Goal: Transaction & Acquisition: Purchase product/service

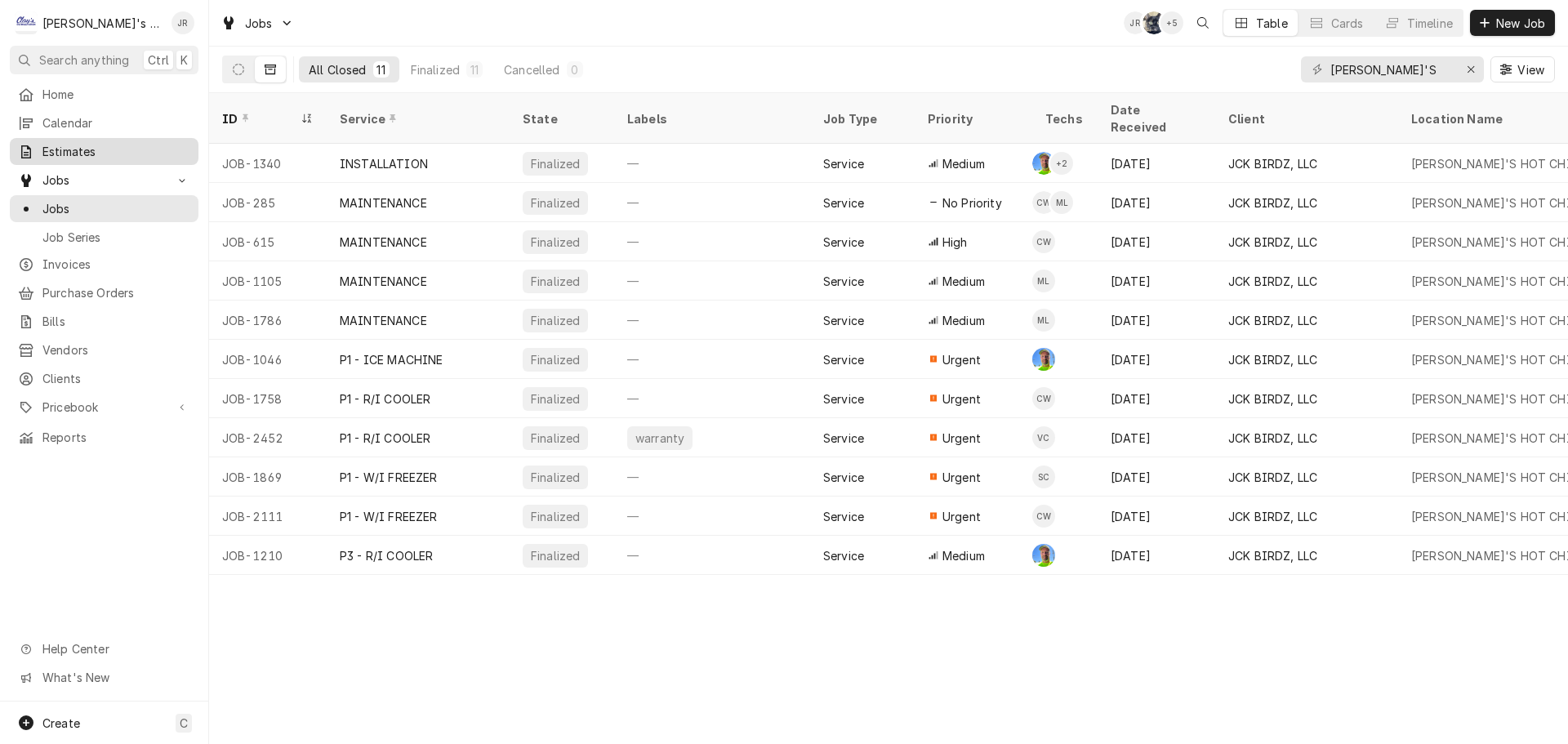
click at [132, 151] on span "Estimates" at bounding box center [117, 152] width 148 height 17
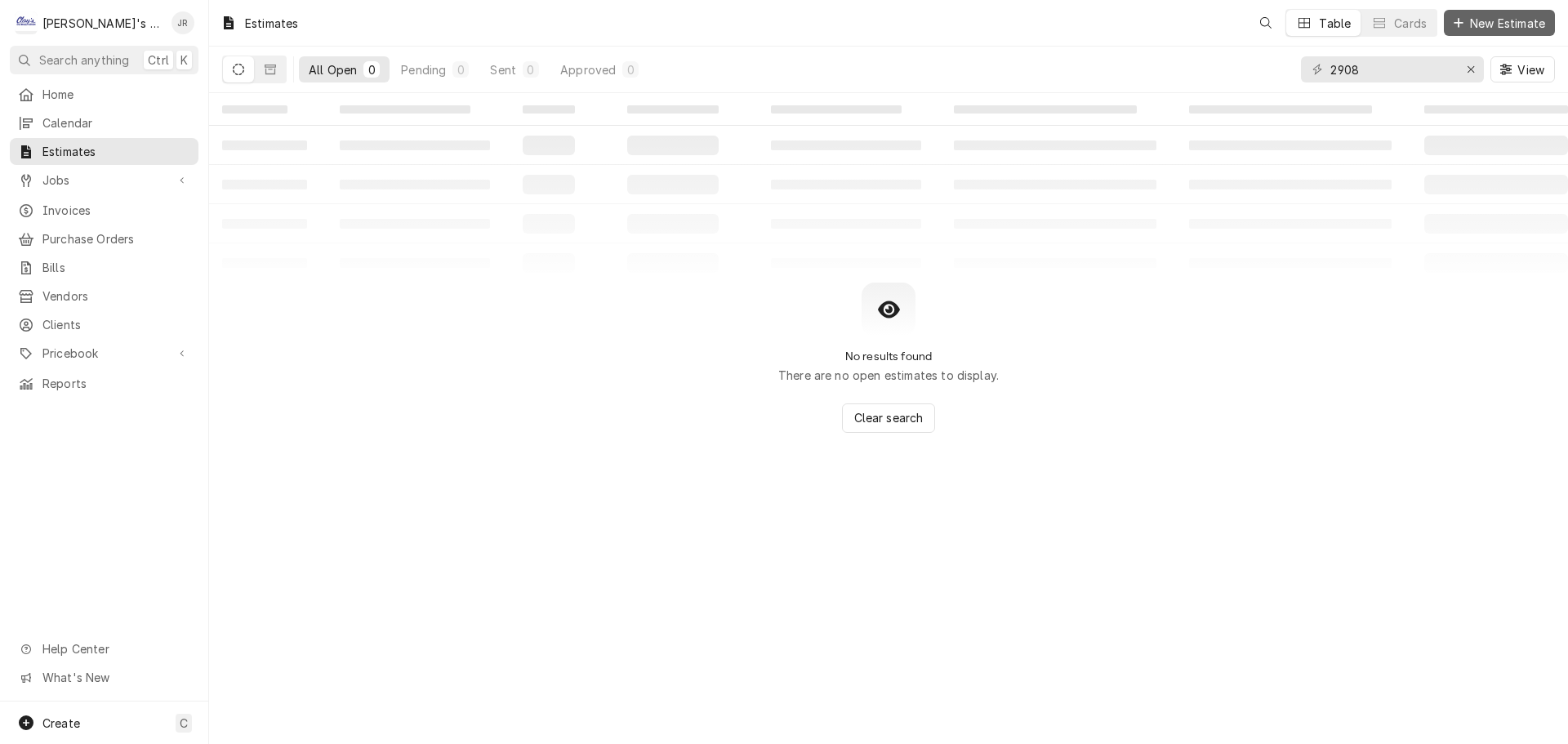
click at [1487, 28] on span "New Estimate" at bounding box center [1507, 23] width 82 height 17
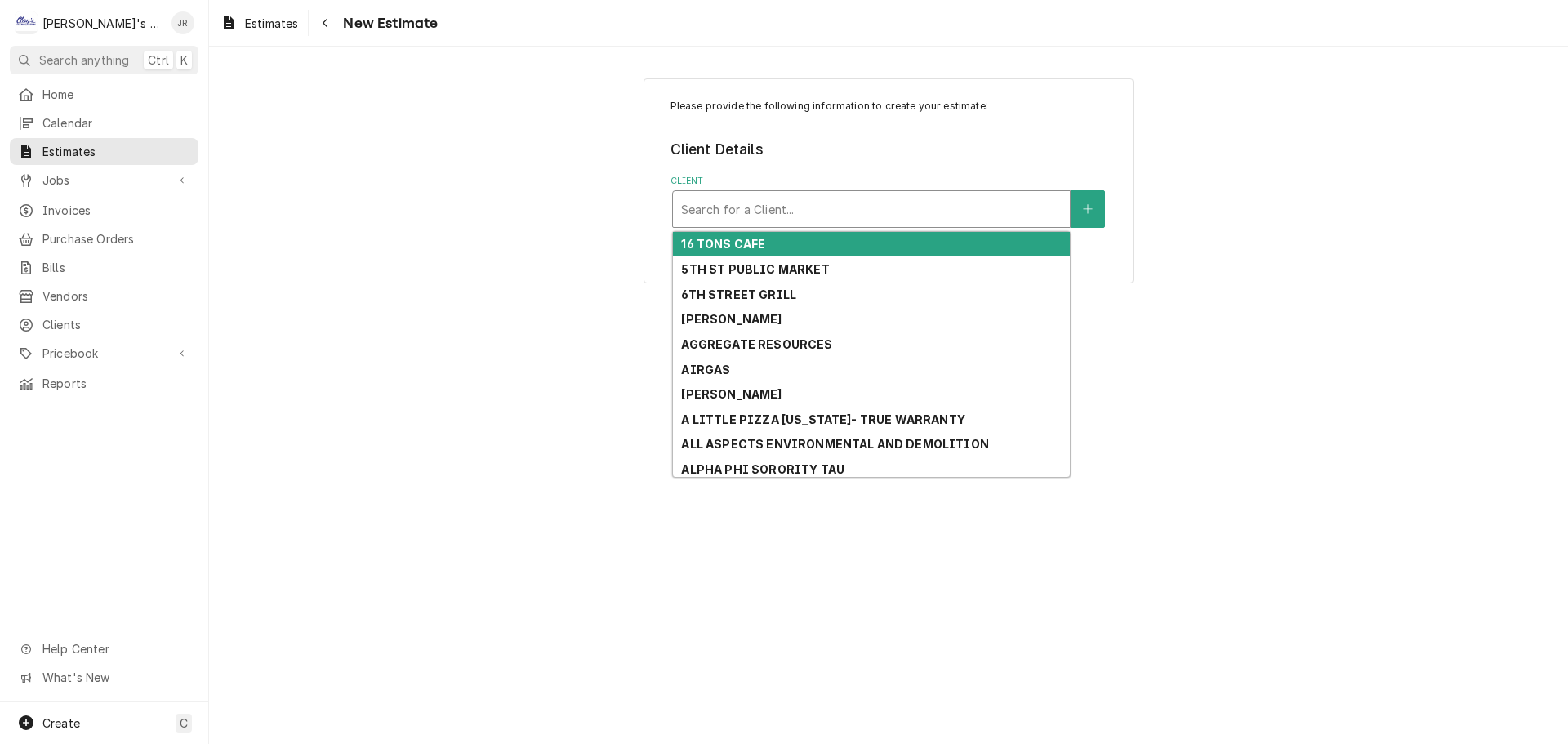
click at [893, 216] on div "Client" at bounding box center [871, 209] width 380 height 29
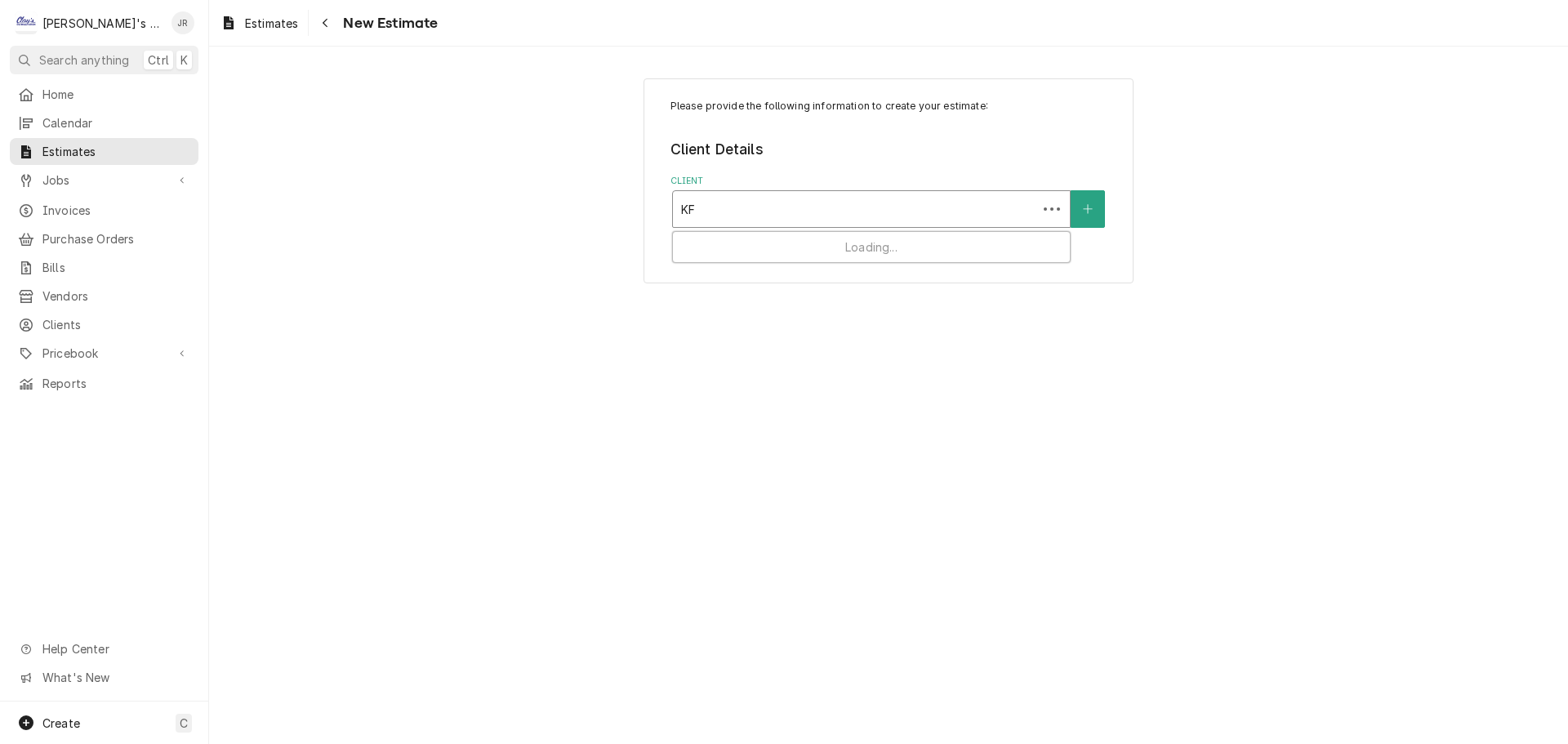
type input "KFC"
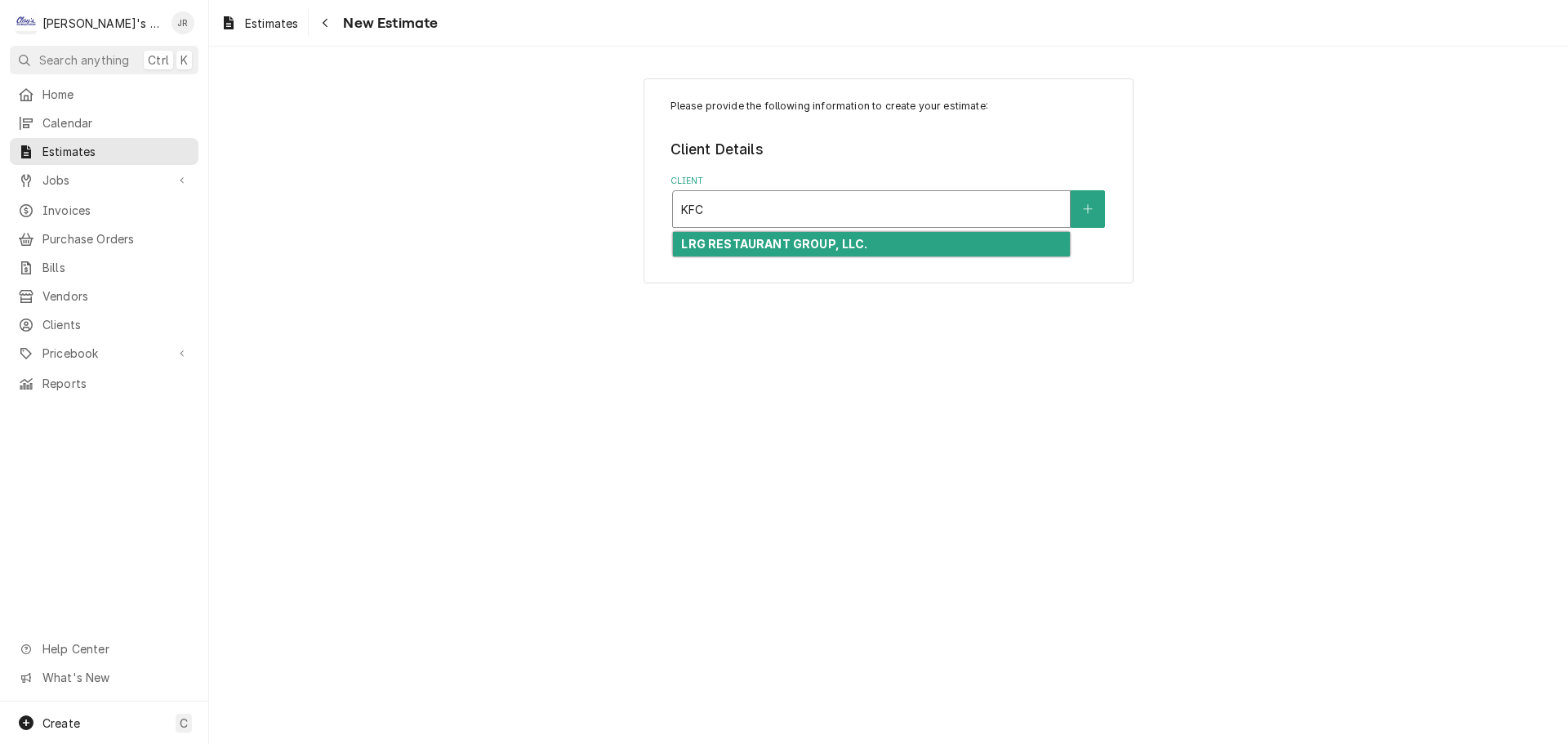
click at [797, 241] on strong "LRG RESTAURANT GROUP, LLC." at bounding box center [774, 244] width 186 height 14
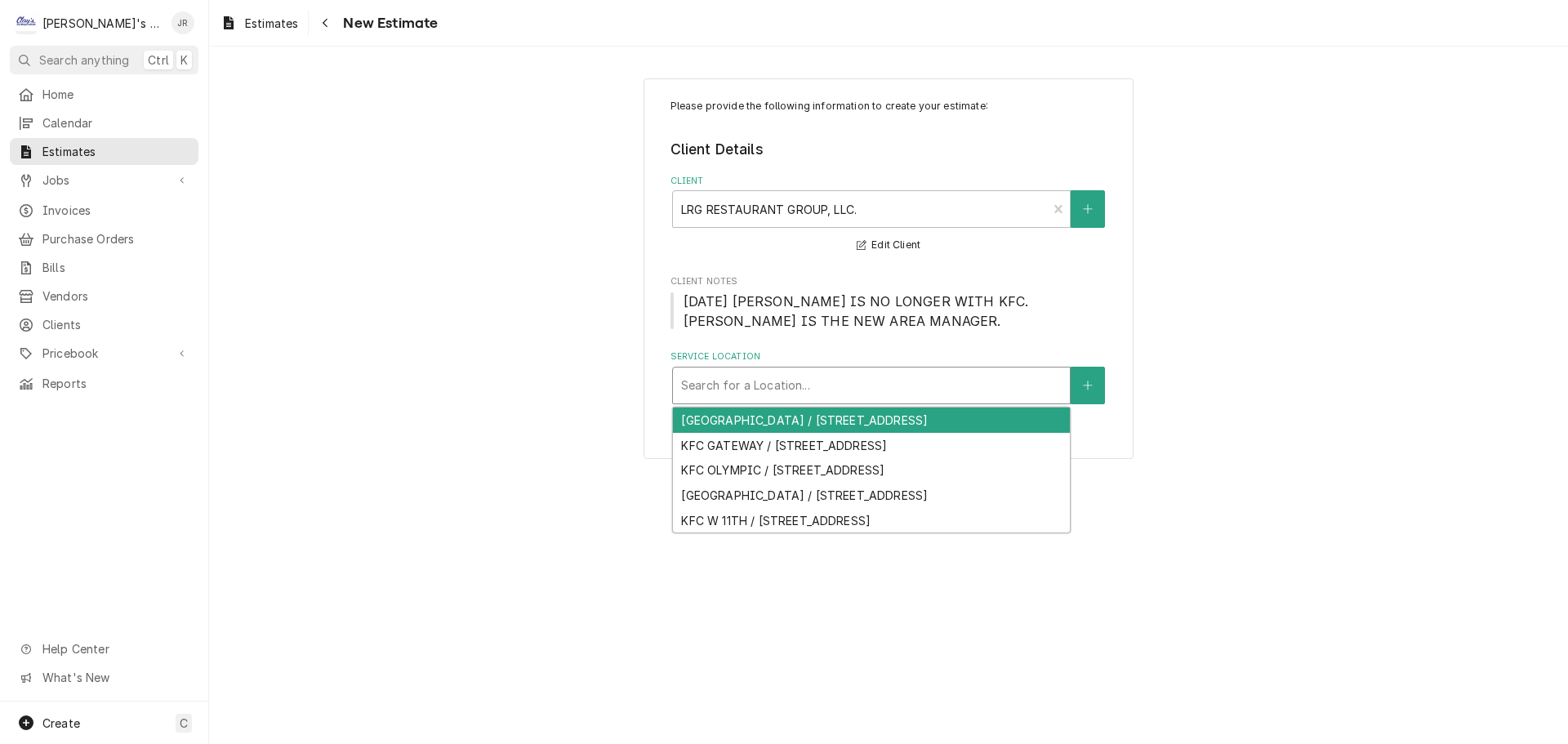
click at [790, 387] on div "Service Location" at bounding box center [871, 385] width 380 height 29
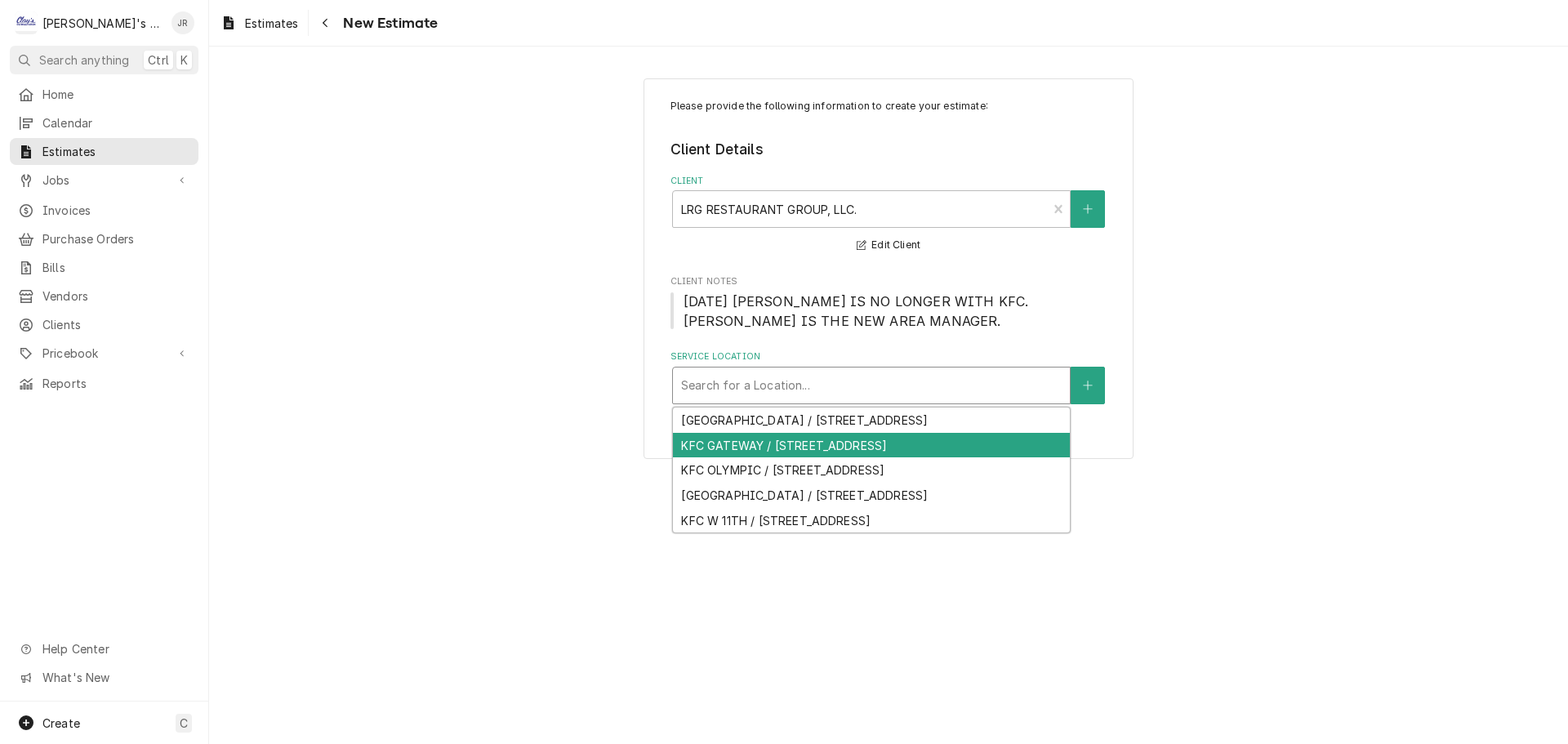
click at [790, 458] on div "KFC GATEWAY / 3230 GATEWAY BLVD, SPRINGFIELD, OR 97477" at bounding box center [871, 445] width 397 height 26
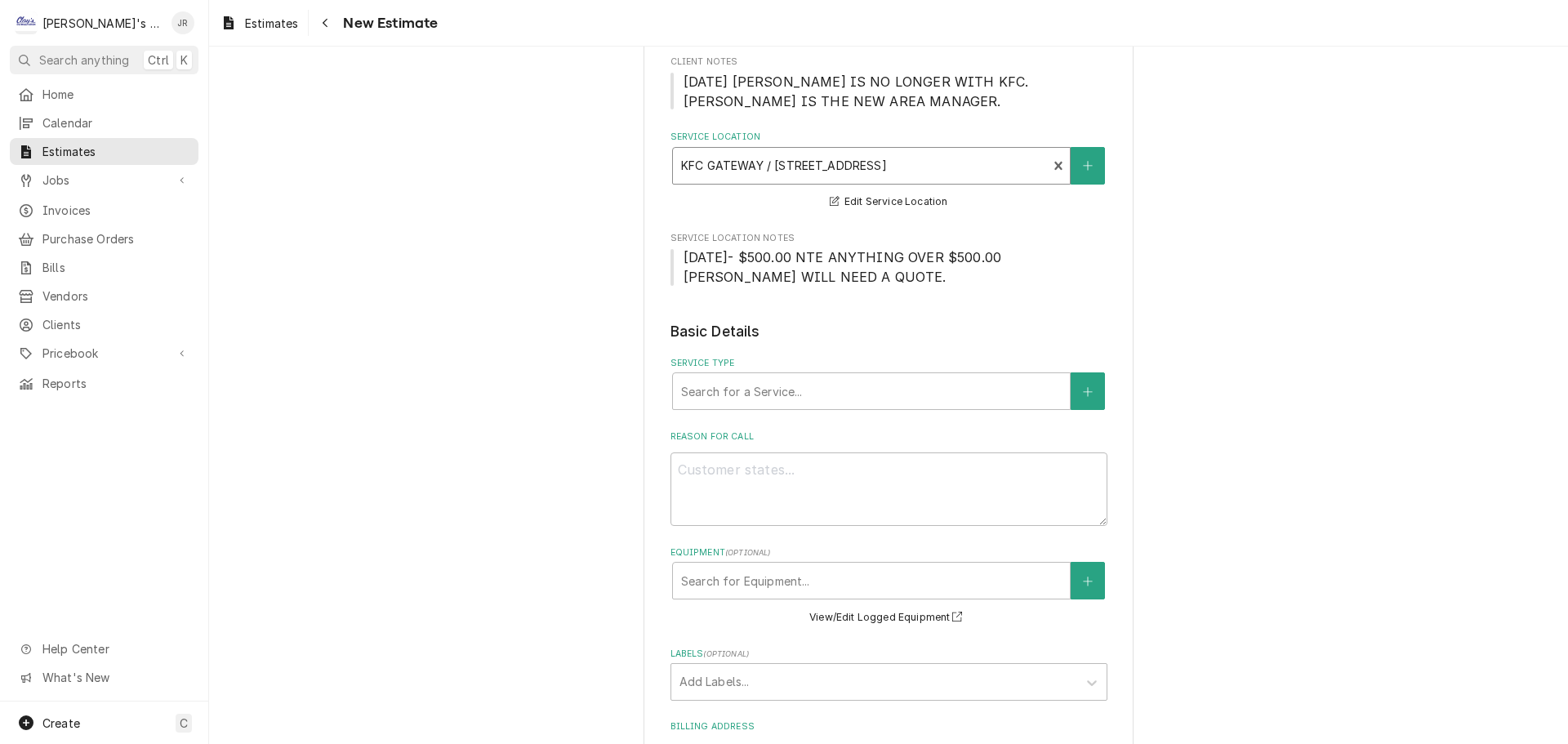
scroll to position [245, 0]
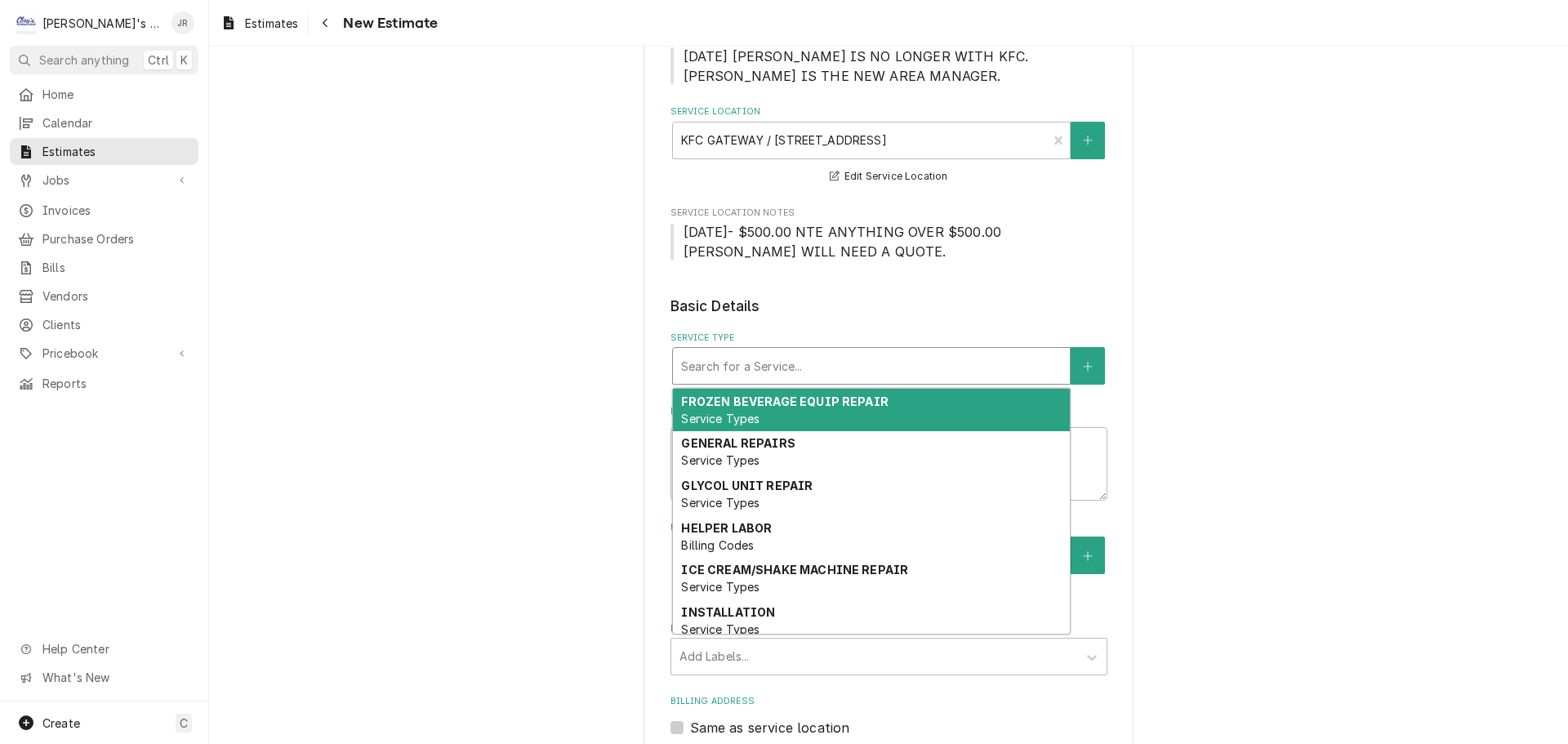
click at [803, 362] on div "Service Type" at bounding box center [871, 365] width 380 height 29
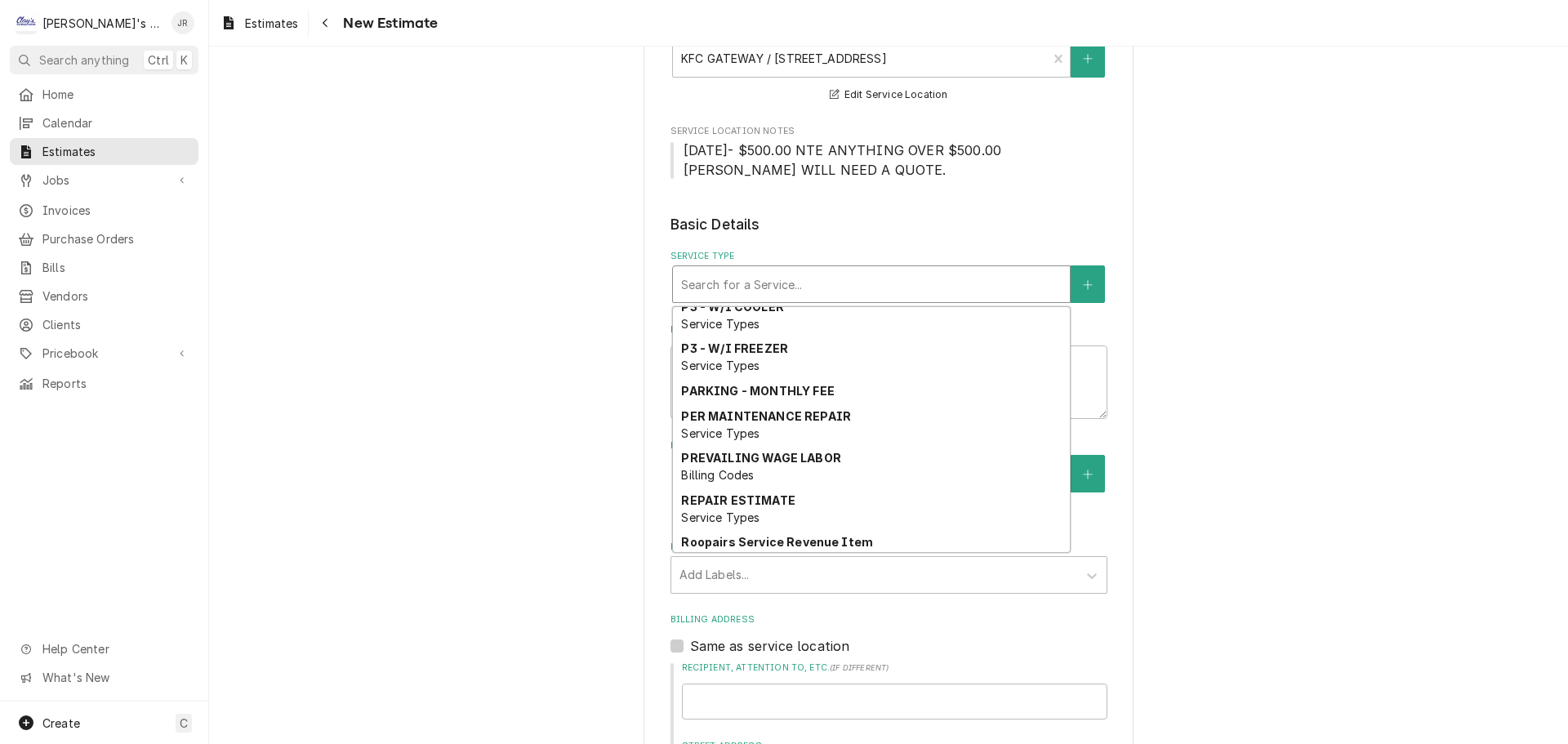
scroll to position [1252, 0]
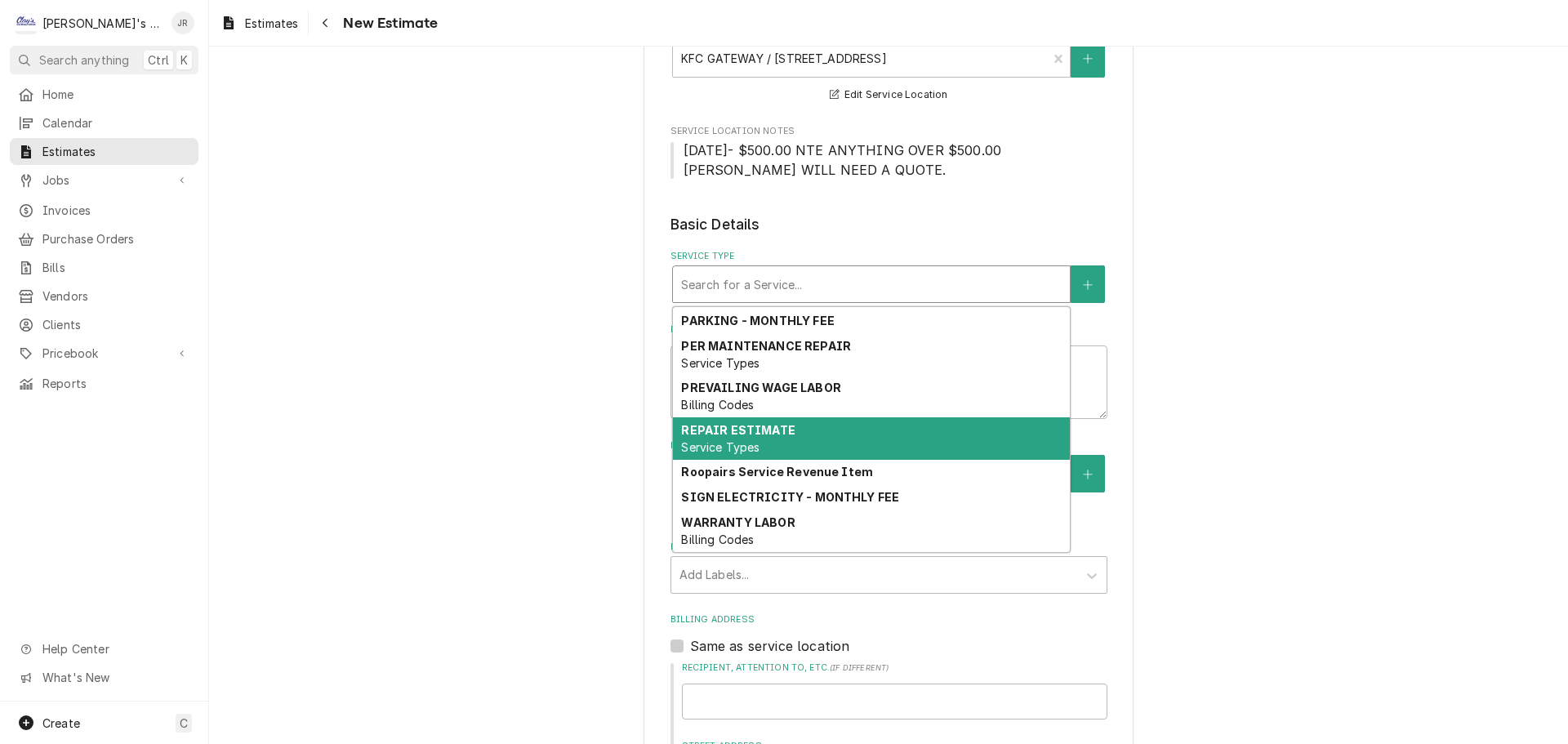
click at [742, 432] on strong "REPAIR ESTIMATE" at bounding box center [738, 430] width 114 height 14
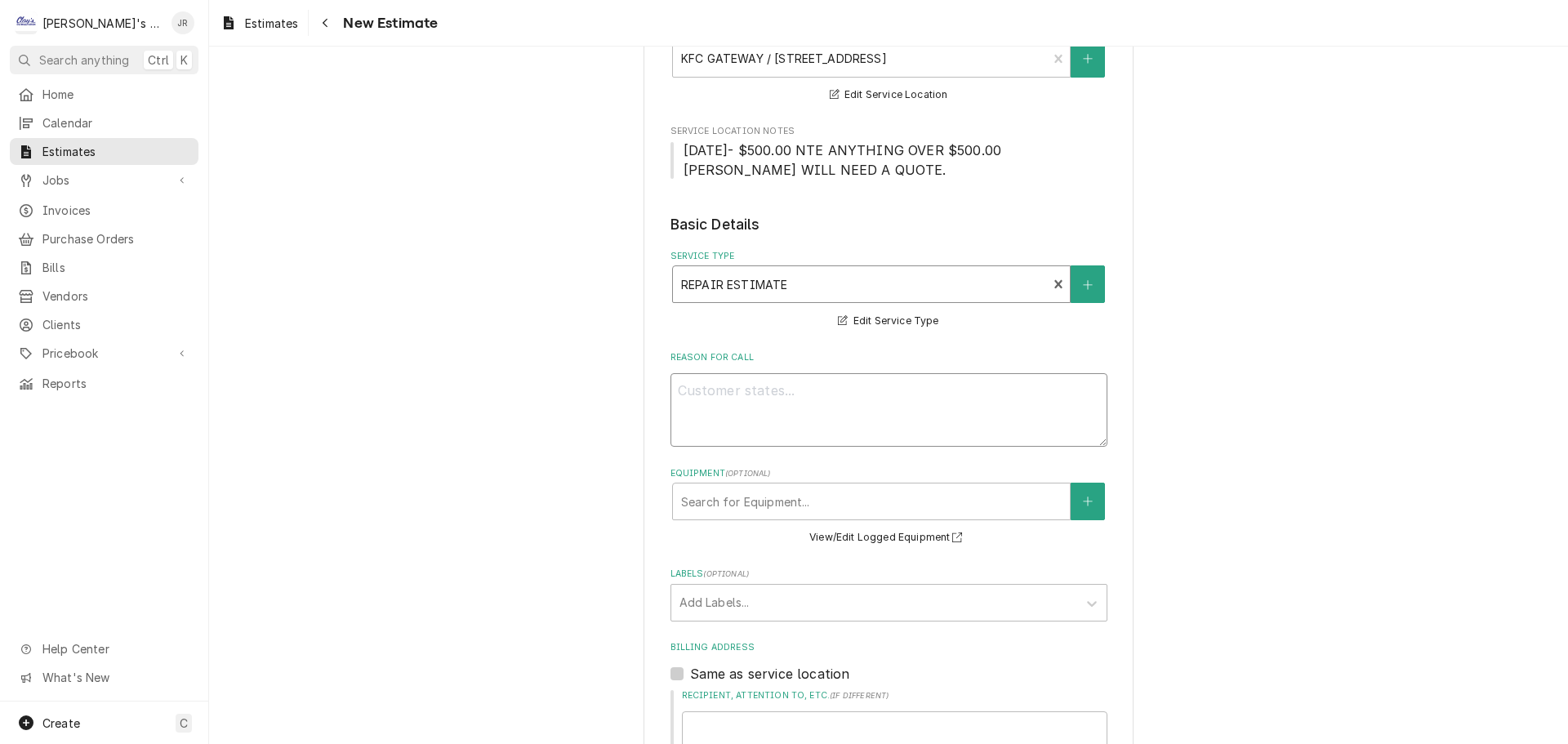
click at [720, 384] on textarea "Reason For Call" at bounding box center [889, 409] width 437 height 73
type textarea "x"
type textarea "9"
type textarea "x"
type textarea "9/"
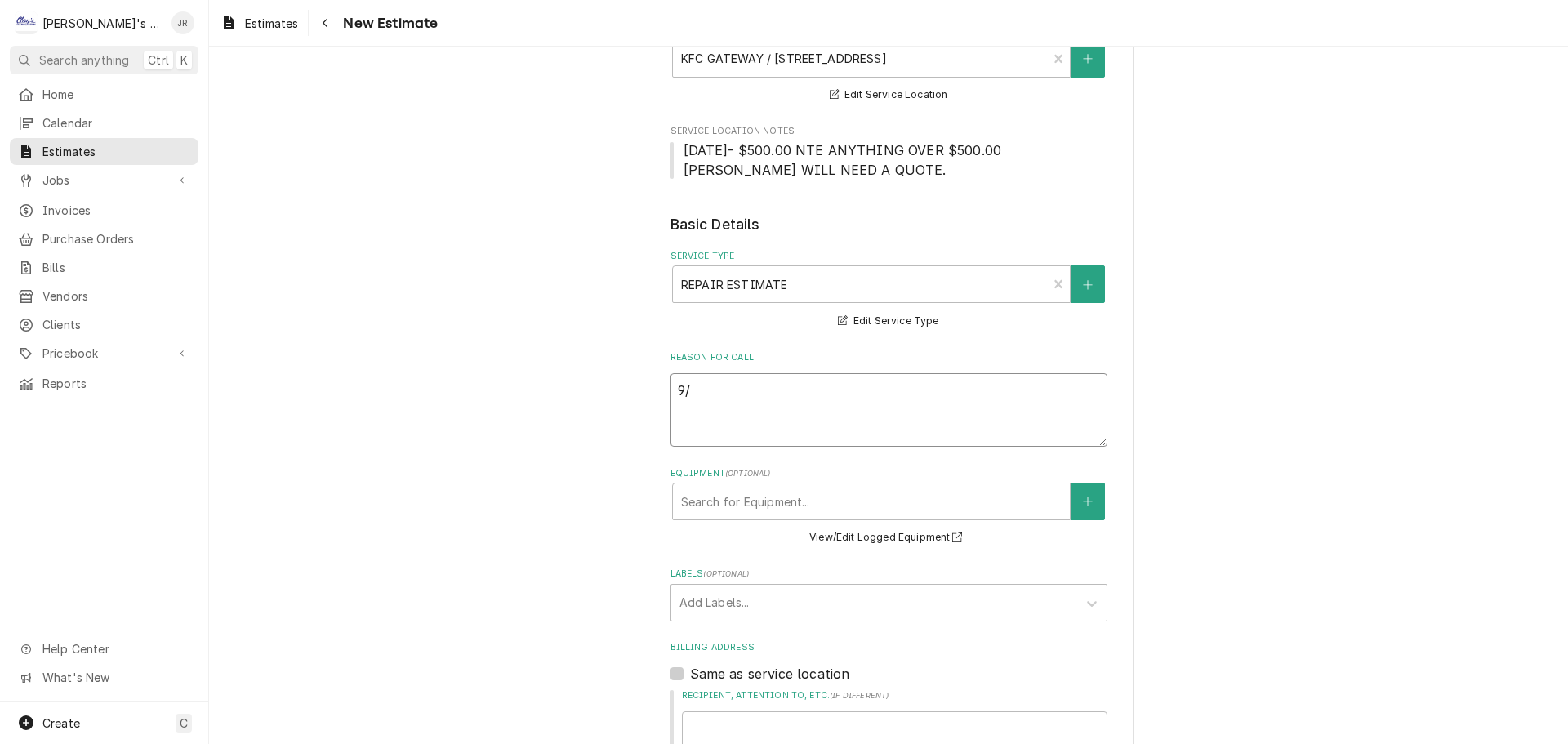
type textarea "x"
type textarea "9/2"
type textarea "x"
type textarea "9/25"
type textarea "x"
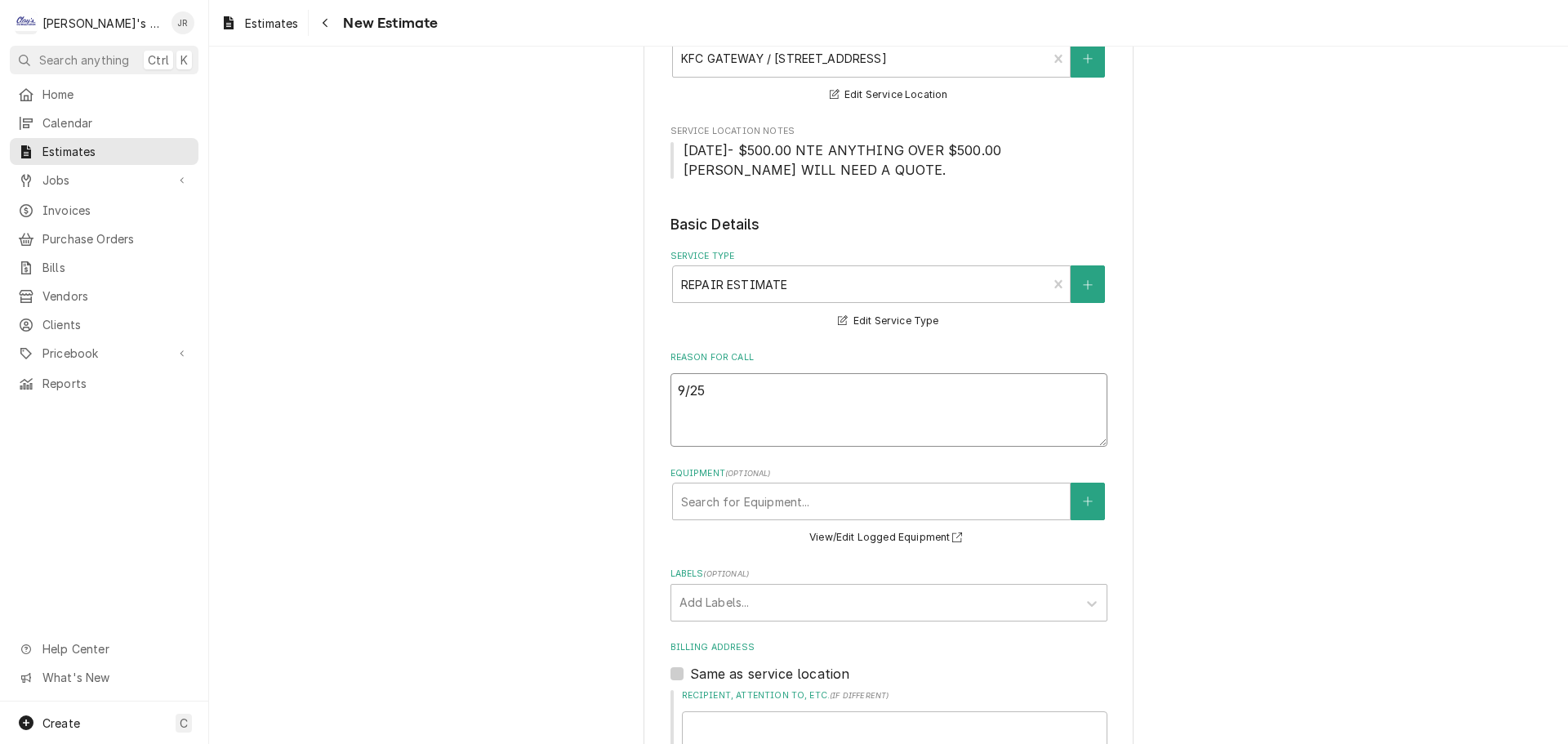
type textarea "9/25/"
type textarea "x"
type textarea "9/25/."
type textarea "x"
type textarea "9/25/"
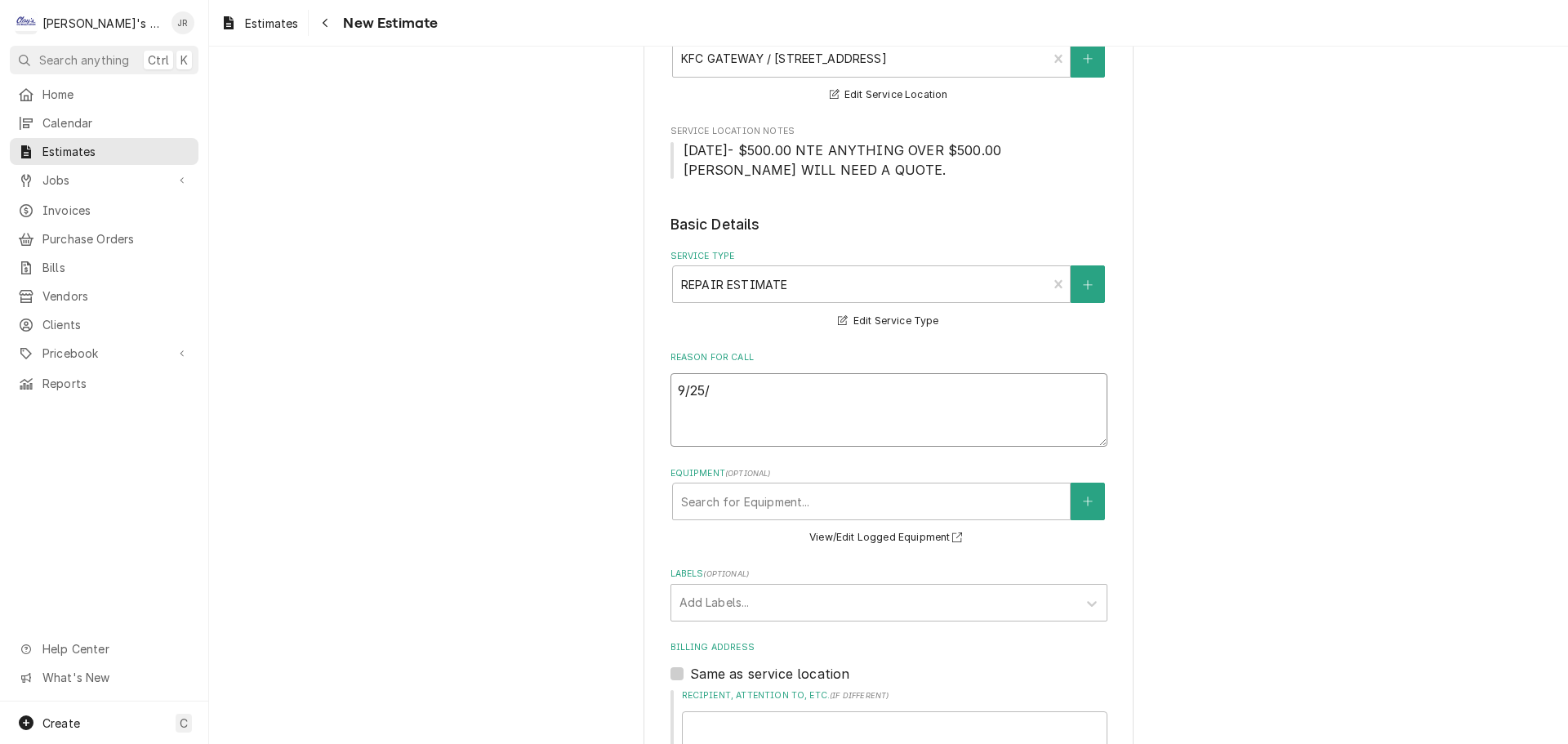
type textarea "x"
type textarea "9/25/2"
type textarea "x"
type textarea "9/25/20"
type textarea "x"
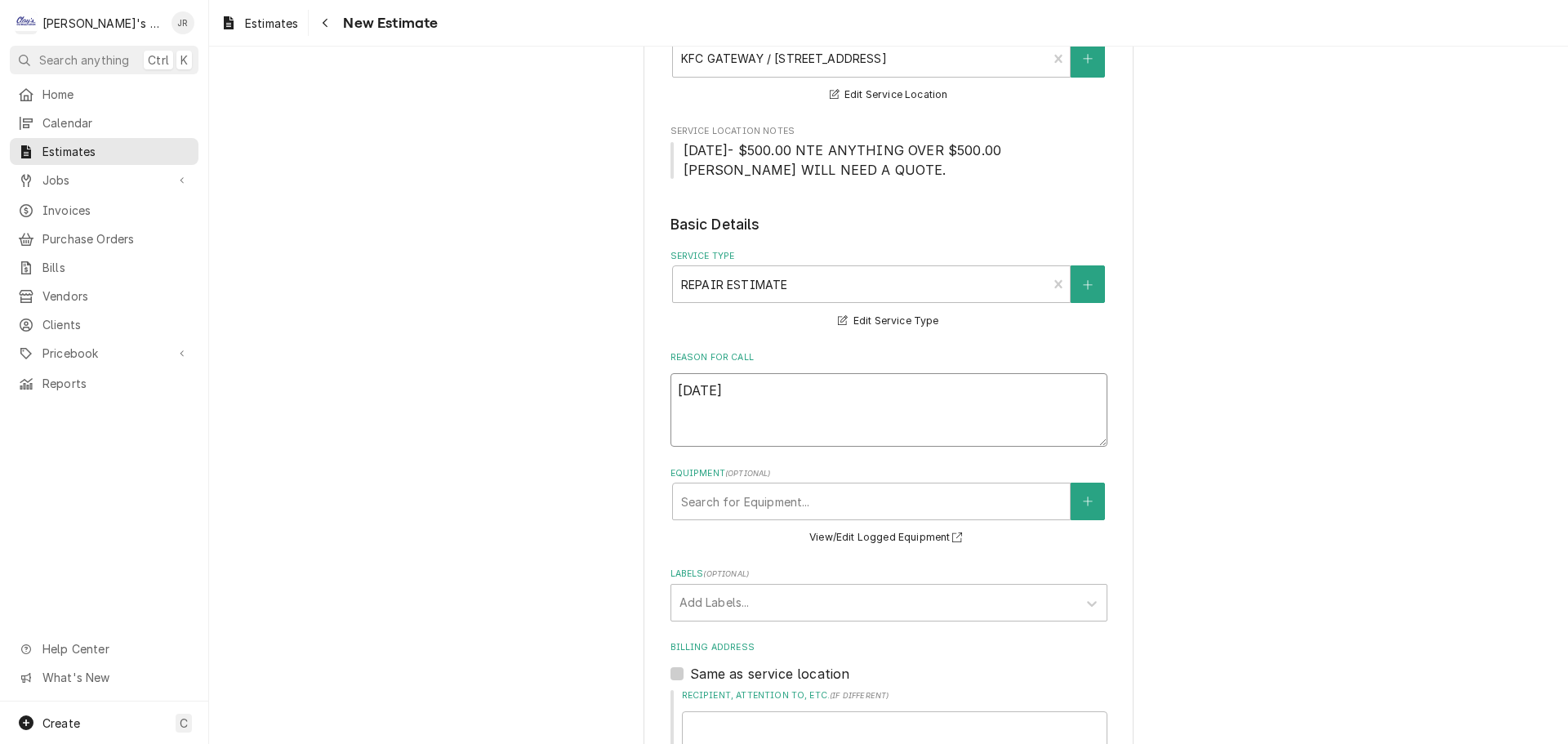
type textarea "9/25/202"
type textarea "x"
type textarea "9/25/2025"
type textarea "x"
type textarea "9/25/2025J"
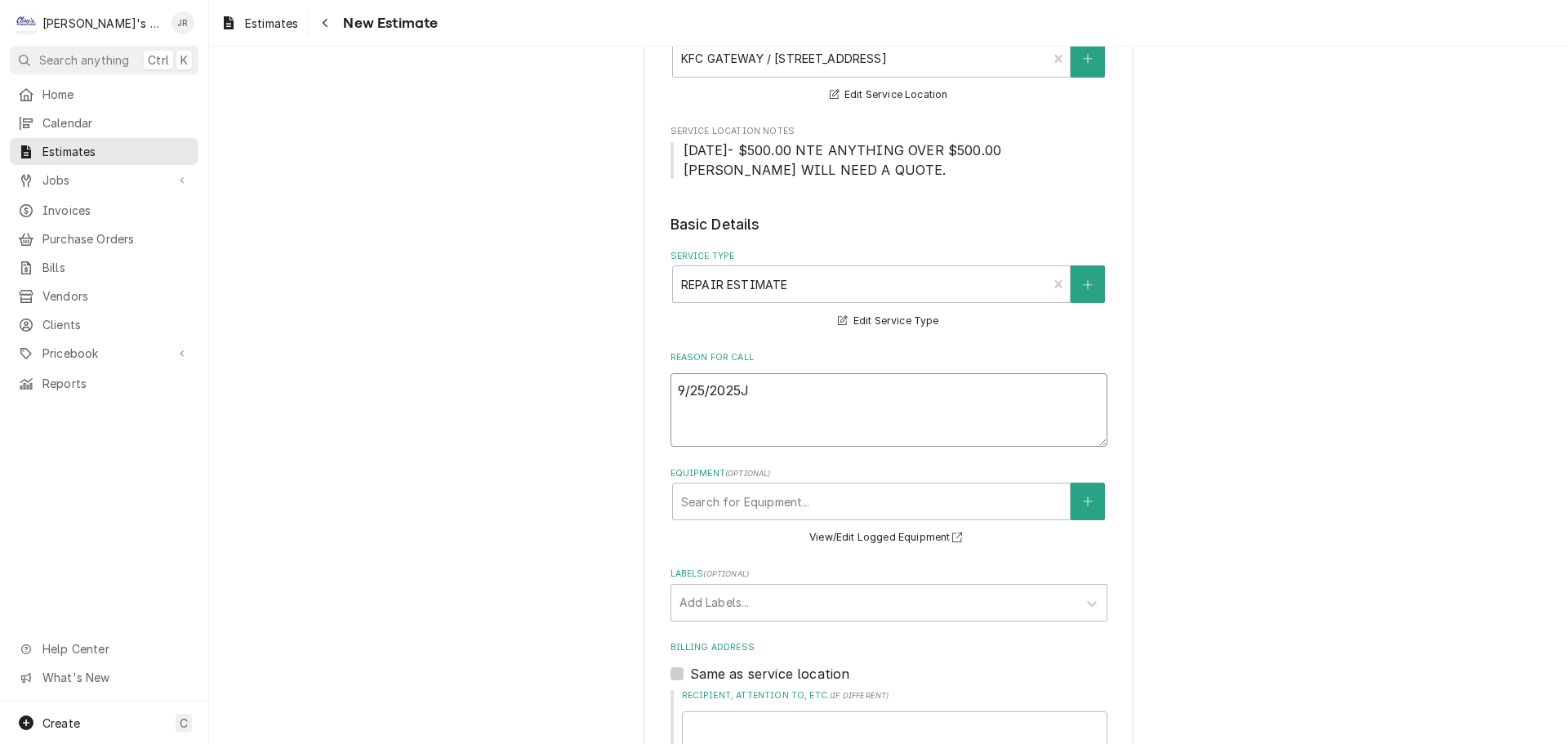
type textarea "x"
type textarea "9/25/2025JR"
type textarea "x"
type textarea "9/25/2025J"
type textarea "x"
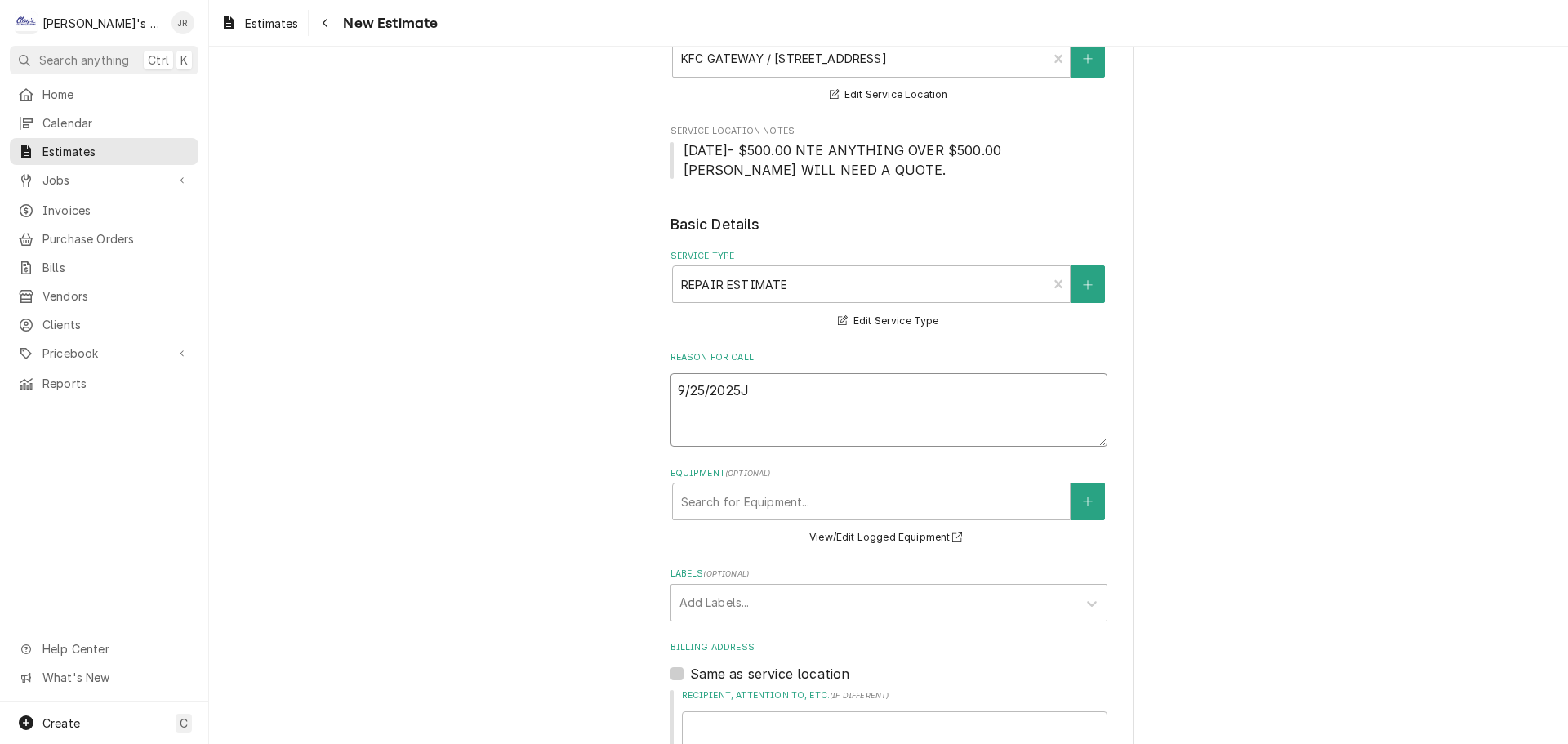
type textarea "9/25/2025"
type textarea "x"
type textarea "[DATE]"
type textarea "x"
type textarea "9/25/2025 J"
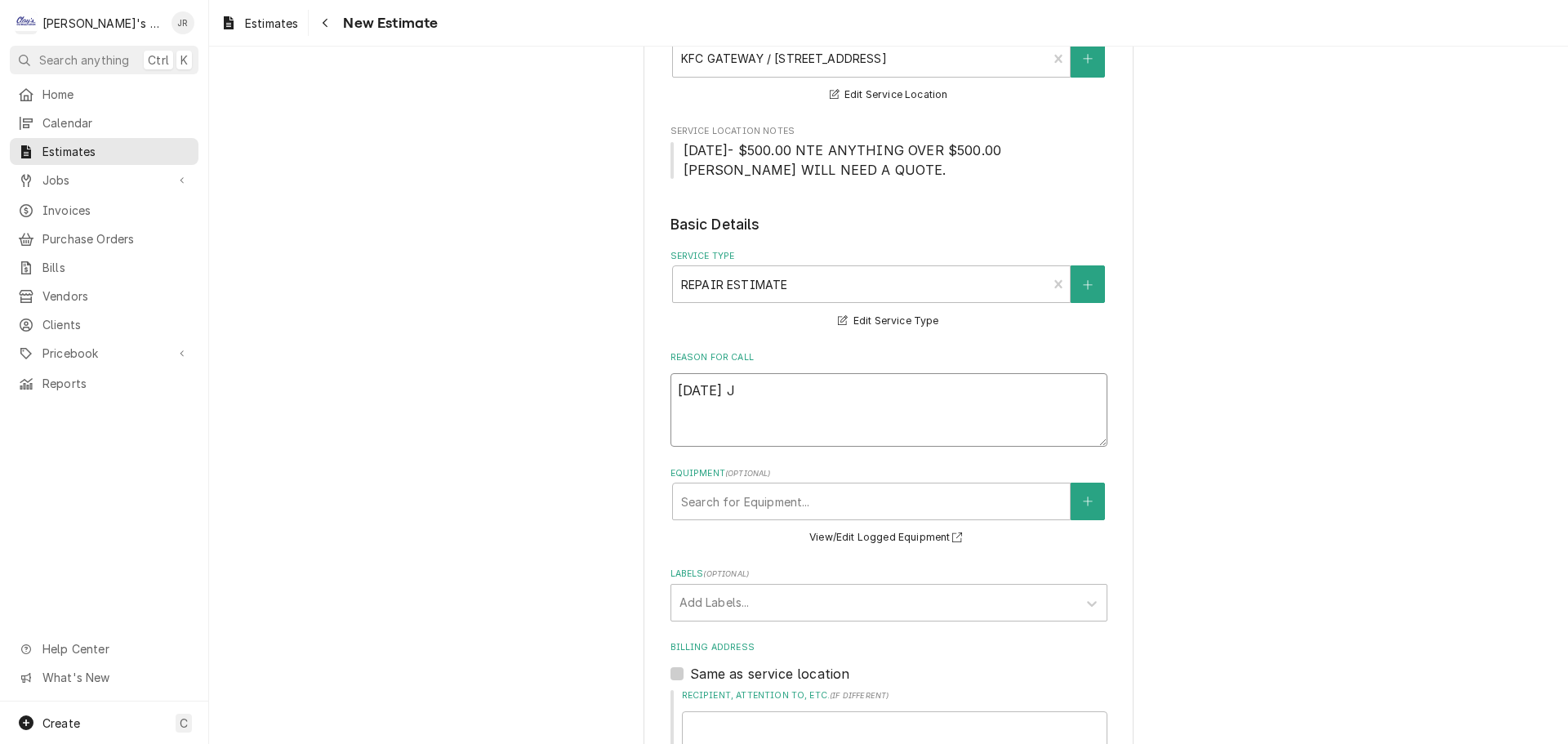
type textarea "x"
type textarea "9/25/2025 JR"
type textarea "x"
type textarea "9/25/2025 JR"
type textarea "x"
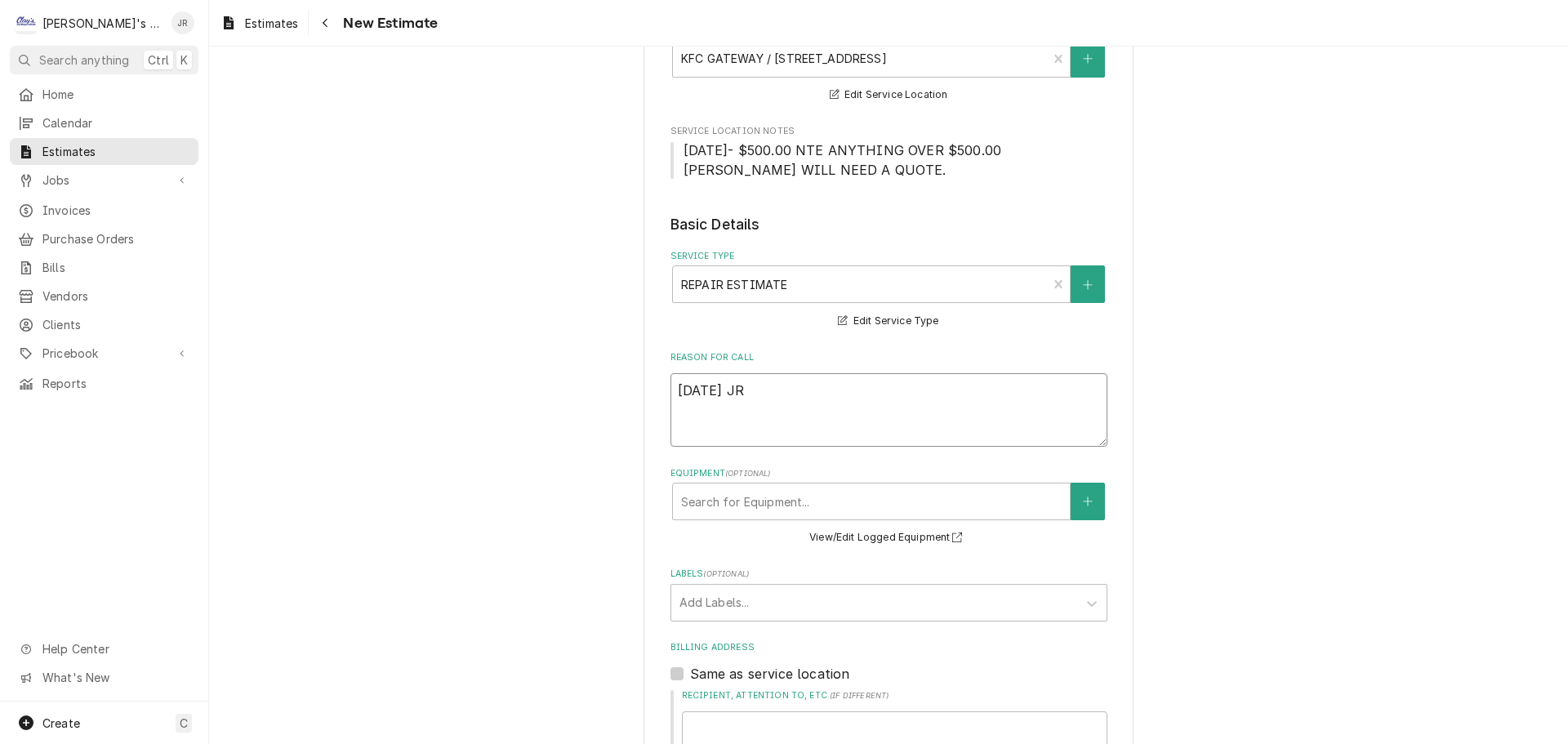
type textarea "9/25/2025 JR -"
type textarea "x"
type textarea "9/25/2025 JR -"
type textarea "x"
type textarea "9/25/2025 JR - E"
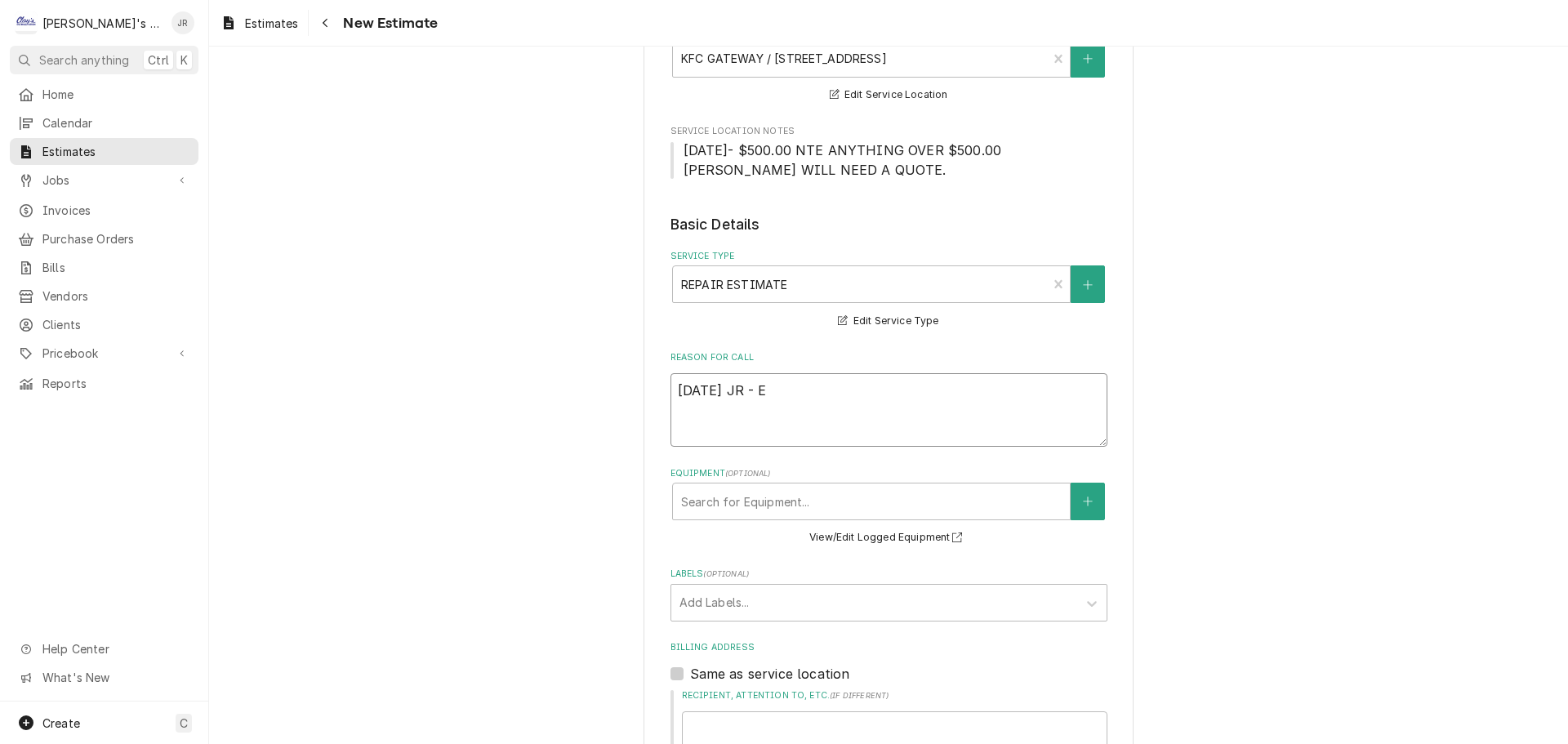
type textarea "x"
type textarea "9/25/2025 JR - ES"
type textarea "x"
type textarea "9/25/2025 JR - EST"
type textarea "x"
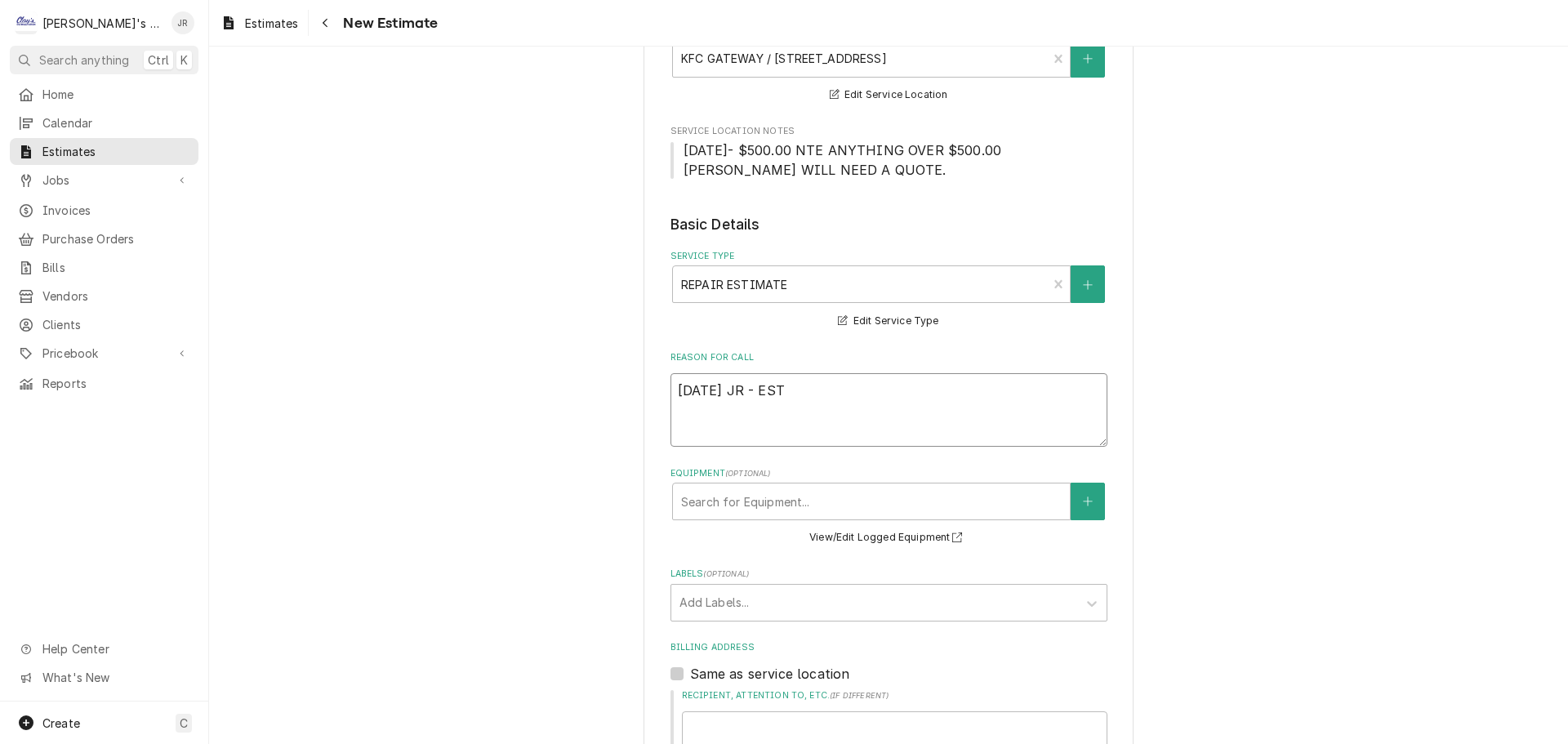
type textarea "9/25/2025 JR - ESTI"
type textarea "x"
type textarea "9/25/2025 JR - ESTIM"
type textarea "x"
type textarea "9/25/2025 JR - ESTIMA"
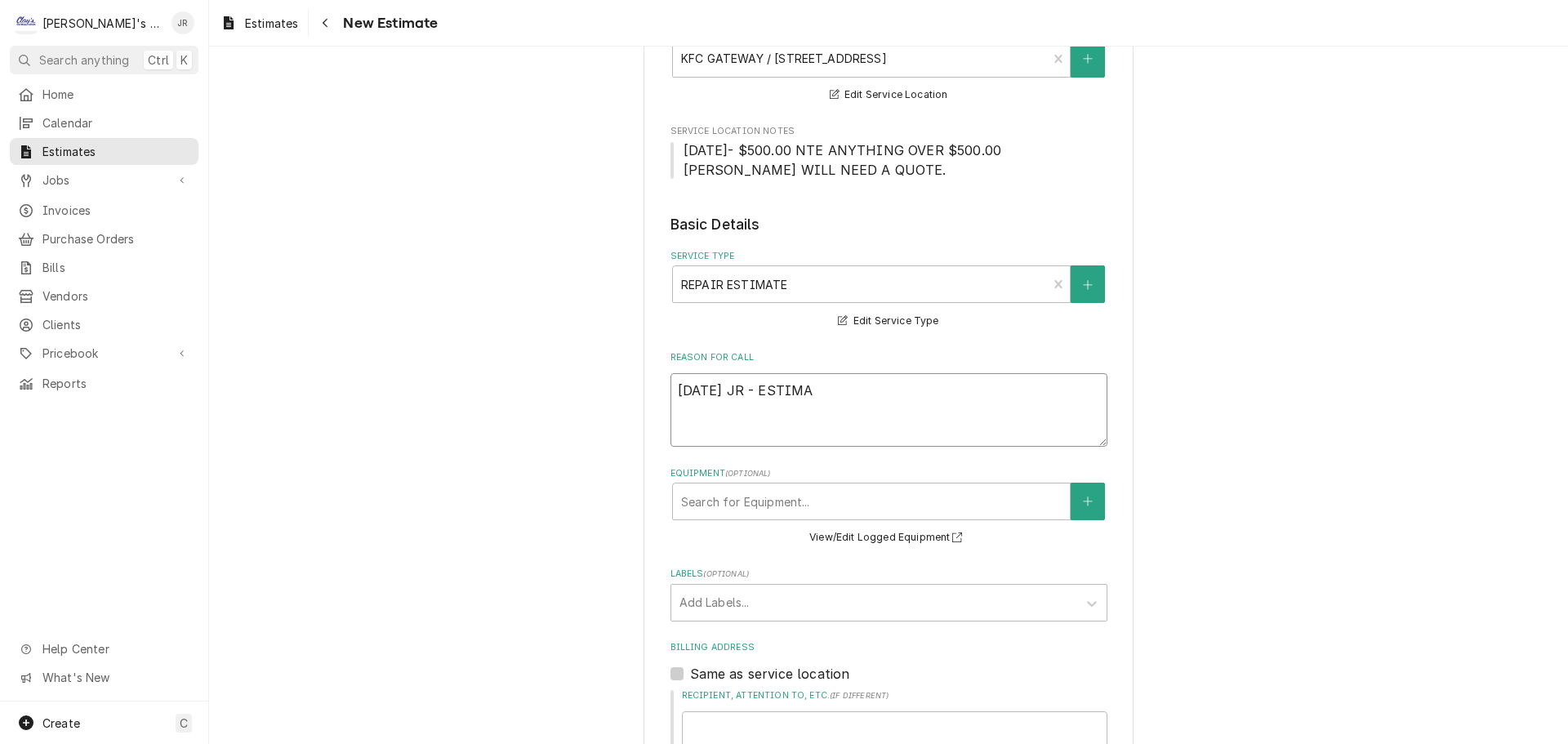
type textarea "x"
type textarea "9/25/2025 JR - ESTIMAT"
type textarea "x"
type textarea "9/25/2025 JR - ESTIMATE"
type textarea "x"
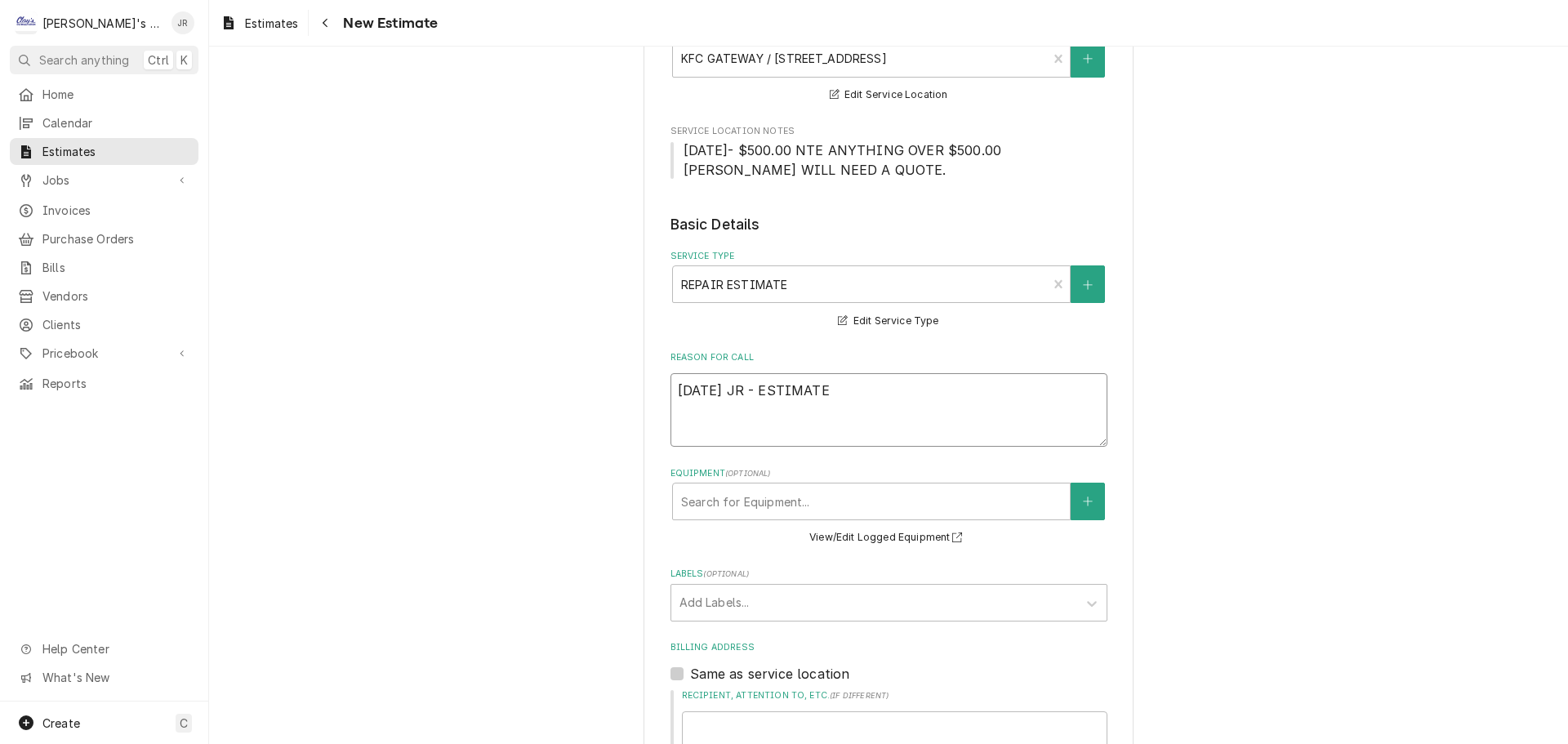
type textarea "9/25/2025 JR - ESTIMATE"
type textarea "x"
type textarea "9/25/2025 JR - ESTIMATE T"
type textarea "x"
type textarea "9/25/2025 JR - ESTIMATE TI"
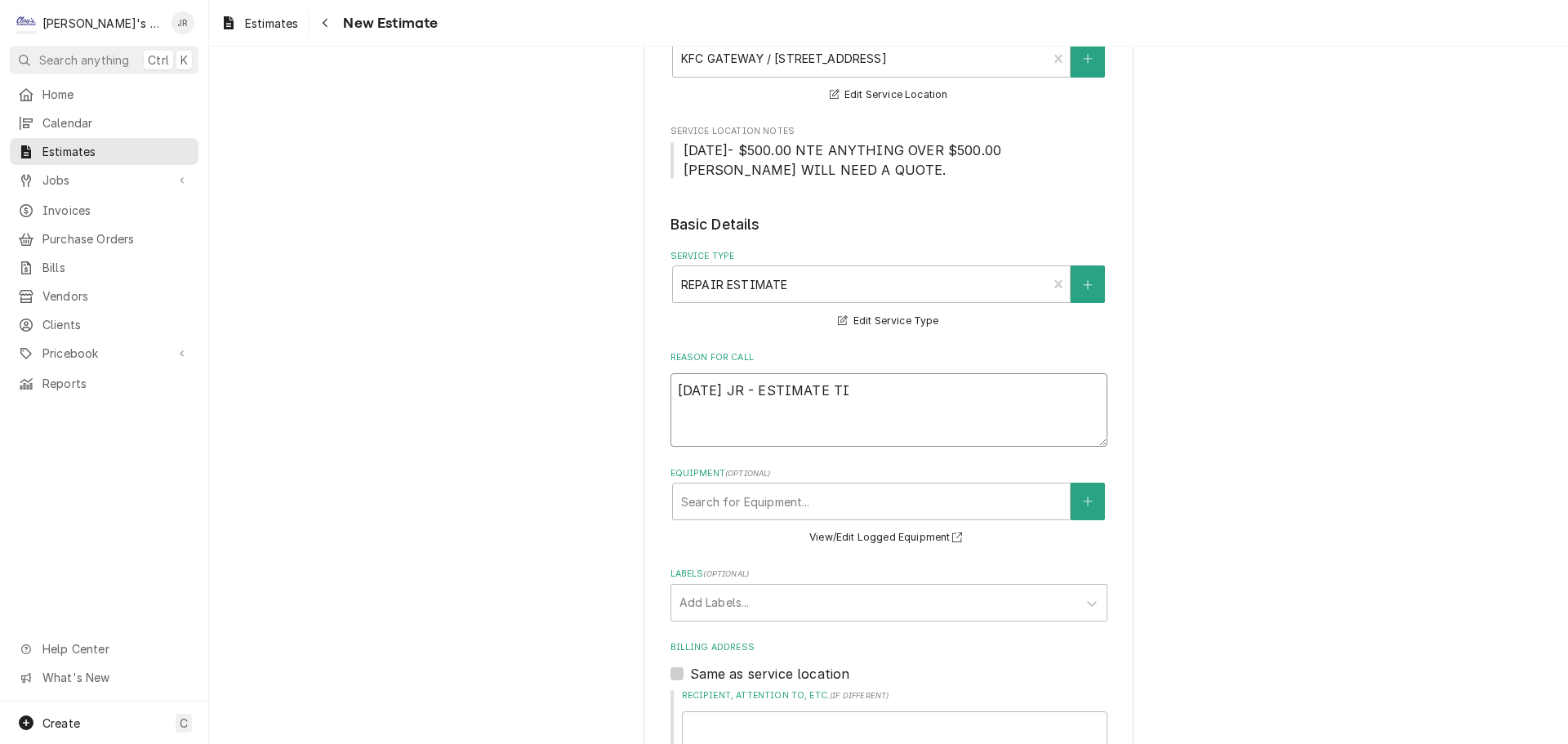
type textarea "x"
type textarea "9/25/2025 JR - ESTIMATE TI"
type textarea "x"
type textarea "9/25/2025 JR - ESTIMATE TI"
type textarea "x"
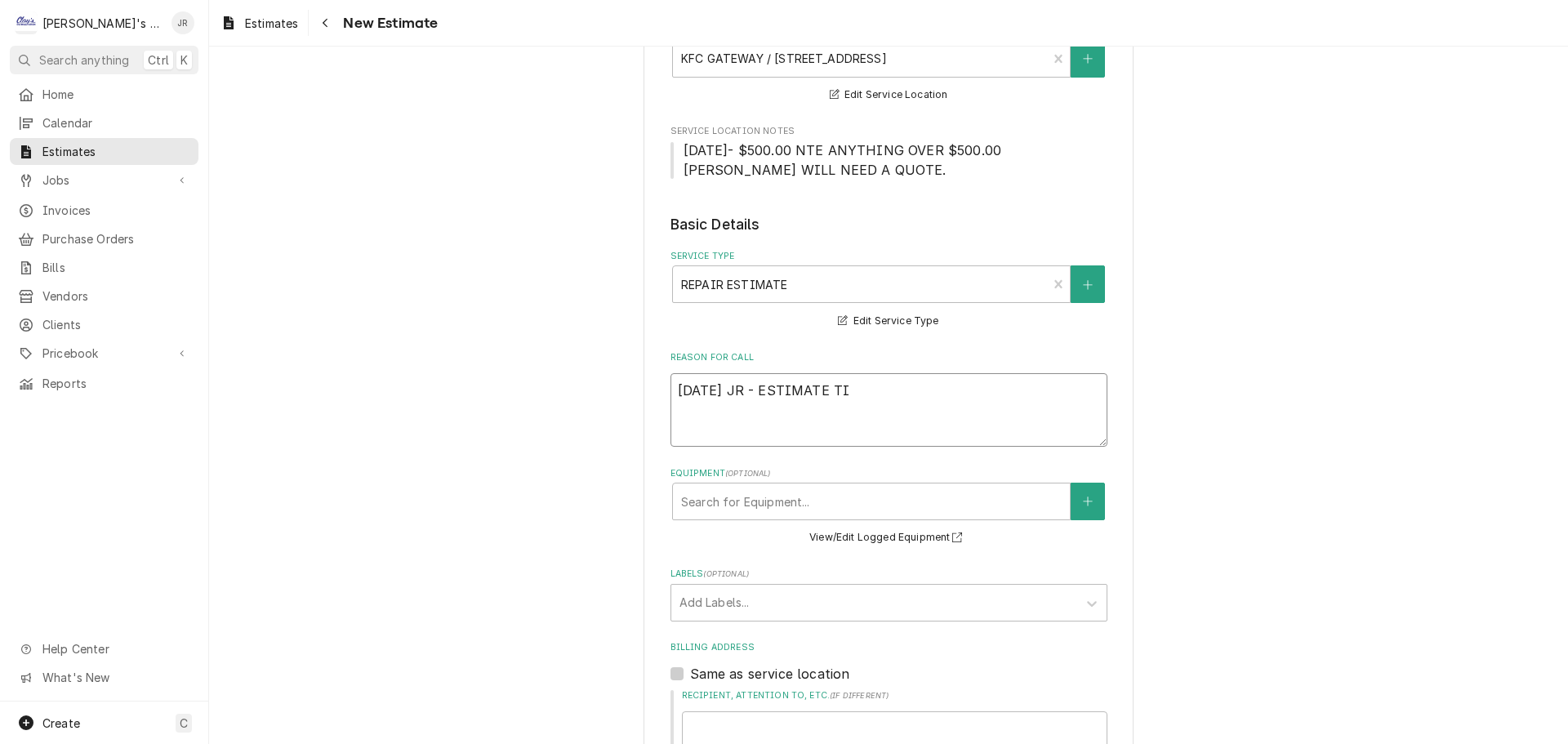
type textarea "9/25/2025 JR - ESTIMATE T"
type textarea "x"
type textarea "9/25/2025 JR - ESTIMATE TO"
type textarea "x"
type textarea "9/25/2025 JR - ESTIMATE TO"
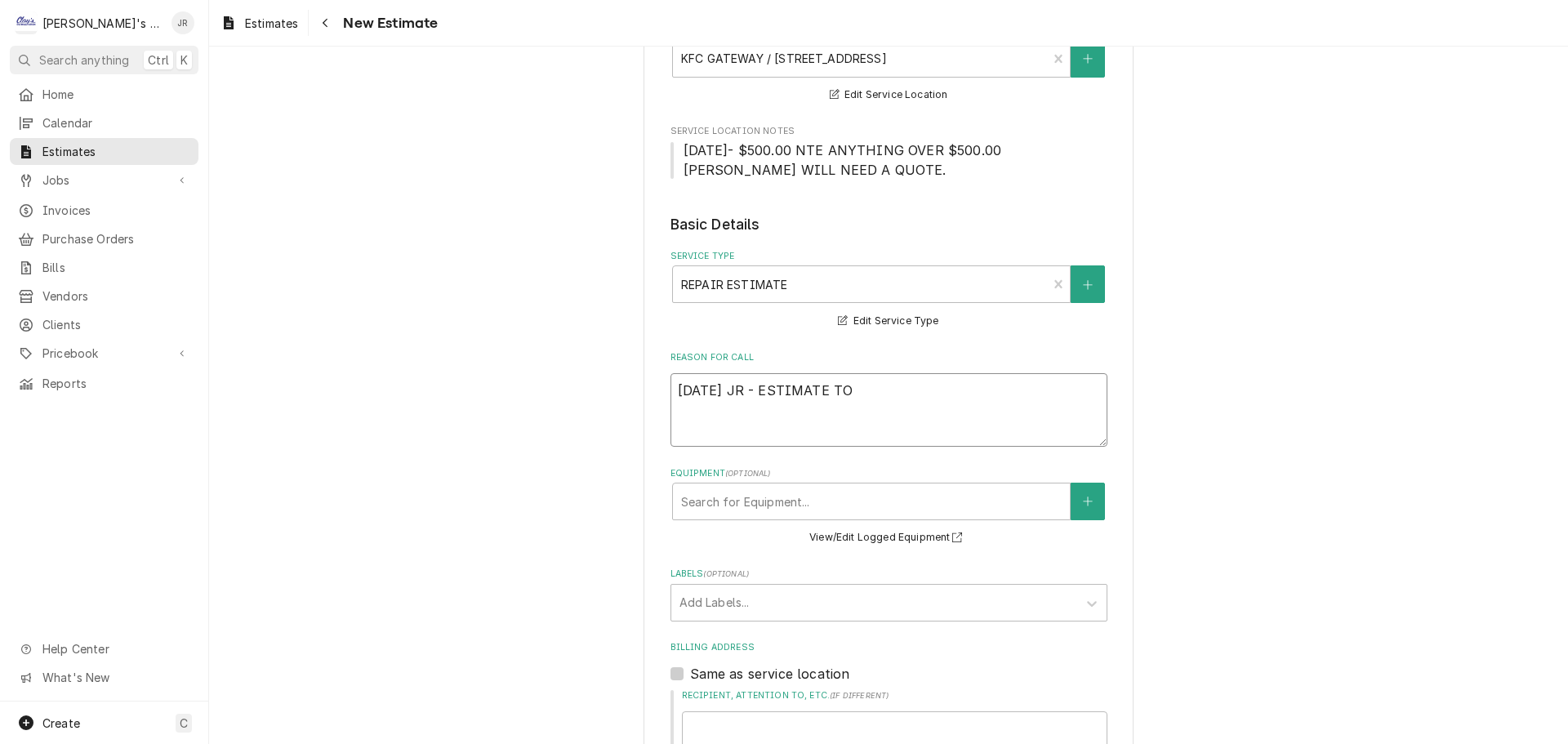
type textarea "x"
type textarea "9/25/2025 JR - ESTIMATE TO R"
type textarea "x"
type textarea "9/25/2025 JR - ESTIMATE TO RE"
type textarea "x"
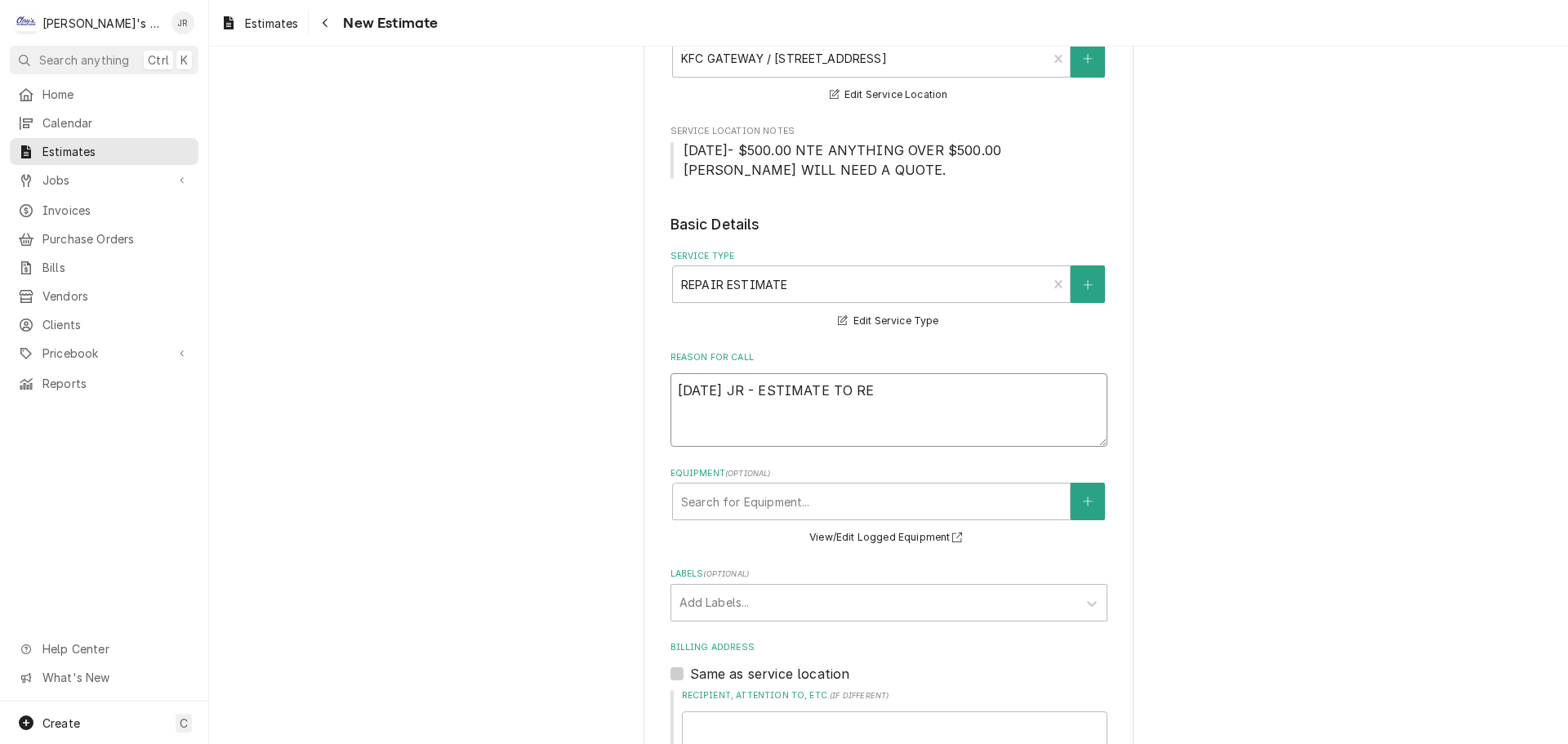
type textarea "9/25/2025 JR - ESTIMATE TO REP"
type textarea "x"
type textarea "9/25/2025 JR - ESTIMATE TO REPL"
type textarea "x"
type textarea "9/25/2025 JR - ESTIMATE TO REPLA"
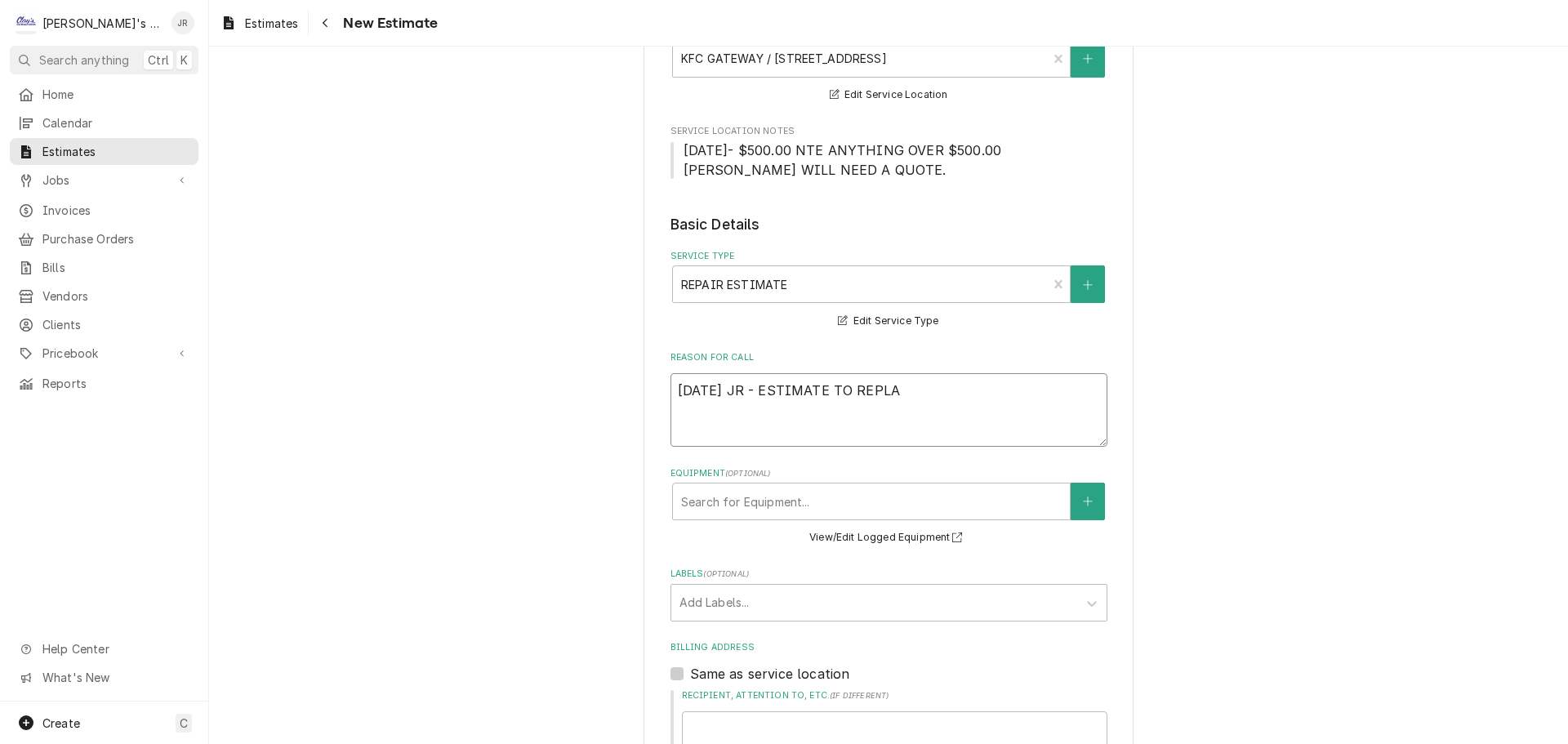
type textarea "x"
type textarea "9/25/2025 JR - ESTIMATE TO REPLAC"
type textarea "x"
type textarea "9/25/2025 JR - ESTIMATE TO REPLACE"
type textarea "x"
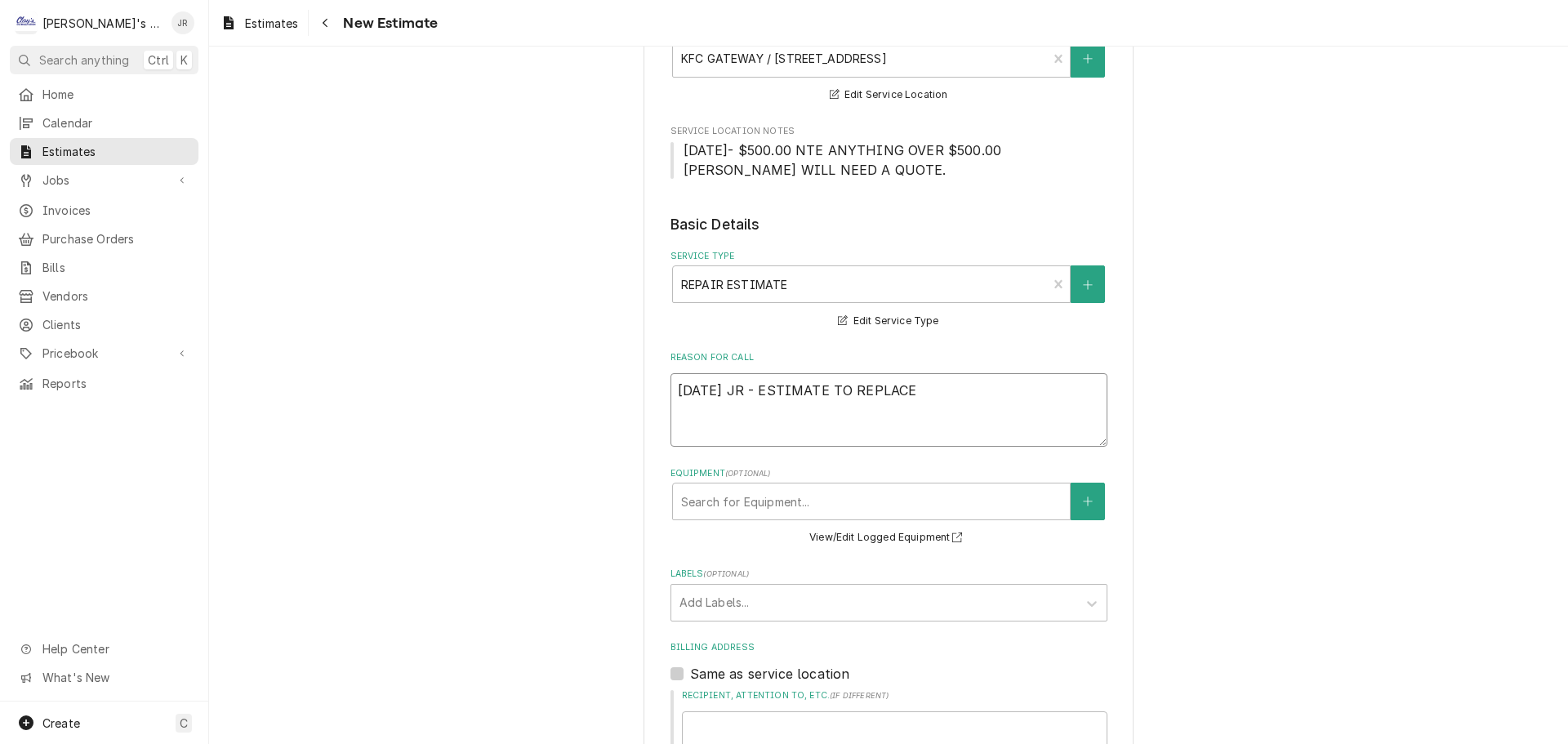
type textarea "9/25/2025 JR - ESTIMATE TO REPLACE"
type textarea "x"
type textarea "9/25/2025 JR - ESTIMATE TO REPLACE H"
type textarea "x"
type textarea "9/25/2025 JR - ESTIMATE TO REPLACE"
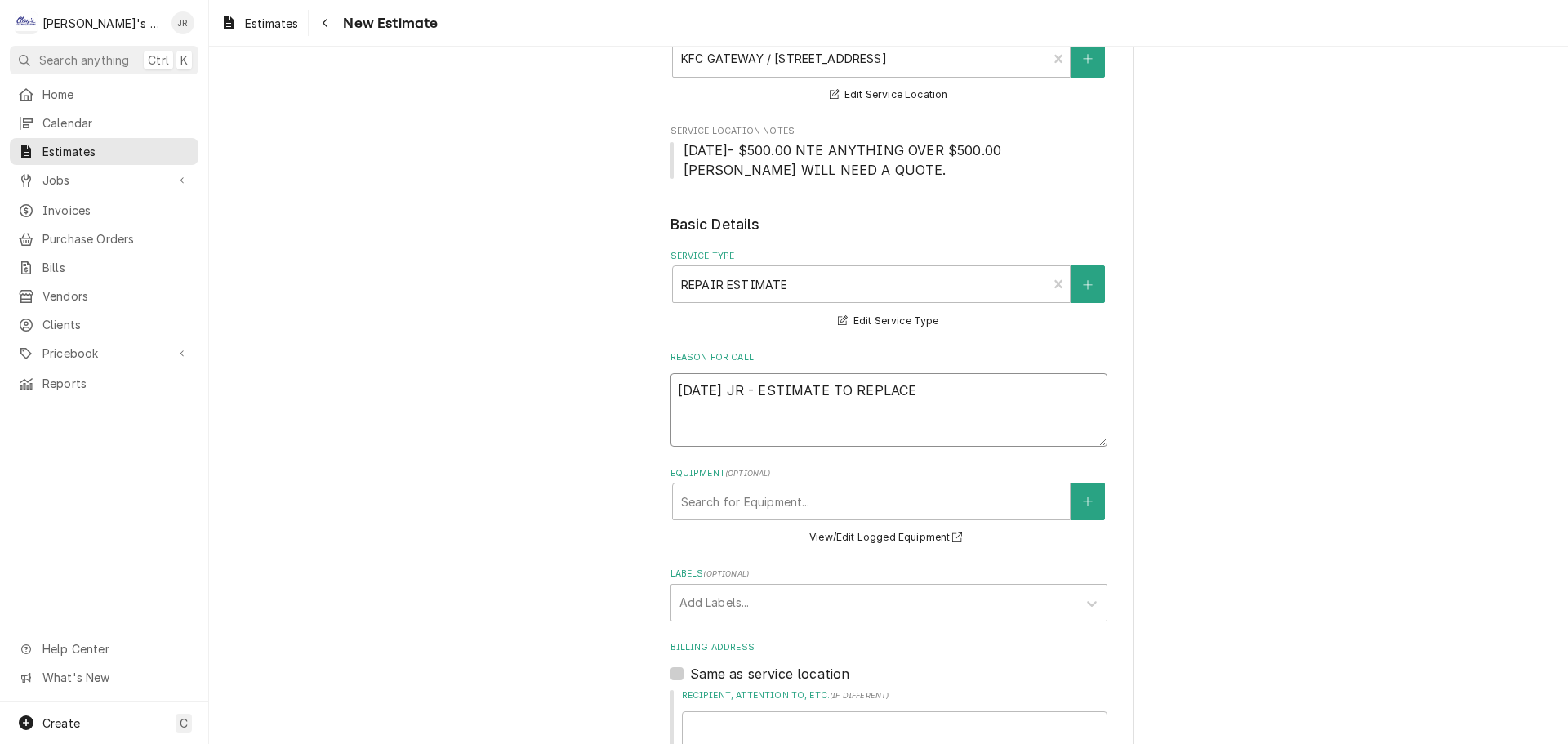
type textarea "x"
type textarea "9/25/2025 JR - ESTIMATE TO REPLACE T"
type textarea "x"
type textarea "9/25/2025 JR - ESTIMATE TO REPLACE TH"
type textarea "x"
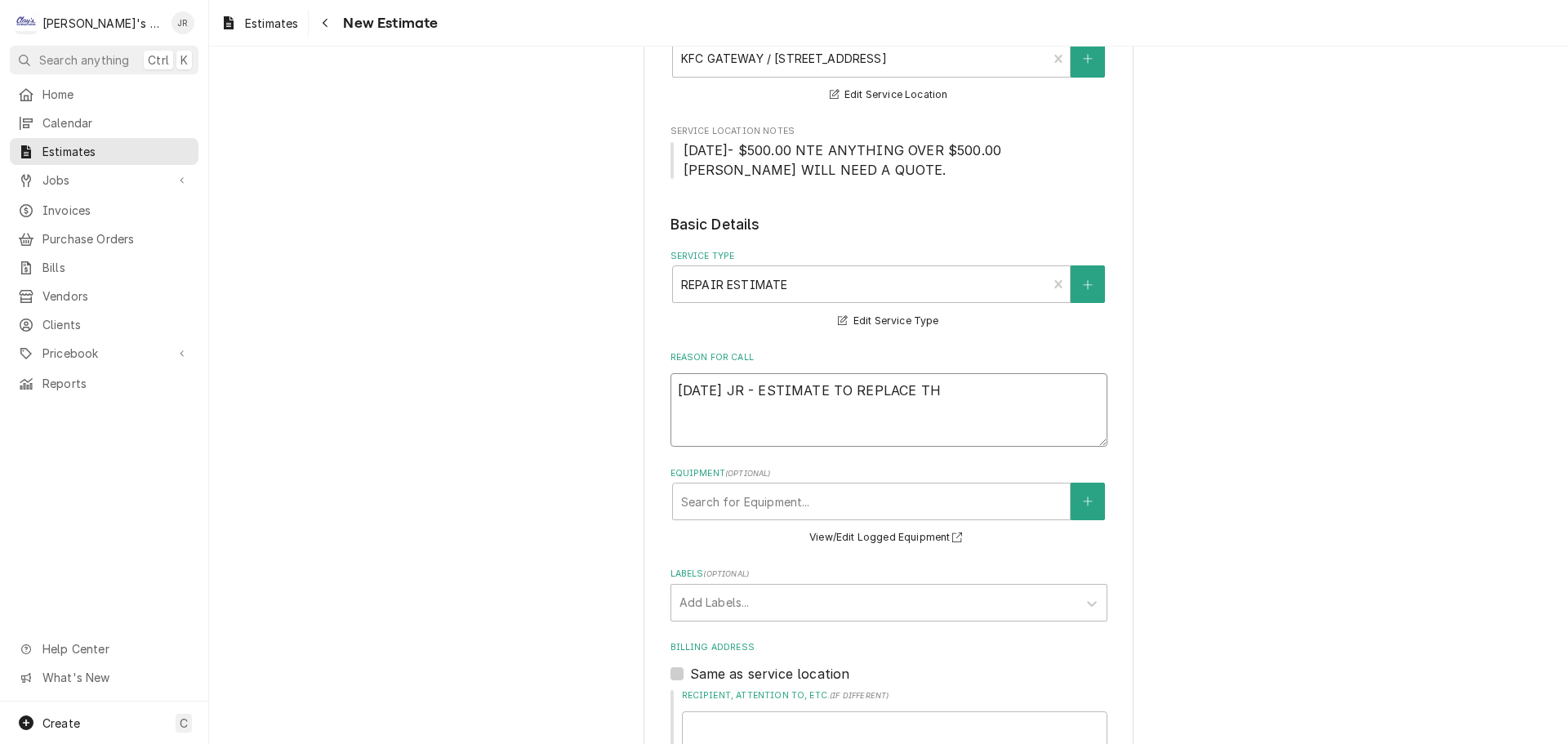
type textarea "9/25/2025 JR - ESTIMATE TO REPLACE THE"
type textarea "x"
type textarea "9/25/2025 JR - ESTIMATE TO REPLACE THE"
type textarea "x"
type textarea "9/25/2025 JR - ESTIMATE TO REPLACE THE D"
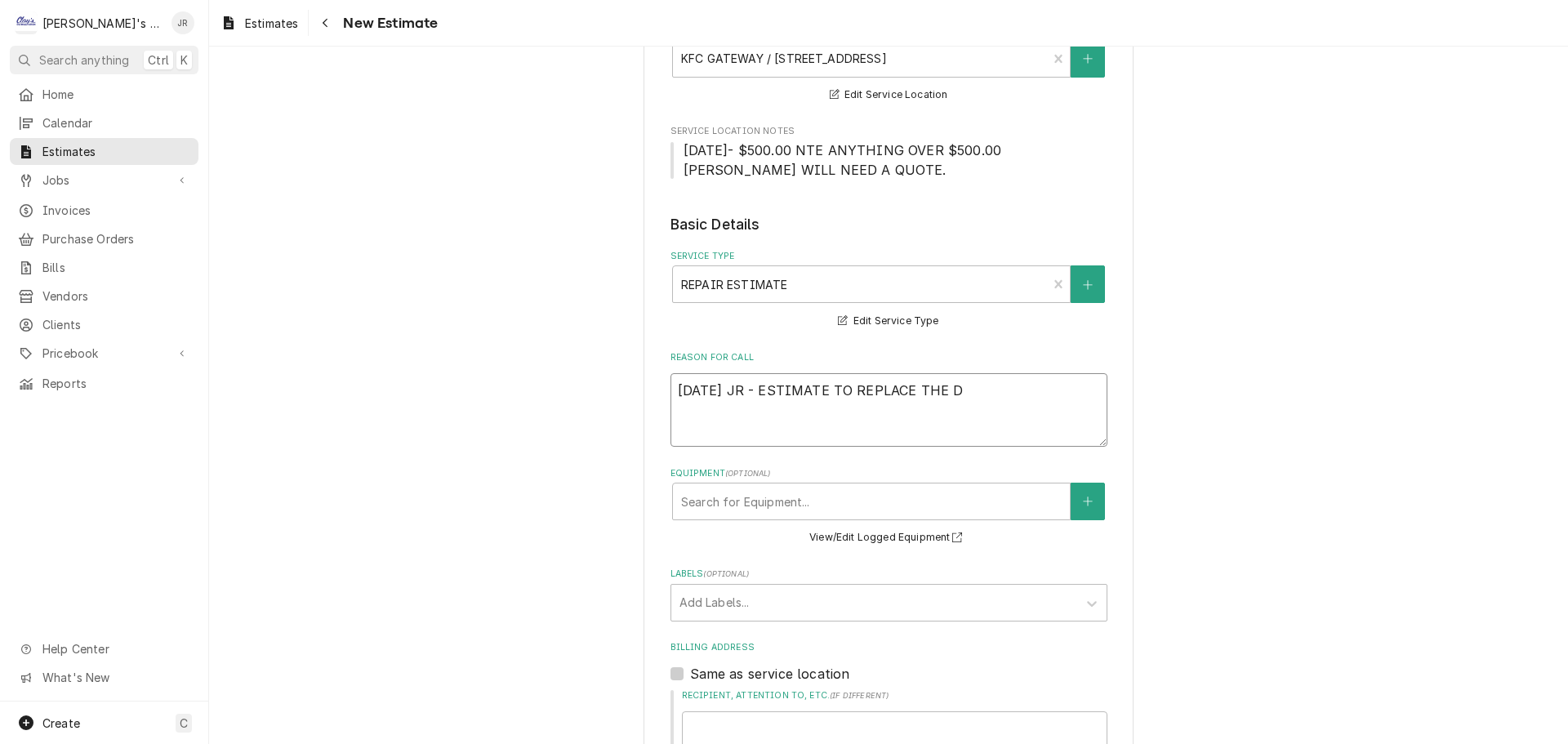
type textarea "x"
type textarea "9/25/2025 JR - ESTIMATE TO REPLACE THE DO"
type textarea "x"
type textarea "9/25/2025 JR - ESTIMATE TO REPLACE THE DOO"
type textarea "x"
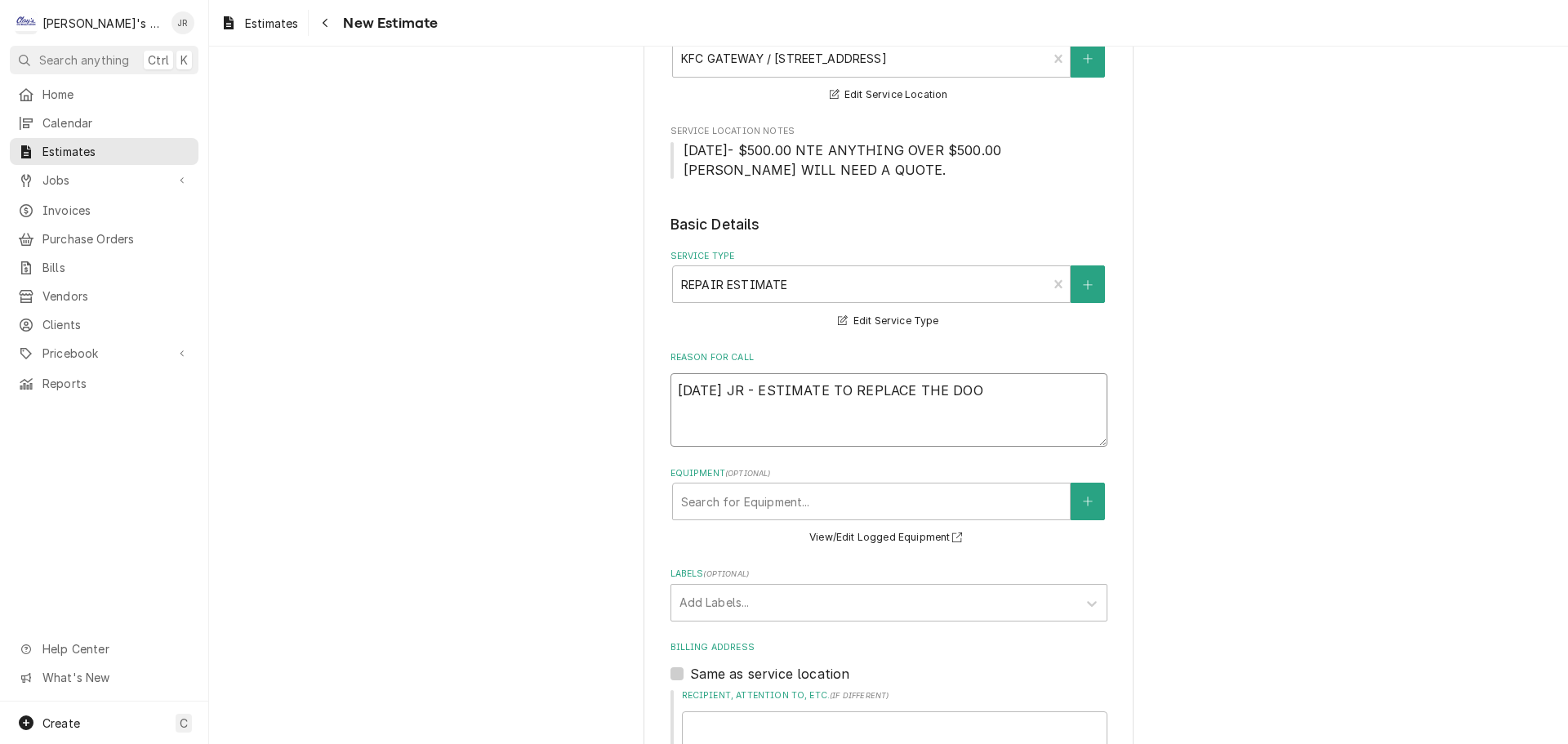
type textarea "9/25/2025 JR - ESTIMATE TO REPLACE THE DOOR"
type textarea "x"
type textarea "9/25/2025 JR - ESTIMATE TO REPLACE THE DOOR"
type textarea "x"
type textarea "9/25/2025 JR - ESTIMATE TO REPLACE THE DOOR G"
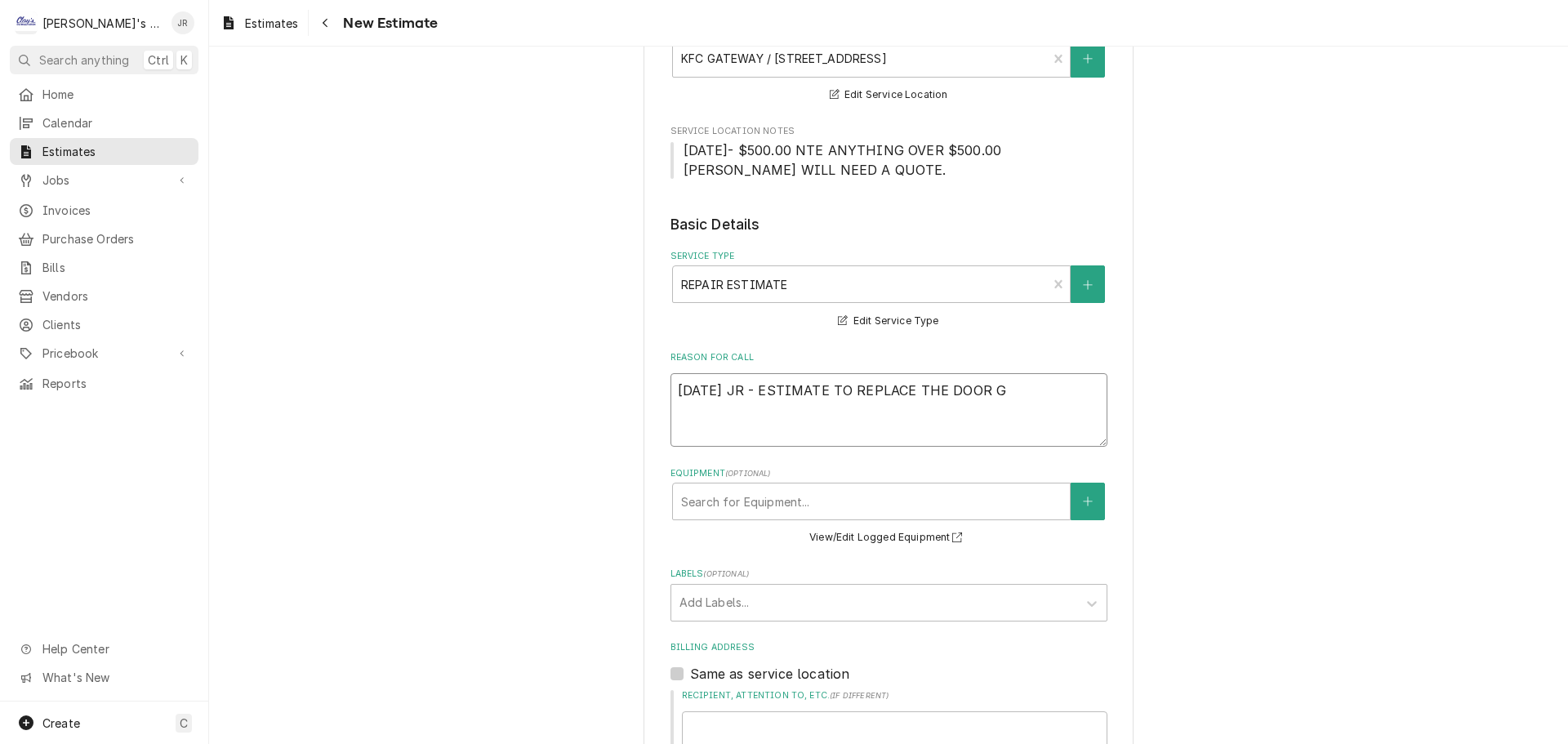
type textarea "x"
type textarea "9/25/2025 JR - ESTIMATE TO REPLACE THE DOOR GA"
type textarea "x"
type textarea "9/25/2025 JR - ESTIMATE TO REPLACE THE DOOR GAS"
type textarea "x"
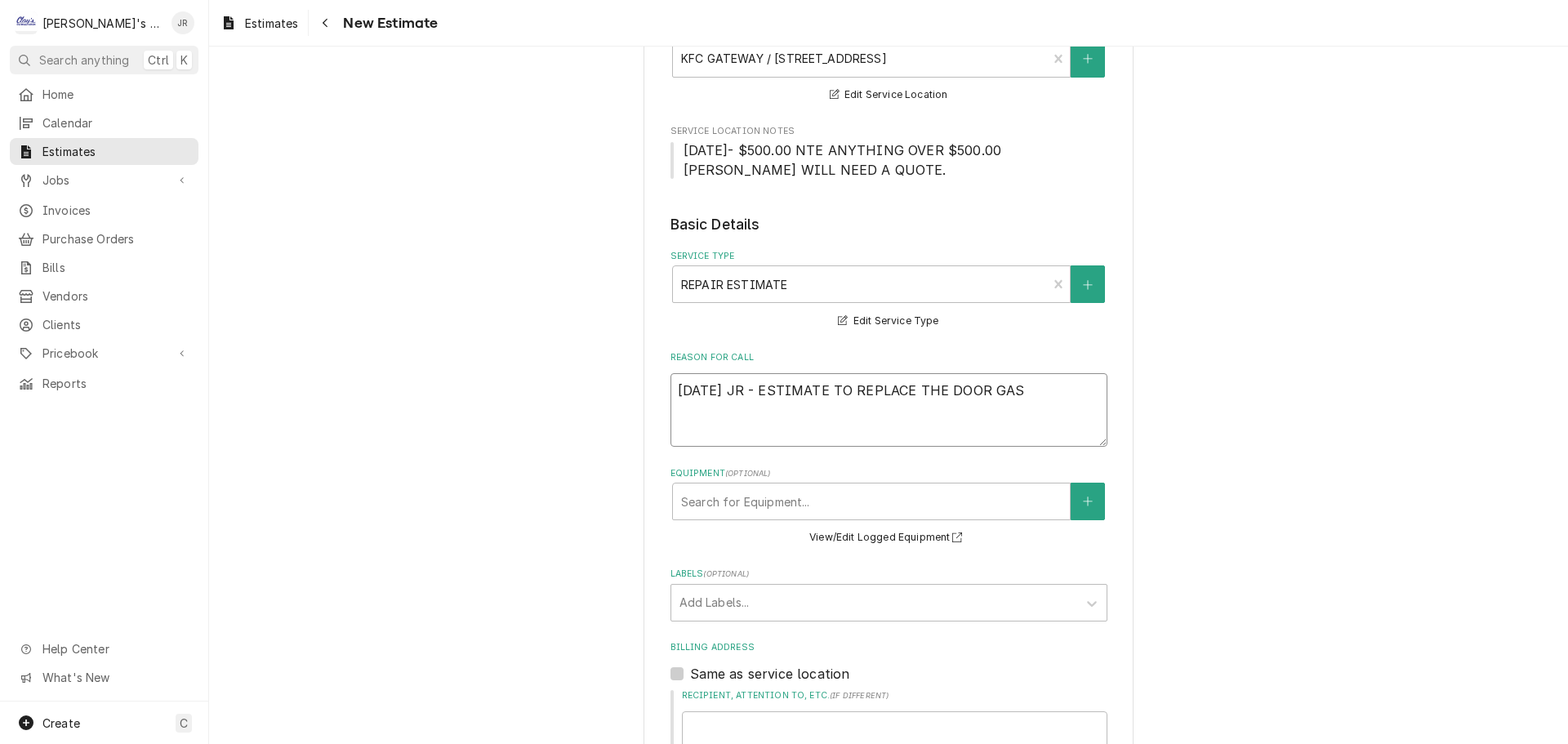
type textarea "9/25/2025 JR - ESTIMATE TO REPLACE THE DOOR GASK"
type textarea "x"
type textarea "9/25/2025 JR - ESTIMATE TO REPLACE THE DOOR GASKE"
type textarea "x"
type textarea "9/25/2025 JR - ESTIMATE TO REPLACE THE DOOR GASKET"
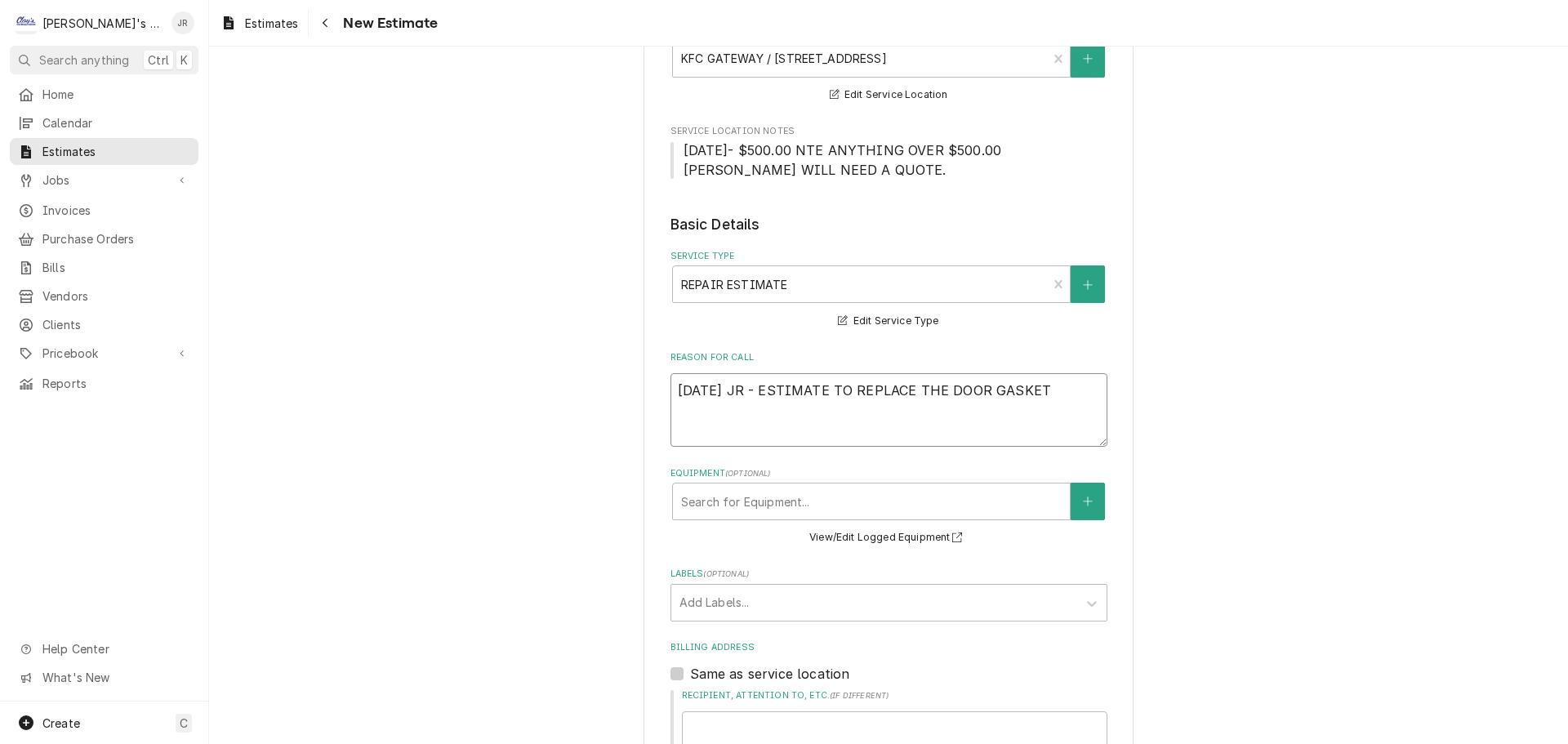
type textarea "x"
type textarea "9/25/2025 JR - ESTIMATE TO REPLACE THE DOOR GASKET"
type textarea "x"
type textarea "9/25/2025 JR - ESTIMATE TO REPLACE THE DOOR GASKET O"
type textarea "x"
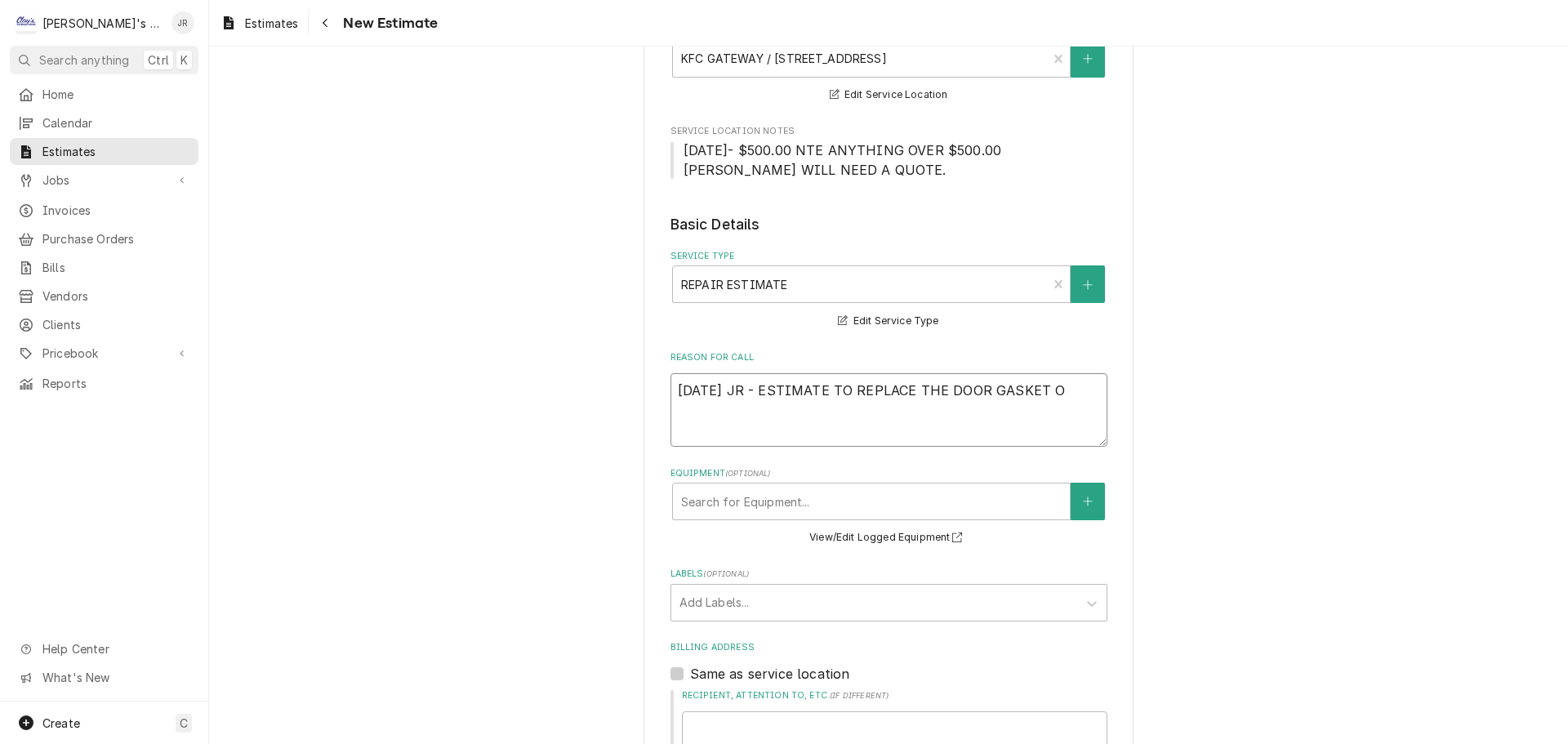
type textarea "9/25/2025 JR - ESTIMATE TO REPLACE THE DOOR GASKET ON"
type textarea "x"
type textarea "9/25/2025 JR - ESTIMATE TO REPLACE THE DOOR GASKET ON"
type textarea "x"
type textarea "9/25/2025 JR - ESTIMATE TO REPLACE THE DOOR GASKET ON T"
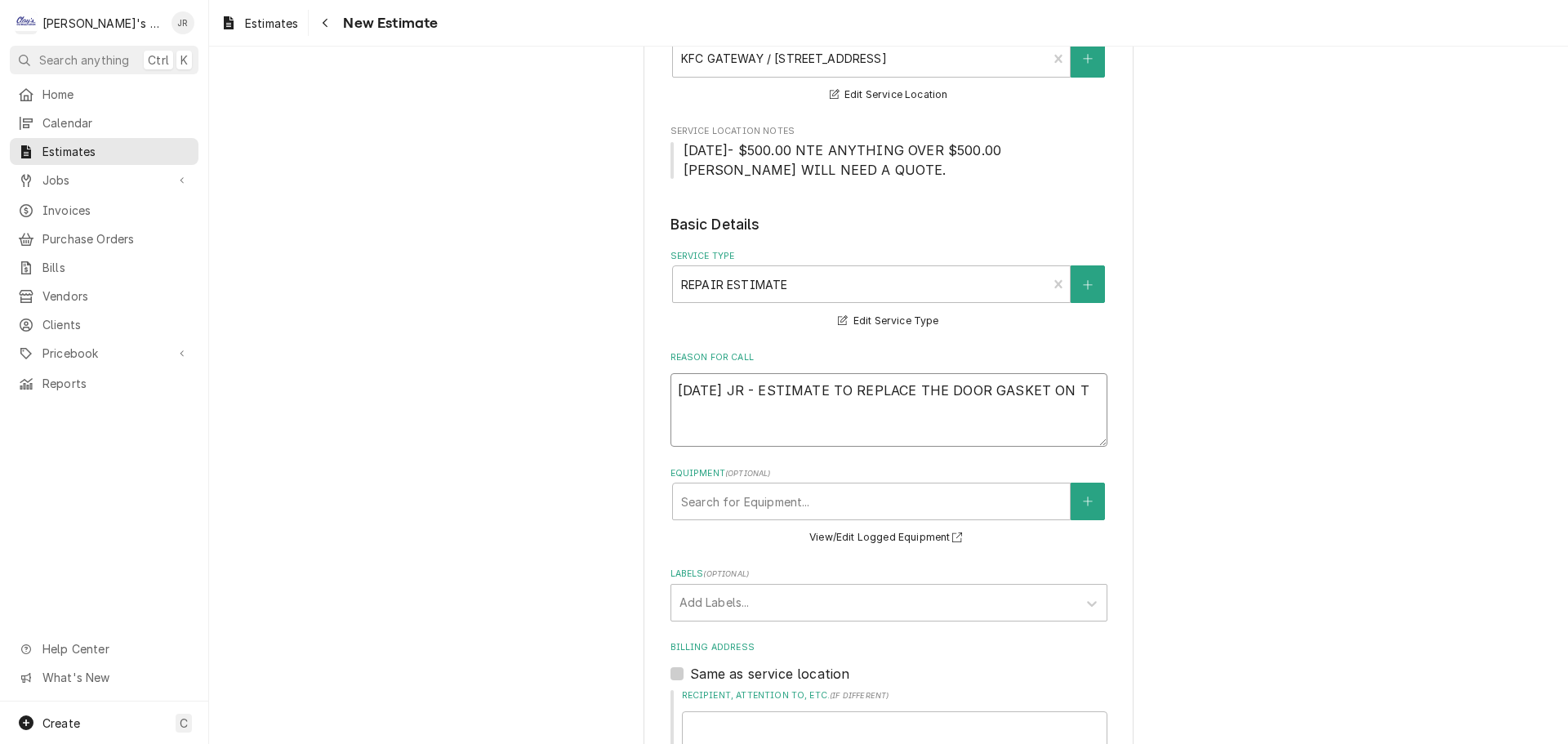
type textarea "x"
type textarea "9/25/2025 JR - ESTIMATE TO REPLACE THE DOOR GASKET ON TH"
type textarea "x"
type textarea "9/25/2025 JR - ESTIMATE TO REPLACE THE DOOR GASKET ON THE"
type textarea "x"
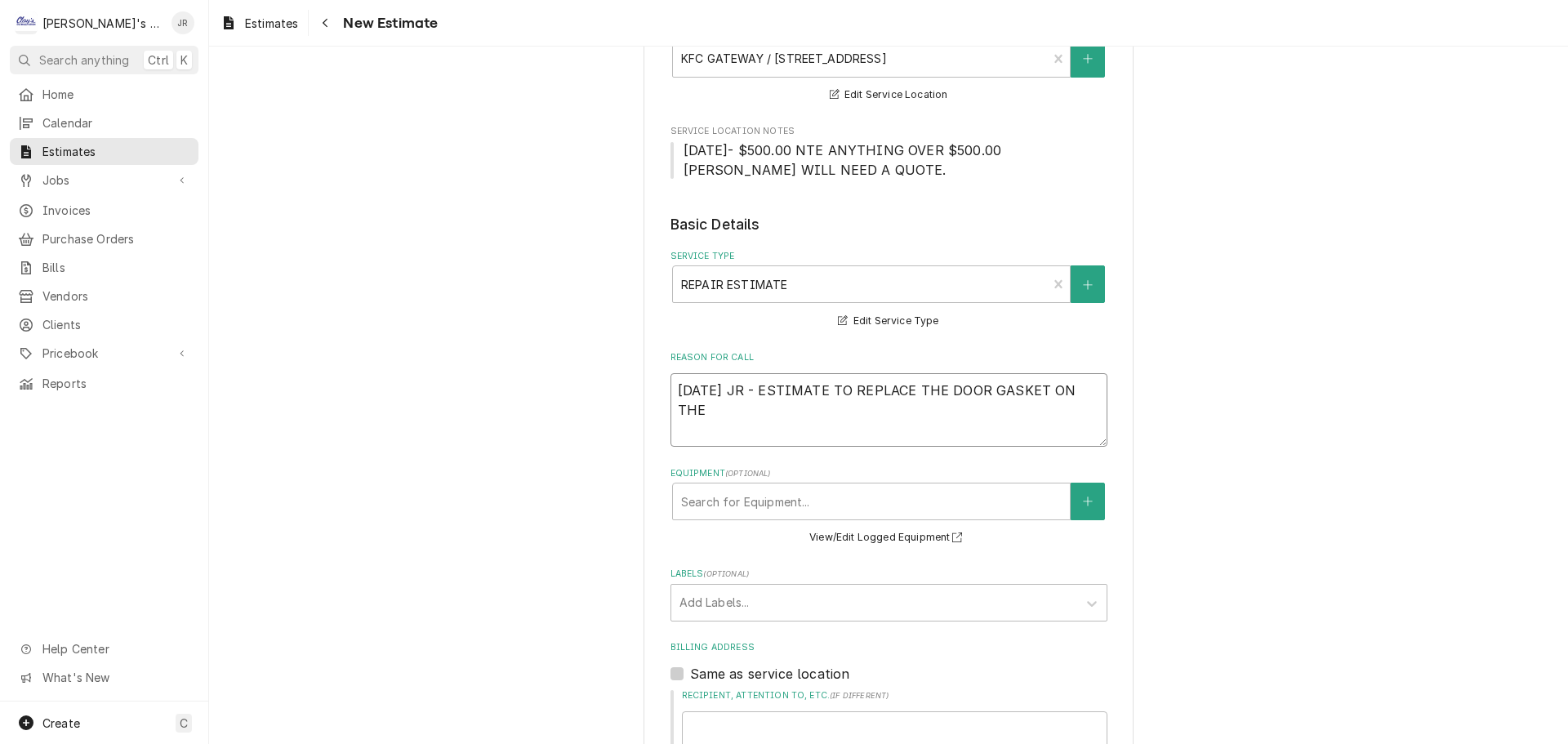
type textarea "9/25/2025 JR - ESTIMATE TO REPLACE THE DOOR GASKET ON THE"
type textarea "x"
type textarea "9/25/2025 JR - ESTIMATE TO REPLACE THE DOOR GASKET ON THE W"
type textarea "x"
type textarea "9/25/2025 JR - ESTIMATE TO REPLACE THE DOOR GASKET ON THE WA"
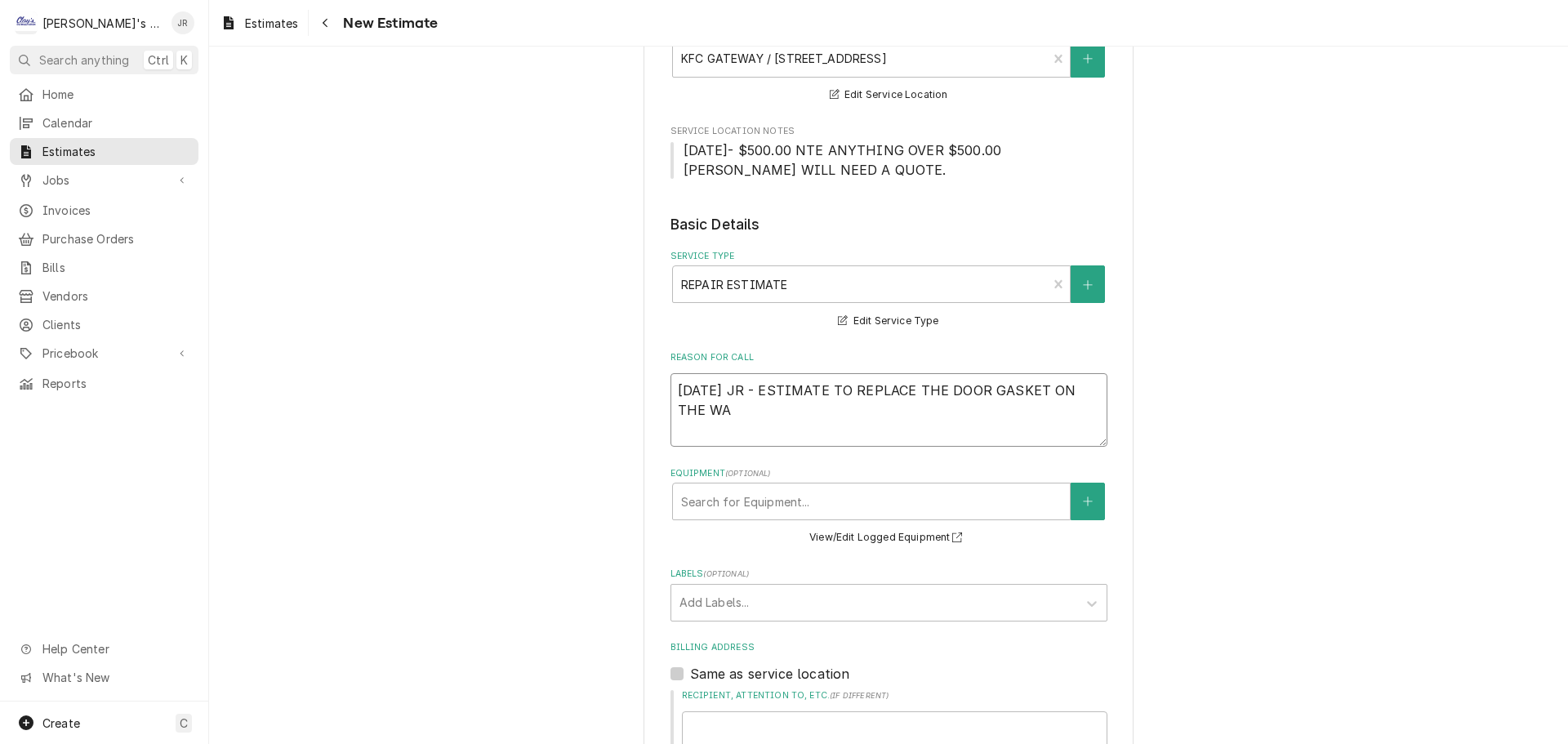
type textarea "x"
type textarea "9/25/2025 JR - ESTIMATE TO REPLACE THE DOOR GASKET ON THE WAL"
type textarea "x"
type textarea "9/25/2025 JR - ESTIMATE TO REPLACE THE DOOR GASKET ON THE WALK"
type textarea "x"
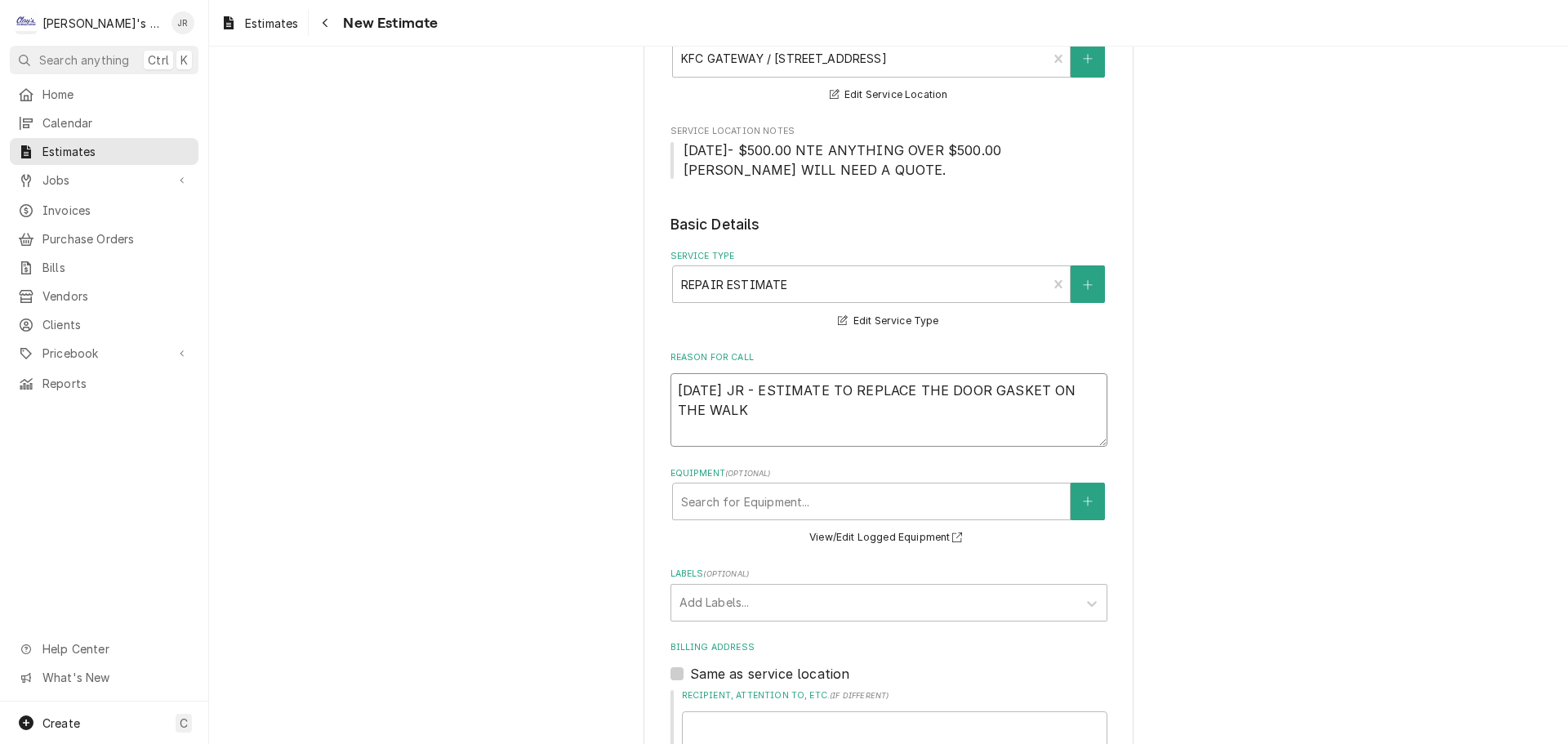
type textarea "9/25/2025 JR - ESTIMATE TO REPLACE THE DOOR GASKET ON THE WALK"
type textarea "x"
type textarea "9/25/2025 JR - ESTIMATE TO REPLACE THE DOOR GASKET ON THE WALK I"
type textarea "x"
type textarea "9/25/2025 JR - ESTIMATE TO REPLACE THE DOOR GASKET ON THE WALK IN"
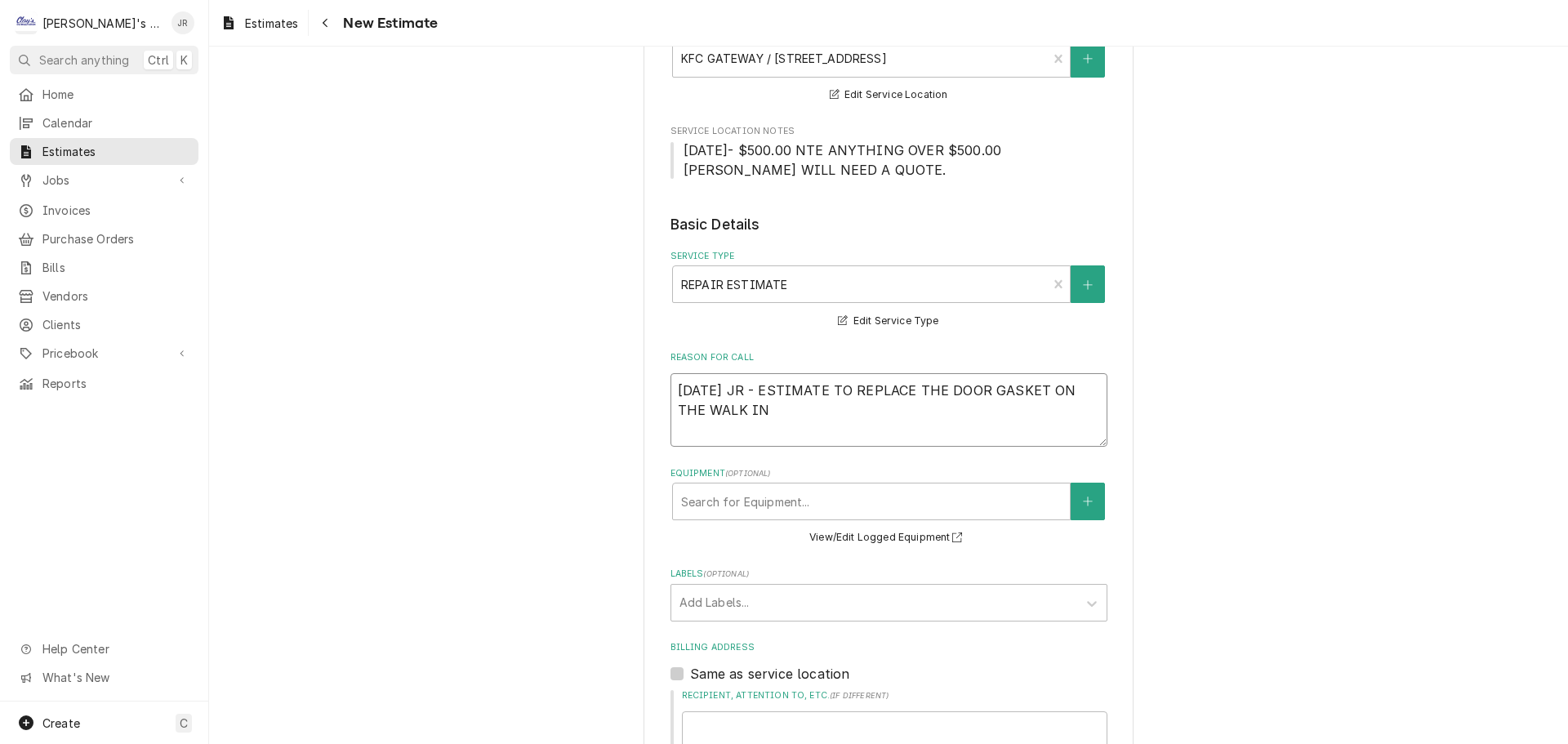
type textarea "x"
type textarea "9/25/2025 JR - ESTIMATE TO REPLACE THE DOOR GASKET ON THE WALK IN"
type textarea "x"
type textarea "9/25/2025 JR - ESTIMATE TO REPLACE THE DOOR GASKET ON THE WALK IN F"
type textarea "x"
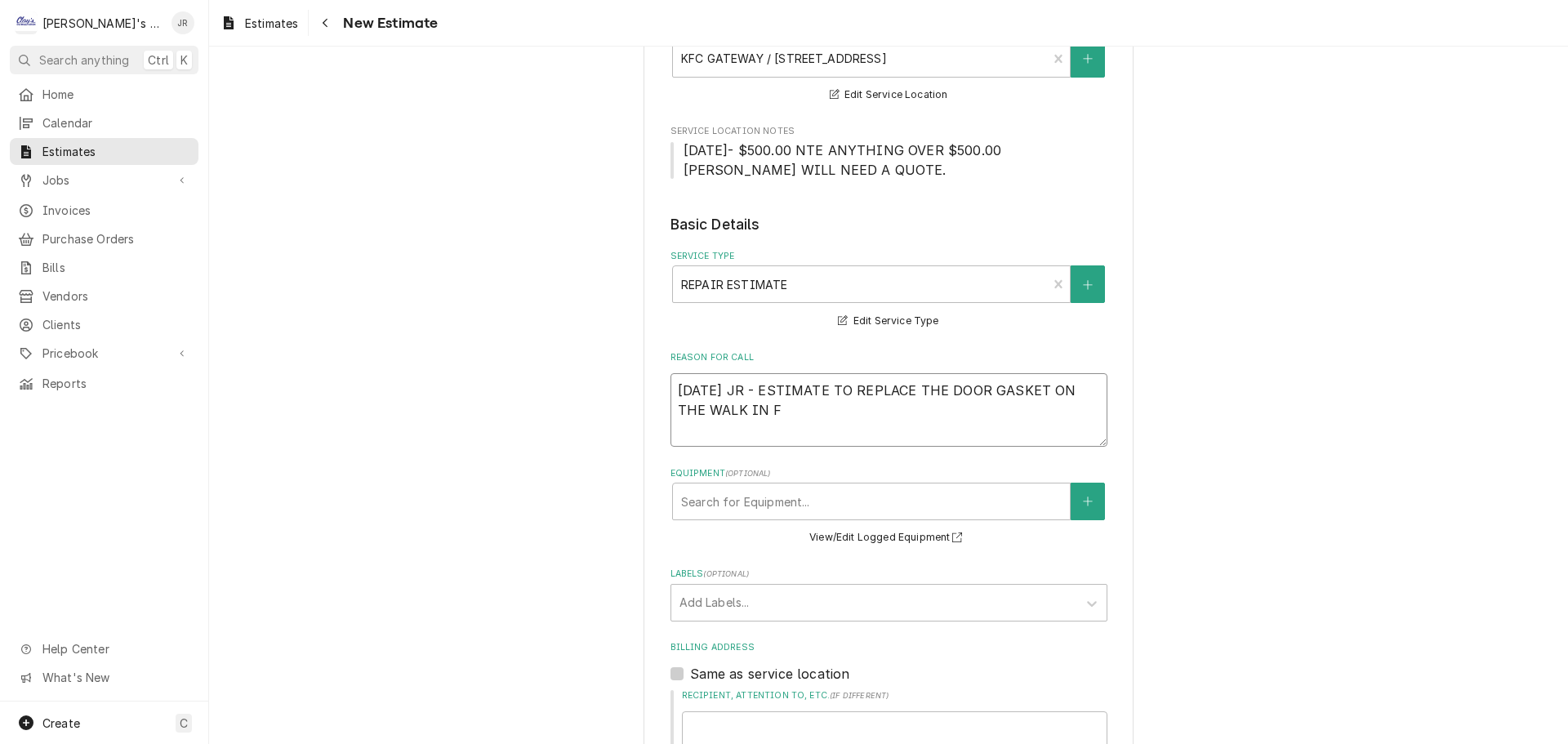
type textarea "9/25/2025 JR - ESTIMATE TO REPLACE THE DOOR GASKET ON THE WALK IN FR"
type textarea "x"
type textarea "9/25/2025 JR - ESTIMATE TO REPLACE THE DOOR GASKET ON THE WALK IN FRE"
type textarea "x"
type textarea "9/25/2025 JR - ESTIMATE TO REPLACE THE DOOR GASKET ON THE WALK IN FREE"
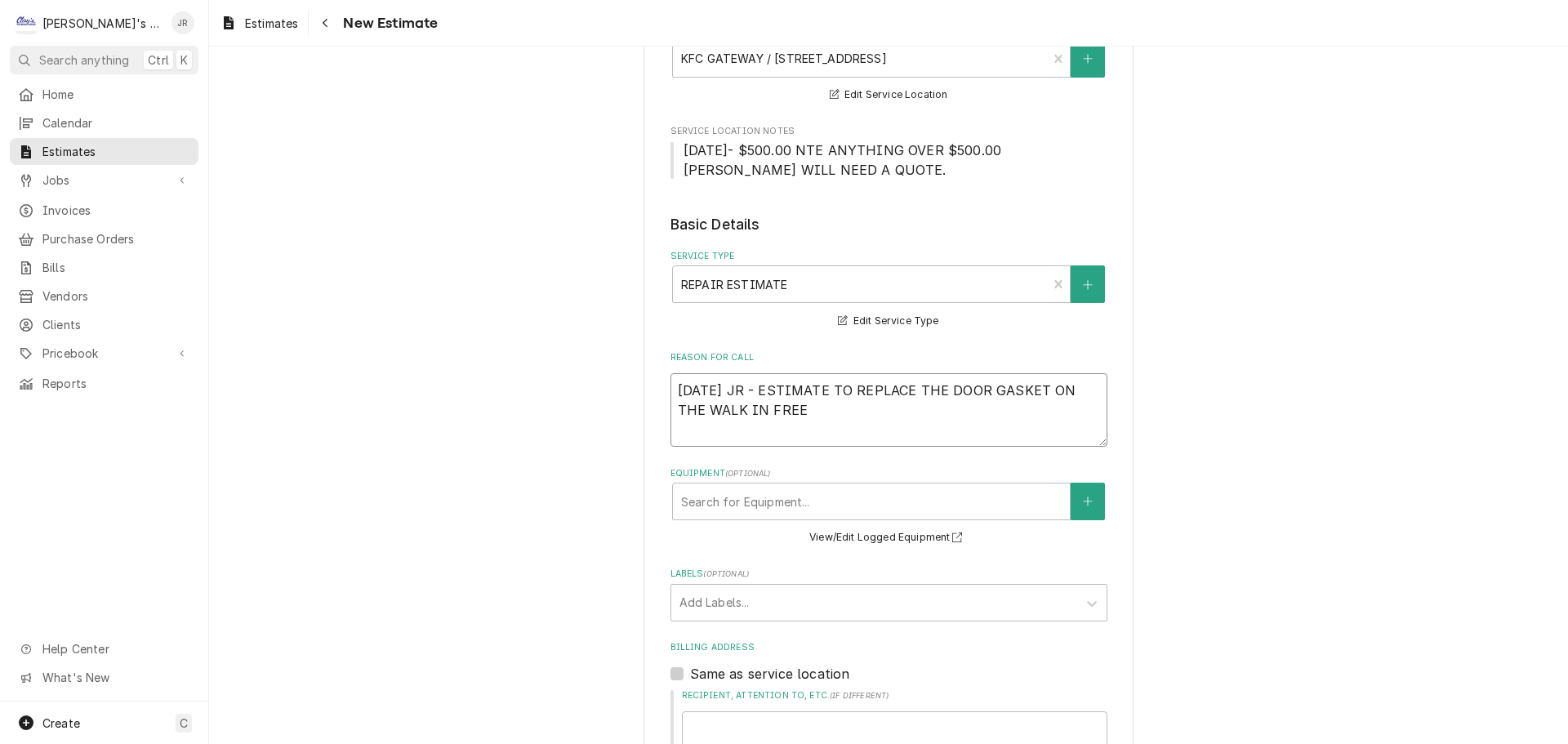
type textarea "x"
type textarea "9/25/2025 JR - ESTIMATE TO REPLACE THE DOOR GASKET ON THE WALK IN FREEZ"
type textarea "x"
type textarea "9/25/2025 JR - ESTIMATE TO REPLACE THE DOOR GASKET ON THE WALK IN FREEZE"
type textarea "x"
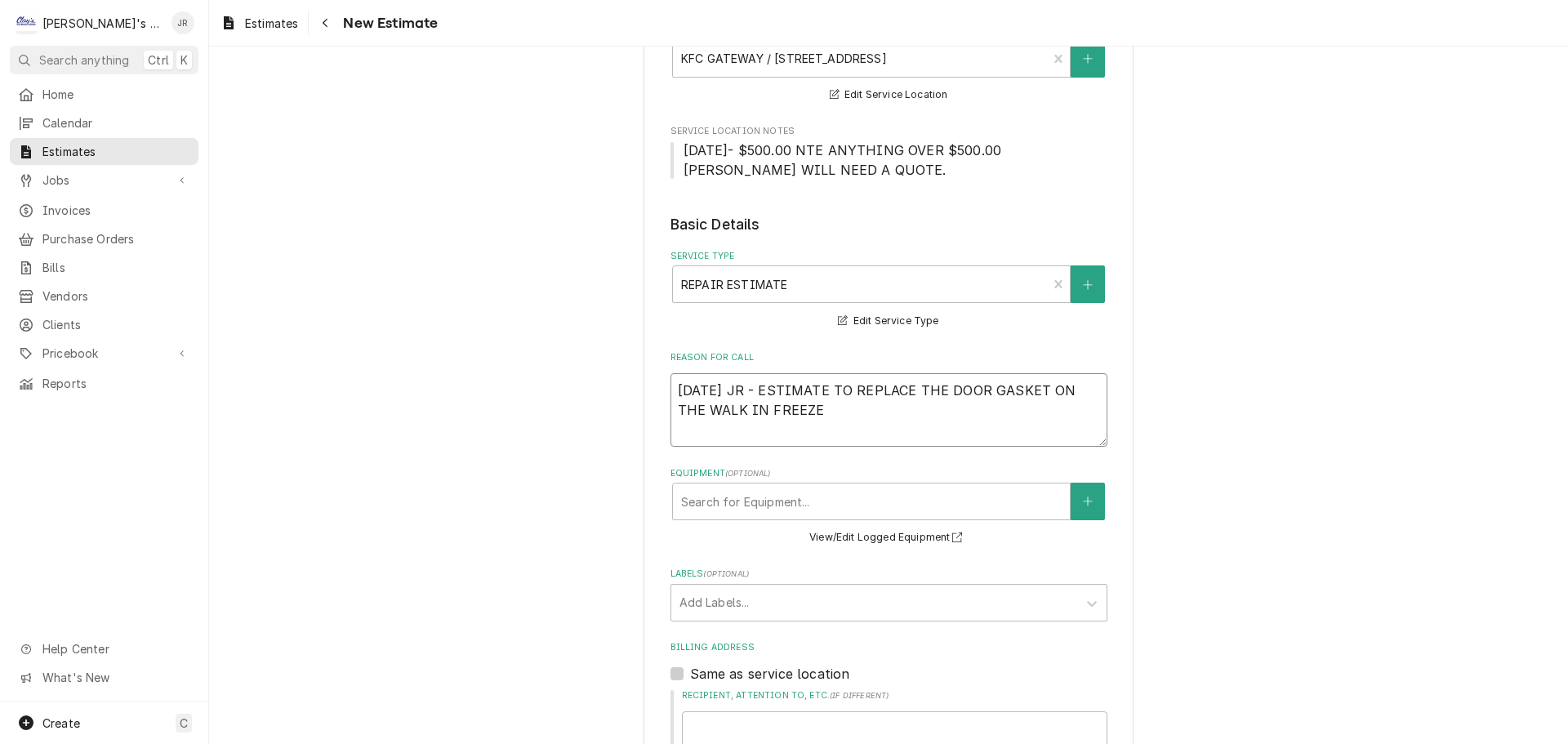
type textarea "9/25/2025 JR - ESTIMATE TO REPLACE THE DOOR GASKET ON THE WALK IN FREEZER"
type textarea "x"
type textarea "9/25/2025 JR - ESTIMATE TO REPLACE THE DOOR GASKET ON THE WALK IN FREEZER"
type textarea "x"
type textarea "9/25/2025 JR - ESTIMATE TO REPLACE THE DOOR GASKET ON THE WALK IN FREEZER A"
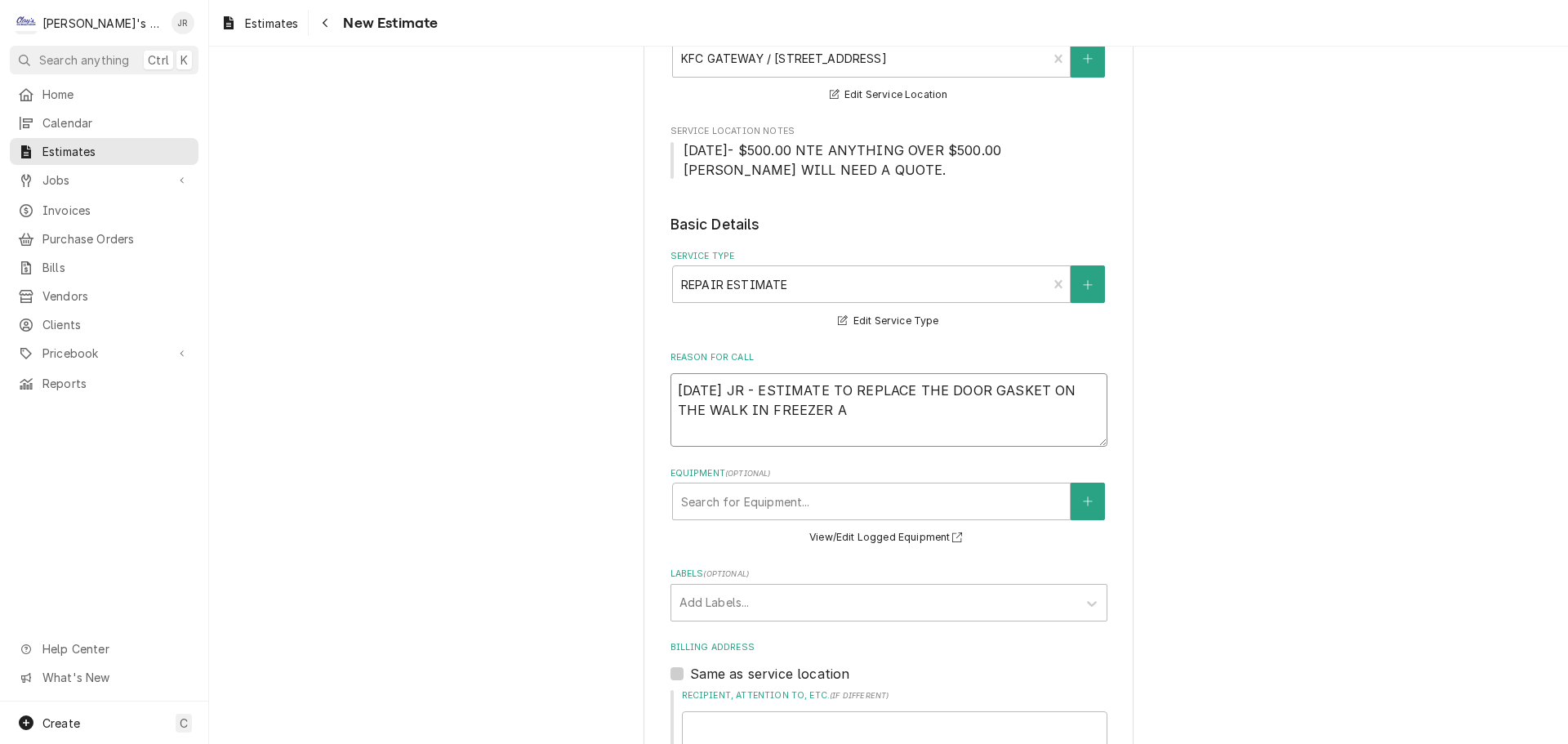
type textarea "x"
type textarea "9/25/2025 JR - ESTIMATE TO REPLACE THE DOOR GASKET ON THE WALK IN FREEZER AN"
type textarea "x"
type textarea "9/25/2025 JR - ESTIMATE TO REPLACE THE DOOR GASKET ON THE WALK IN FREEZER AND"
type textarea "x"
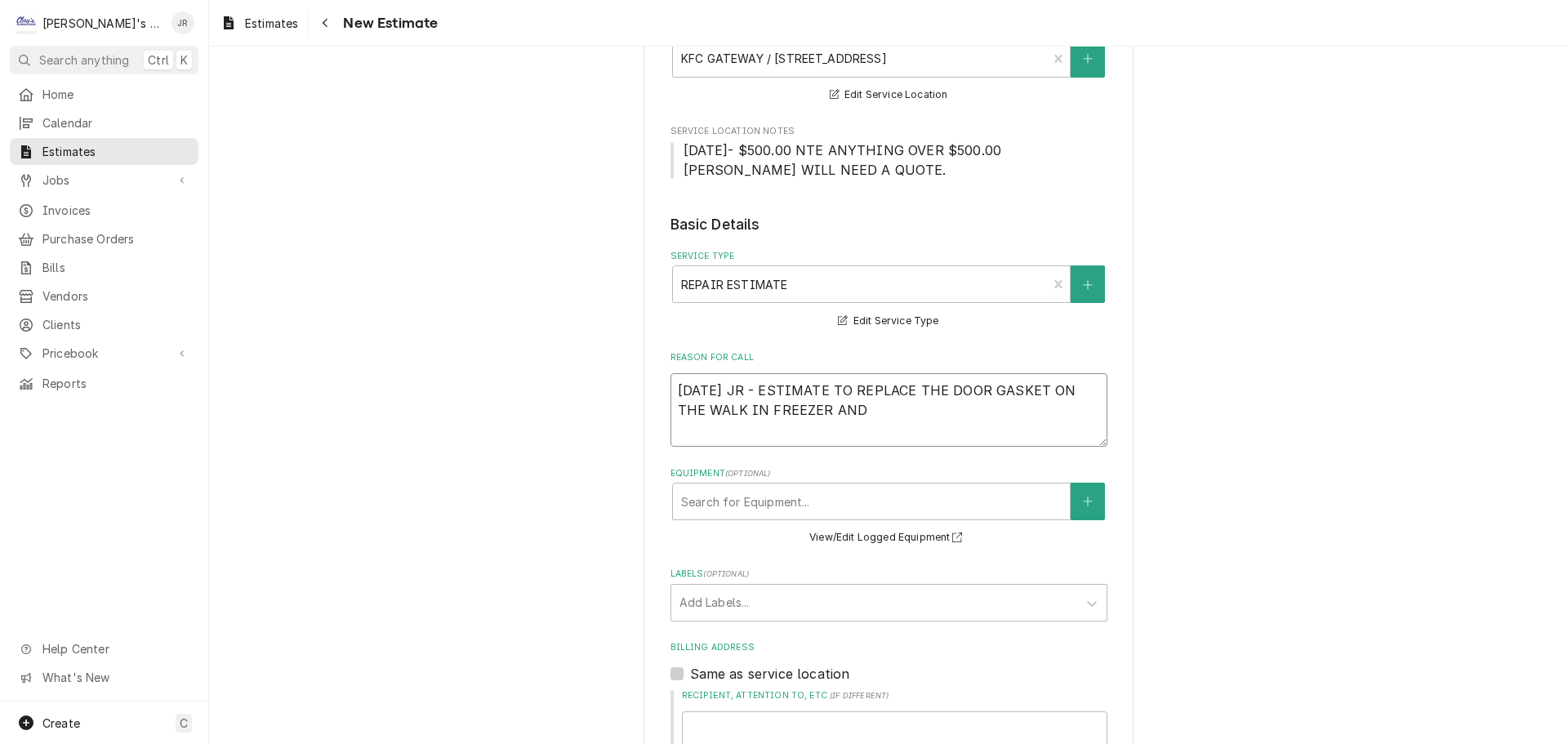
type textarea "9/25/2025 JR - ESTIMATE TO REPLACE THE DOOR GASKET ON THE WALK IN FREEZER AND"
type textarea "x"
type textarea "9/25/2025 JR - ESTIMATE TO REPLACE THE DOOR GASKET ON THE WALK IN FREEZER AND R"
type textarea "x"
type textarea "9/25/2025 JR - ESTIMATE TO REPLACE THE DOOR GASKET ON THE WALK IN FREEZER AND RE"
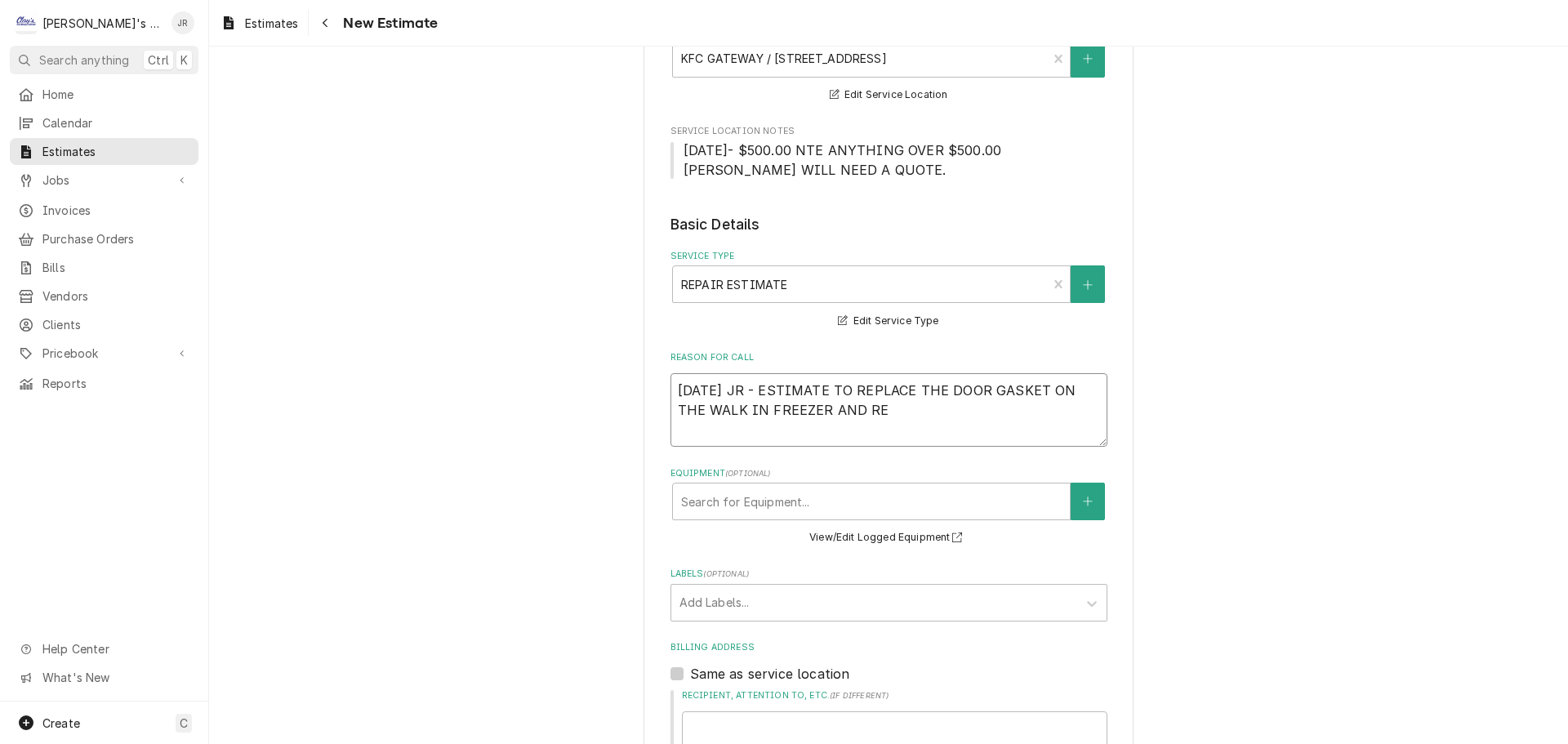
type textarea "x"
type textarea "9/25/2025 JR - ESTIMATE TO REPLACE THE DOOR GASKET ON THE WALK IN FREEZER AND R…"
type textarea "x"
type textarea "9/25/2025 JR - ESTIMATE TO REPLACE THE DOOR GASKET ON THE WALK IN FREEZER AND R…"
type textarea "x"
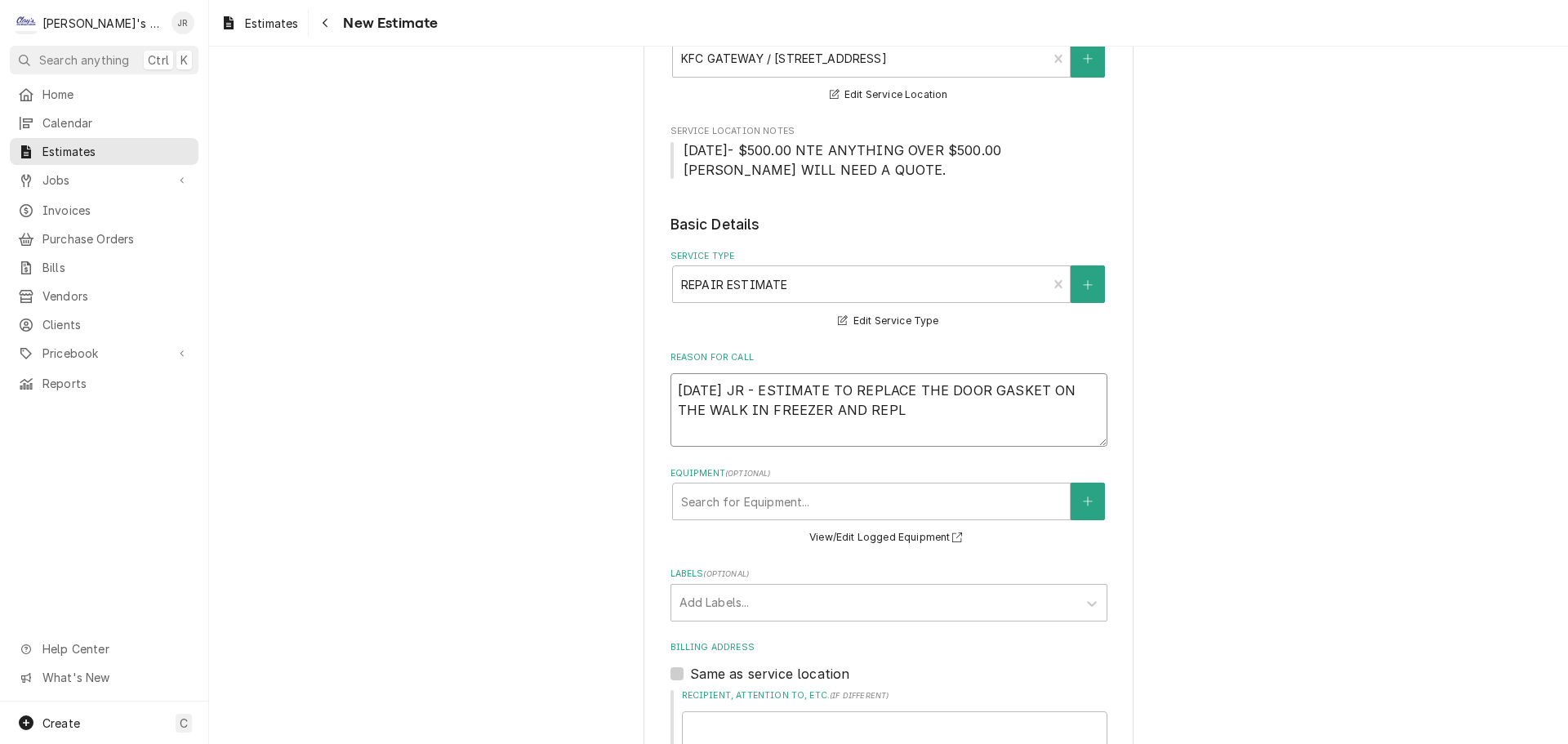
type textarea "9/25/2025 JR - ESTIMATE TO REPLACE THE DOOR GASKET ON THE WALK IN FREEZER AND R…"
type textarea "x"
type textarea "9/25/2025 JR - ESTIMATE TO REPLACE THE DOOR GASKET ON THE WALK IN FREEZER AND R…"
type textarea "x"
type textarea "9/25/2025 JR - ESTIMATE TO REPLACE THE DOOR GASKET ON THE WALK IN FREEZER AND R…"
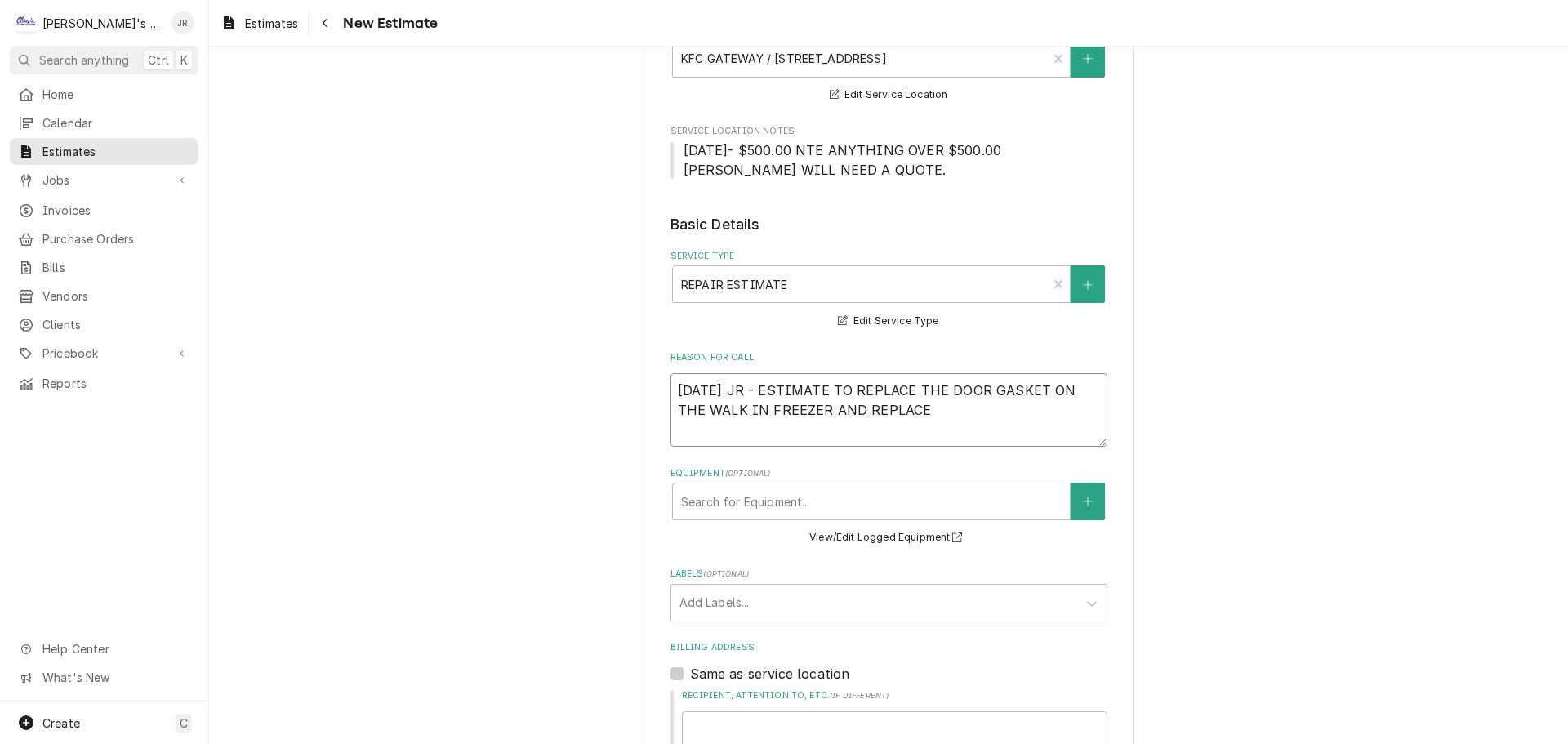
type textarea "x"
type textarea "9/25/2025 JR - ESTIMATE TO REPLACE THE DOOR GASKET ON THE WALK IN FREEZER AND R…"
type textarea "x"
type textarea "9/25/2025 JR - ESTIMATE TO REPLACE THE DOOR GASKET ON THE WALK IN FREEZER AND R…"
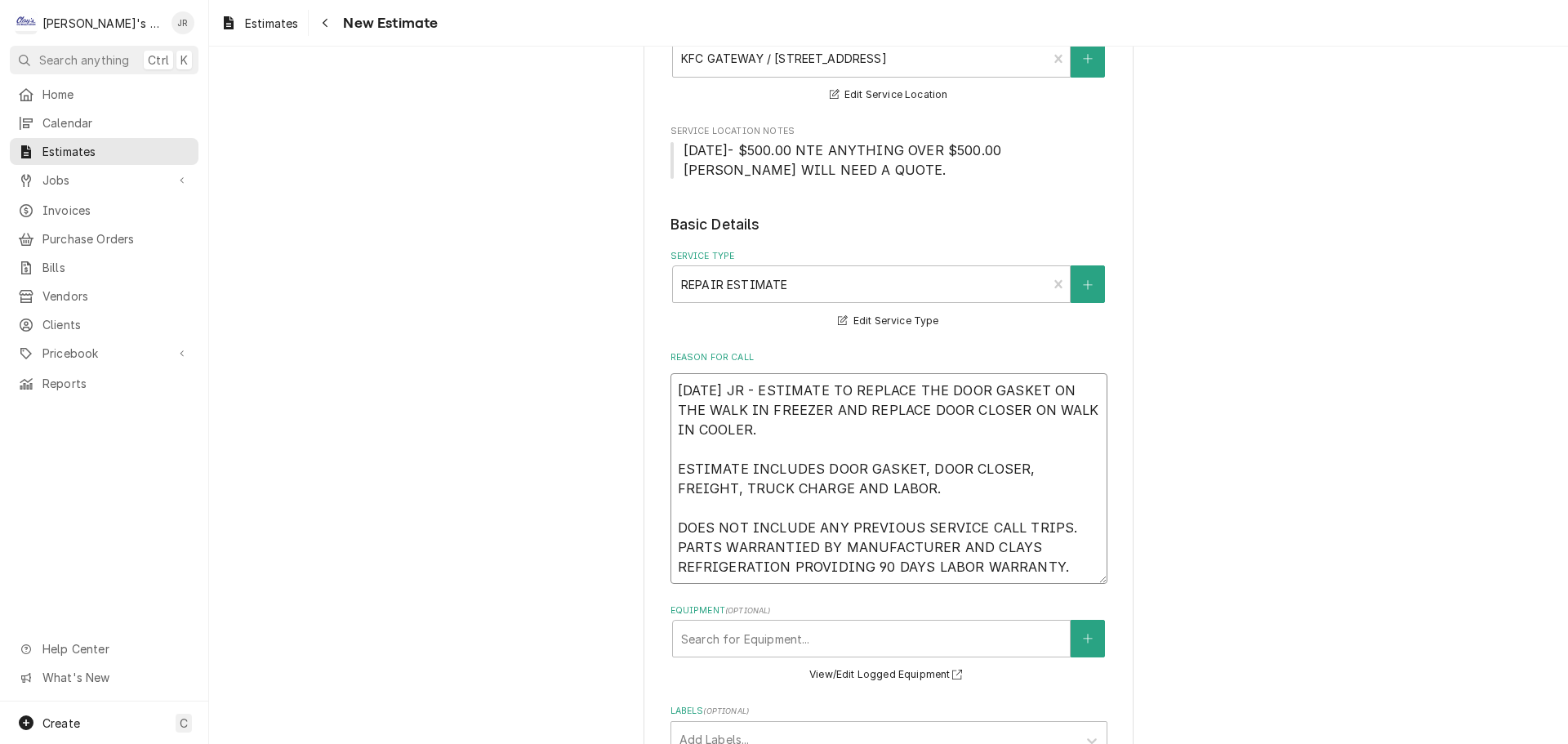
scroll to position [654, 0]
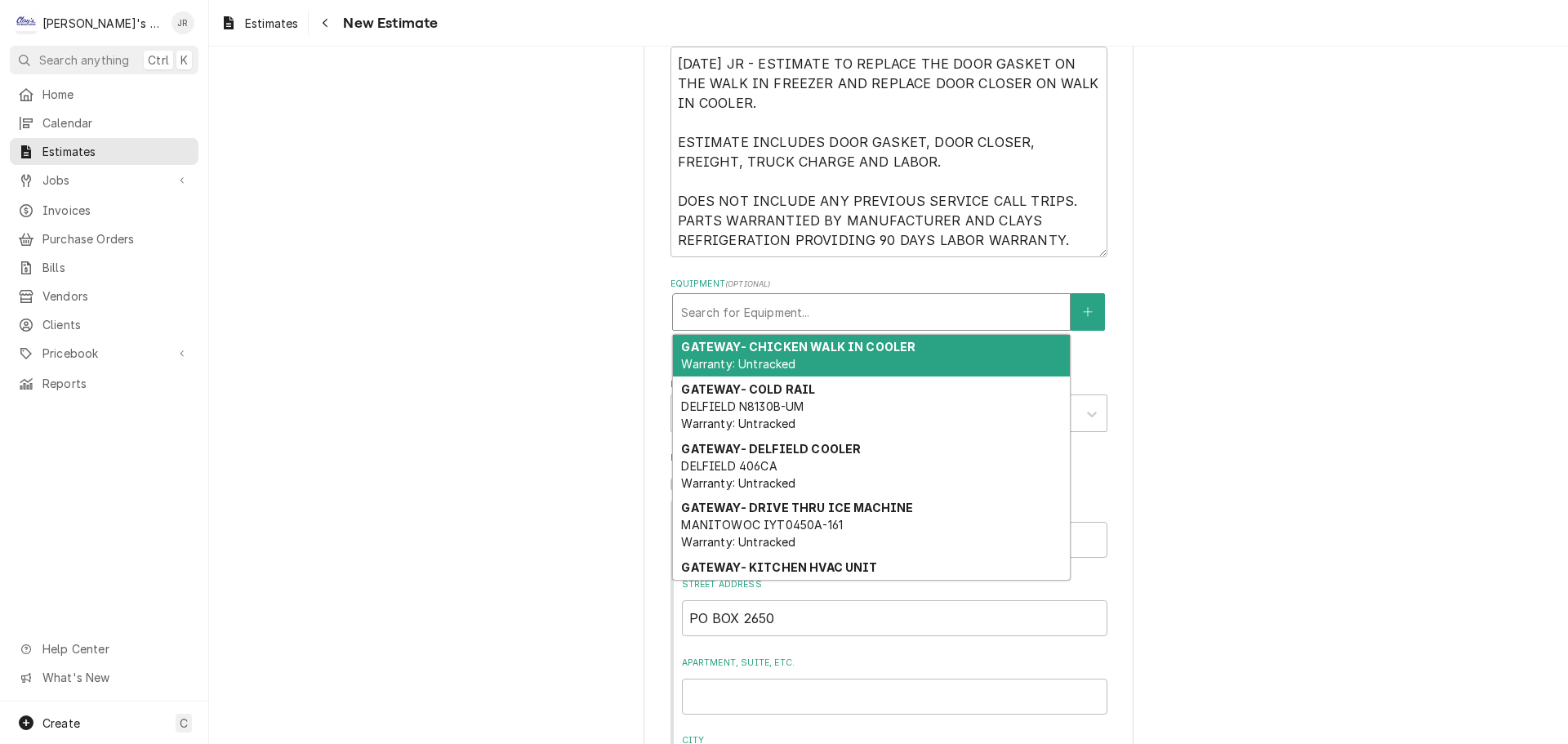
click at [727, 325] on div "Equipment" at bounding box center [871, 311] width 380 height 29
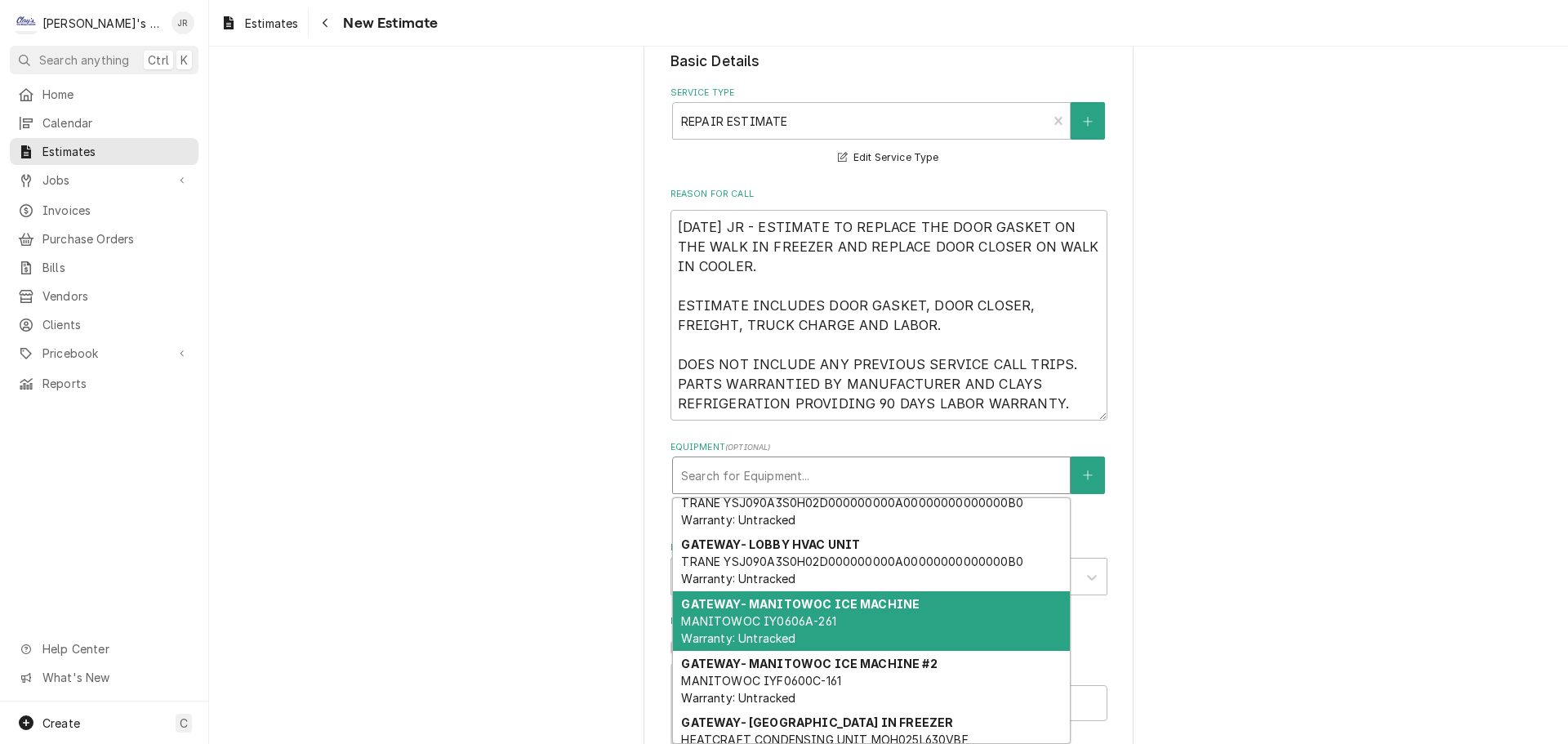
scroll to position [326, 0]
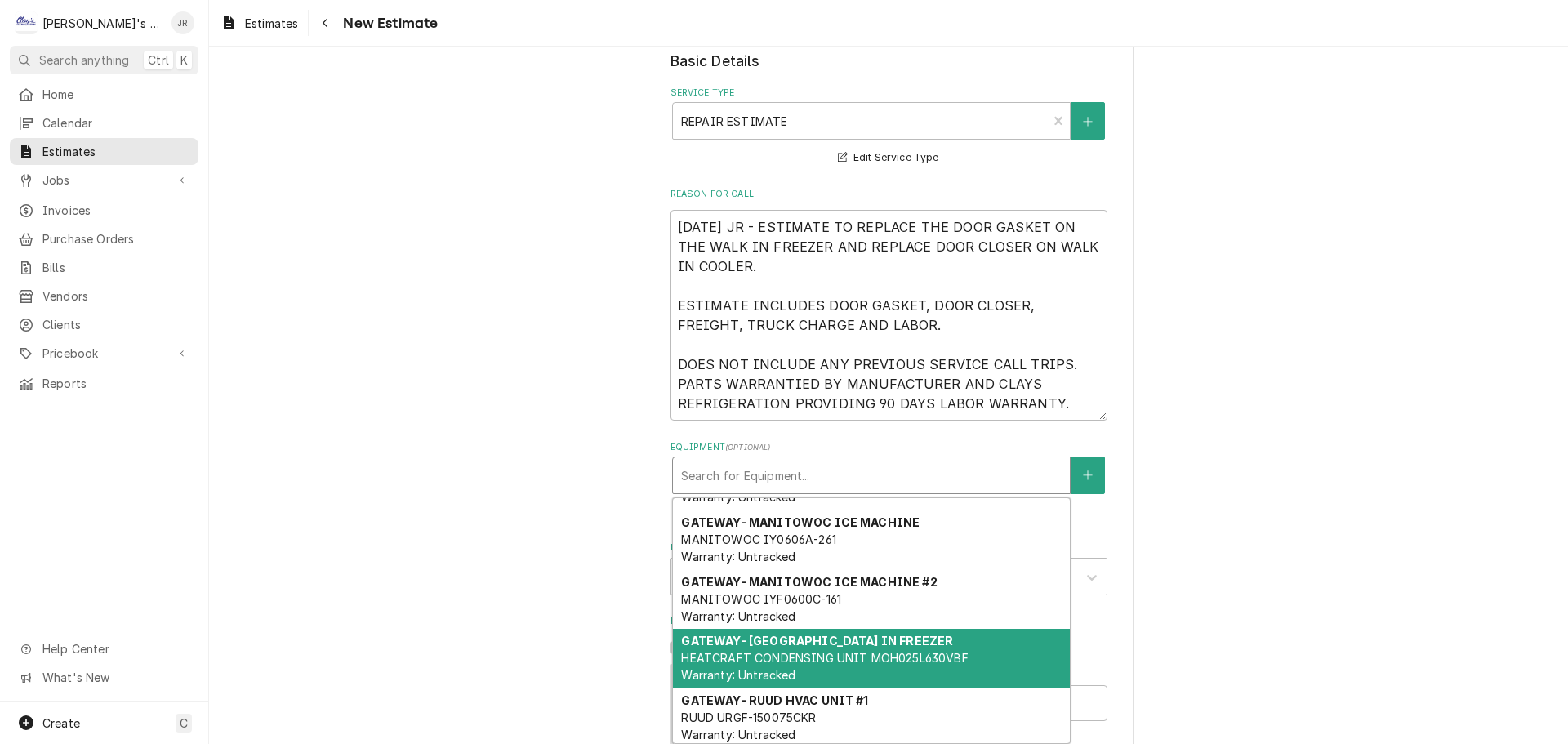
click at [773, 656] on div "GATEWAY- NORTH WALK IN FREEZER HEATCRAFT CONDENSING UNIT MOH025L630VBF Warranty…" at bounding box center [871, 659] width 397 height 60
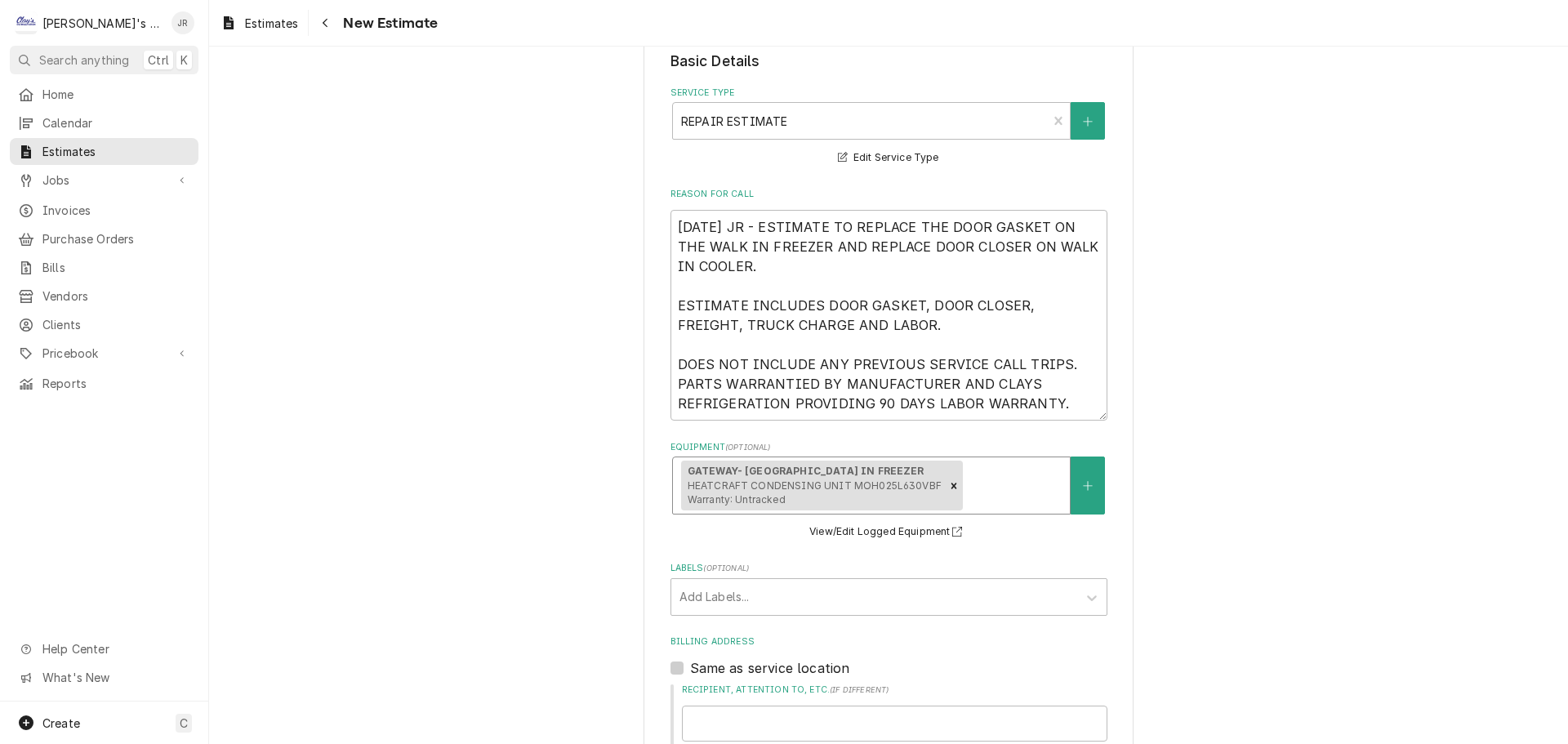
click at [1013, 495] on div "Equipment" at bounding box center [1013, 486] width 96 height 29
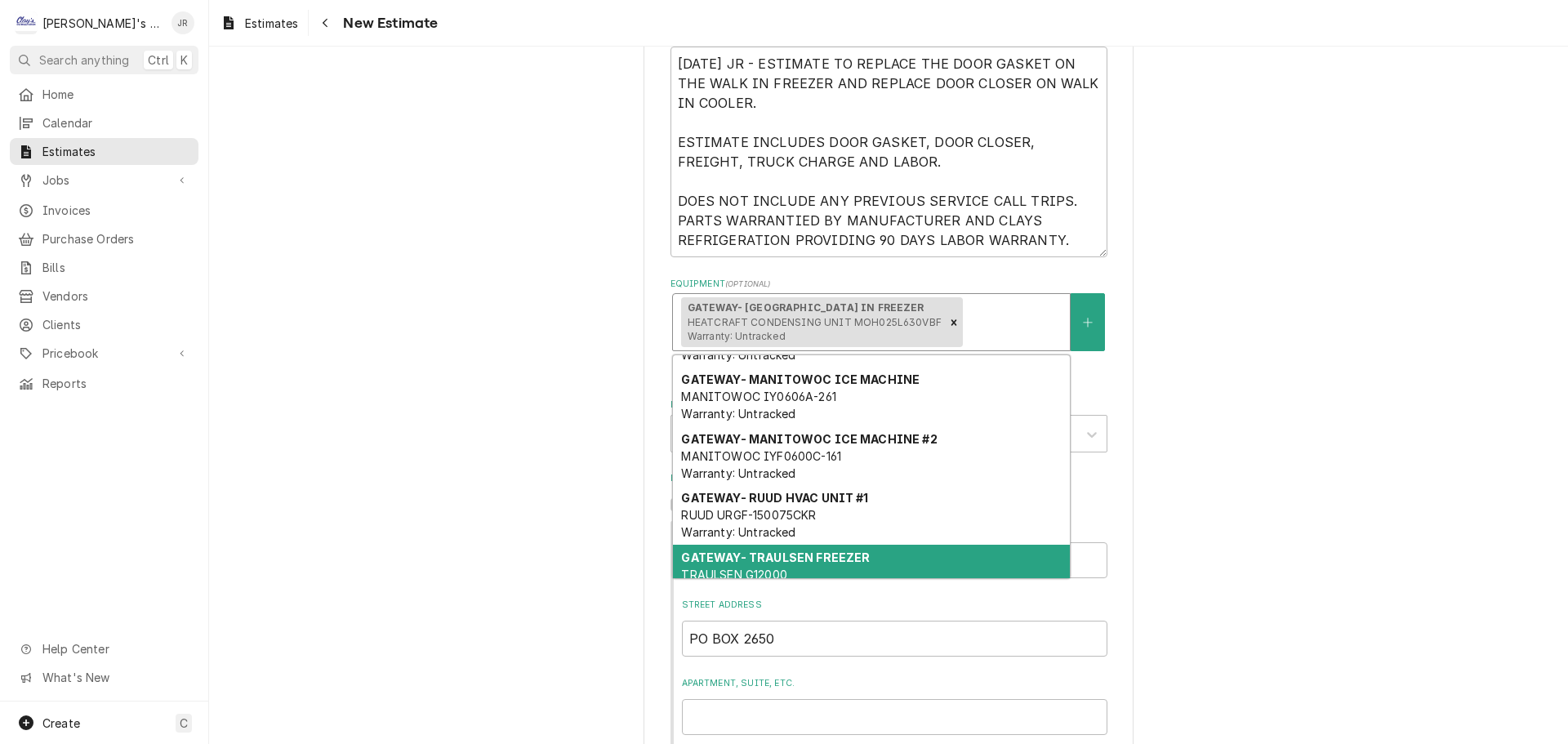
click at [470, 557] on div "Please provide the following information to create your estimate: Client Detail…" at bounding box center [888, 332] width 1358 height 1846
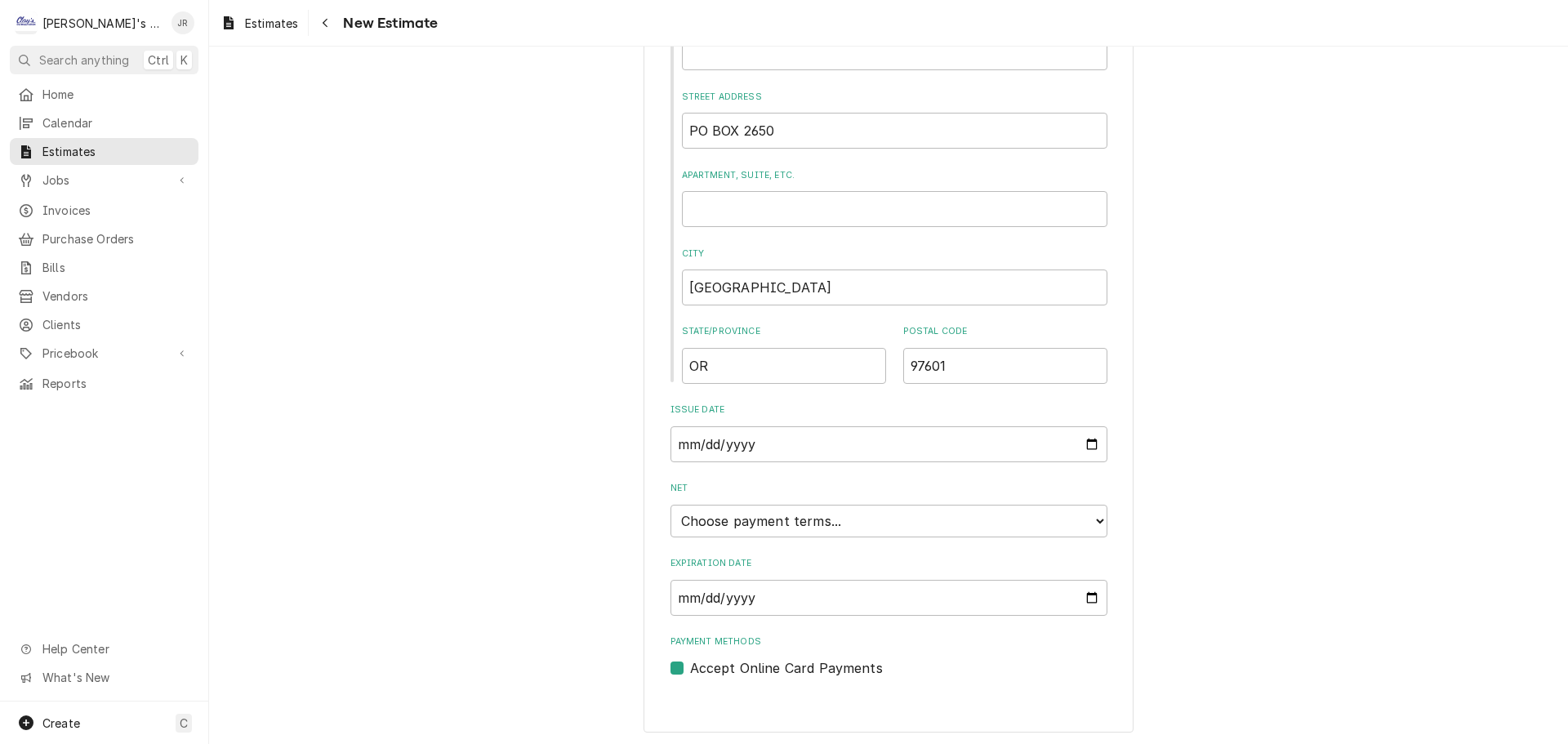
scroll to position [1165, 0]
click at [1088, 591] on input "Expiration Date" at bounding box center [889, 595] width 437 height 36
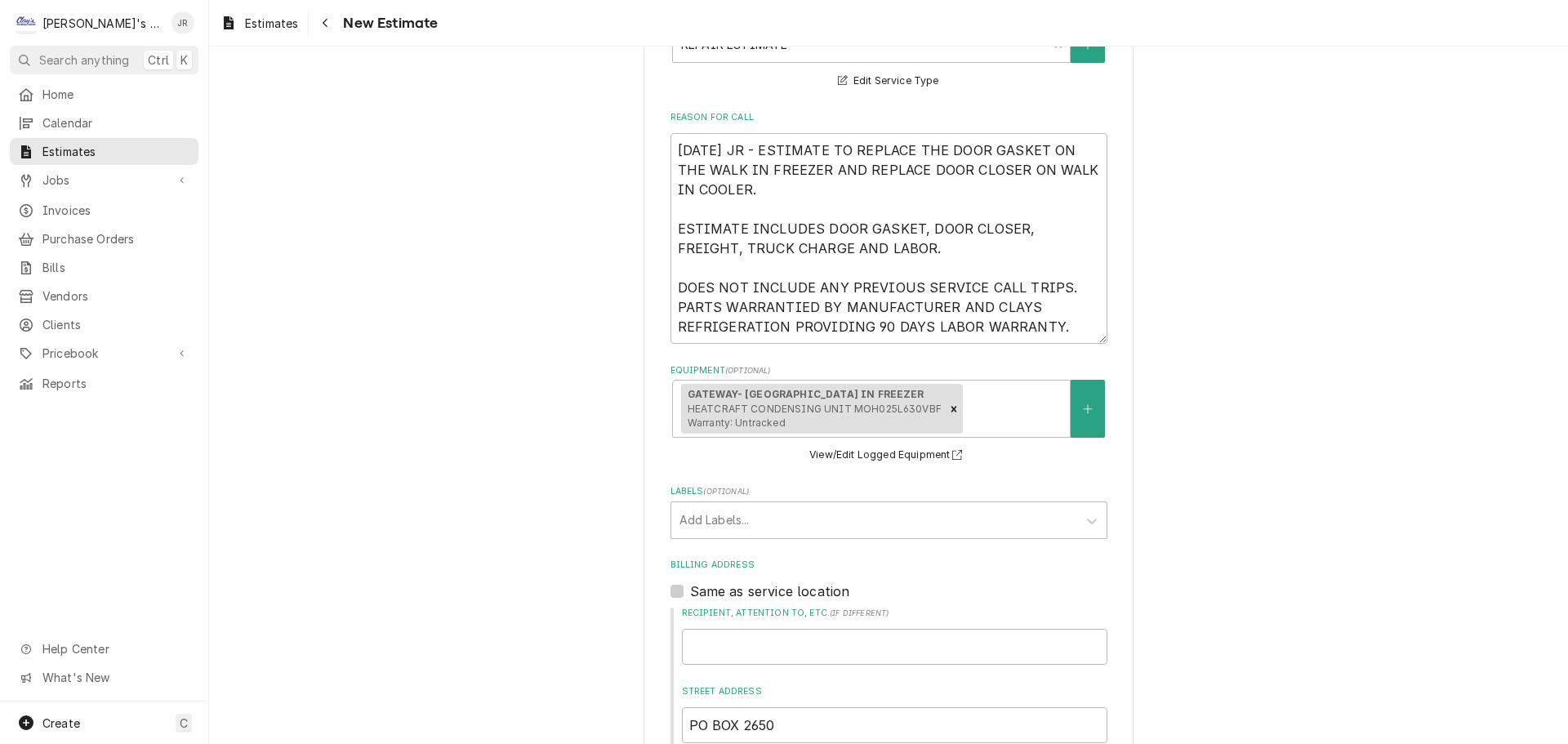
scroll to position [355, 0]
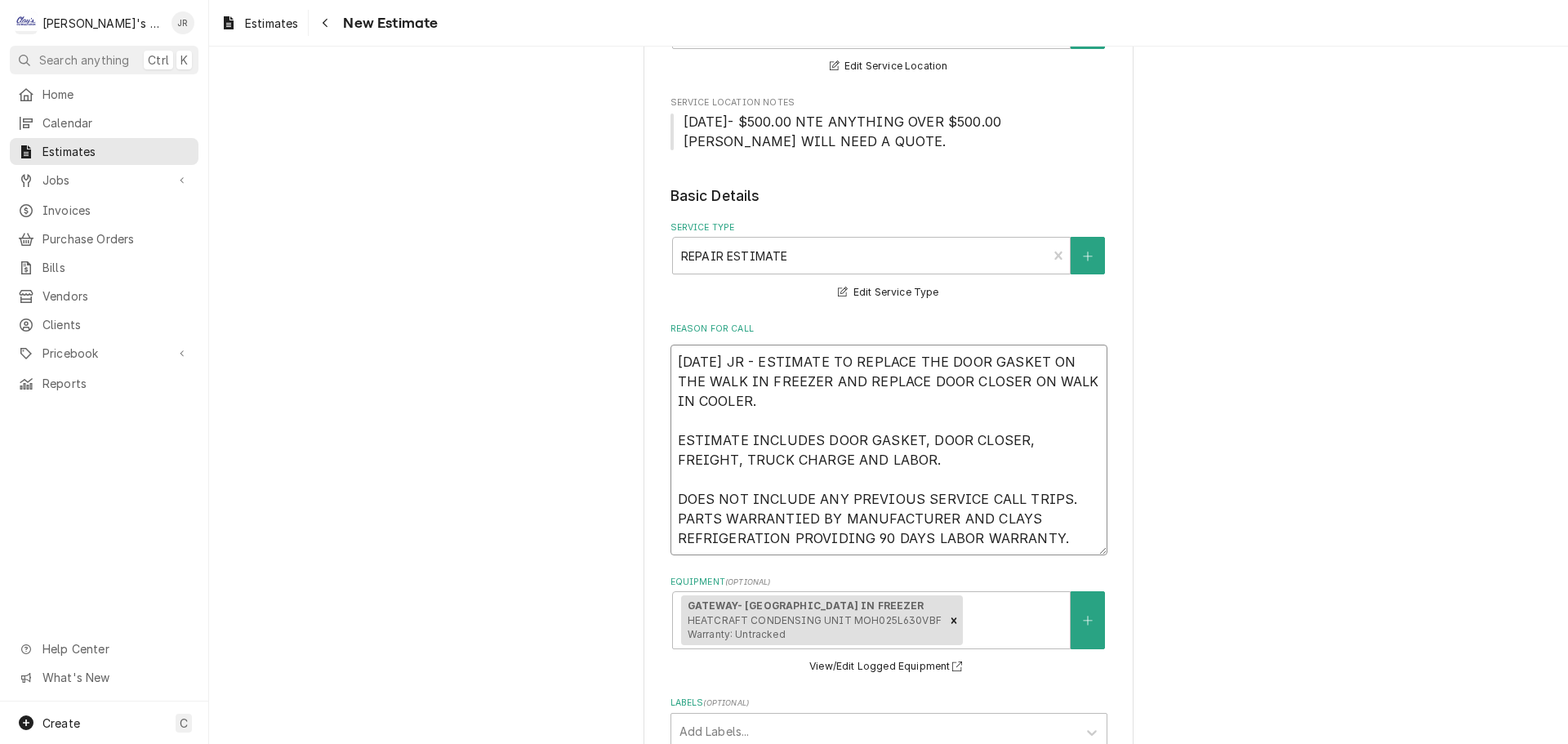
drag, startPoint x: 1070, startPoint y: 537, endPoint x: 670, endPoint y: 370, distance: 433.5
click at [671, 370] on textarea "9/25/2025 JR - ESTIMATE TO REPLACE THE DOOR GASKET ON THE WALK IN FREEZER AND R…" at bounding box center [889, 450] width 437 height 211
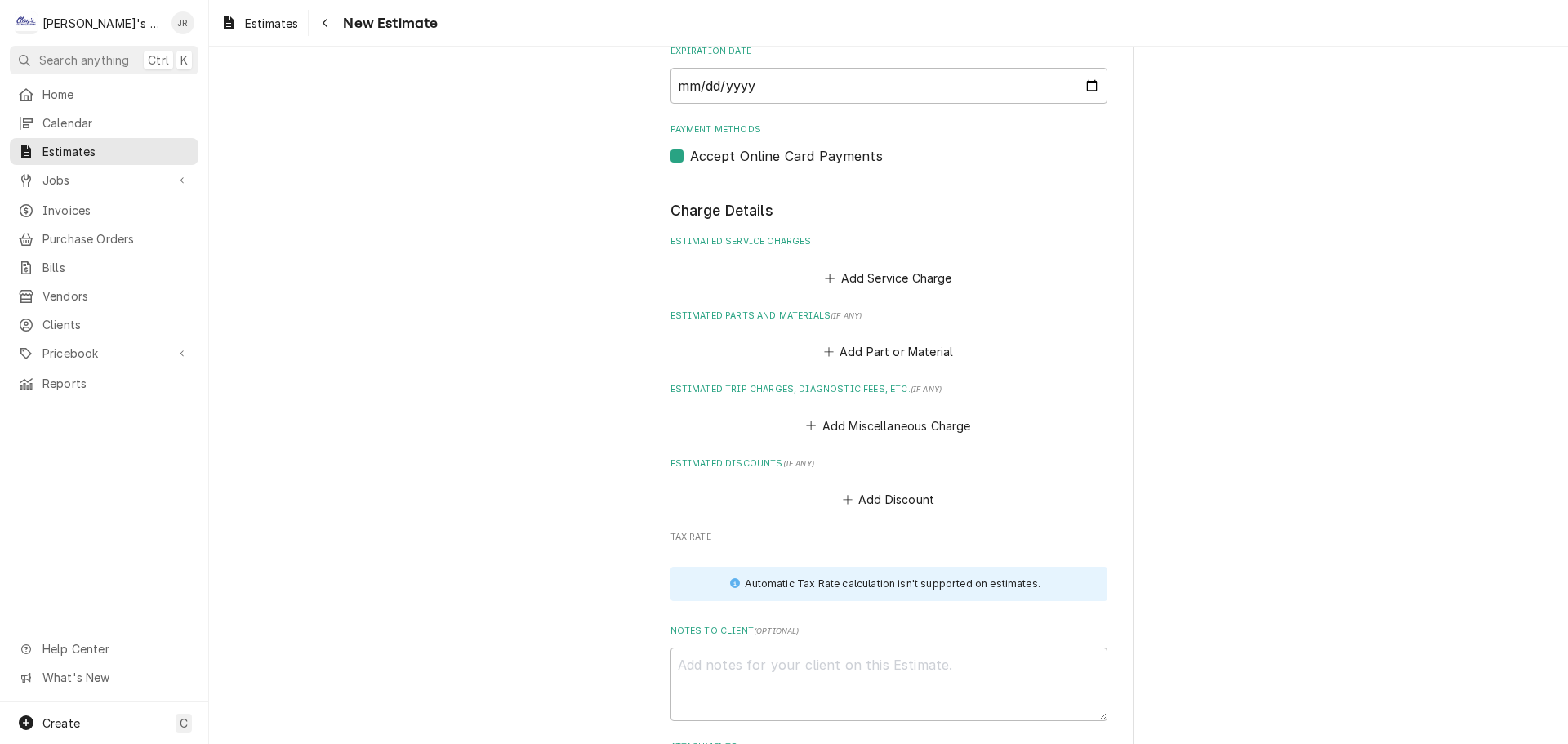
scroll to position [1826, 0]
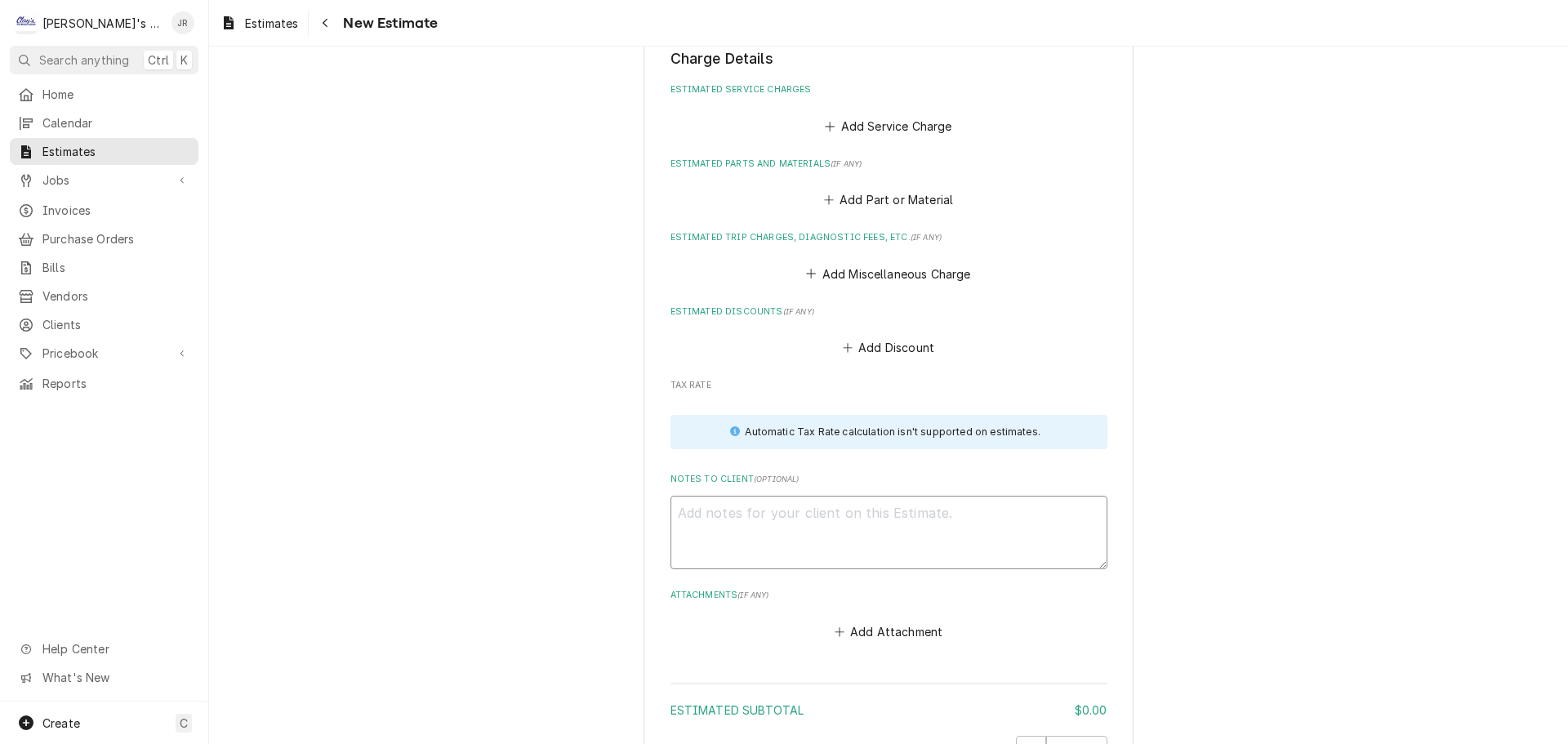
paste textarea "9/25/2025 JR - ESTIMATE TO REPLACE THE DOOR GASKET ON THE WALK IN FREEZER AND R…"
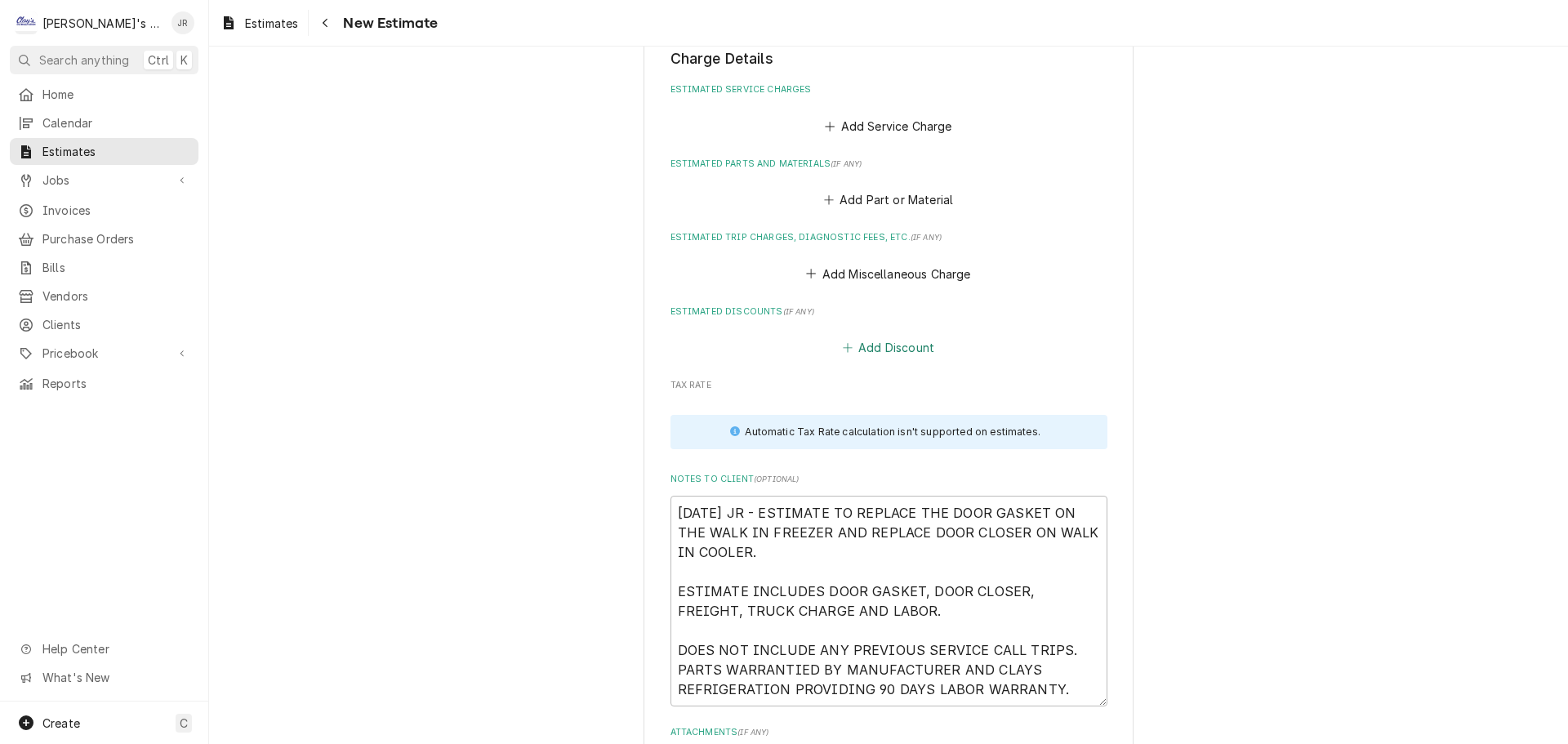
click at [853, 348] on button "Add Discount" at bounding box center [888, 348] width 97 height 23
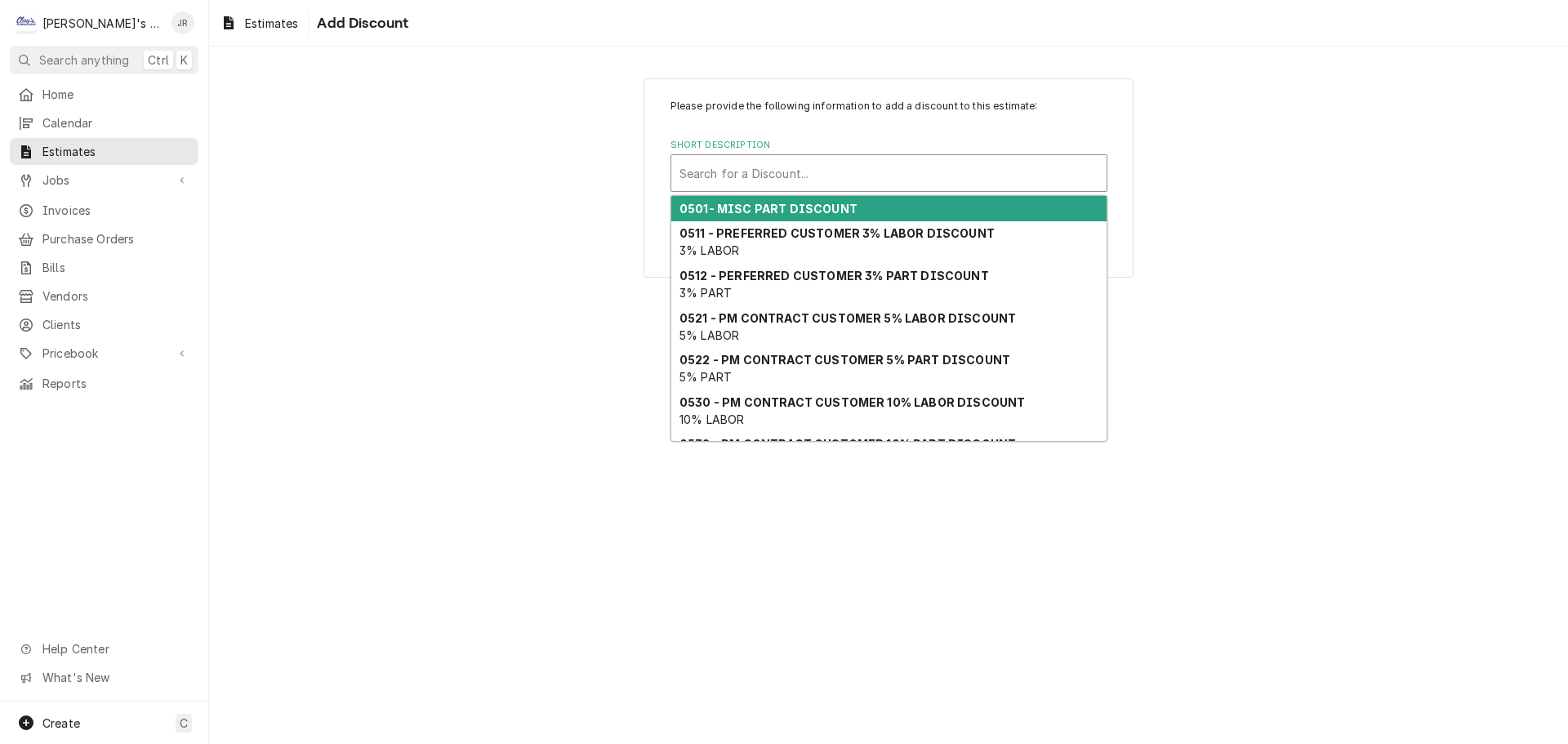
click at [837, 177] on div "Short Description" at bounding box center [889, 173] width 419 height 29
click at [835, 211] on strong "0501- MISC PART DISCOUNT" at bounding box center [768, 209] width 178 height 14
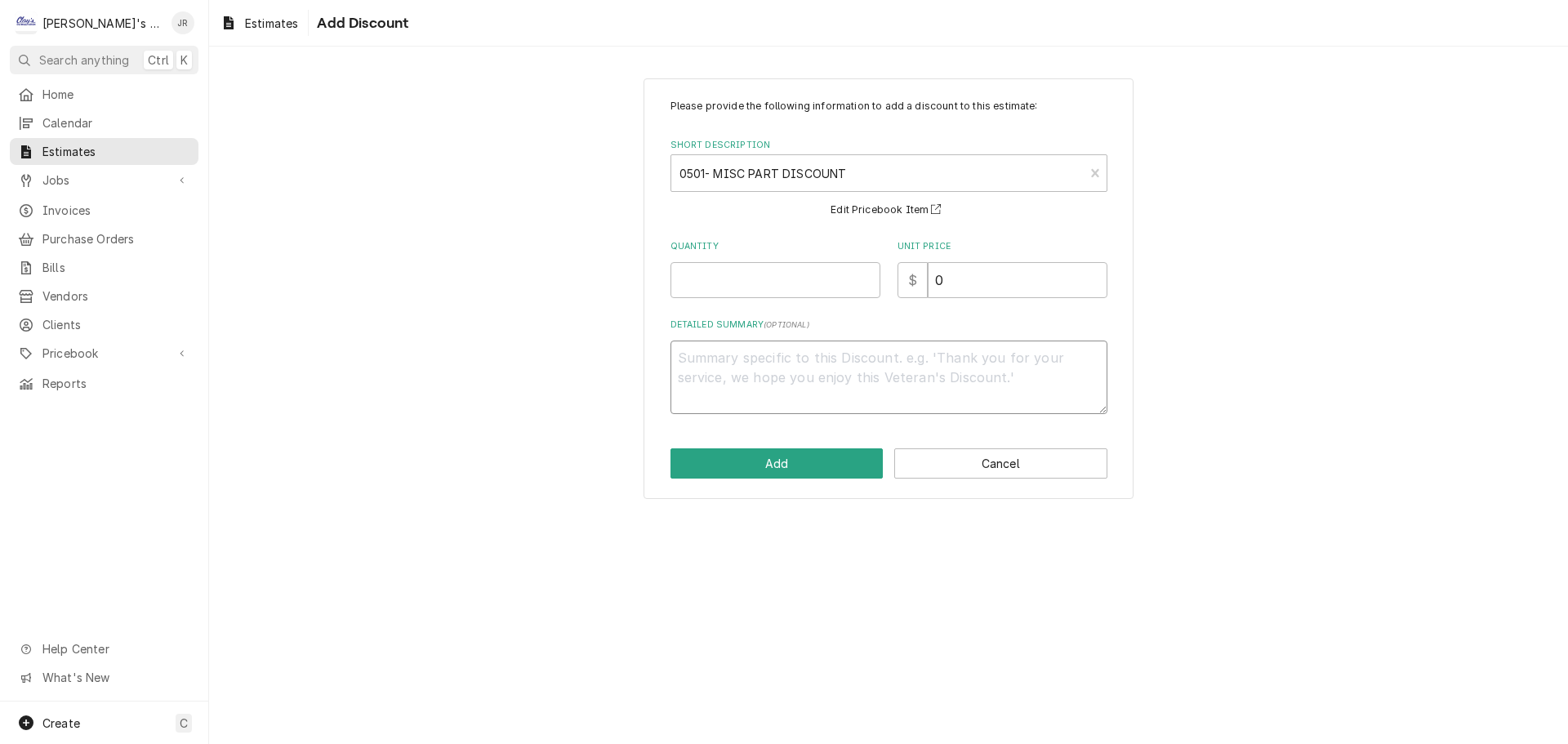
click at [859, 369] on textarea "Detailed Summary ( optional )" at bounding box center [889, 377] width 437 height 73
click at [799, 280] on input "Quantity" at bounding box center [775, 280] width 210 height 36
click at [836, 450] on button "Add" at bounding box center [777, 464] width 213 height 30
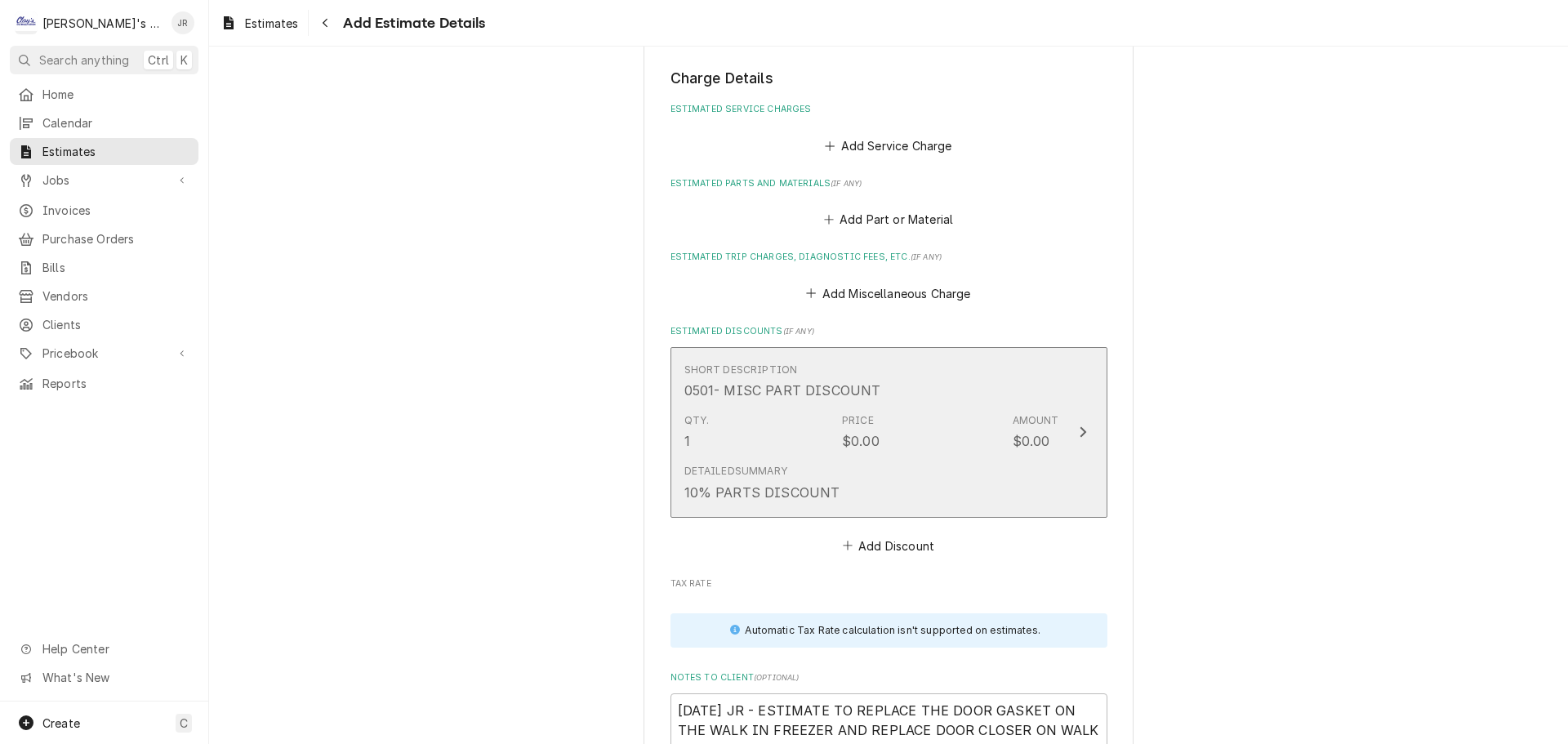
scroll to position [1806, 0]
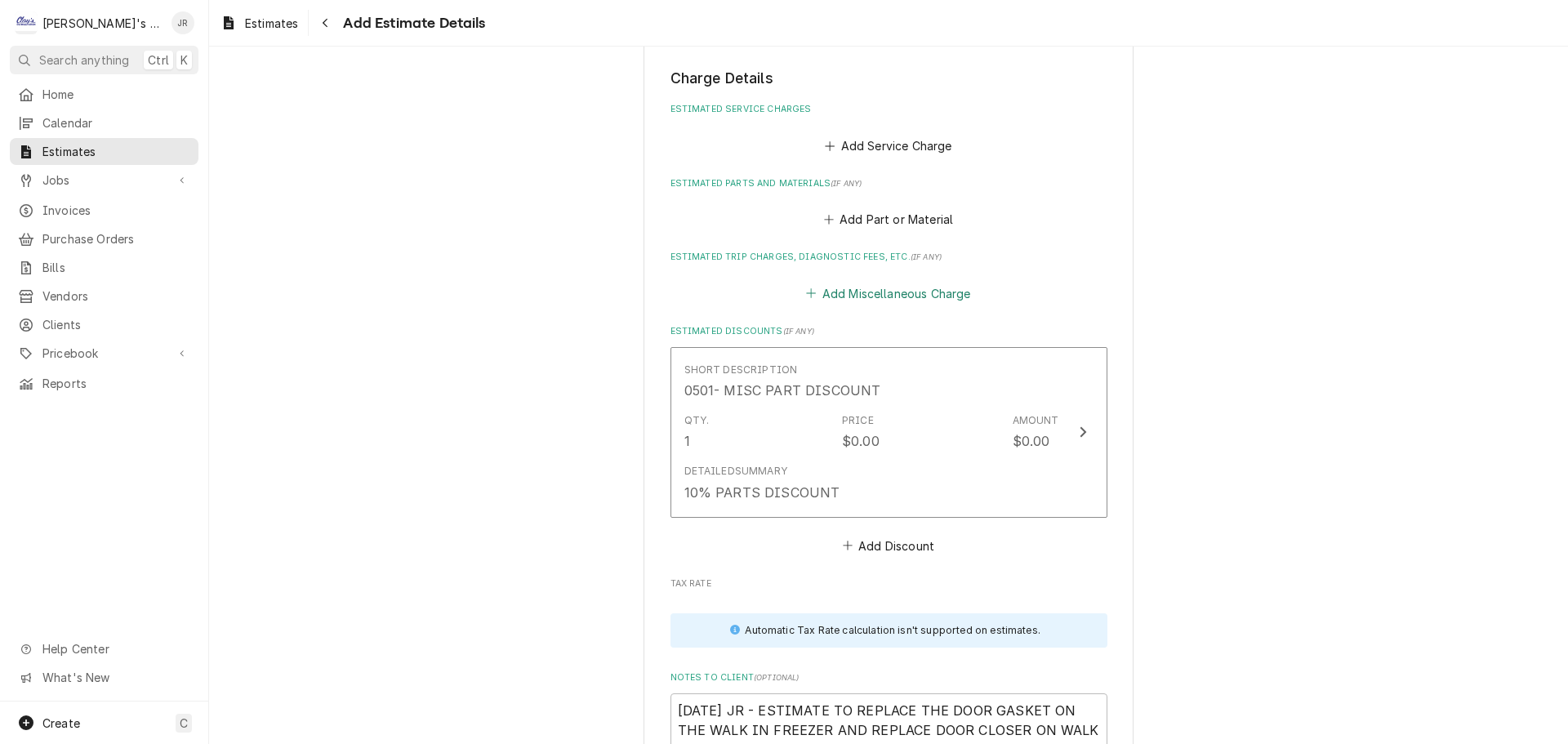
click at [864, 290] on button "Add Miscellaneous Charge" at bounding box center [888, 293] width 170 height 23
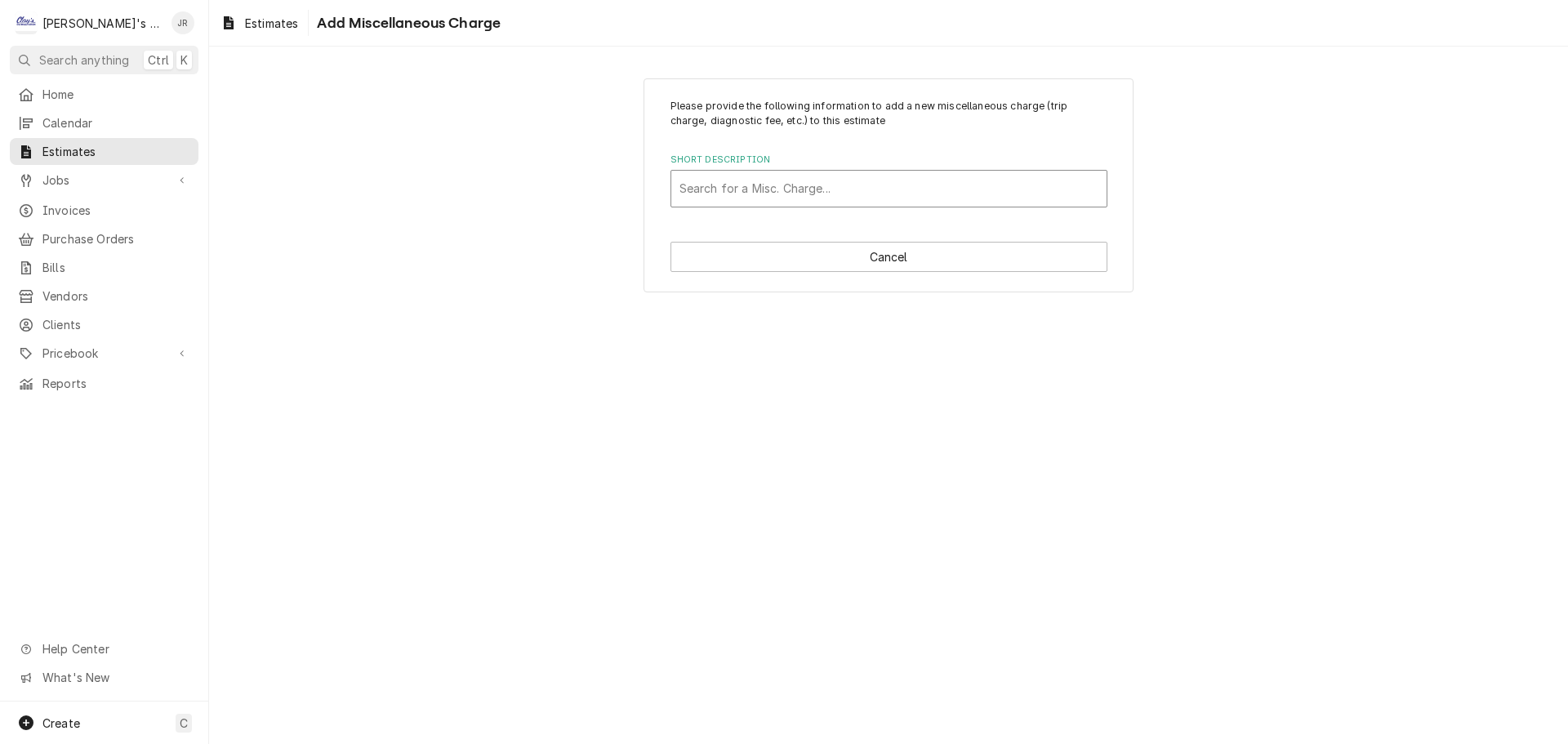
click at [832, 188] on div "Short Description" at bounding box center [889, 188] width 419 height 29
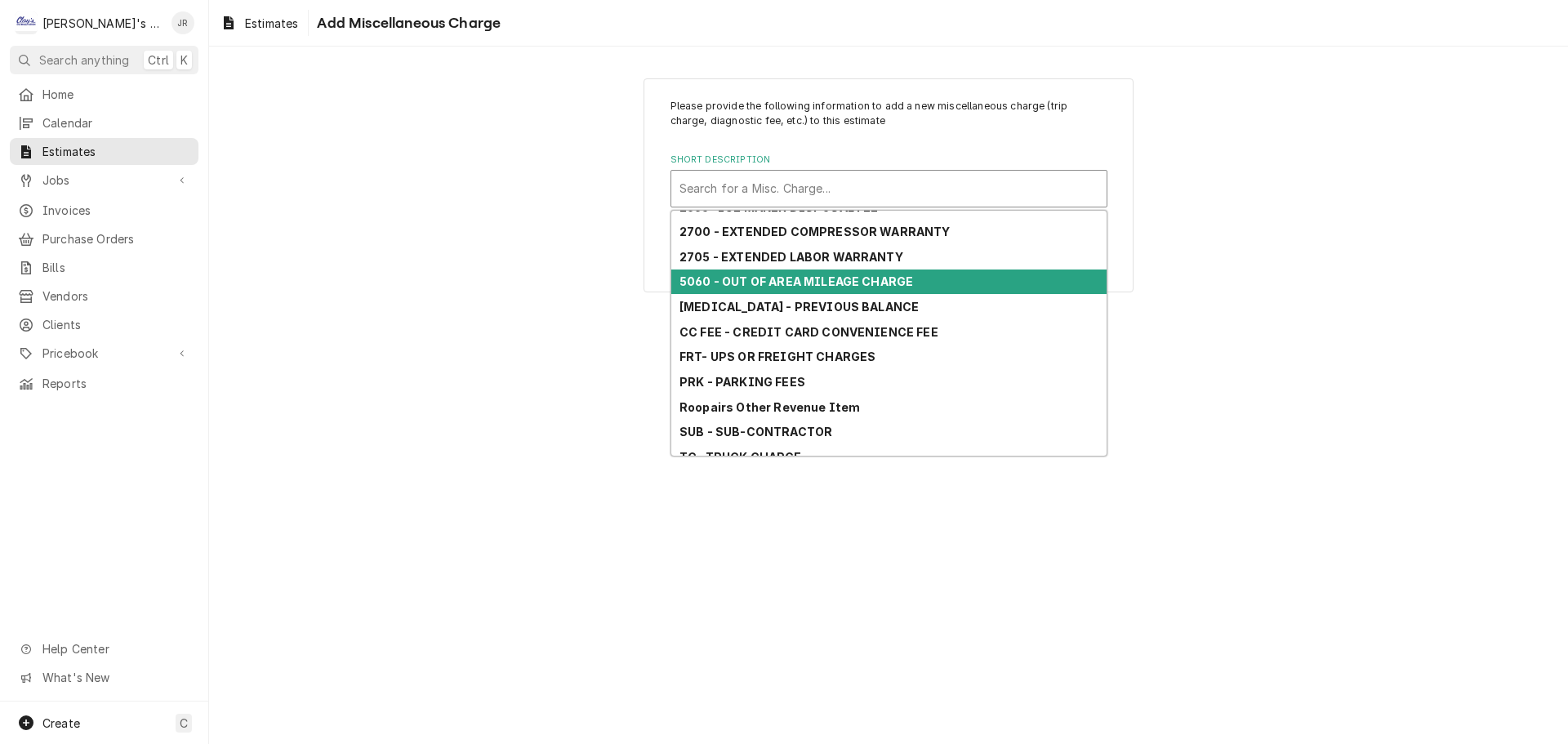
scroll to position [168, 0]
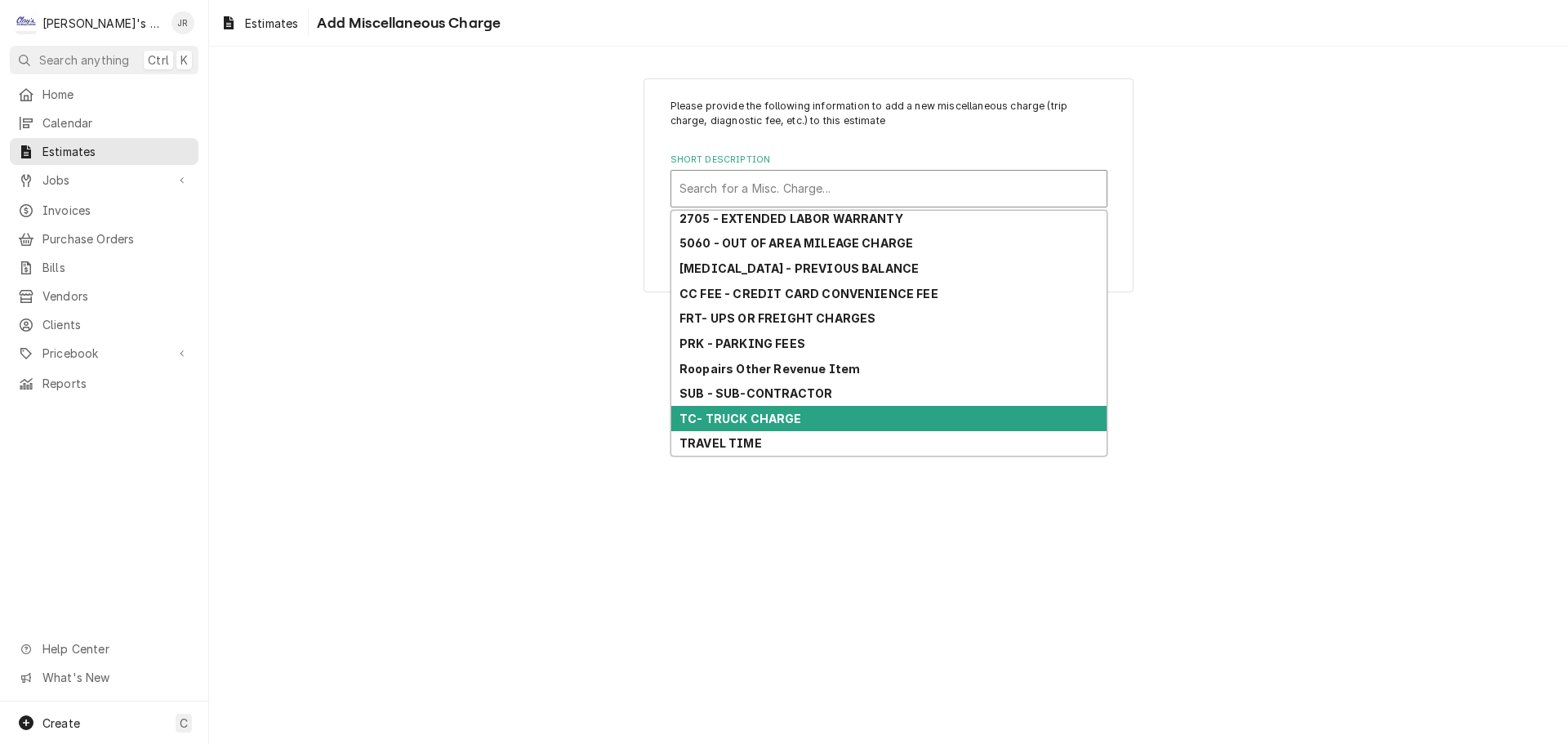
click at [811, 419] on div "TC- TRUCK CHARGE" at bounding box center [889, 418] width 435 height 26
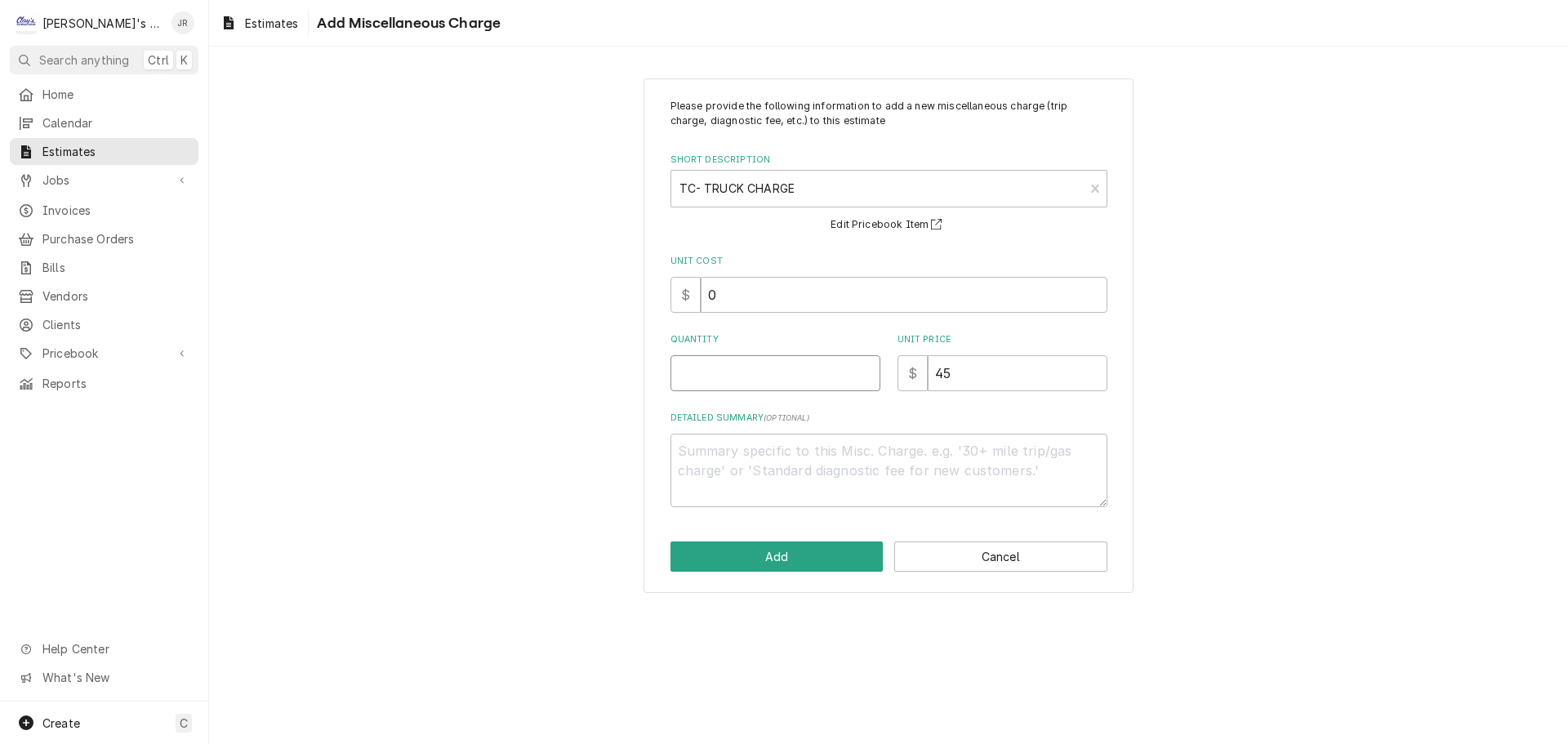
click at [795, 367] on input "Quantity" at bounding box center [775, 373] width 210 height 36
click at [819, 552] on button "Add" at bounding box center [777, 557] width 213 height 30
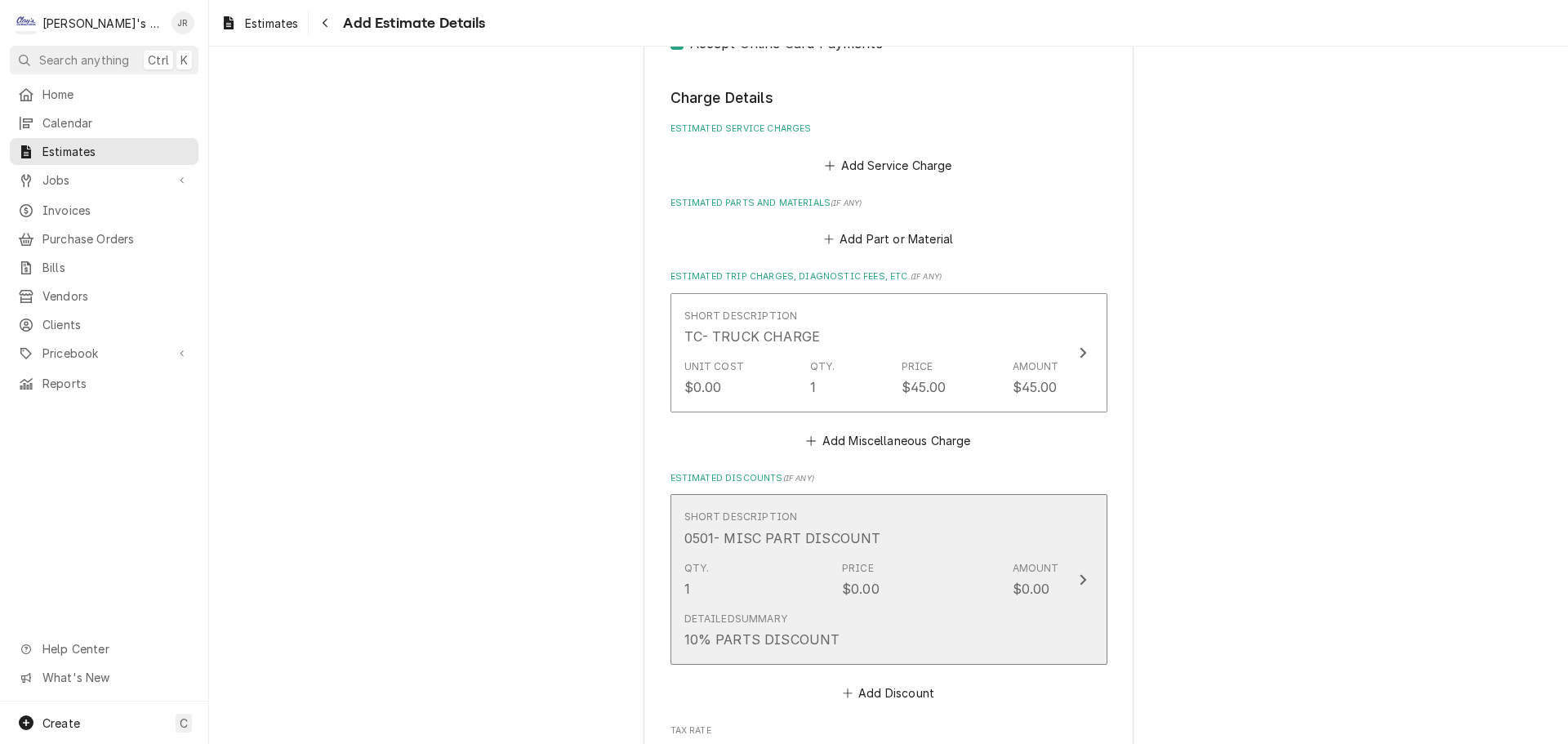
scroll to position [1787, 0]
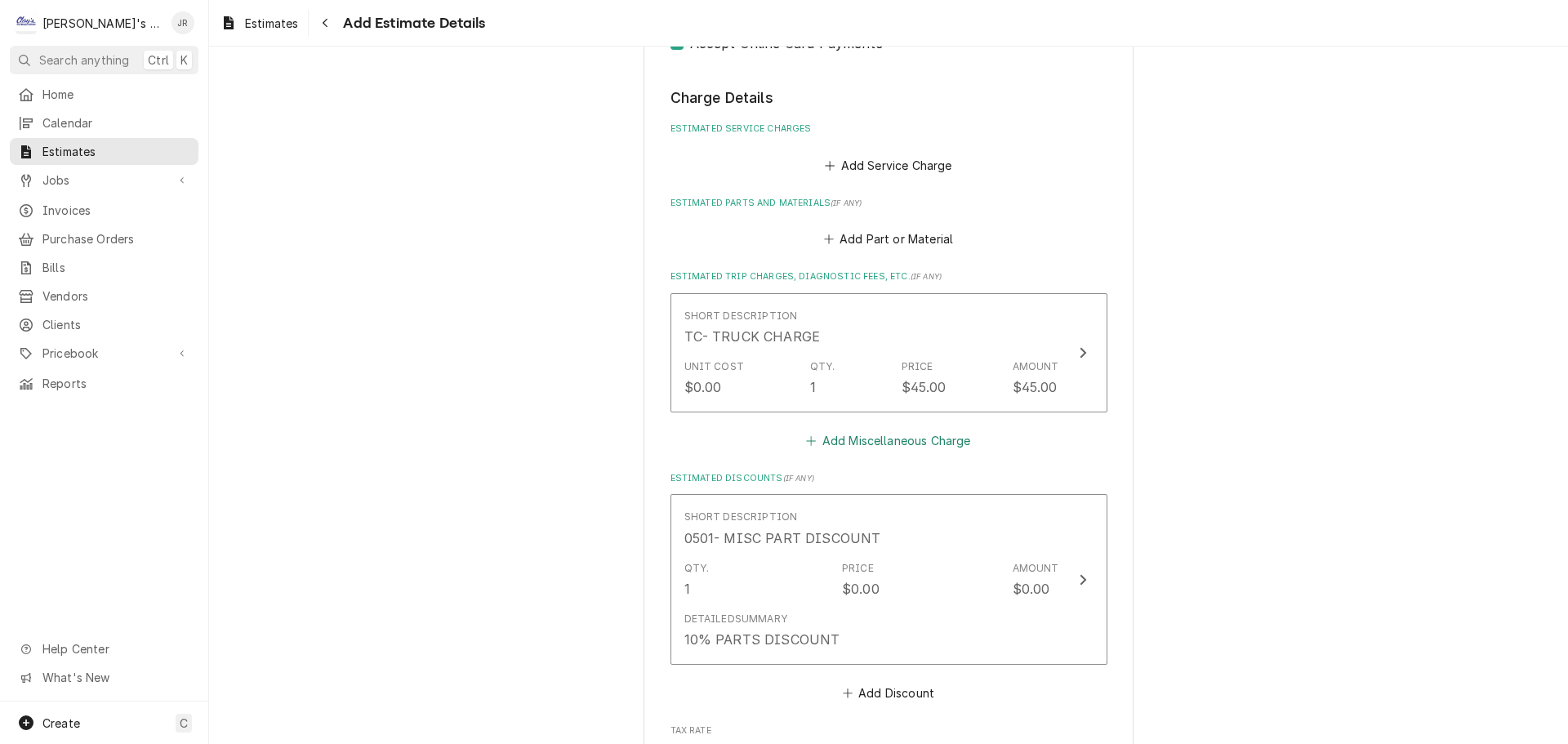
click at [856, 443] on button "Add Miscellaneous Charge" at bounding box center [888, 440] width 170 height 23
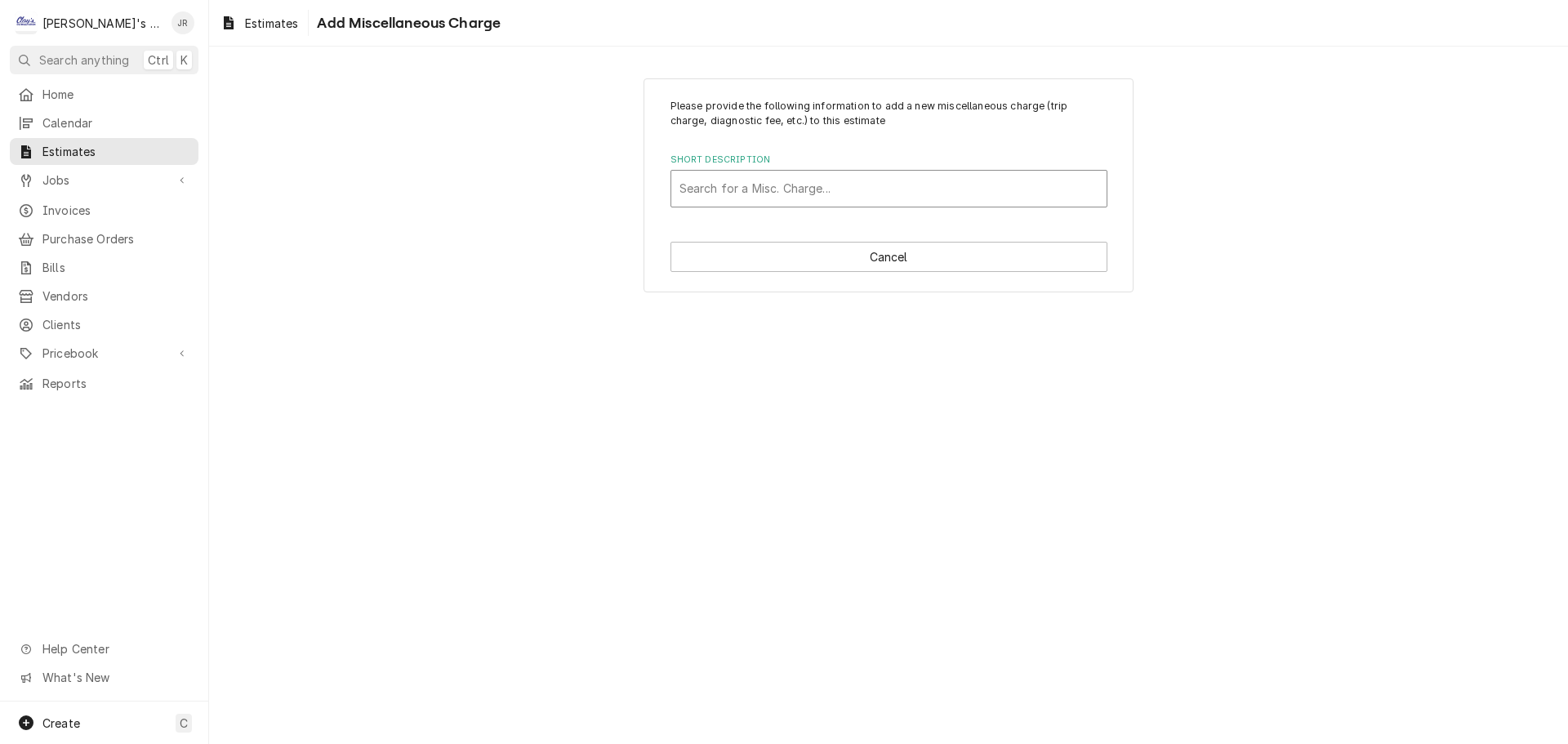
click at [879, 196] on div "Short Description" at bounding box center [889, 188] width 419 height 29
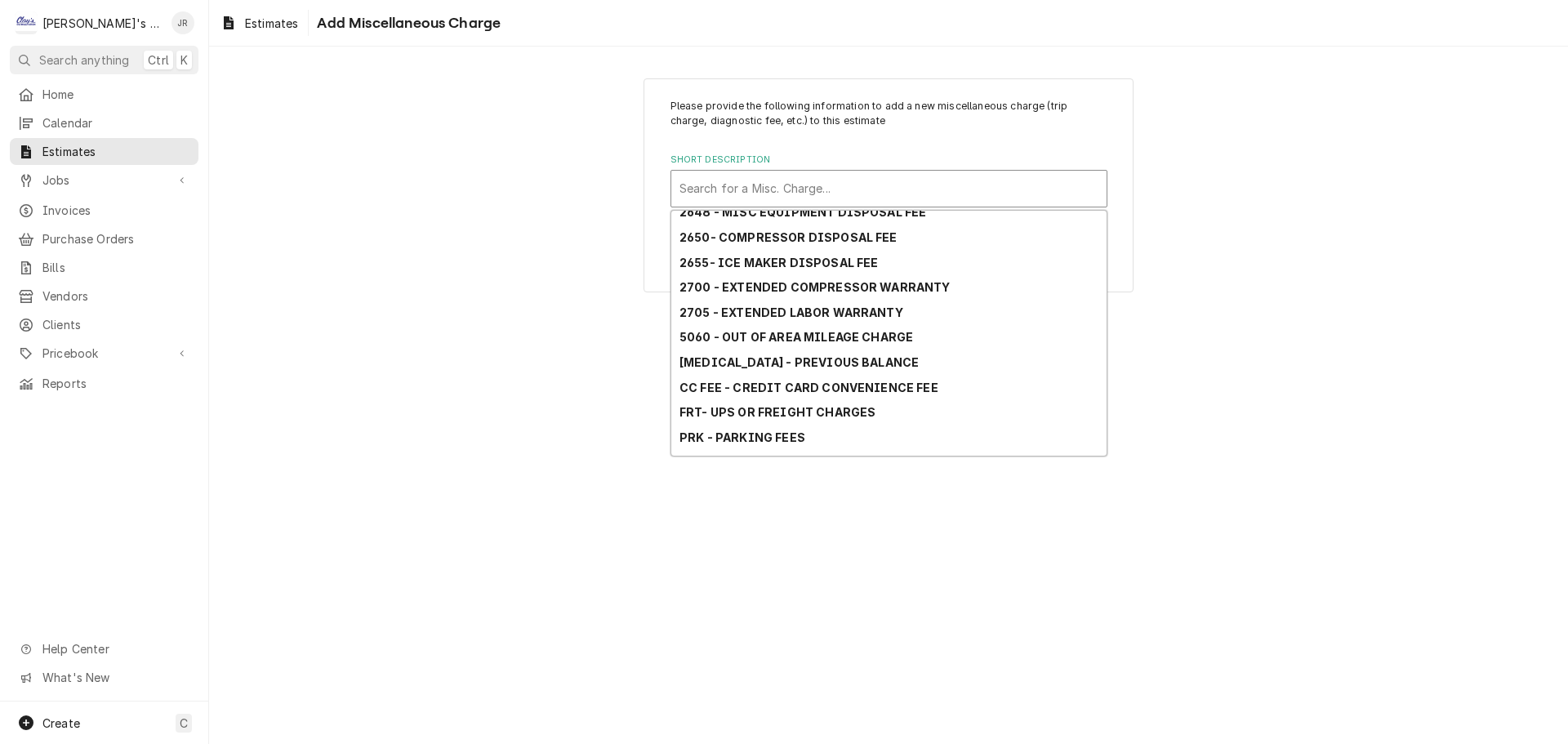
scroll to position [168, 0]
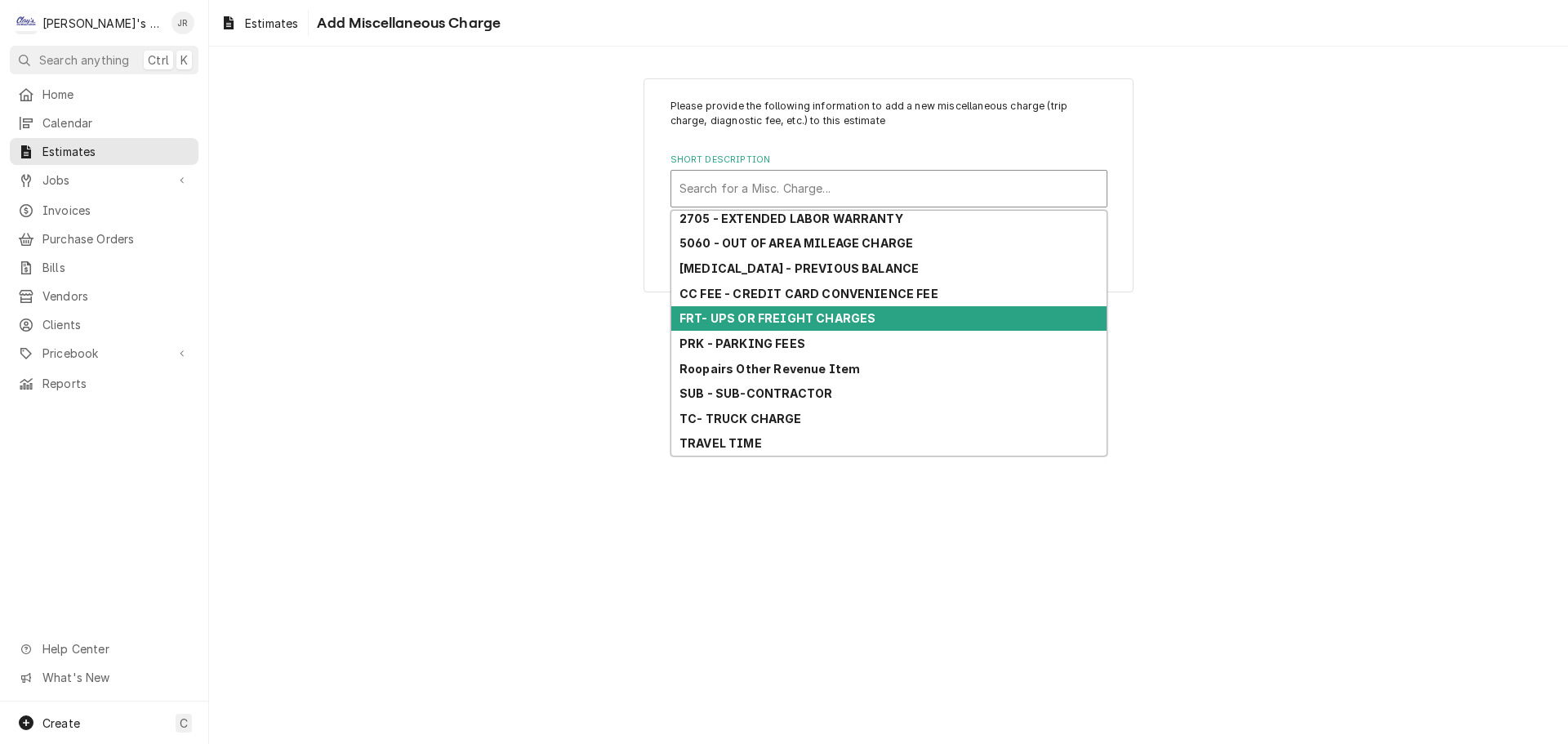
click at [850, 311] on strong "FRT- UPS OR FREIGHT CHARGES" at bounding box center [777, 318] width 196 height 14
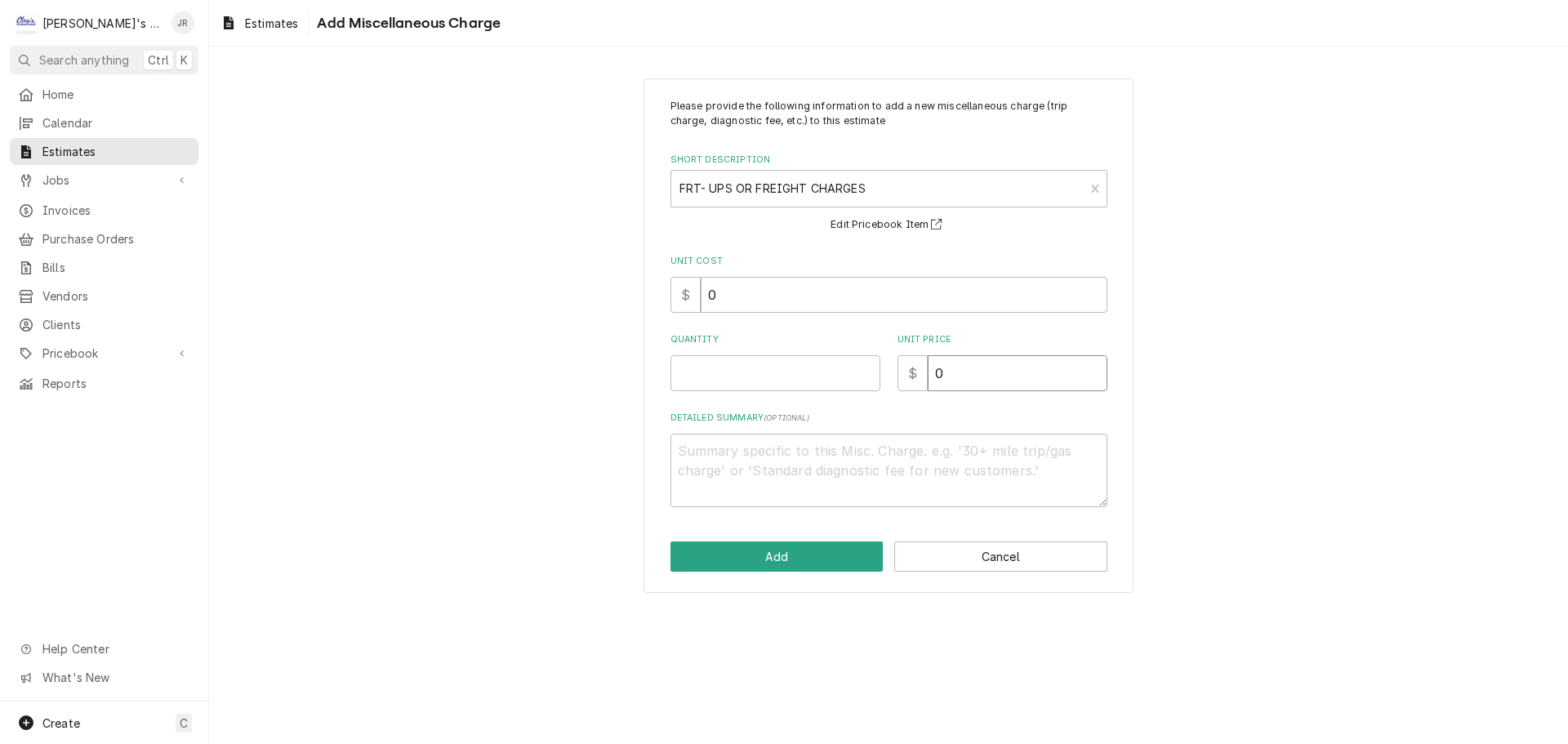
click at [930, 378] on input "0" at bounding box center [1017, 373] width 179 height 36
drag, startPoint x: 953, startPoint y: 376, endPoint x: 939, endPoint y: 379, distance: 14.3
click at [939, 379] on input "0" at bounding box center [1017, 373] width 179 height 36
drag, startPoint x: 939, startPoint y: 379, endPoint x: 928, endPoint y: 383, distance: 11.7
click at [928, 383] on input "0" at bounding box center [1017, 373] width 179 height 36
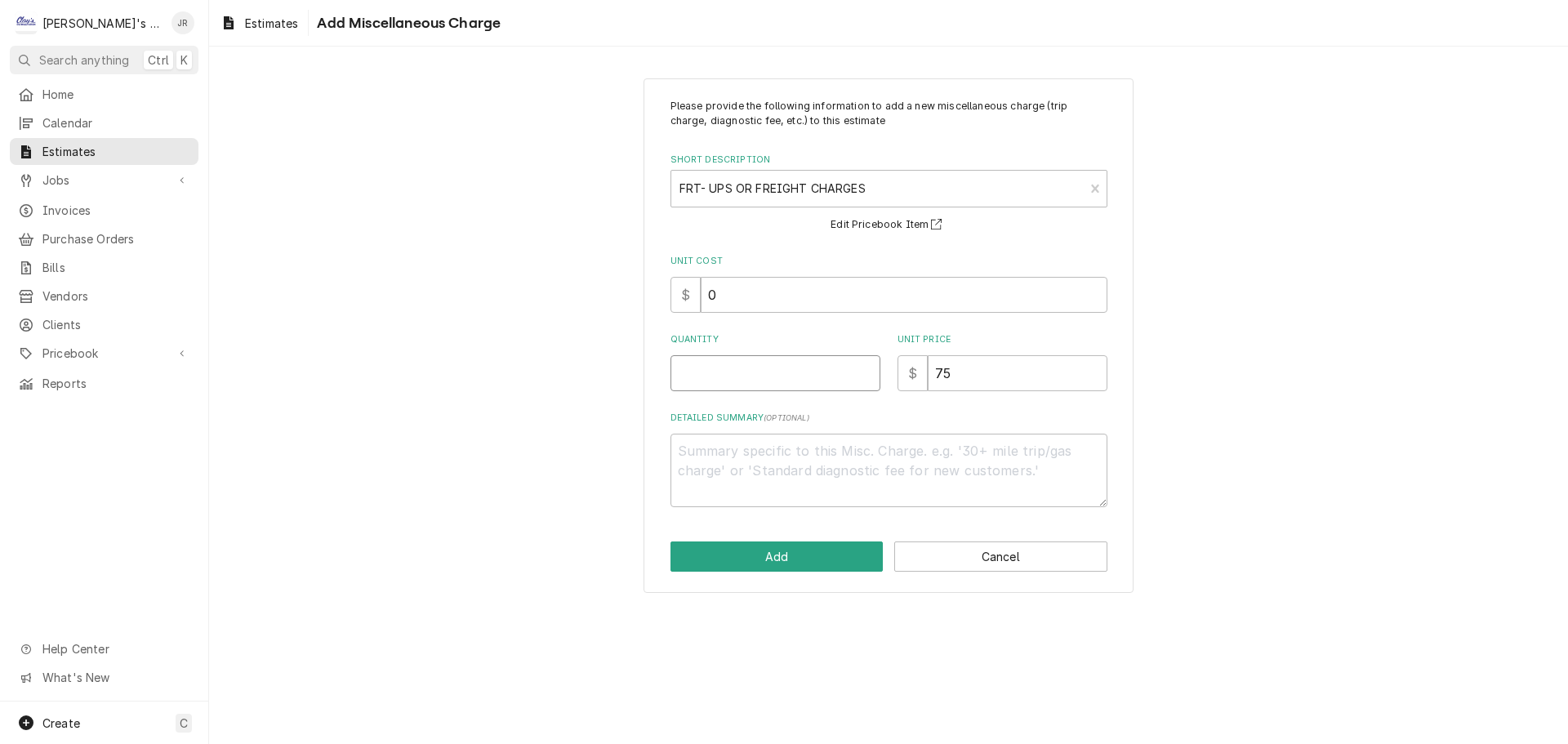
click at [819, 379] on input "Quantity" at bounding box center [775, 373] width 210 height 36
click at [813, 550] on button "Add" at bounding box center [777, 557] width 213 height 30
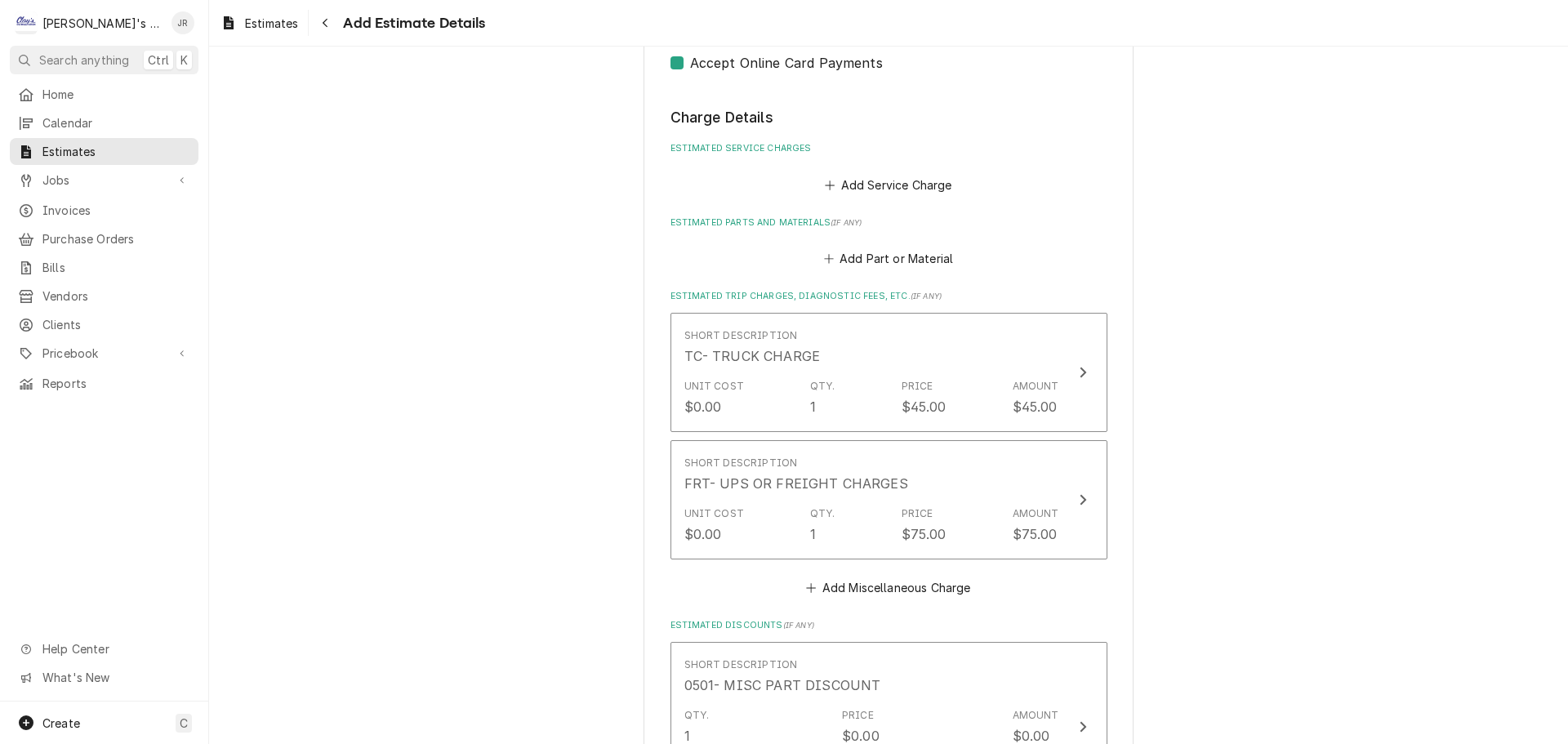
scroll to position [1767, 0]
click at [874, 192] on button "Add Service Charge" at bounding box center [888, 185] width 132 height 23
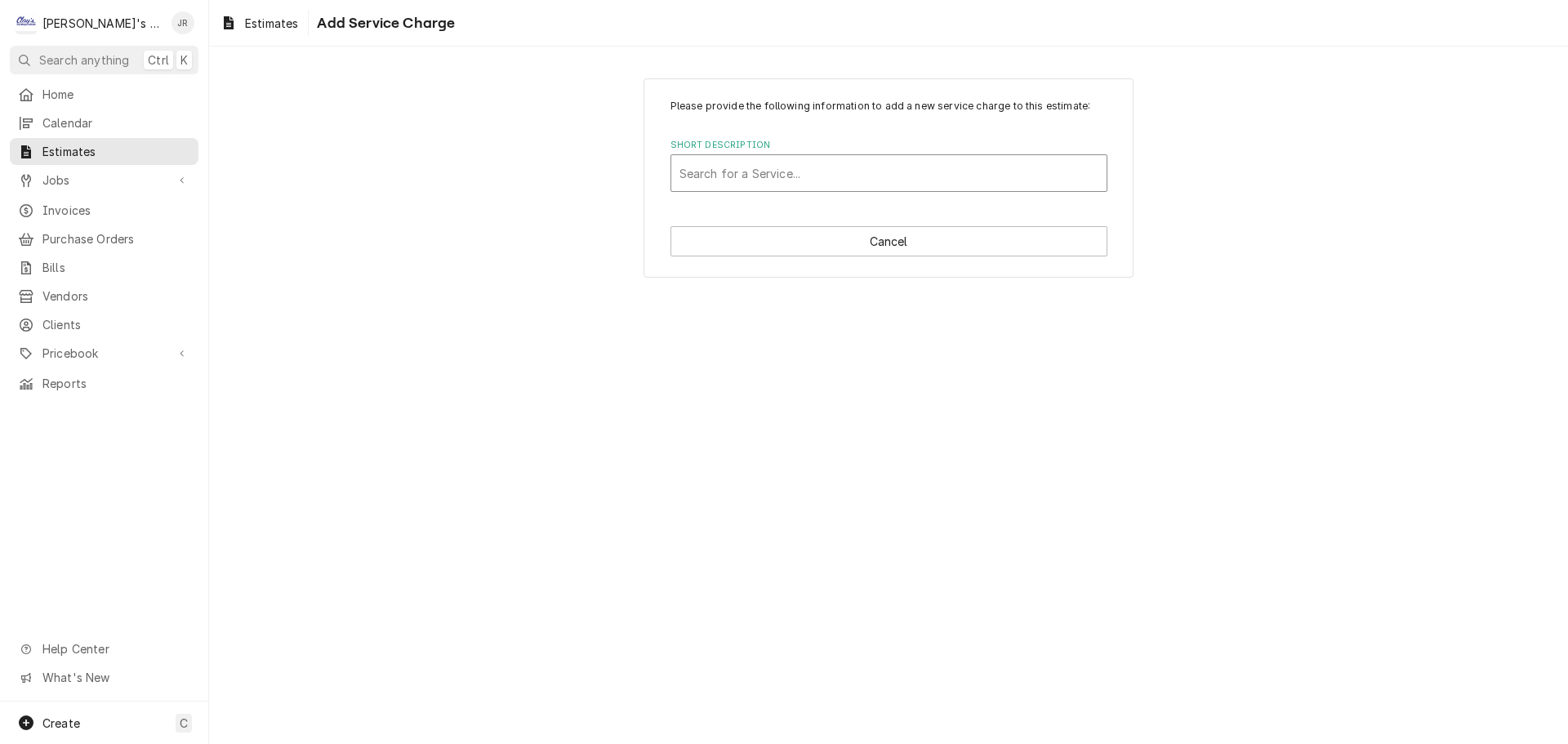
click at [819, 175] on div "Short Description" at bounding box center [889, 173] width 419 height 29
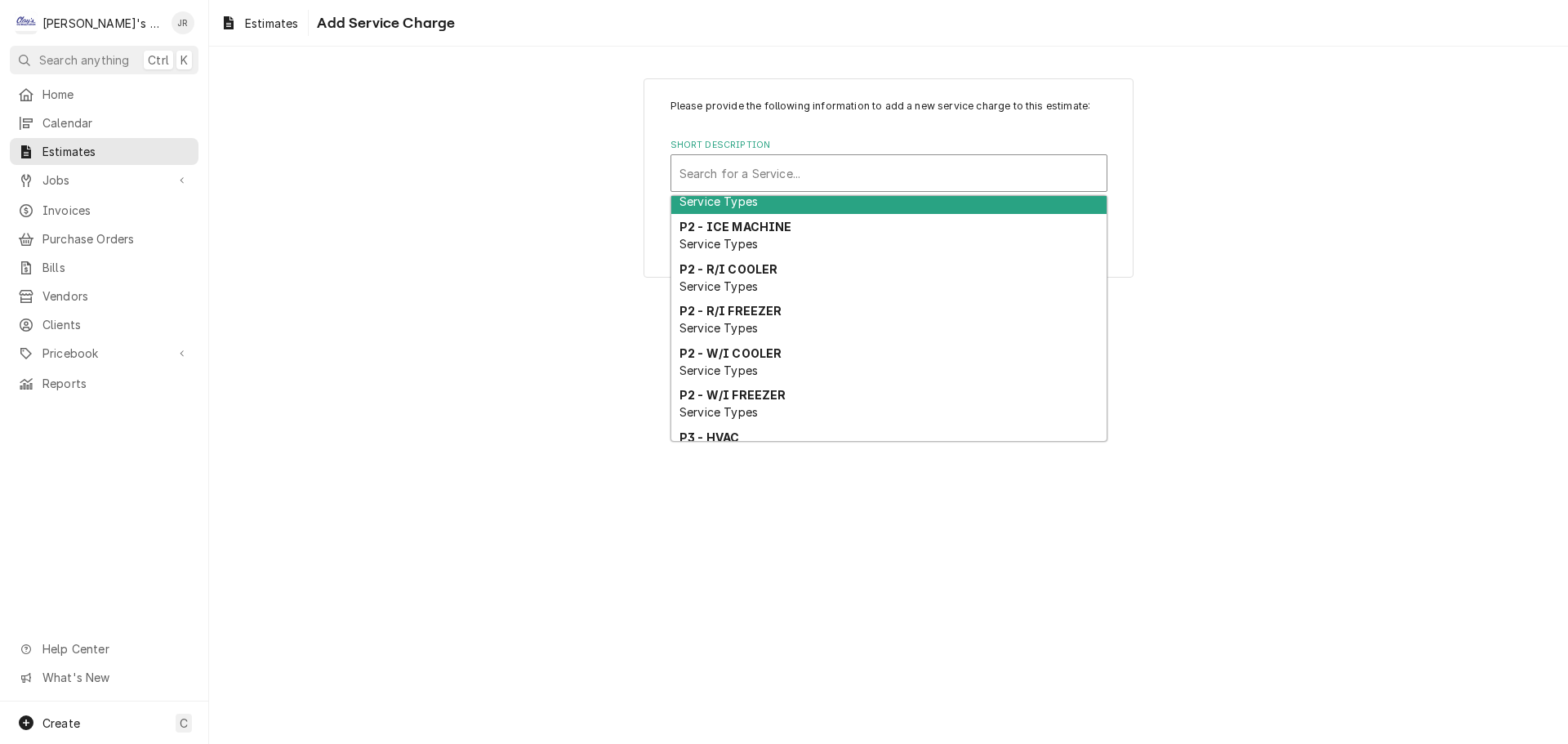
scroll to position [778, 0]
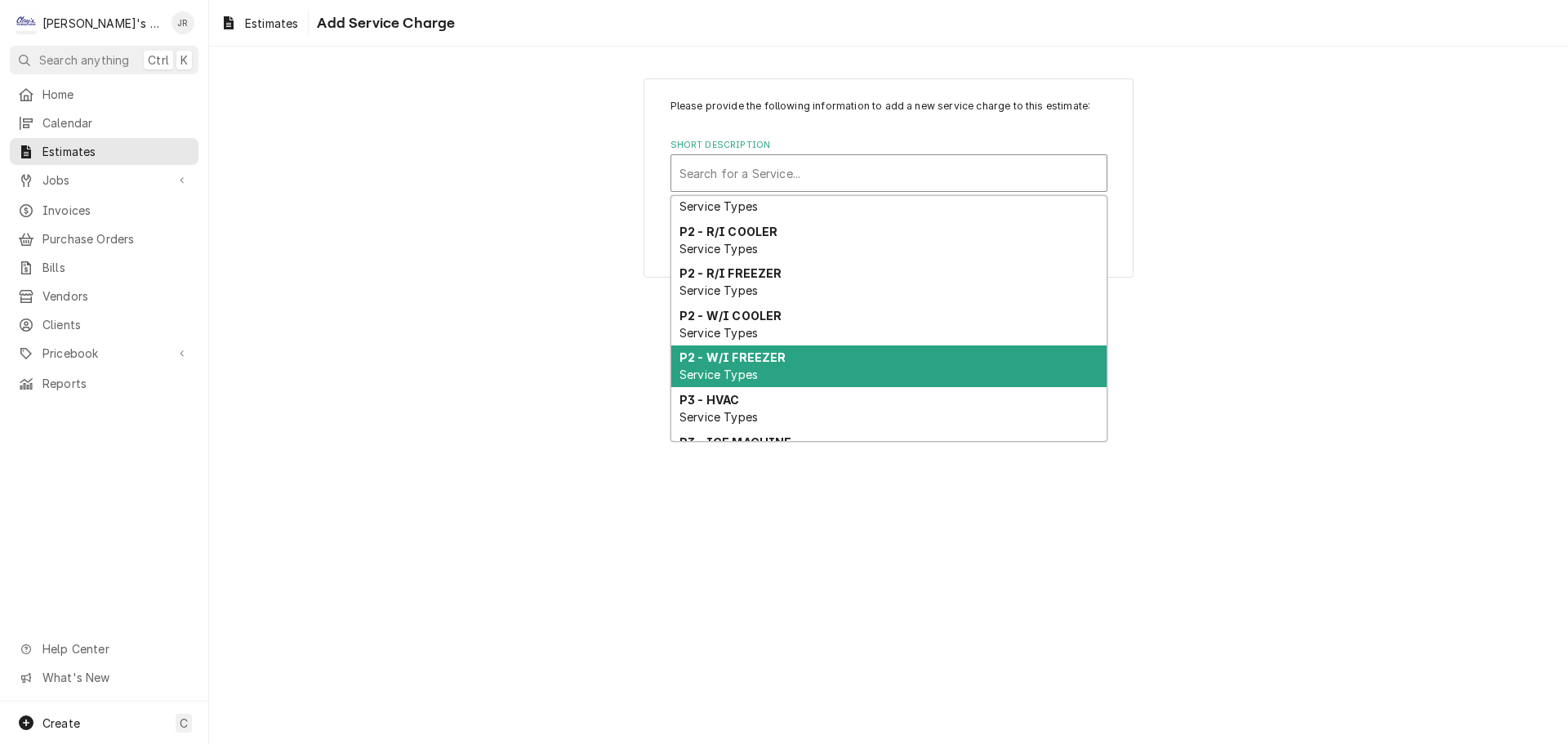
click at [822, 372] on div "P2 - W/I FREEZER Service Types" at bounding box center [889, 366] width 435 height 43
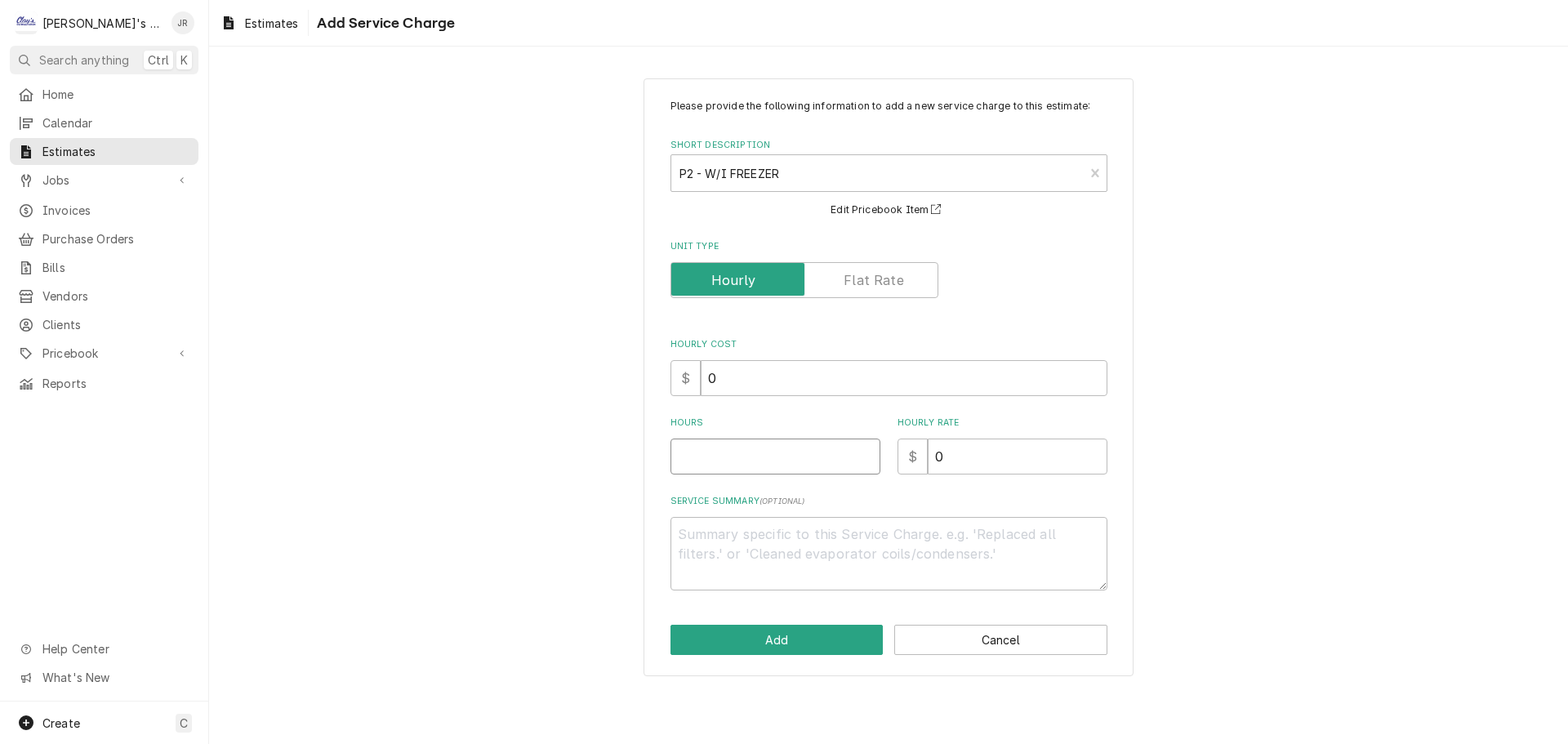
click at [814, 460] on input "Hours" at bounding box center [775, 456] width 210 height 36
drag, startPoint x: 942, startPoint y: 450, endPoint x: 934, endPoint y: 457, distance: 10.6
click at [934, 457] on input "0" at bounding box center [1017, 456] width 179 height 36
click at [775, 636] on button "Add" at bounding box center [777, 641] width 213 height 30
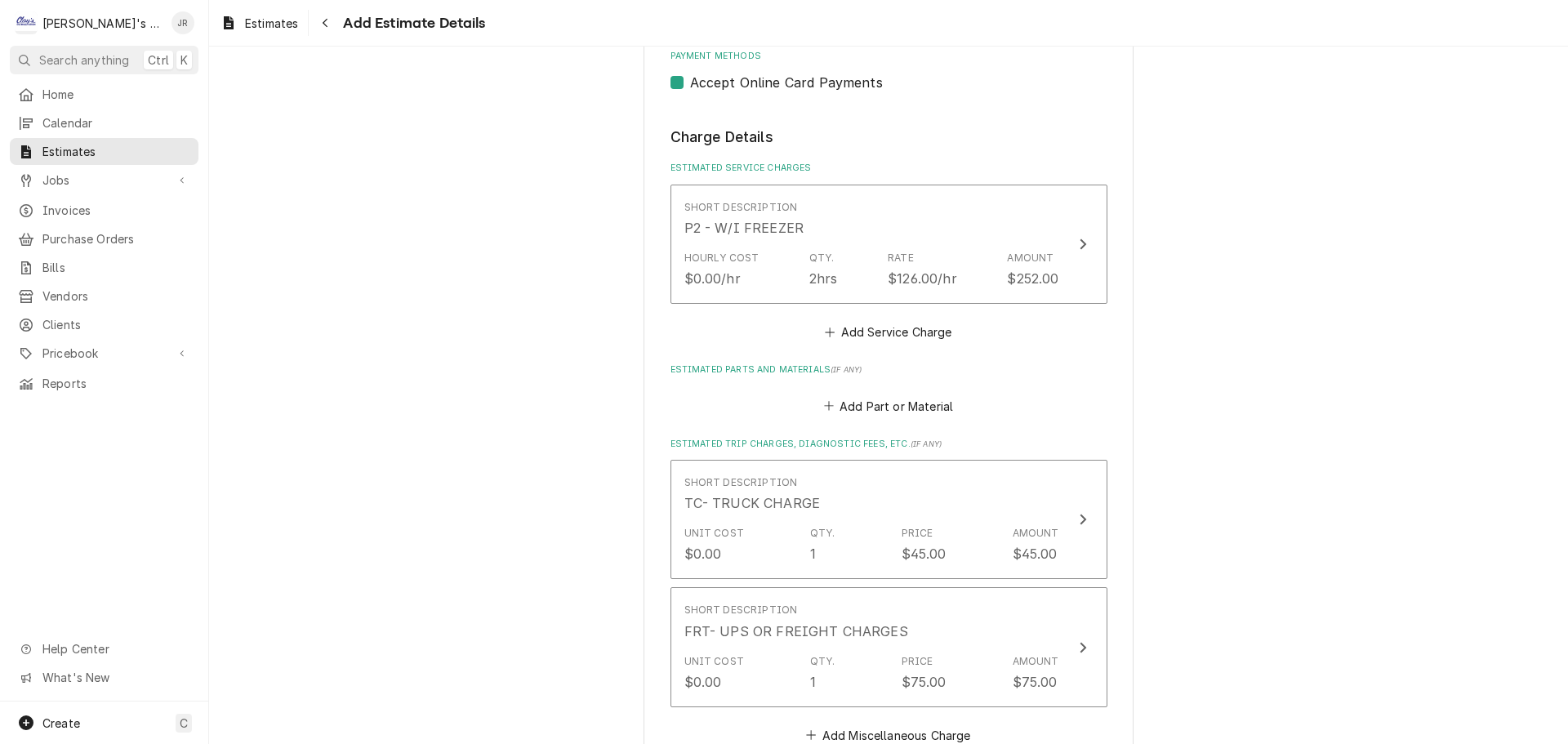
scroll to position [1747, 0]
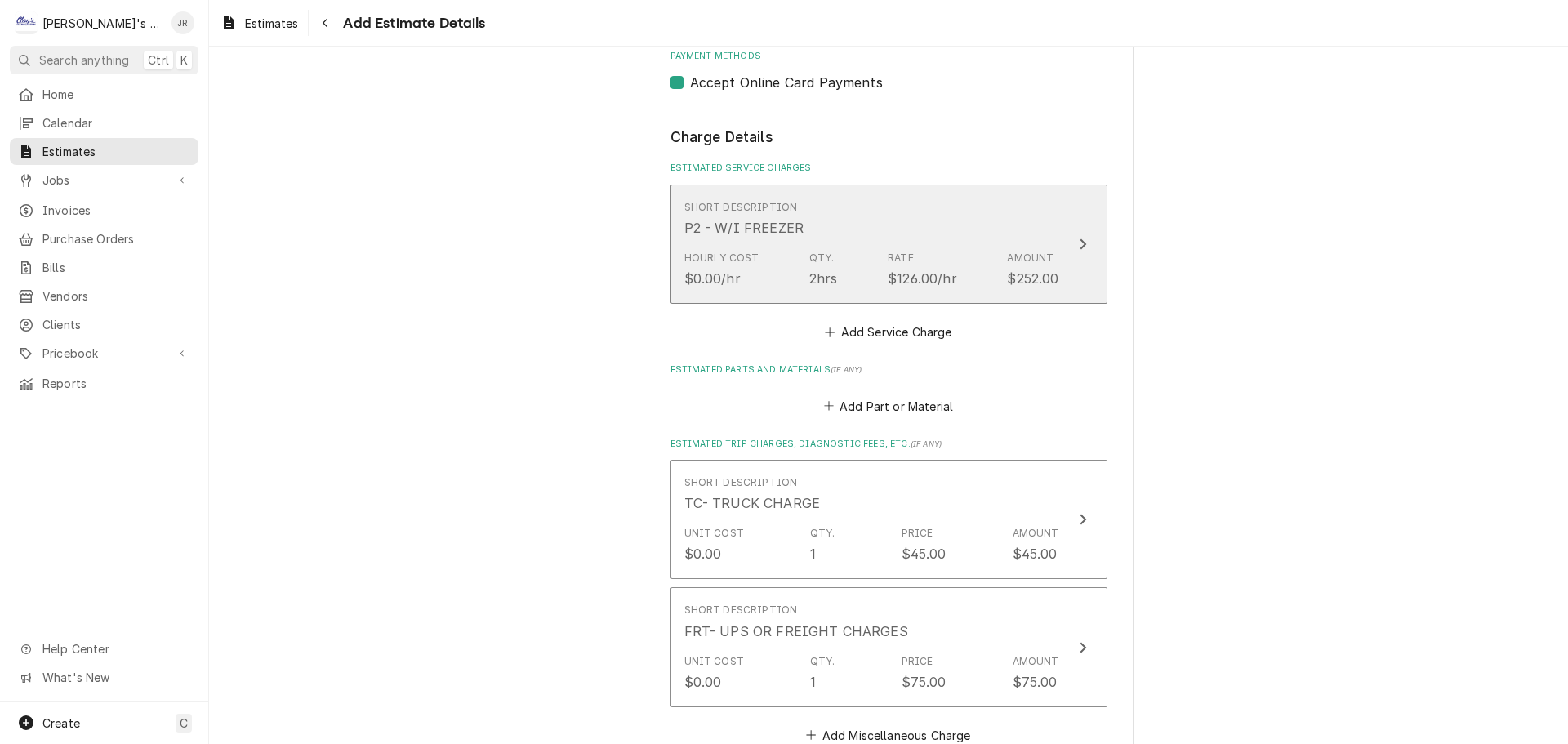
click at [888, 268] on div "Rate $126.00/hr" at bounding box center [922, 270] width 69 height 38
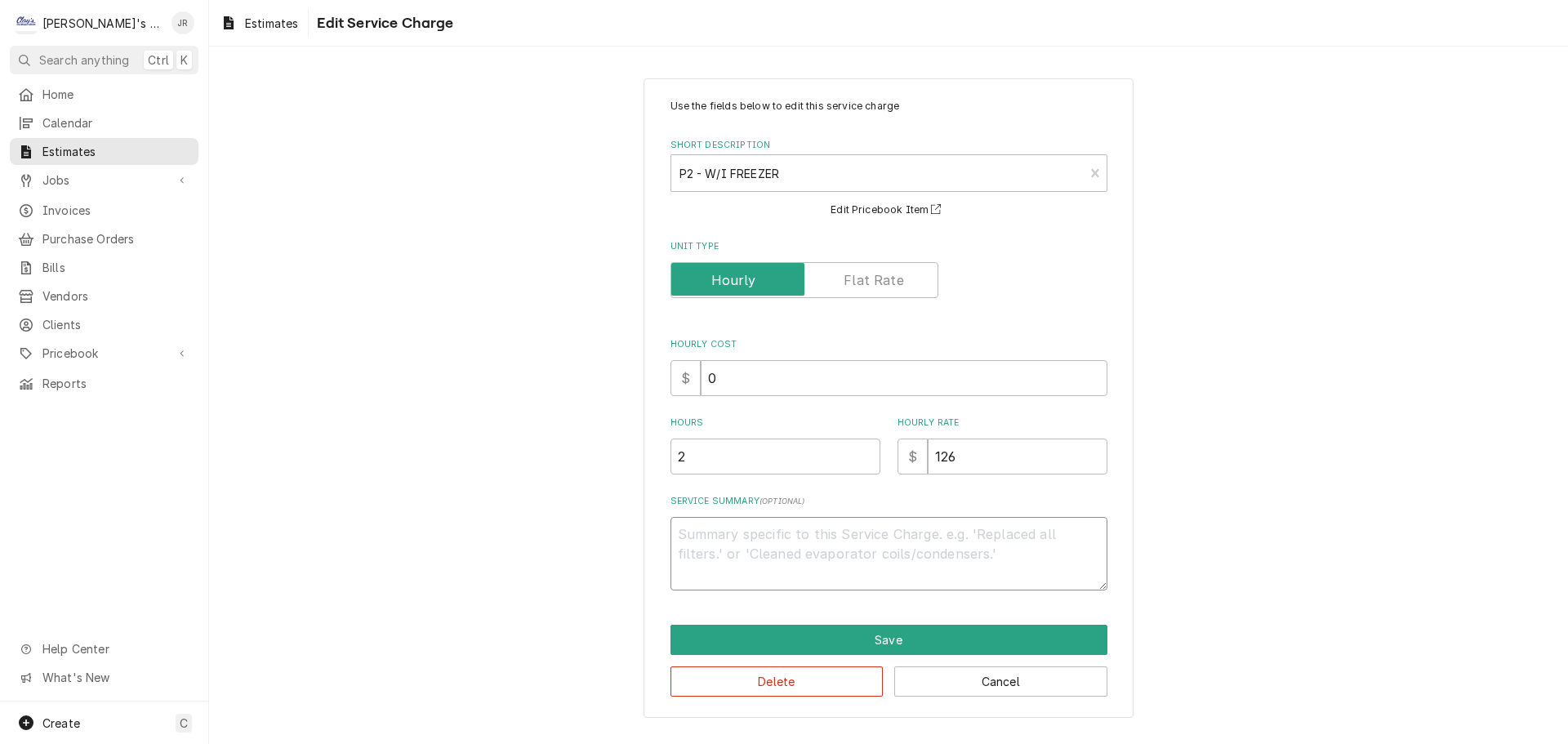
click at [816, 531] on textarea "Service Summary ( optional )" at bounding box center [889, 553] width 437 height 73
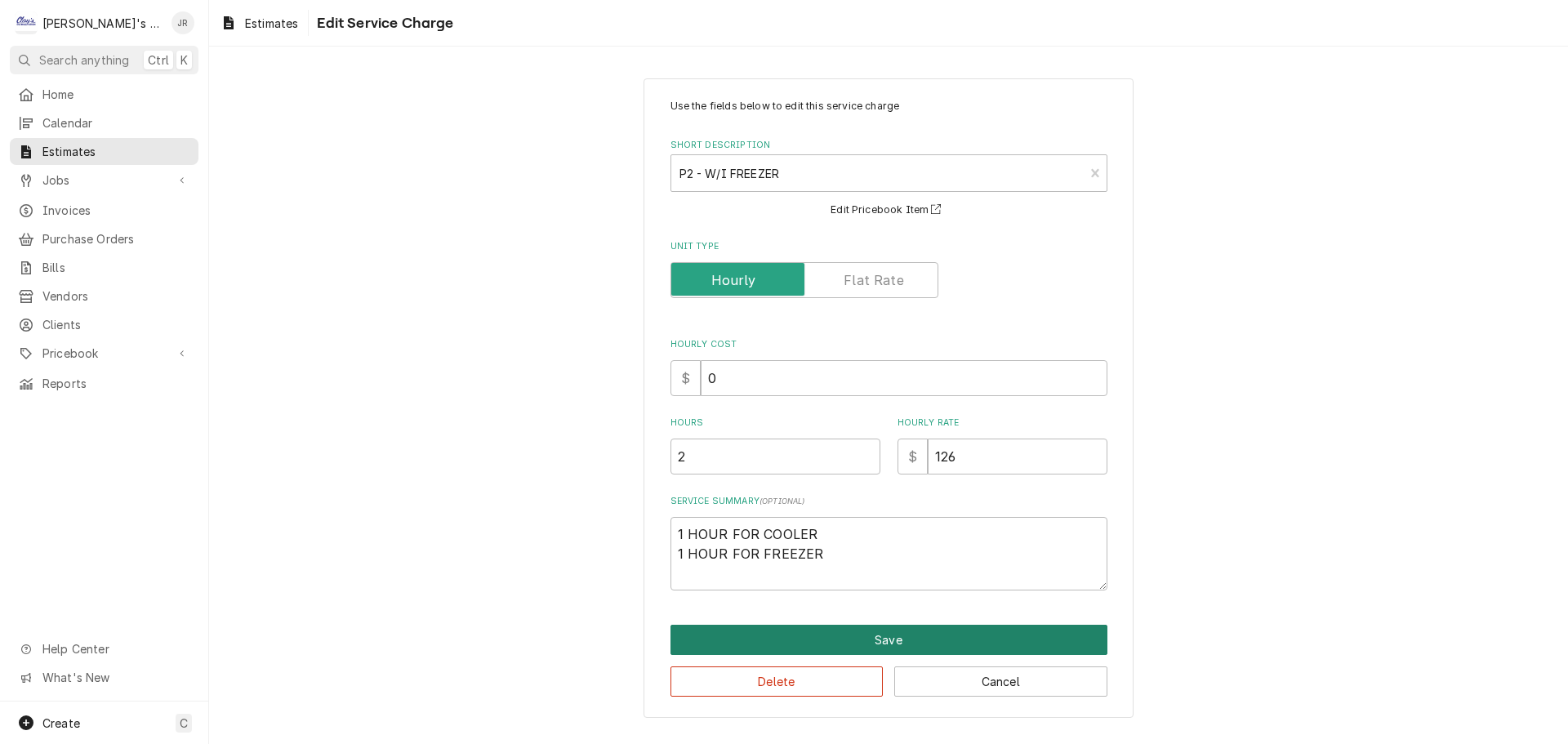
click at [936, 637] on button "Save" at bounding box center [889, 641] width 437 height 30
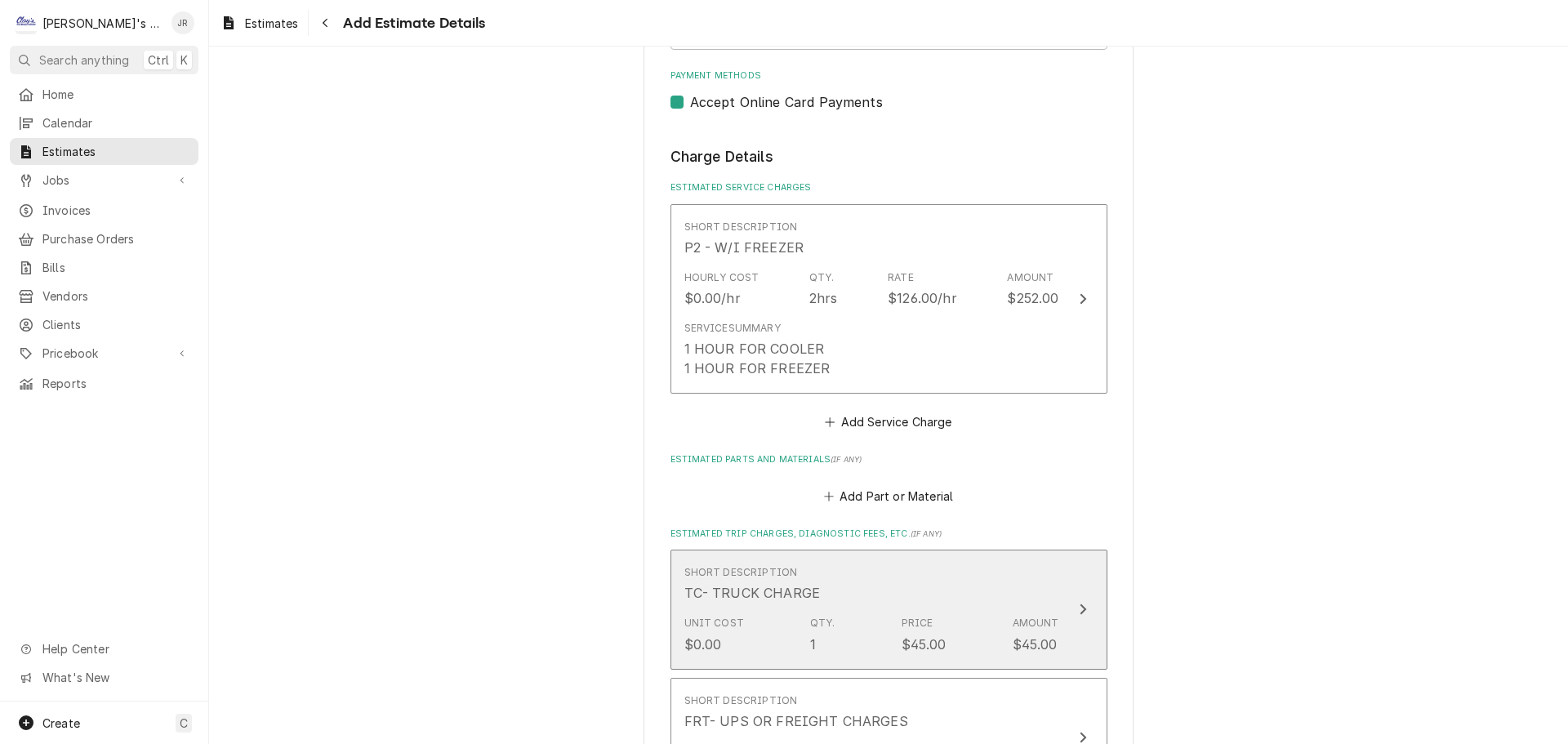
scroll to position [1728, 0]
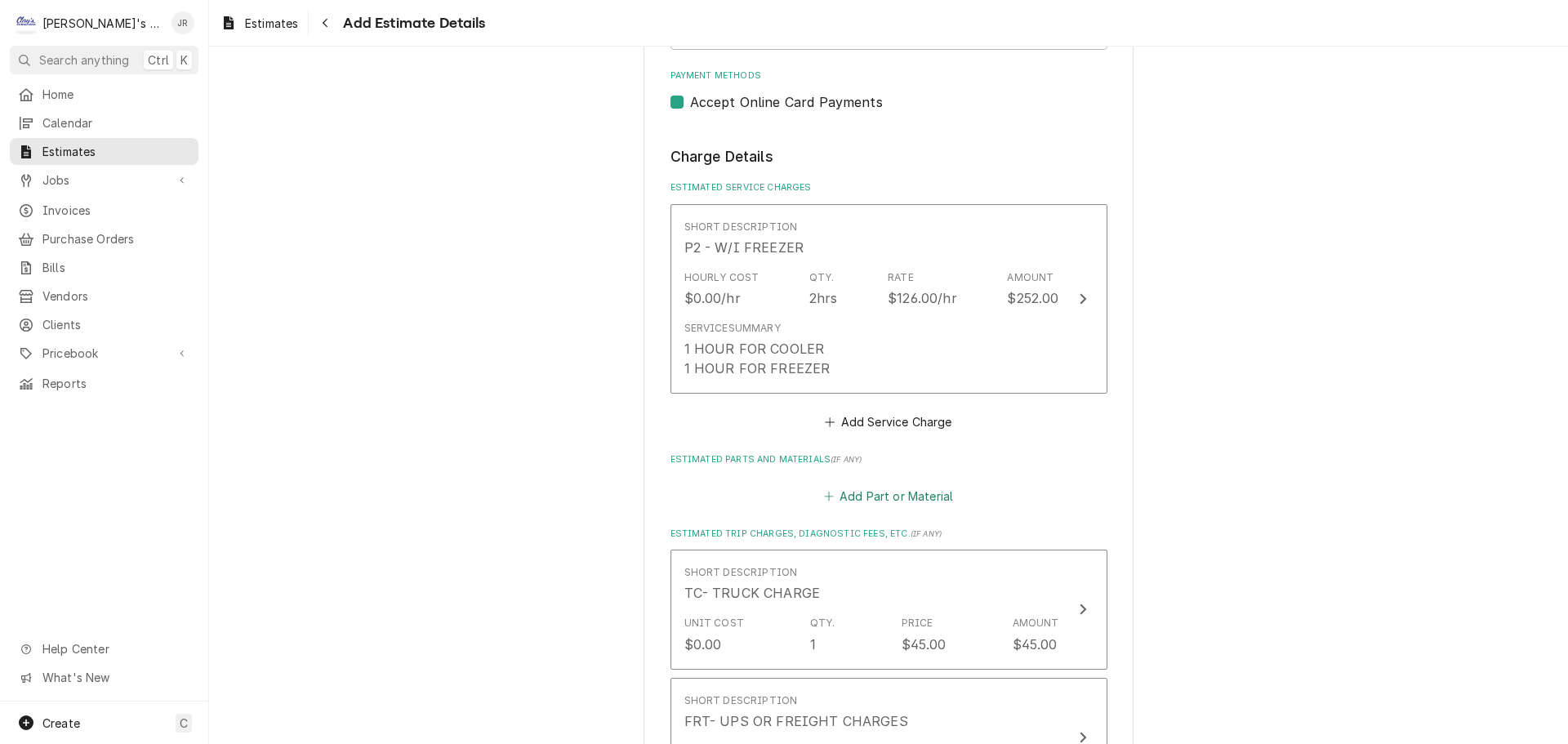
click at [850, 504] on button "Add Part or Material" at bounding box center [888, 495] width 135 height 23
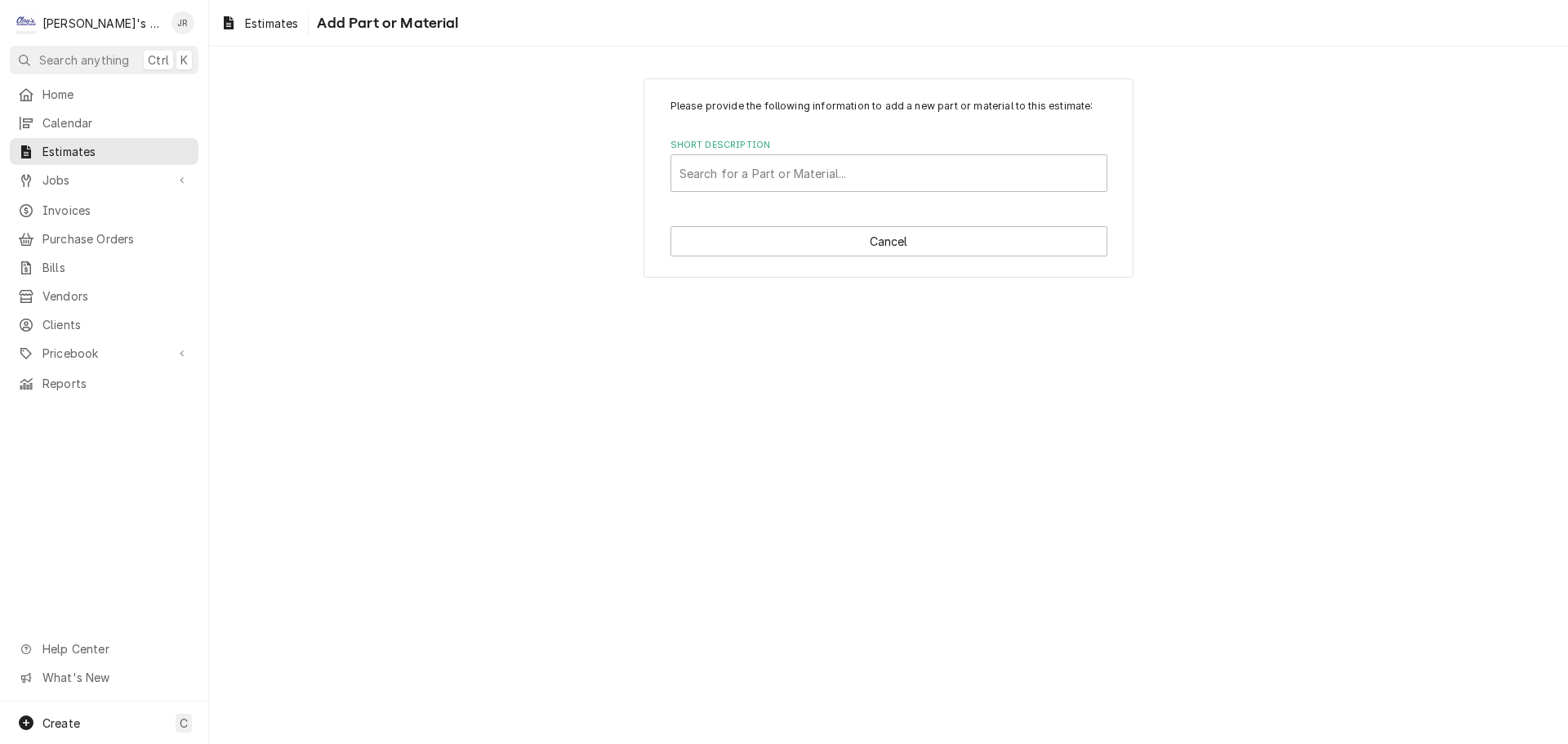
click at [842, 154] on div "Short Description Search for a Part or Material..." at bounding box center [889, 165] width 437 height 53
click at [844, 168] on div "Short Description" at bounding box center [889, 173] width 419 height 29
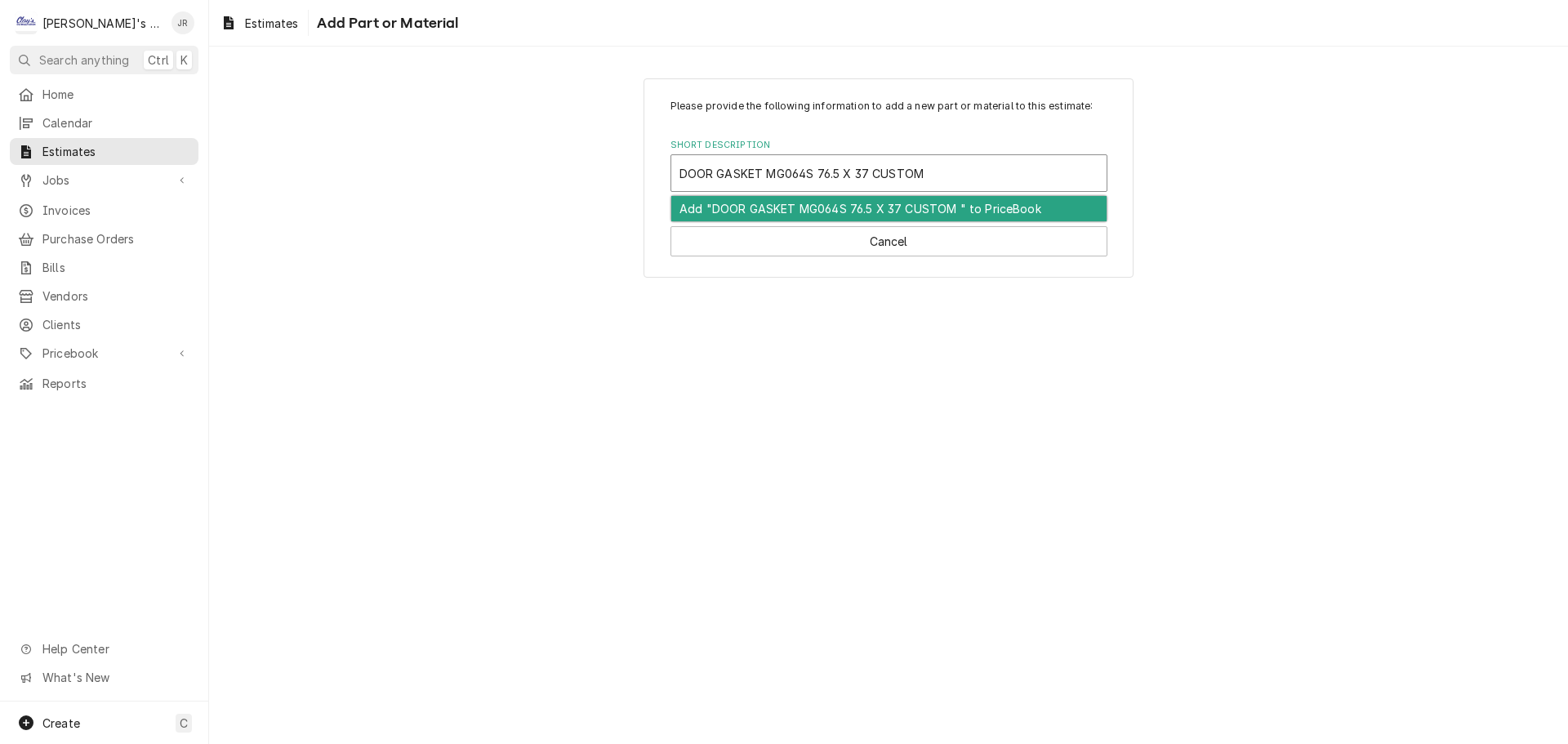
click at [776, 209] on div "Add "DOOR GASKET MG064S 76.5 X 37 CUSTOM " to PriceBook" at bounding box center [889, 209] width 435 height 26
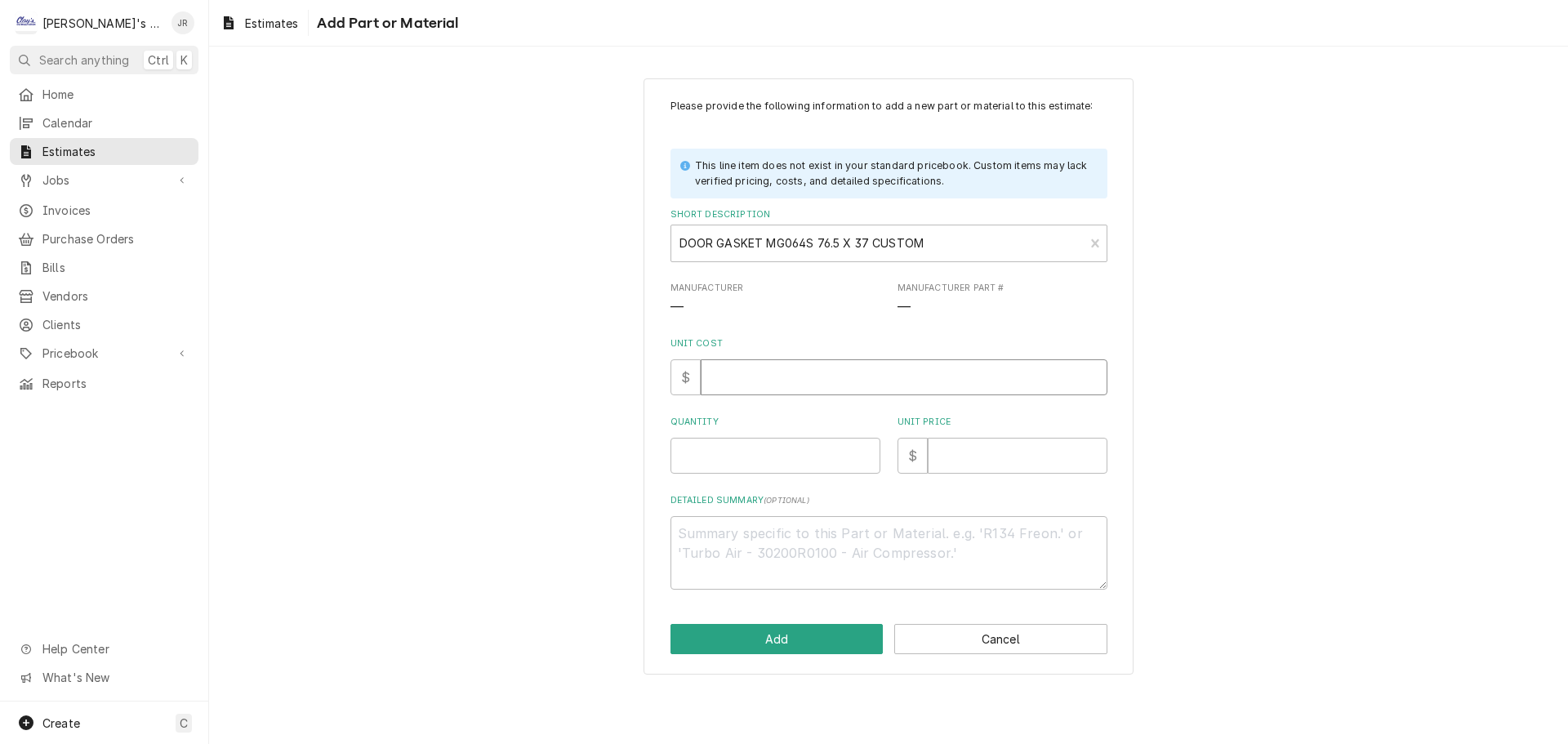
click at [789, 384] on input "Unit Cost" at bounding box center [904, 378] width 407 height 36
click at [762, 451] on input "Quantity" at bounding box center [775, 456] width 210 height 36
click at [950, 456] on input "Unit Price" at bounding box center [1017, 456] width 179 height 36
click at [794, 642] on button "Add" at bounding box center [777, 640] width 213 height 30
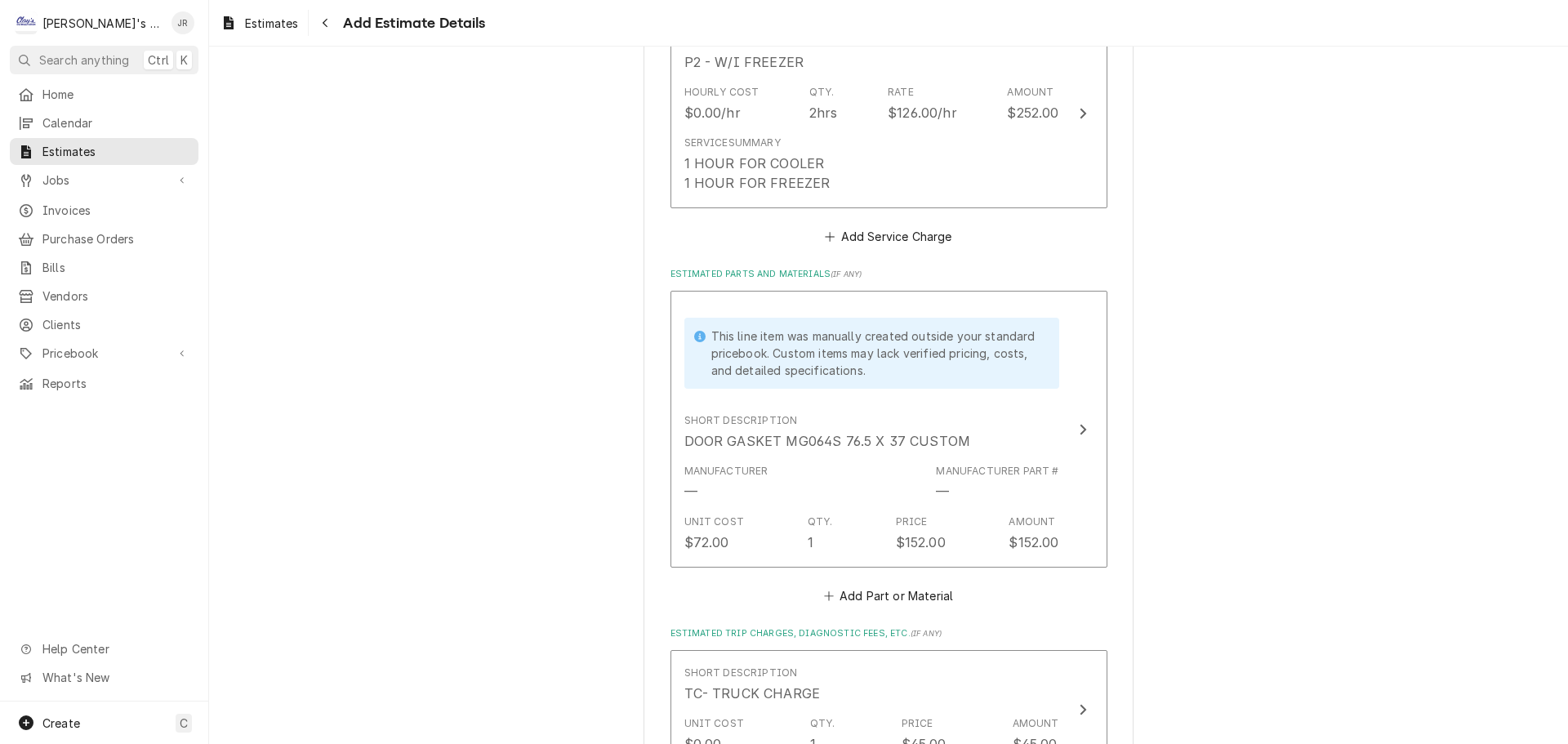
scroll to position [1953, 0]
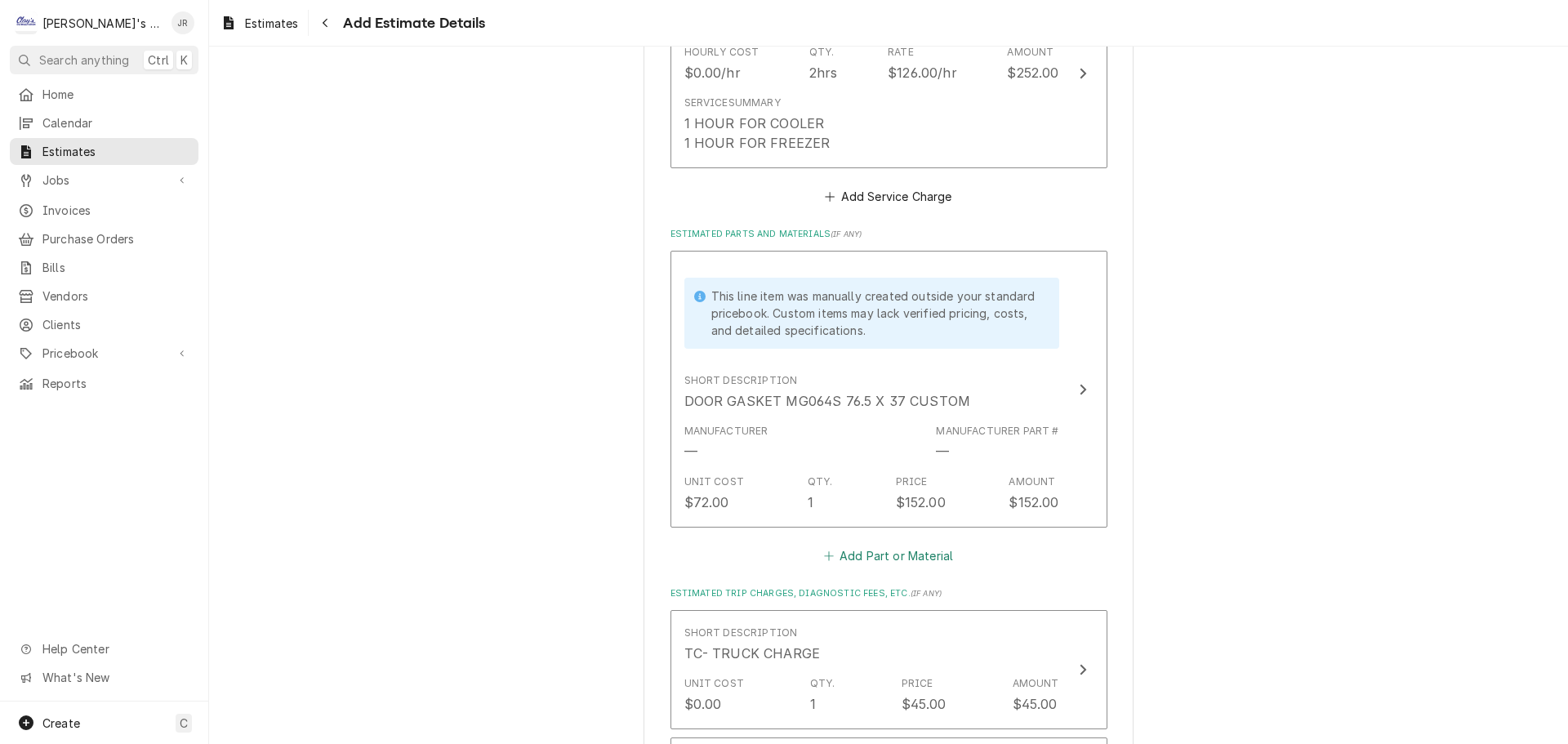
click at [854, 561] on button "Add Part or Material" at bounding box center [888, 556] width 135 height 23
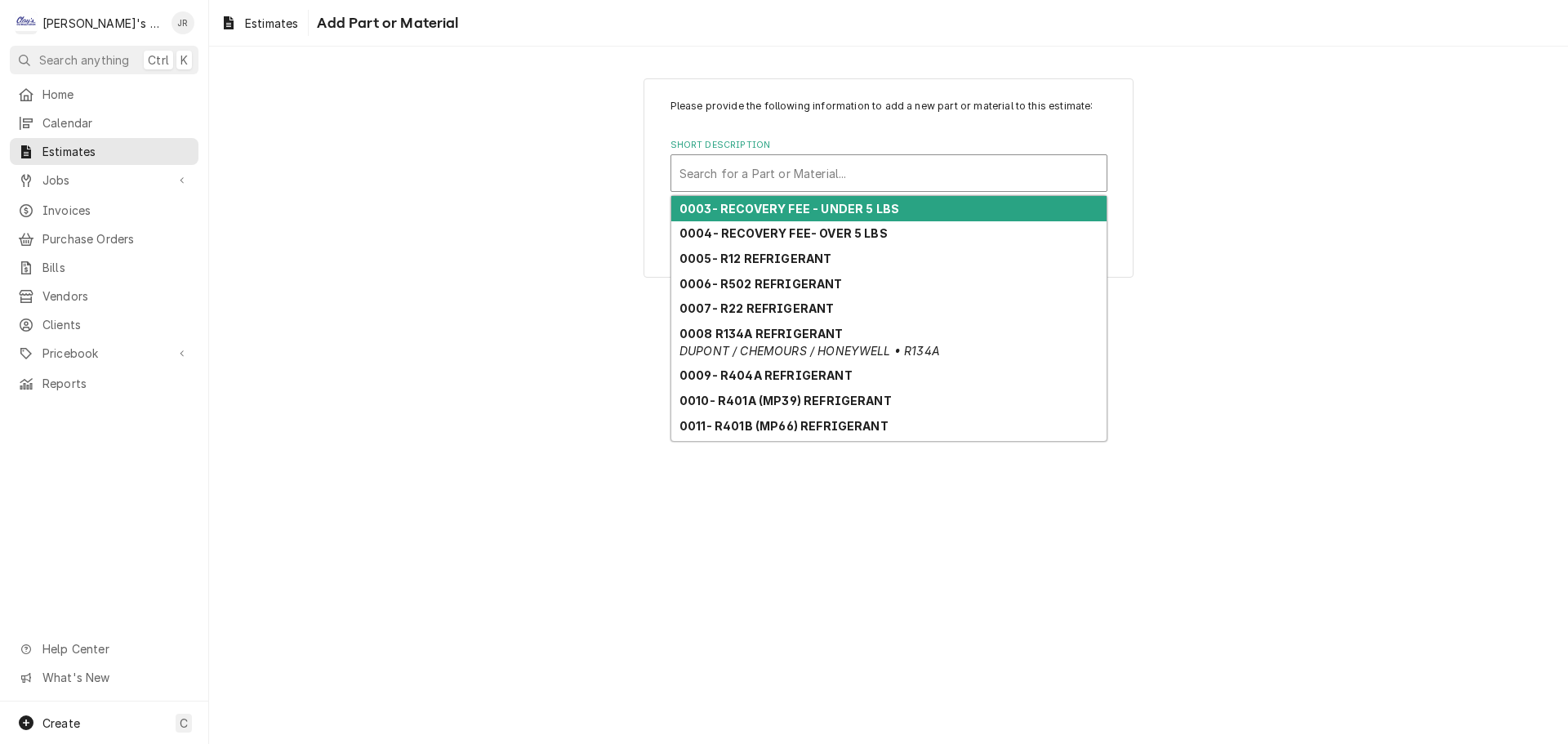
click at [851, 177] on div "Short Description" at bounding box center [889, 173] width 419 height 29
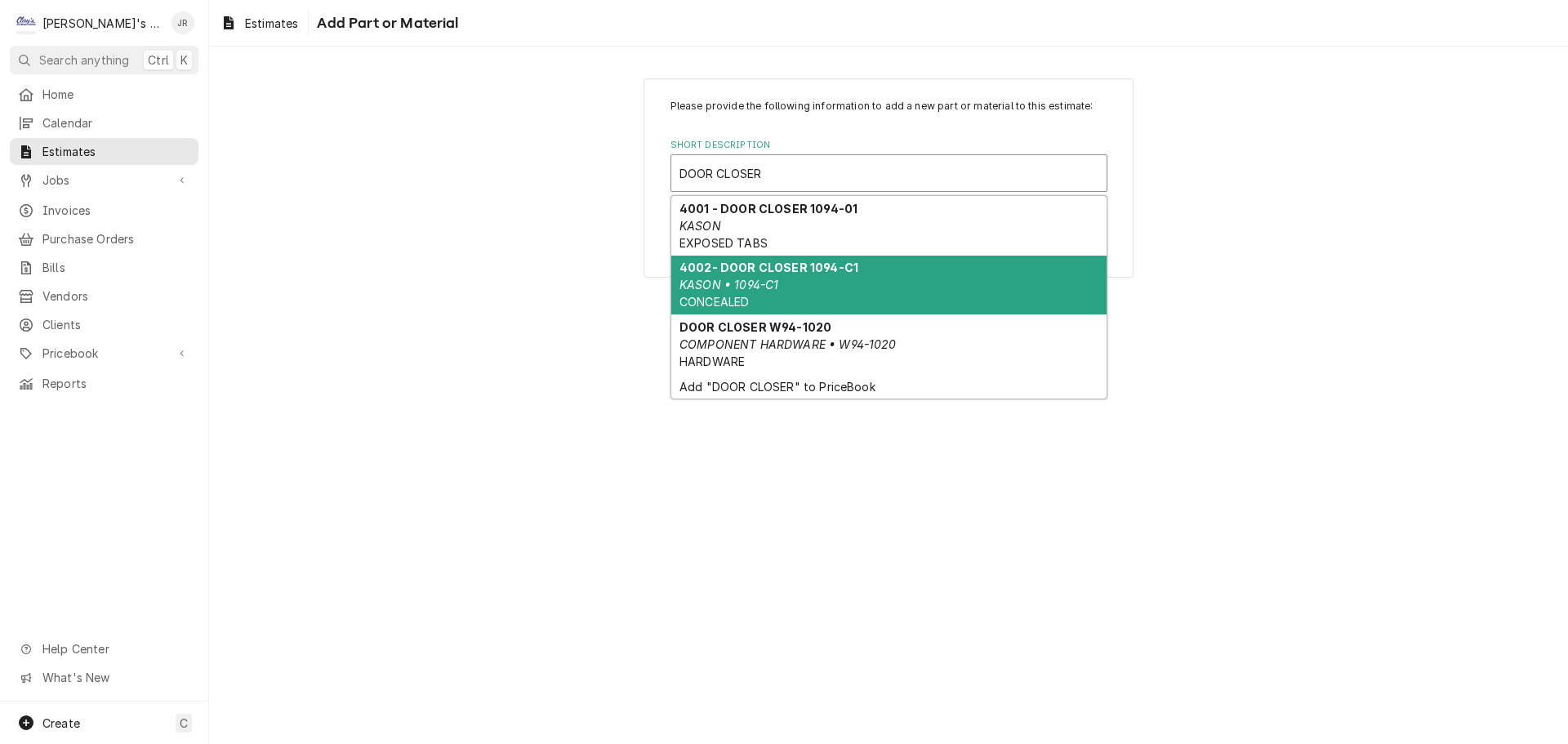
click at [857, 282] on div "4002- DOOR CLOSER 1094-C1 KASON • 1094-C1 CONCEALED" at bounding box center [889, 285] width 435 height 60
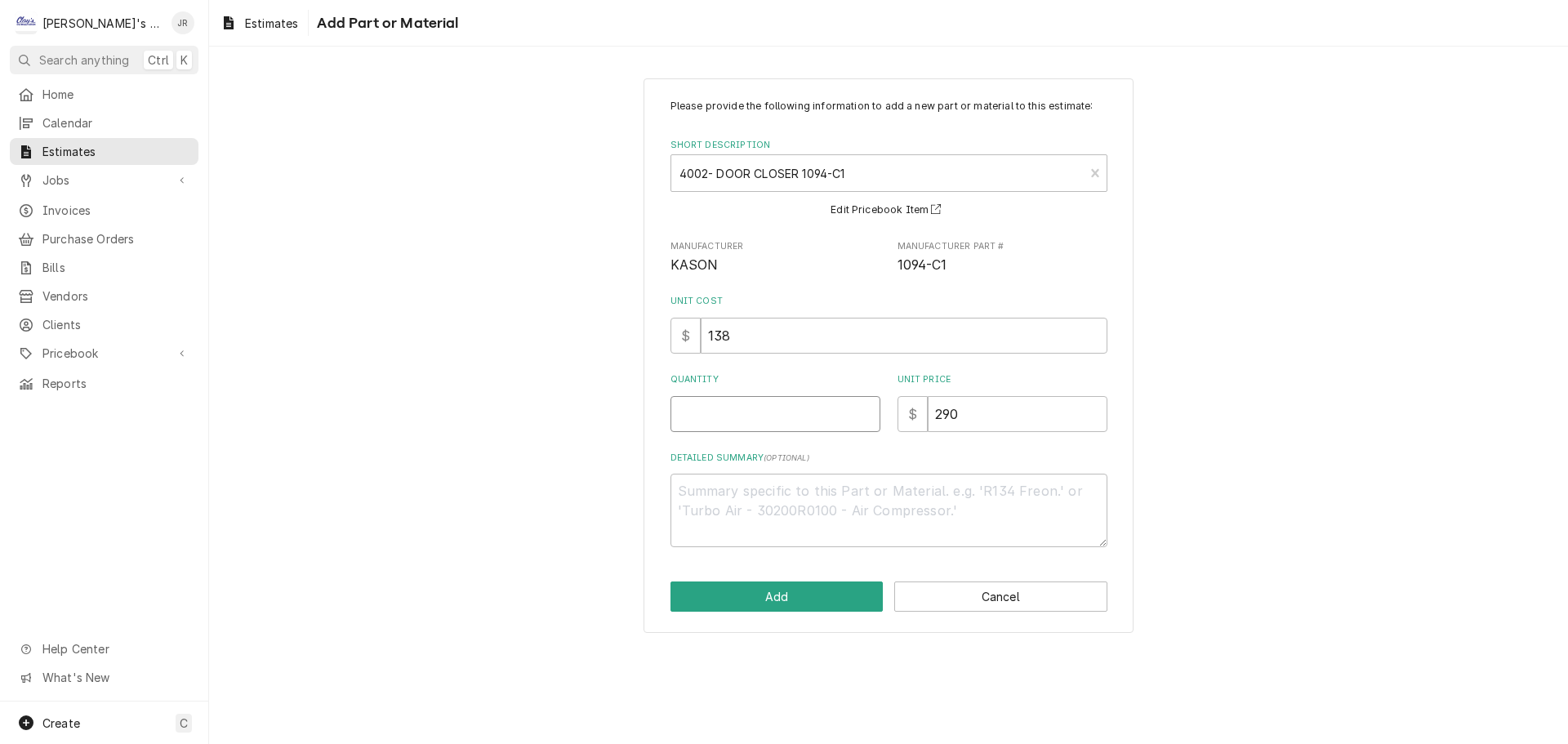
click at [802, 399] on input "Quantity" at bounding box center [775, 415] width 210 height 36
click at [818, 601] on button "Add" at bounding box center [777, 597] width 213 height 30
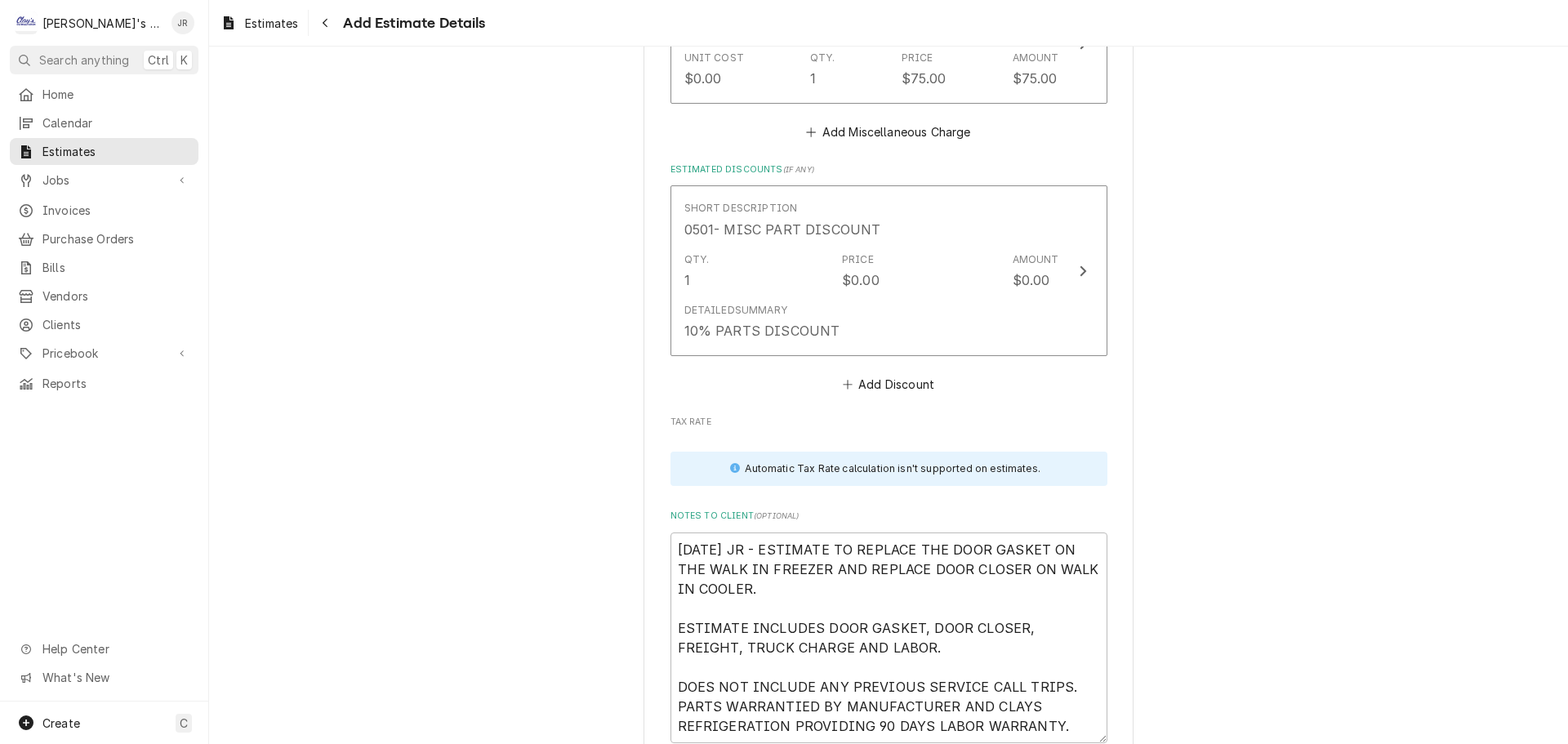
scroll to position [2914, 0]
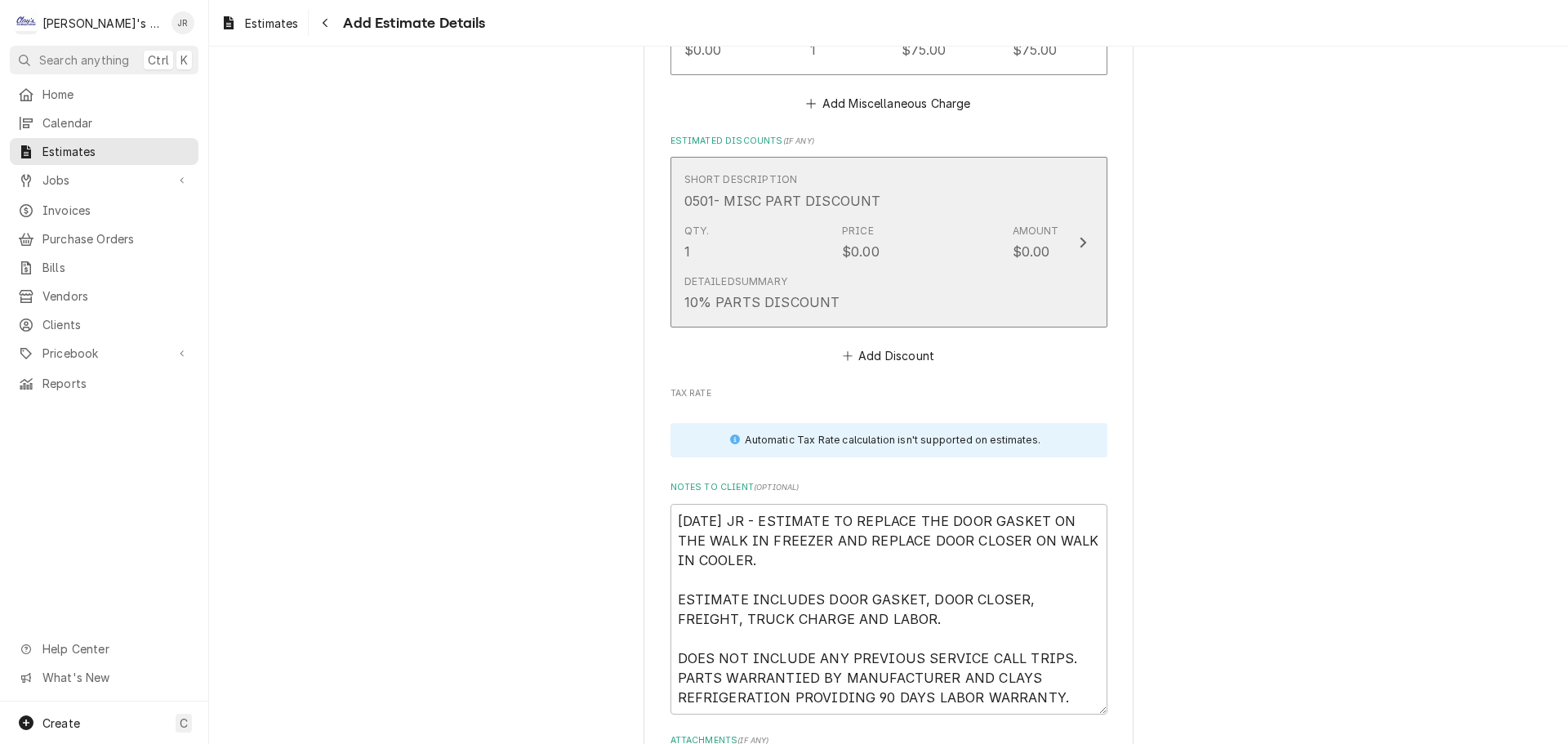
click at [938, 253] on div "Qty. 1 Price $0.00 Amount $0.00" at bounding box center [871, 242] width 375 height 50
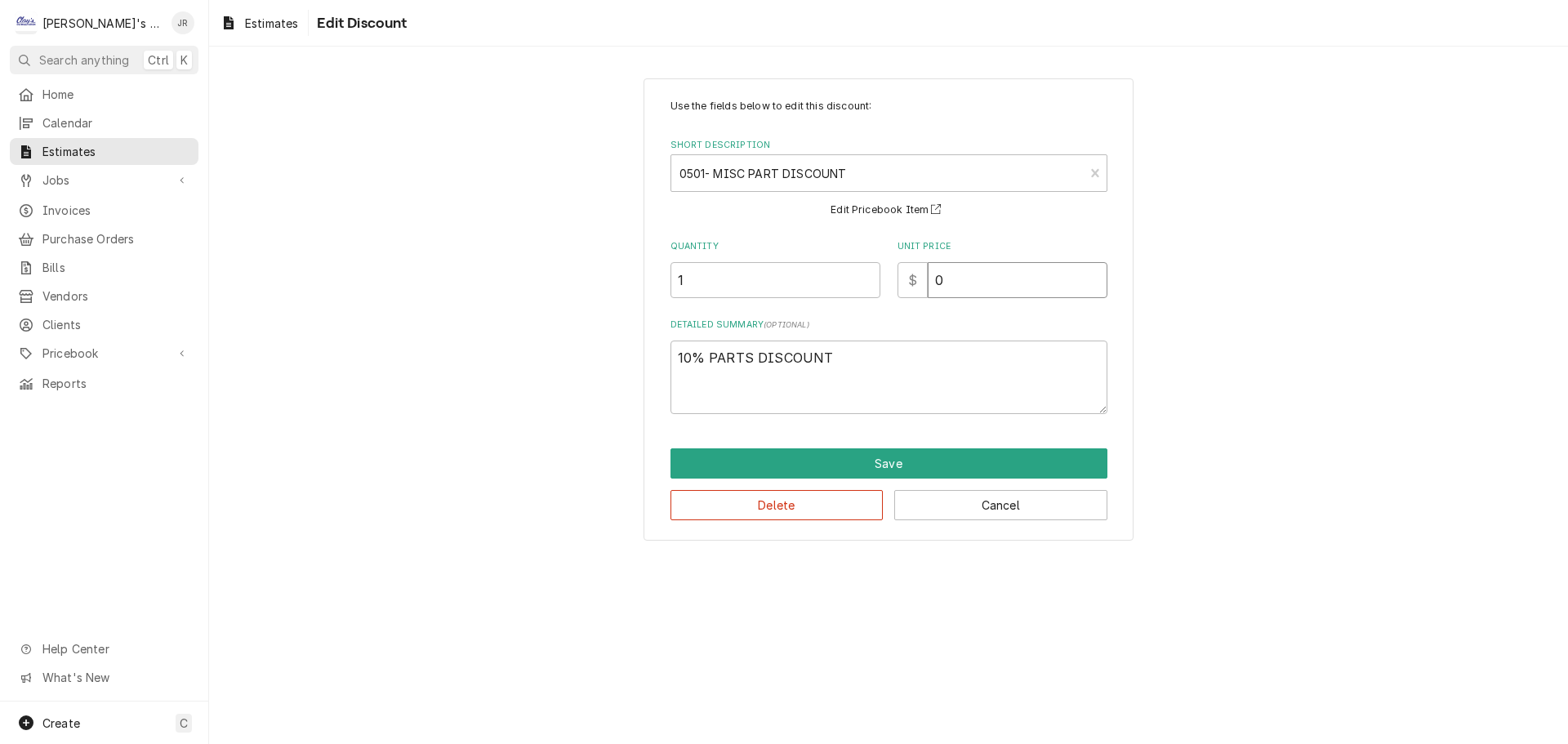
drag, startPoint x: 971, startPoint y: 275, endPoint x: 933, endPoint y: 279, distance: 38.2
click at [933, 279] on input "0" at bounding box center [1017, 280] width 179 height 36
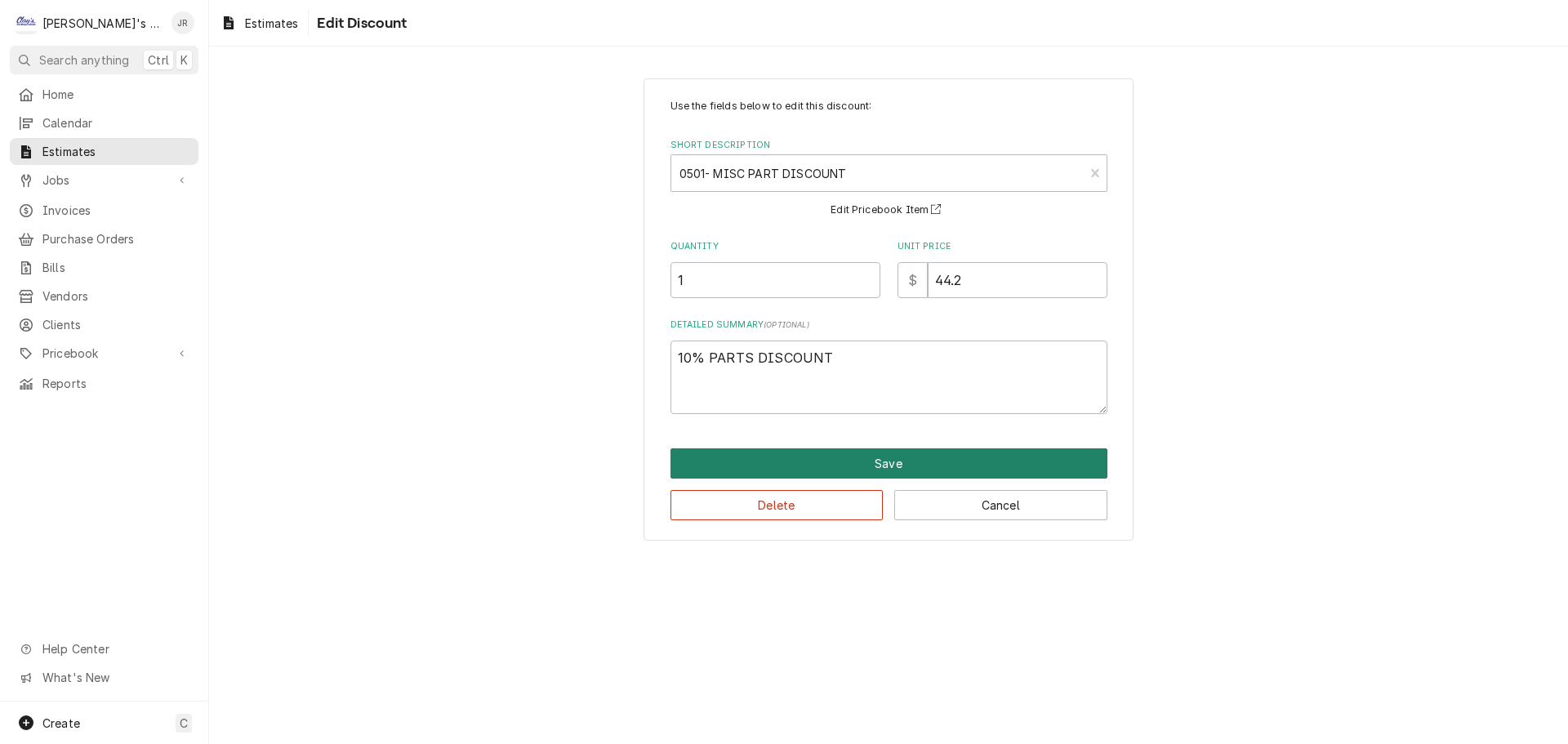
click at [824, 456] on button "Save" at bounding box center [889, 464] width 437 height 30
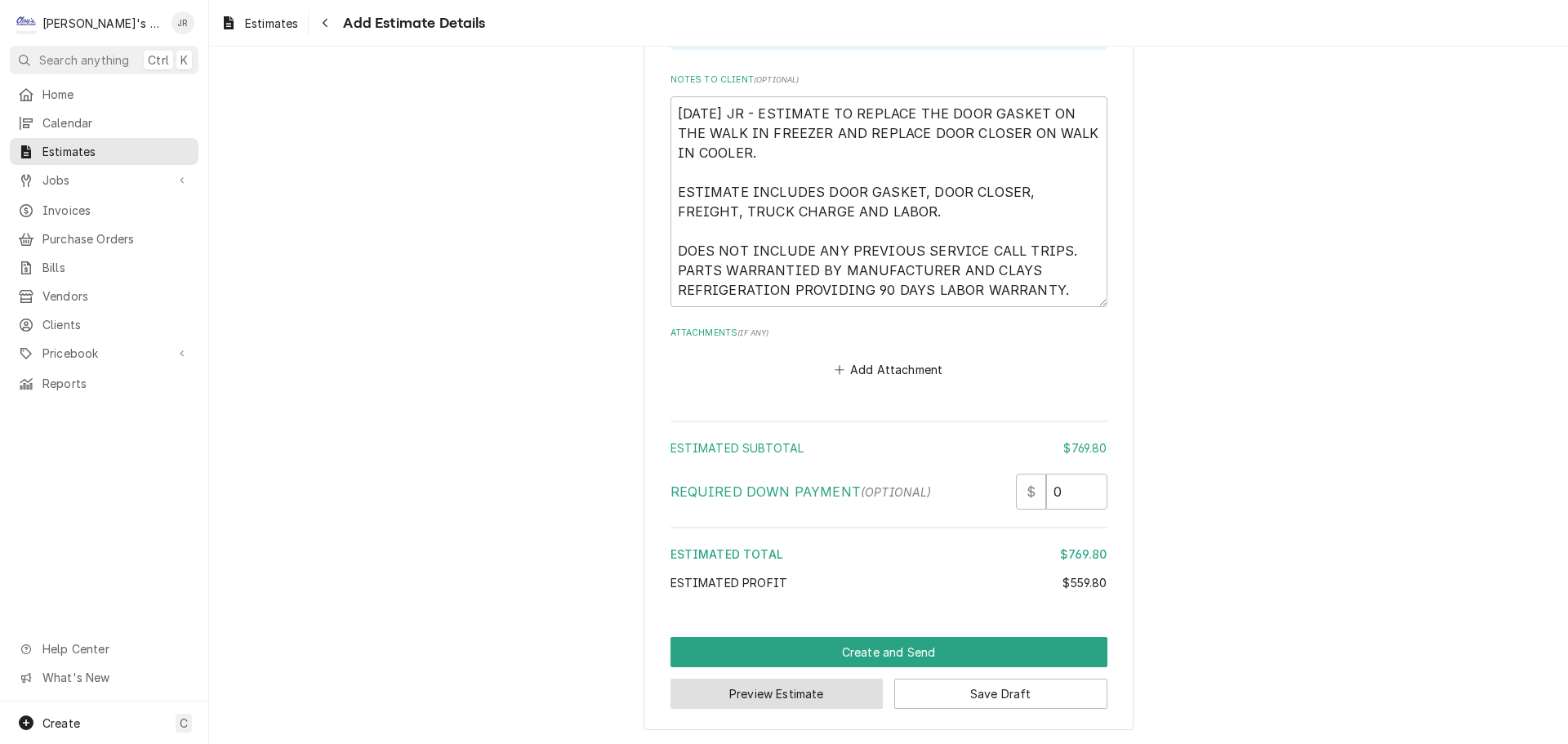
click at [713, 693] on button "Preview Estimate" at bounding box center [777, 694] width 213 height 30
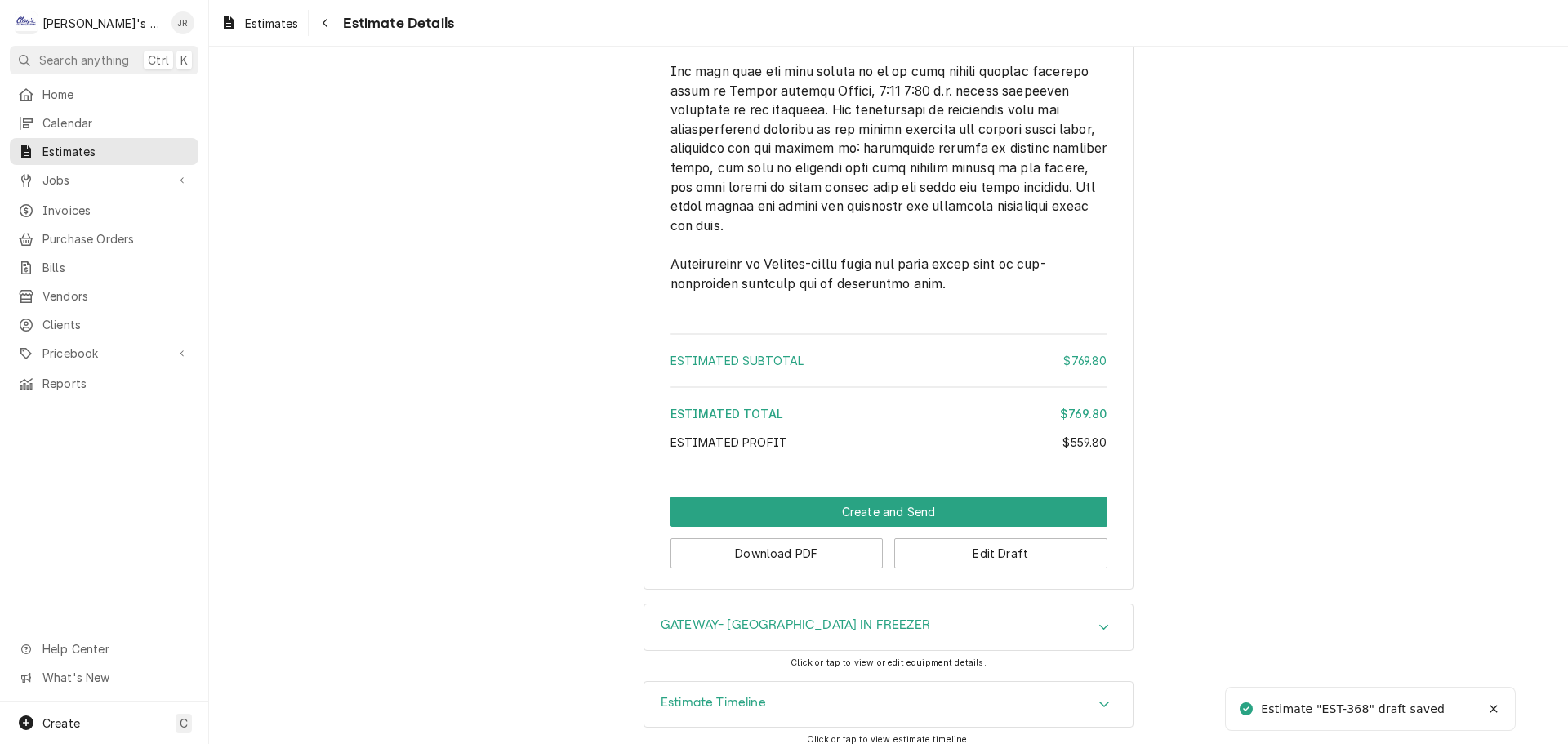
scroll to position [2606, 0]
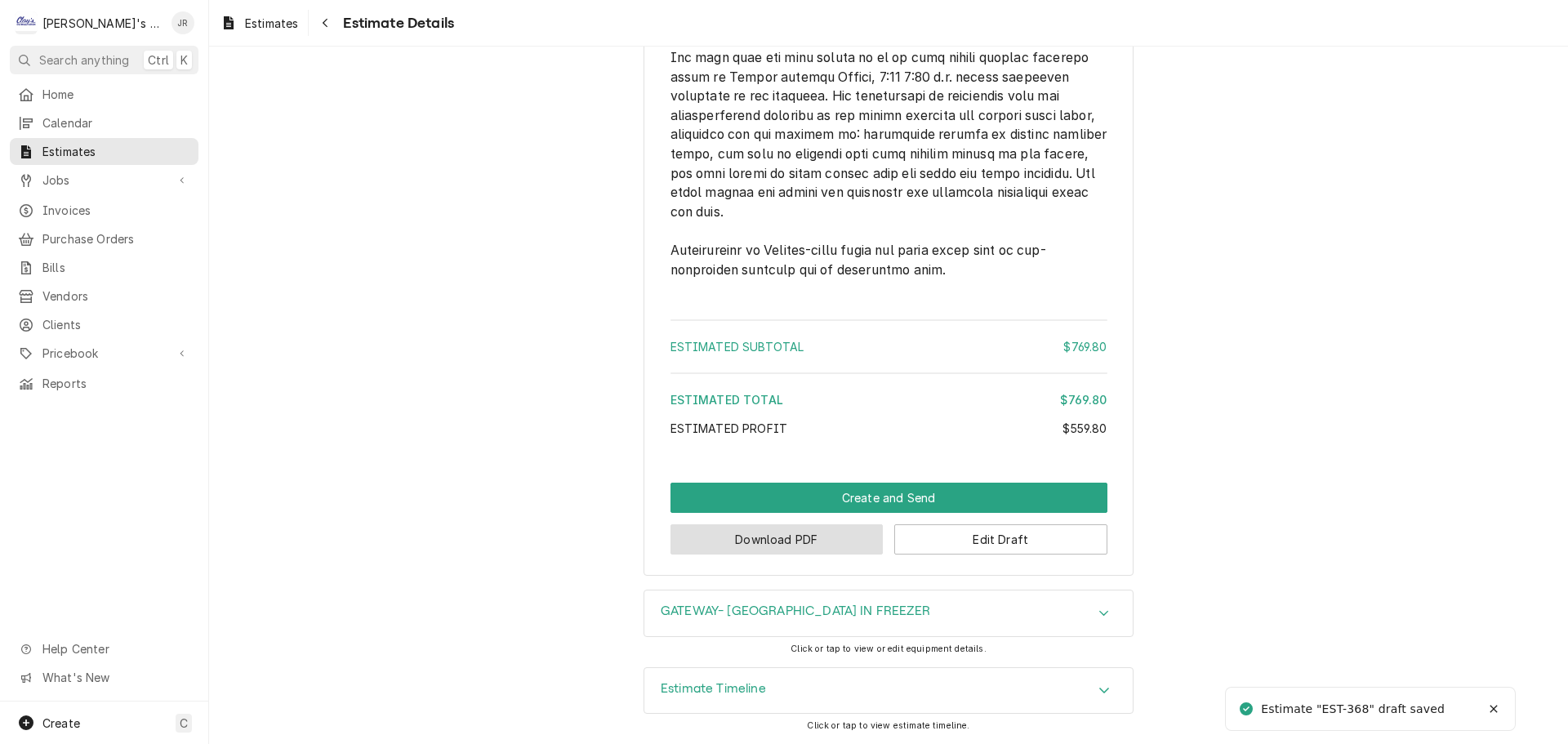
click at [835, 528] on button "Download PDF" at bounding box center [777, 540] width 213 height 30
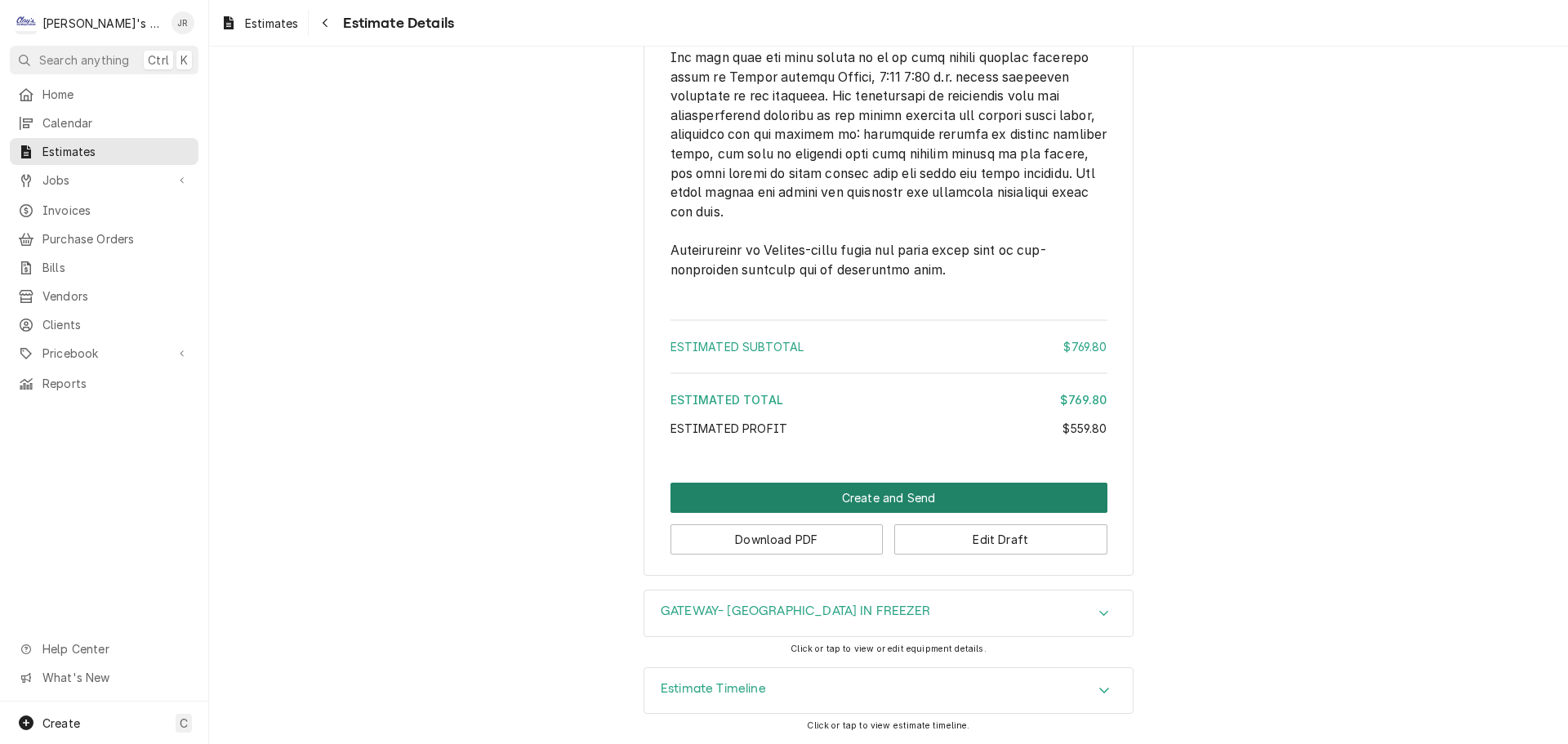
click at [824, 495] on button "Create and Send" at bounding box center [889, 498] width 437 height 30
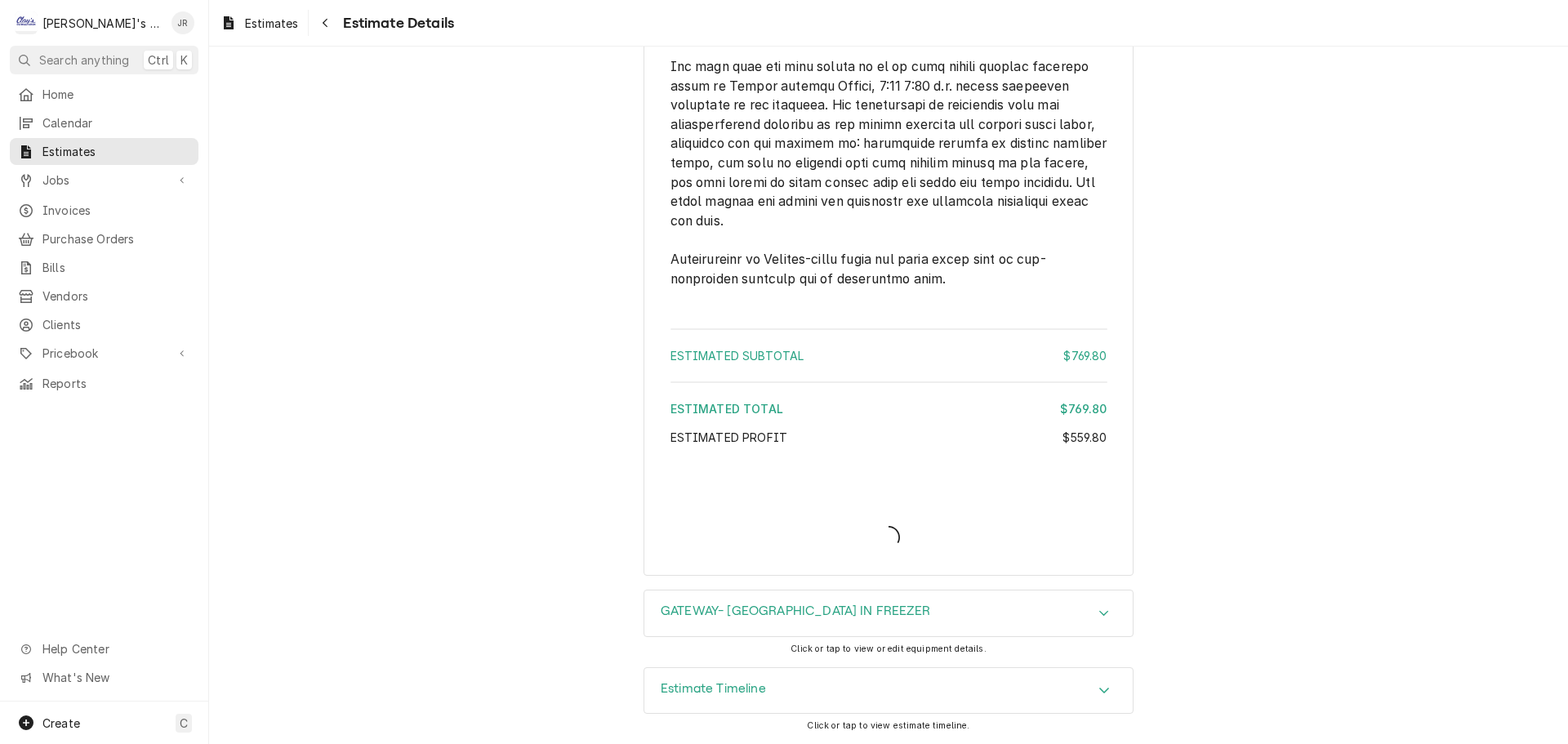
scroll to position [2597, 0]
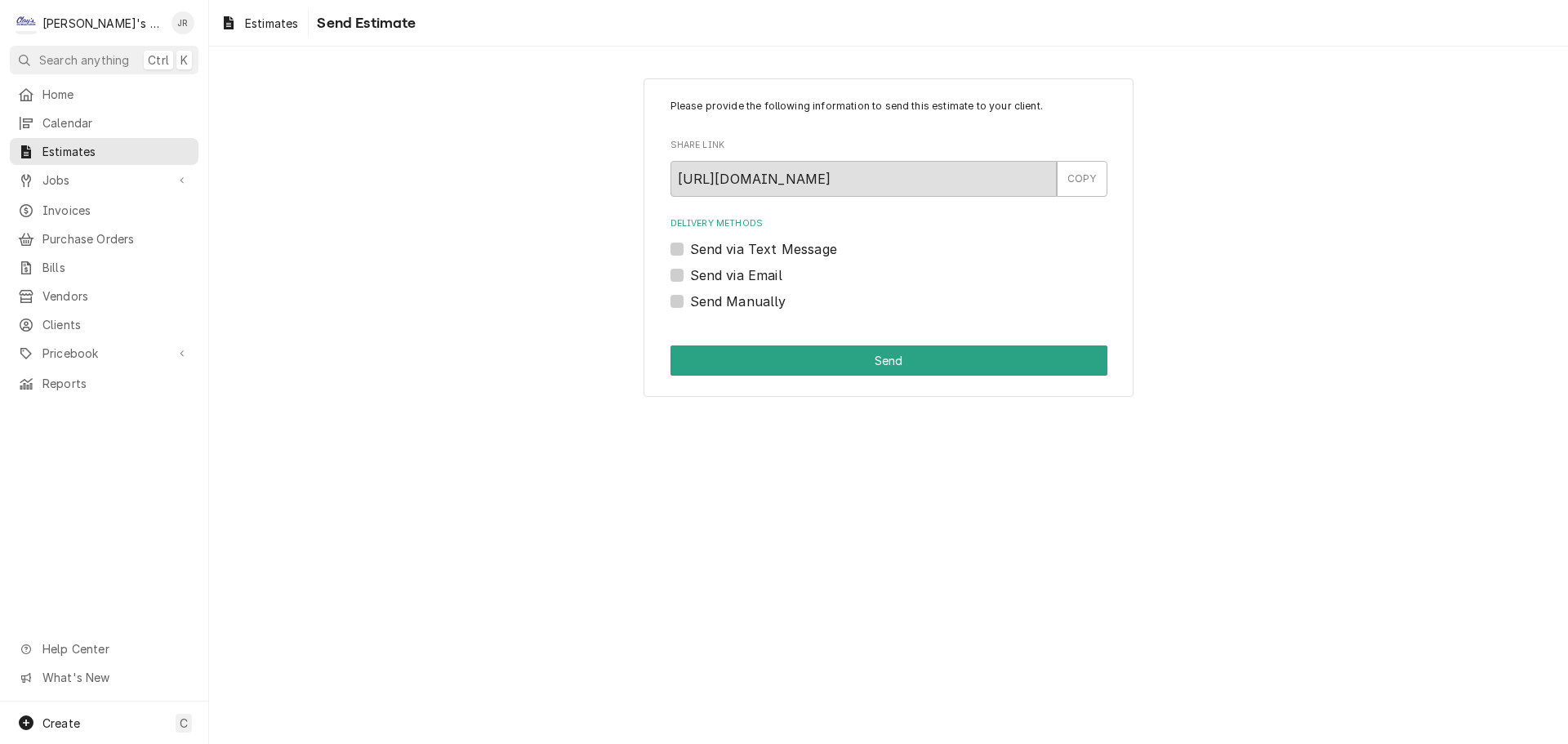
click at [690, 275] on label "Send via Email" at bounding box center [735, 275] width 92 height 20
click at [690, 275] on input "Send via Email" at bounding box center [908, 284] width 437 height 36
checkbox input "true"
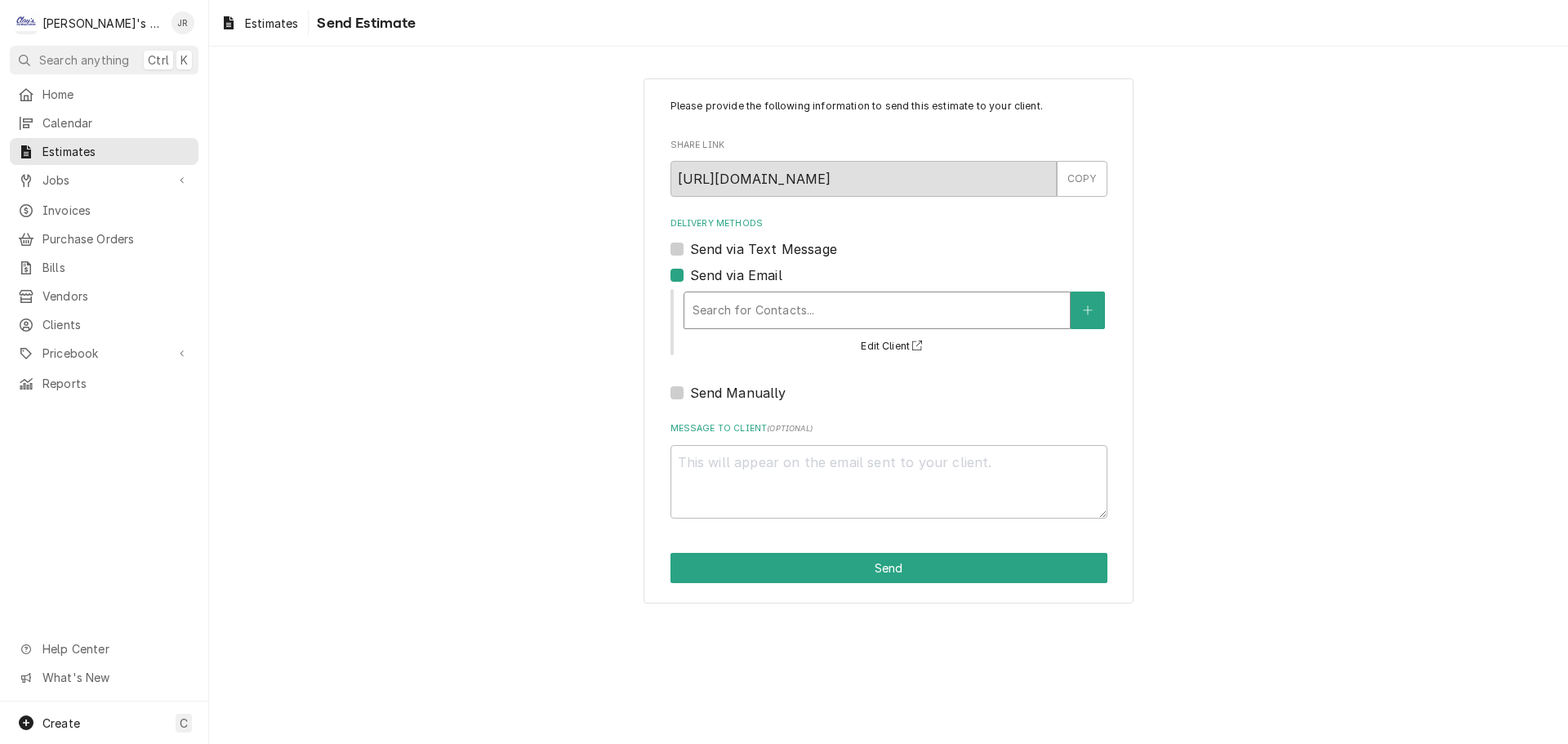
click at [789, 308] on div "Delivery Methods" at bounding box center [876, 310] width 369 height 29
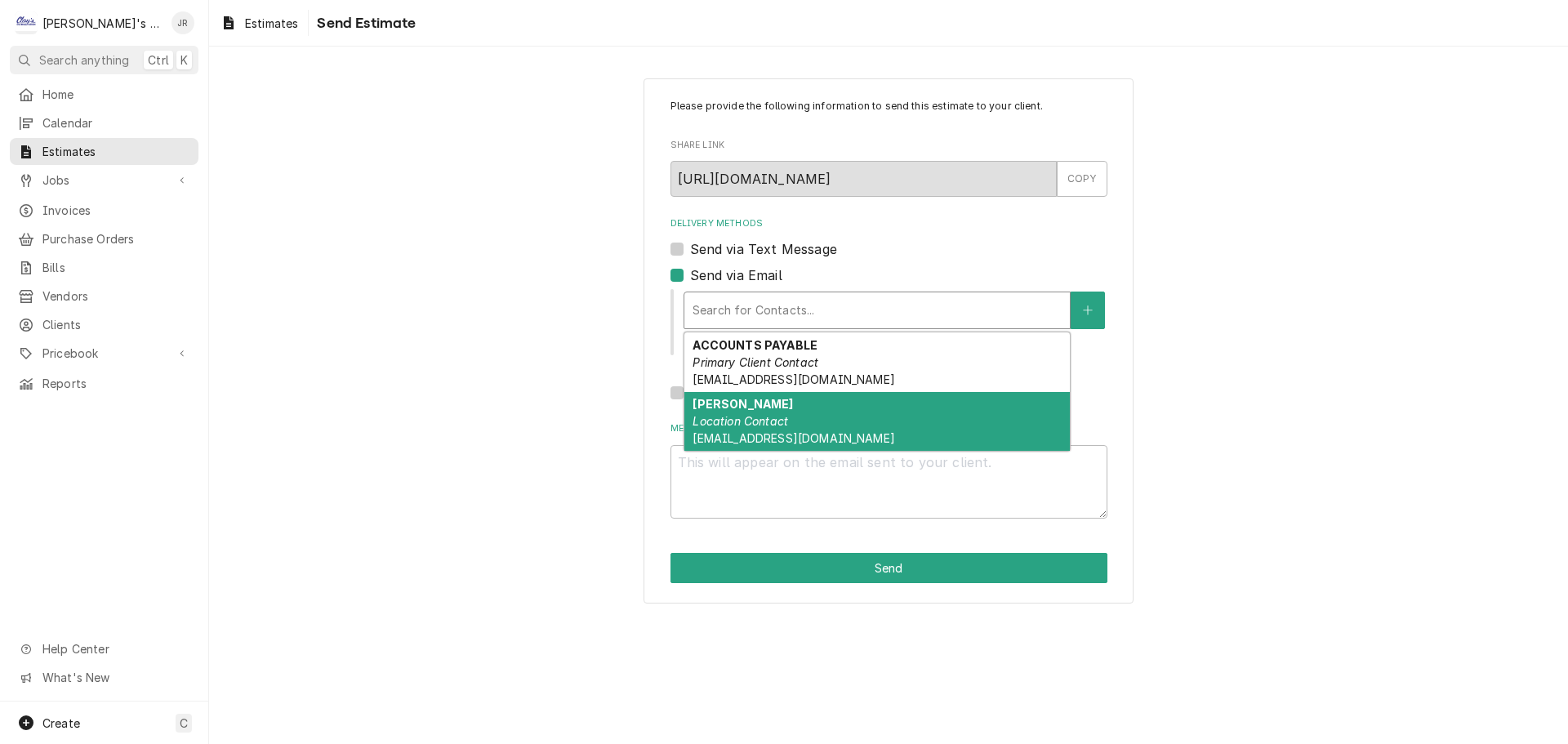
click at [798, 426] on div "JOSE Location Contact JRAMIREZ@SRGMGMT.COM" at bounding box center [876, 421] width 385 height 60
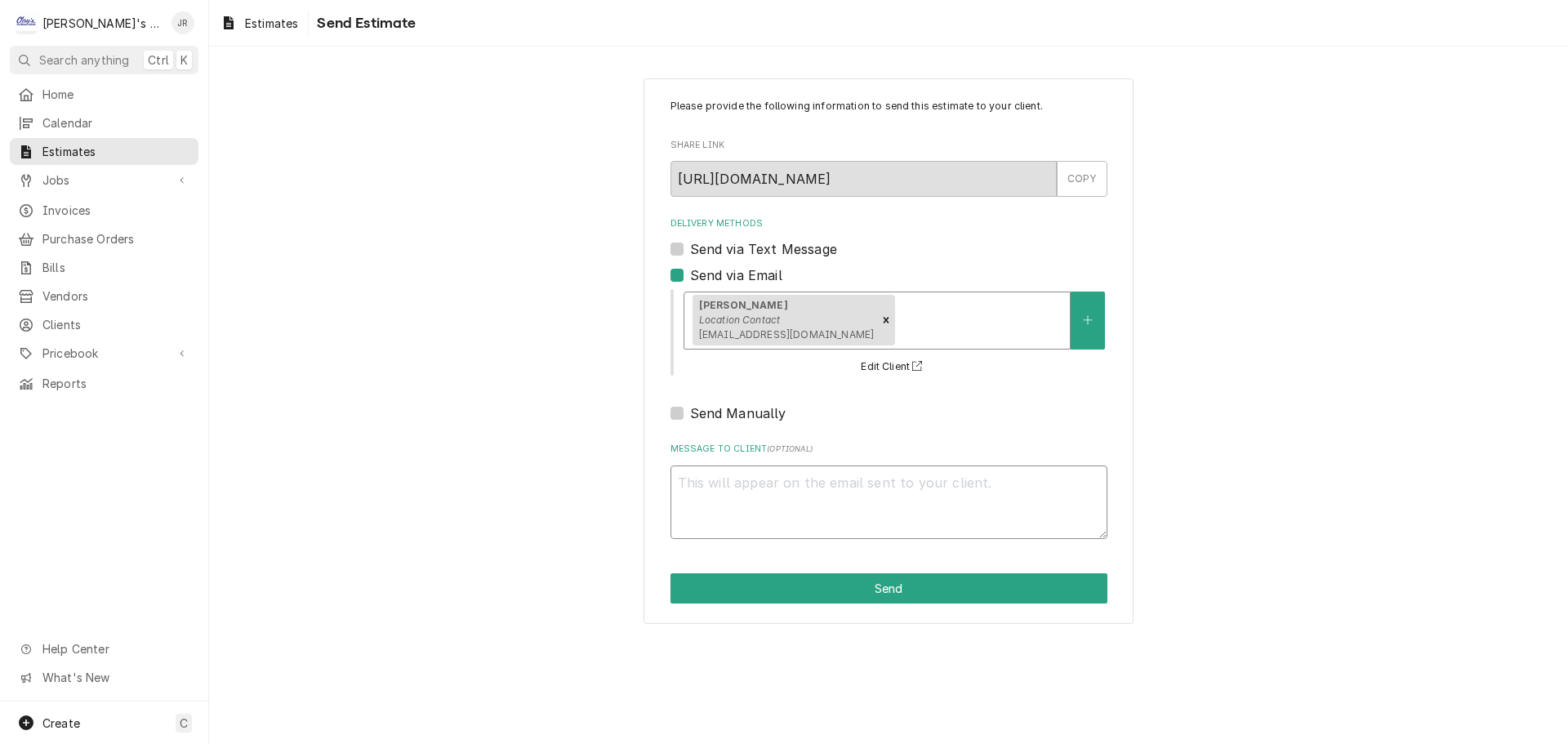
click at [817, 496] on textarea "Message to Client ( optional )" at bounding box center [889, 502] width 437 height 73
type textarea "x"
type textarea "R"
type textarea "x"
type textarea "RE"
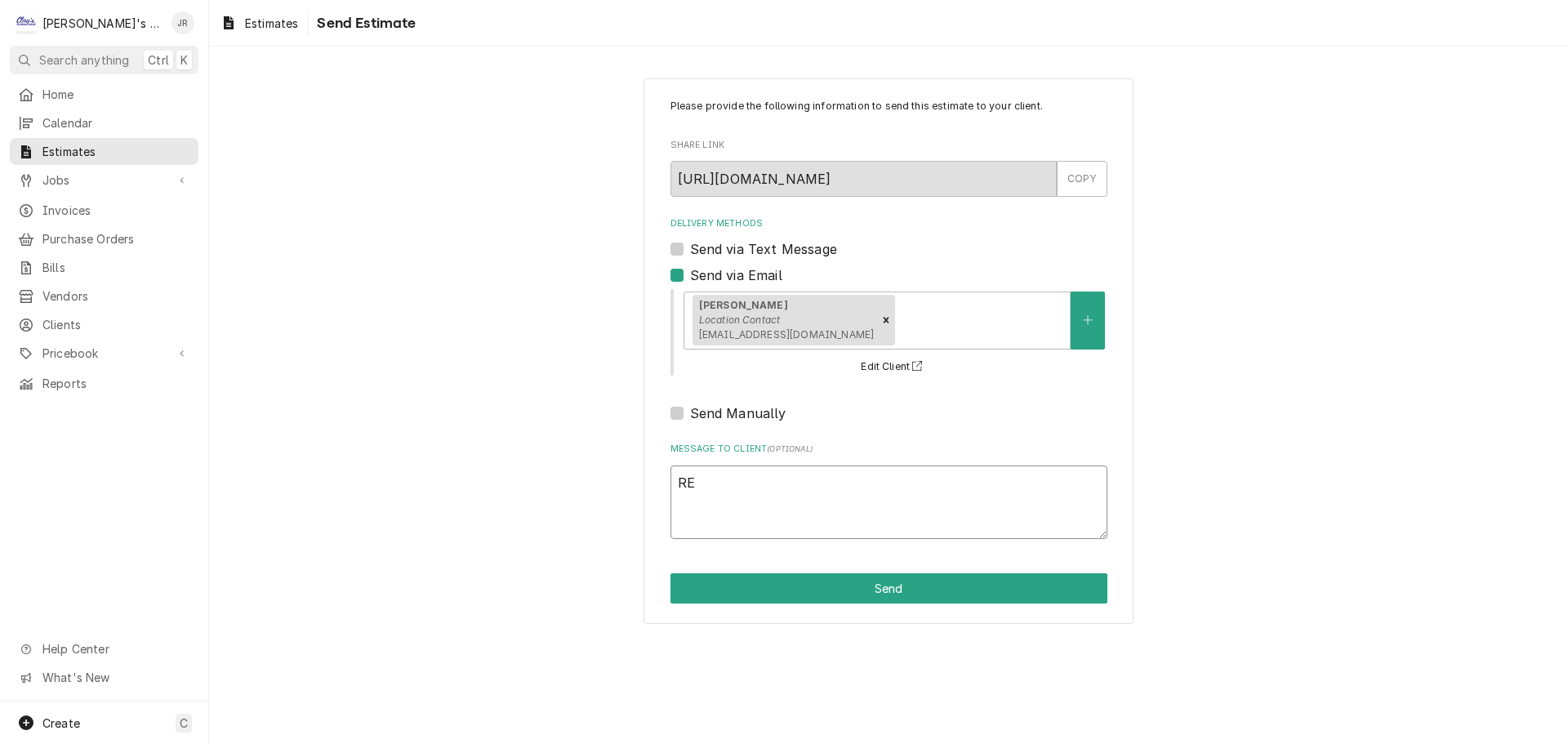
type textarea "x"
type textarea "REP"
type textarea "x"
type textarea "REPA"
type textarea "x"
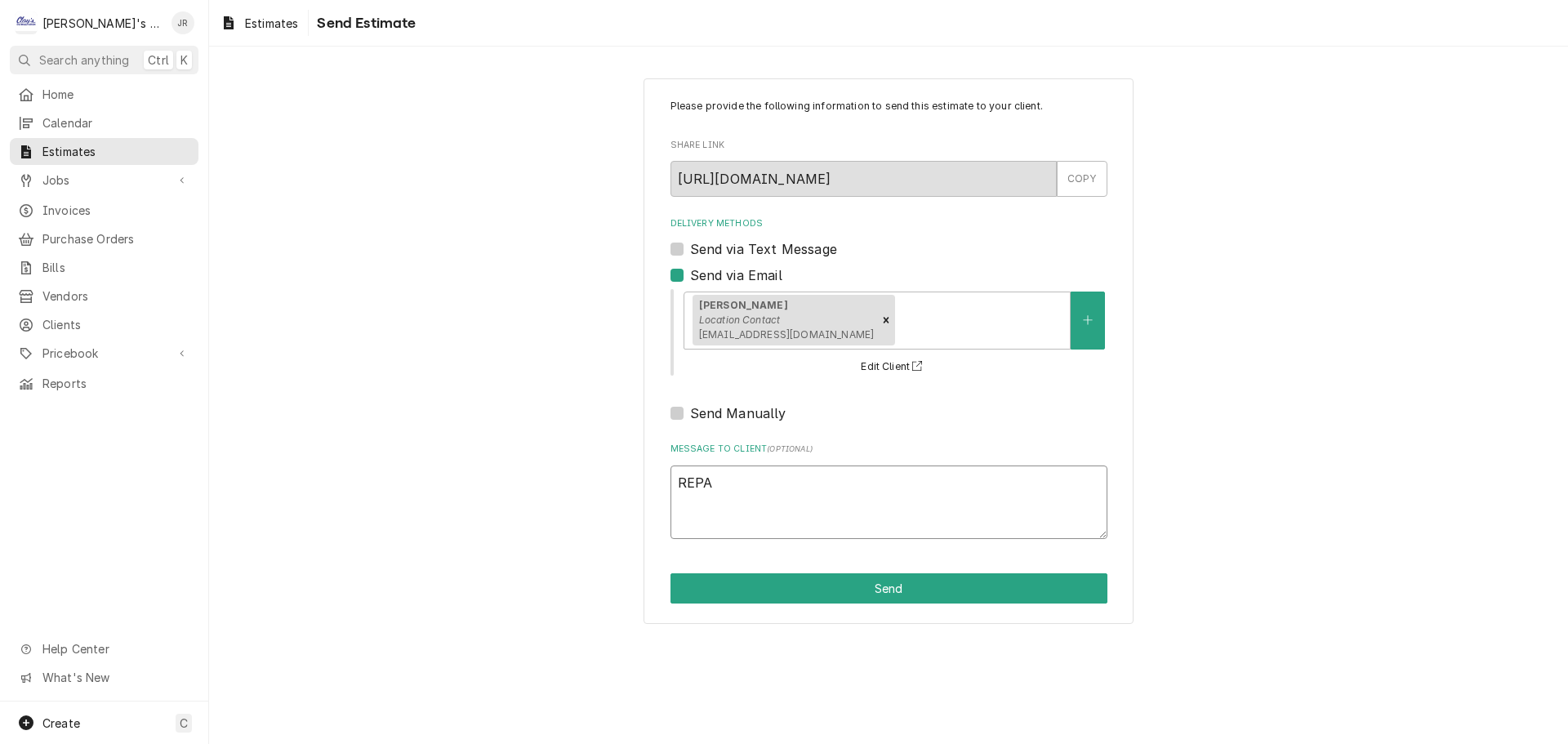
type textarea "REPAI"
type textarea "x"
type textarea "REPAIR"
type textarea "x"
type textarea "REPAIR"
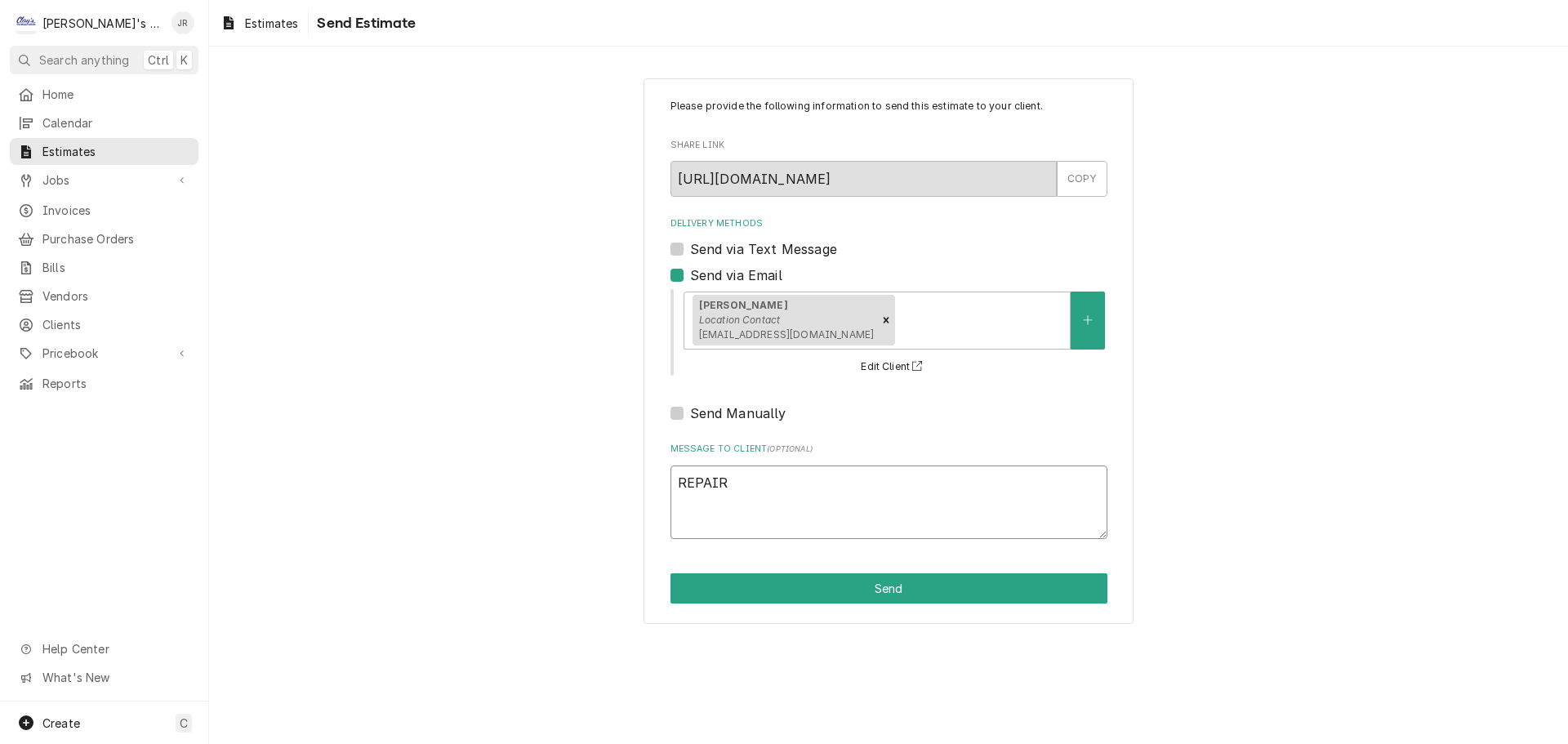
type textarea "x"
type textarea "REPAIR E"
type textarea "x"
type textarea "REPAIR ES"
type textarea "x"
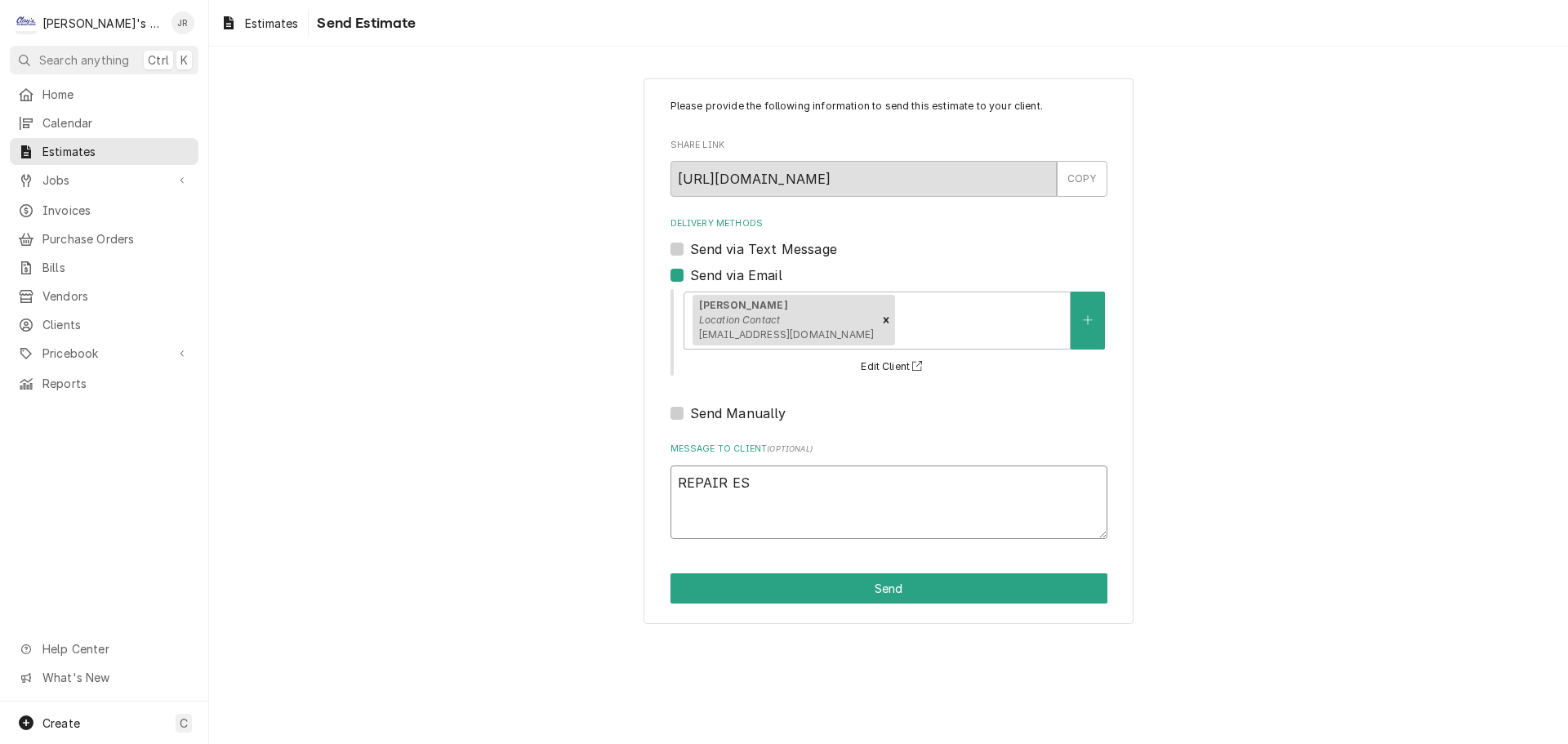
type textarea "REPAIR EST"
type textarea "x"
type textarea "REPAIR ESTI"
type textarea "x"
type textarea "REPAIR ESTIM"
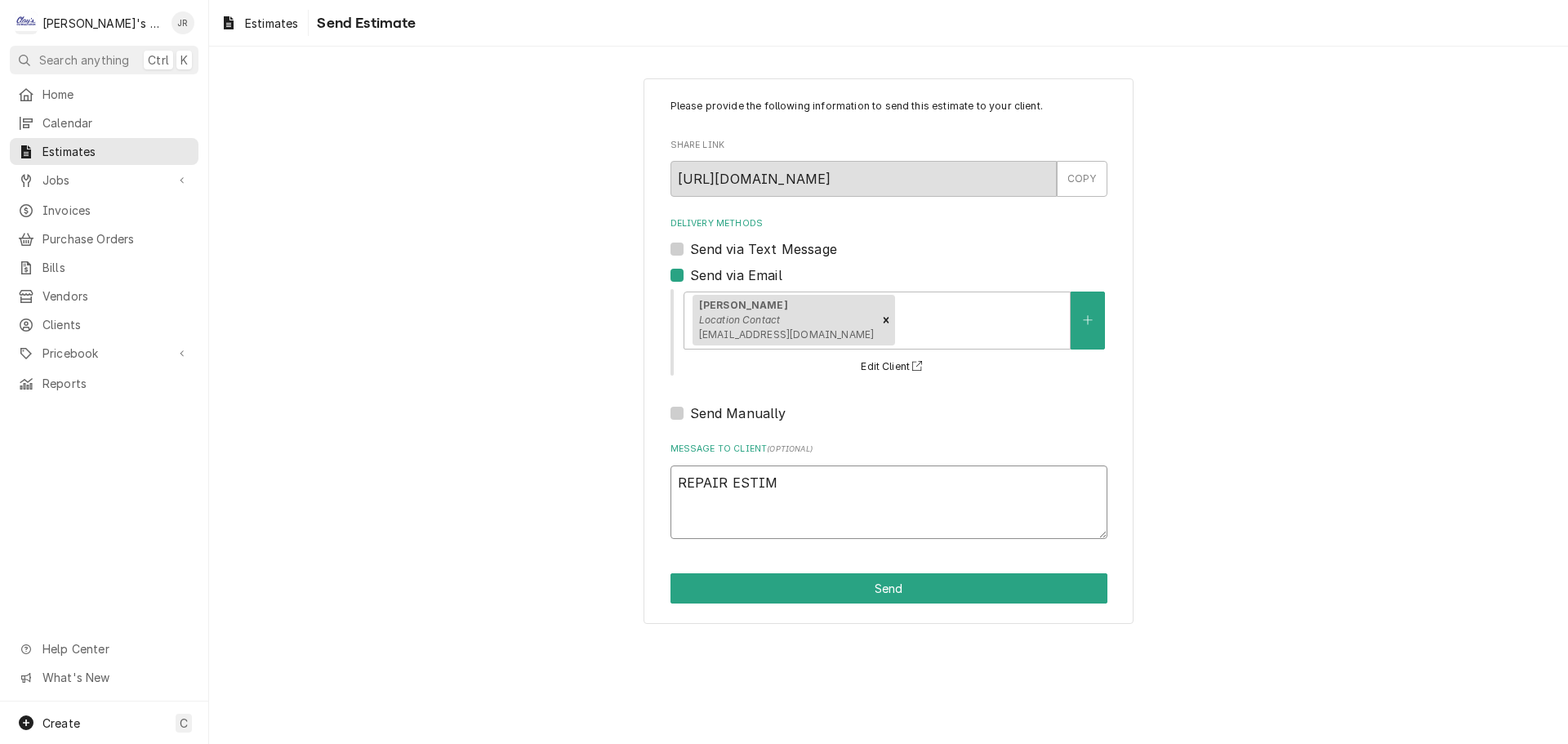
type textarea "x"
type textarea "REPAIR ESTIMA"
type textarea "x"
type textarea "REPAIR ESTIMAT"
type textarea "x"
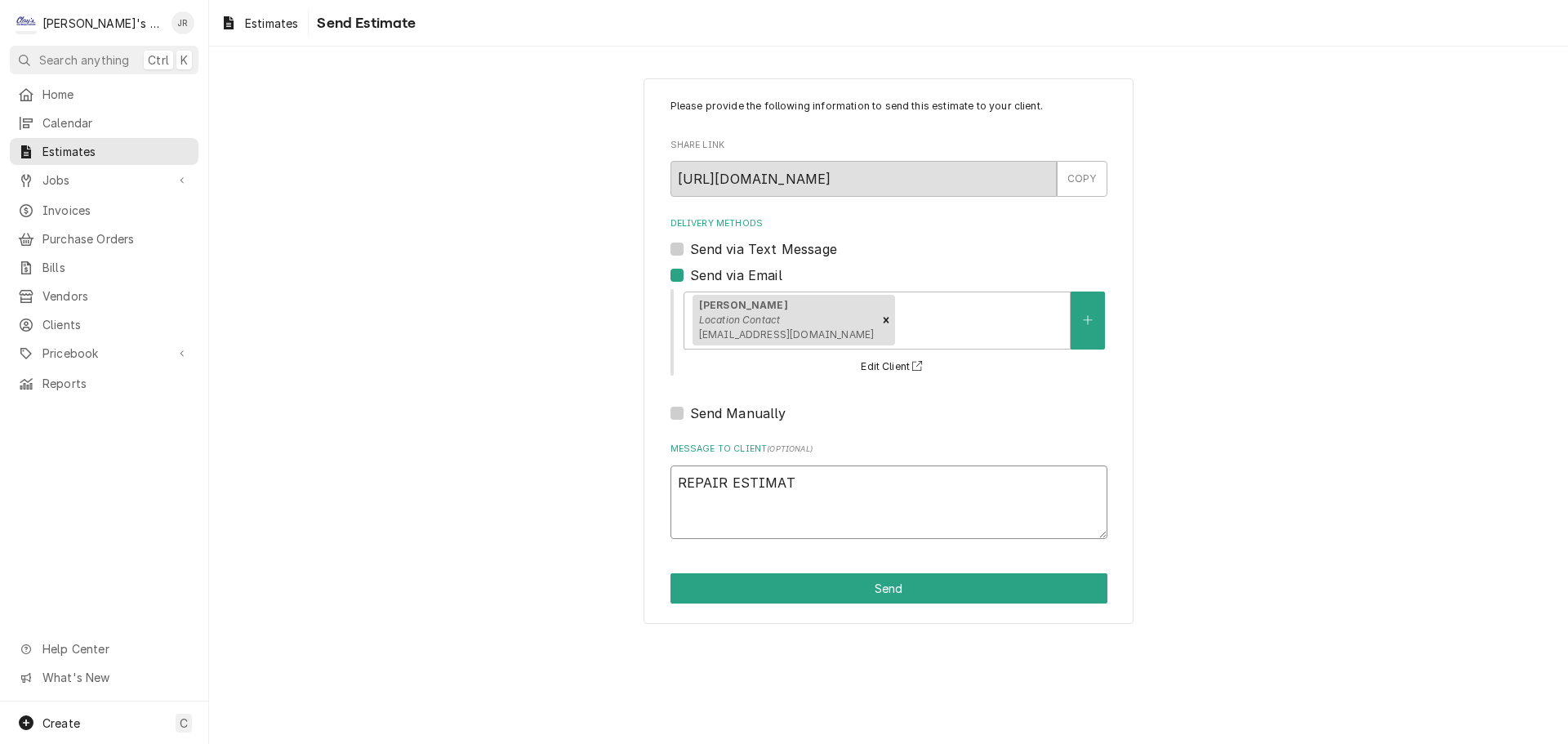
type textarea "REPAIR ESTIMATE"
type textarea "x"
type textarea "REPAIR ESTIMATE"
type textarea "x"
type textarea "REPAIR ESTIMATE C"
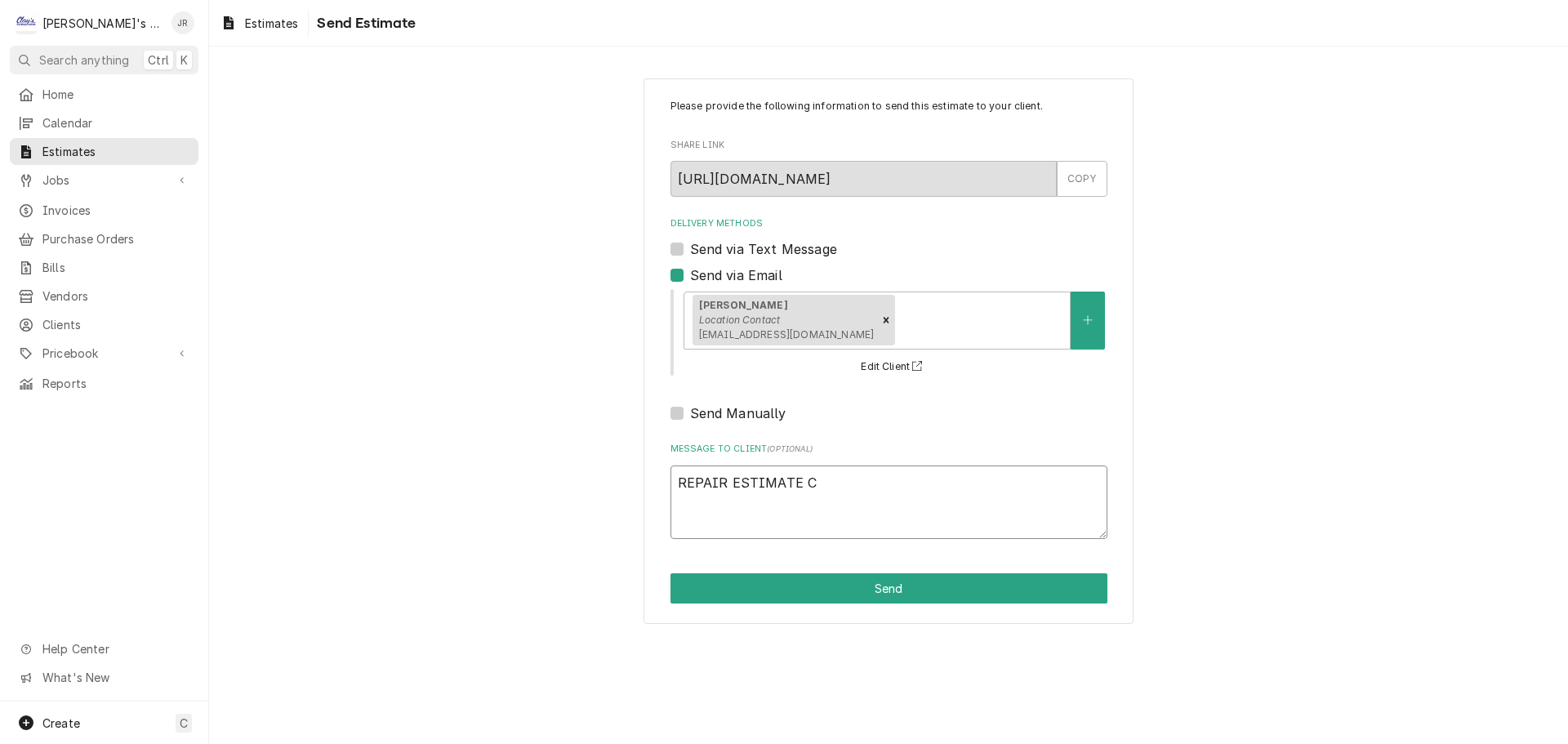
type textarea "x"
type textarea "REPAIR ESTIMATE CO"
type textarea "x"
type textarea "REPAIR ESTIMATE COO"
type textarea "x"
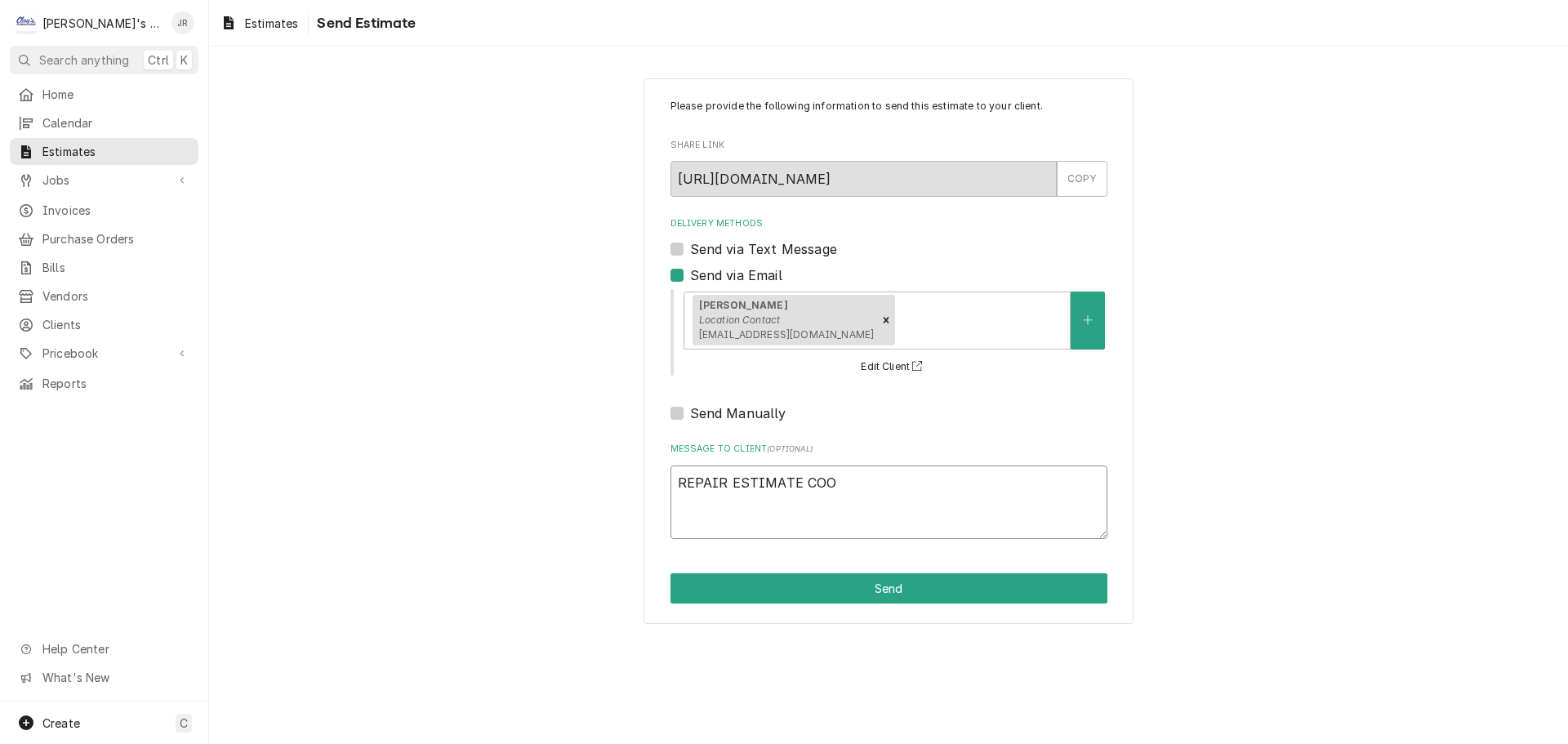
type textarea "REPAIR ESTIMATE COOL"
type textarea "x"
type textarea "REPAIR ESTIMATE COOLE"
type textarea "x"
type textarea "REPAIR ESTIMATE COOLER"
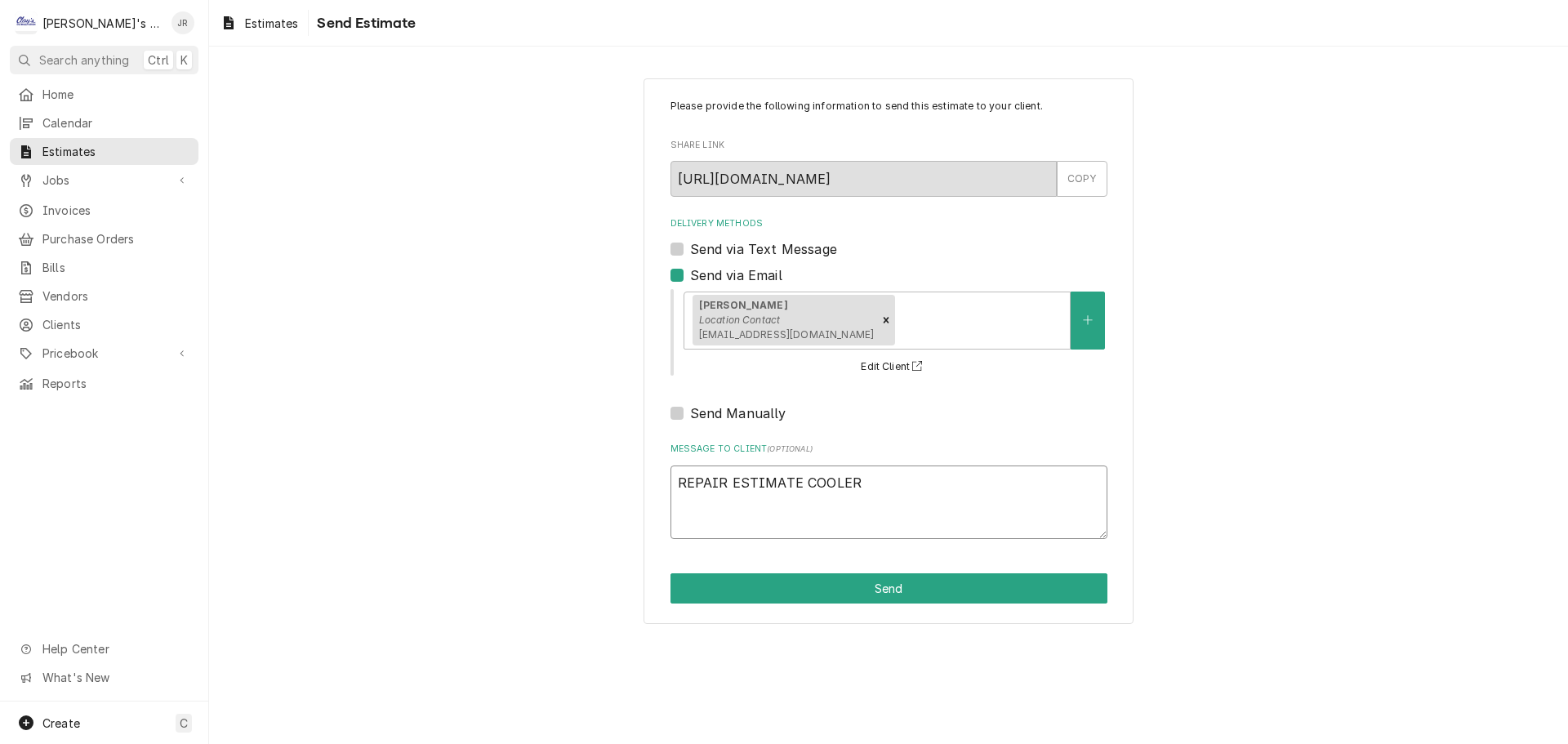
type textarea "x"
type textarea "REPAIR ESTIMATE COOLER"
type textarea "x"
type textarea "REPAIR ESTIMATE COOLER A"
type textarea "x"
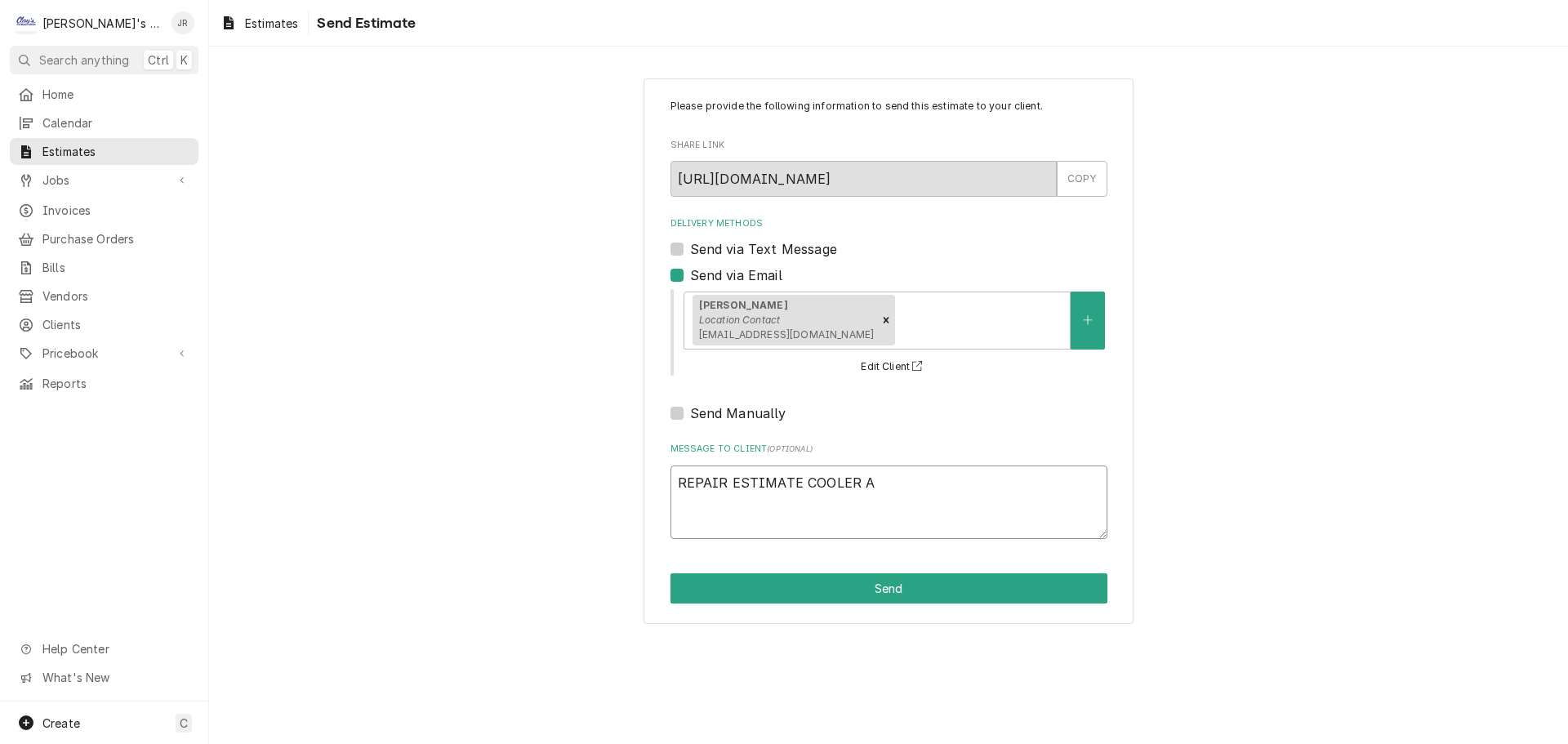
type textarea "REPAIR ESTIMATE COOLER AN"
type textarea "x"
type textarea "REPAIR ESTIMATE COOLER AND"
type textarea "x"
type textarea "REPAIR ESTIMATE COOLER AND"
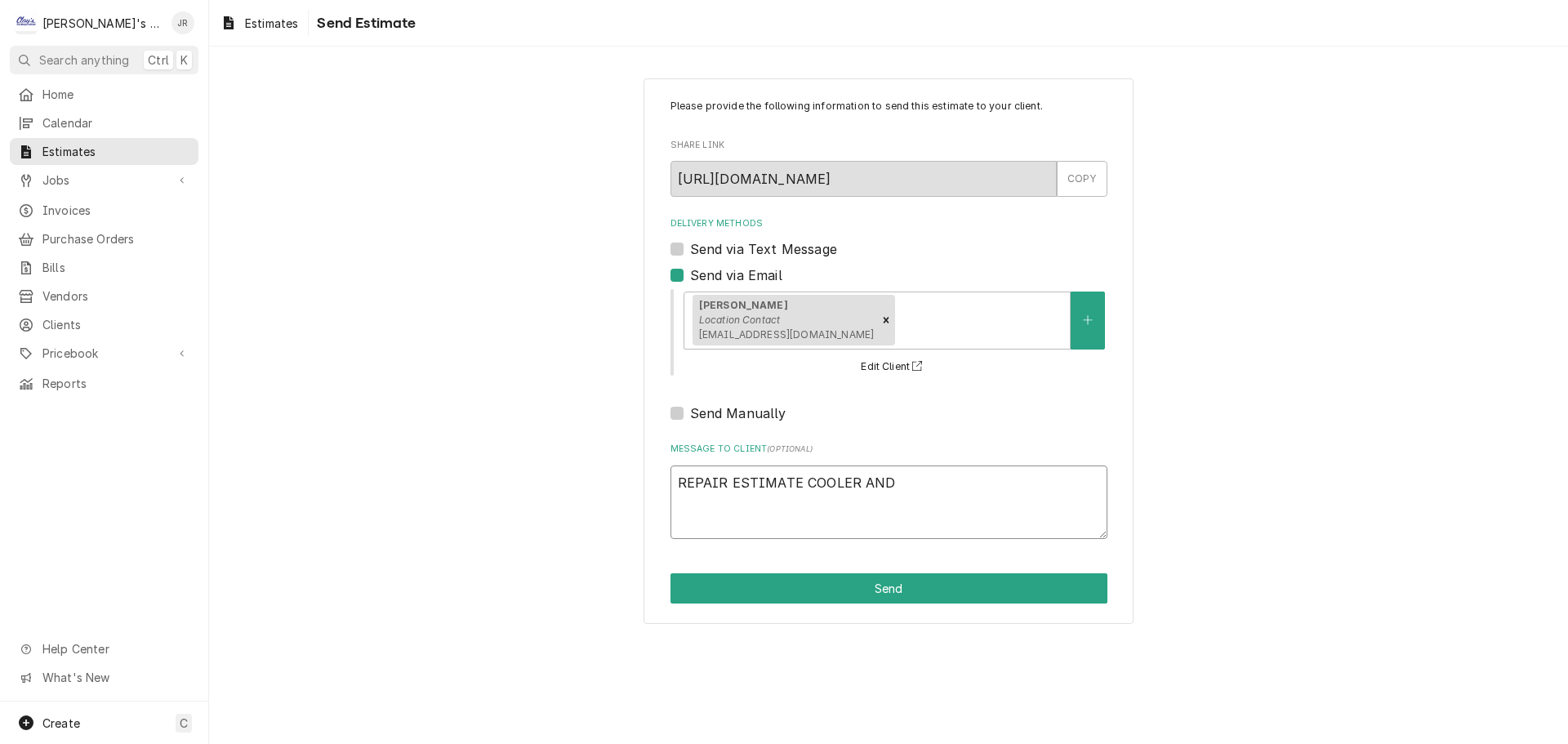
type textarea "x"
type textarea "REPAIR ESTIMATE COOLER AND F"
type textarea "x"
type textarea "REPAIR ESTIMATE COOLER AND FR"
type textarea "x"
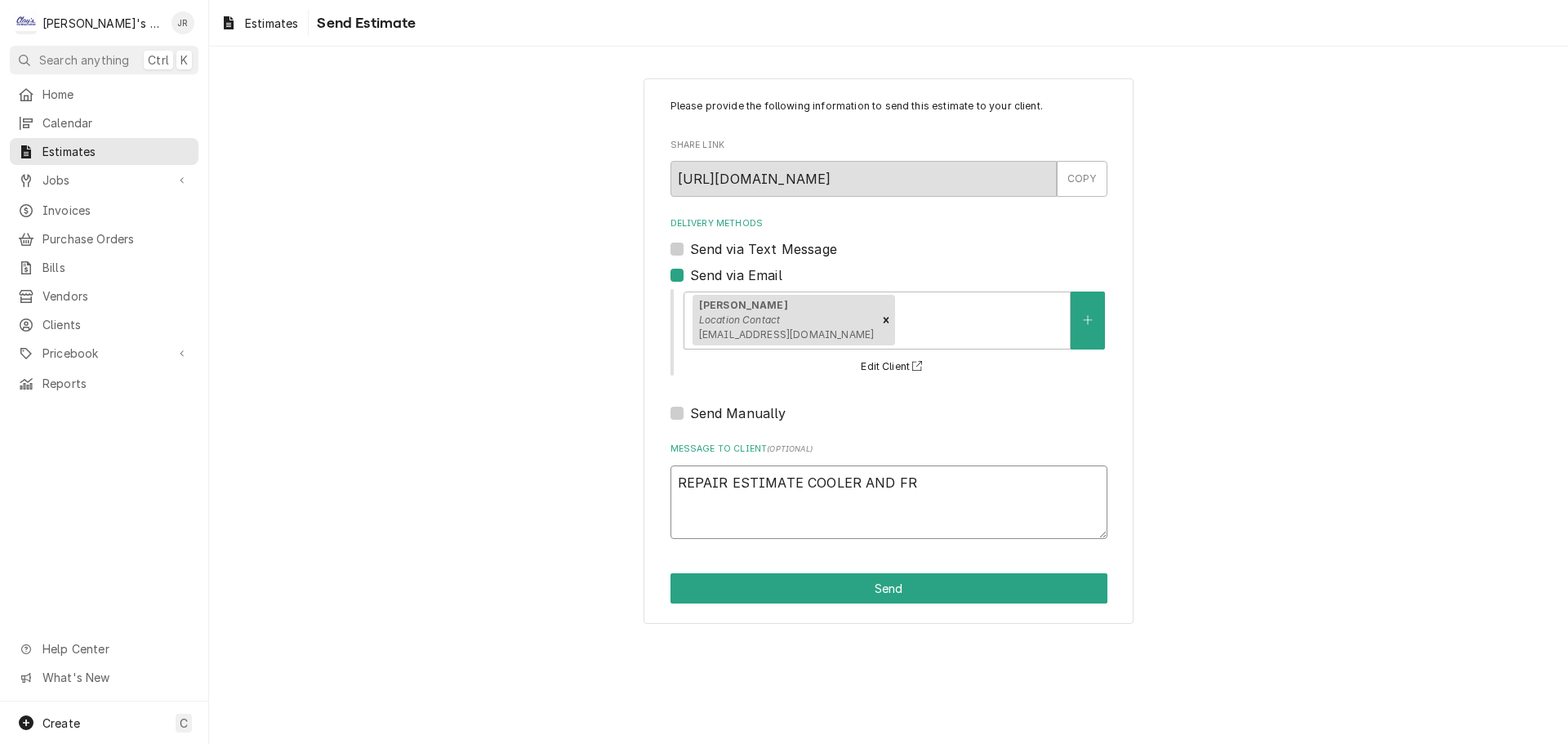
type textarea "REPAIR ESTIMATE COOLER AND FRE"
type textarea "x"
type textarea "REPAIR ESTIMATE COOLER AND FREE"
type textarea "x"
type textarea "REPAIR ESTIMATE COOLER AND FREEZ"
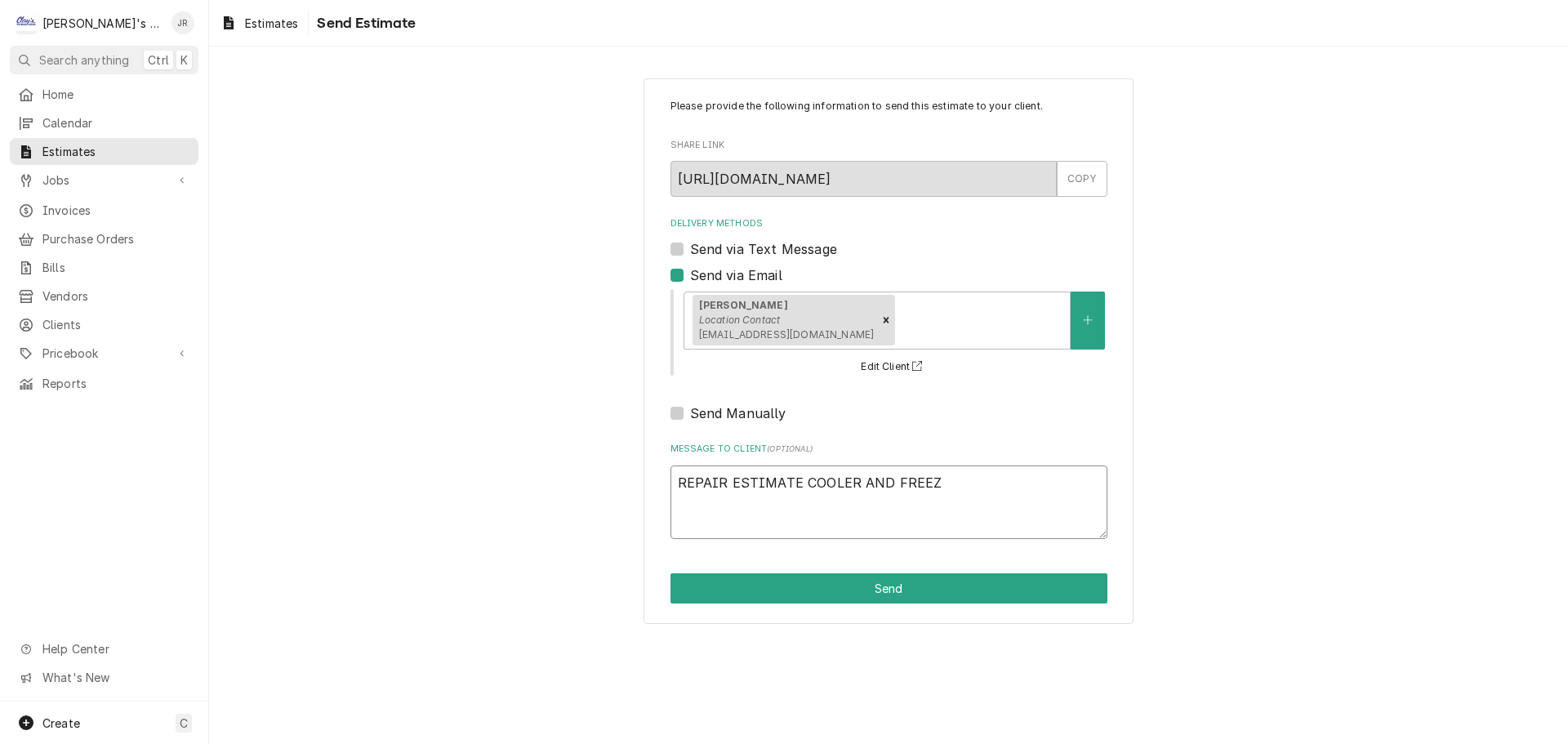
type textarea "x"
type textarea "REPAIR ESTIMATE COOLER AND FREEZE"
type textarea "x"
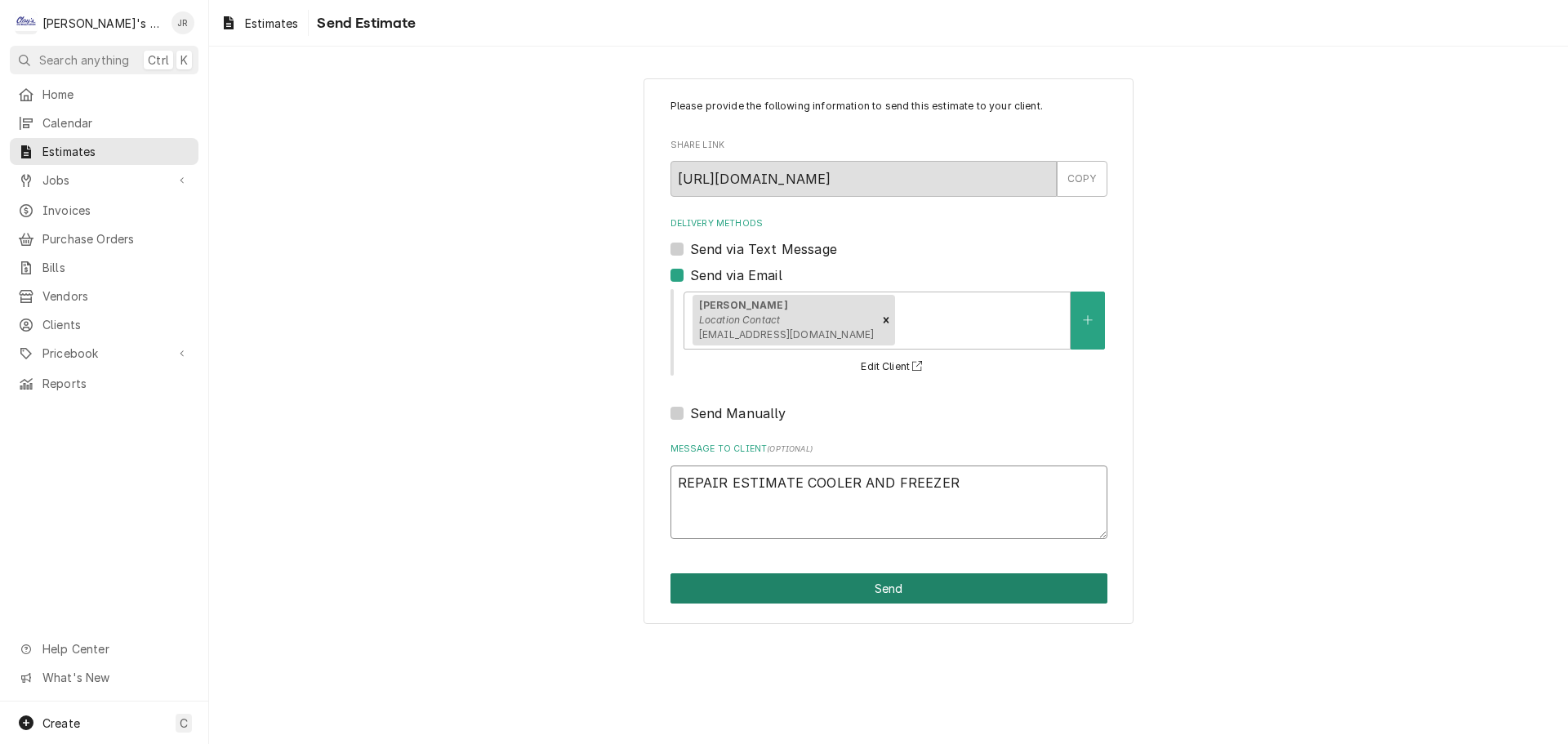
type textarea "REPAIR ESTIMATE COOLER AND FREEZER"
click at [875, 585] on button "Send" at bounding box center [889, 588] width 437 height 30
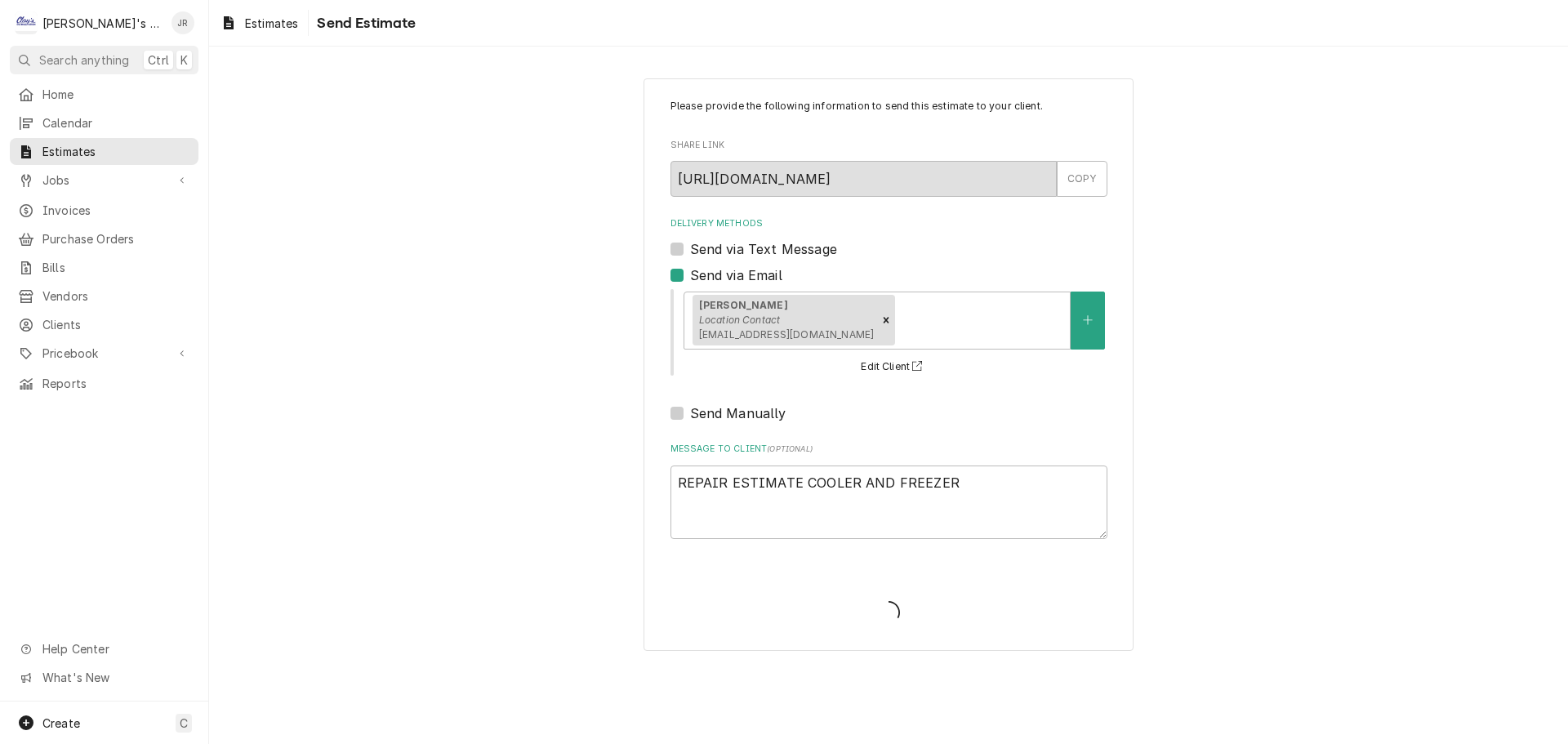
type textarea "x"
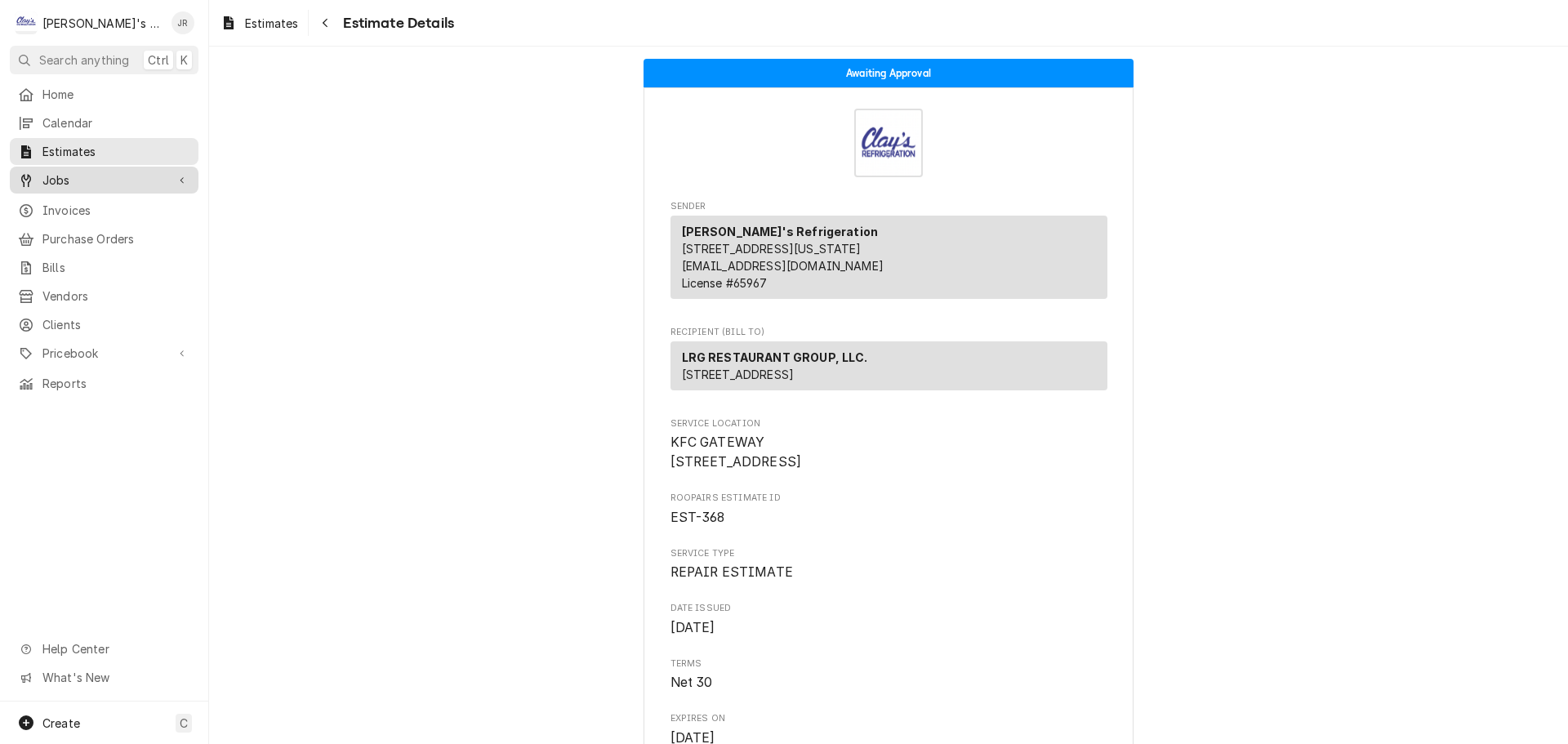
click at [135, 172] on span "Jobs" at bounding box center [104, 180] width 123 height 17
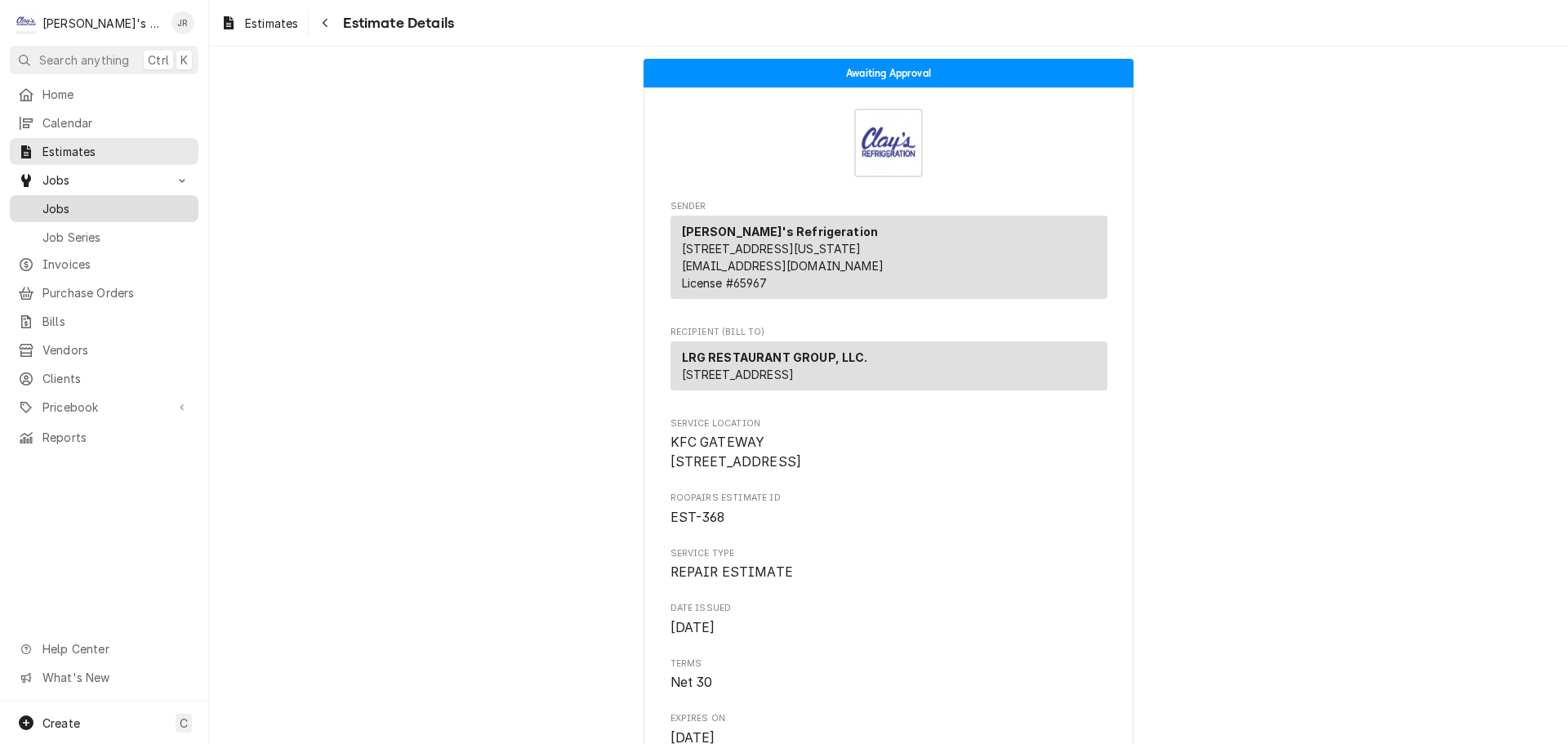
click at [119, 201] on span "Jobs" at bounding box center [117, 209] width 148 height 17
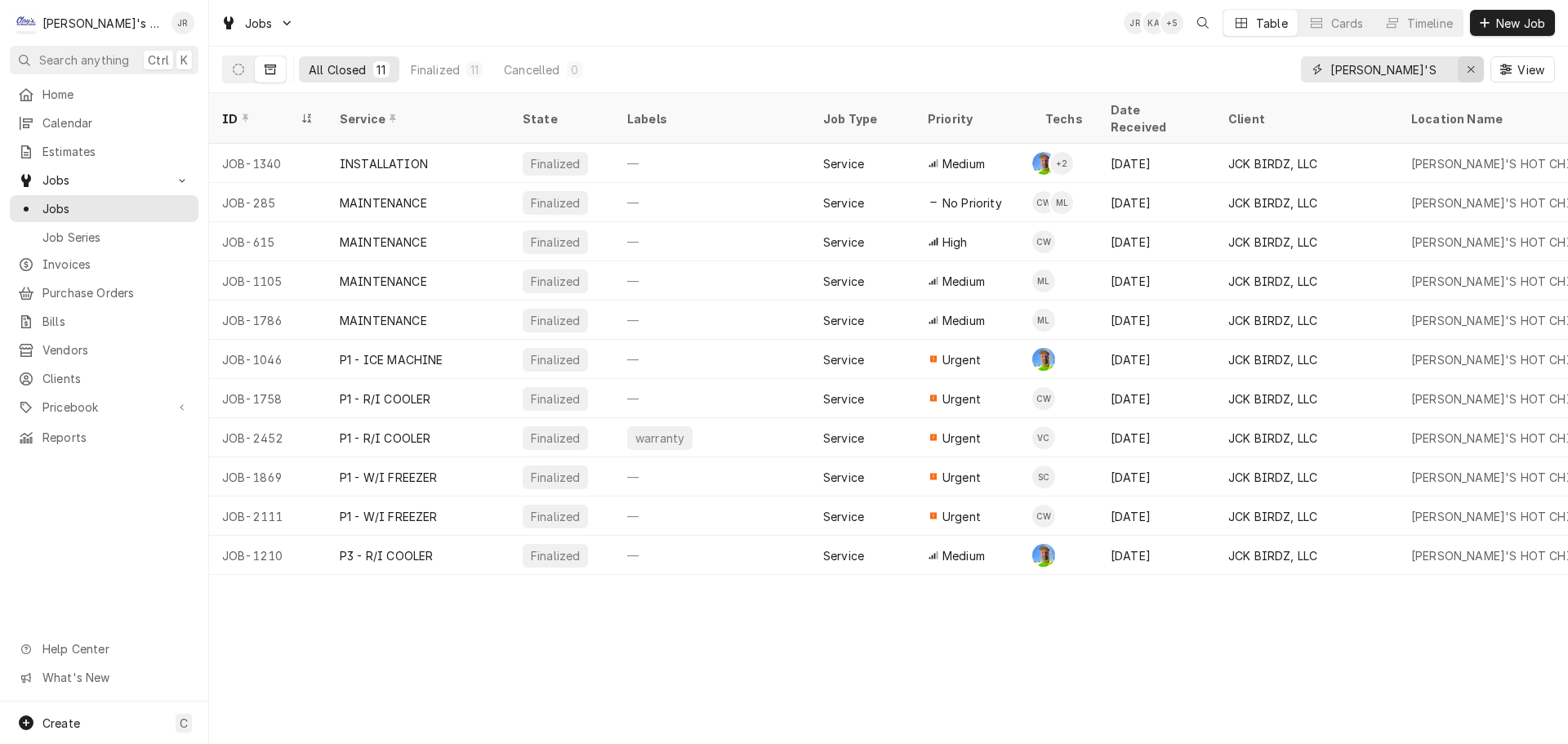
click at [1462, 75] on button "Erase input" at bounding box center [1471, 69] width 27 height 27
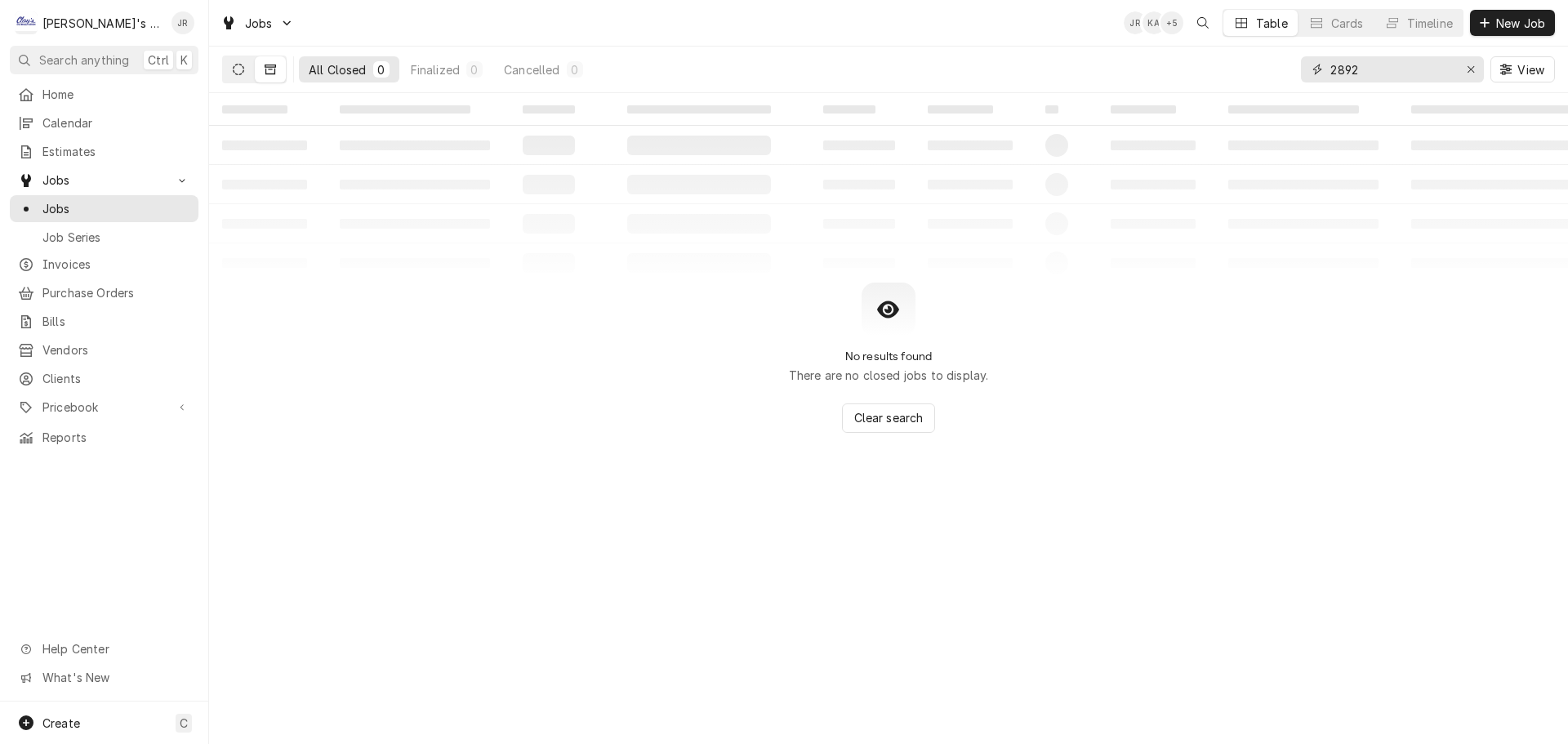
type input "2892"
click at [235, 71] on icon "Dynamic Content Wrapper" at bounding box center [238, 69] width 11 height 11
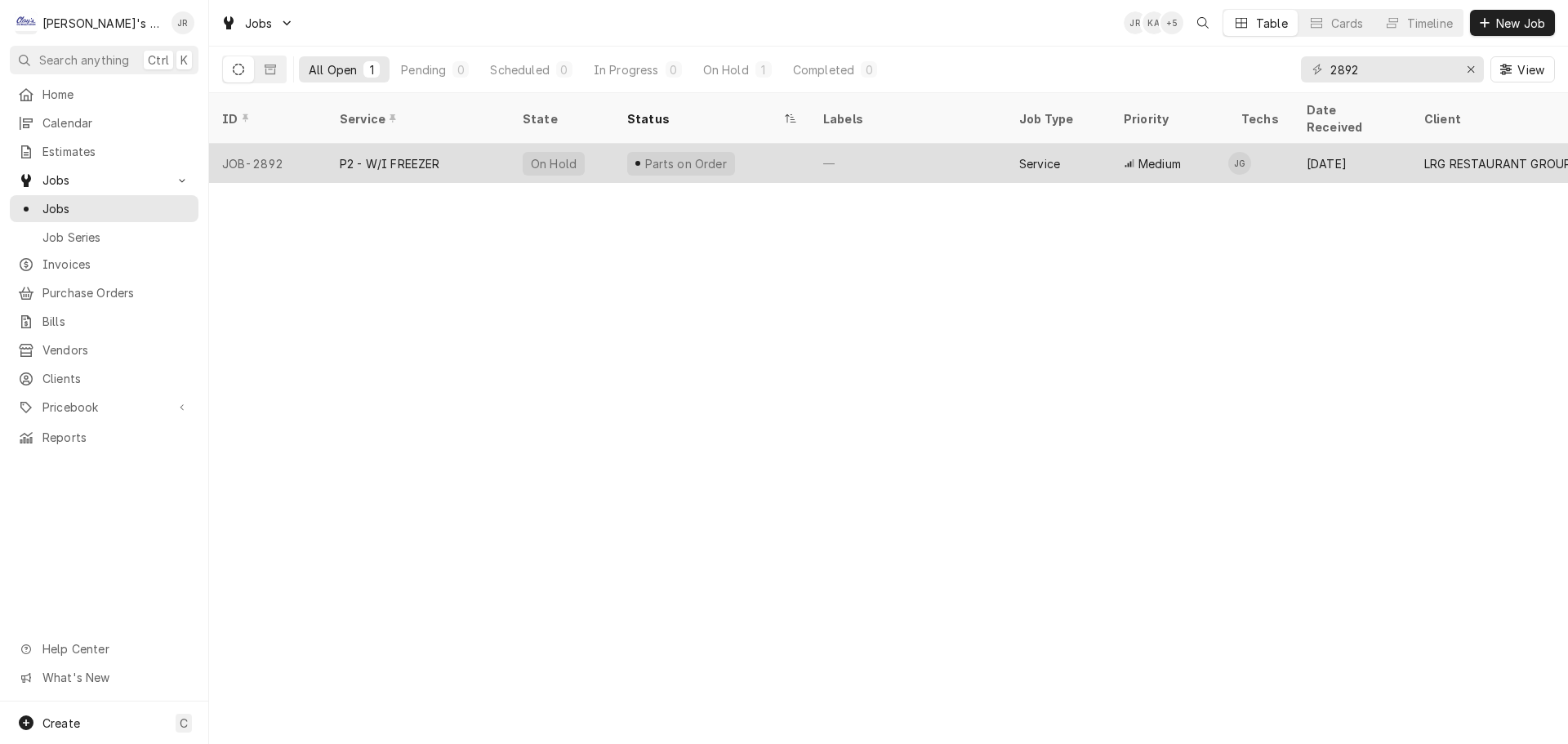
click at [487, 144] on div "P2 - W/I FREEZER" at bounding box center [417, 163] width 183 height 39
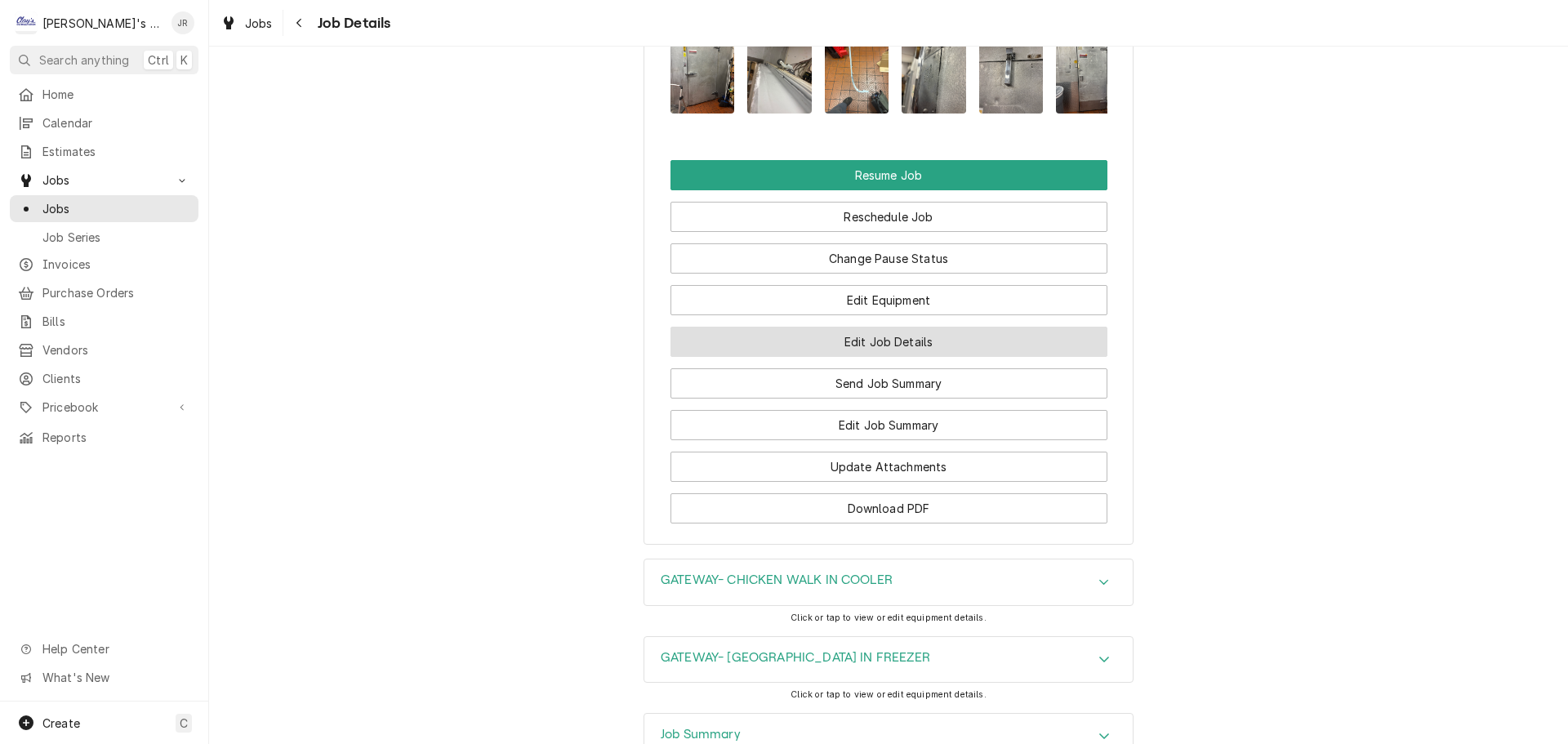
scroll to position [2124, 0]
click at [848, 356] on button "Edit Job Details" at bounding box center [889, 341] width 437 height 30
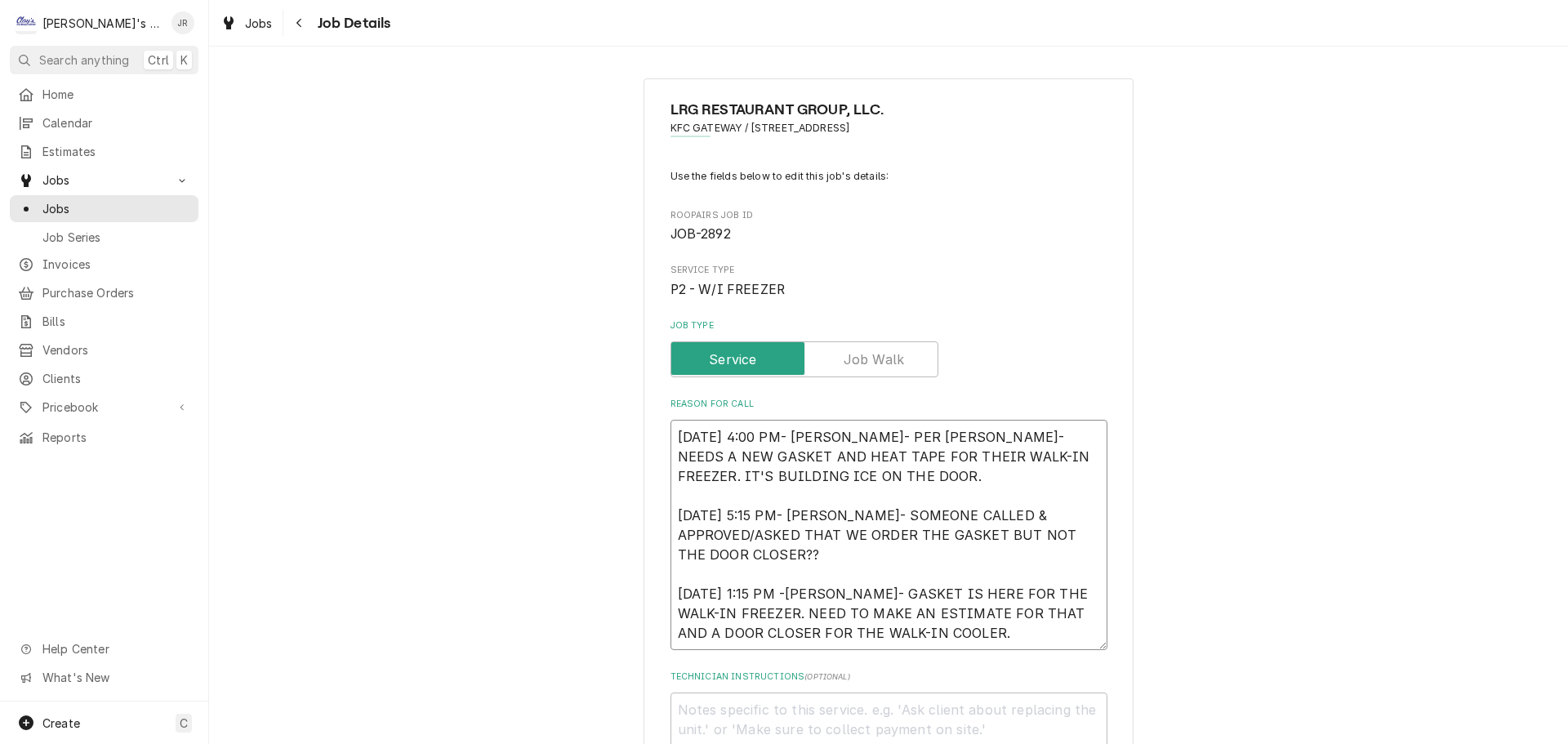
click at [977, 639] on textarea "[DATE] 4:00 PM- [PERSON_NAME]- PER [PERSON_NAME]- NEEDS A NEW GASKET AND HEAT T…" at bounding box center [889, 534] width 437 height 231
type textarea "x"
type textarea "[DATE] 4:00 PM- [PERSON_NAME]- PER [PERSON_NAME]- NEEDS A NEW GASKET AND HEAT T…"
type textarea "x"
type textarea "[DATE] 4:00 PM- [PERSON_NAME]- PER [PERSON_NAME]- NEEDS A NEW GASKET AND HEAT T…"
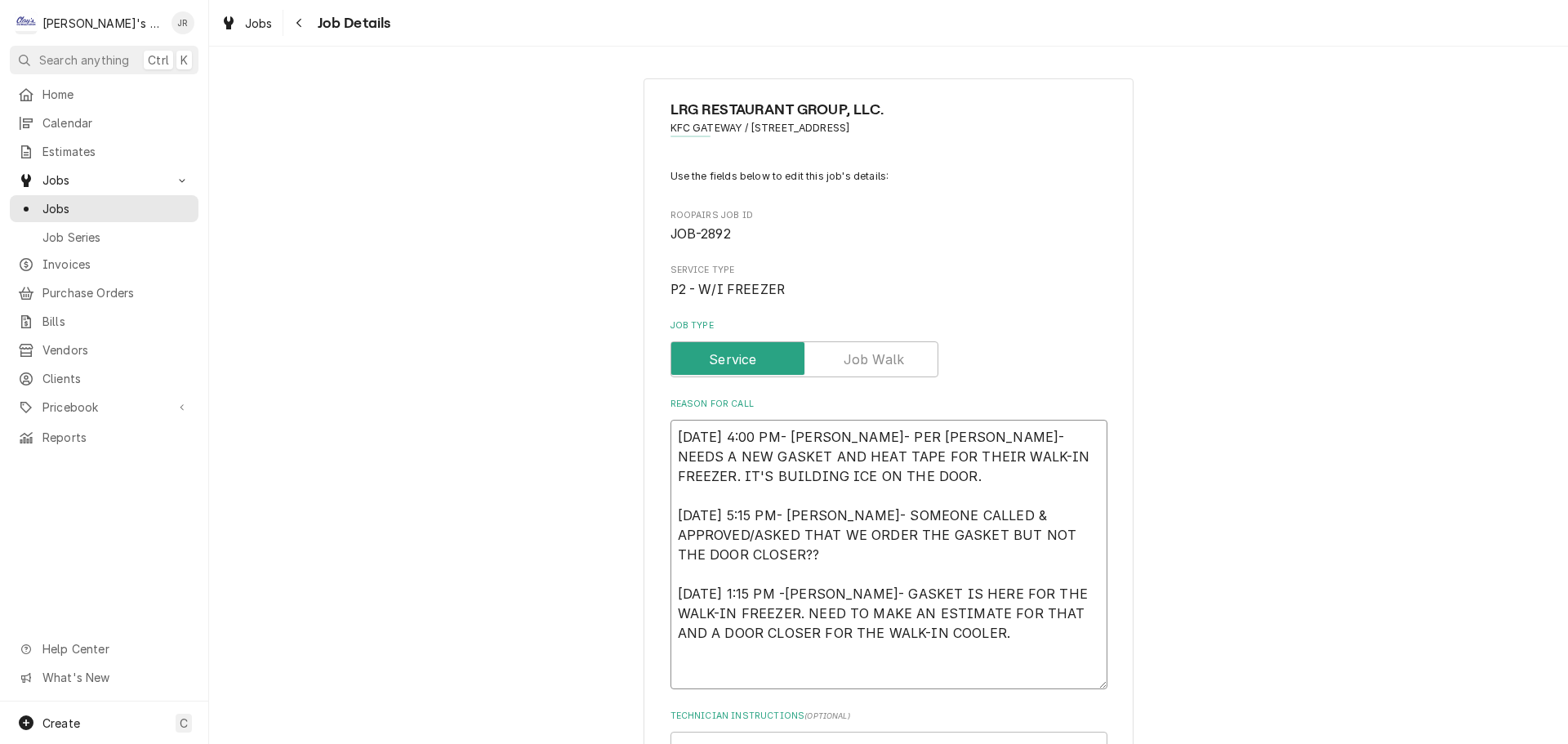
type textarea "x"
type textarea "[DATE] 4:00 PM- [PERSON_NAME]- PER [PERSON_NAME]- NEEDS A NEW GASKET AND HEAT T…"
type textarea "x"
type textarea "[DATE] 4:00 PM- [PERSON_NAME]- PER [PERSON_NAME]- NEEDS A NEW GASKET AND HEAT T…"
type textarea "x"
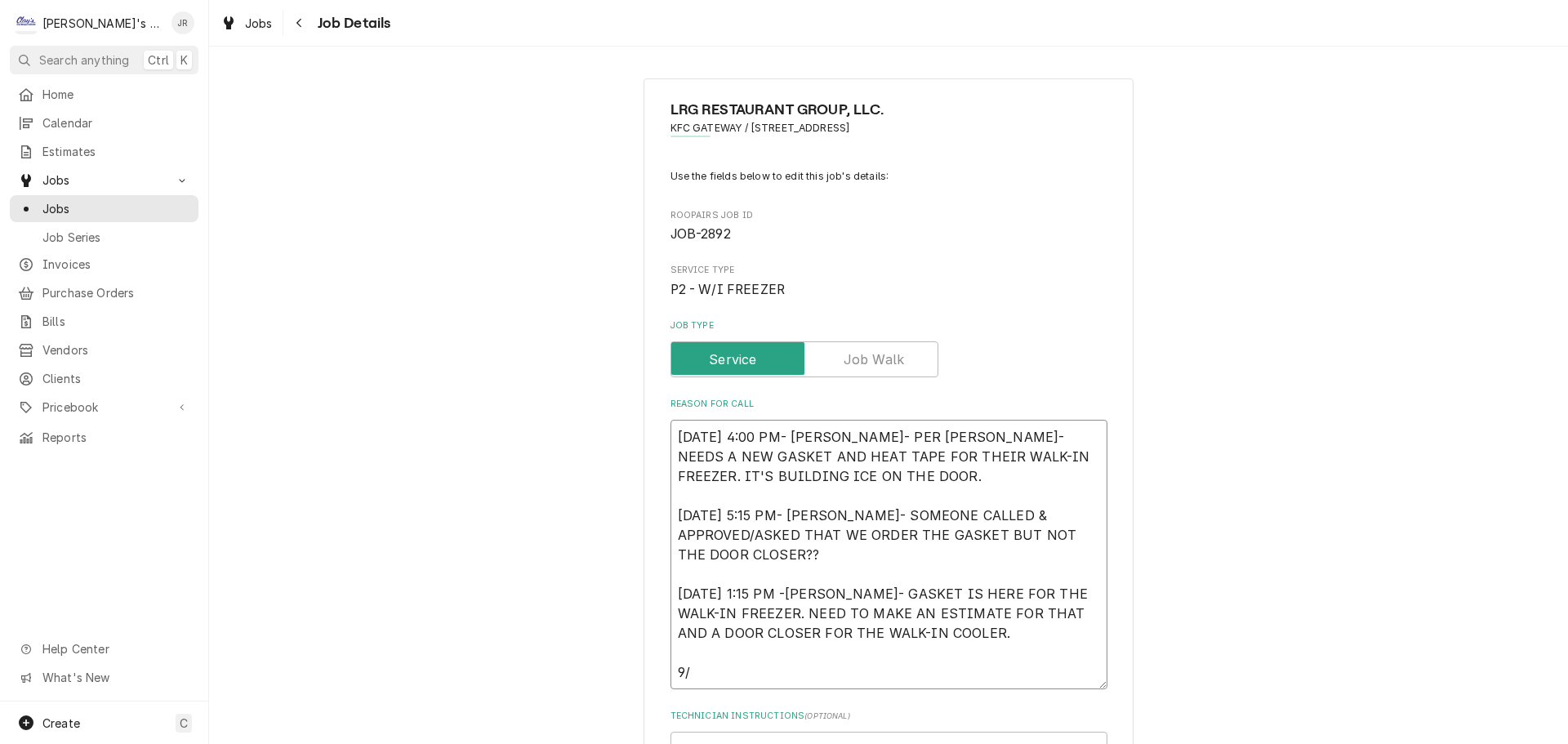
type textarea "[DATE] 4:00 PM- [PERSON_NAME]- PER [PERSON_NAME]- NEEDS A NEW GASKET AND HEAT T…"
type textarea "x"
type textarea "9/8/2025 4:00 PM- KASSIE- PER JOSE- NEEDS A NEW GASKET AND HEAT TAPE FOR THEIR …"
type textarea "x"
type textarea "9/8/2025 4:00 PM- KASSIE- PER JOSE- NEEDS A NEW GASKET AND HEAT TAPE FOR THEIR …"
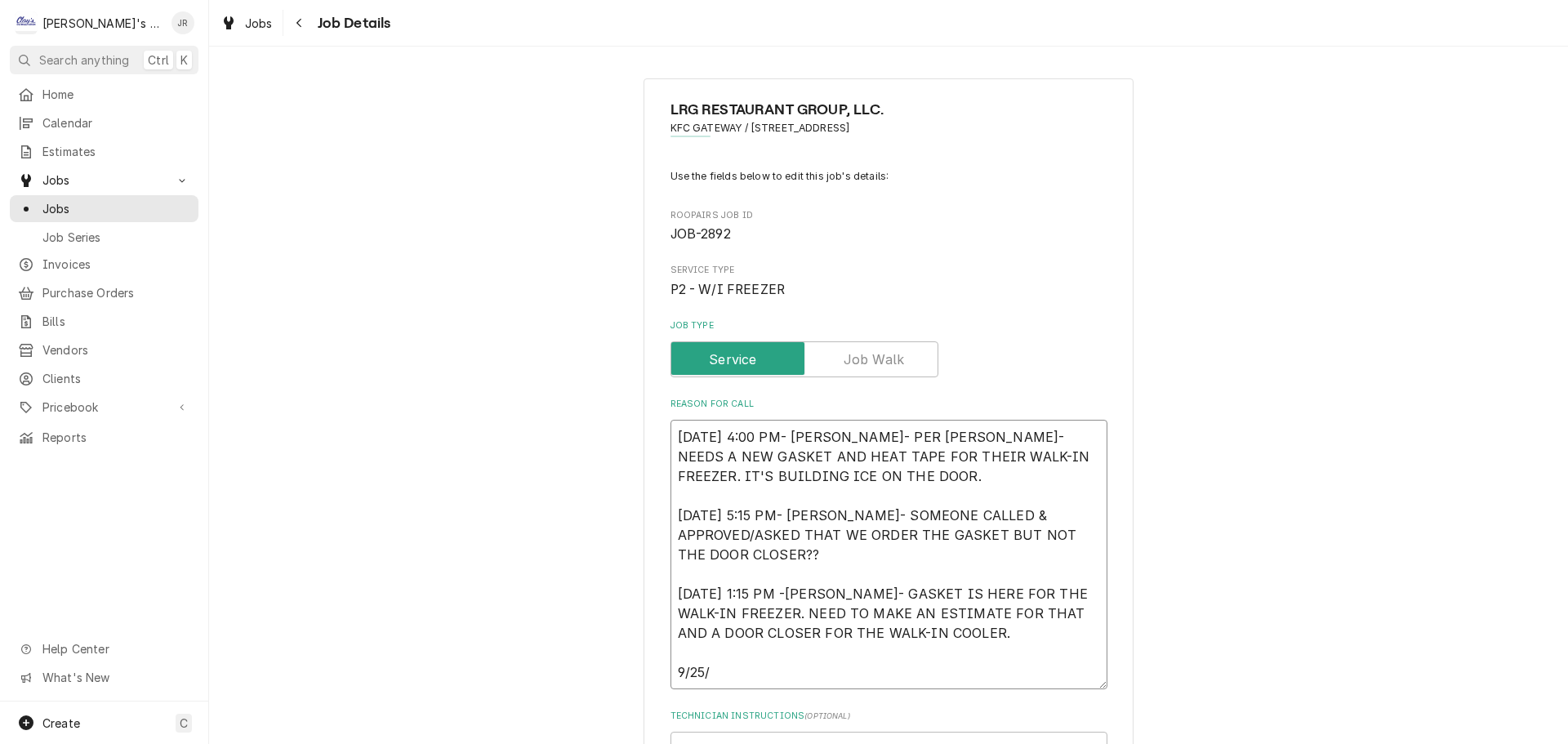
type textarea "x"
type textarea "9/8/2025 4:00 PM- KASSIE- PER JOSE- NEEDS A NEW GASKET AND HEAT TAPE FOR THEIR …"
type textarea "x"
type textarea "9/8/2025 4:00 PM- KASSIE- PER JOSE- NEEDS A NEW GASKET AND HEAT TAPE FOR THEIR …"
type textarea "x"
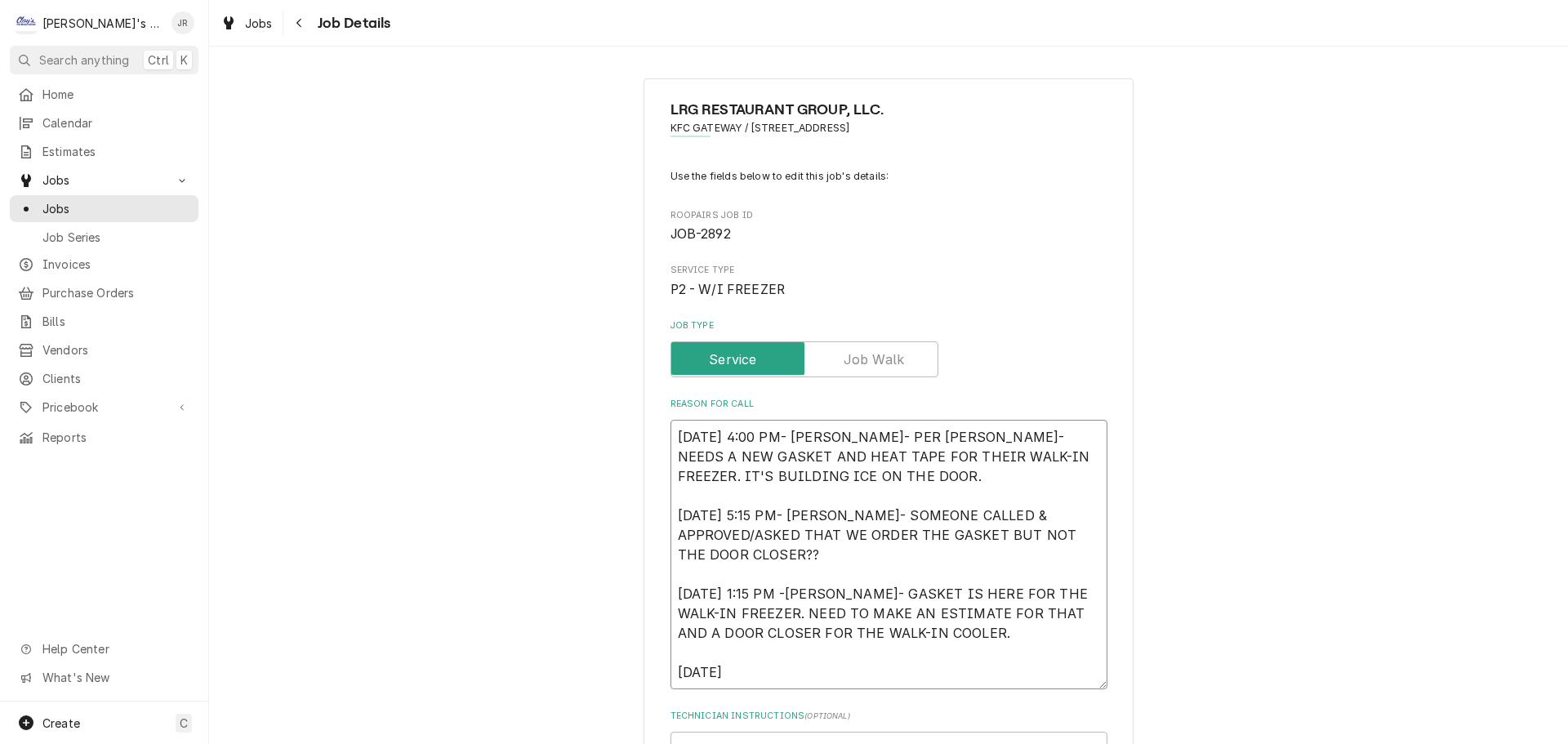
type textarea "9/8/2025 4:00 PM- KASSIE- PER JOSE- NEEDS A NEW GASKET AND HEAT TAPE FOR THEIR …"
type textarea "x"
type textarea "9/8/2025 4:00 PM- KASSIE- PER JOSE- NEEDS A NEW GASKET AND HEAT TAPE FOR THEIR …"
type textarea "x"
type textarea "9/8/2025 4:00 PM- KASSIE- PER JOSE- NEEDS A NEW GASKET AND HEAT TAPE FOR THEIR …"
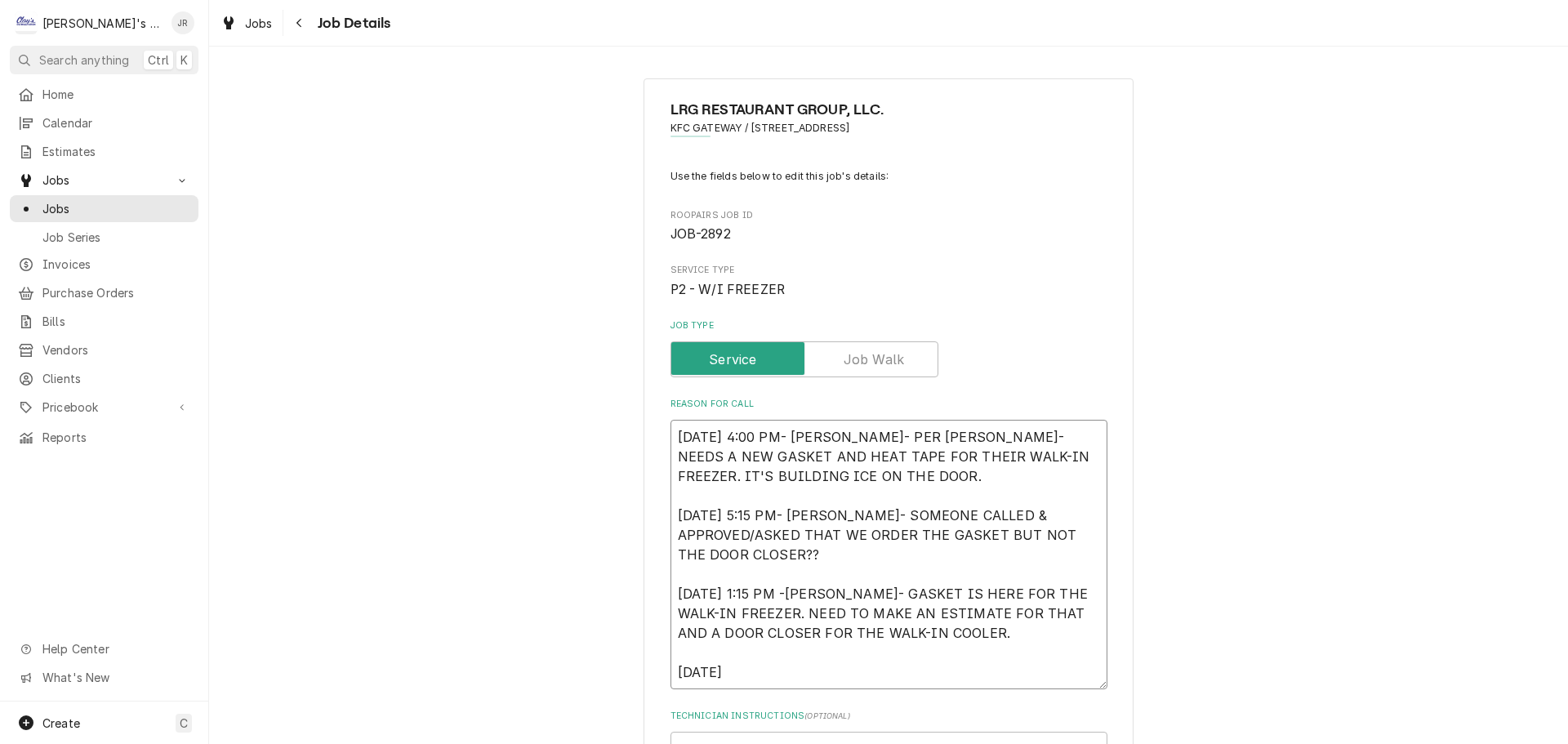
type textarea "x"
type textarea "9/8/2025 4:00 PM- KASSIE- PER JOSE- NEEDS A NEW GASKET AND HEAT TAPE FOR THEIR …"
type textarea "x"
type textarea "9/8/2025 4:00 PM- KASSIE- PER JOSE- NEEDS A NEW GASKET AND HEAT TAPE FOR THEIR …"
type textarea "x"
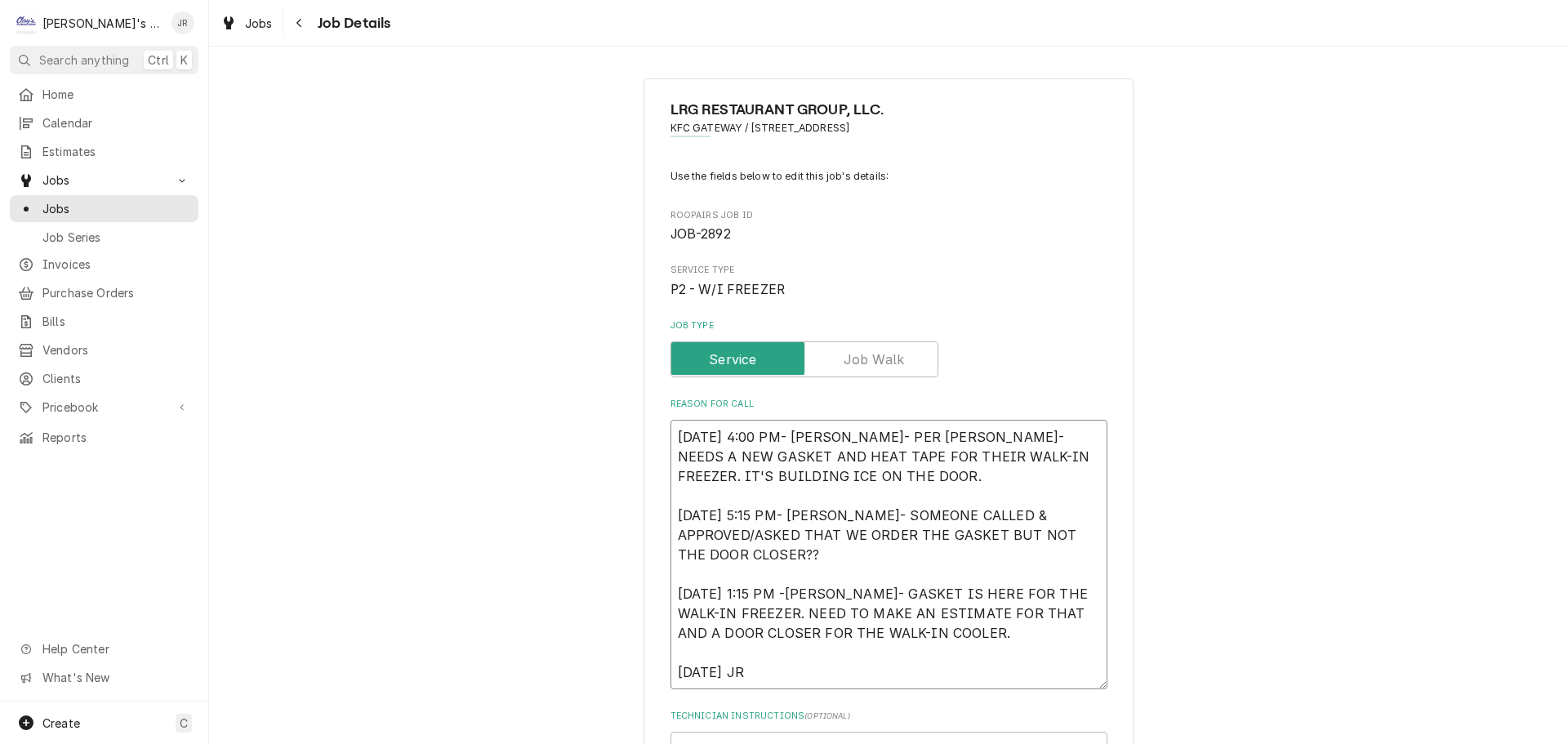
type textarea "9/8/2025 4:00 PM- KASSIE- PER JOSE- NEEDS A NEW GASKET AND HEAT TAPE FOR THEIR …"
type textarea "x"
type textarea "9/8/2025 4:00 PM- KASSIE- PER JOSE- NEEDS A NEW GASKET AND HEAT TAPE FOR THEIR …"
type textarea "x"
type textarea "9/8/2025 4:00 PM- KASSIE- PER JOSE- NEEDS A NEW GASKET AND HEAT TAPE FOR THEIR …"
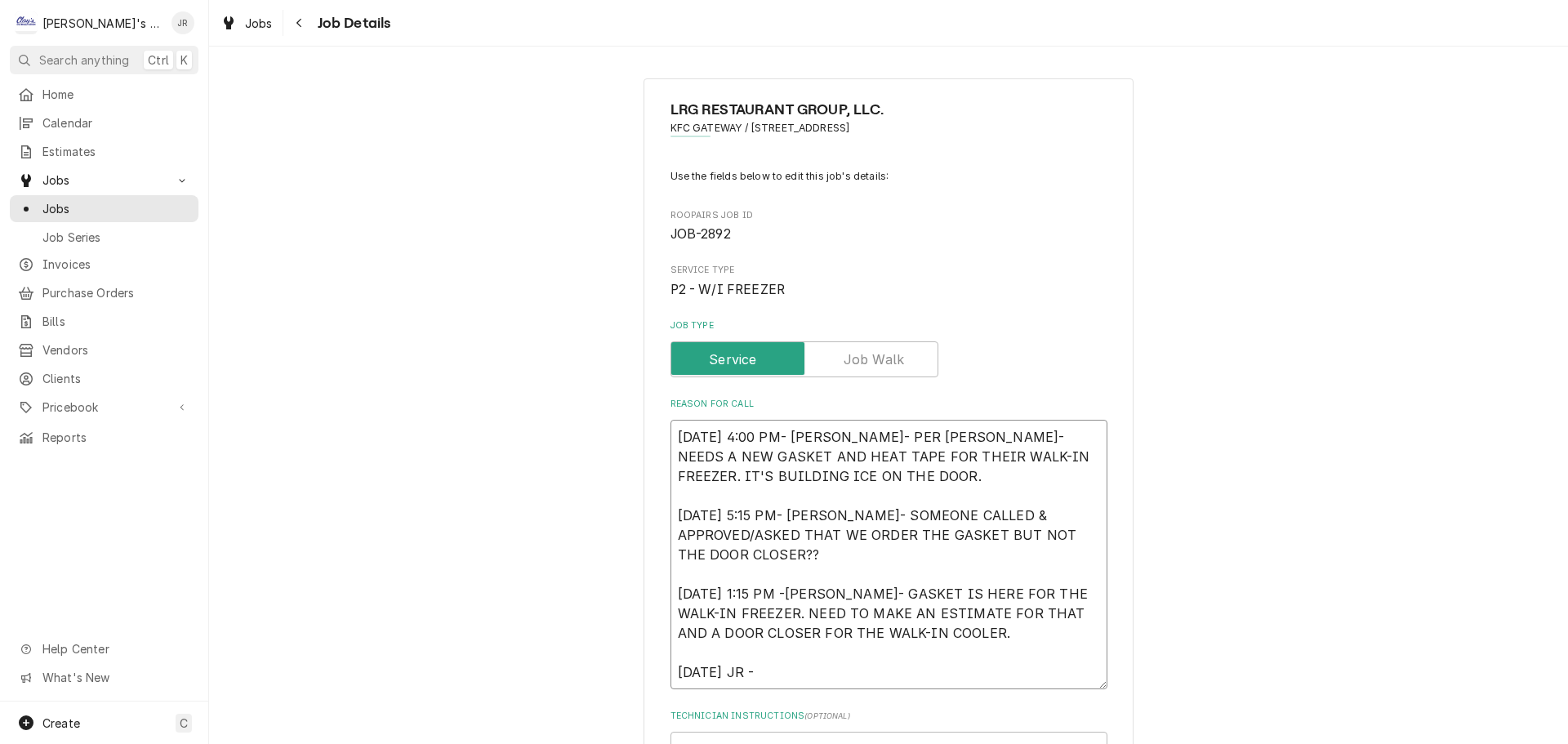
type textarea "x"
type textarea "9/8/2025 4:00 PM- KASSIE- PER JOSE- NEEDS A NEW GASKET AND HEAT TAPE FOR THEIR …"
type textarea "x"
type textarea "9/8/2025 4:00 PM- KASSIE- PER JOSE- NEEDS A NEW GASKET AND HEAT TAPE FOR THEIR …"
type textarea "x"
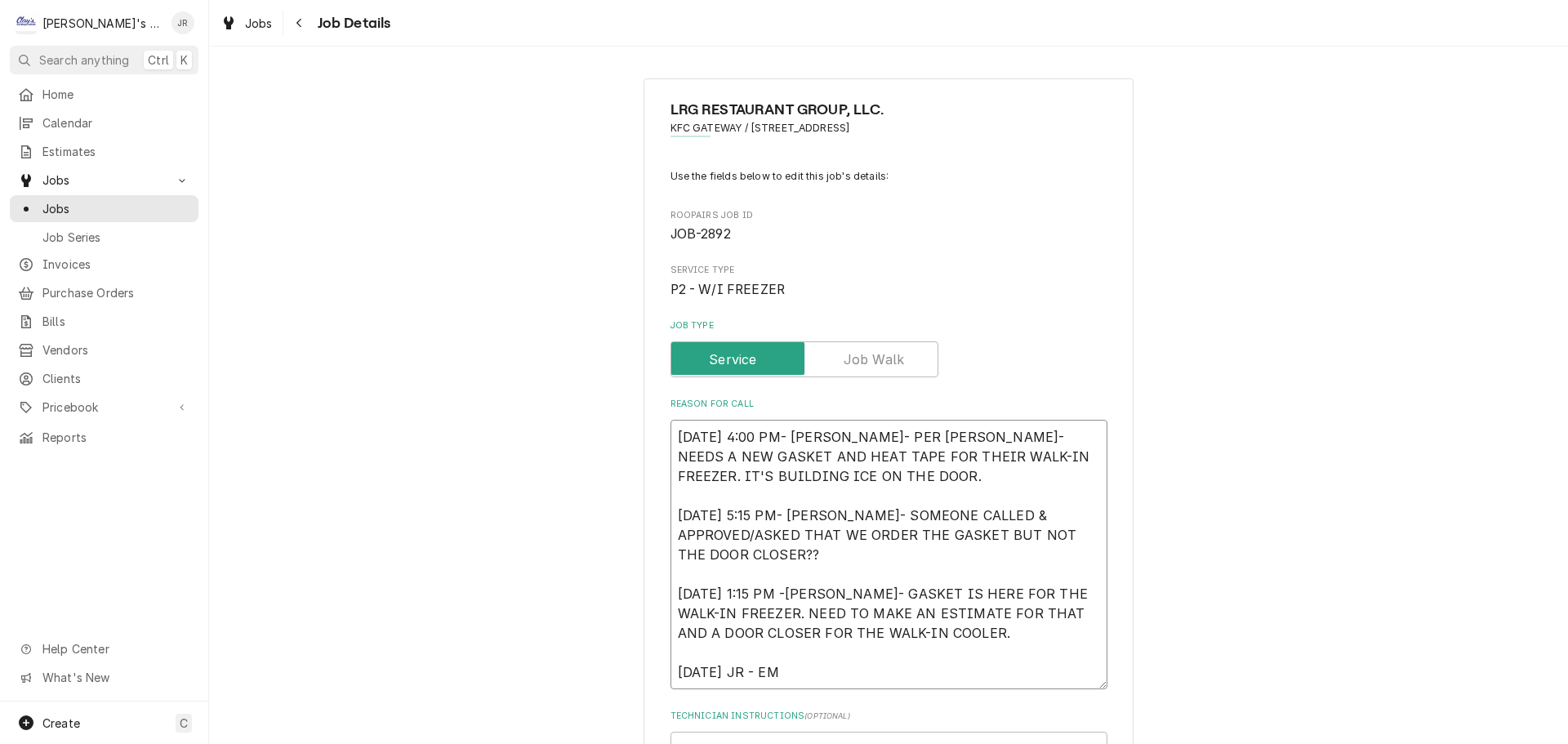
type textarea "9/8/2025 4:00 PM- KASSIE- PER JOSE- NEEDS A NEW GASKET AND HEAT TAPE FOR THEIR …"
type textarea "x"
type textarea "9/8/2025 4:00 PM- KASSIE- PER JOSE- NEEDS A NEW GASKET AND HEAT TAPE FOR THEIR …"
type textarea "x"
type textarea "9/8/2025 4:00 PM- KASSIE- PER JOSE- NEEDS A NEW GASKET AND HEAT TAPE FOR THEIR …"
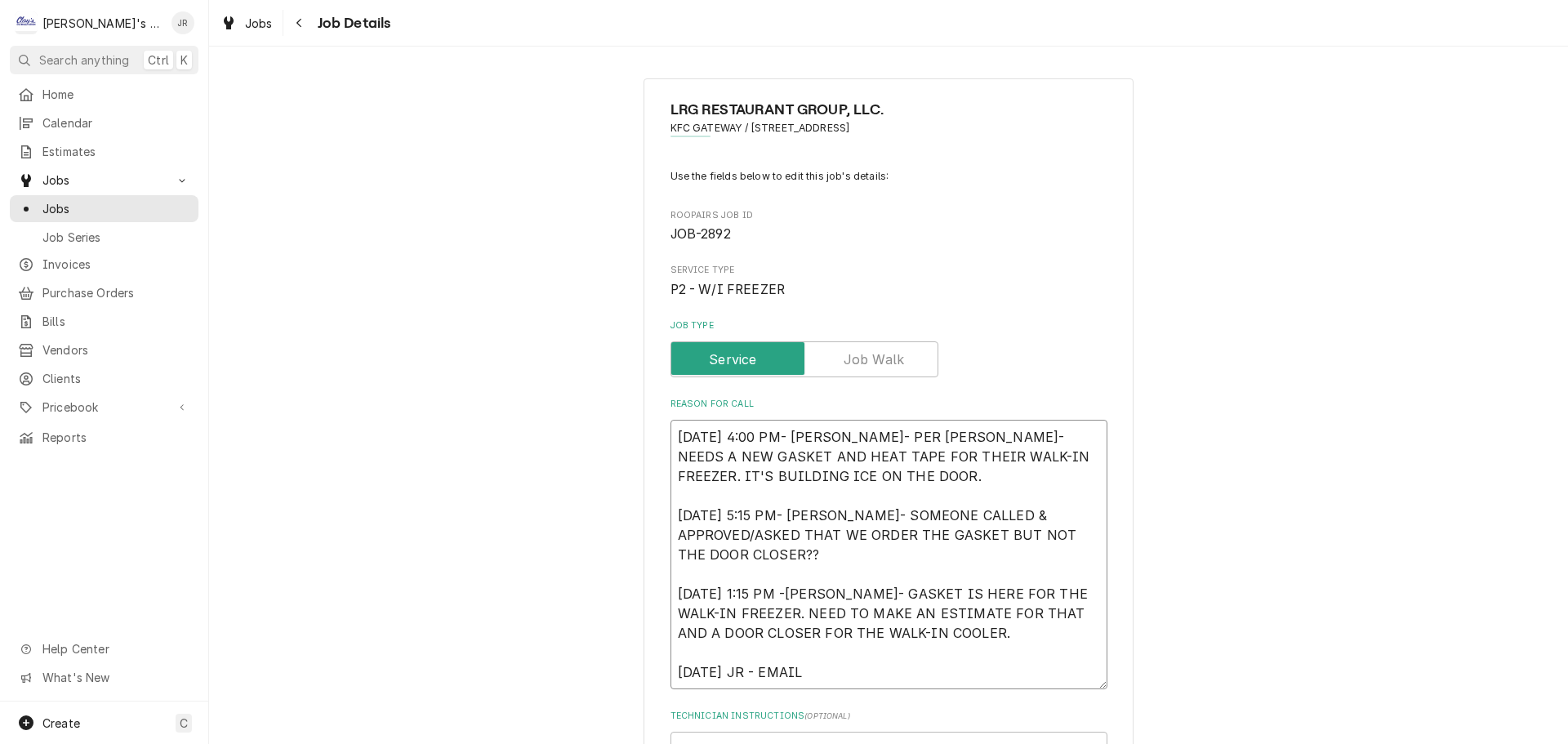
type textarea "x"
type textarea "9/8/2025 4:00 PM- KASSIE- PER JOSE- NEEDS A NEW GASKET AND HEAT TAPE FOR THEIR …"
type textarea "x"
type textarea "9/8/2025 4:00 PM- KASSIE- PER JOSE- NEEDS A NEW GASKET AND HEAT TAPE FOR THEIR …"
type textarea "x"
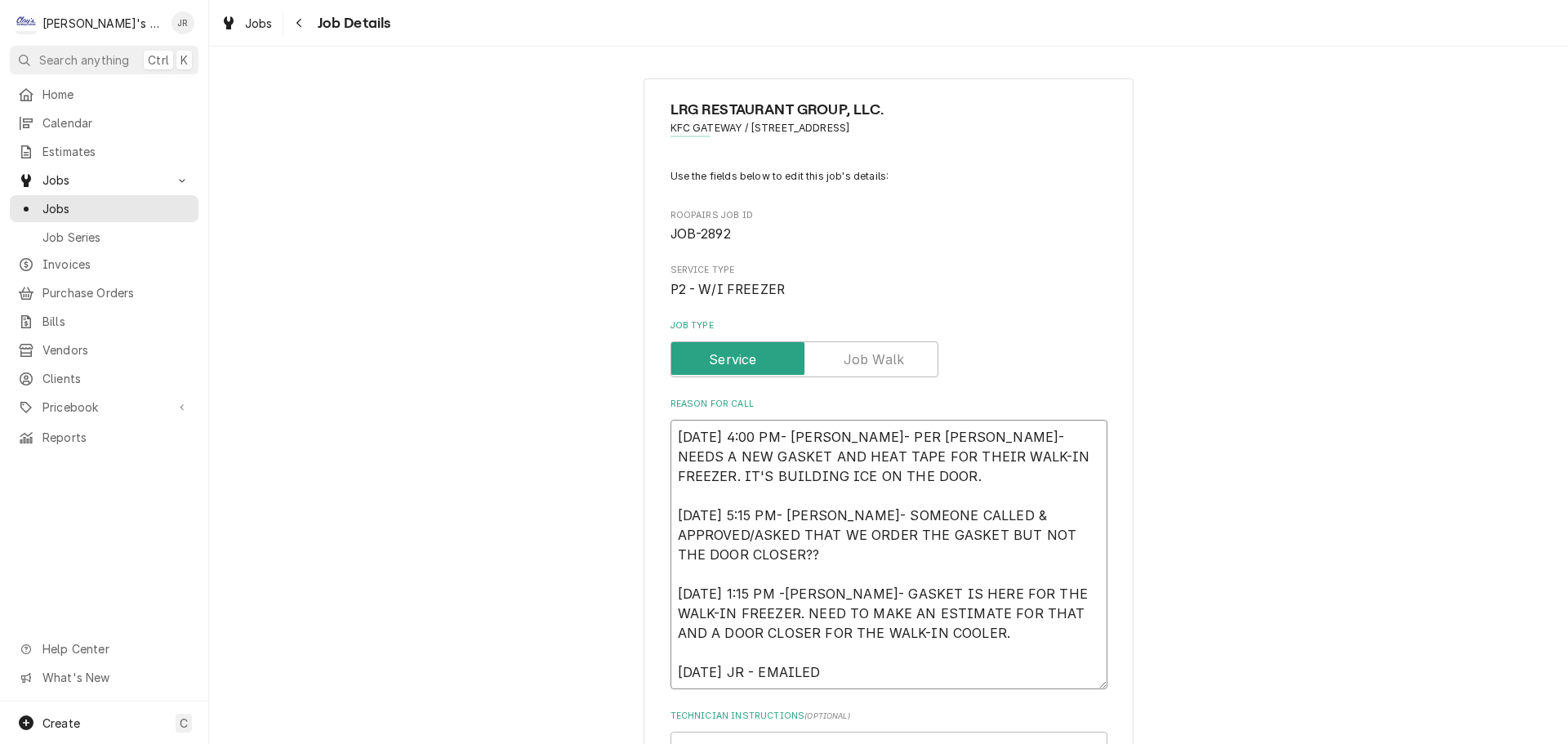
type textarea "9/8/2025 4:00 PM- KASSIE- PER JOSE- NEEDS A NEW GASKET AND HEAT TAPE FOR THEIR …"
type textarea "x"
type textarea "9/8/2025 4:00 PM- KASSIE- PER JOSE- NEEDS A NEW GASKET AND HEAT TAPE FOR THEIR …"
type textarea "x"
type textarea "9/8/2025 4:00 PM- KASSIE- PER JOSE- NEEDS A NEW GASKET AND HEAT TAPE FOR THEIR …"
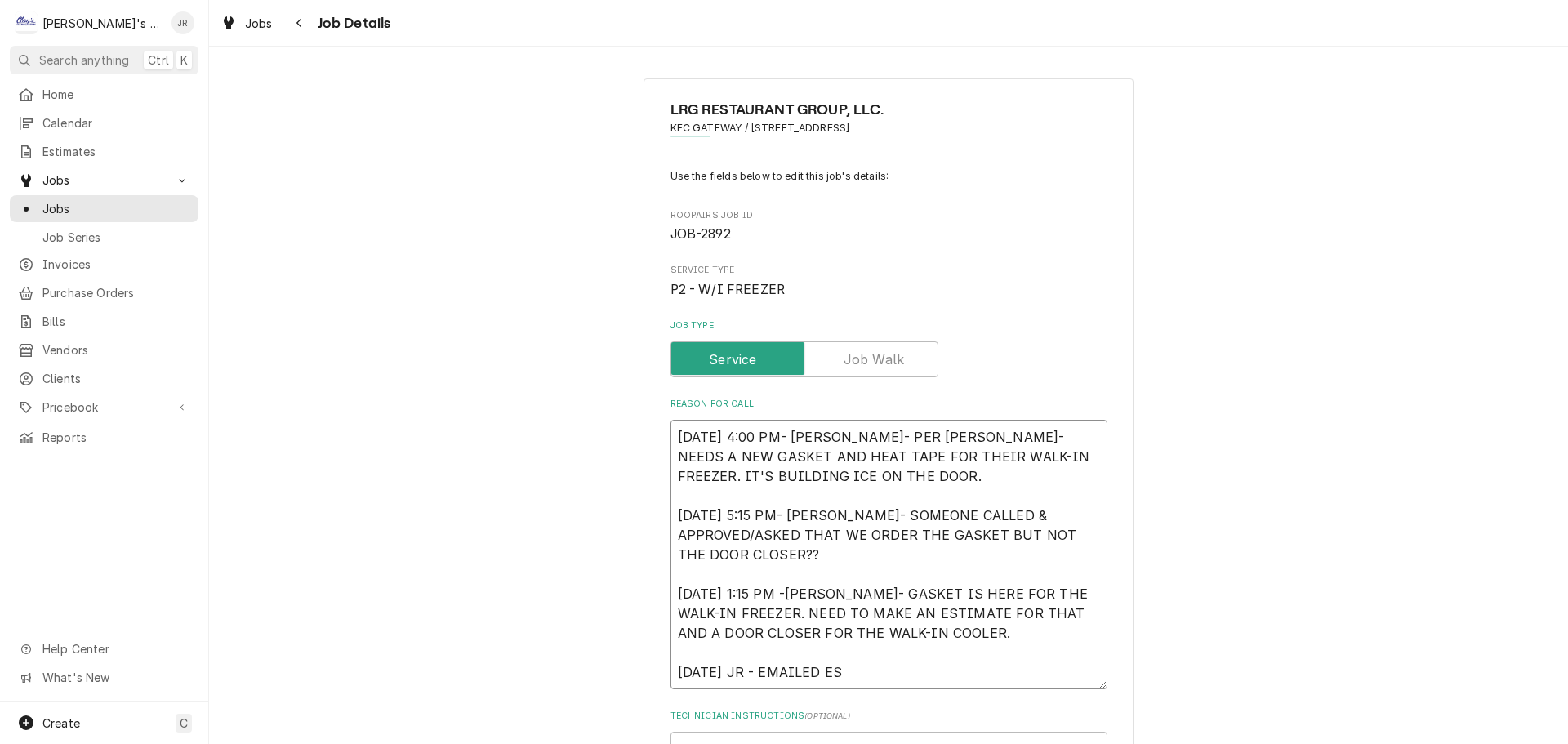
type textarea "x"
type textarea "9/8/2025 4:00 PM- KASSIE- PER JOSE- NEEDS A NEW GASKET AND HEAT TAPE FOR THEIR …"
type textarea "x"
type textarea "9/8/2025 4:00 PM- KASSIE- PER JOSE- NEEDS A NEW GASKET AND HEAT TAPE FOR THEIR …"
type textarea "x"
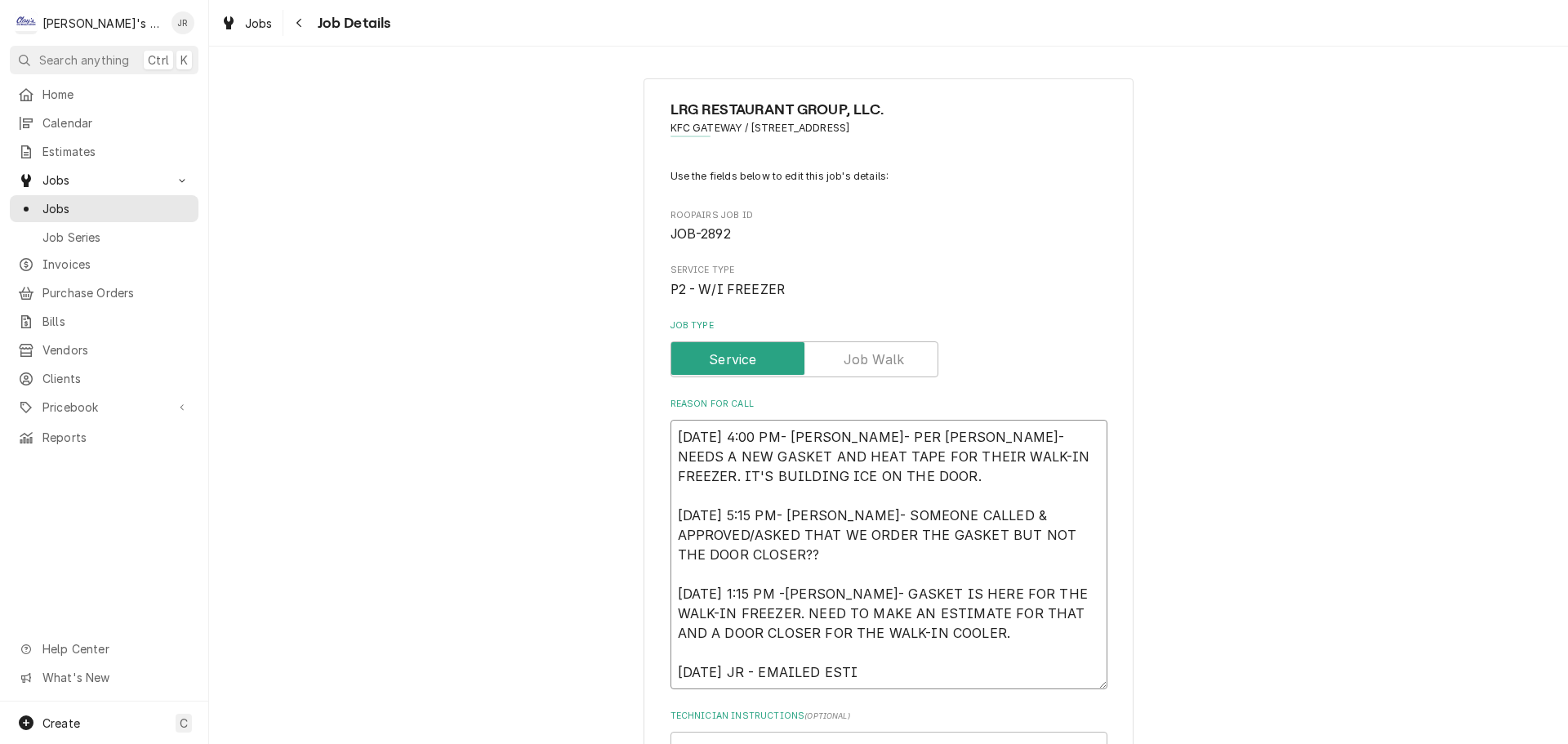
type textarea "9/8/2025 4:00 PM- KASSIE- PER JOSE- NEEDS A NEW GASKET AND HEAT TAPE FOR THEIR …"
type textarea "x"
type textarea "9/8/2025 4:00 PM- KASSIE- PER JOSE- NEEDS A NEW GASKET AND HEAT TAPE FOR THEIR …"
type textarea "x"
type textarea "9/8/2025 4:00 PM- KASSIE- PER JOSE- NEEDS A NEW GASKET AND HEAT TAPE FOR THEIR …"
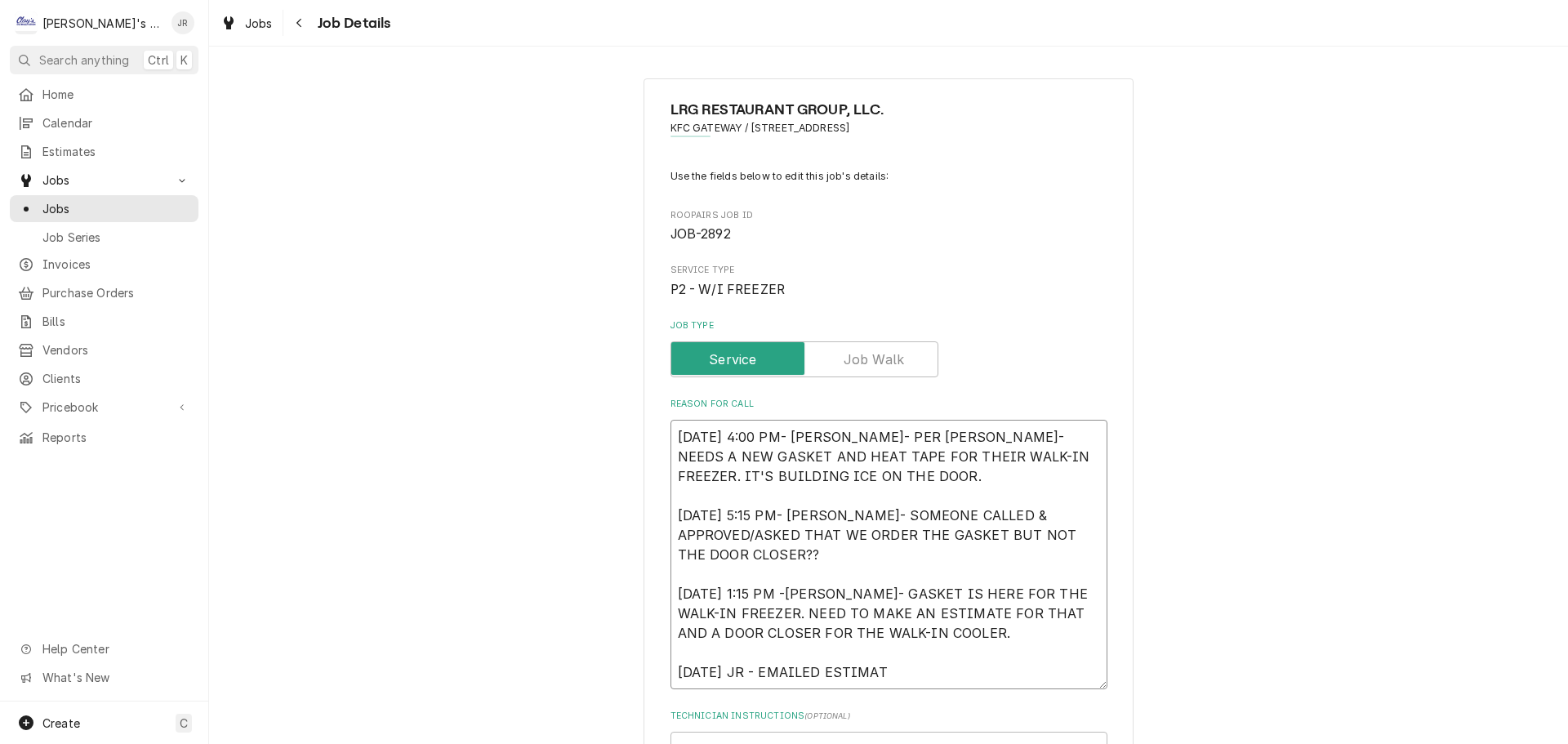
type textarea "x"
type textarea "9/8/2025 4:00 PM- KASSIE- PER JOSE- NEEDS A NEW GASKET AND HEAT TAPE FOR THEIR …"
type textarea "x"
type textarea "9/8/2025 4:00 PM- KASSIE- PER JOSE- NEEDS A NEW GASKET AND HEAT TAPE FOR THEIR …"
type textarea "x"
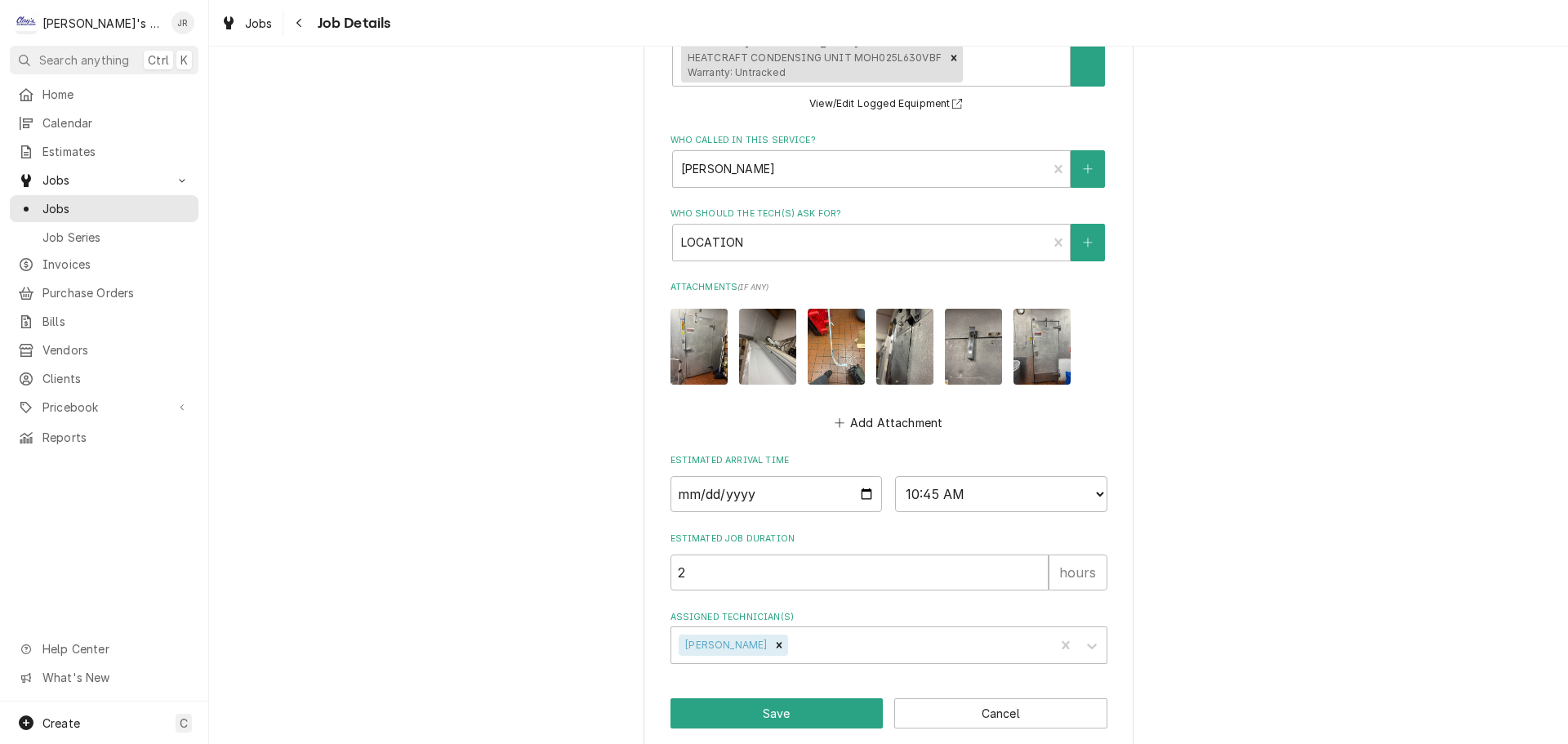
scroll to position [1084, 0]
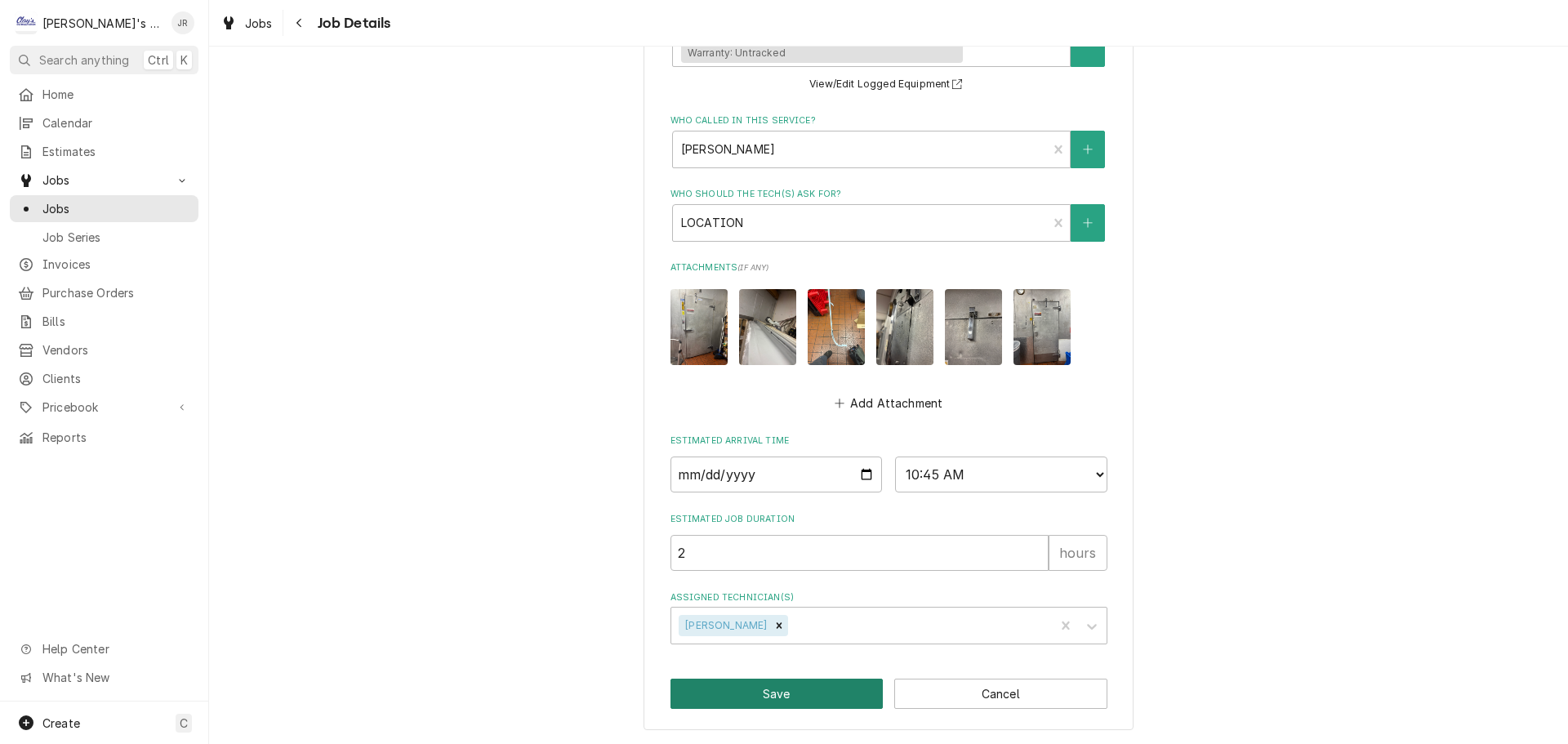
type textarea "9/8/2025 4:00 PM- KASSIE- PER JOSE- NEEDS A NEW GASKET AND HEAT TAPE FOR THEIR …"
click at [786, 690] on button "Save" at bounding box center [777, 694] width 213 height 30
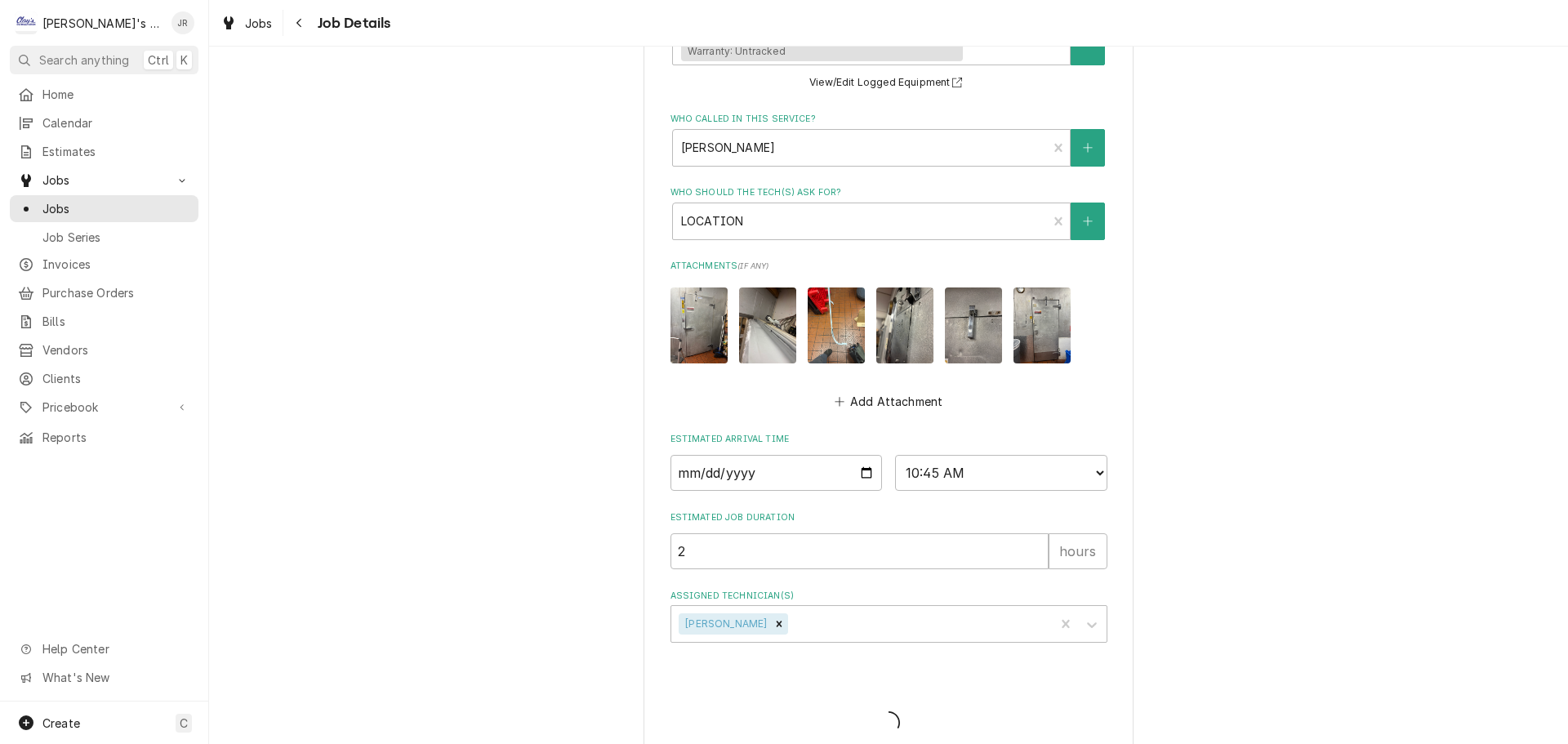
type textarea "x"
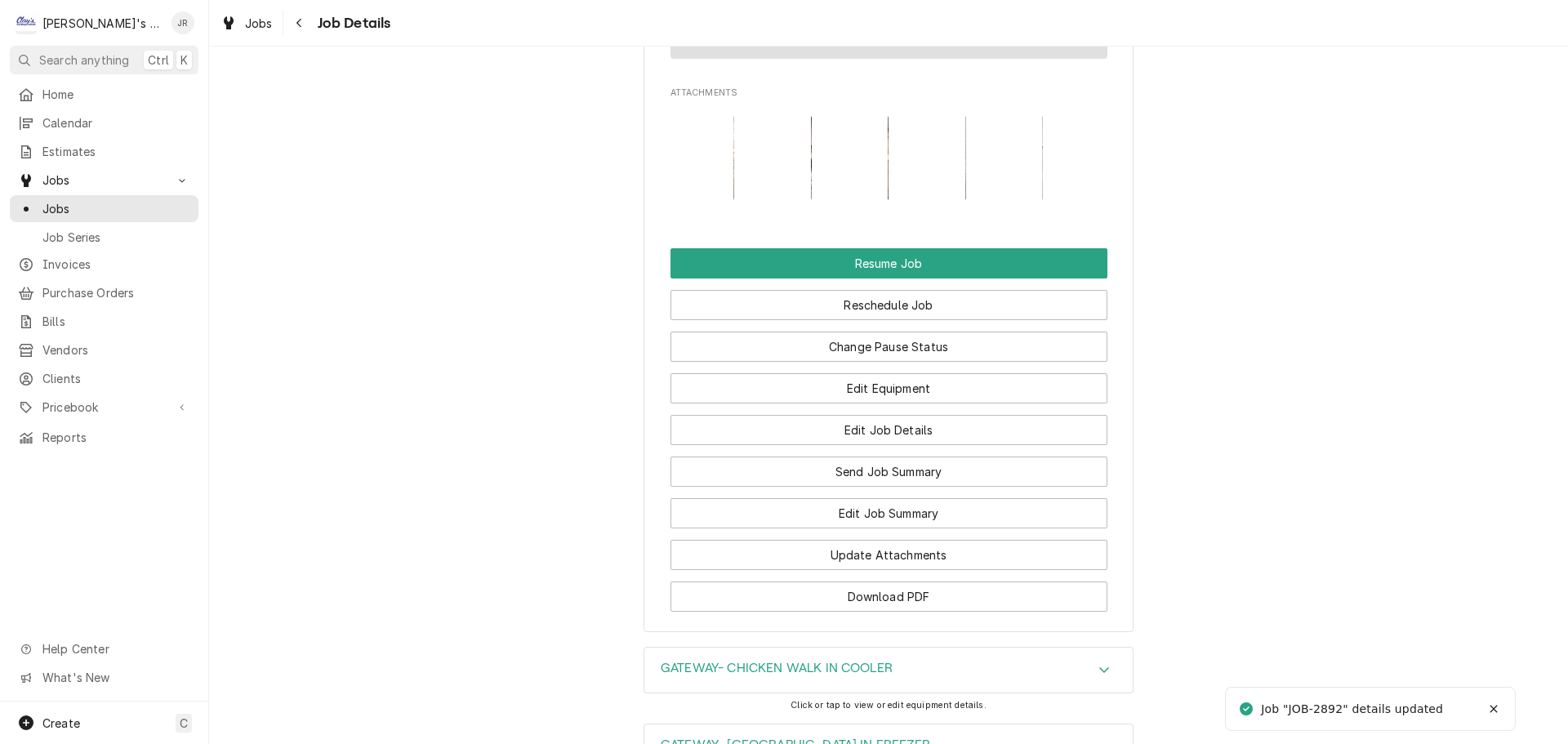
scroll to position [2124, 0]
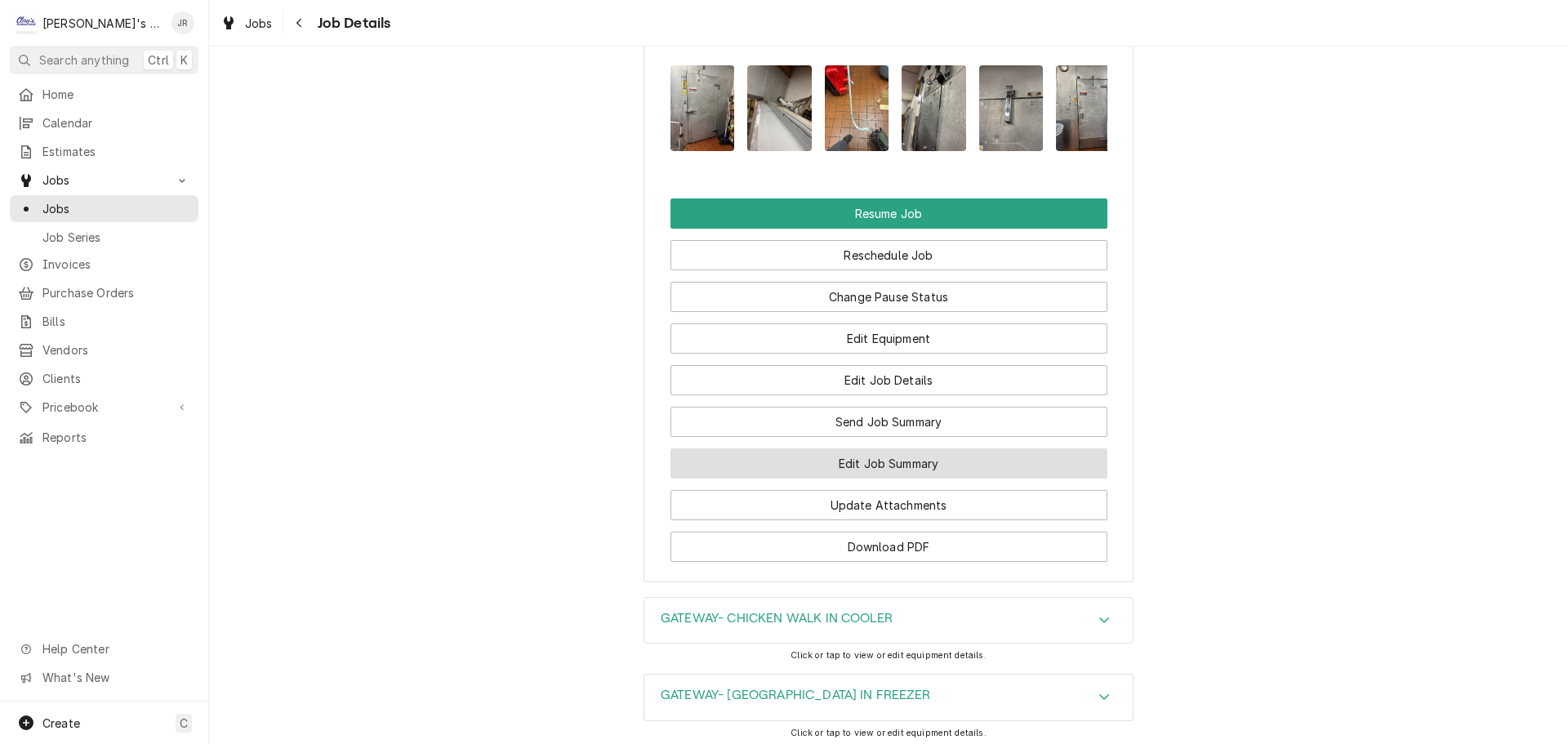
click at [848, 478] on button "Edit Job Summary" at bounding box center [889, 464] width 437 height 30
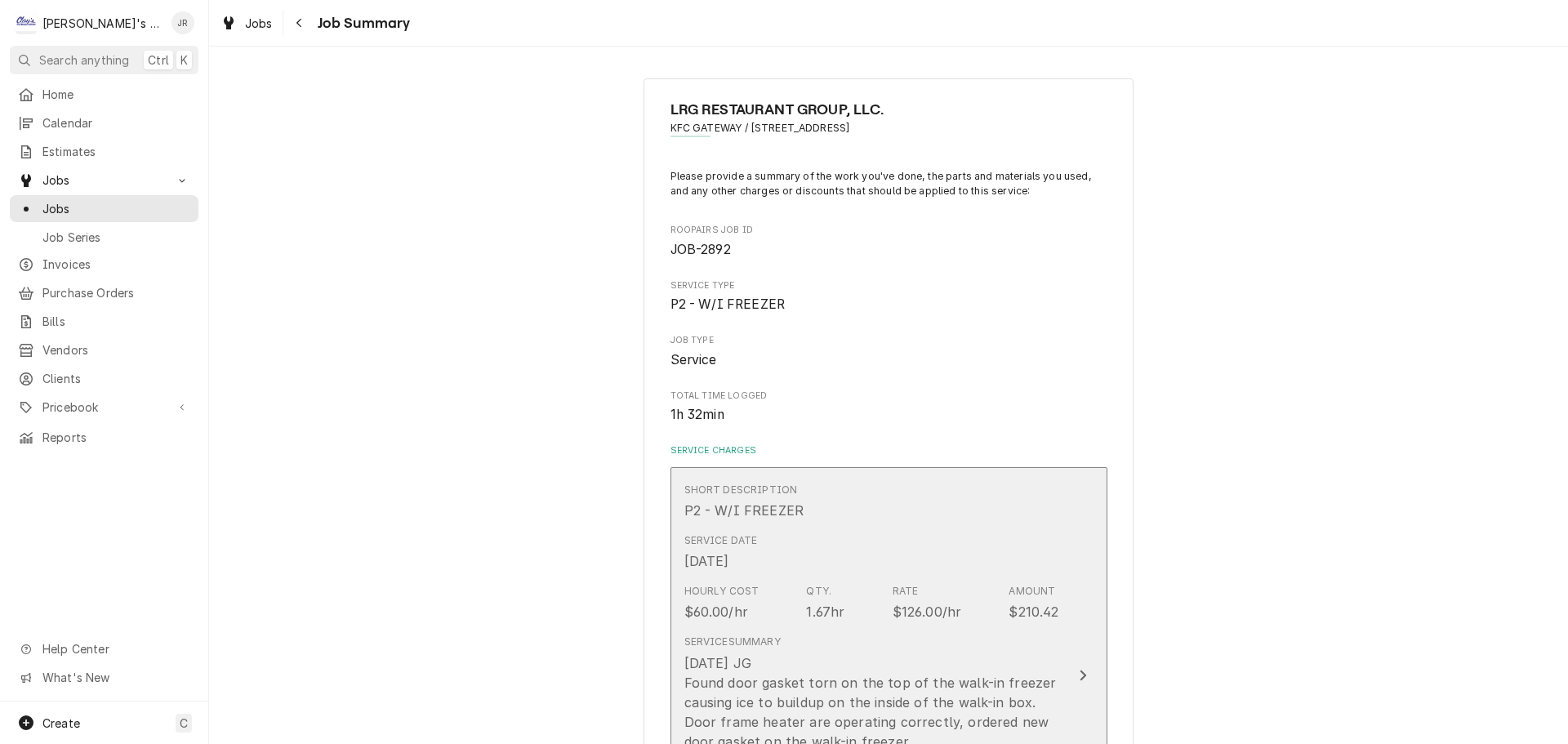
click at [823, 594] on div "Qty. 1.67hr" at bounding box center [825, 604] width 38 height 38
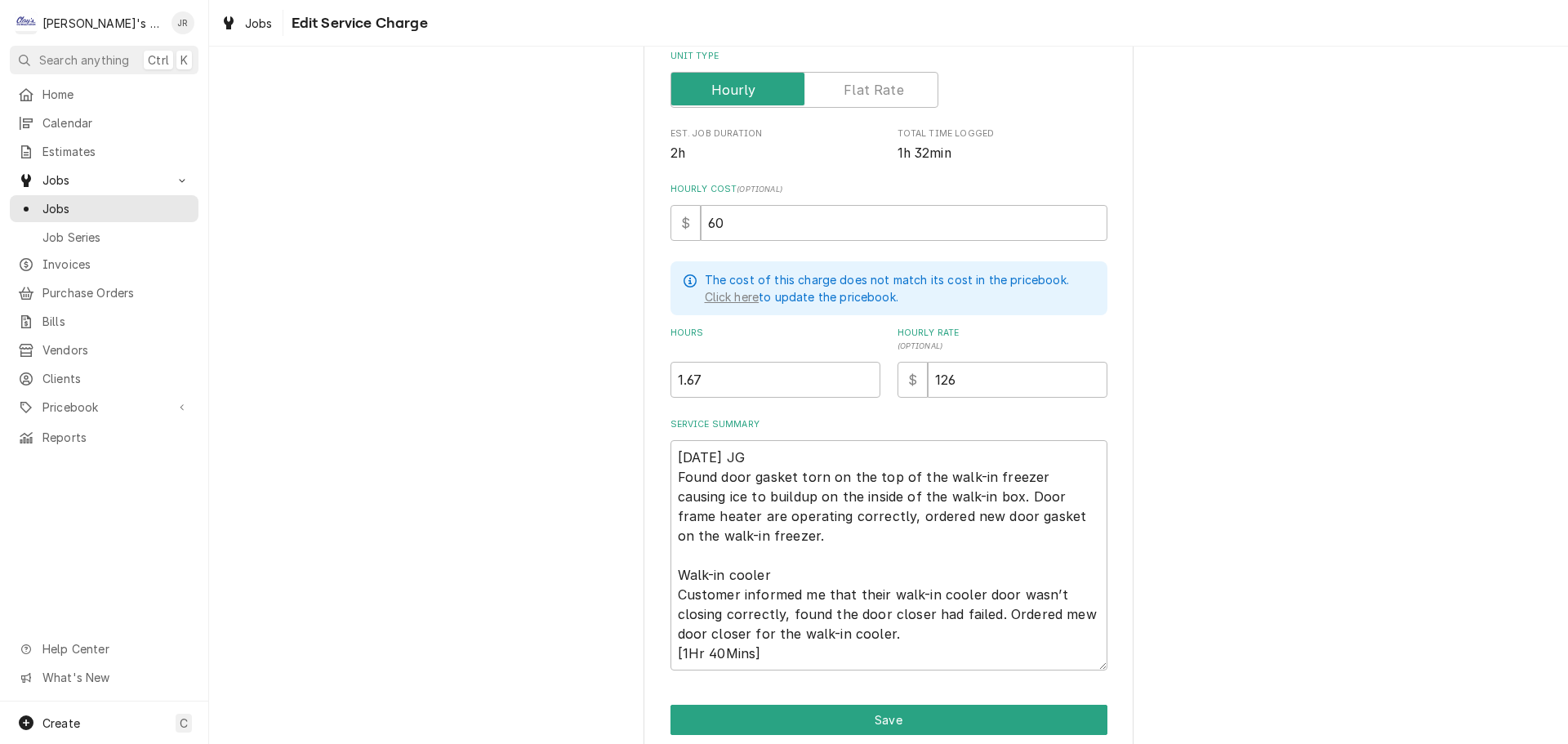
scroll to position [335, 0]
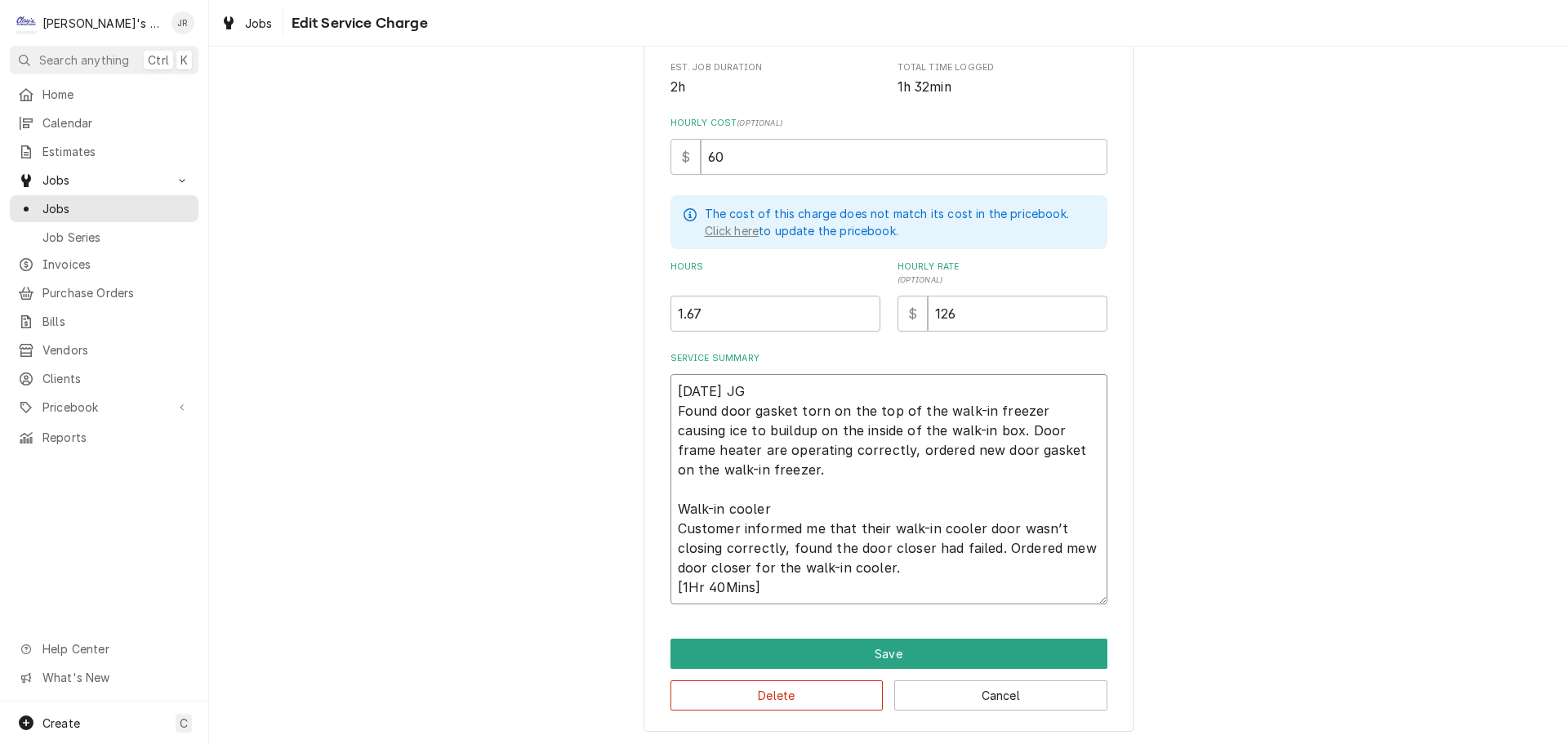
click at [822, 587] on textarea "[DATE] JG Found door gasket torn on the top of the walk-in freezer causing ice …" at bounding box center [889, 489] width 437 height 231
type textarea "x"
type textarea "[DATE] JG Found door gasket torn on the top of the walk-in freezer causing ice …"
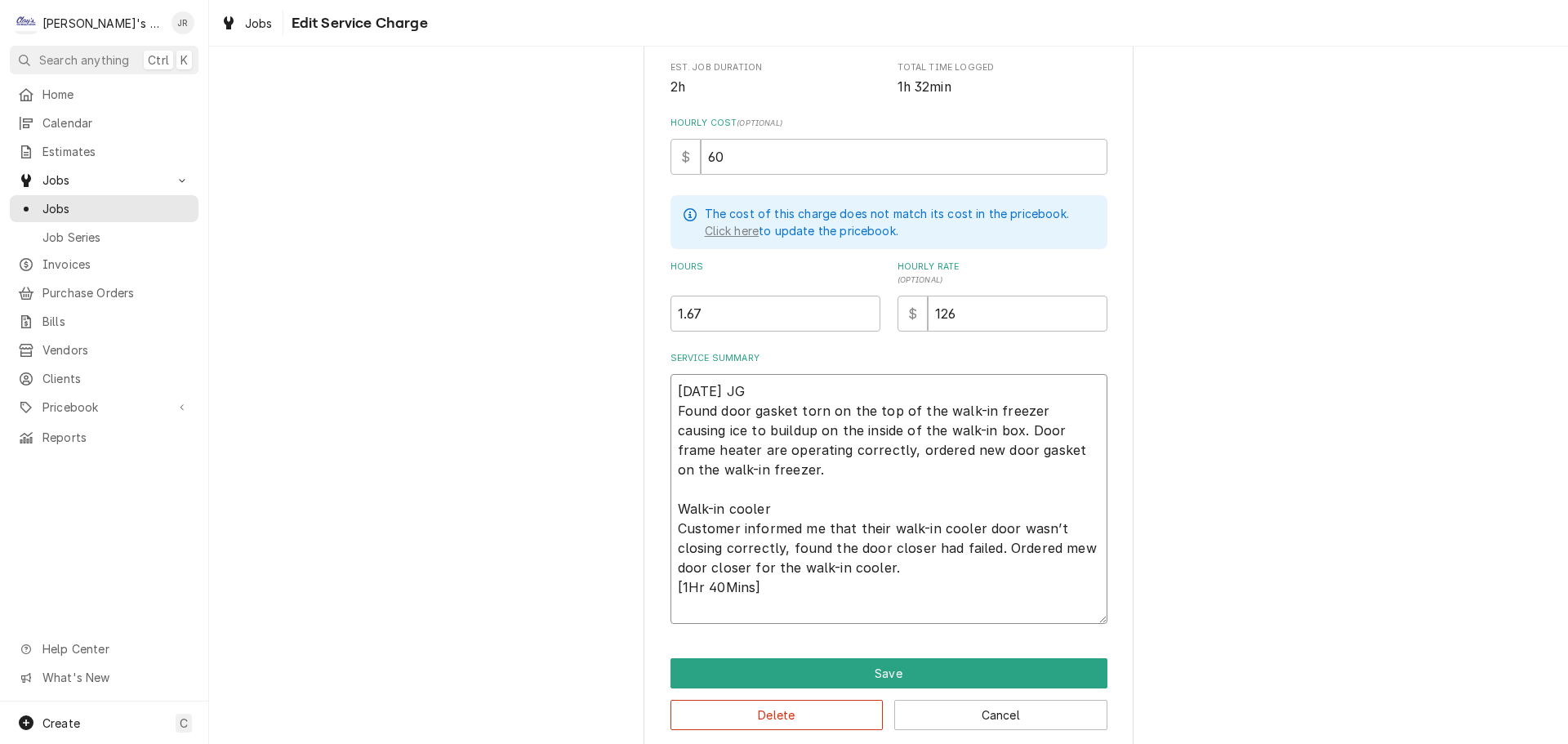
type textarea "x"
type textarea "9/11/2025 JG Found door gasket torn on the top of the walk-in freezer causing i…"
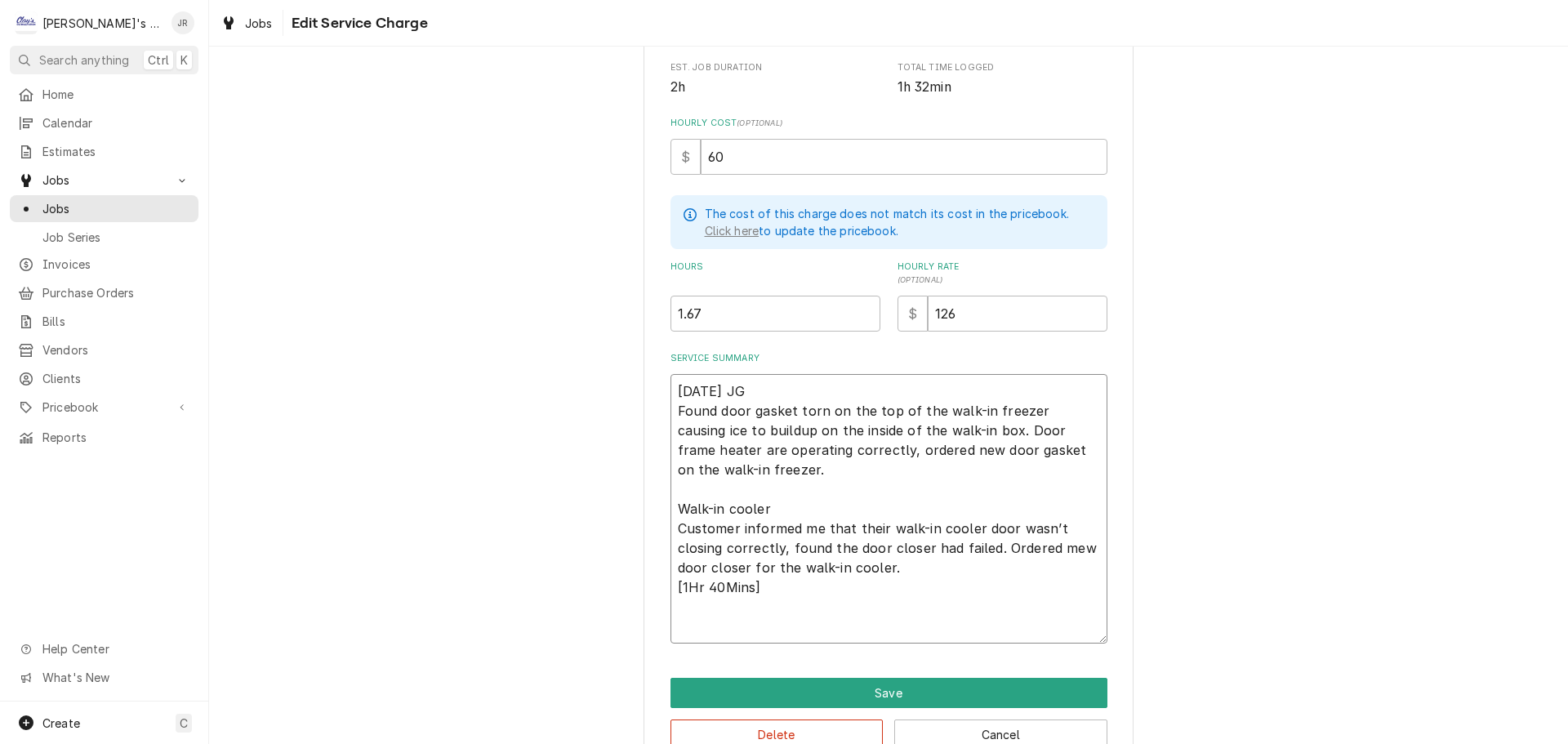
type textarea "x"
type textarea "9/11/2025 JG Found door gasket torn on the top of the walk-in freezer causing i…"
type textarea "x"
type textarea "9/11/2025 JG Found door gasket torn on the top of the walk-in freezer causing i…"
type textarea "x"
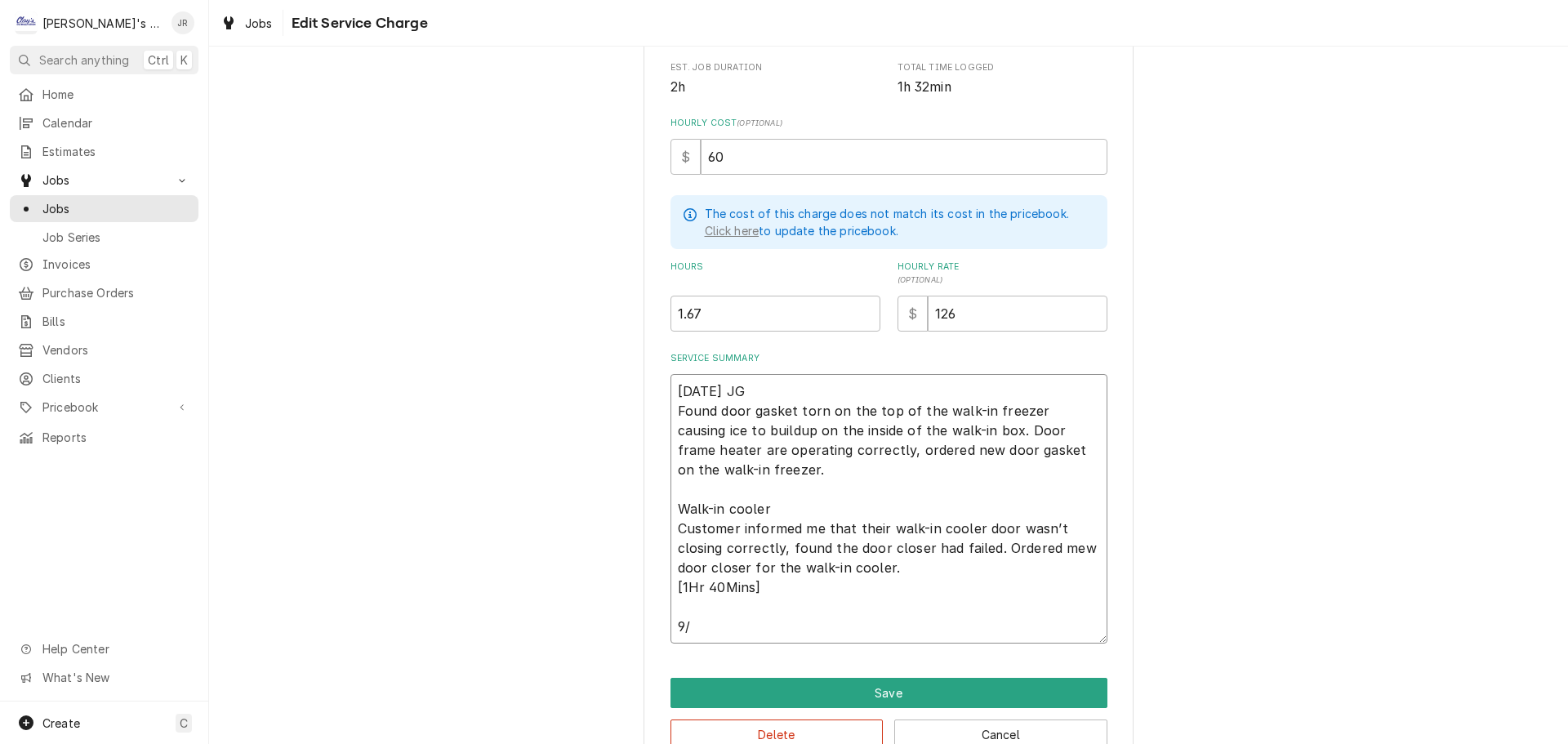
type textarea "9/11/2025 JG Found door gasket torn on the top of the walk-in freezer causing i…"
type textarea "x"
type textarea "9/11/2025 JG Found door gasket torn on the top of the walk-in freezer causing i…"
type textarea "x"
type textarea "9/11/2025 JG Found door gasket torn on the top of the walk-in freezer causing i…"
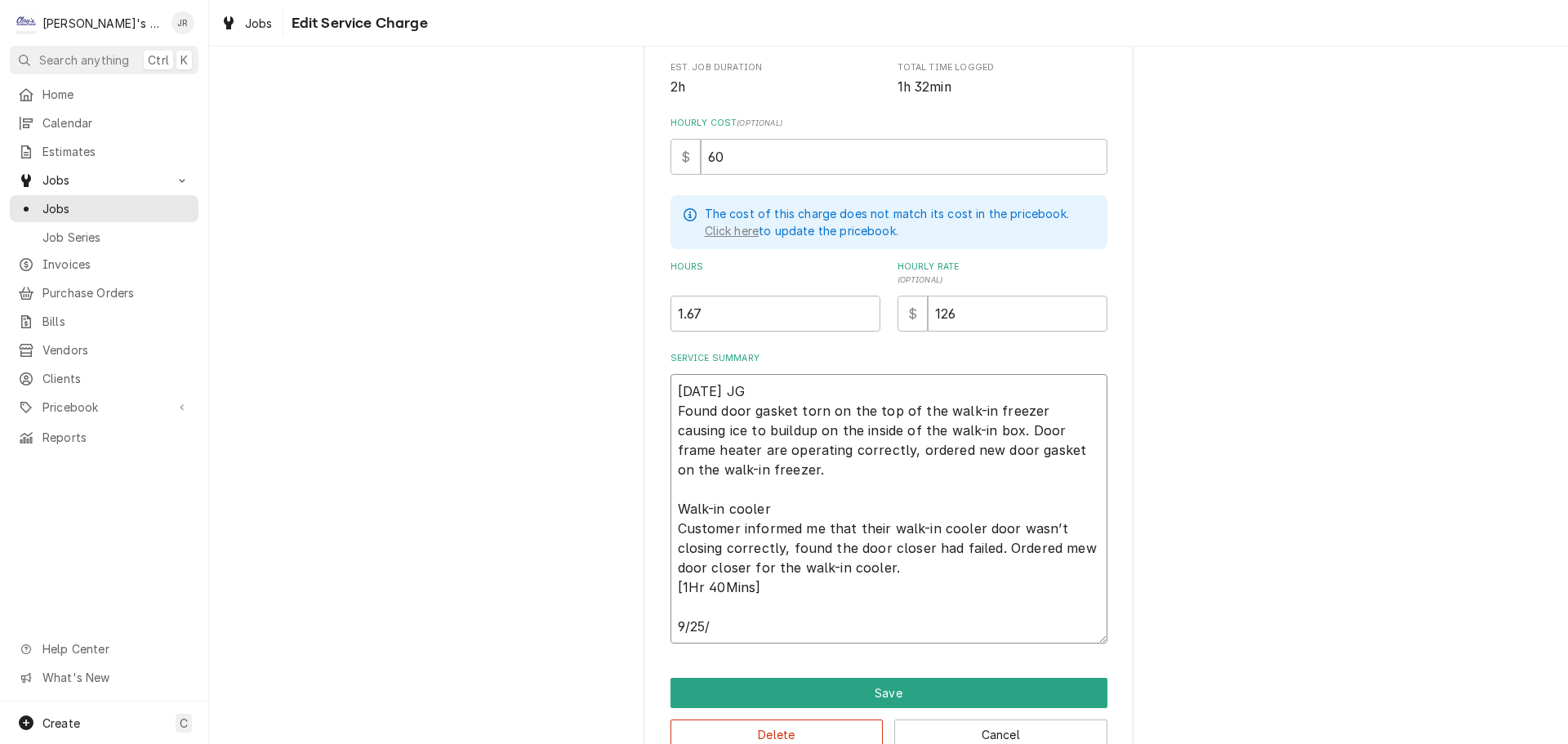
type textarea "x"
type textarea "9/11/2025 JG Found door gasket torn on the top of the walk-in freezer causing i…"
type textarea "x"
type textarea "9/11/2025 JG Found door gasket torn on the top of the walk-in freezer causing i…"
type textarea "x"
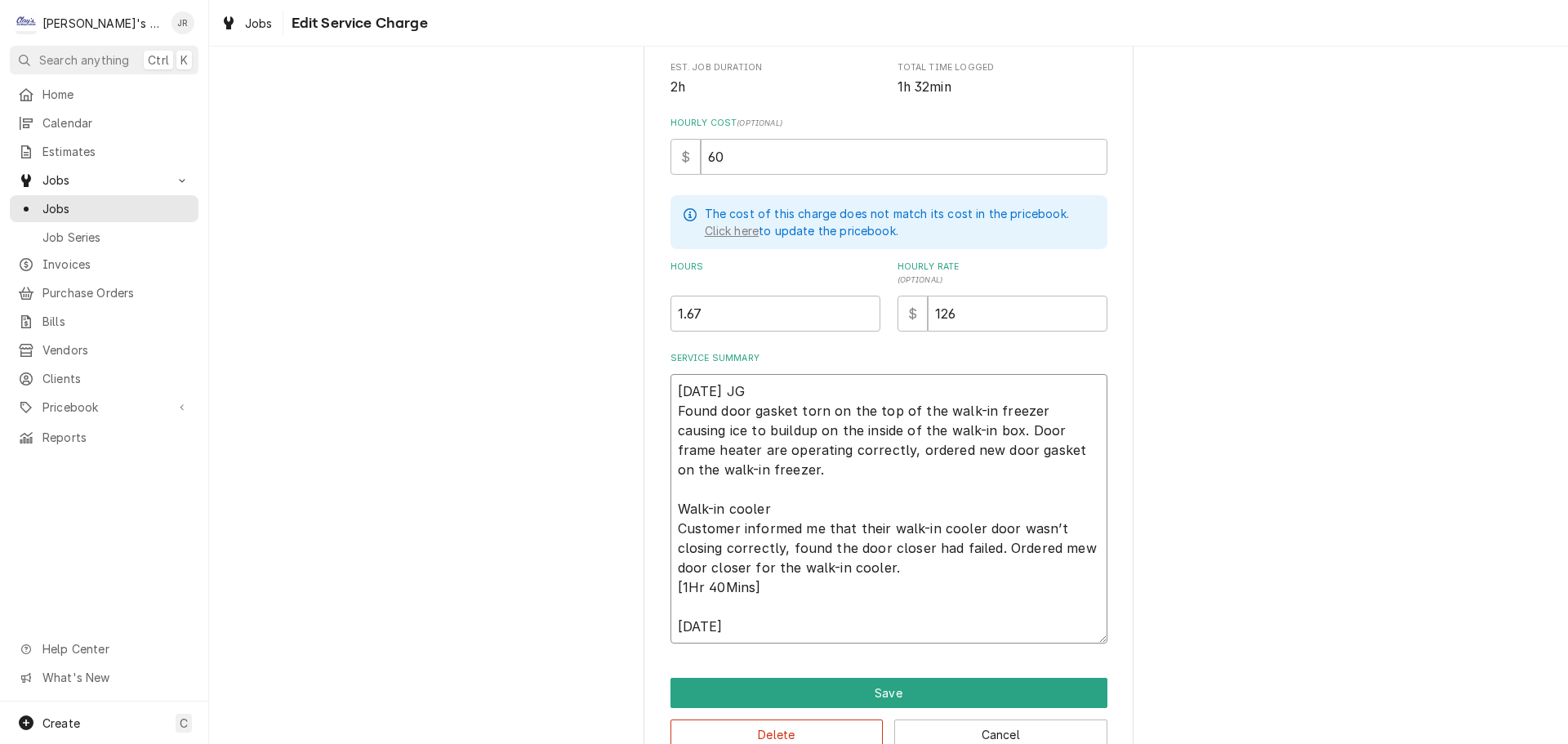
type textarea "9/11/2025 JG Found door gasket torn on the top of the walk-in freezer causing i…"
type textarea "x"
type textarea "9/11/2025 JG Found door gasket torn on the top of the walk-in freezer causing i…"
type textarea "x"
type textarea "9/11/2025 JG Found door gasket torn on the top of the walk-in freezer causing i…"
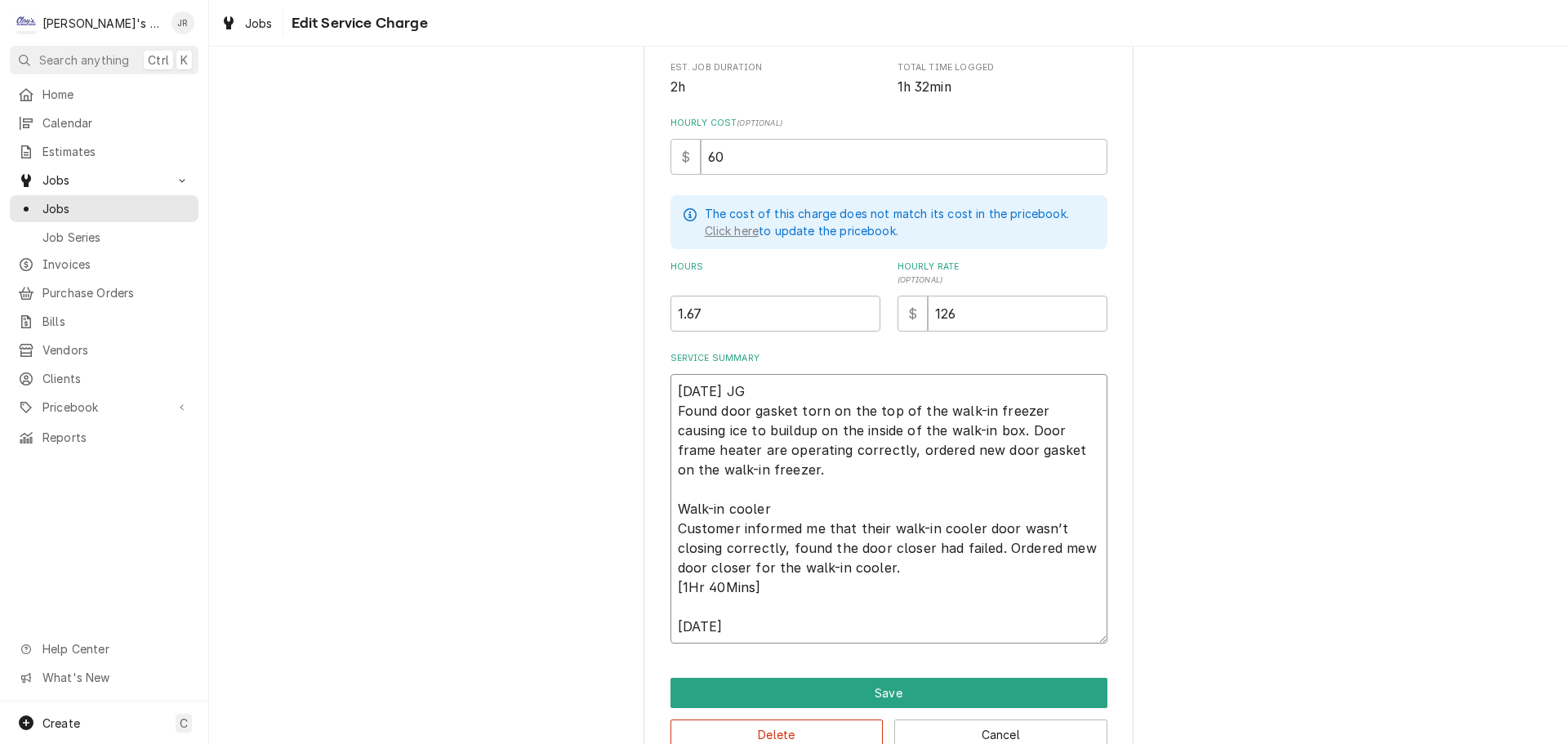
type textarea "x"
type textarea "9/11/2025 JG Found door gasket torn on the top of the walk-in freezer causing i…"
type textarea "x"
type textarea "9/11/2025 JG Found door gasket torn on the top of the walk-in freezer causing i…"
type textarea "x"
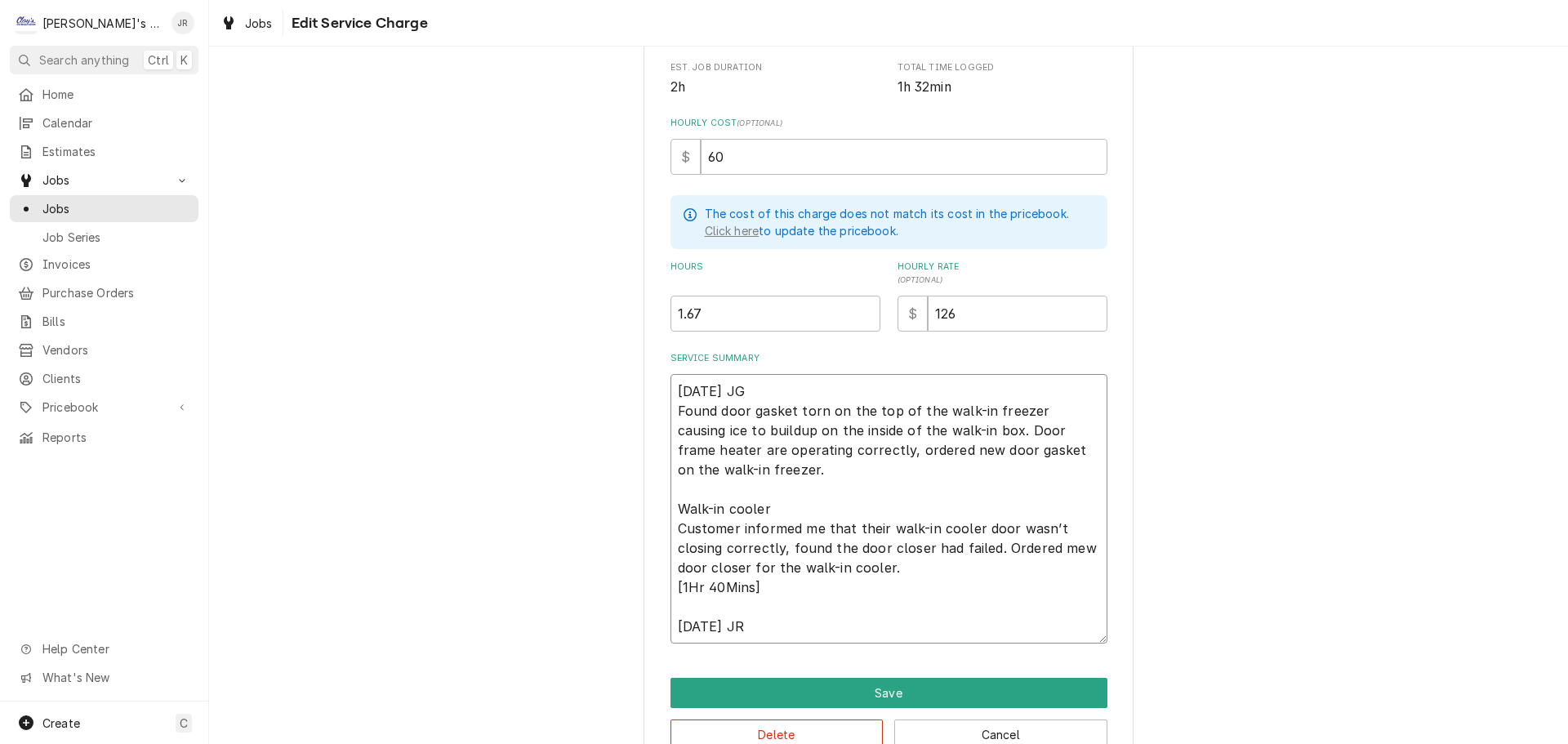
type textarea "9/11/2025 JG Found door gasket torn on the top of the walk-in freezer causing i…"
type textarea "x"
type textarea "9/11/2025 JG Found door gasket torn on the top of the walk-in freezer causing i…"
type textarea "x"
type textarea "9/11/2025 JG Found door gasket torn on the top of the walk-in freezer causing i…"
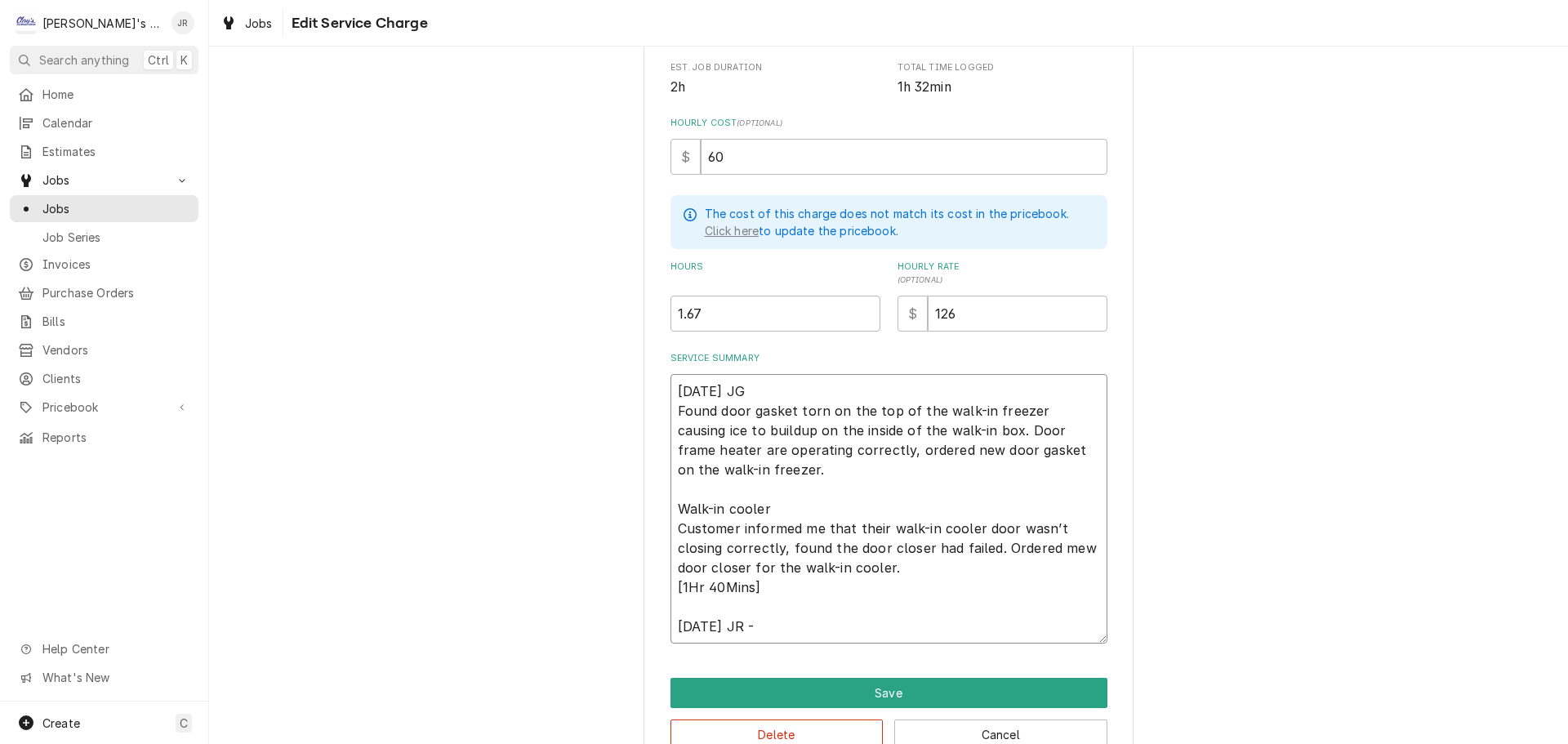
type textarea "x"
type textarea "9/11/2025 JG Found door gasket torn on the top of the walk-in freezer causing i…"
type textarea "x"
type textarea "9/11/2025 JG Found door gasket torn on the top of the walk-in freezer causing i…"
type textarea "x"
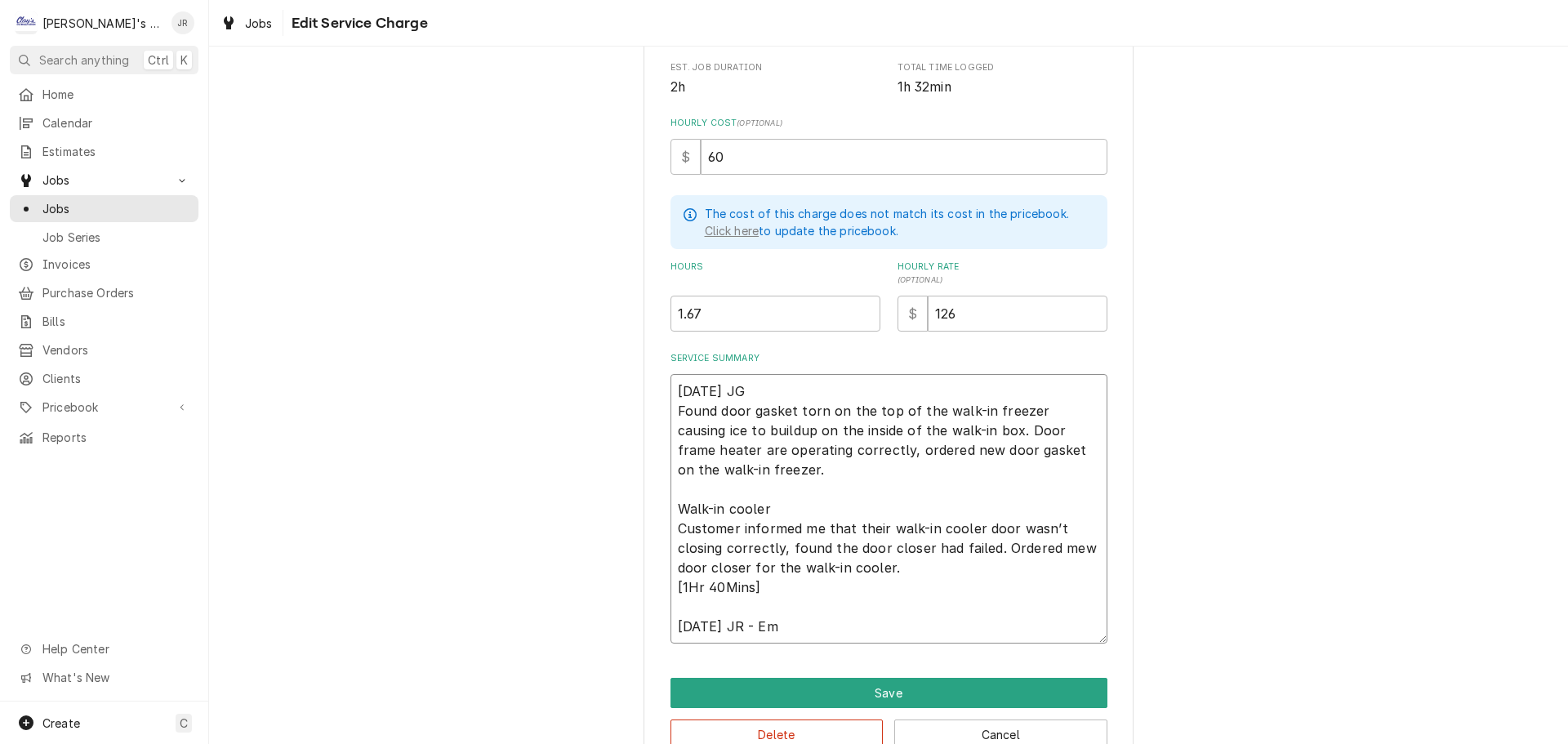
type textarea "9/11/2025 JG Found door gasket torn on the top of the walk-in freezer causing i…"
type textarea "x"
type textarea "9/11/2025 JG Found door gasket torn on the top of the walk-in freezer causing i…"
type textarea "x"
type textarea "9/11/2025 JG Found door gasket torn on the top of the walk-in freezer causing i…"
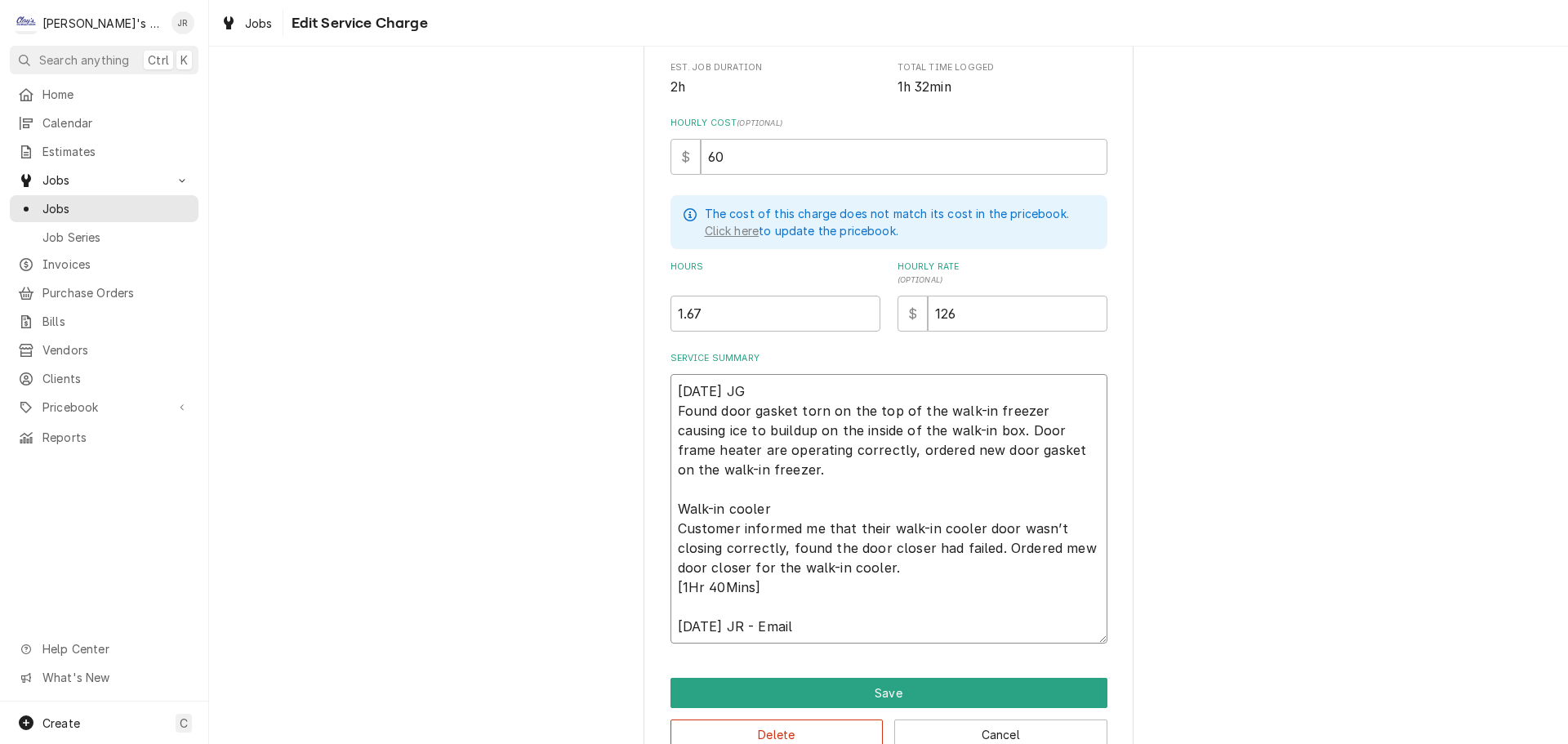
type textarea "x"
type textarea "9/11/2025 JG Found door gasket torn on the top of the walk-in freezer causing i…"
type textarea "x"
type textarea "9/11/2025 JG Found door gasket torn on the top of the walk-in freezer causing i…"
type textarea "x"
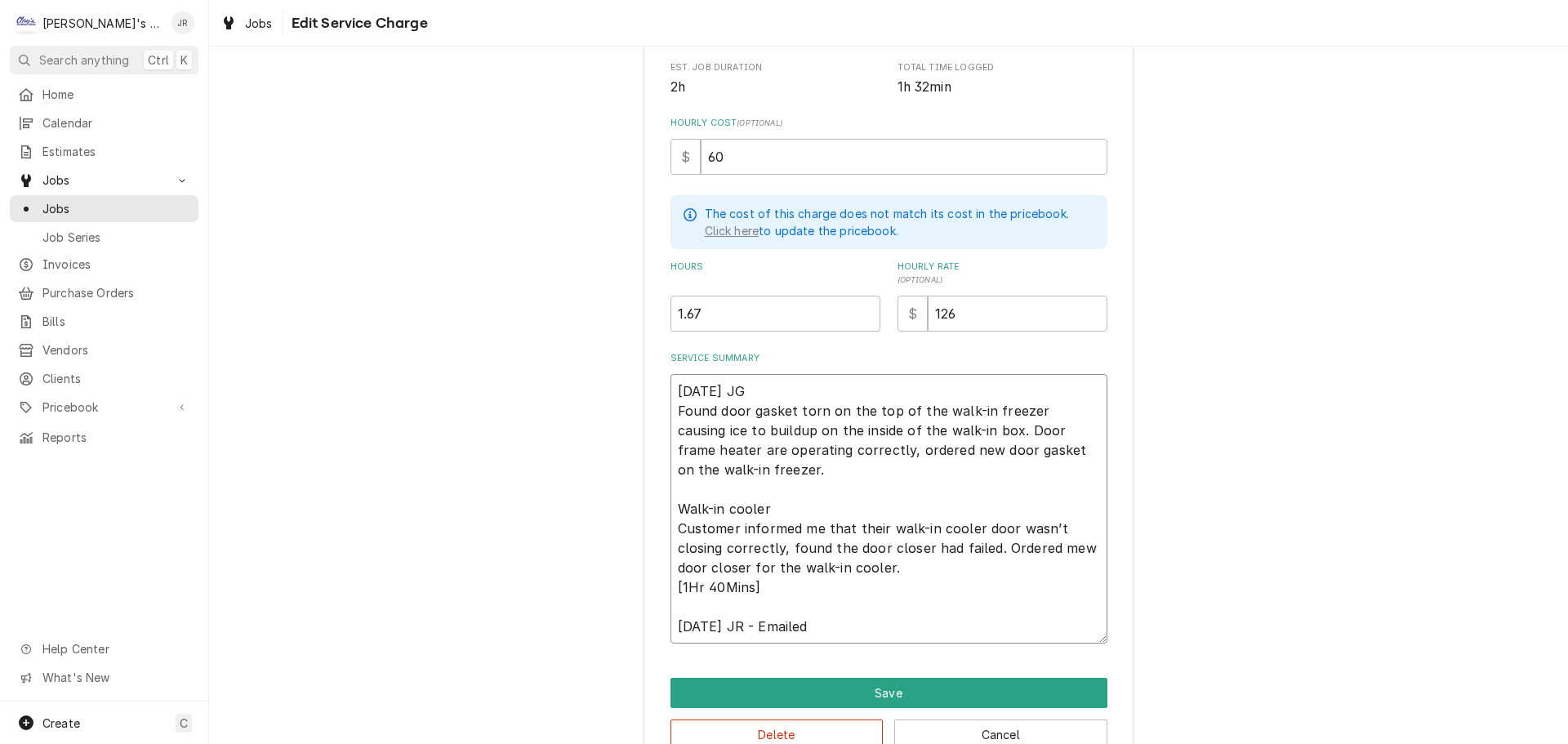
type textarea "9/11/2025 JG Found door gasket torn on the top of the walk-in freezer causing i…"
type textarea "x"
type textarea "9/11/2025 JG Found door gasket torn on the top of the walk-in freezer causing i…"
type textarea "x"
type textarea "9/11/2025 JG Found door gasket torn on the top of the walk-in freezer causing i…"
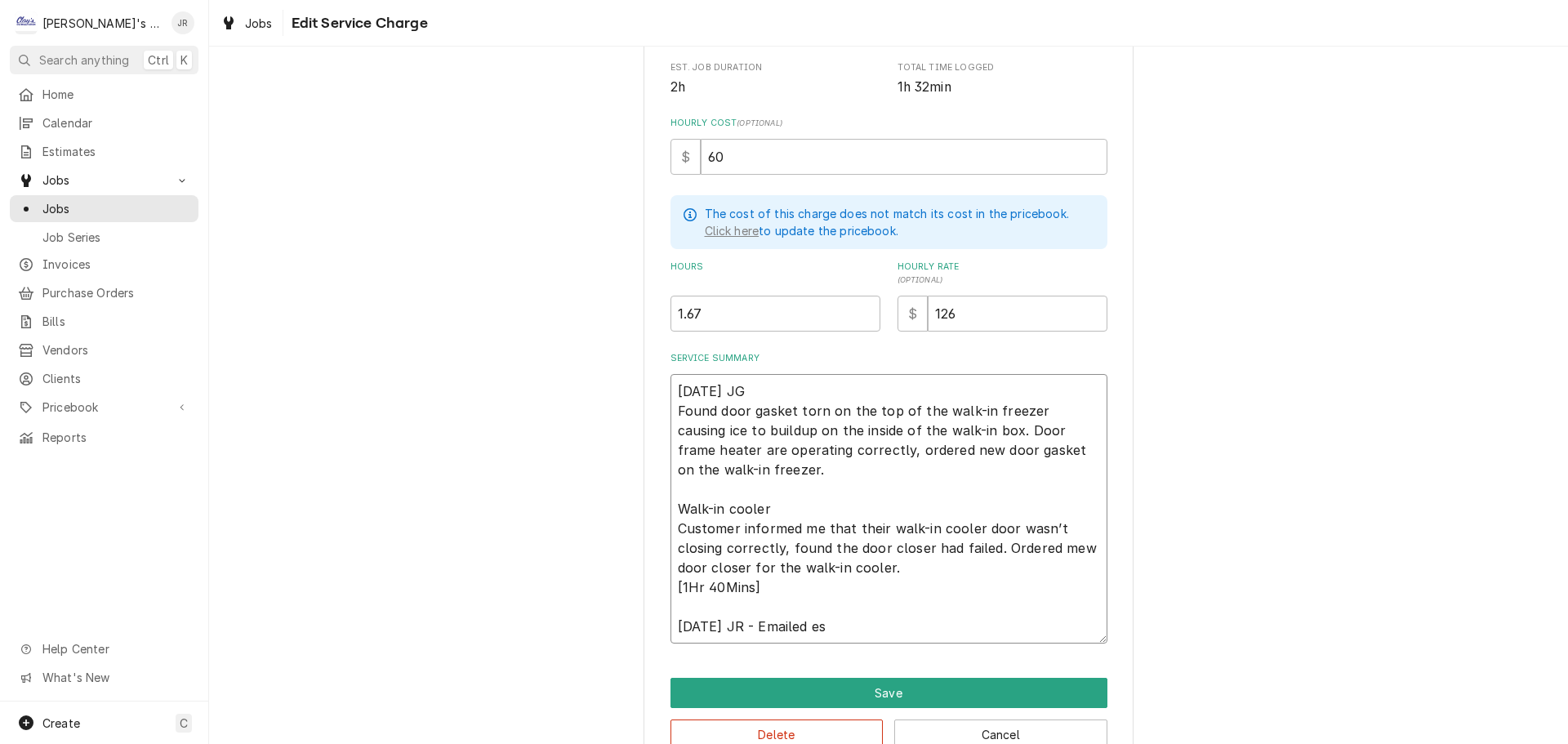
type textarea "x"
type textarea "9/11/2025 JG Found door gasket torn on the top of the walk-in freezer causing i…"
type textarea "x"
type textarea "9/11/2025 JG Found door gasket torn on the top of the walk-in freezer causing i…"
type textarea "x"
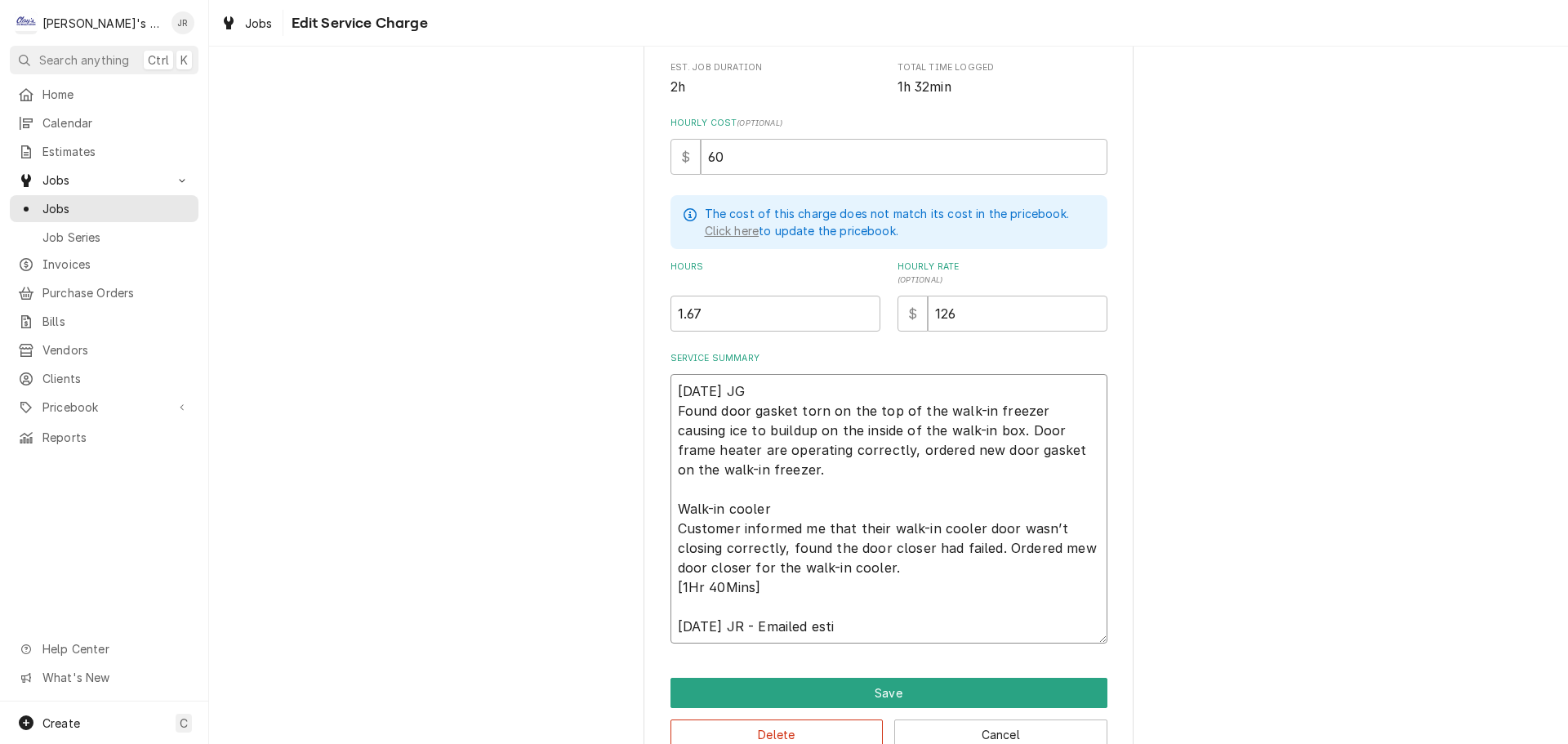
type textarea "9/11/2025 JG Found door gasket torn on the top of the walk-in freezer causing i…"
type textarea "x"
type textarea "9/11/2025 JG Found door gasket torn on the top of the walk-in freezer causing i…"
type textarea "x"
type textarea "9/11/2025 JG Found door gasket torn on the top of the walk-in freezer causing i…"
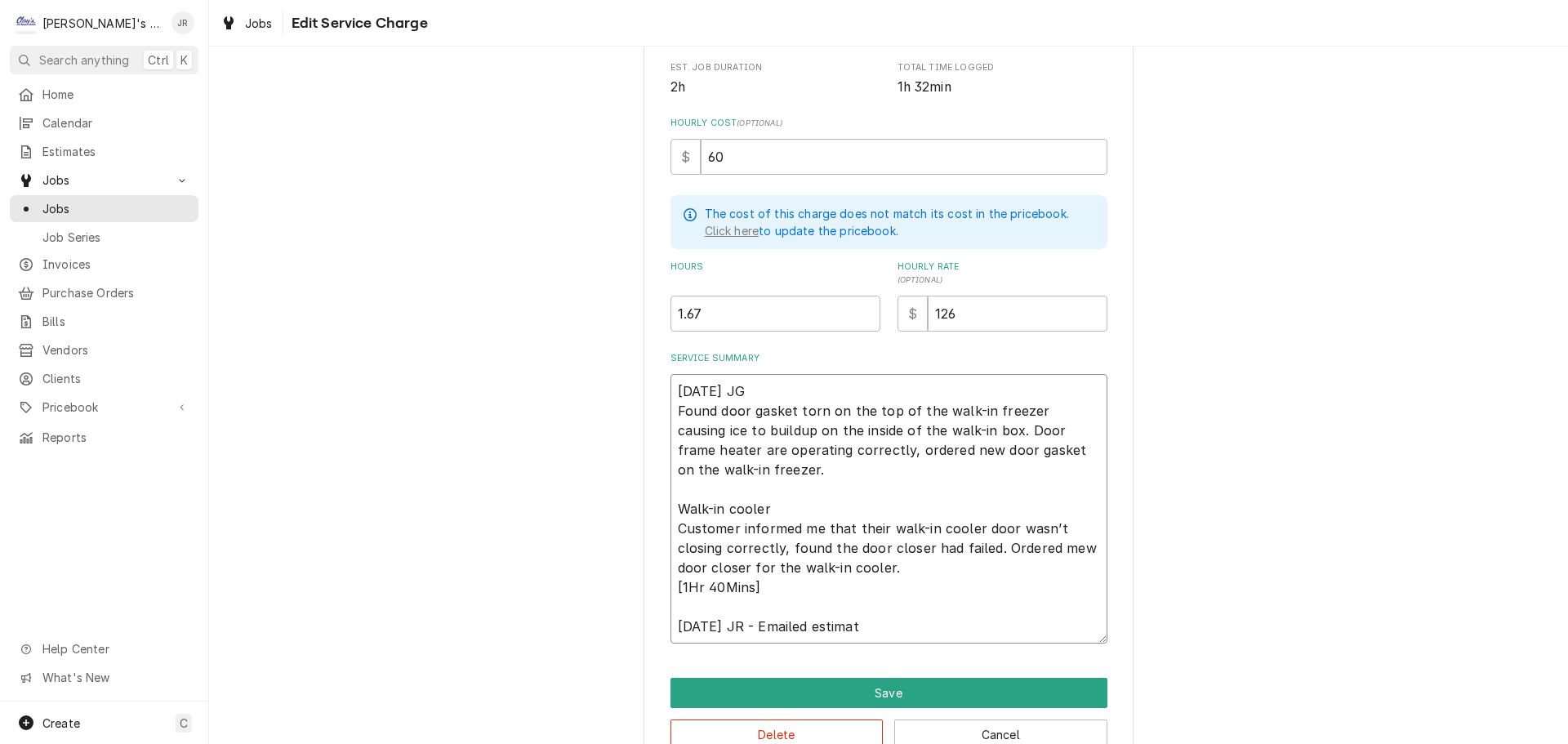
type textarea "x"
type textarea "9/11/2025 JG Found door gasket torn on the top of the walk-in freezer causing i…"
type textarea "x"
type textarea "9/11/2025 JG Found door gasket torn on the top of the walk-in freezer causing i…"
type textarea "x"
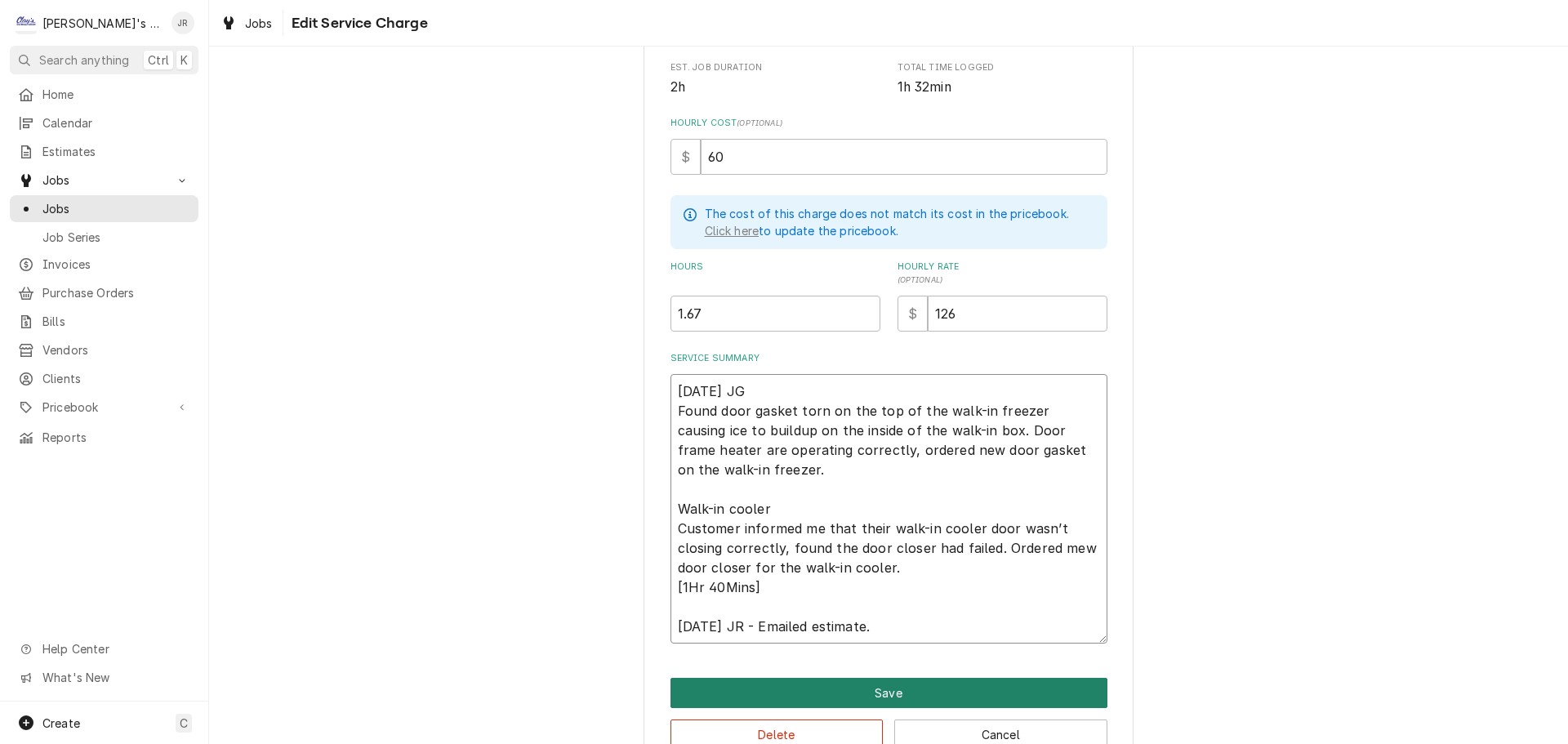
type textarea "9/11/2025 JG Found door gasket torn on the top of the walk-in freezer causing i…"
click at [702, 699] on button "Save" at bounding box center [889, 694] width 437 height 30
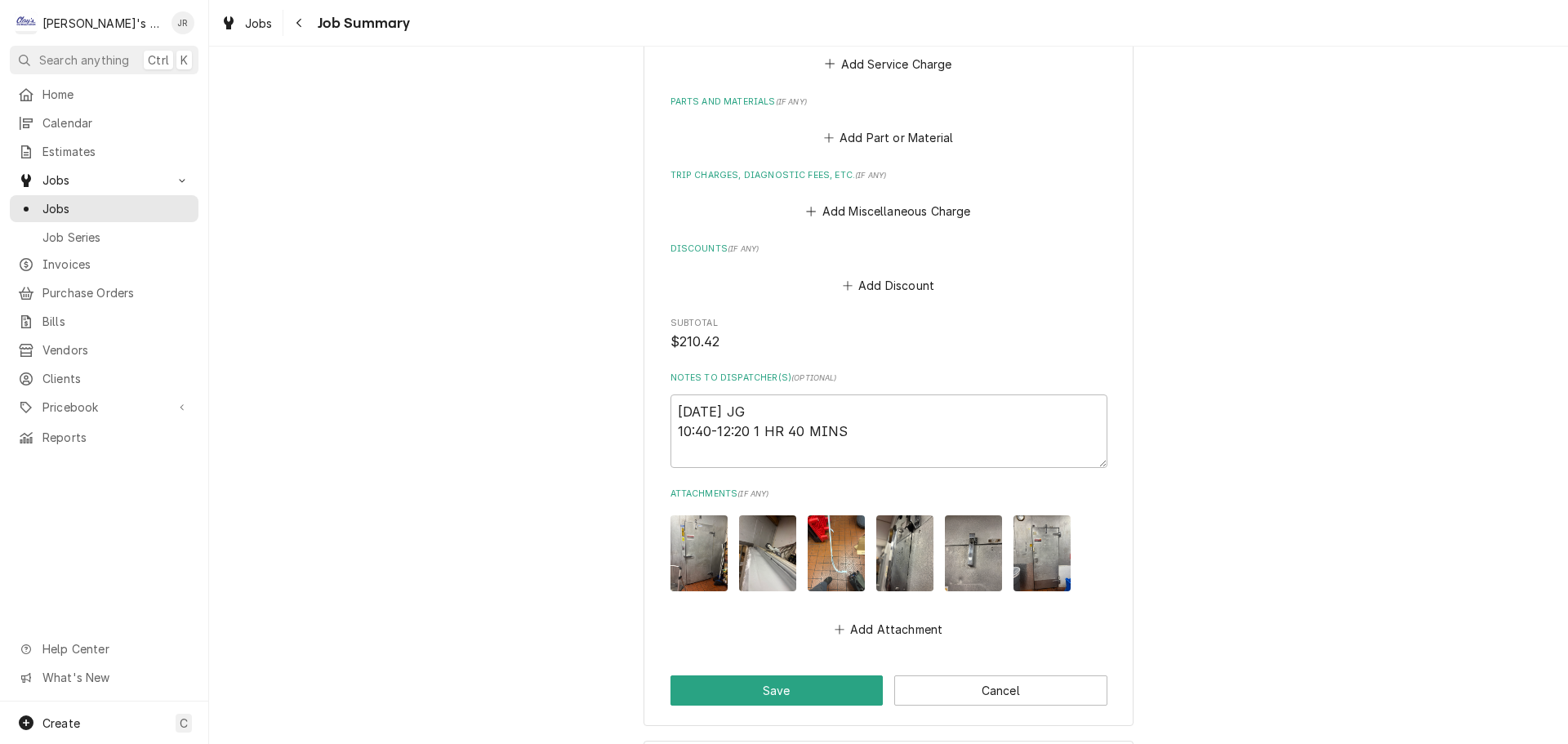
scroll to position [1116, 0]
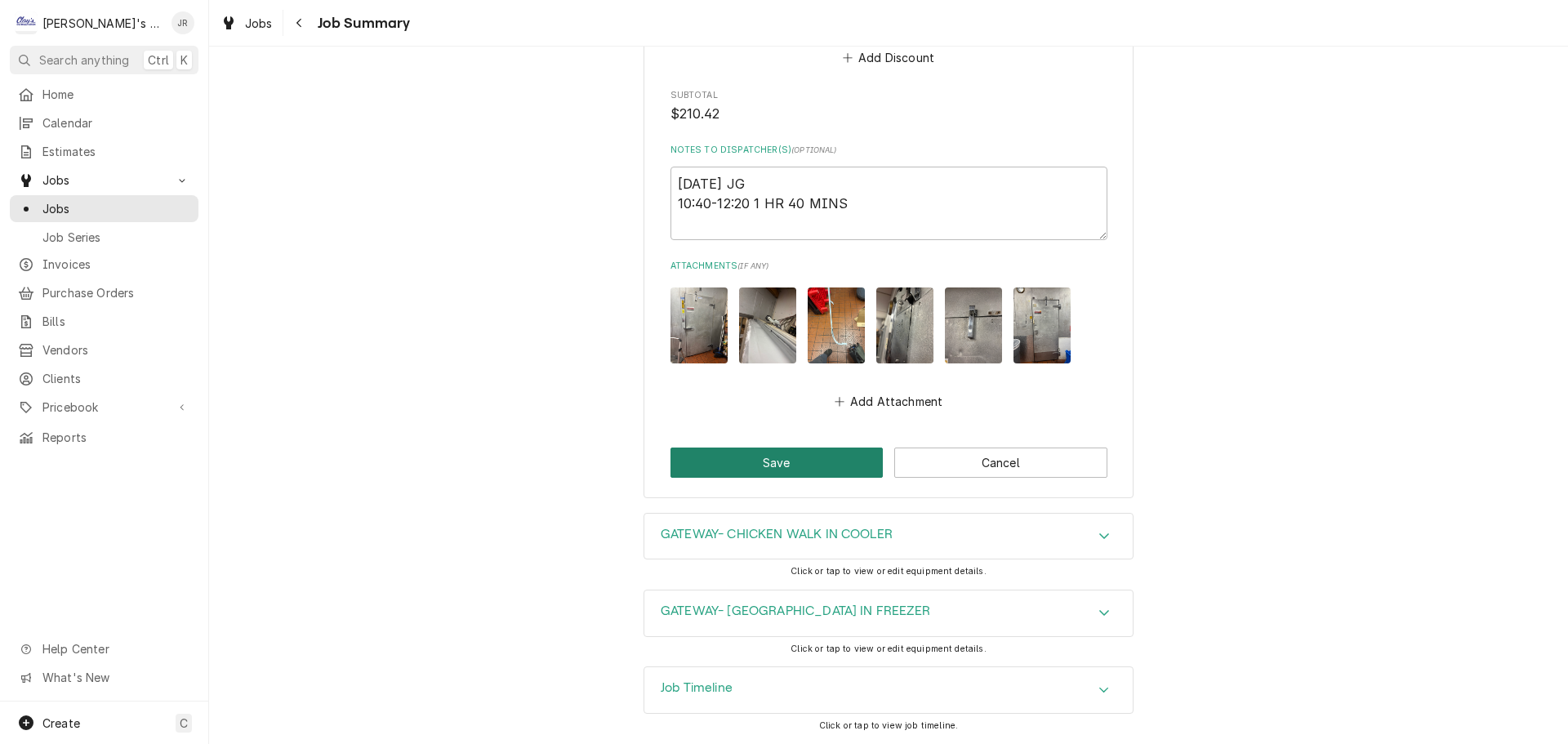
click at [824, 448] on button "Save" at bounding box center [777, 463] width 213 height 30
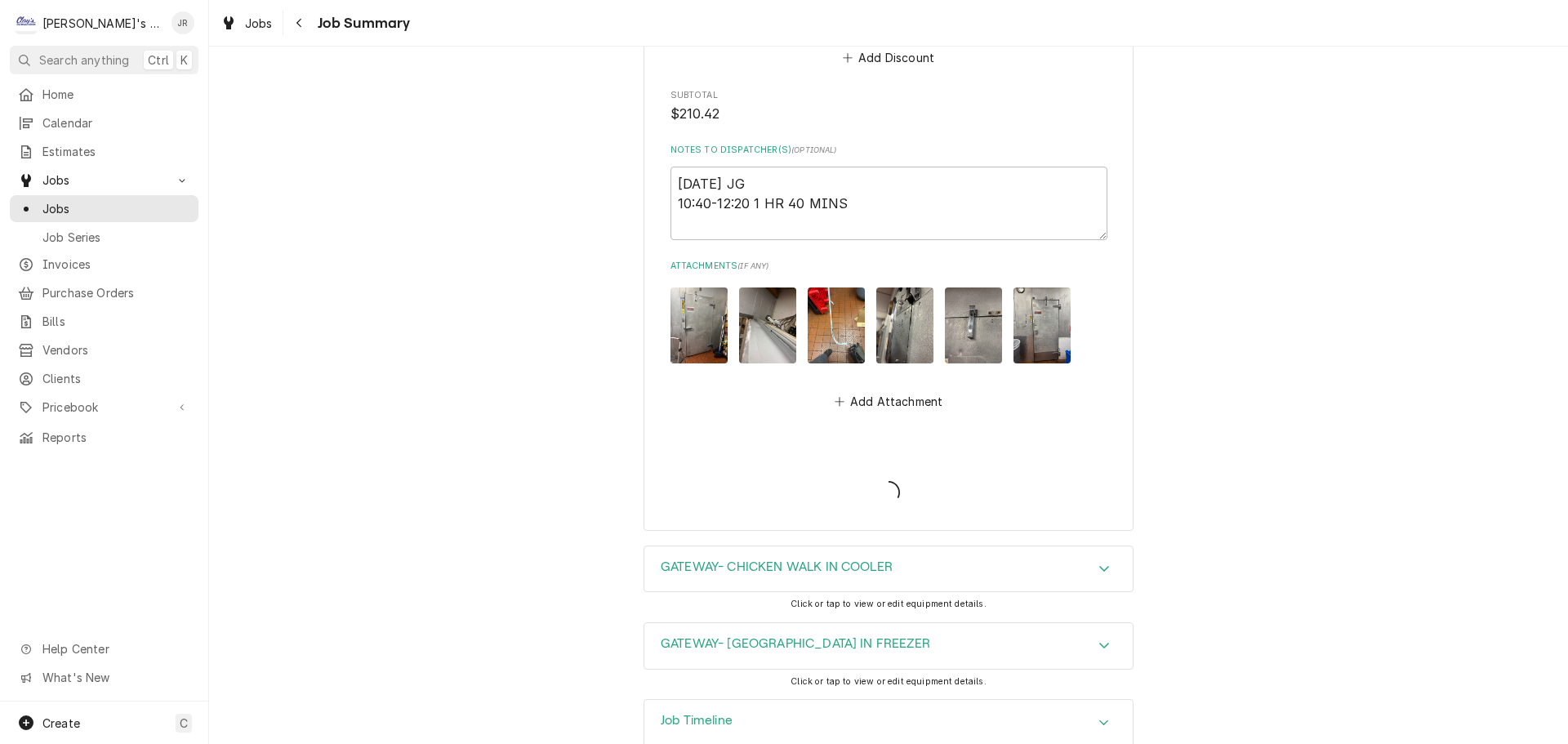
type textarea "x"
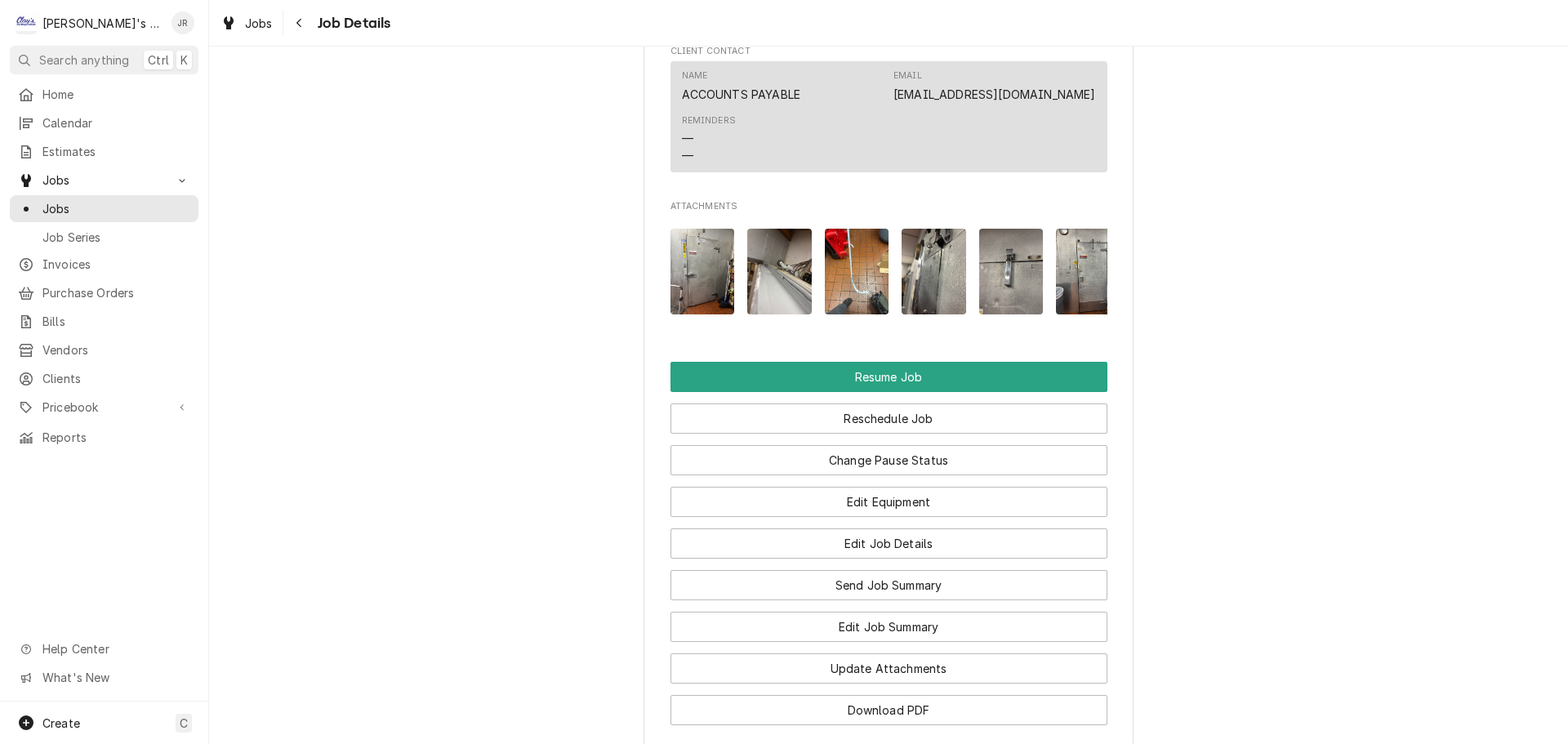
scroll to position [2042, 0]
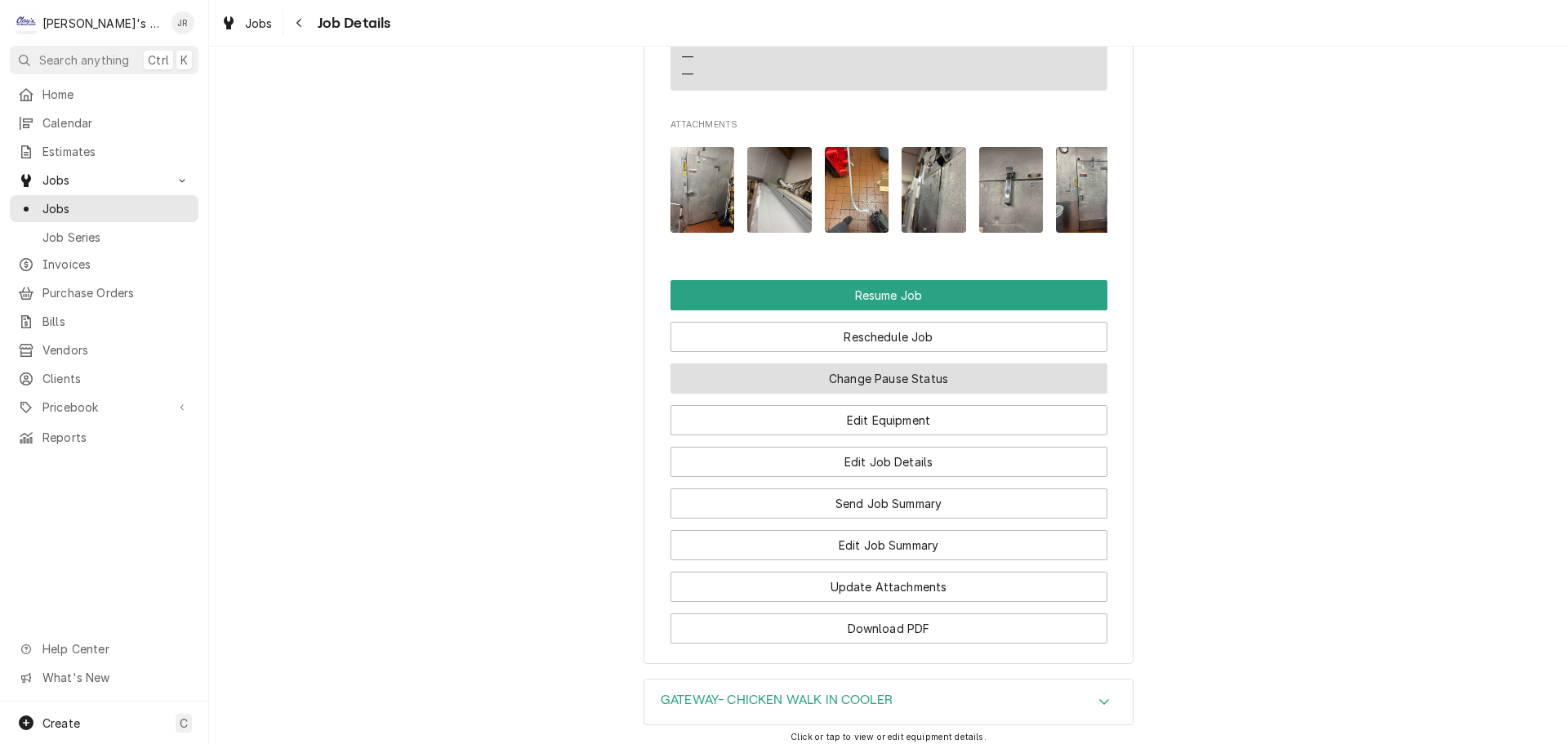
click at [915, 392] on button "Change Pause Status" at bounding box center [889, 379] width 437 height 30
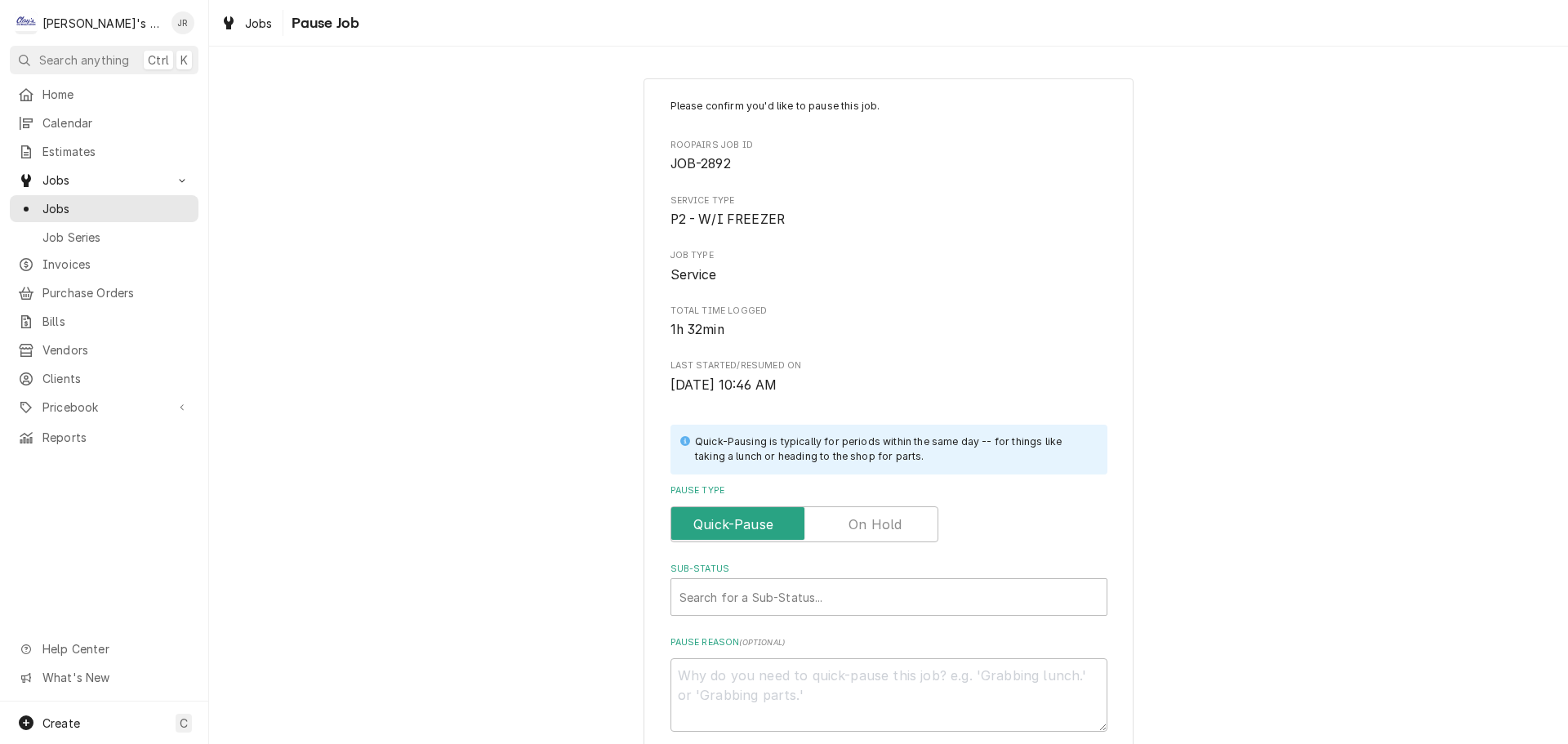
click at [887, 526] on label "Pause Type" at bounding box center [804, 525] width 267 height 36
click at [887, 526] on input "Pause Type" at bounding box center [804, 525] width 253 height 36
checkbox input "true"
click at [803, 604] on div "Sub-Status" at bounding box center [889, 597] width 419 height 29
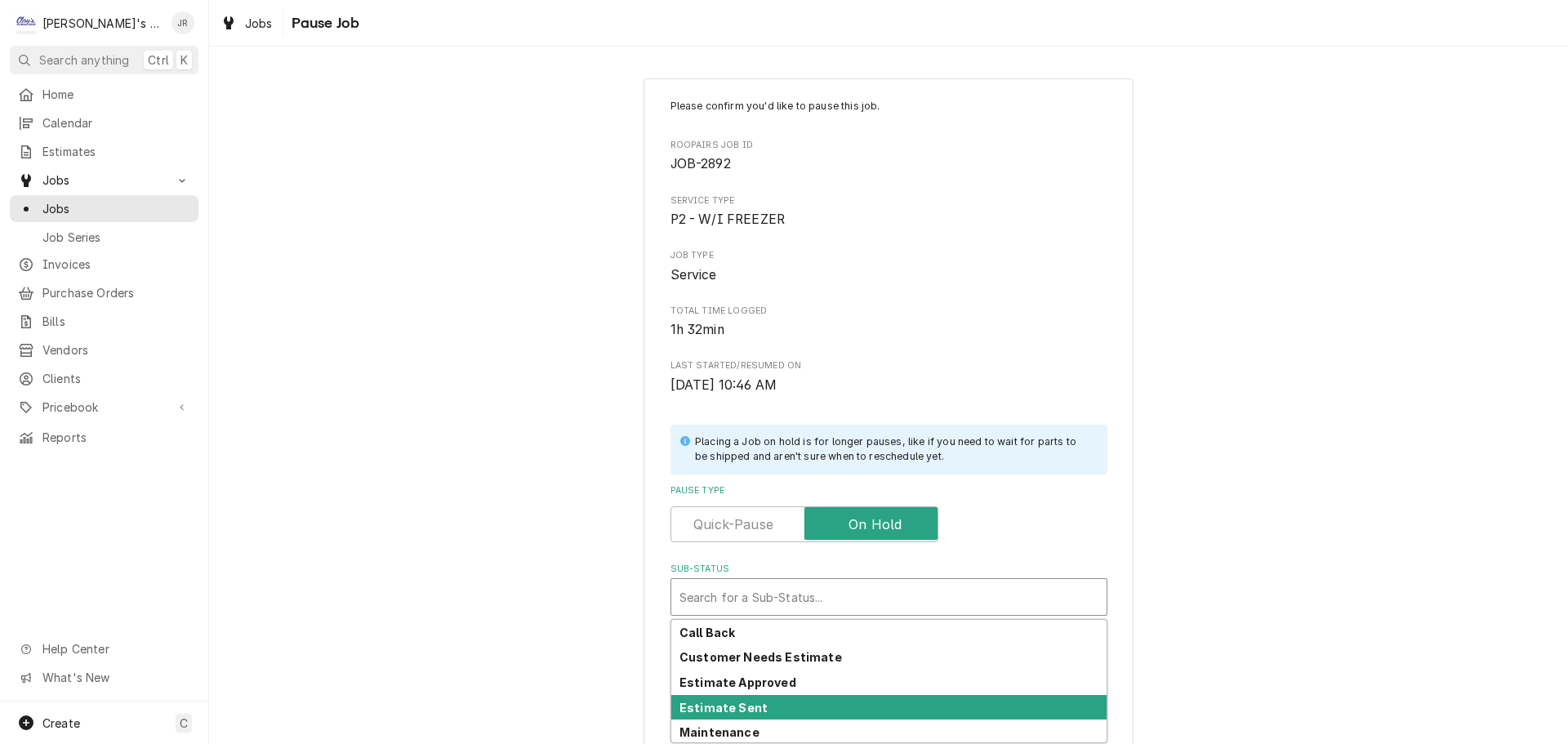
click at [756, 709] on div "Estimate Sent" at bounding box center [889, 708] width 435 height 26
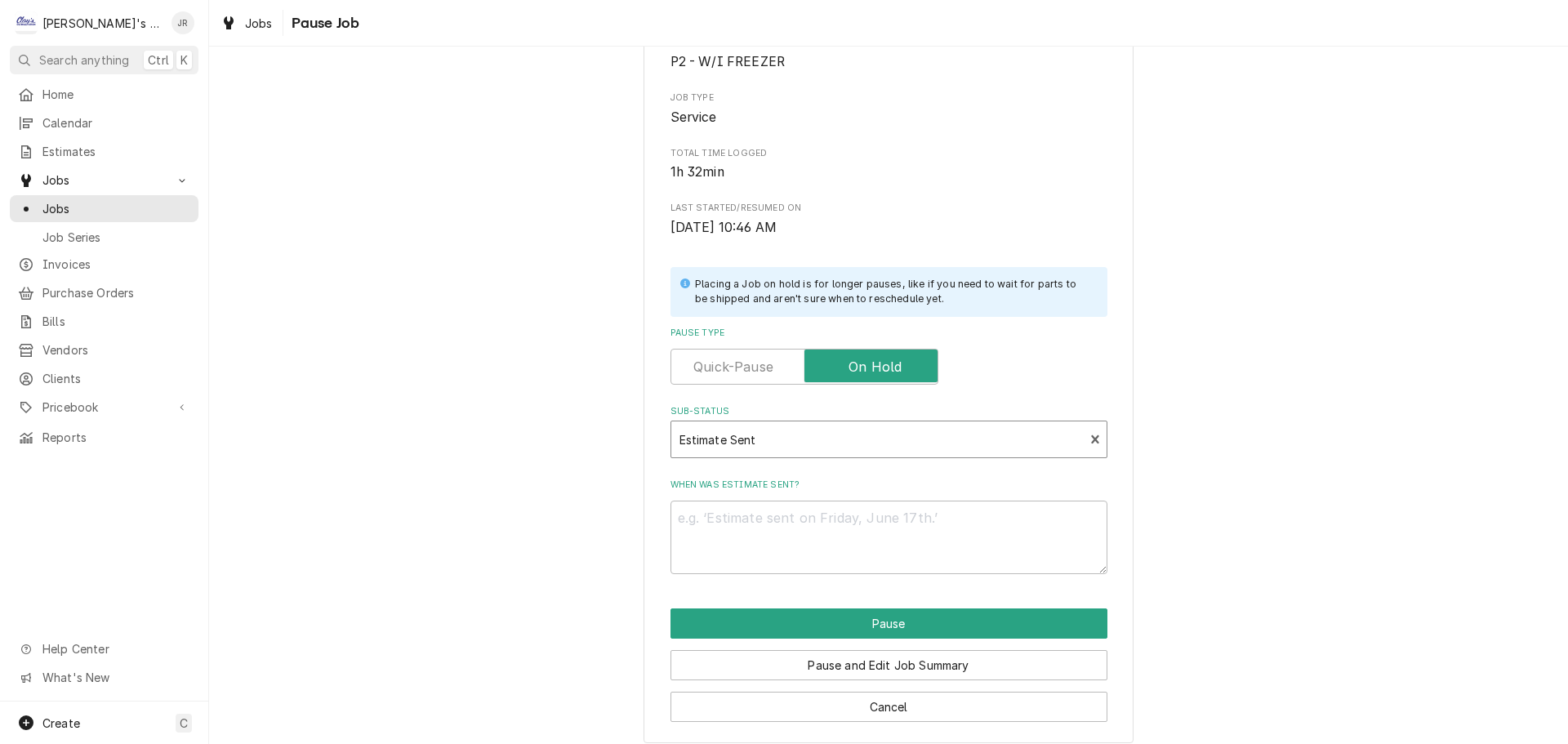
scroll to position [171, 0]
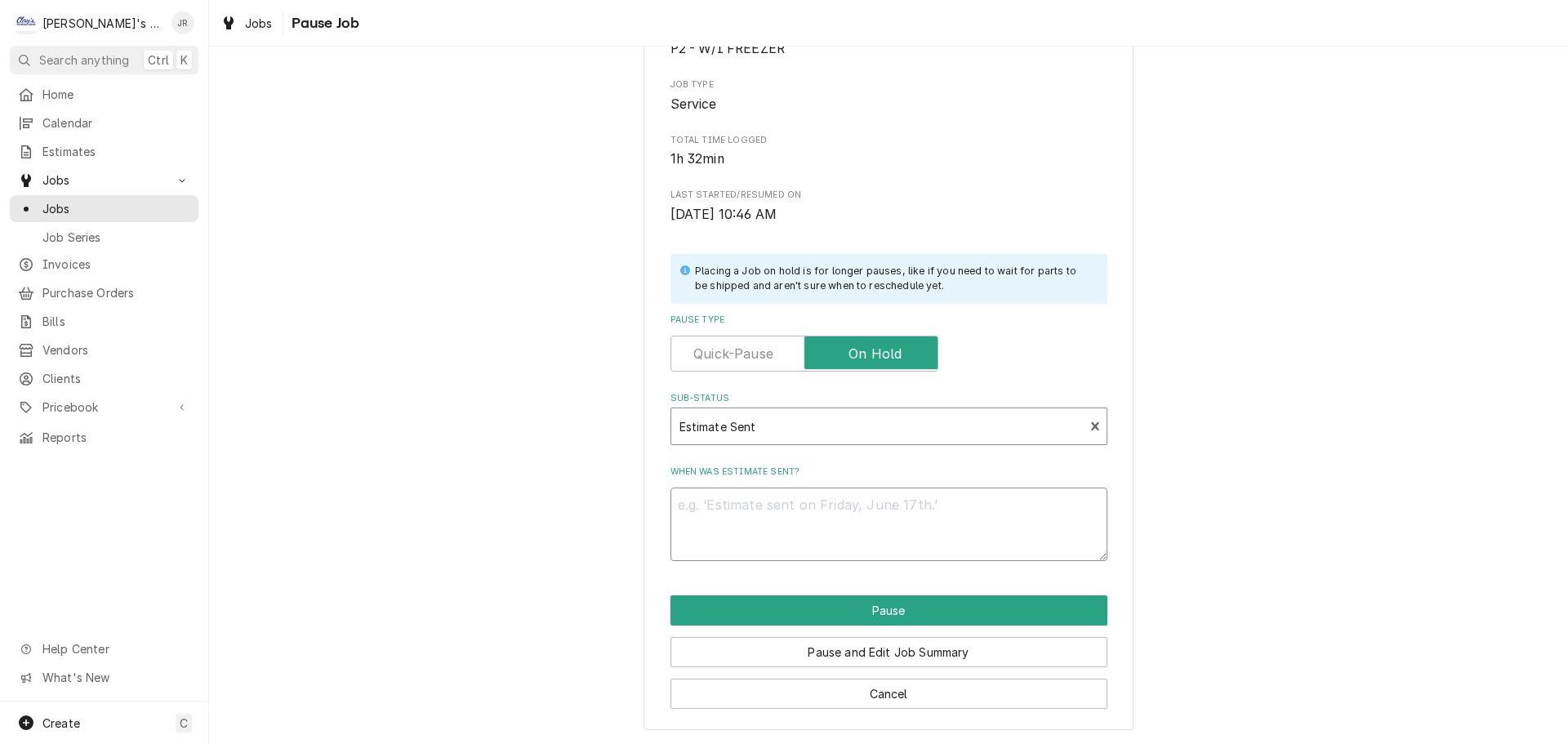
click at [682, 517] on textarea "When was estimate sent?" at bounding box center [889, 524] width 437 height 73
type textarea "x"
type textarea "9"
type textarea "x"
type textarea "9/"
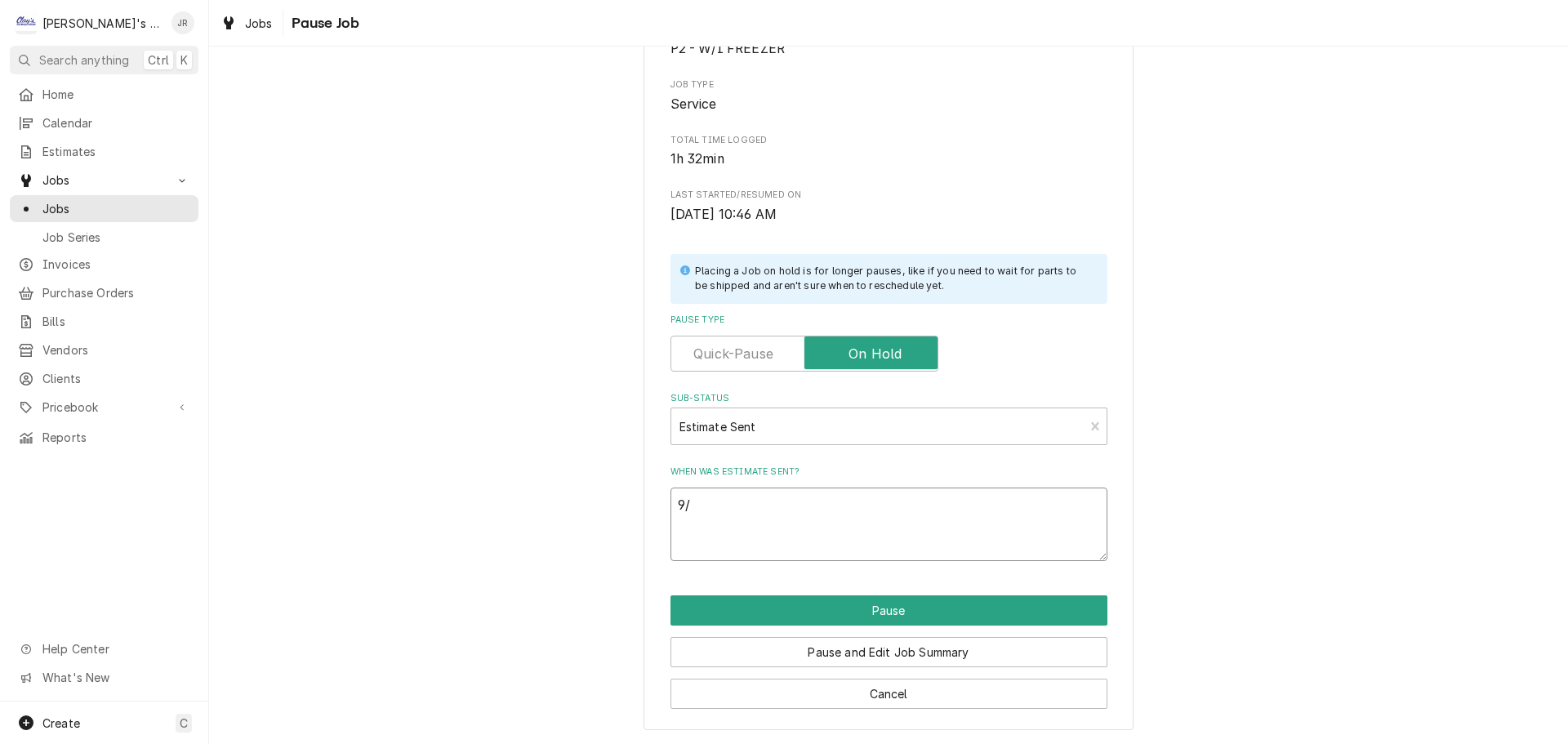
type textarea "x"
type textarea "9/2"
type textarea "x"
type textarea "9/25"
type textarea "x"
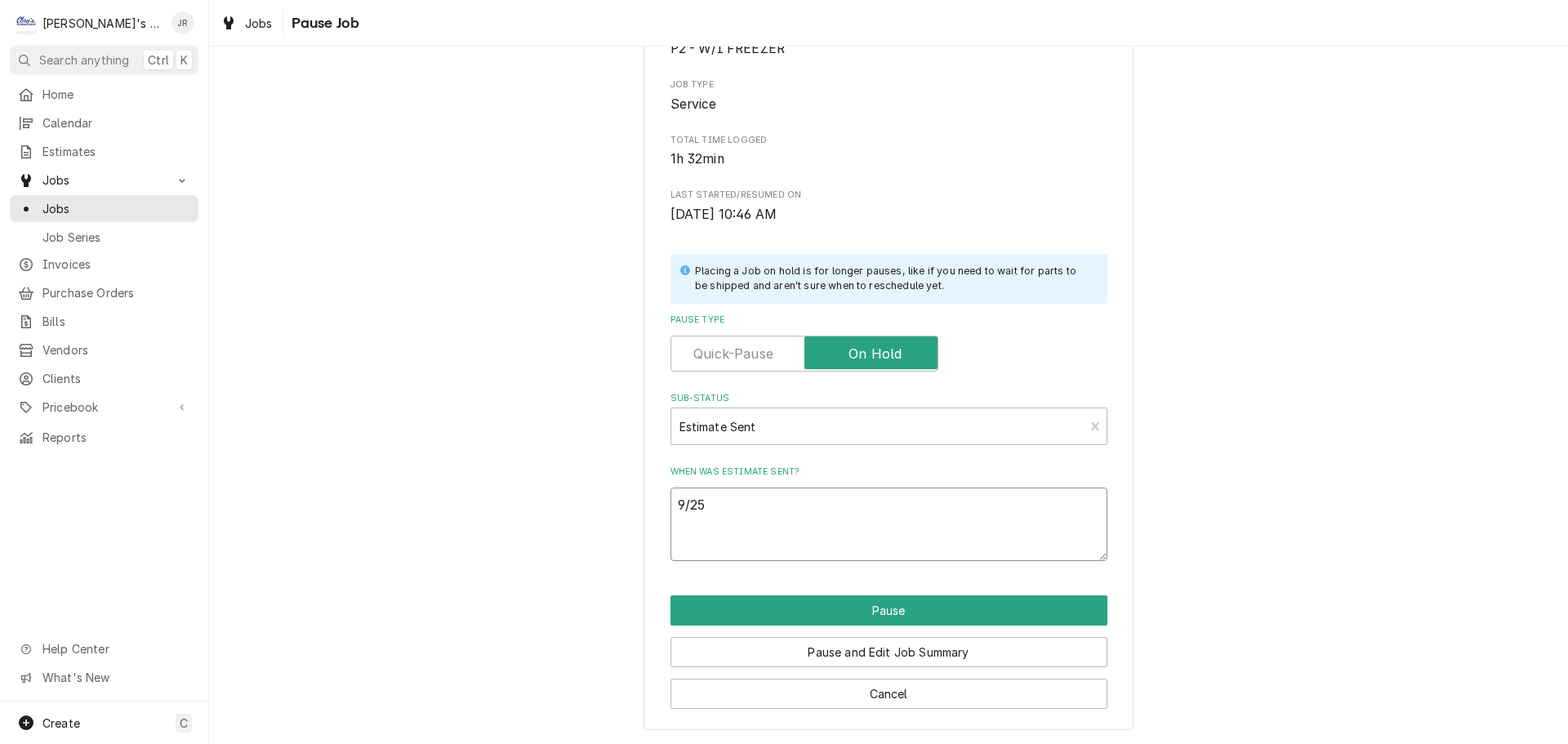
type textarea "9/25/"
type textarea "x"
type textarea "9/25/2"
type textarea "x"
type textarea "[DATE]"
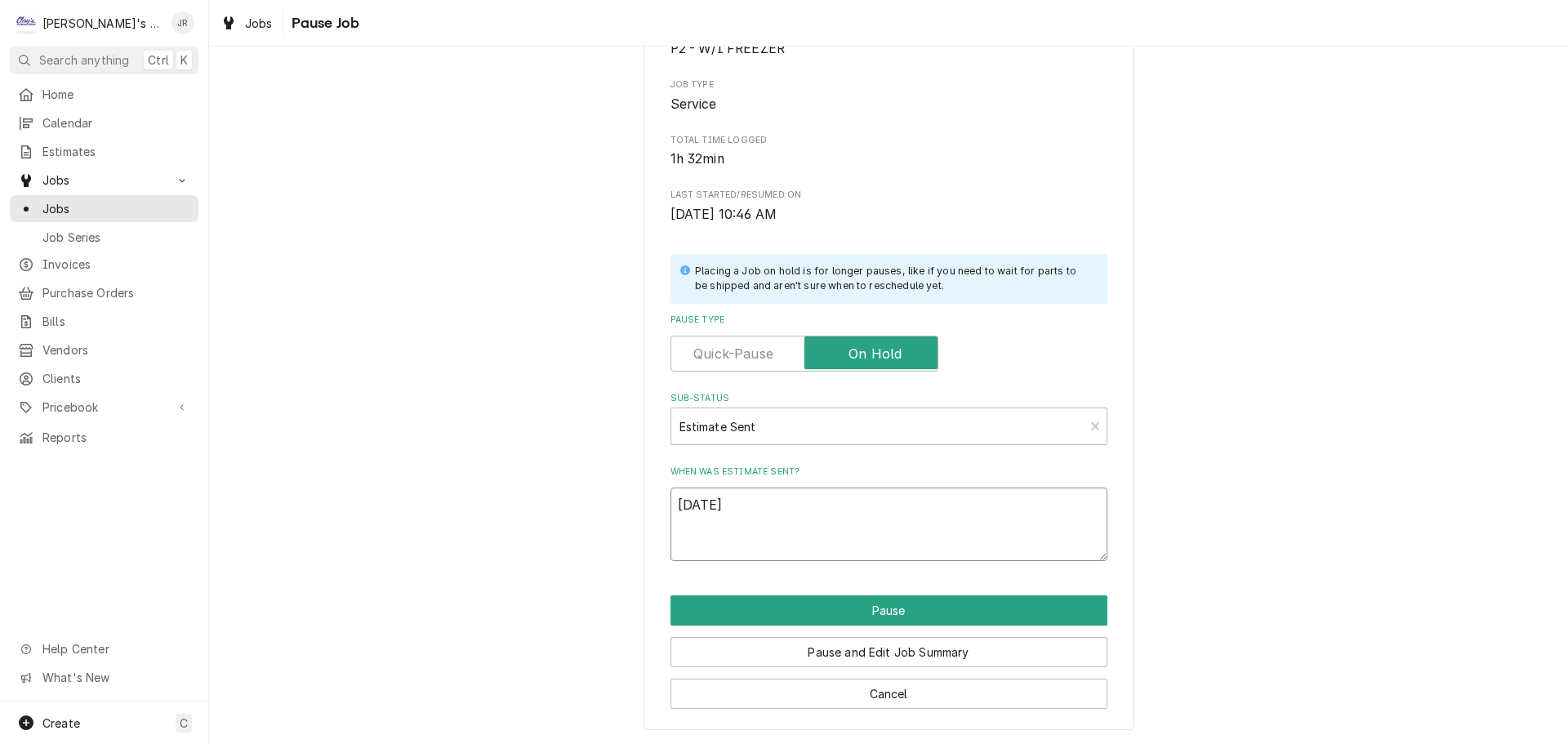
type textarea "x"
type textarea "9/25/202"
type textarea "x"
type textarea "[DATE]"
click at [842, 602] on button "Pause" at bounding box center [889, 611] width 437 height 30
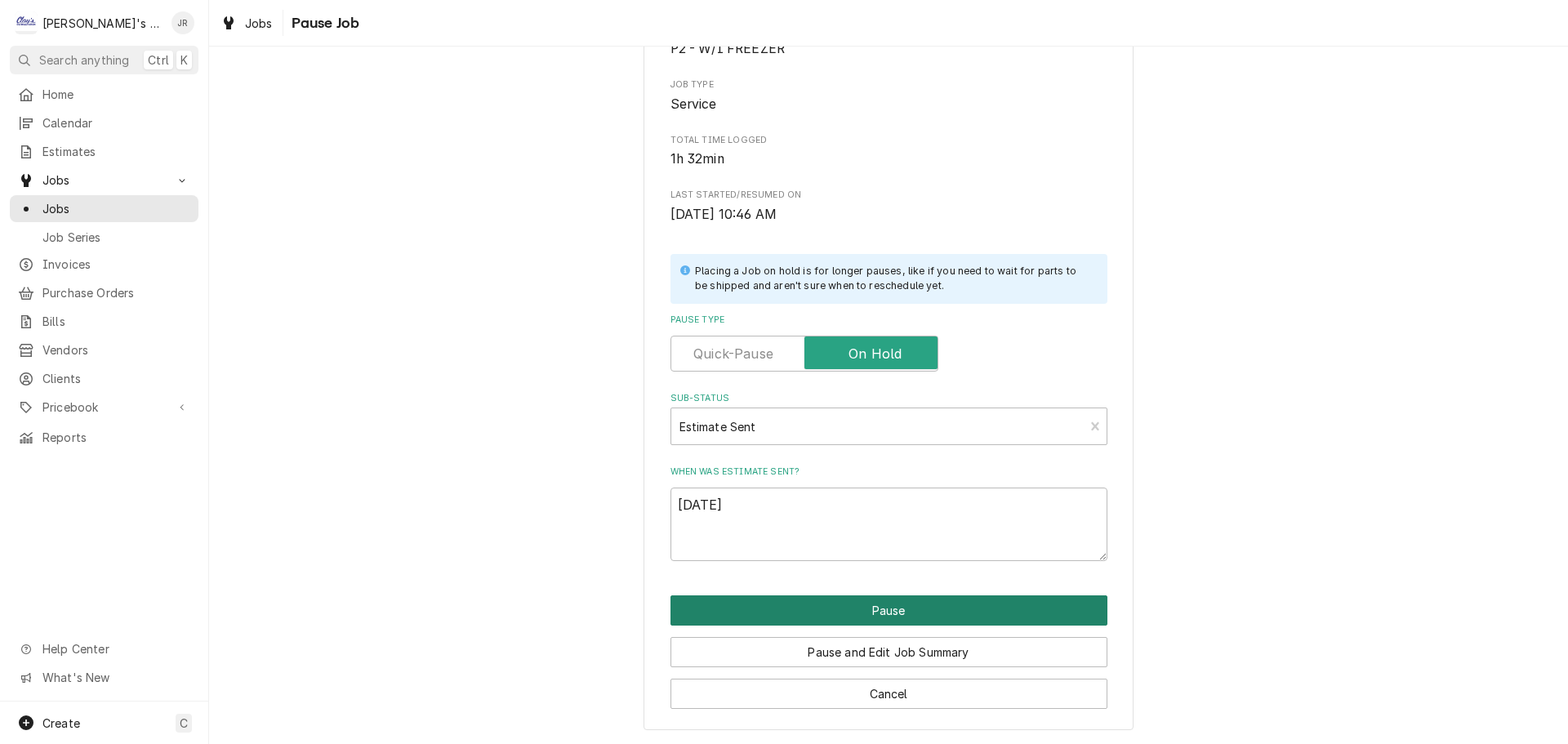
type textarea "x"
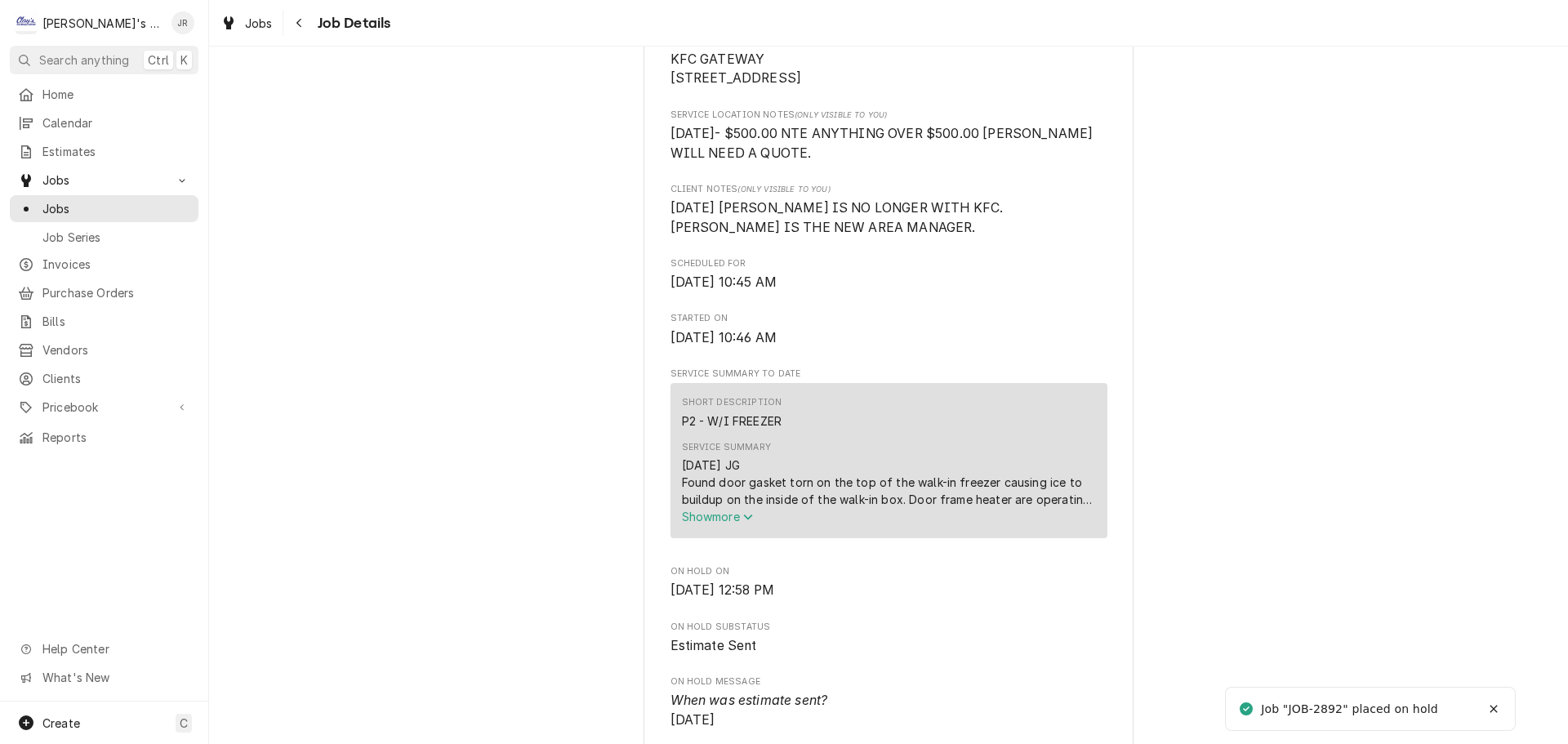
scroll to position [408, 0]
click at [684, 522] on span "Show more" at bounding box center [718, 514] width 72 height 14
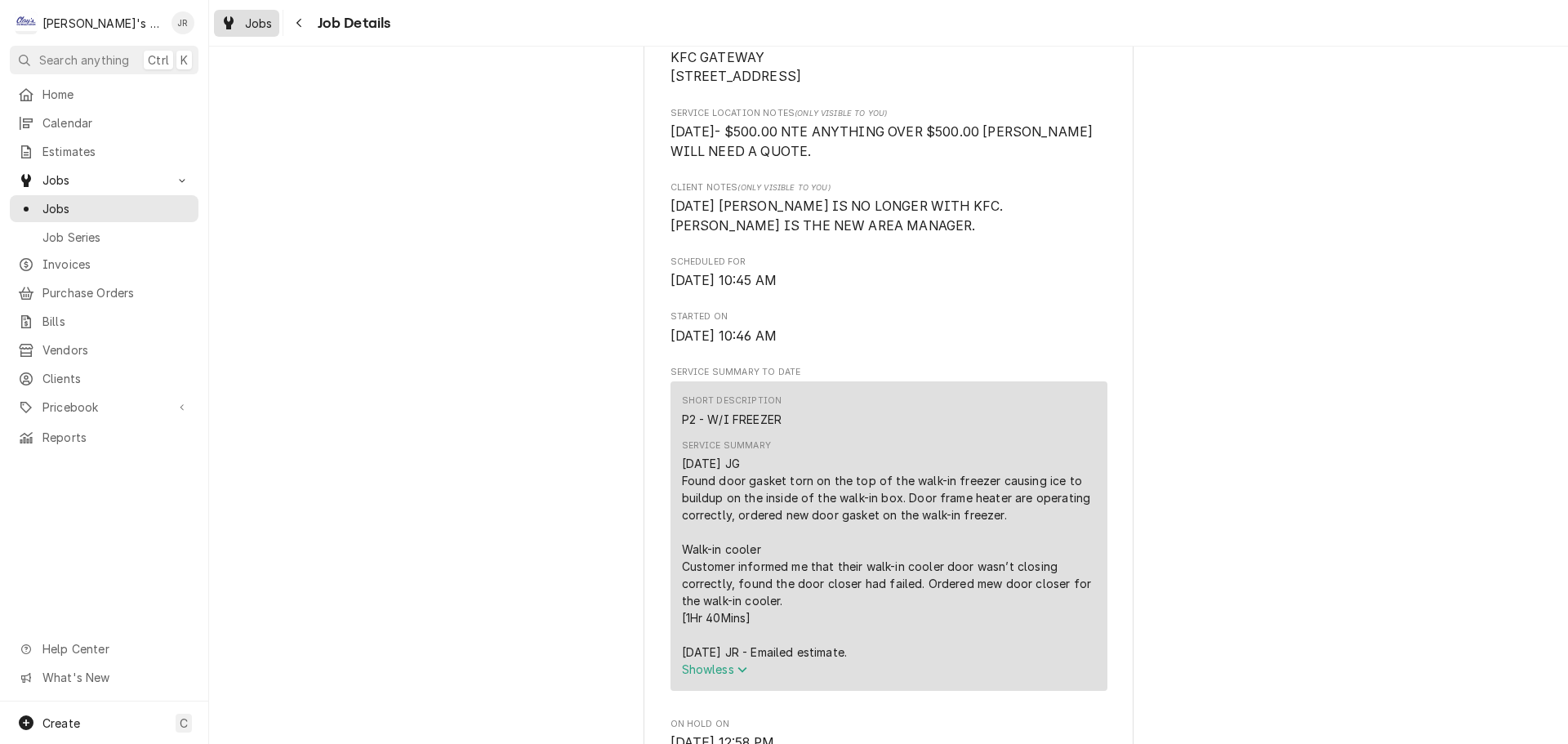
click at [249, 25] on span "Jobs" at bounding box center [258, 23] width 28 height 17
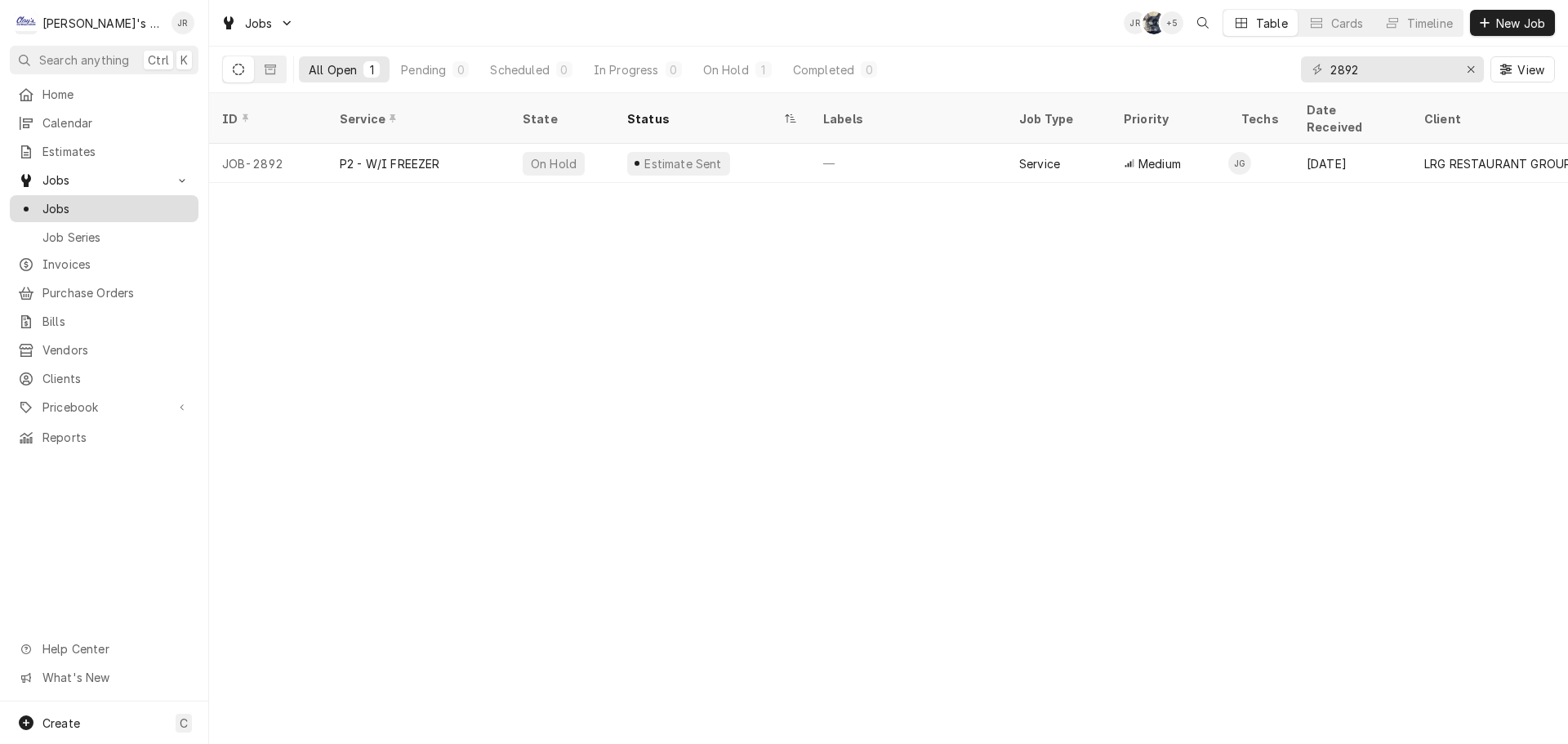
click at [129, 205] on span "Jobs" at bounding box center [117, 209] width 148 height 17
click at [1475, 75] on div "Erase input" at bounding box center [1470, 69] width 16 height 16
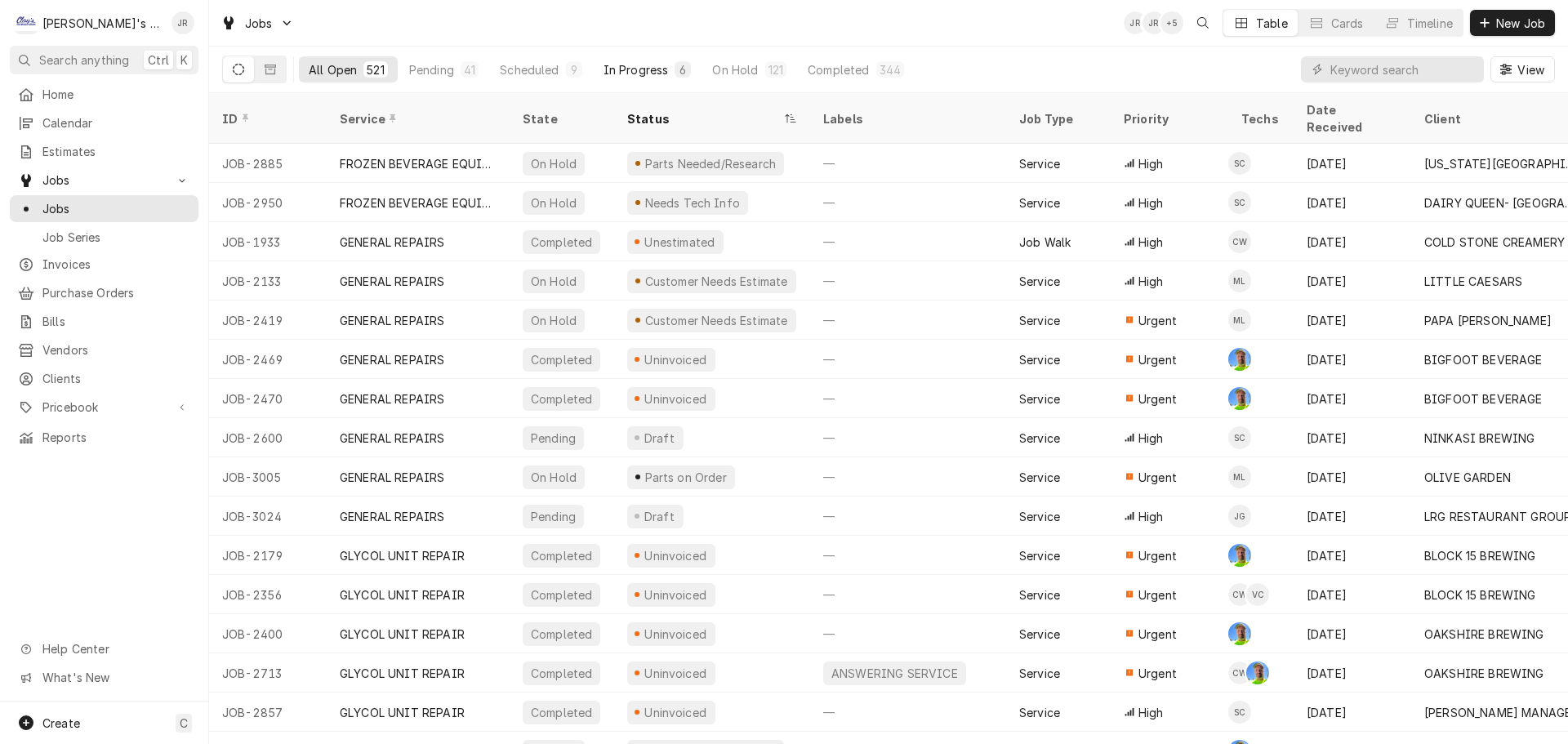
click at [614, 75] on div "In Progress" at bounding box center [636, 70] width 65 height 17
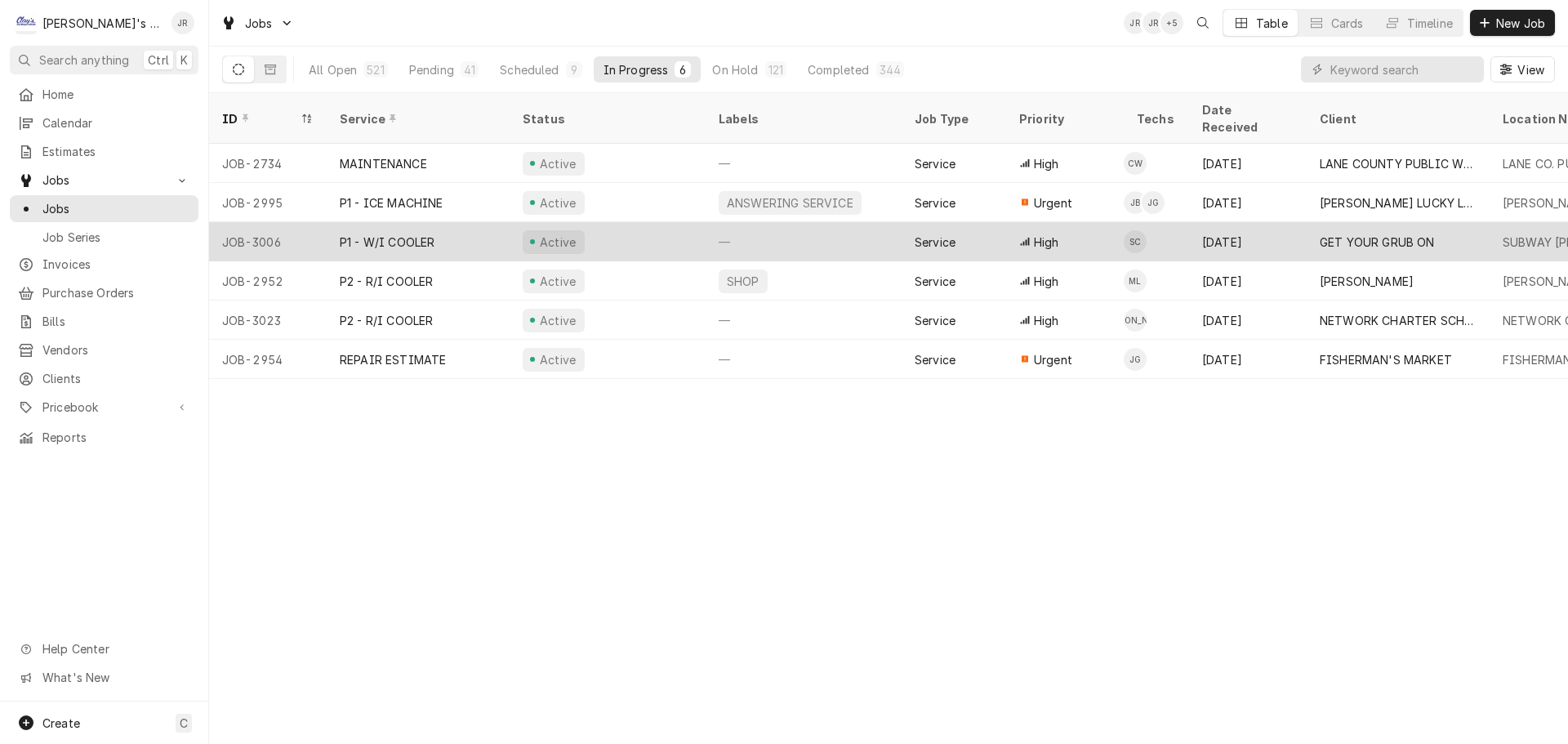
click at [676, 229] on div "Active" at bounding box center [607, 241] width 196 height 39
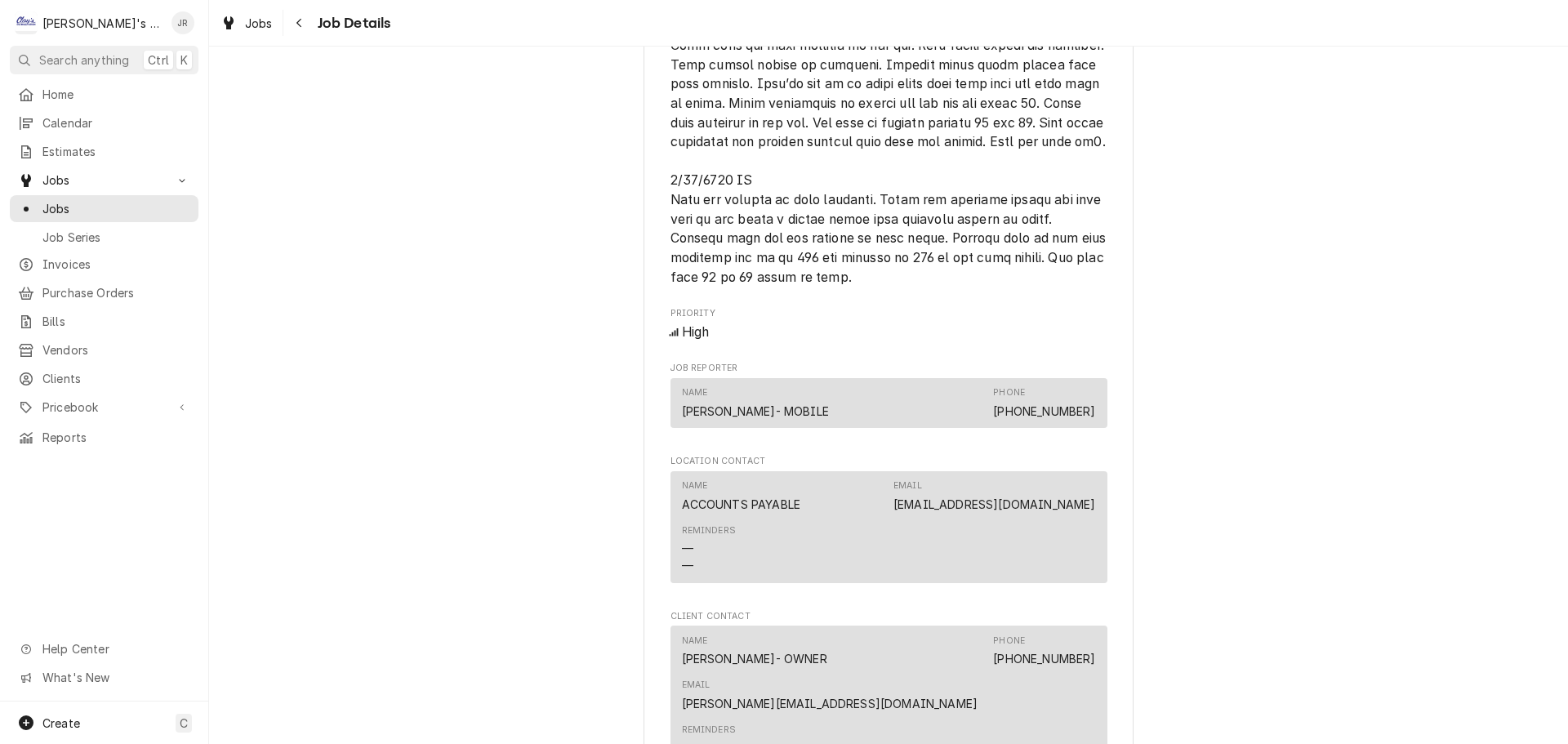
scroll to position [1388, 0]
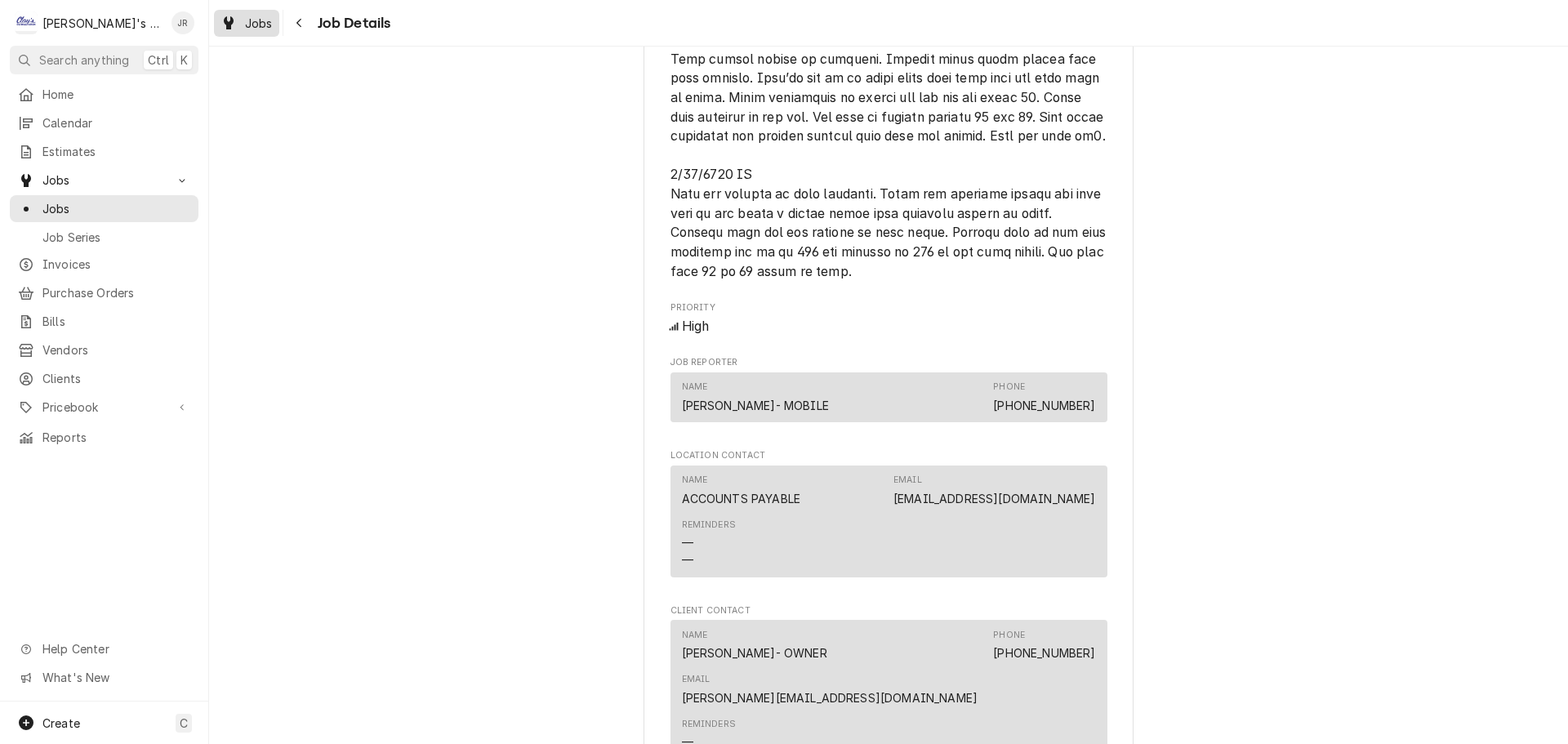
click at [251, 25] on span "Jobs" at bounding box center [258, 23] width 28 height 17
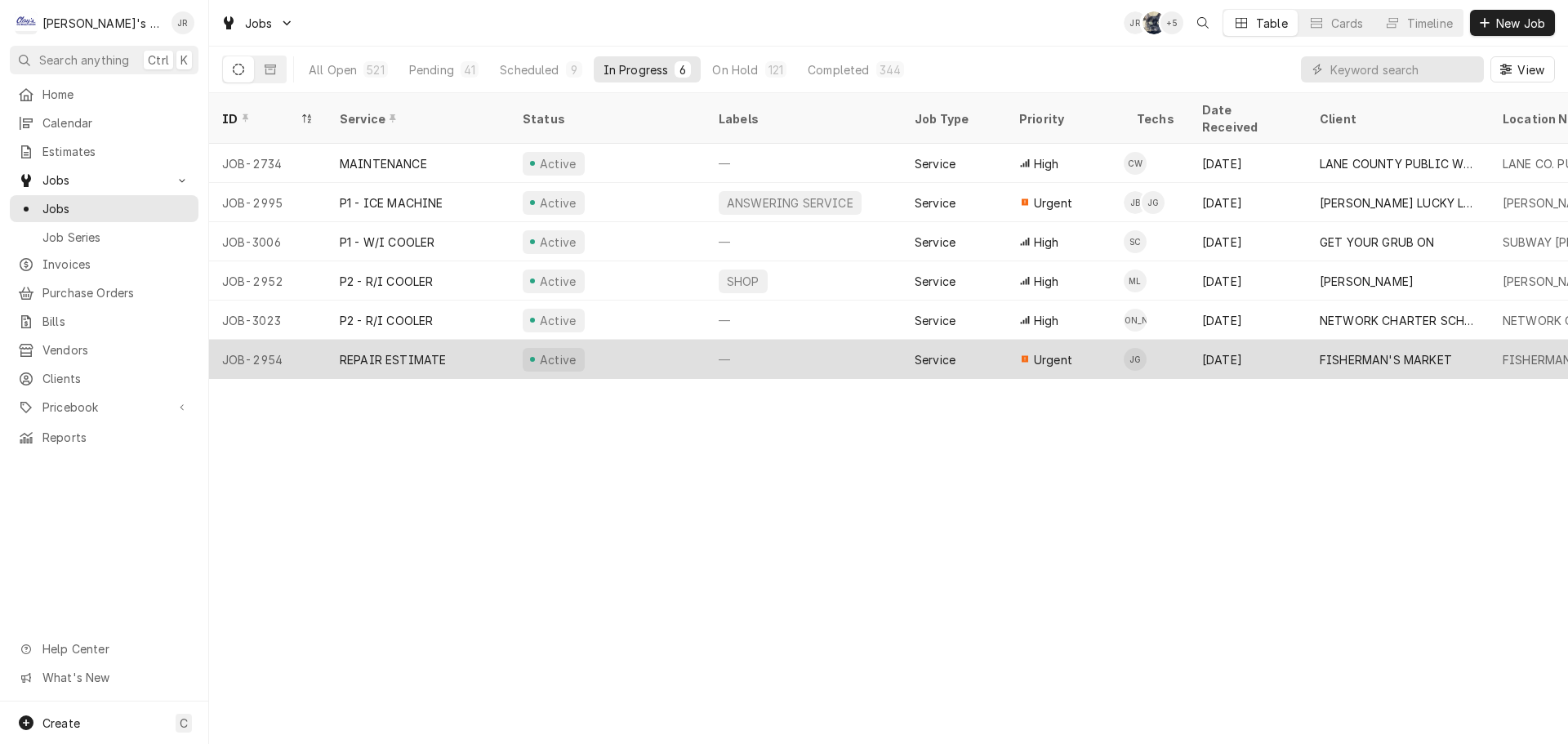
click at [622, 344] on div "Active" at bounding box center [607, 359] width 196 height 39
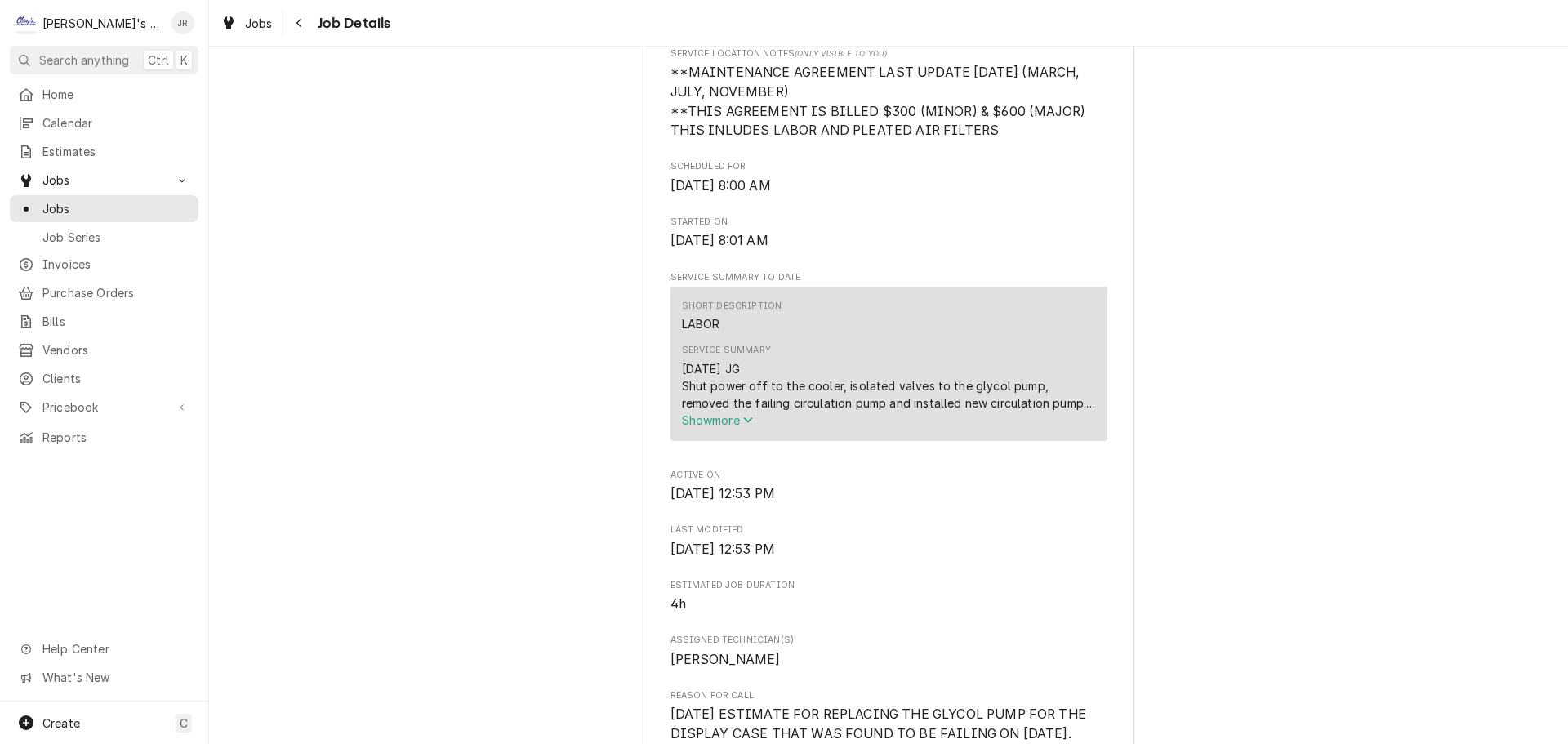
scroll to position [572, 0]
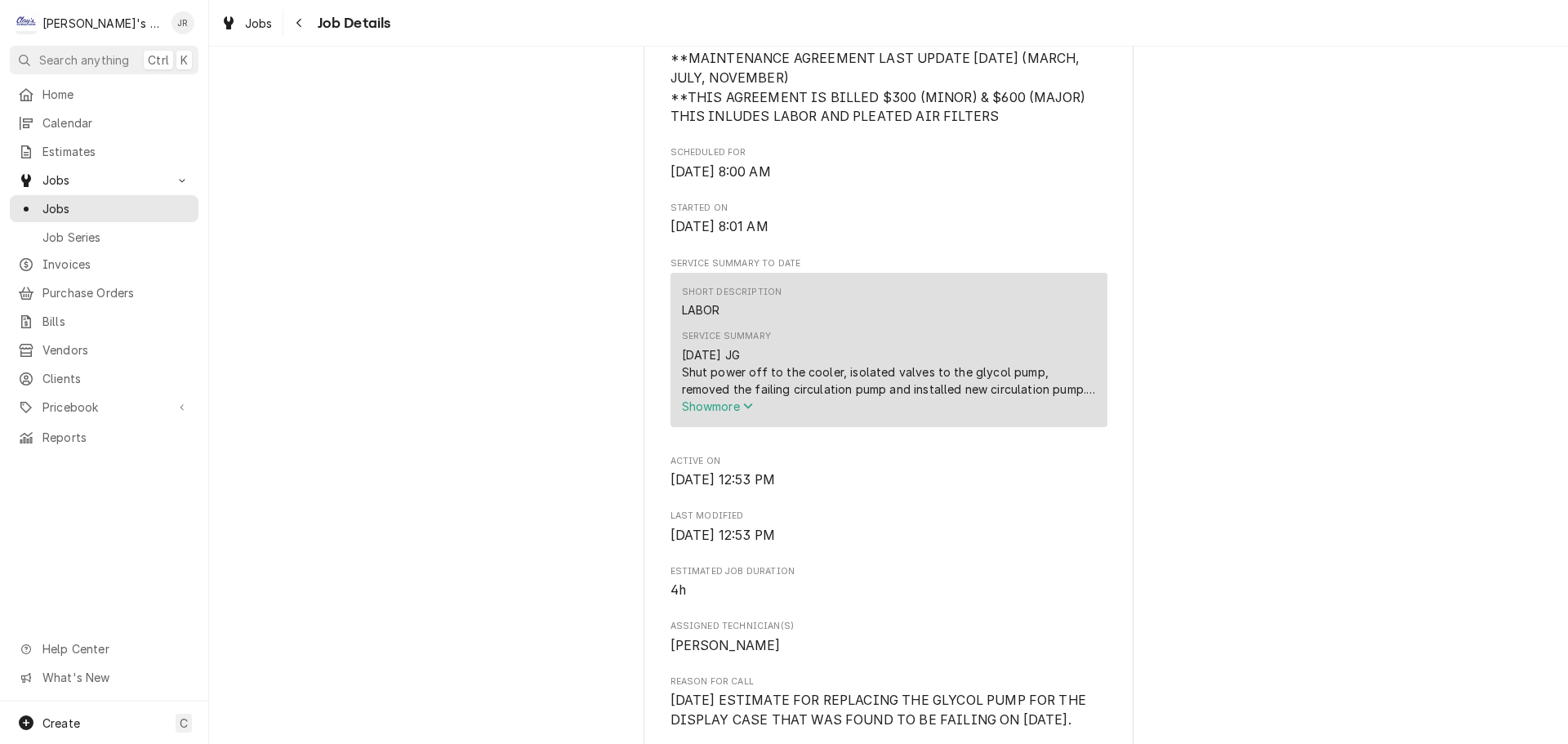
click at [713, 414] on span "Show more" at bounding box center [718, 406] width 72 height 14
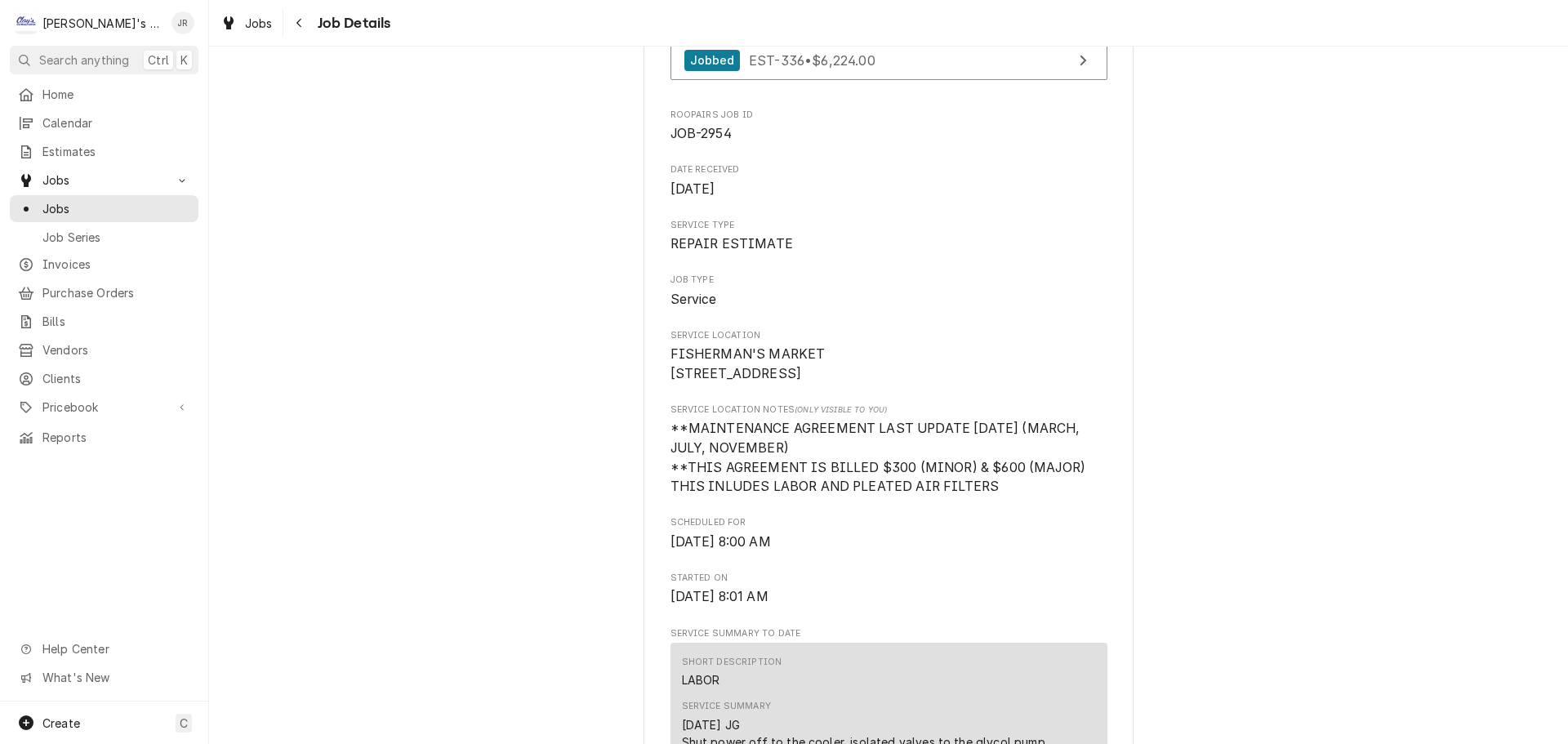
scroll to position [0, 0]
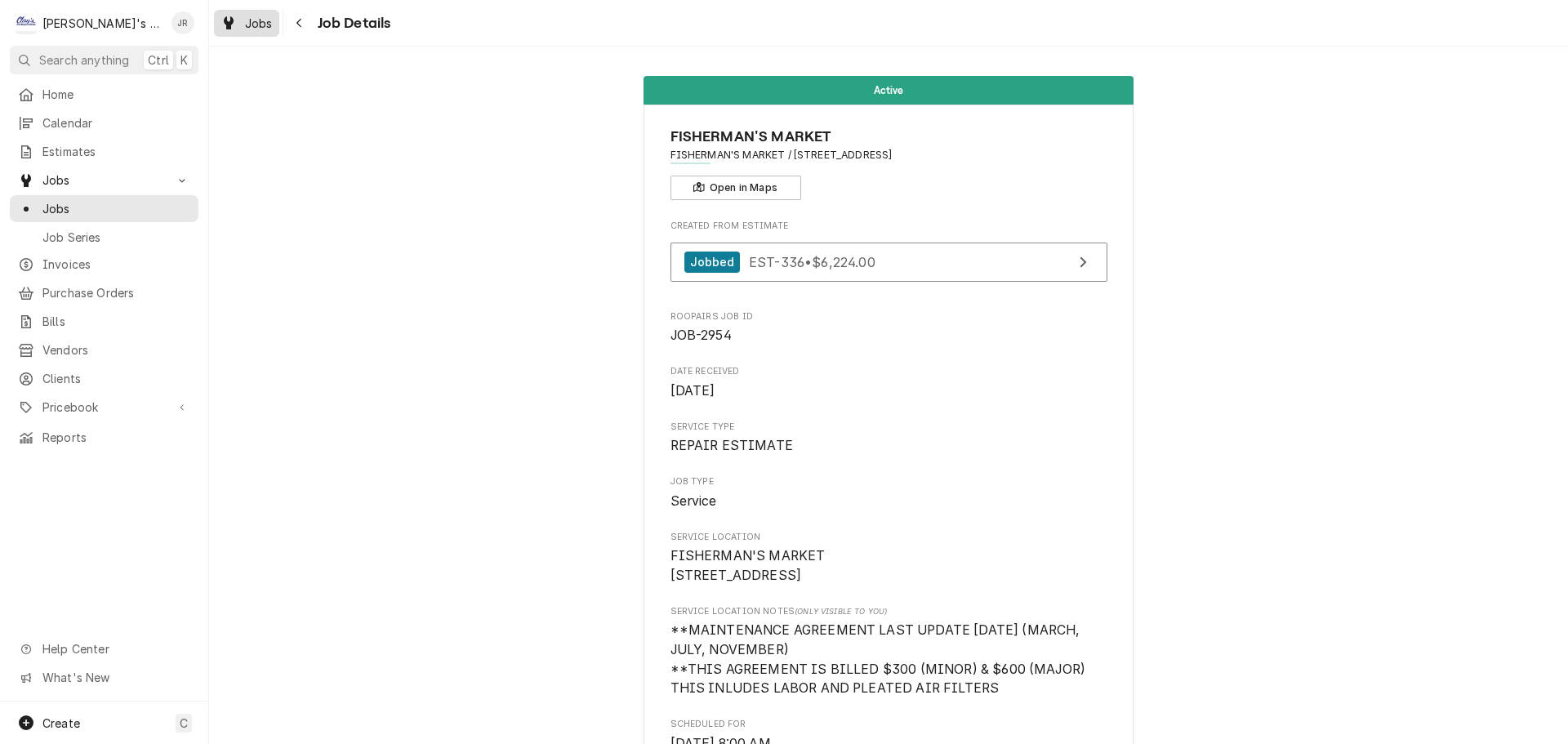
click at [228, 27] on icon "Dynamic Content Wrapper" at bounding box center [229, 23] width 9 height 13
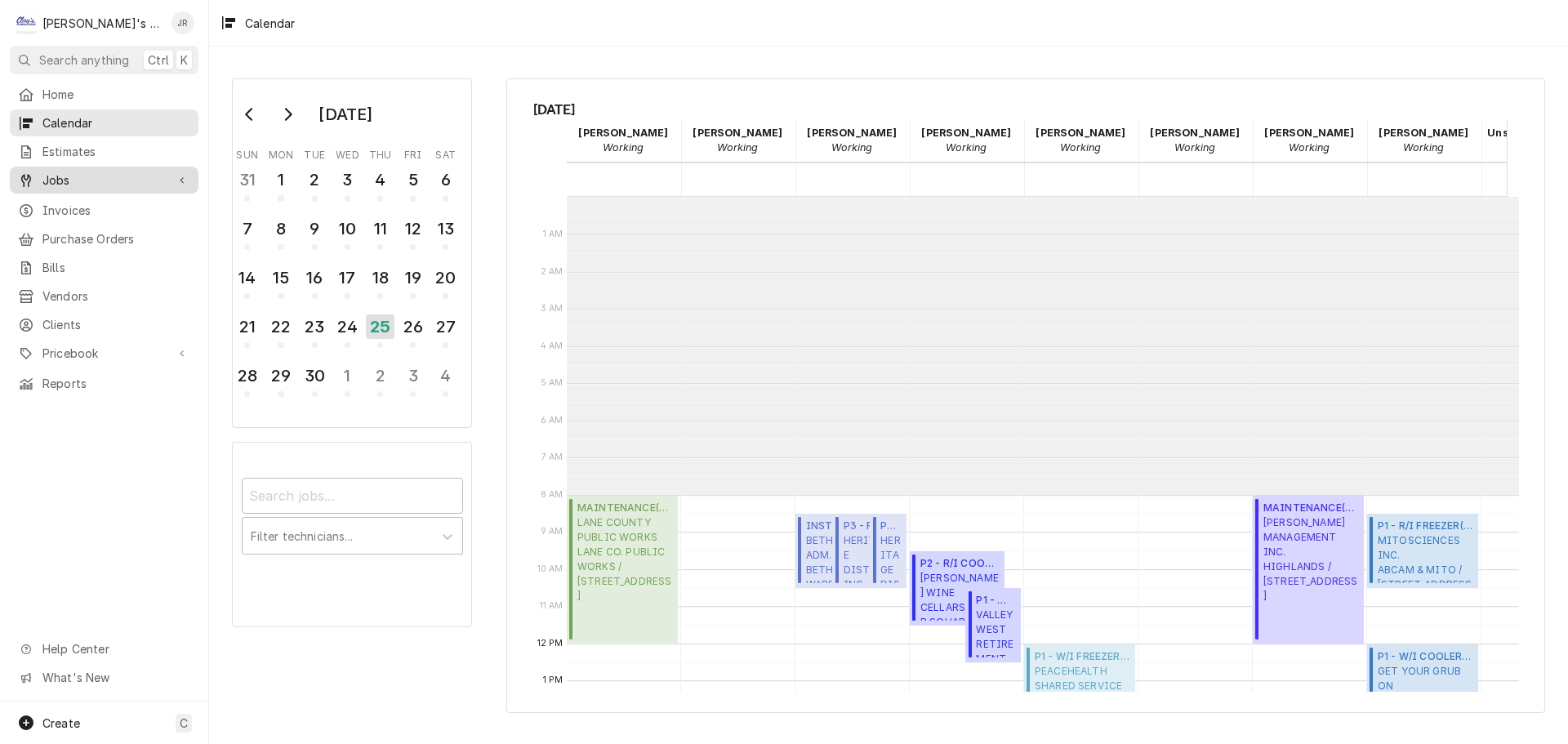
scroll to position [298, 203]
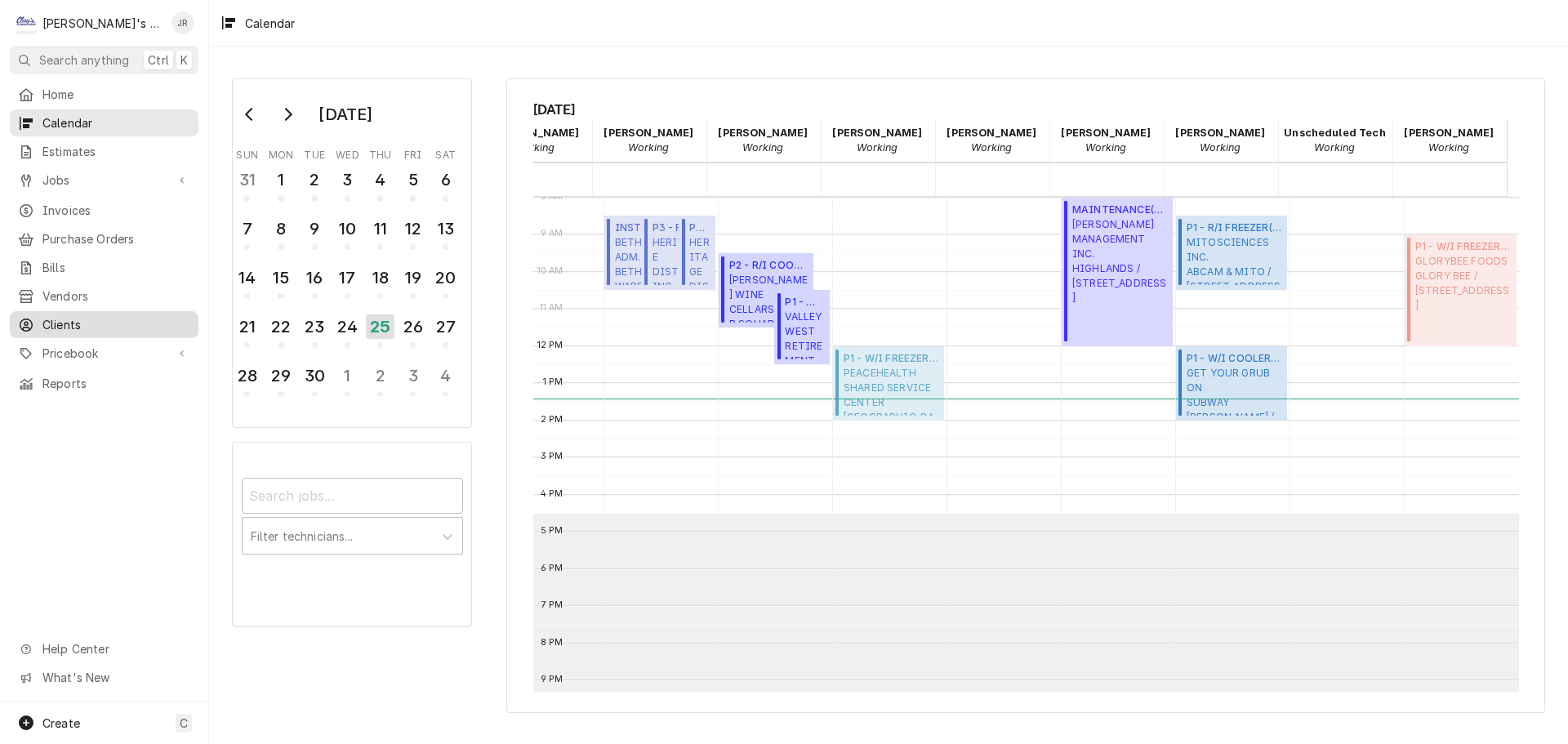
click at [121, 316] on span "Clients" at bounding box center [117, 325] width 148 height 17
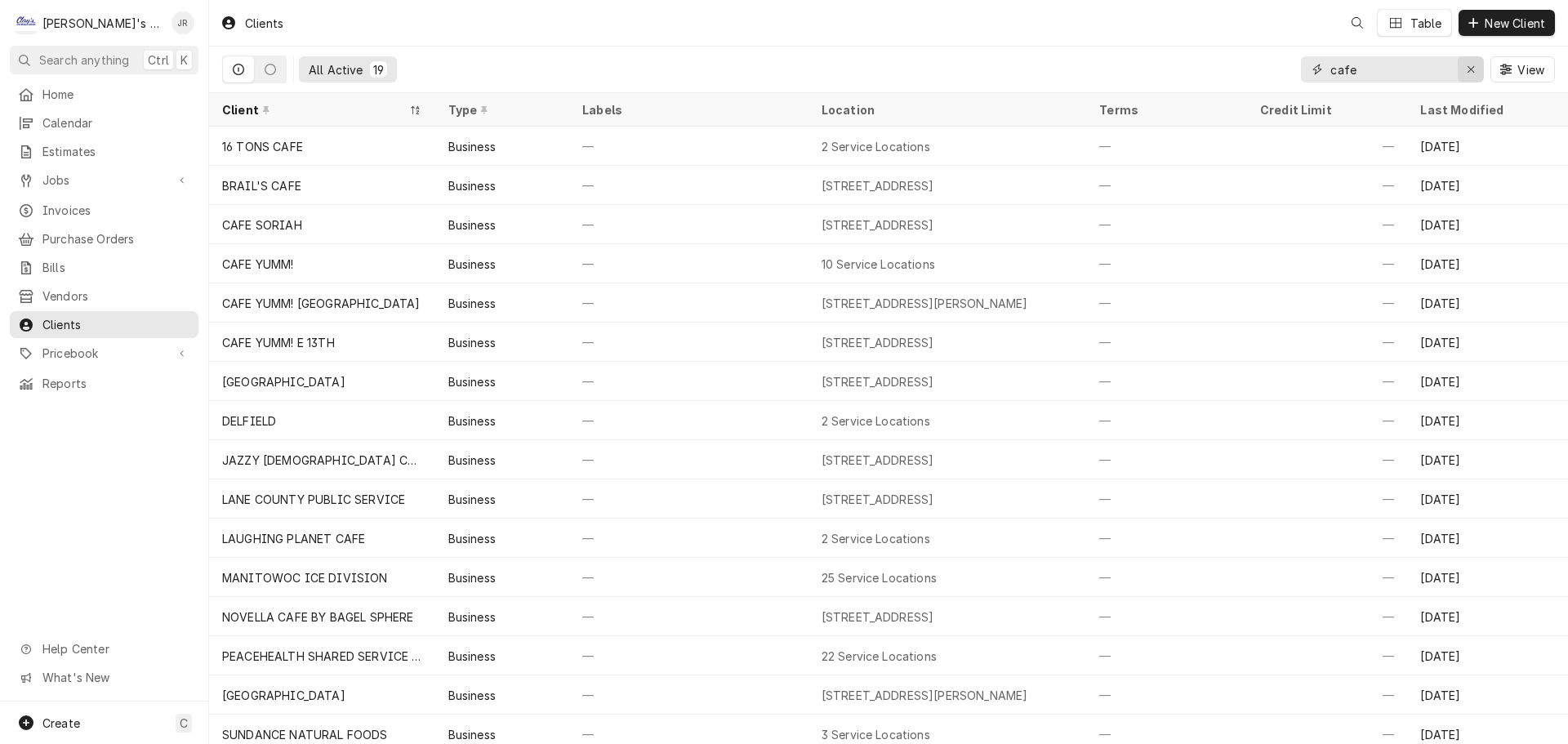
click at [1468, 76] on div "Erase input" at bounding box center [1470, 69] width 16 height 16
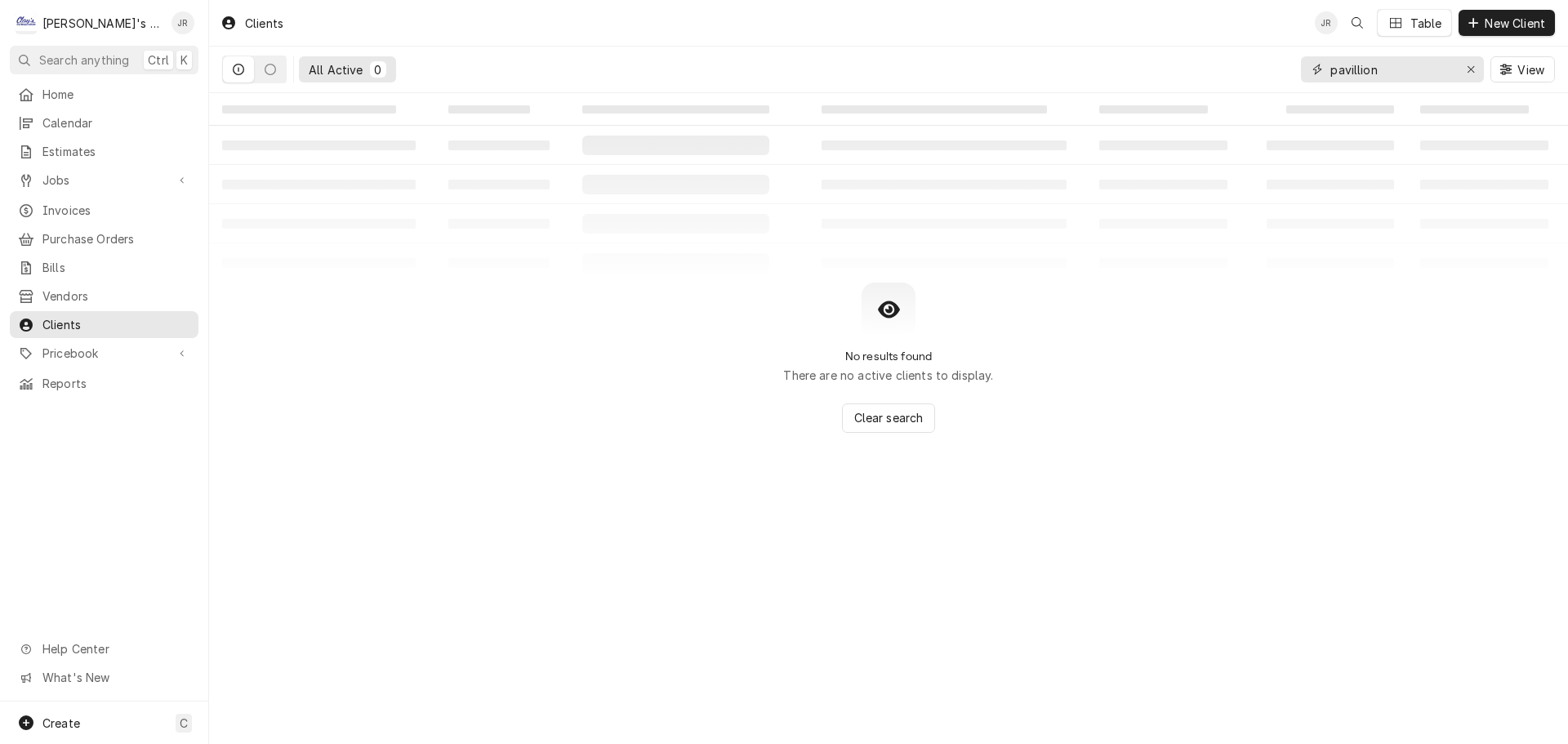
type input "pavillion"
click at [258, 77] on button "Dynamic Content Wrapper" at bounding box center [270, 69] width 31 height 27
click at [232, 76] on button "Dynamic Content Wrapper" at bounding box center [238, 69] width 31 height 27
click at [1476, 71] on icon "Erase input" at bounding box center [1470, 69] width 9 height 11
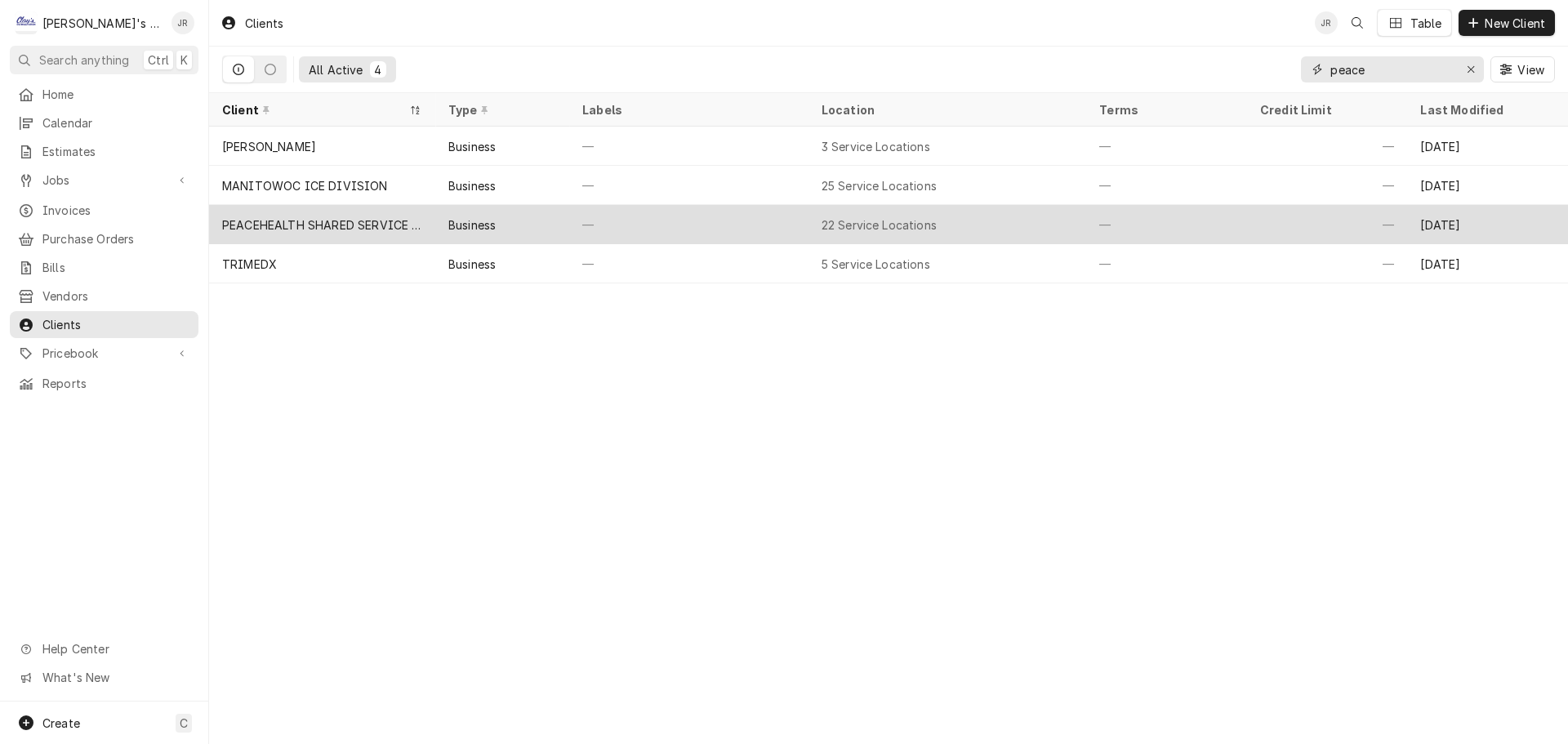
type input "peace"
click at [407, 232] on div "PEACEHEALTH SHARED SERVICE CENTER" at bounding box center [322, 224] width 226 height 39
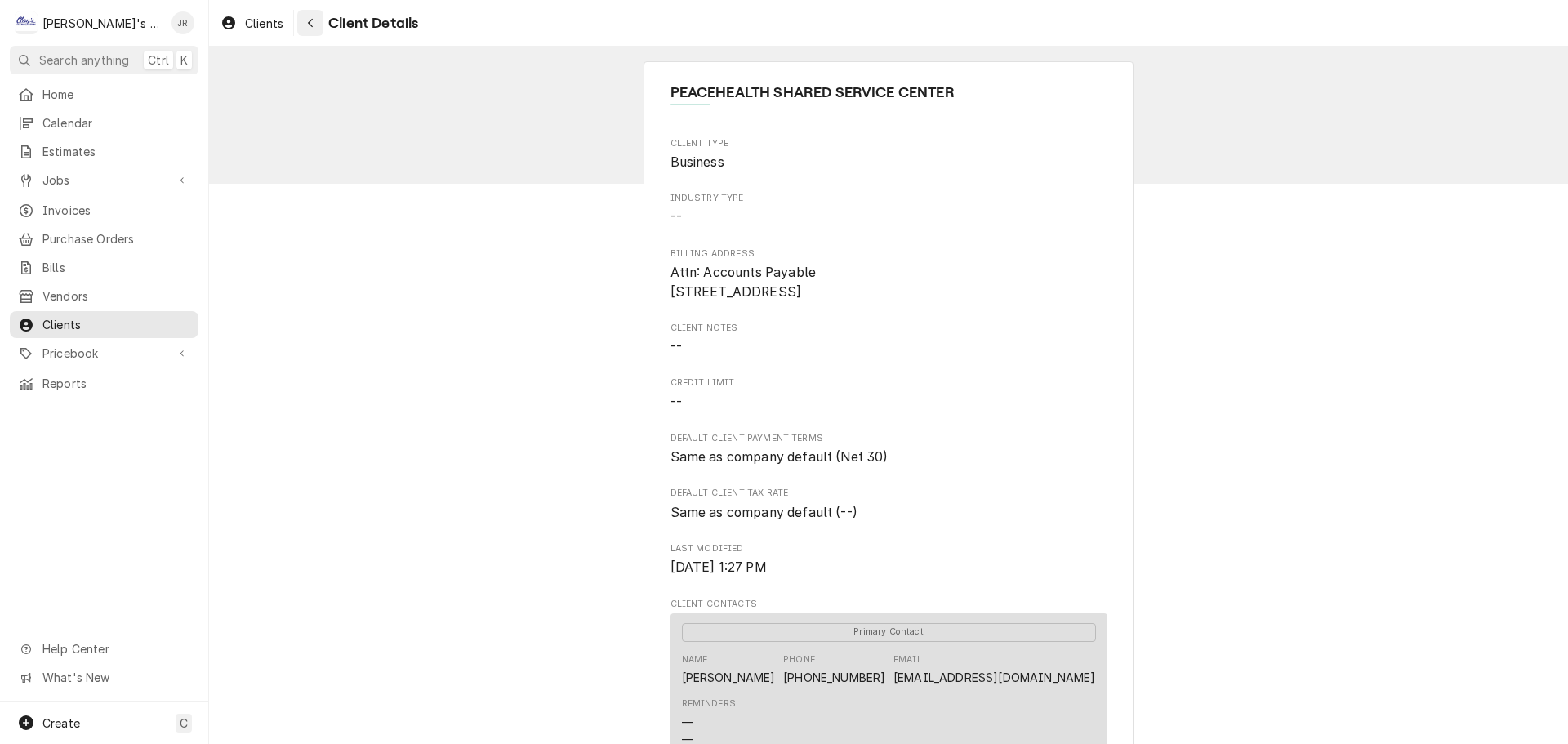
click at [304, 30] on div "Navigate back" at bounding box center [310, 22] width 16 height 16
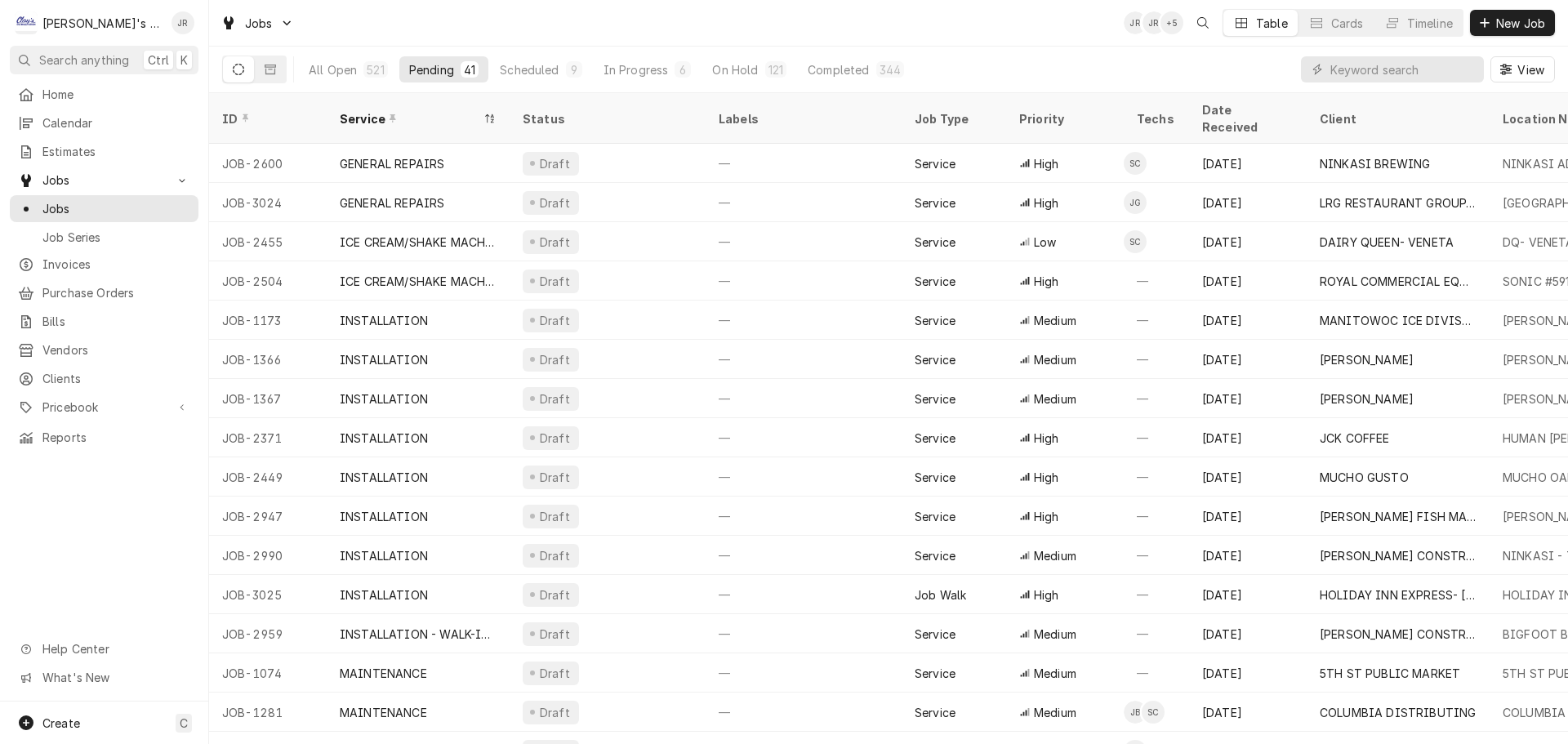
click at [1425, 81] on input "Dynamic Content Wrapper" at bounding box center [1402, 69] width 145 height 27
type input "a"
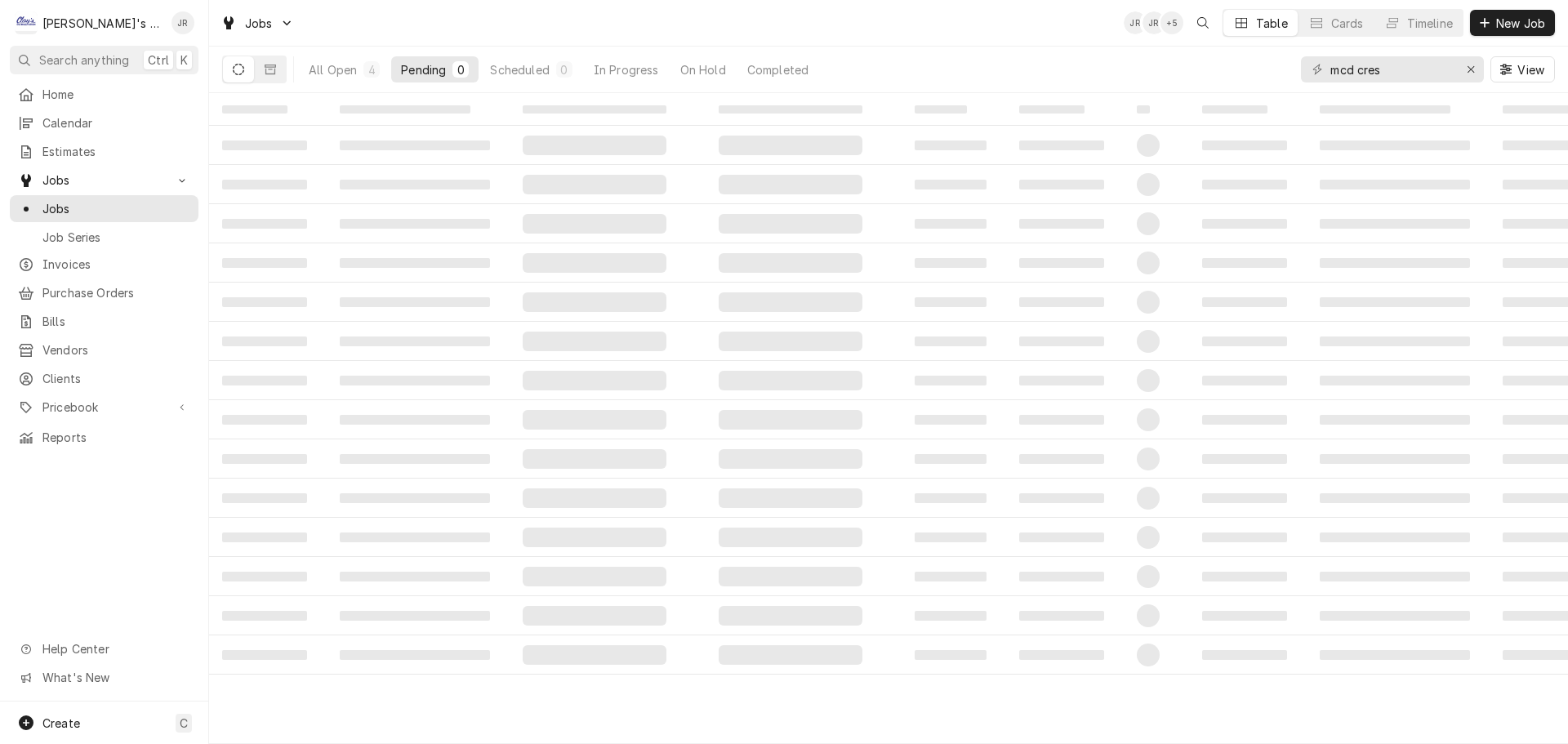
type input "mcd cres"
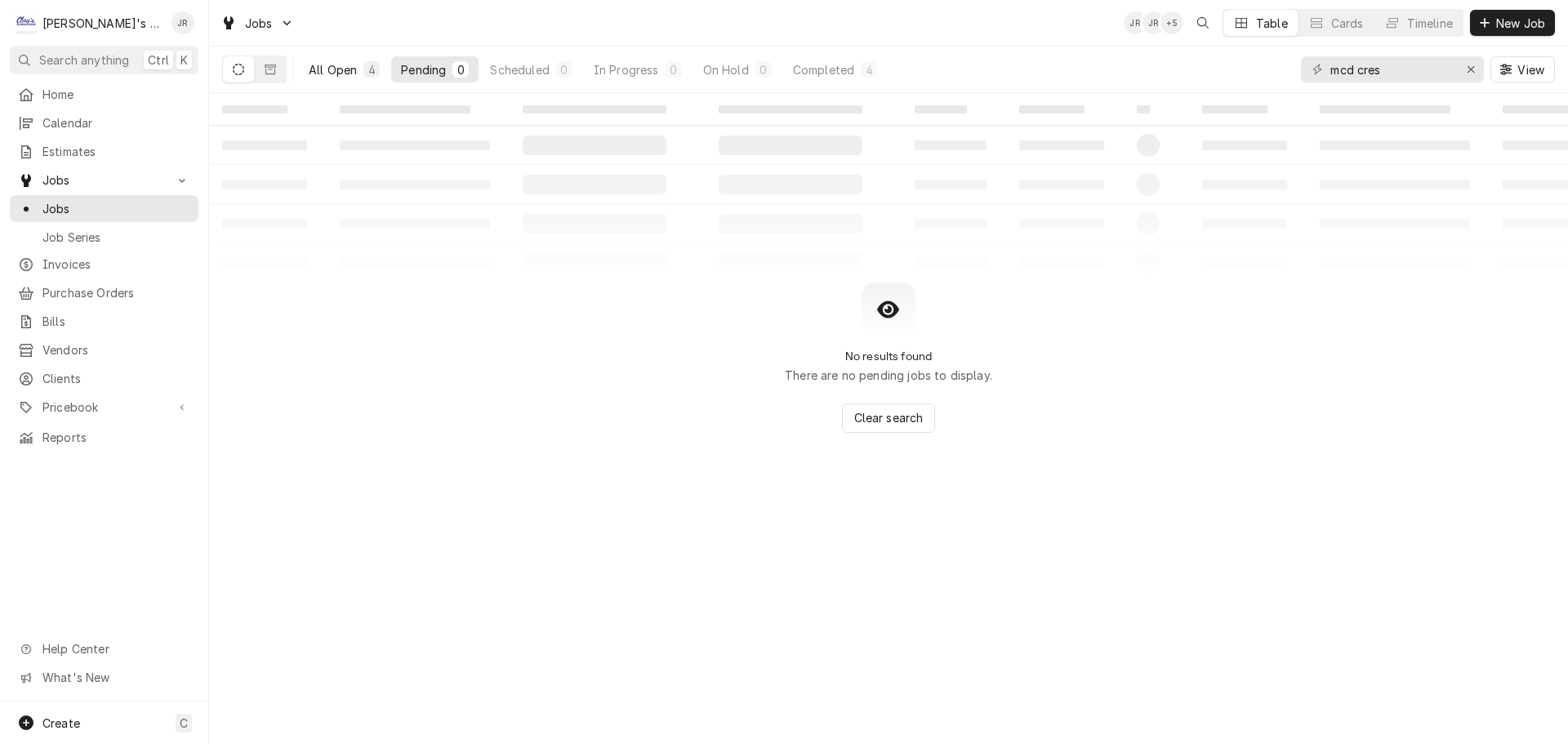
click at [328, 69] on div "All Open" at bounding box center [332, 70] width 48 height 17
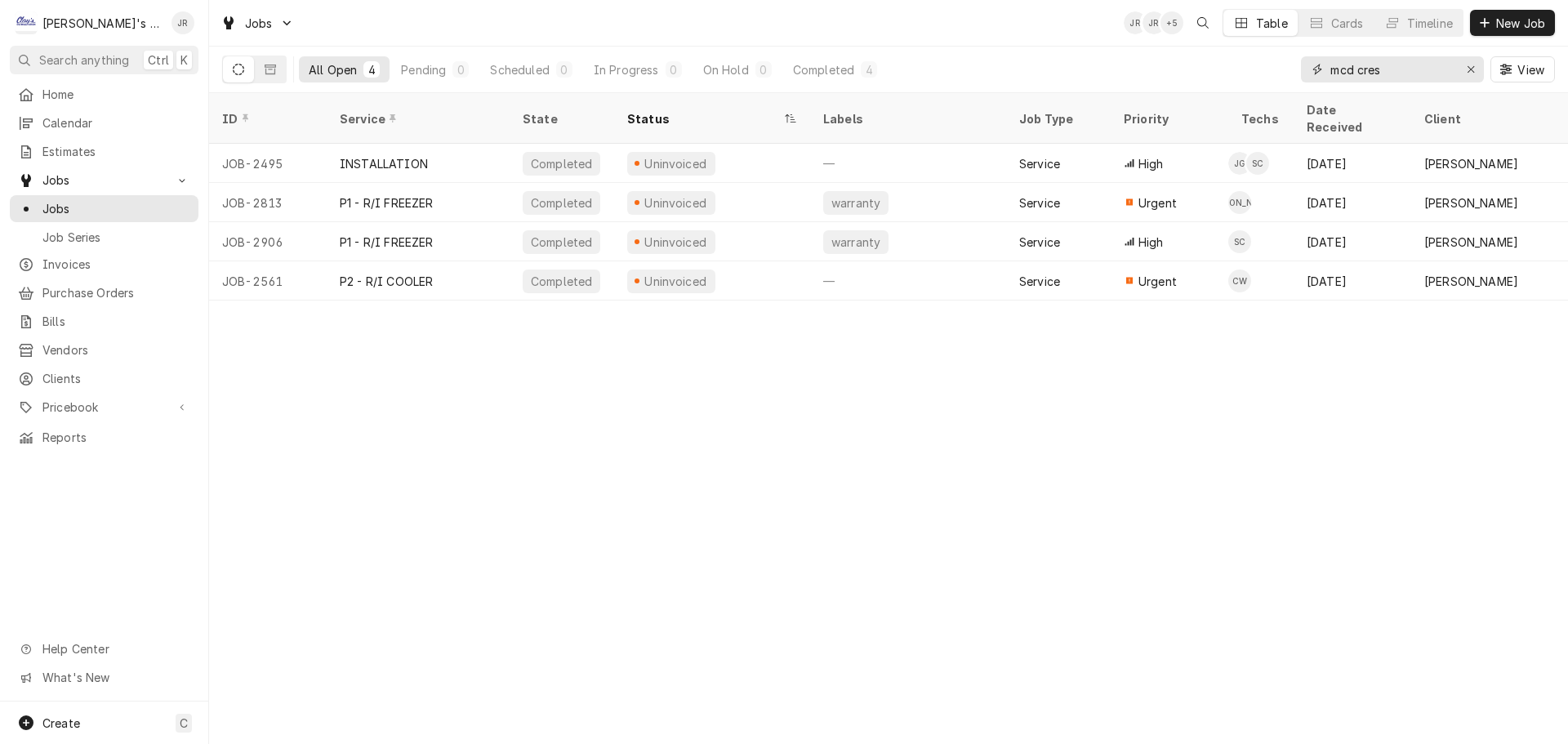
click at [1385, 79] on input "mcd cres" at bounding box center [1391, 69] width 122 height 27
drag, startPoint x: 1385, startPoint y: 79, endPoint x: 1376, endPoint y: 78, distance: 9.1
click at [1376, 78] on input "mcd cres" at bounding box center [1391, 69] width 122 height 27
click at [1398, 73] on input "mcd cres" at bounding box center [1391, 69] width 122 height 27
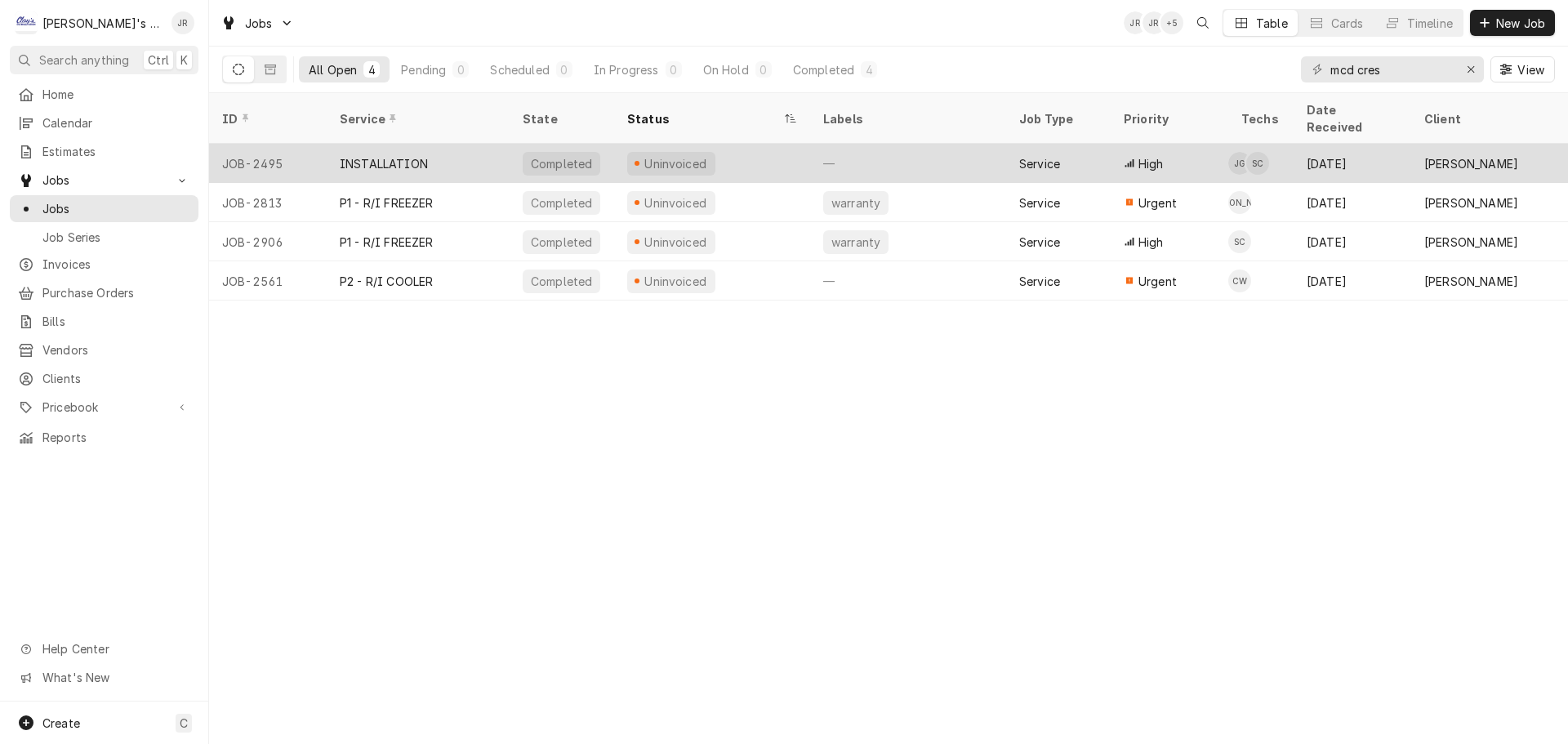
click at [486, 144] on div "INSTALLATION" at bounding box center [417, 163] width 183 height 39
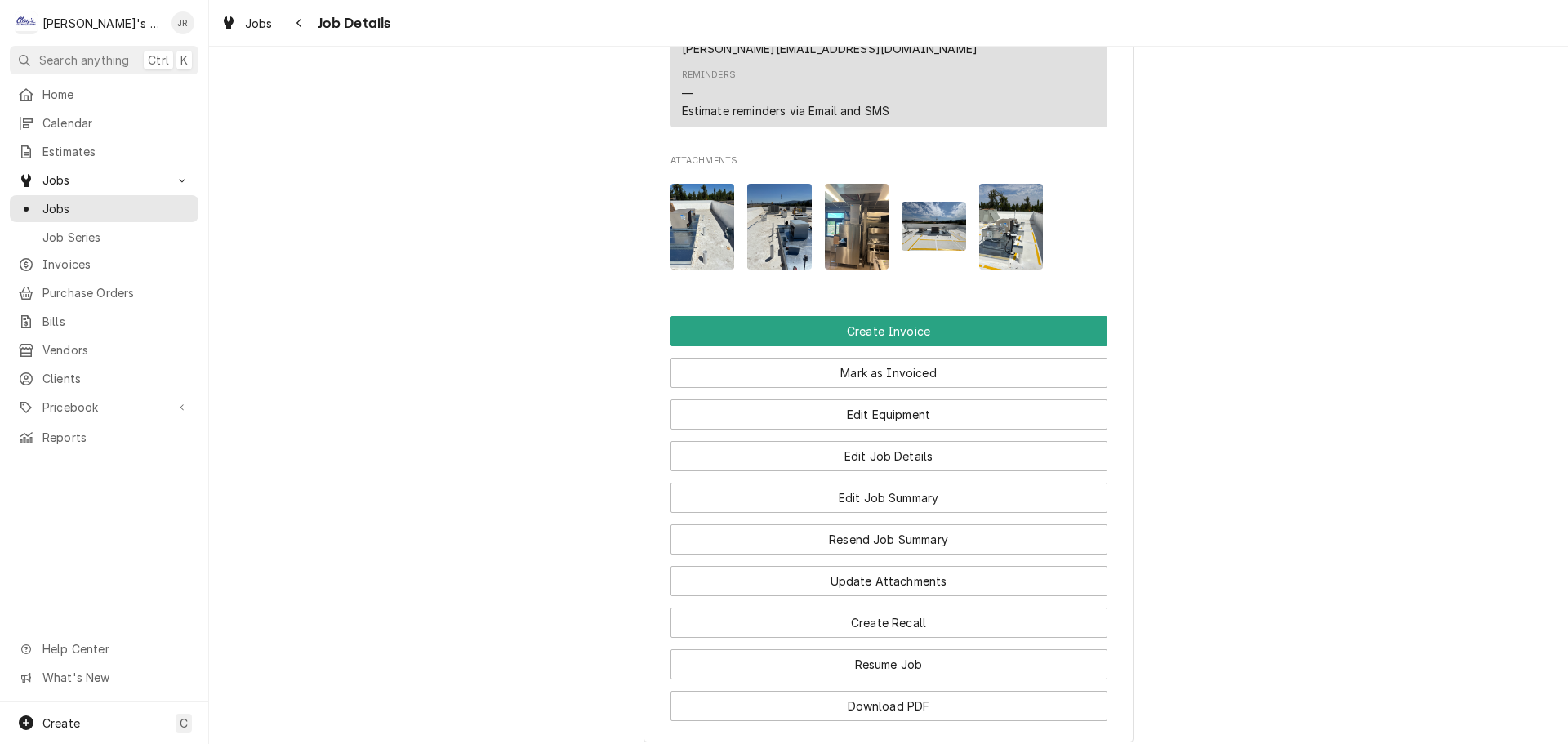
scroll to position [1634, 0]
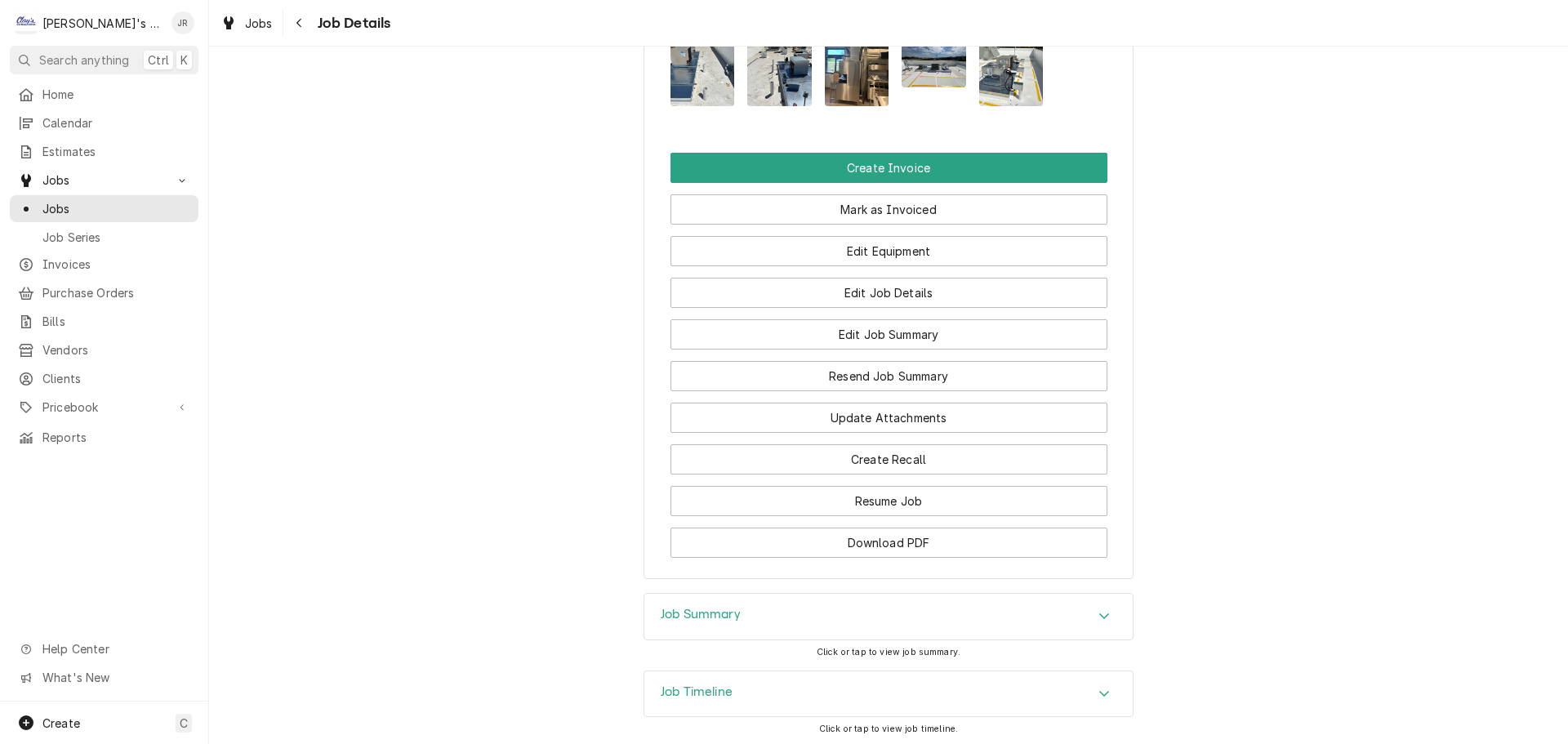
click at [727, 594] on div "Job Summary" at bounding box center [888, 617] width 489 height 46
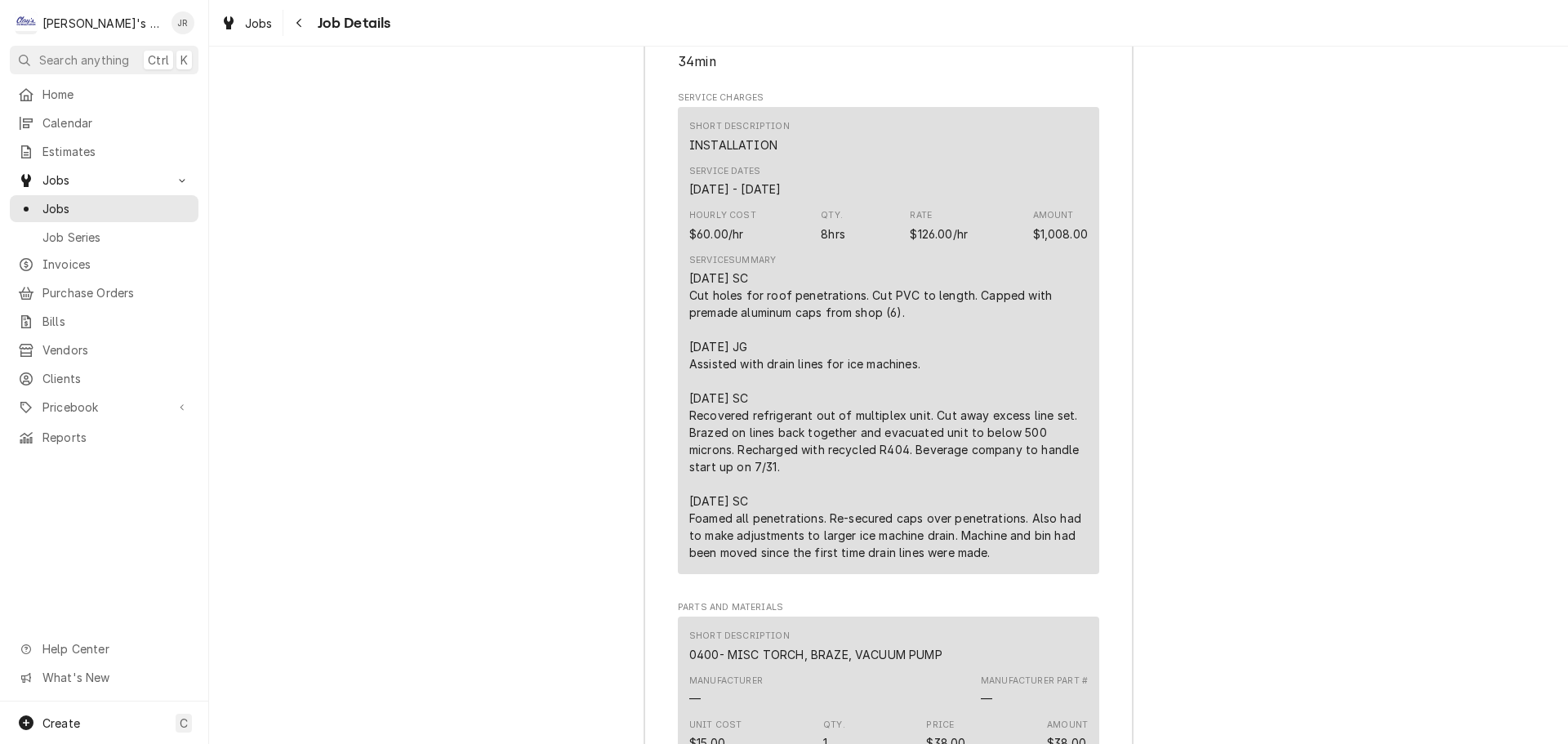
scroll to position [2451, 0]
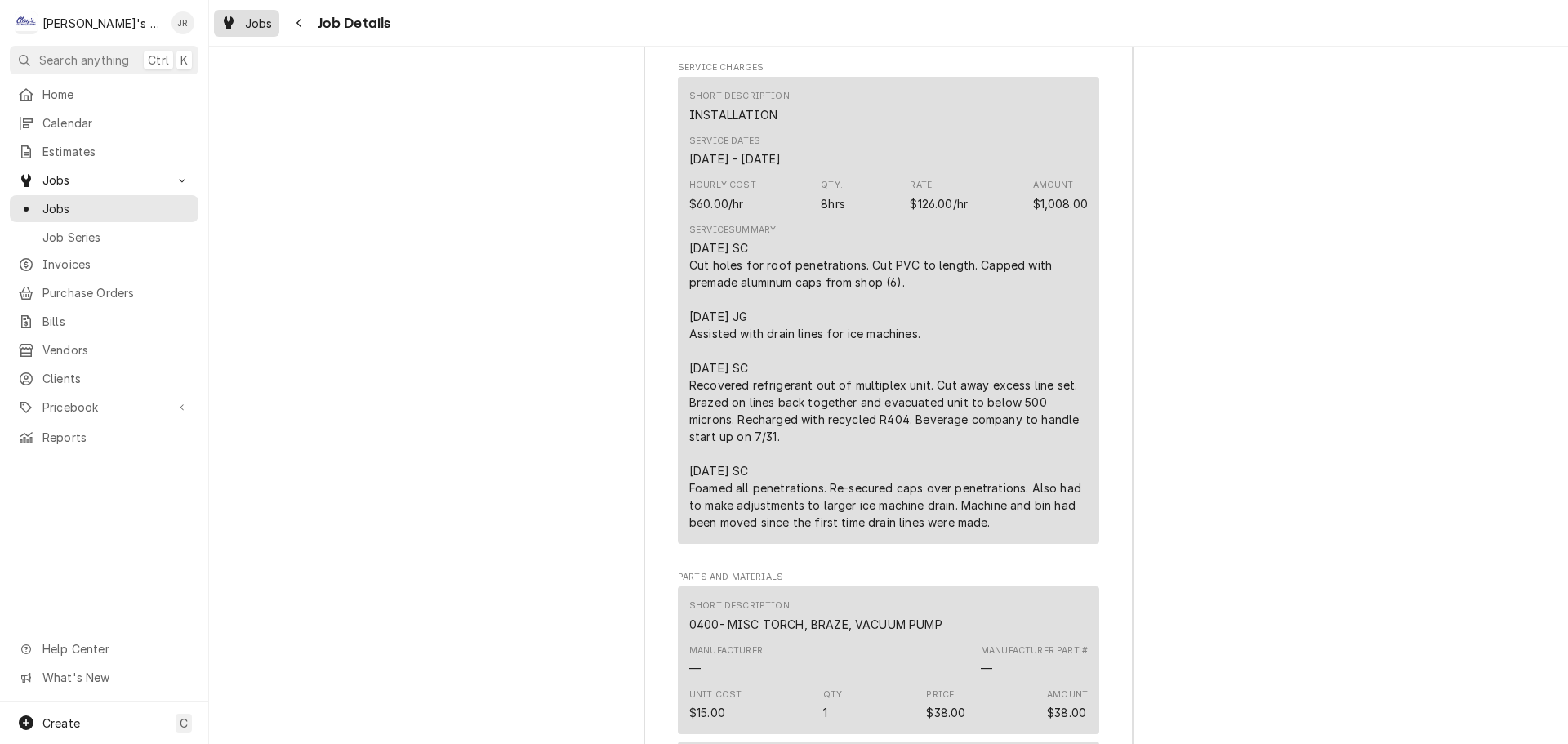
click at [245, 32] on div "Jobs" at bounding box center [247, 24] width 59 height 21
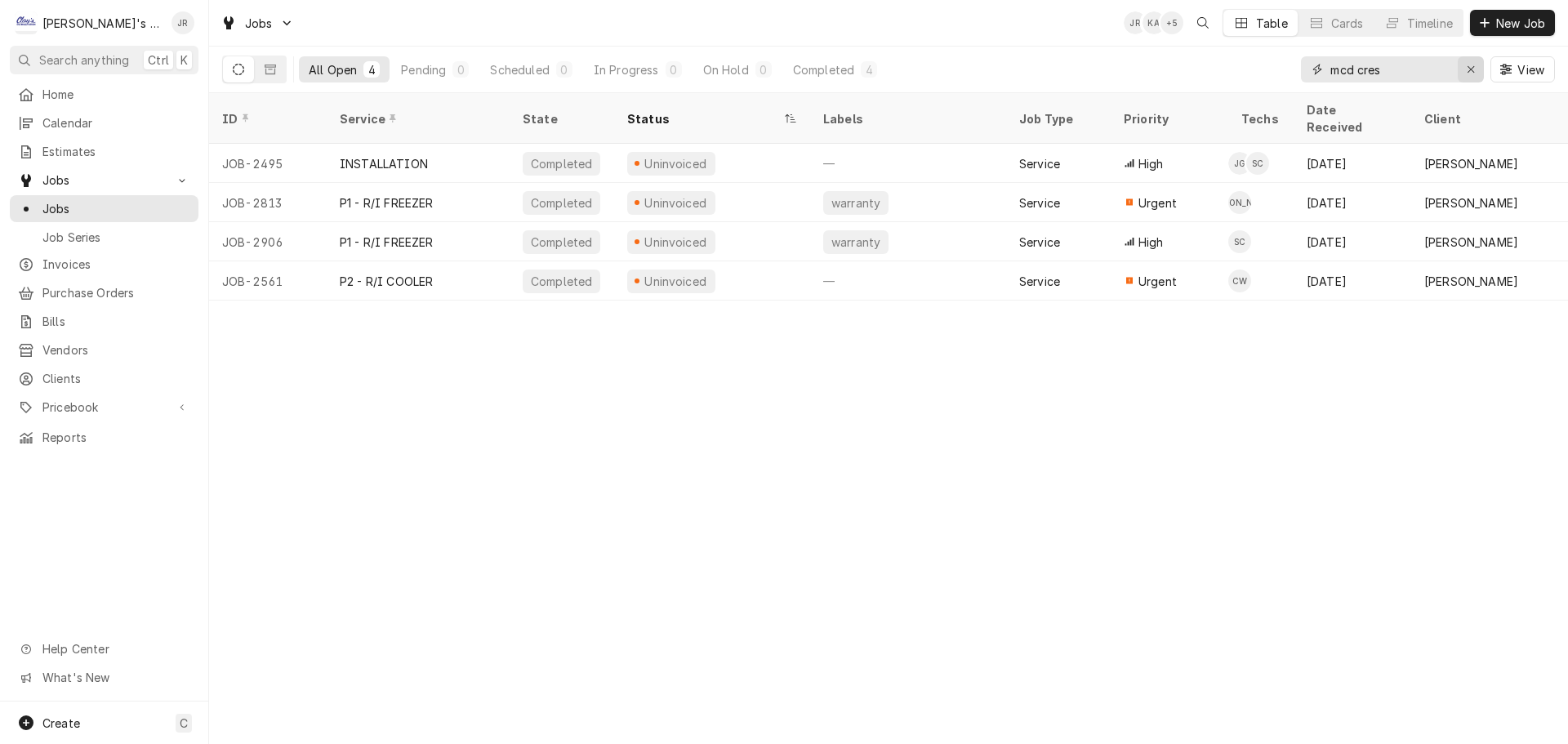
click at [1470, 74] on icon "Erase input" at bounding box center [1470, 69] width 9 height 11
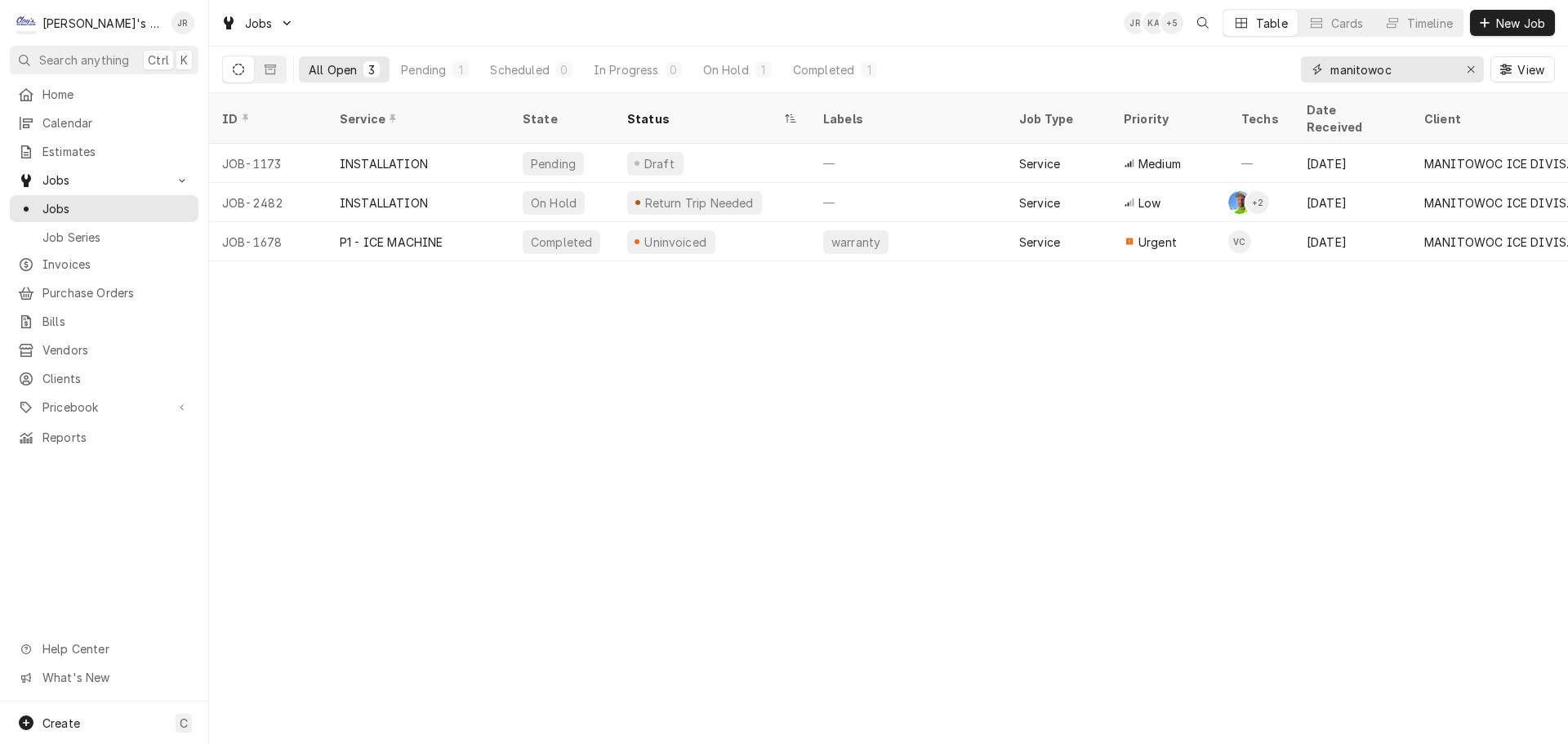
type input "manitowoc"
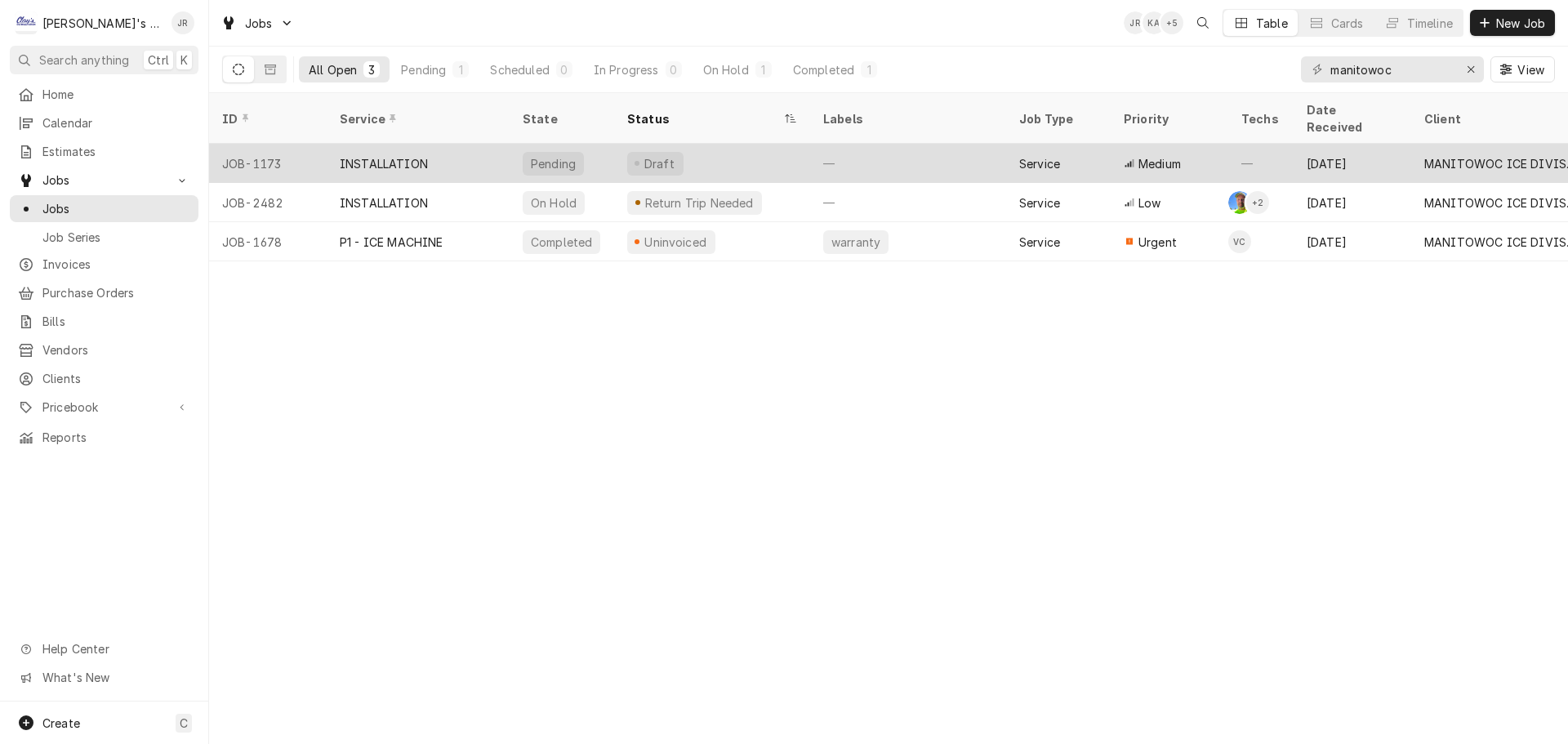
click at [470, 145] on div "INSTALLATION" at bounding box center [417, 163] width 183 height 39
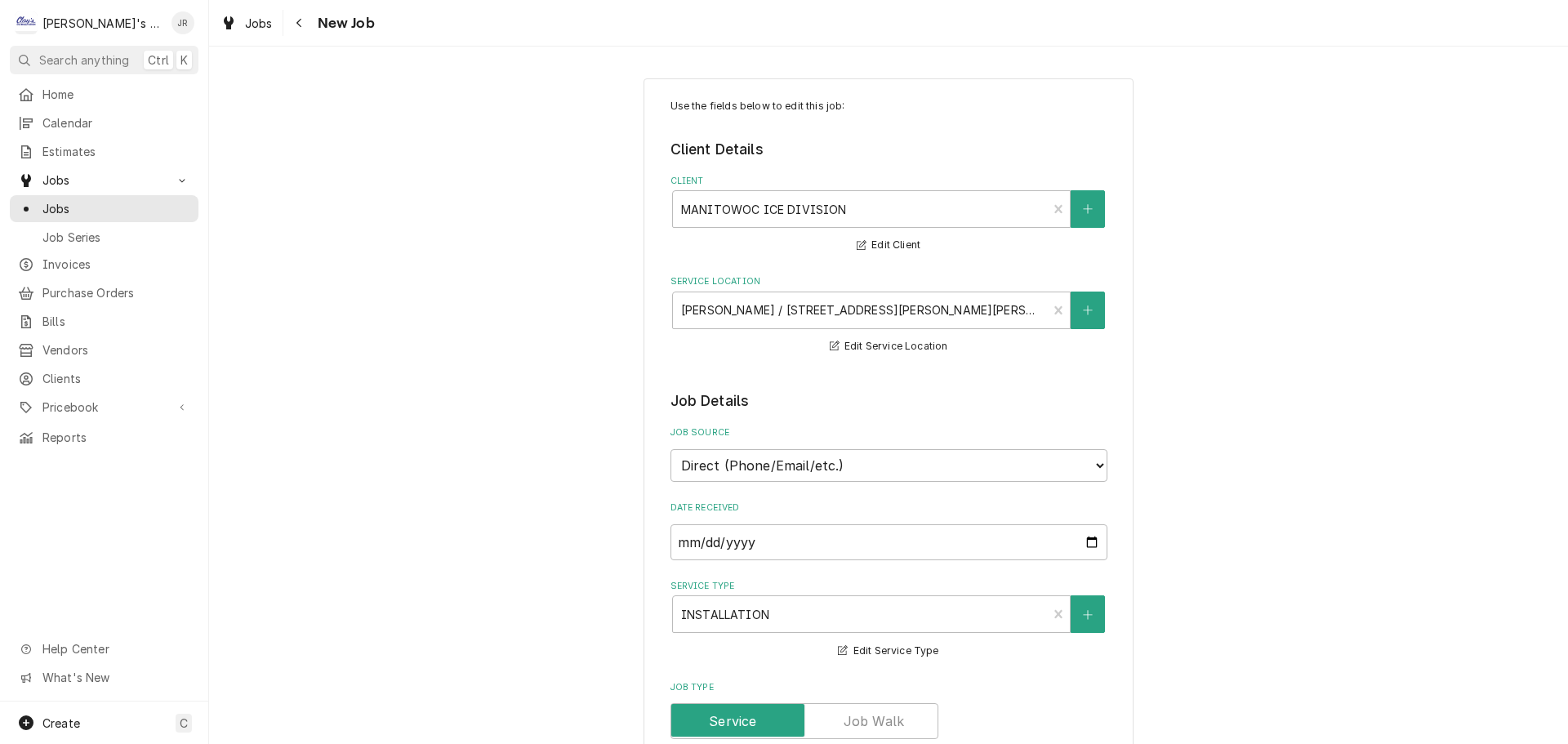
type textarea "x"
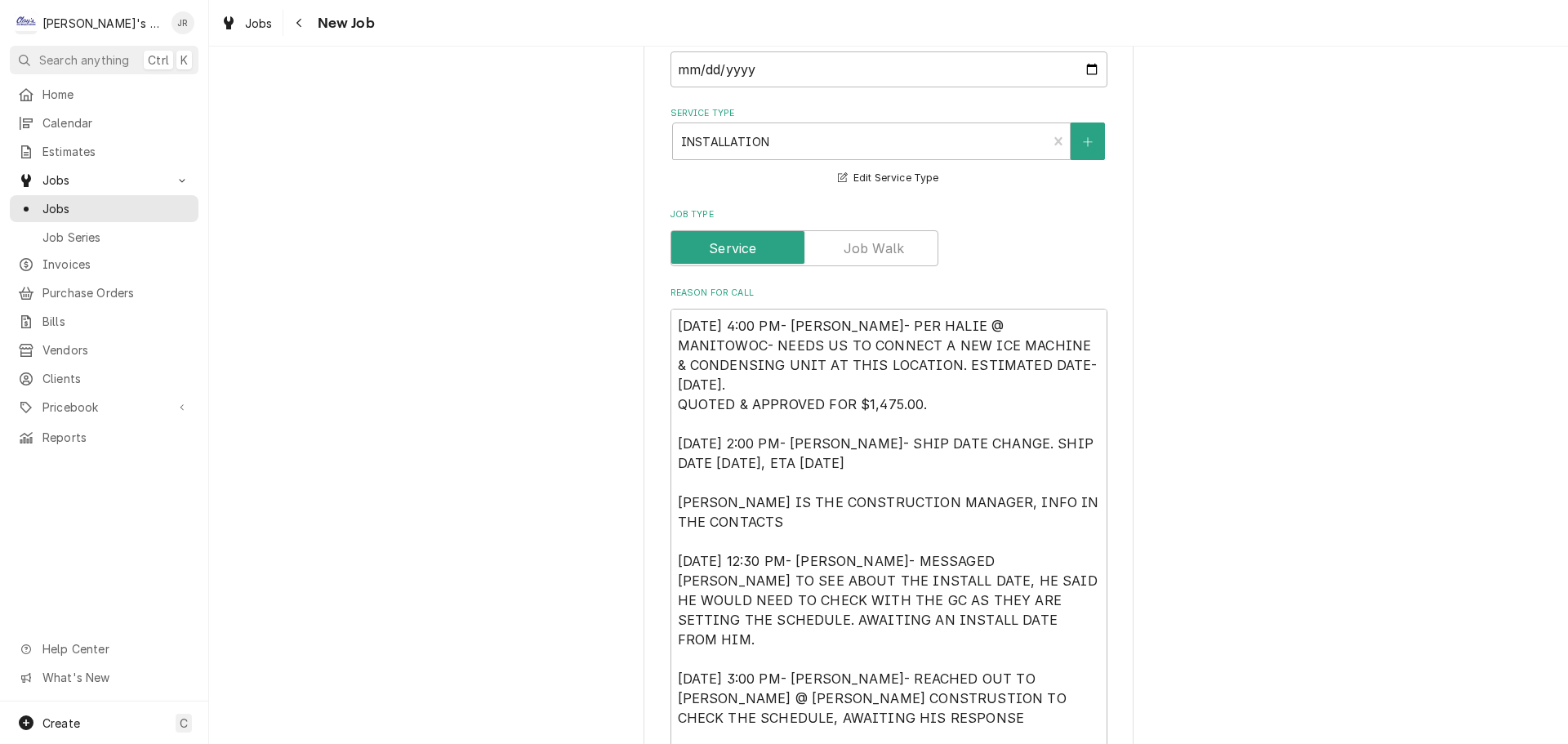
scroll to position [491, 0]
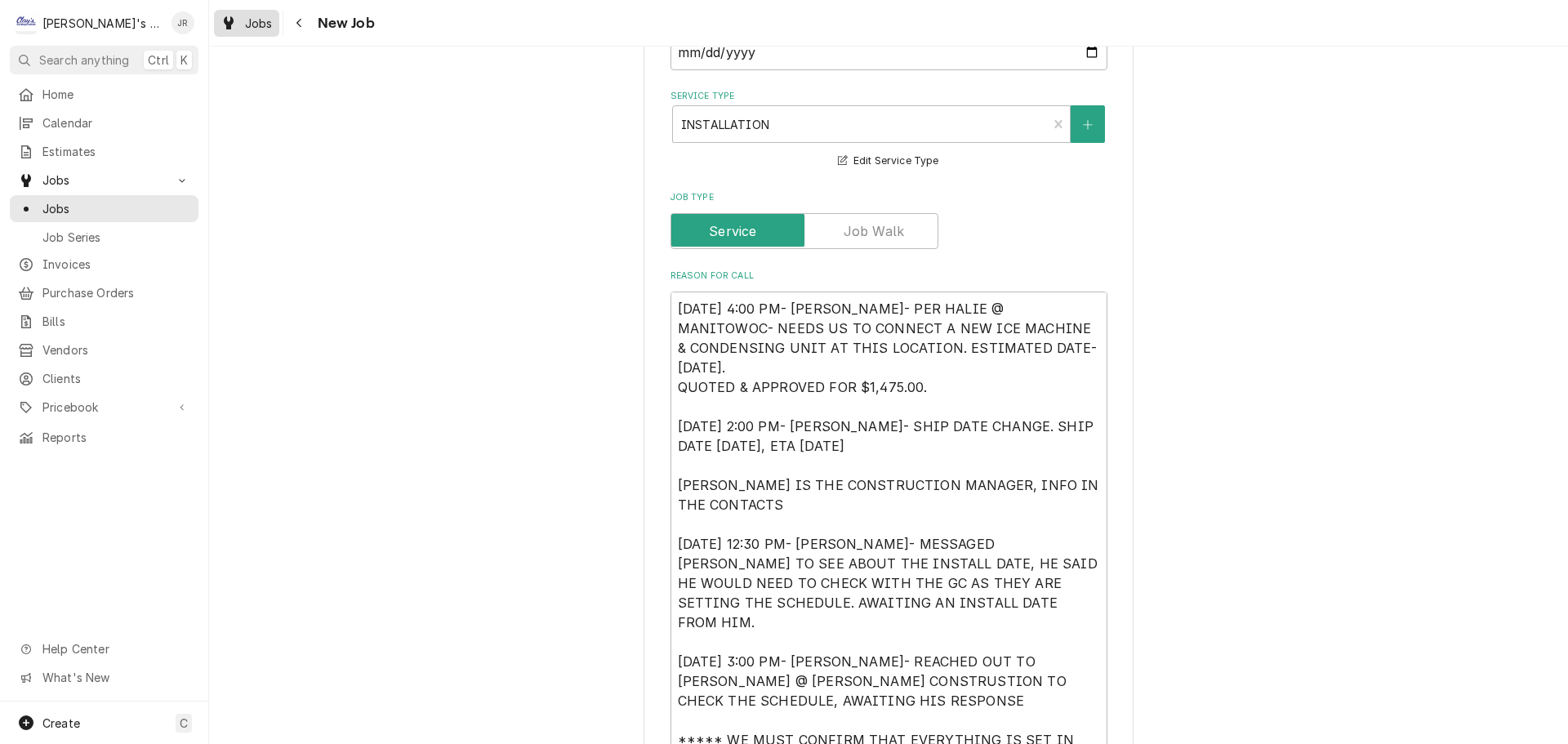
click at [245, 28] on span "Jobs" at bounding box center [258, 23] width 28 height 17
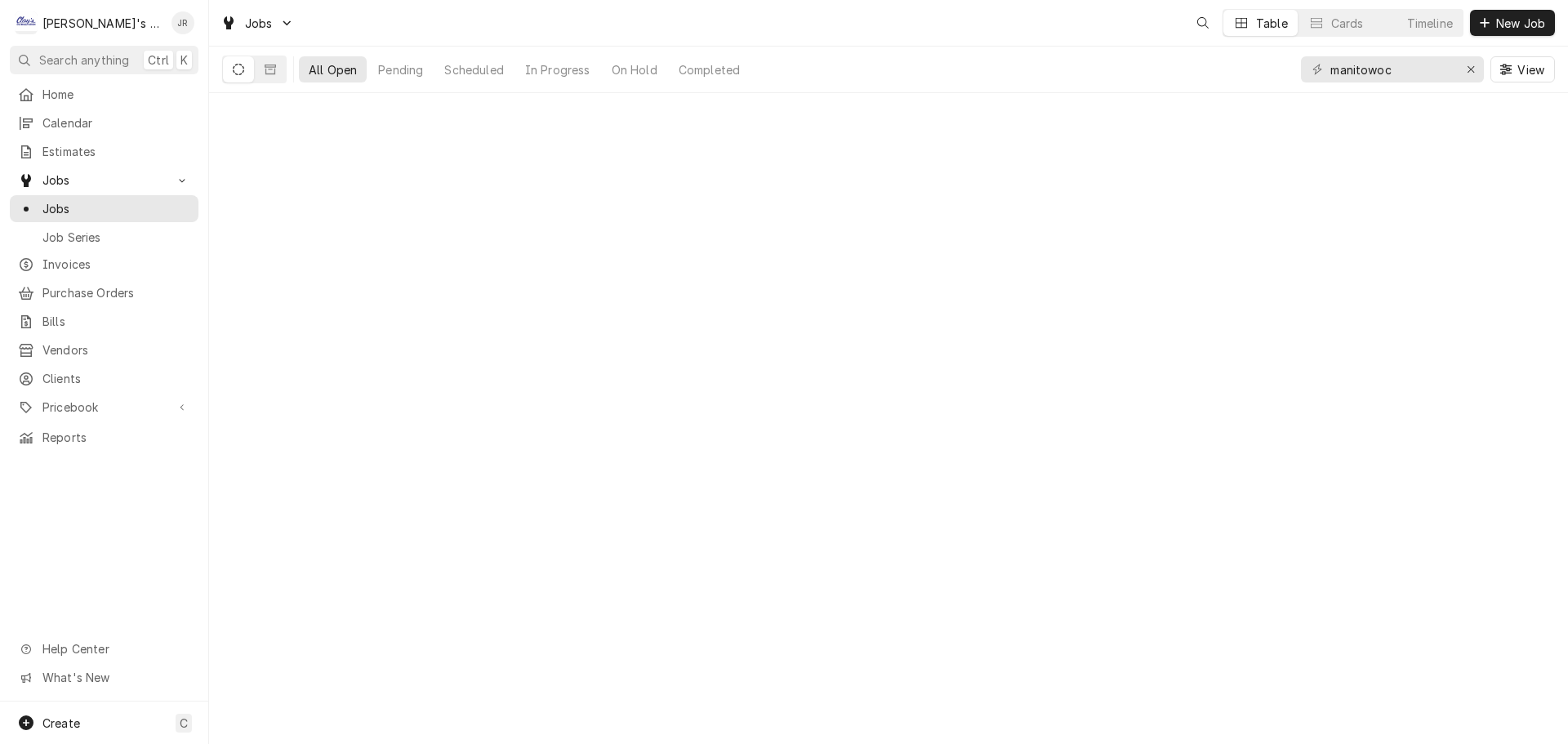
click at [298, 34] on div "Jobs Table Cards Timeline New Job" at bounding box center [888, 23] width 1358 height 46
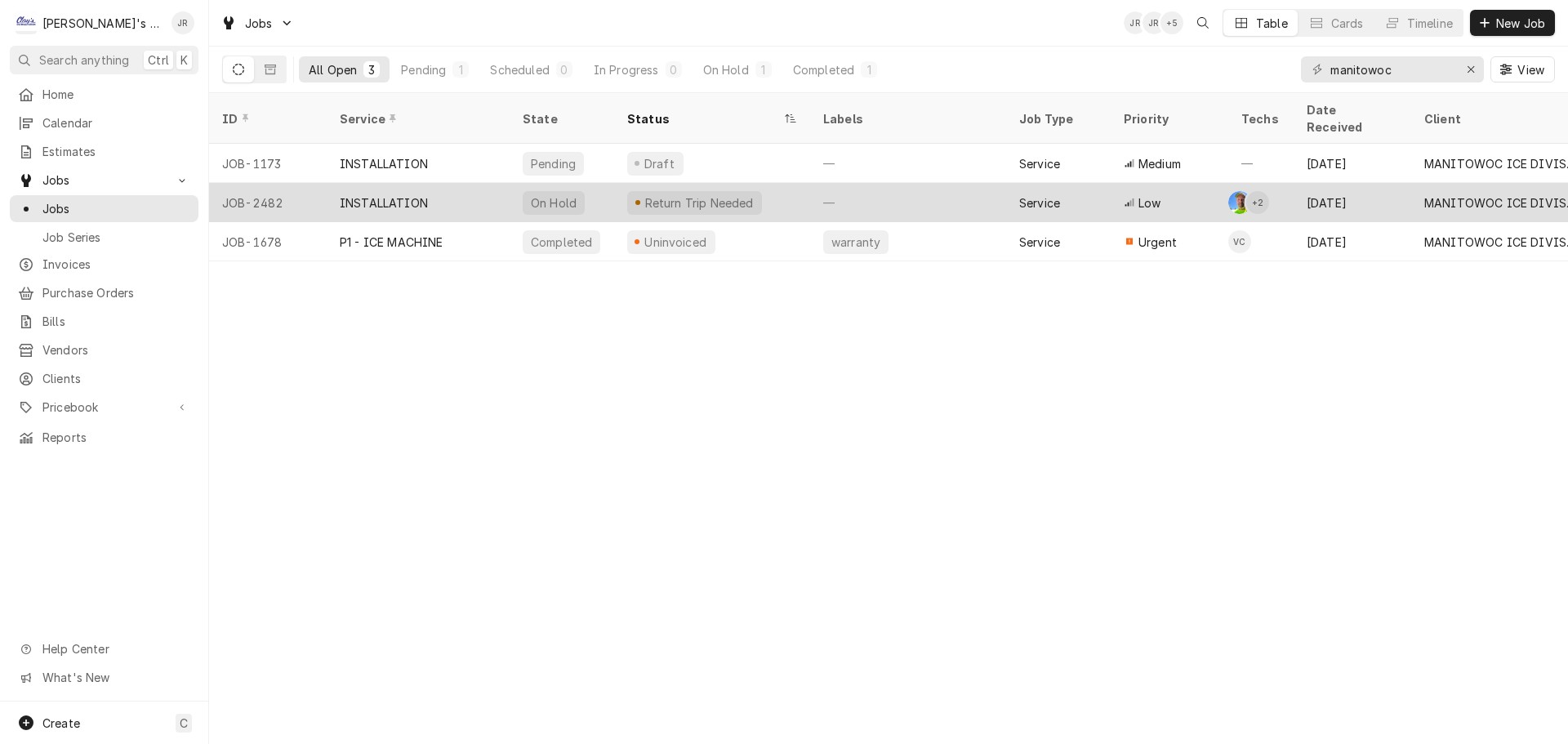
click at [477, 183] on div "INSTALLATION" at bounding box center [417, 202] width 183 height 39
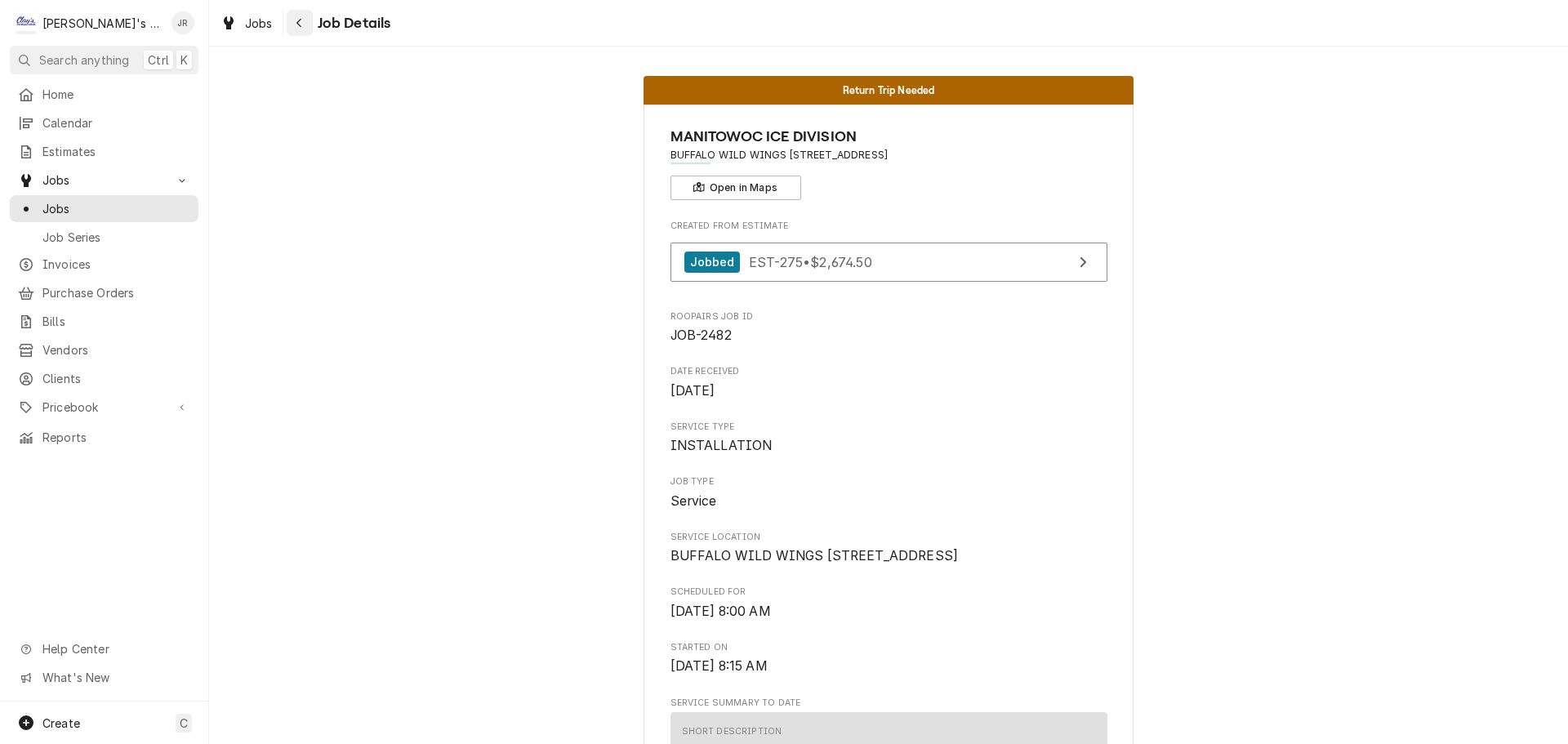
click at [305, 26] on button "Navigate back" at bounding box center [300, 23] width 27 height 27
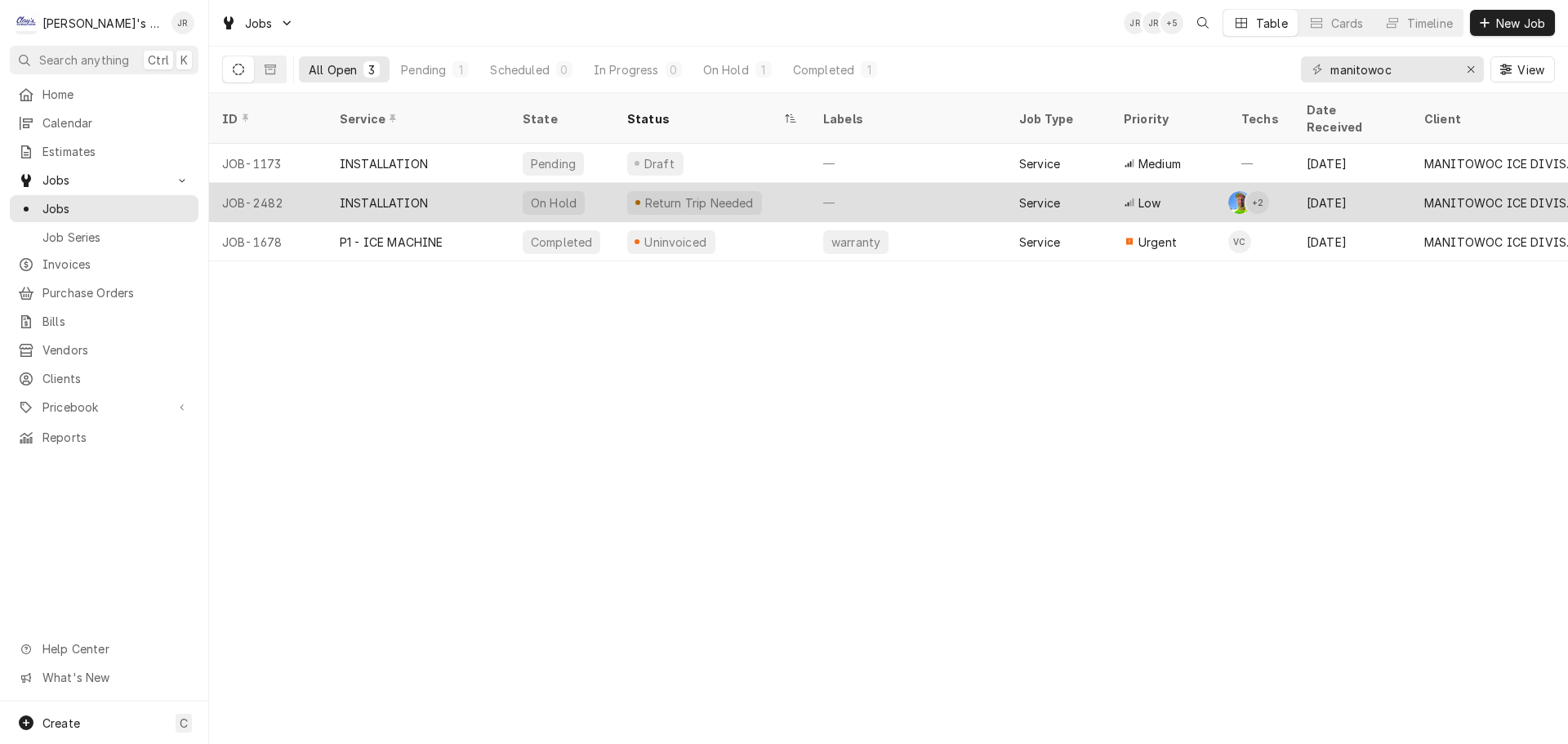
click at [496, 190] on div "INSTALLATION" at bounding box center [417, 202] width 183 height 39
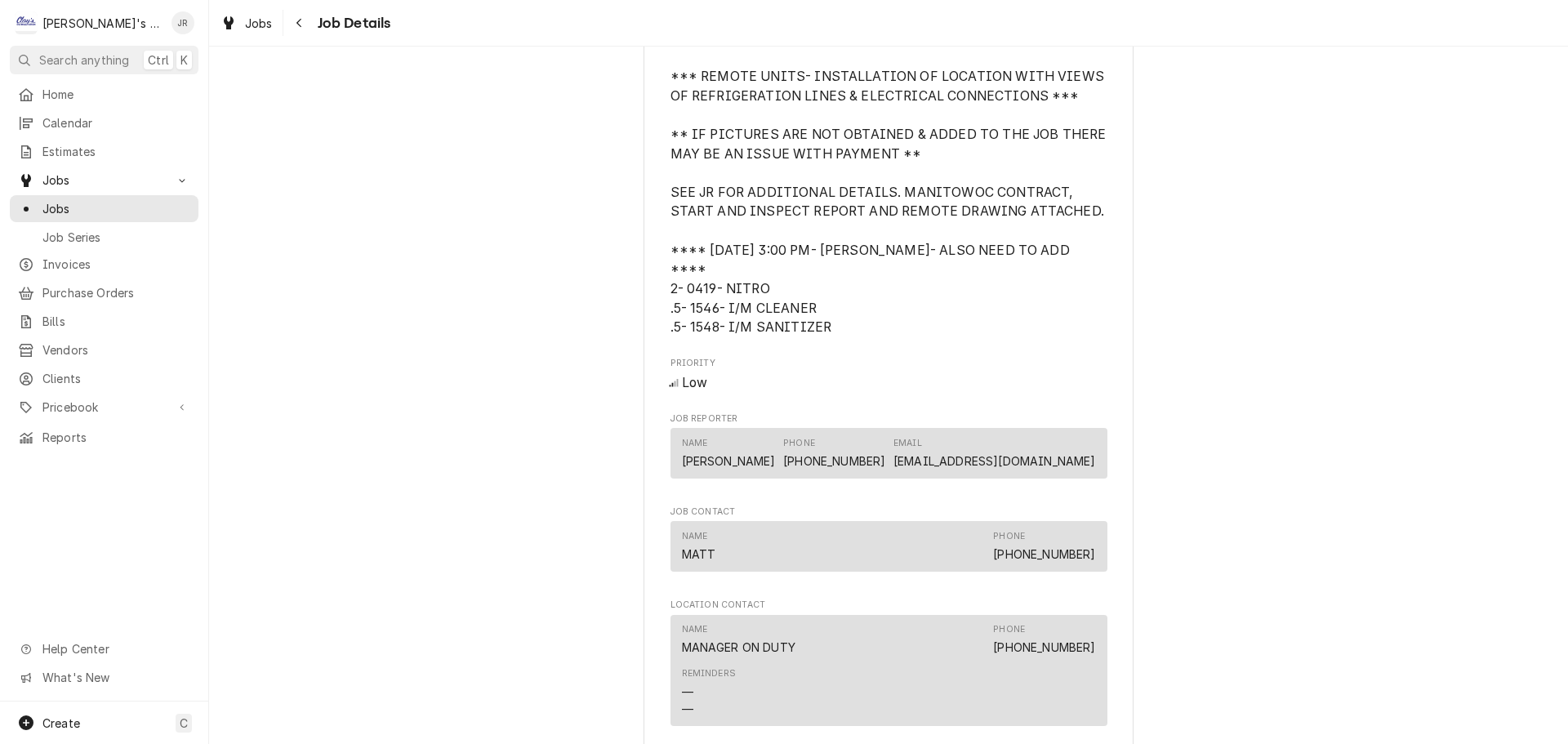
scroll to position [2205, 0]
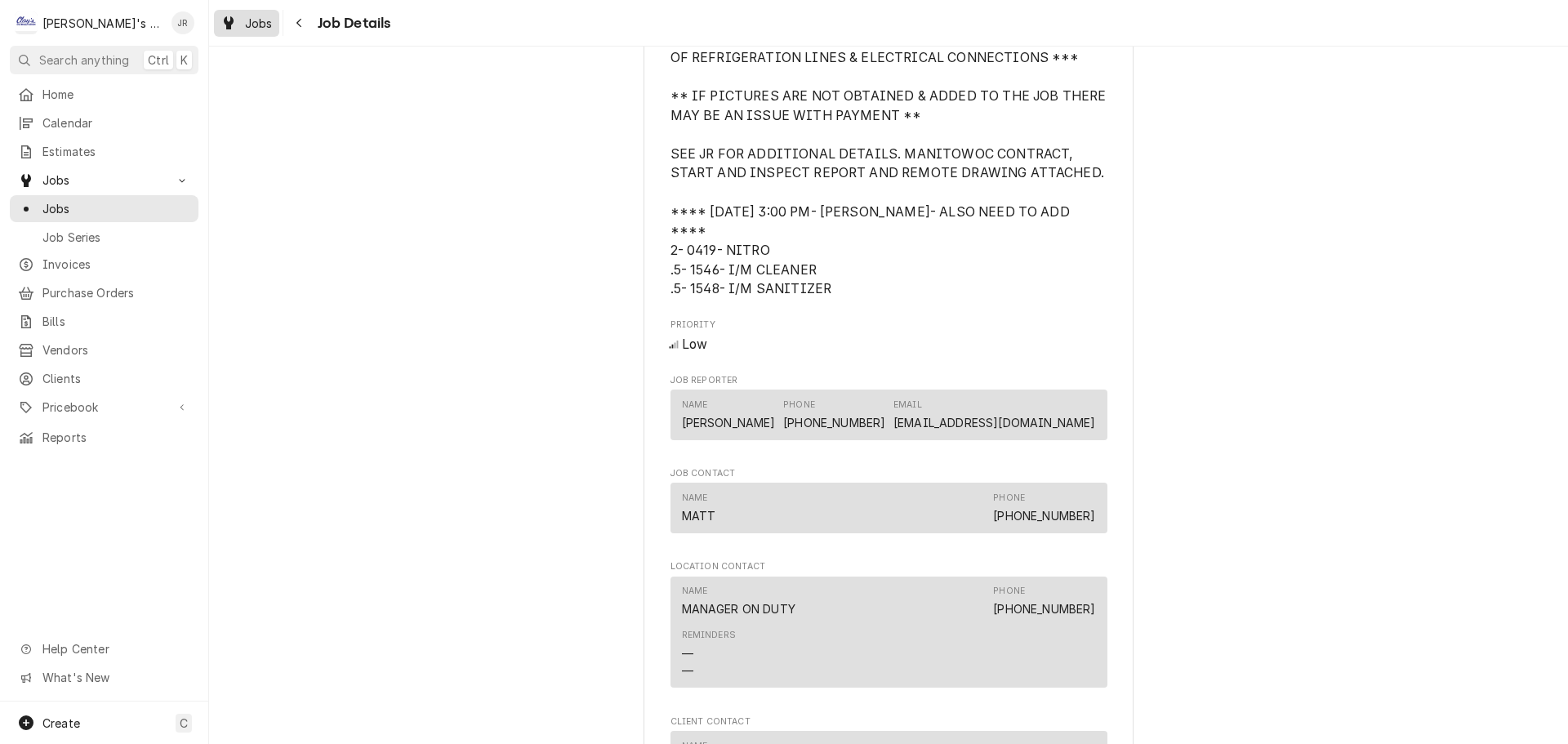
click at [242, 31] on div "Jobs" at bounding box center [247, 24] width 59 height 21
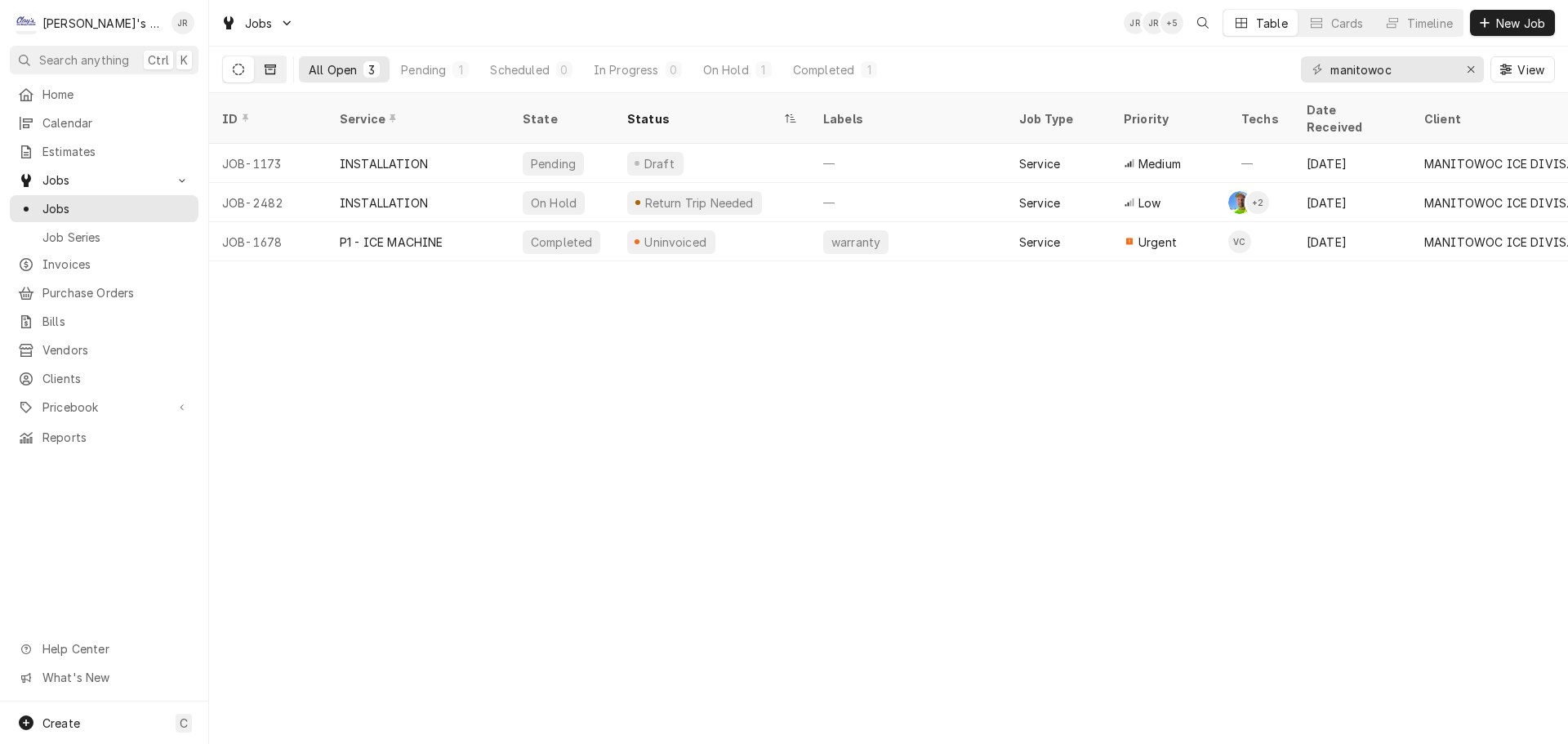
click at [273, 75] on button "Dynamic Content Wrapper" at bounding box center [270, 69] width 31 height 27
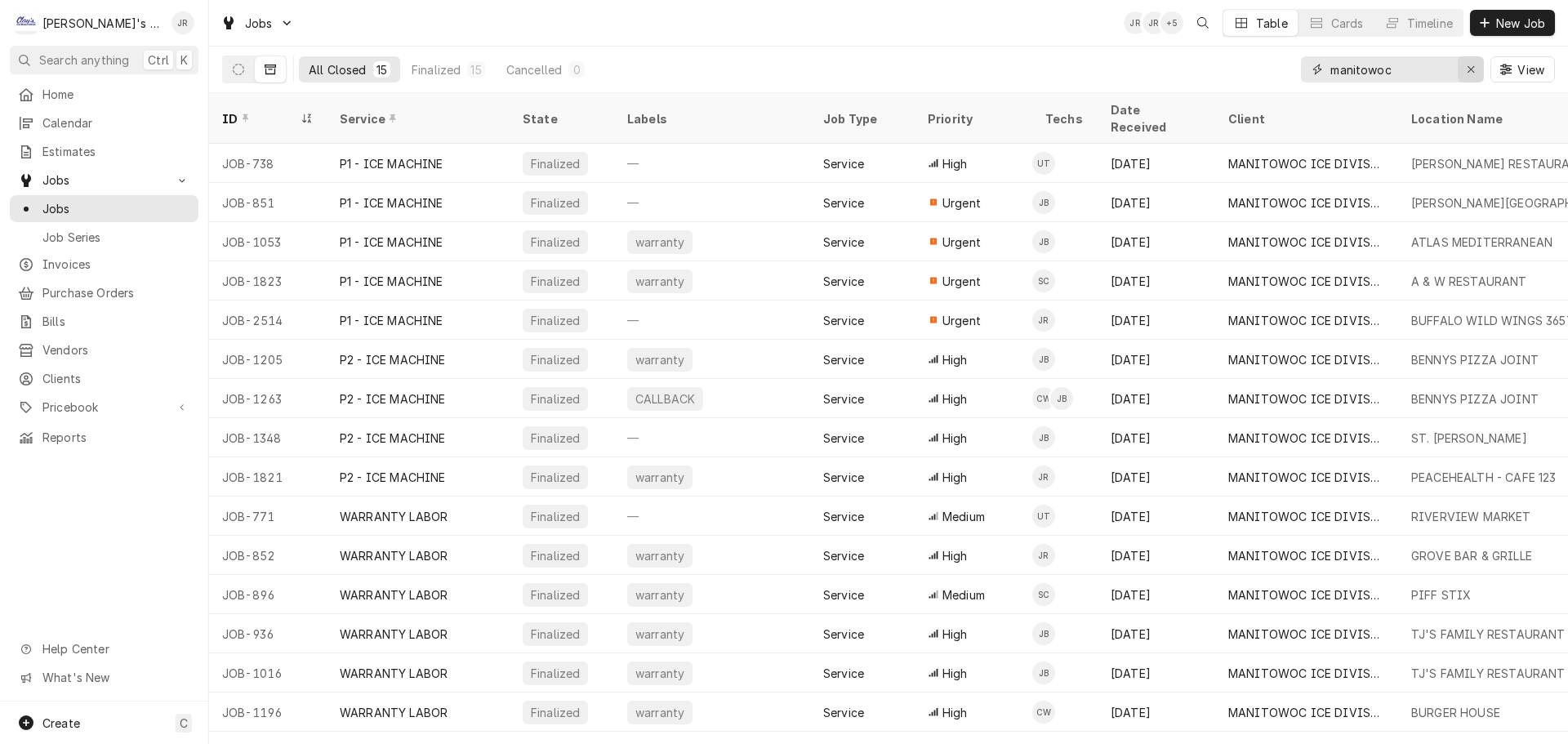
click at [1465, 65] on div "Erase input" at bounding box center [1470, 69] width 16 height 16
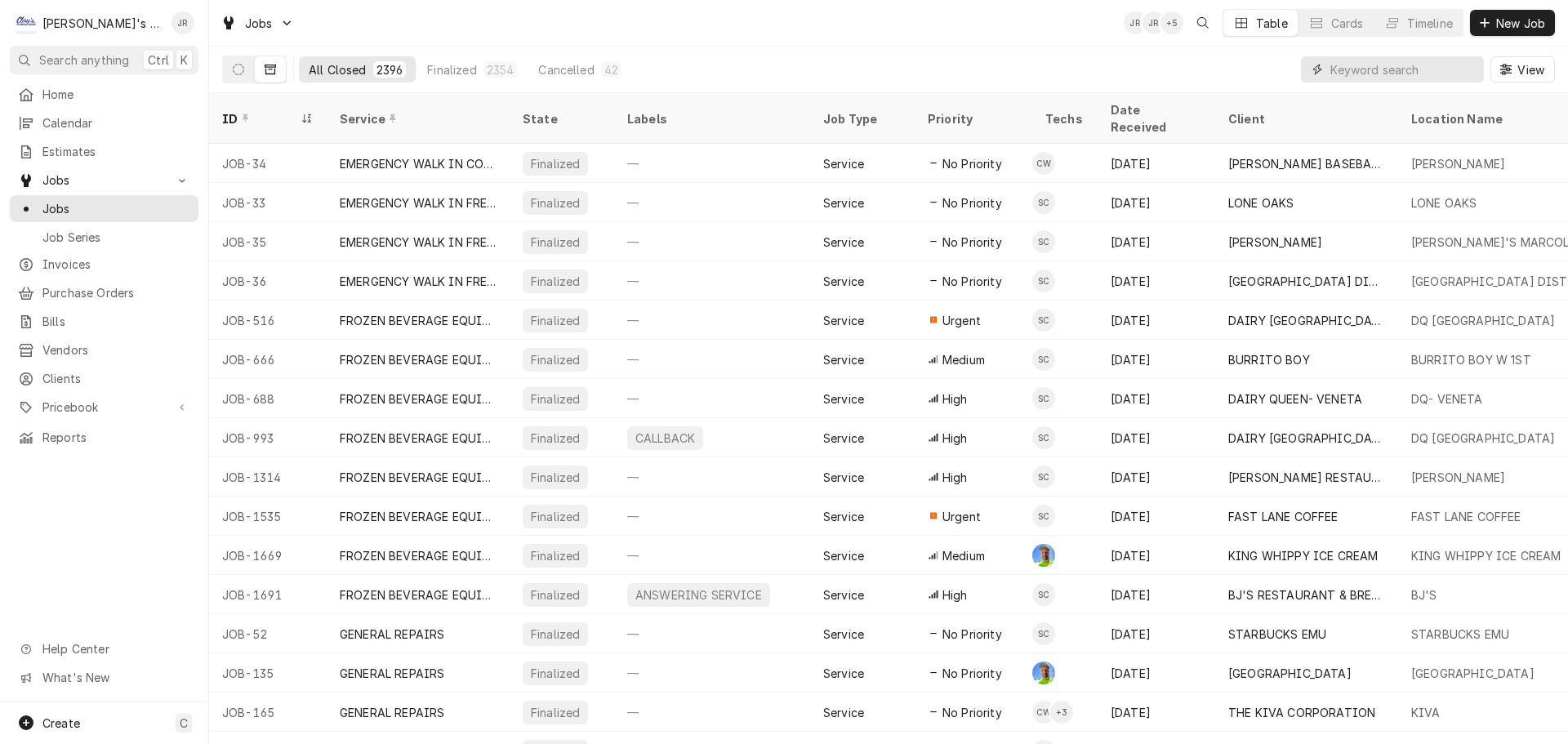
click at [1401, 72] on input "Dynamic Content Wrapper" at bounding box center [1402, 69] width 145 height 27
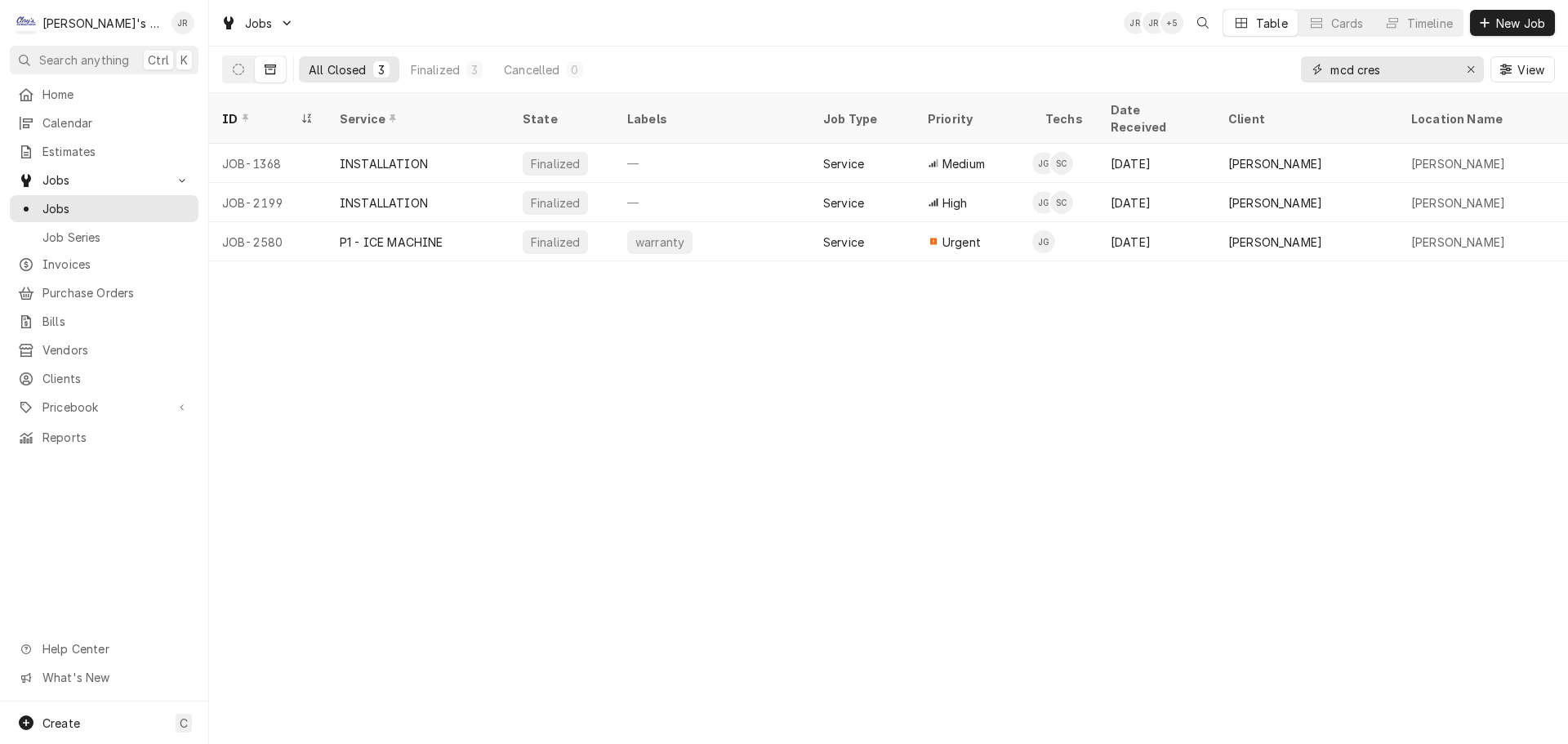
type input "mcd cres"
click at [222, 72] on div "Dynamic Content Wrapper" at bounding box center [254, 69] width 65 height 28
click at [227, 72] on button "Dynamic Content Wrapper" at bounding box center [238, 69] width 31 height 27
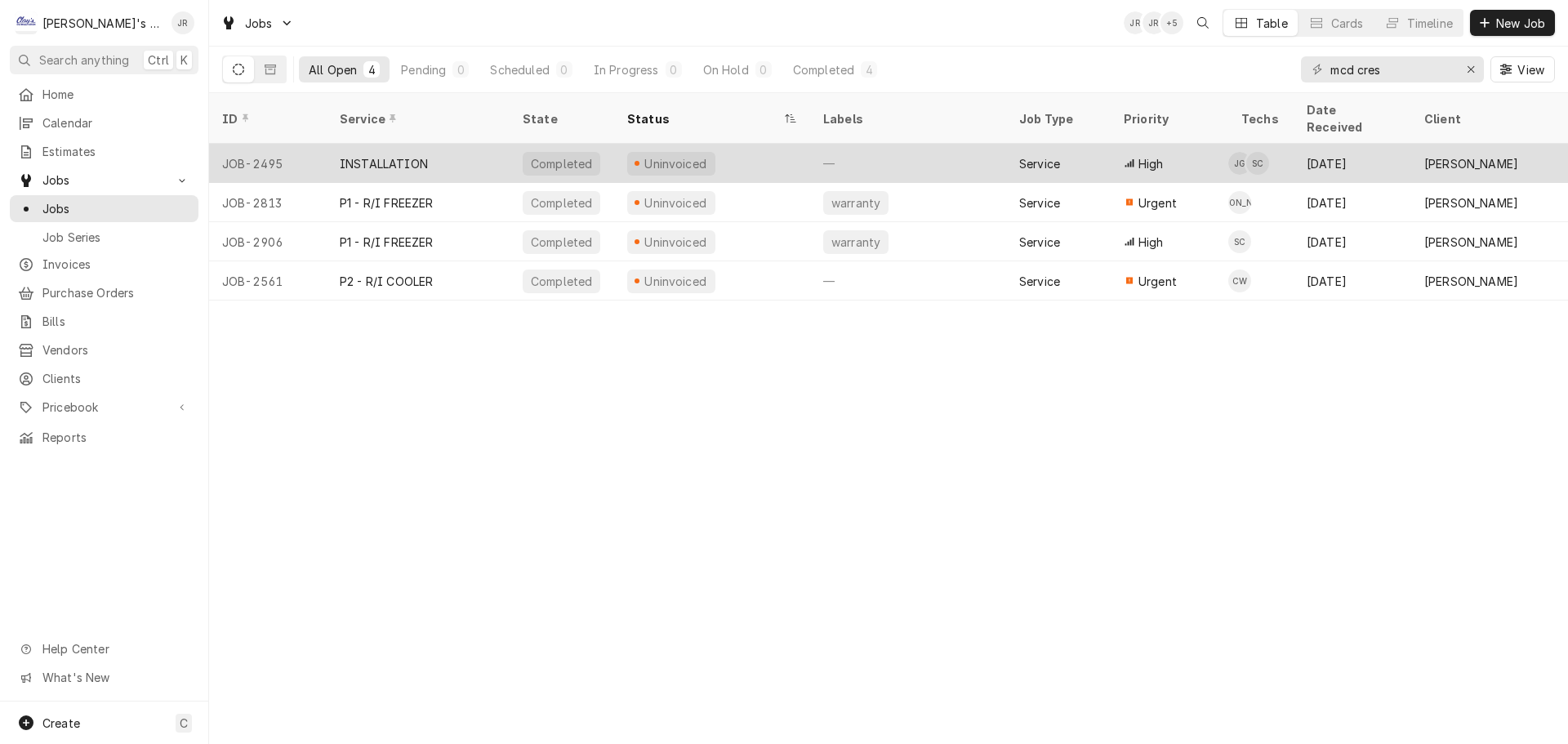
click at [460, 144] on div "INSTALLATION" at bounding box center [417, 163] width 183 height 39
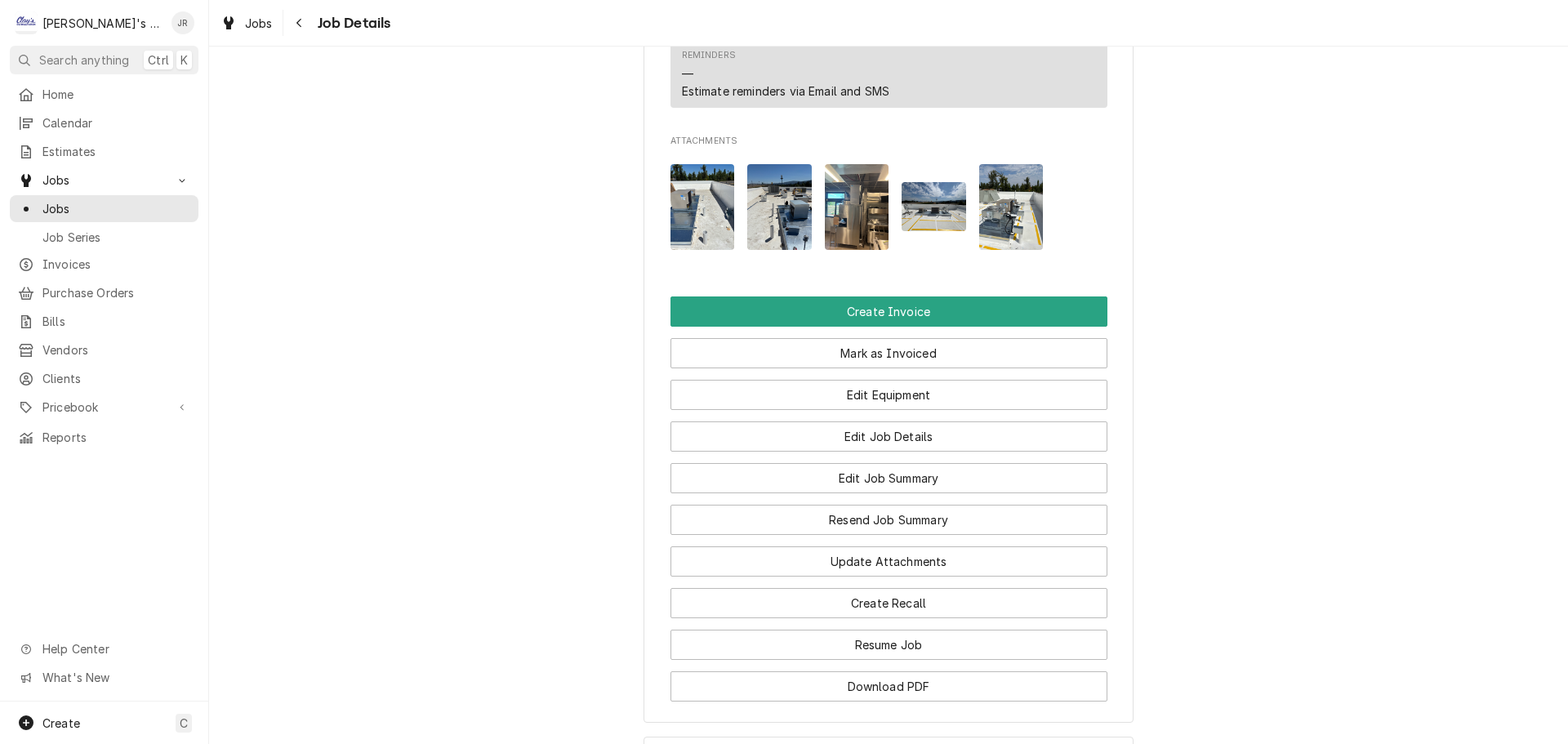
scroll to position [1645, 0]
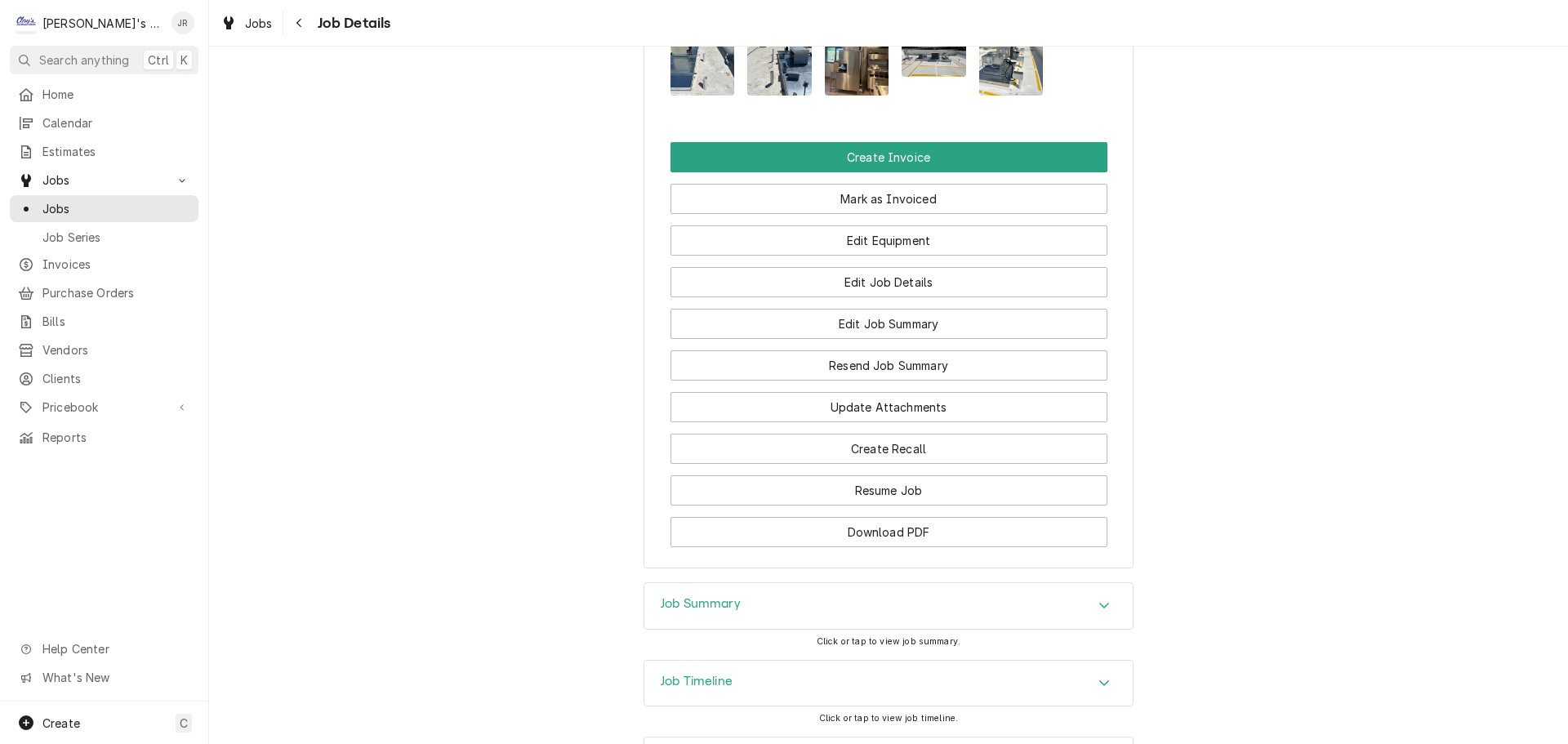
click at [725, 674] on h3 "Job Timeline" at bounding box center [696, 681] width 72 height 15
click at [701, 660] on div "Job Timeline" at bounding box center [888, 683] width 489 height 46
click at [695, 596] on h3 "Job Summary" at bounding box center [700, 604] width 80 height 15
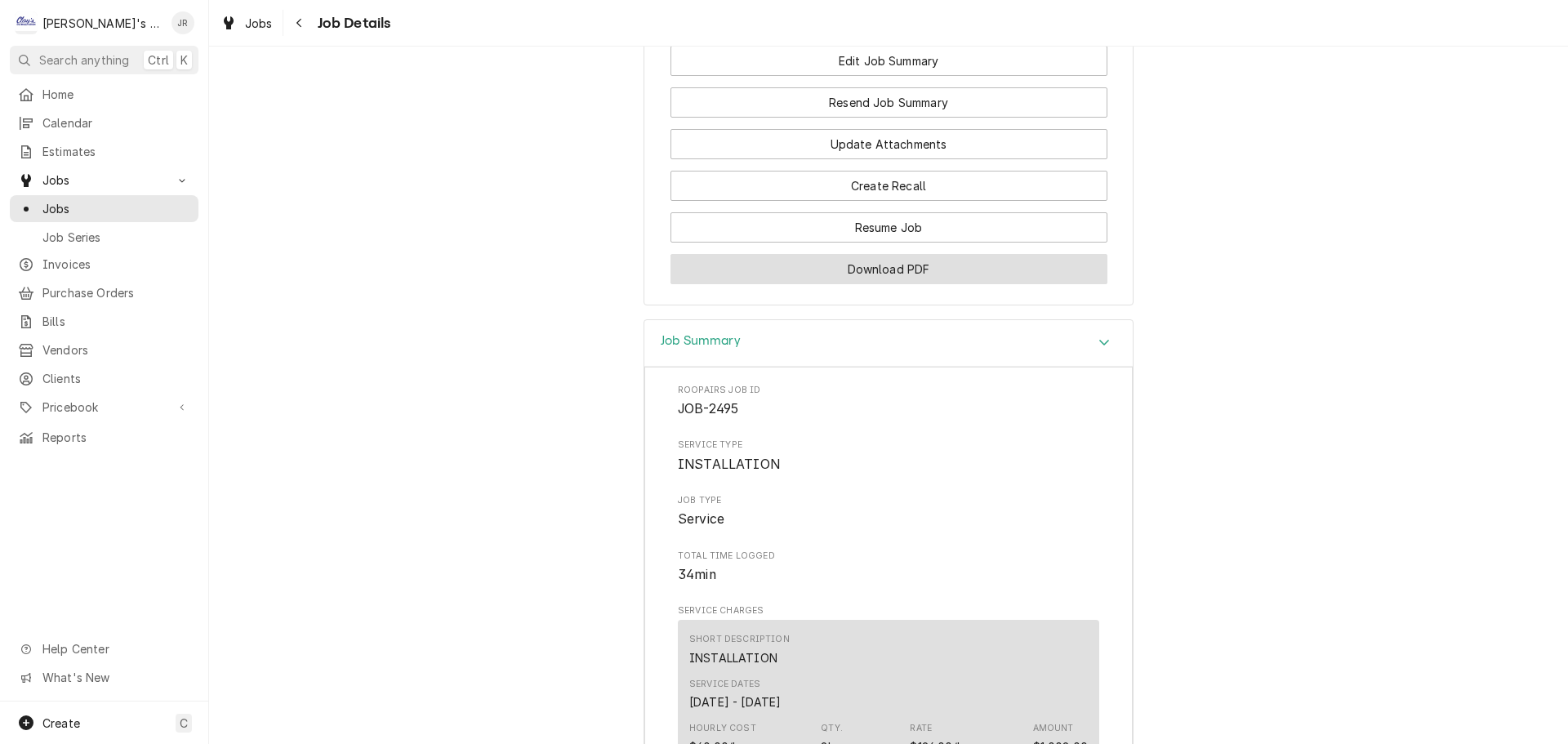
scroll to position [1808, 0]
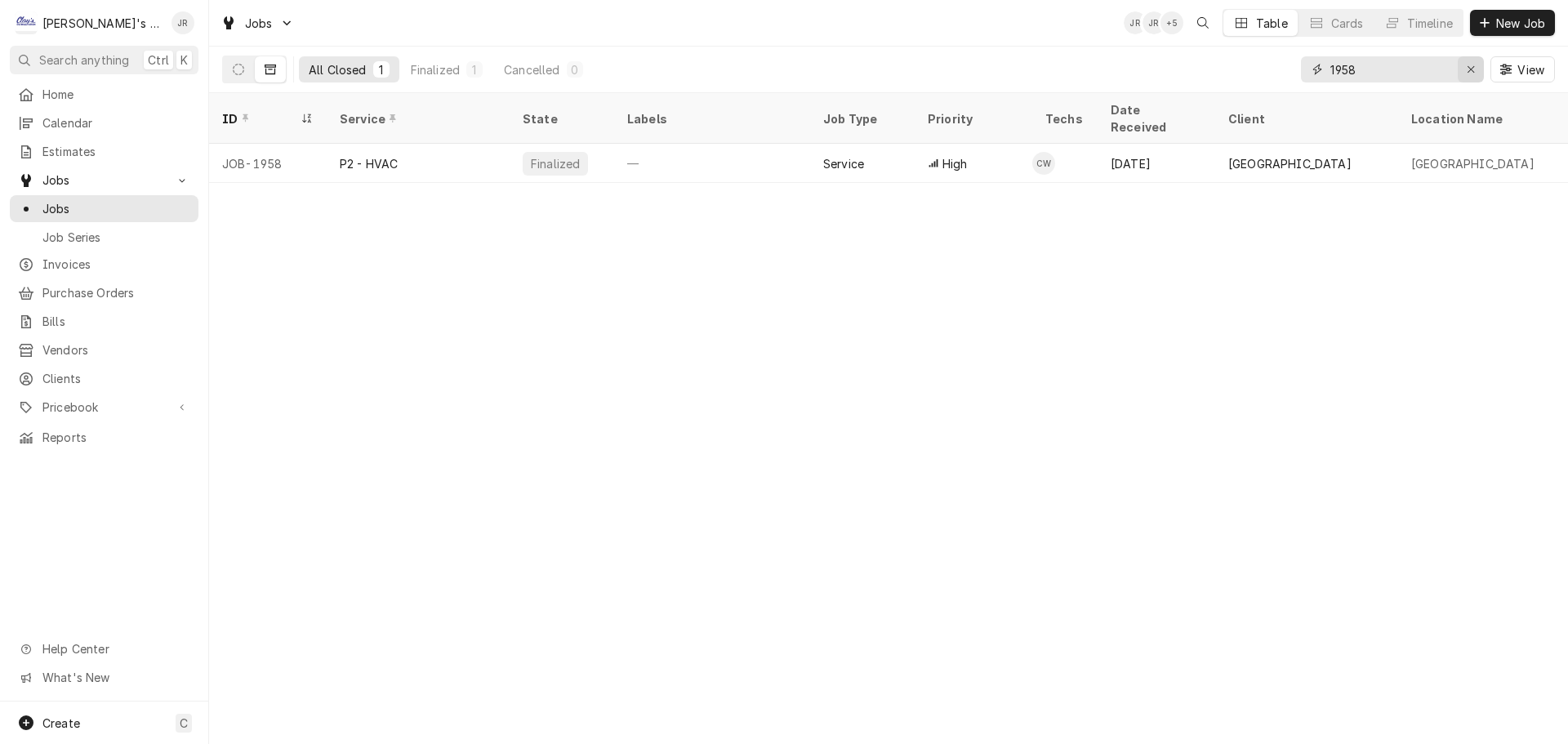
click at [1471, 76] on div "Erase input" at bounding box center [1470, 69] width 16 height 16
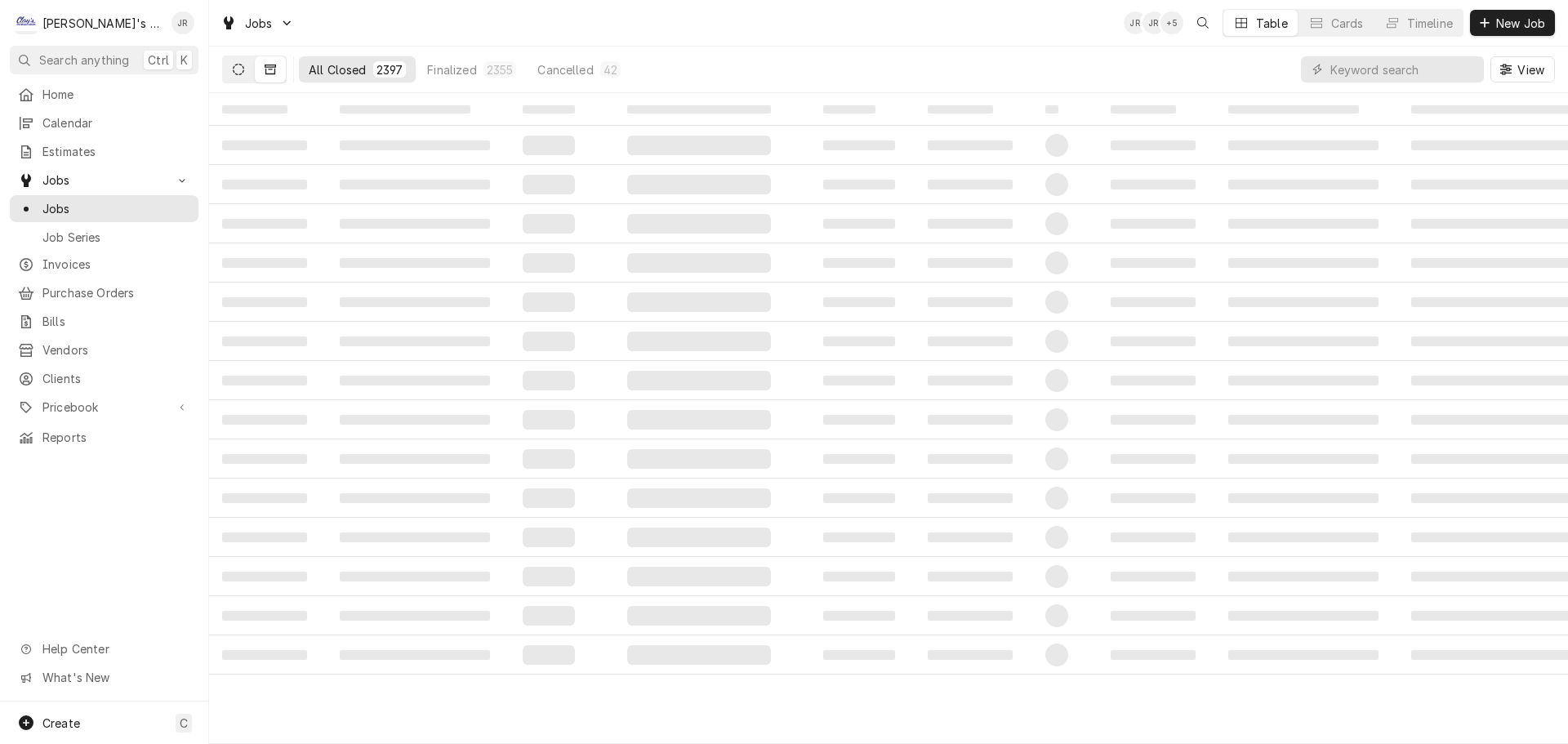
click at [227, 72] on button "Dynamic Content Wrapper" at bounding box center [238, 69] width 31 height 27
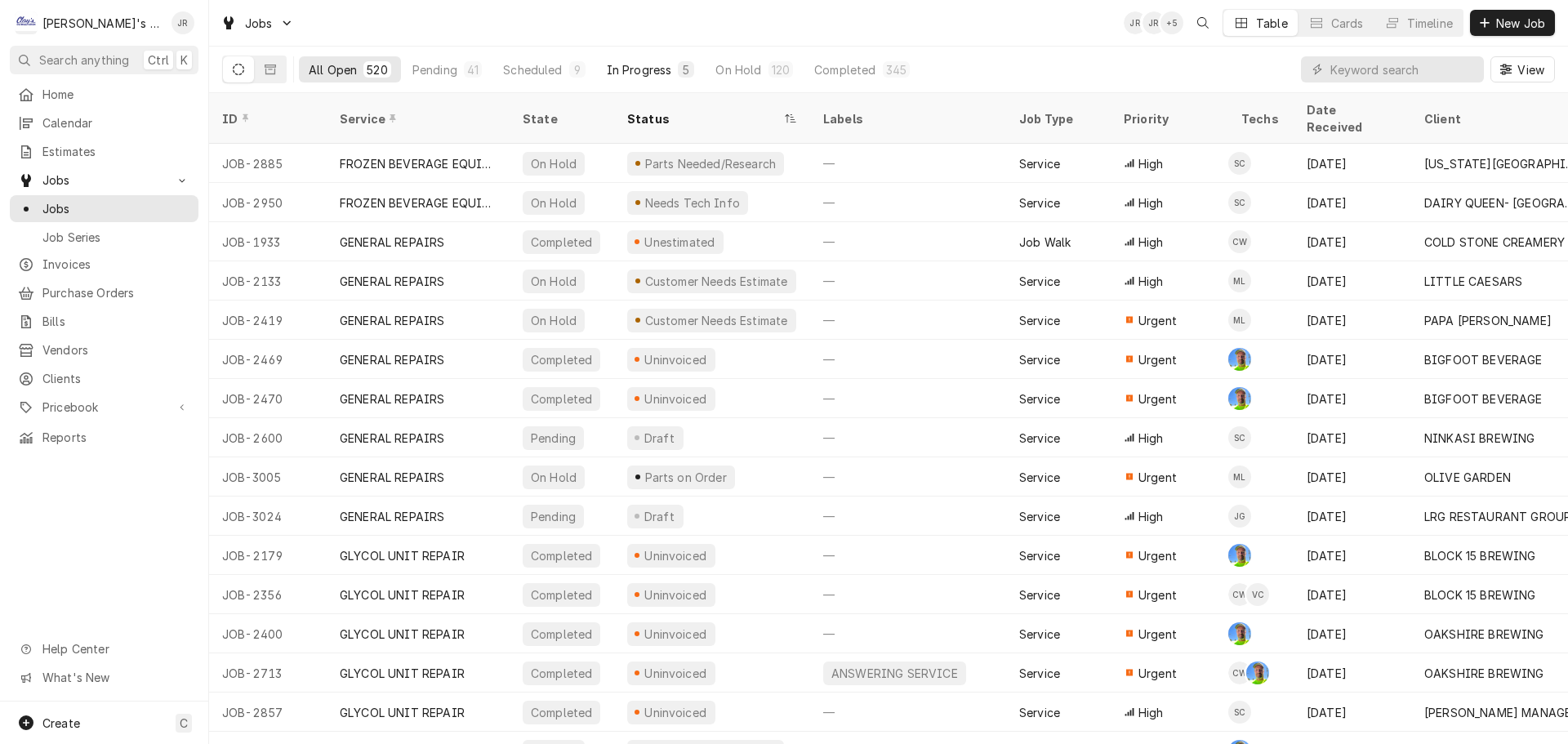
click at [643, 73] on div "In Progress" at bounding box center [639, 70] width 65 height 17
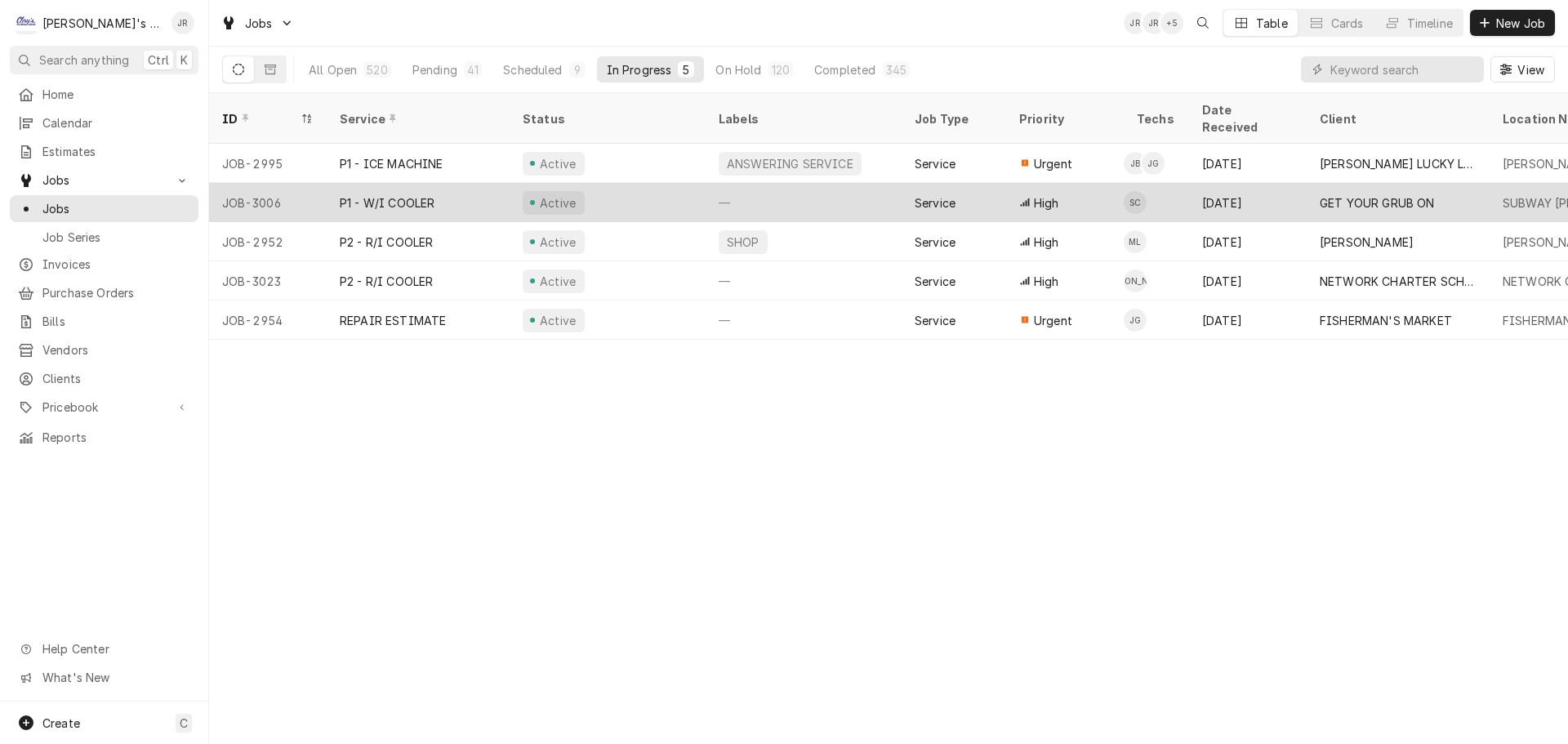
click at [618, 183] on div "Active" at bounding box center [607, 202] width 196 height 39
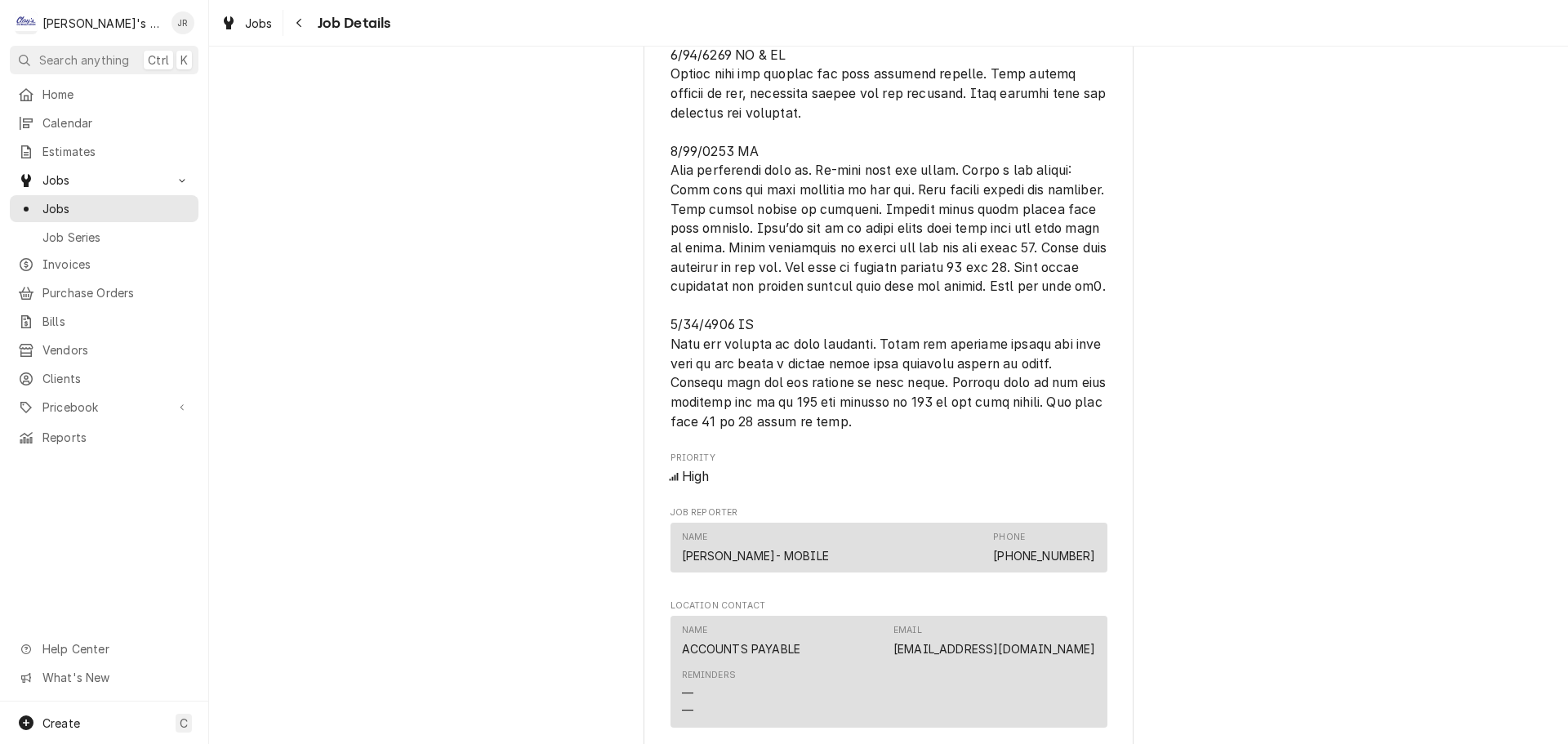
scroll to position [1388, 0]
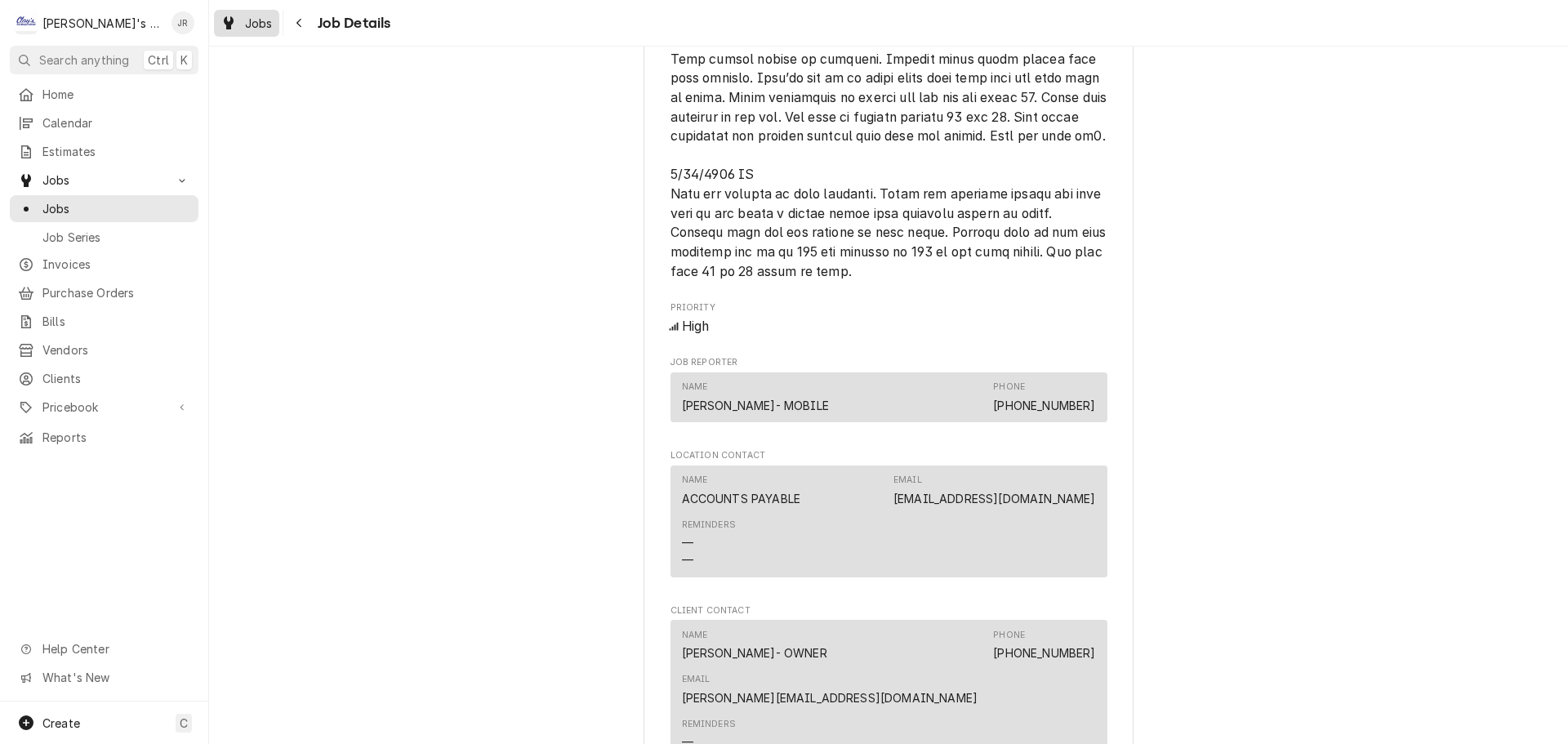
click at [269, 28] on span "Jobs" at bounding box center [258, 23] width 28 height 17
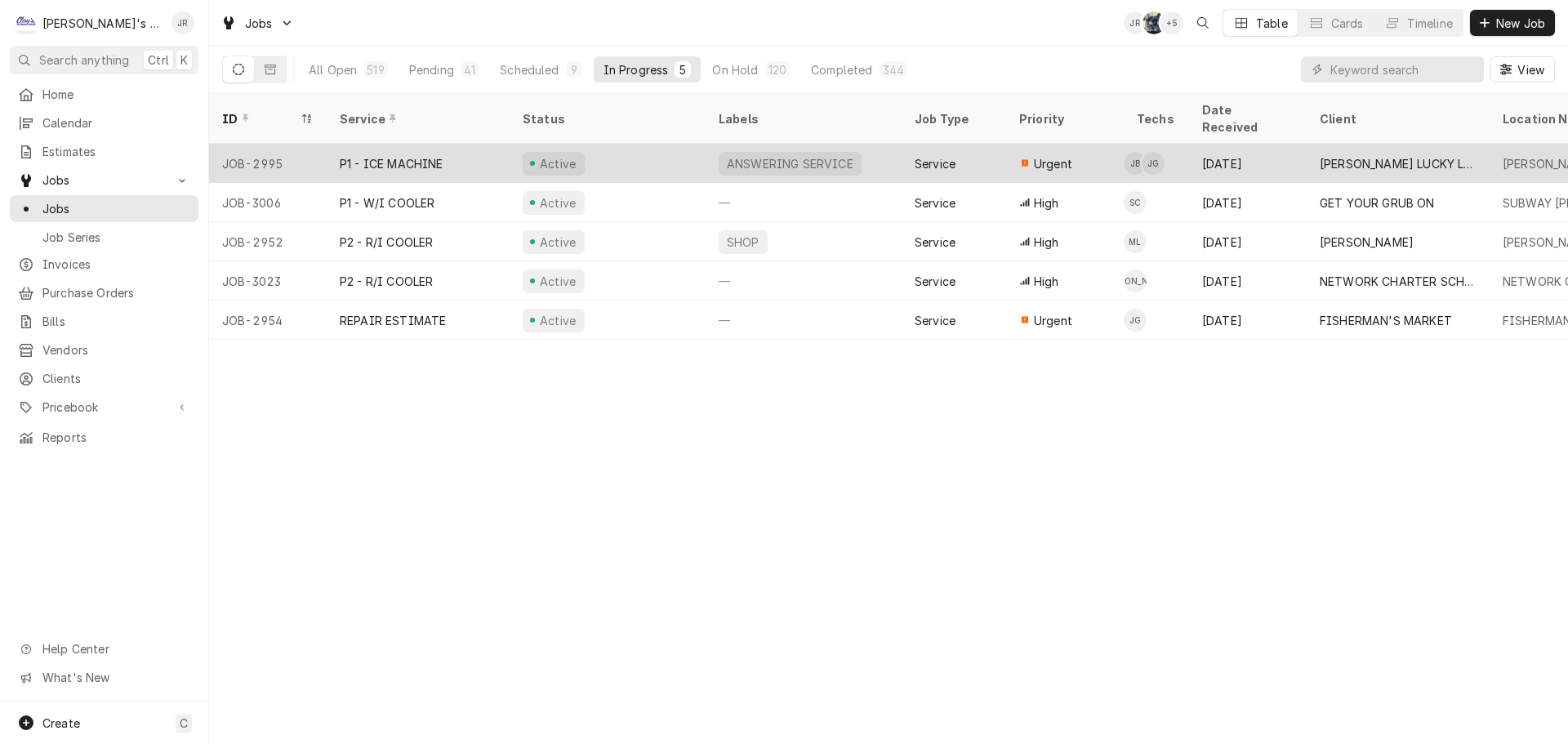
click at [648, 148] on div "Active" at bounding box center [607, 163] width 196 height 39
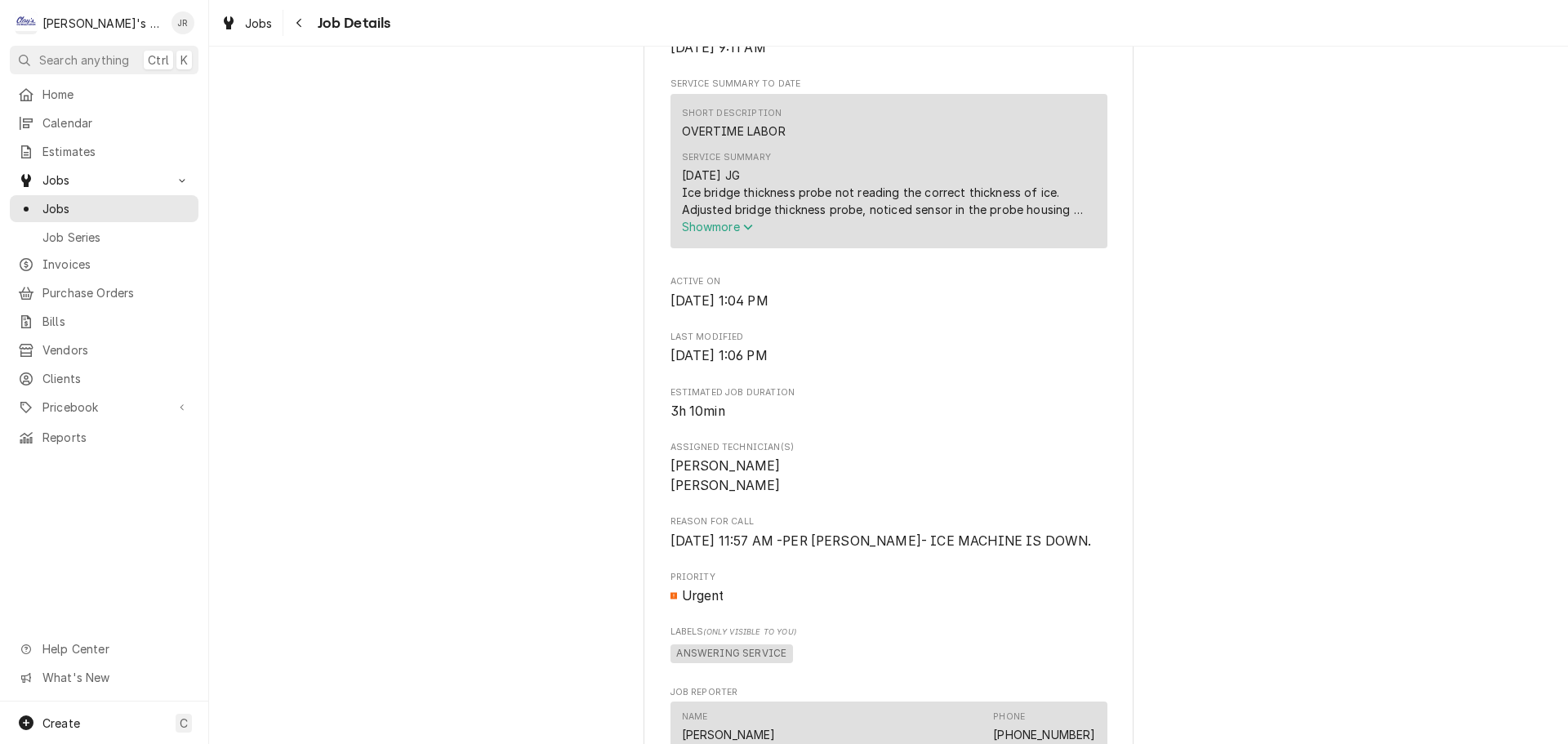
scroll to position [654, 0]
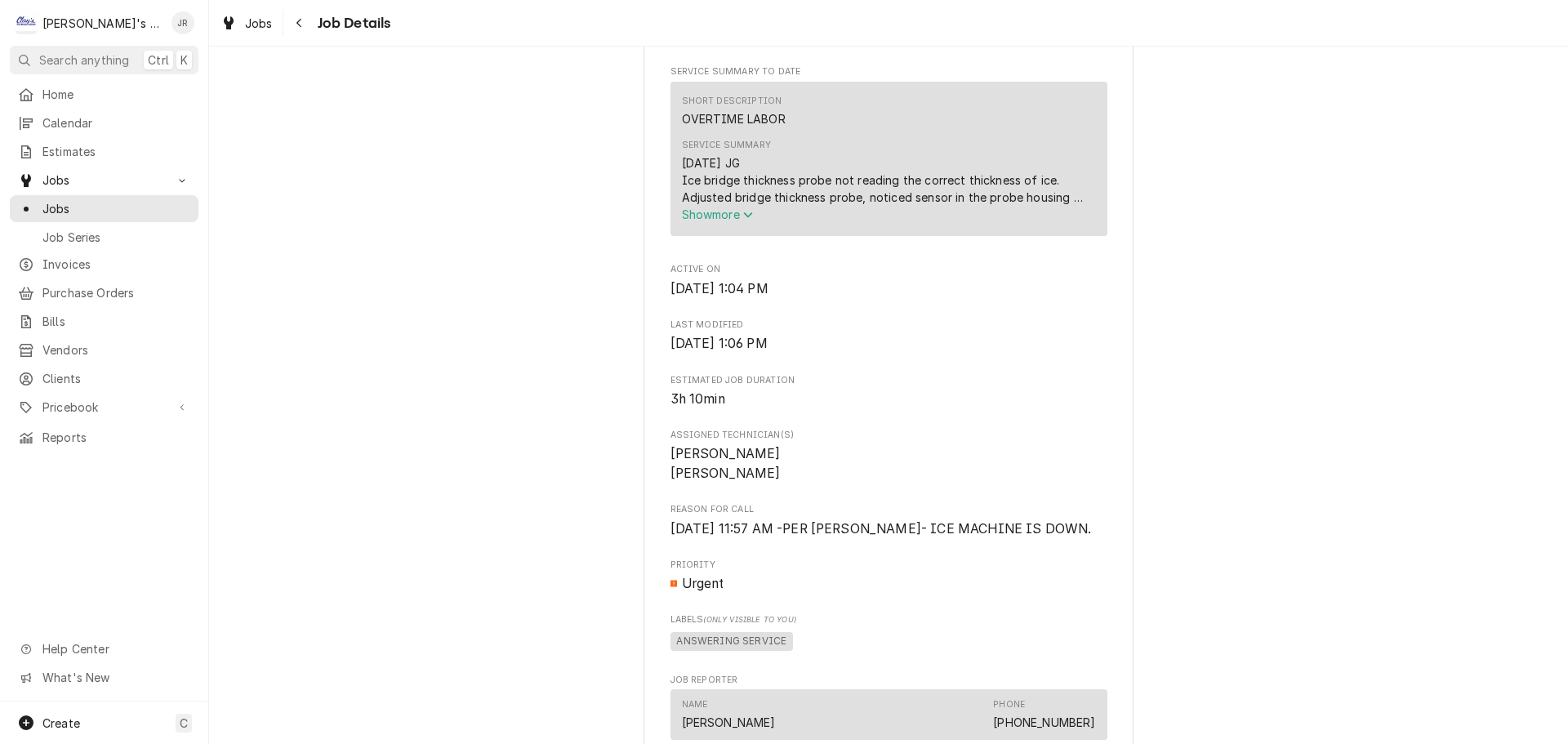
click at [692, 221] on span "Show more" at bounding box center [718, 214] width 72 height 14
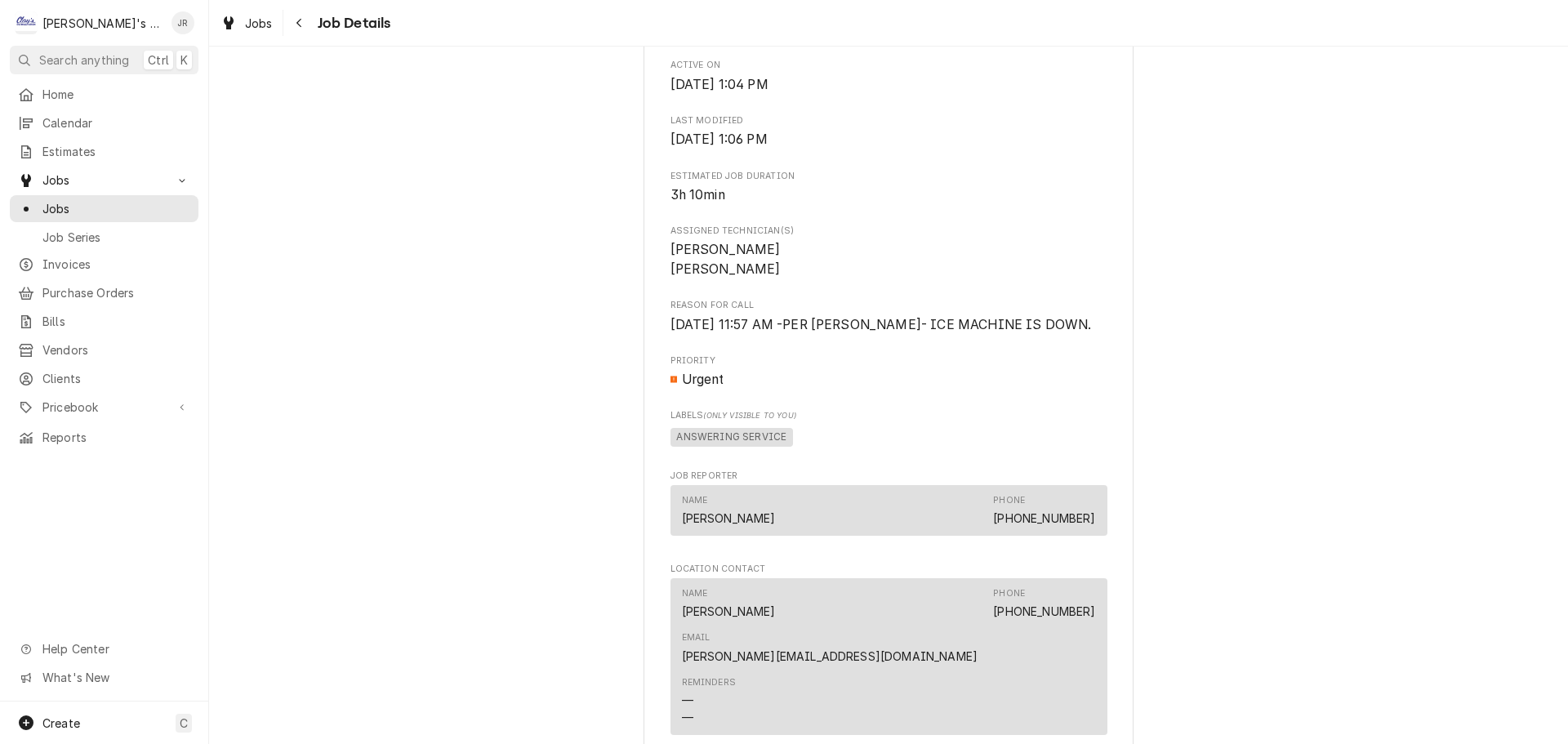
scroll to position [980, 0]
click at [261, 25] on span "Jobs" at bounding box center [258, 23] width 28 height 17
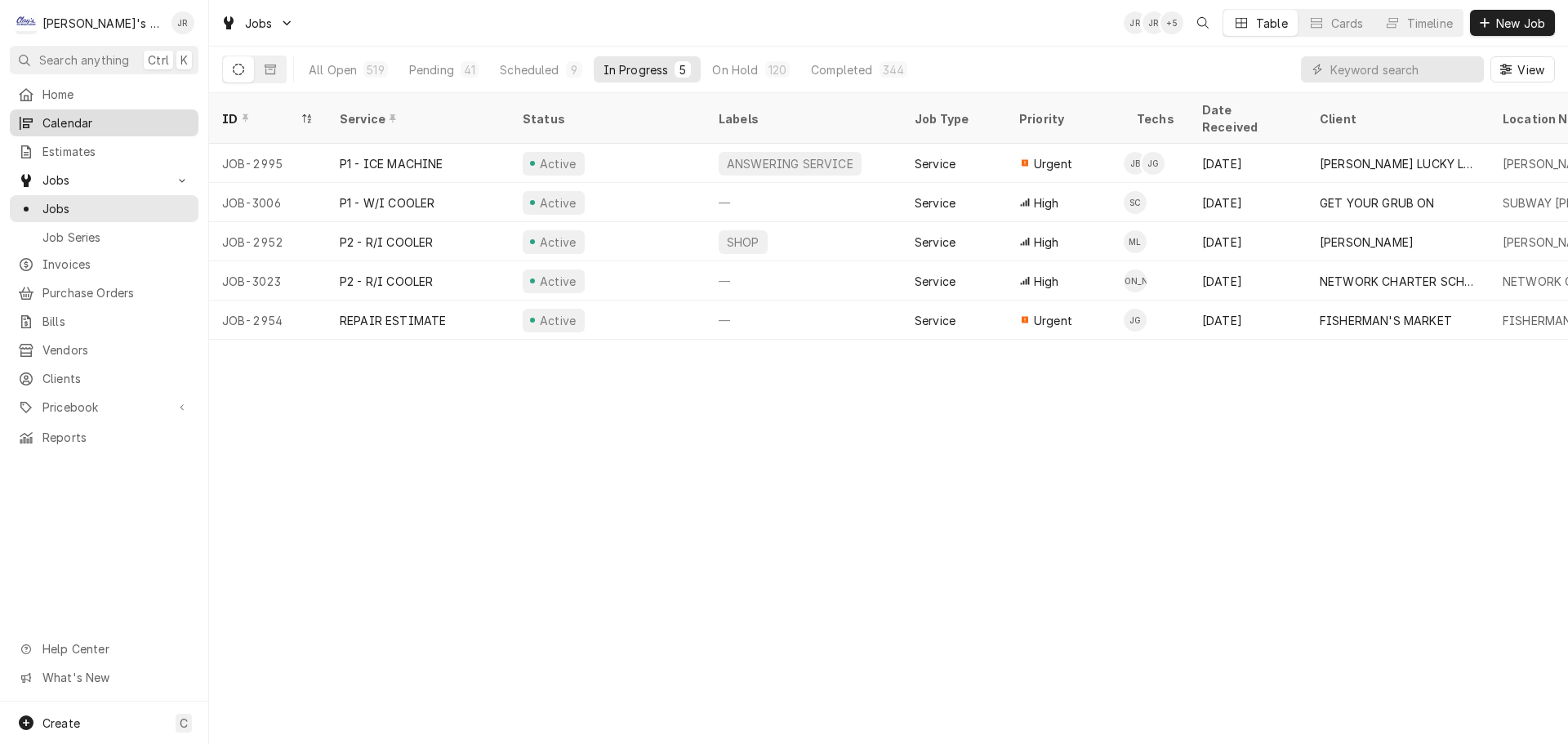
click at [132, 116] on span "Calendar" at bounding box center [117, 123] width 148 height 17
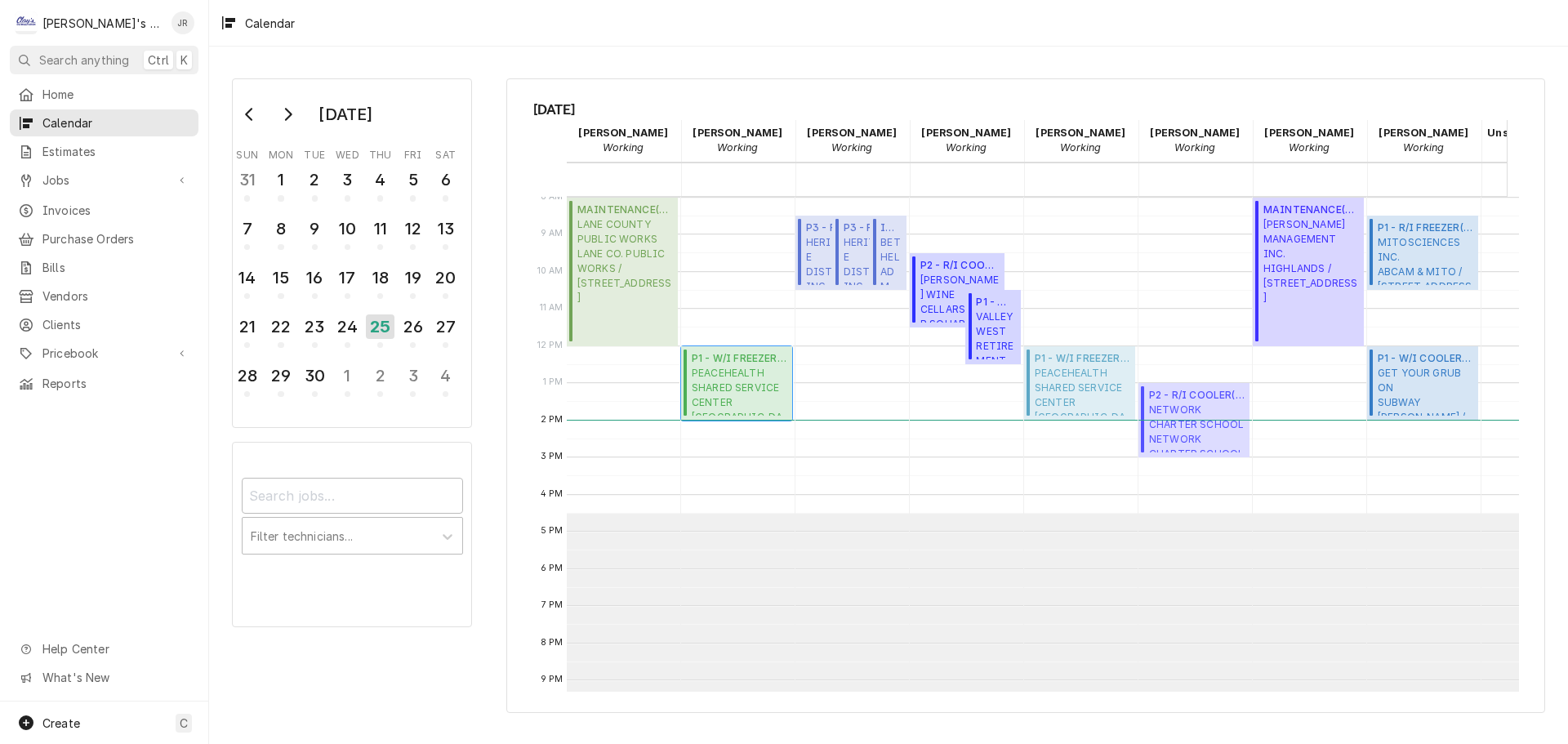
click at [740, 363] on span "P1 - W/I FREEZER ( Uninvoiced )" at bounding box center [739, 358] width 96 height 14
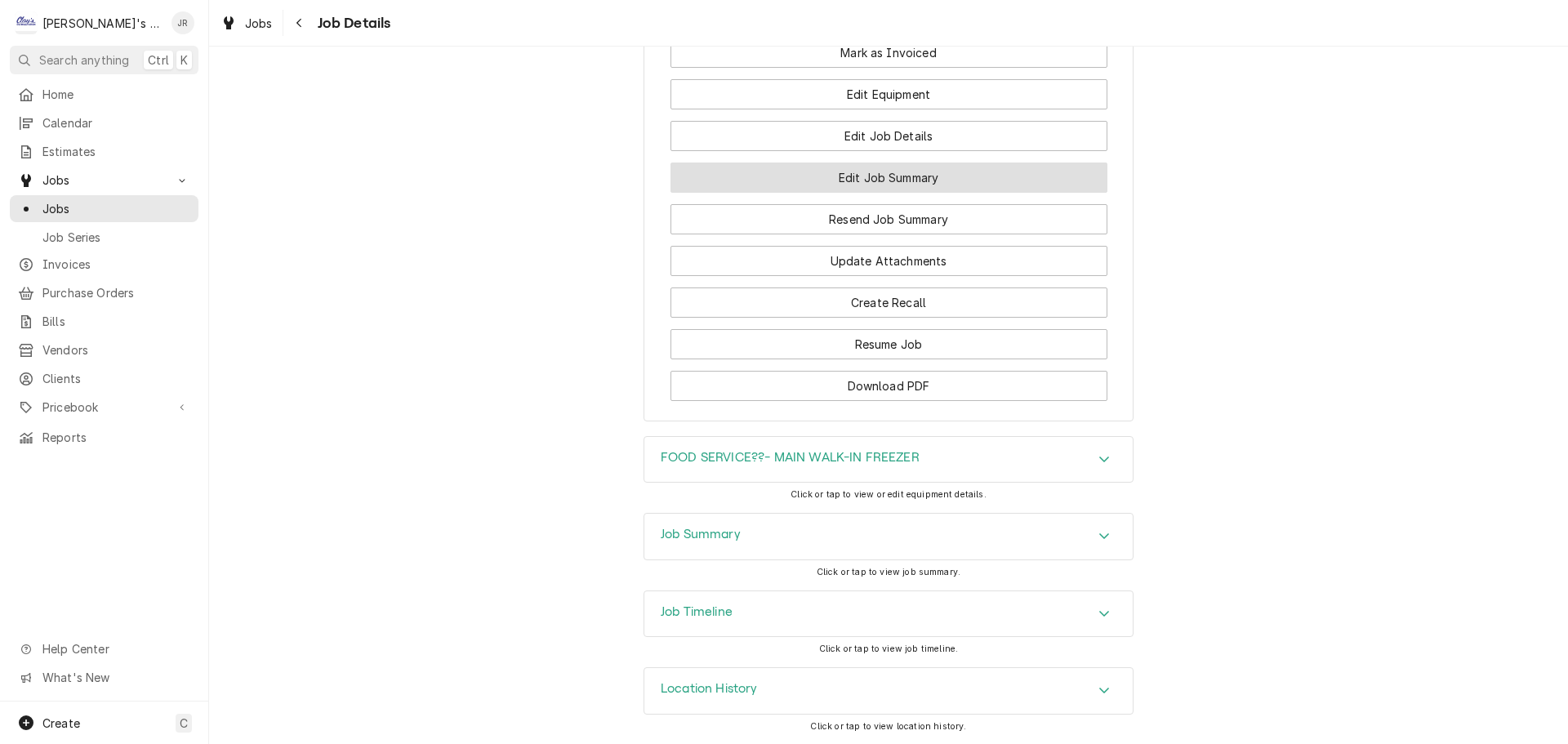
scroll to position [1885, 0]
click at [737, 610] on div "Job Timeline" at bounding box center [888, 614] width 489 height 46
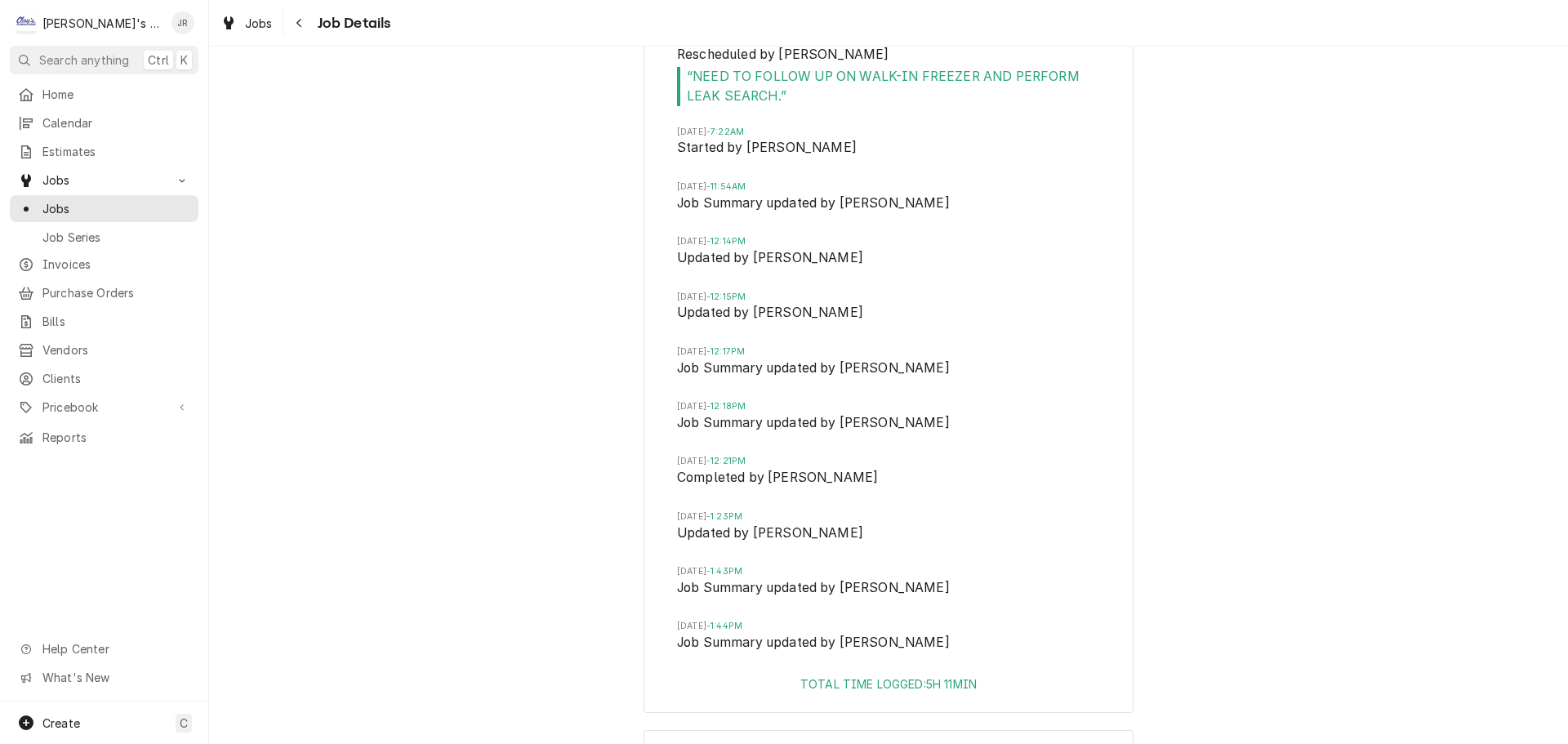
scroll to position [2974, 0]
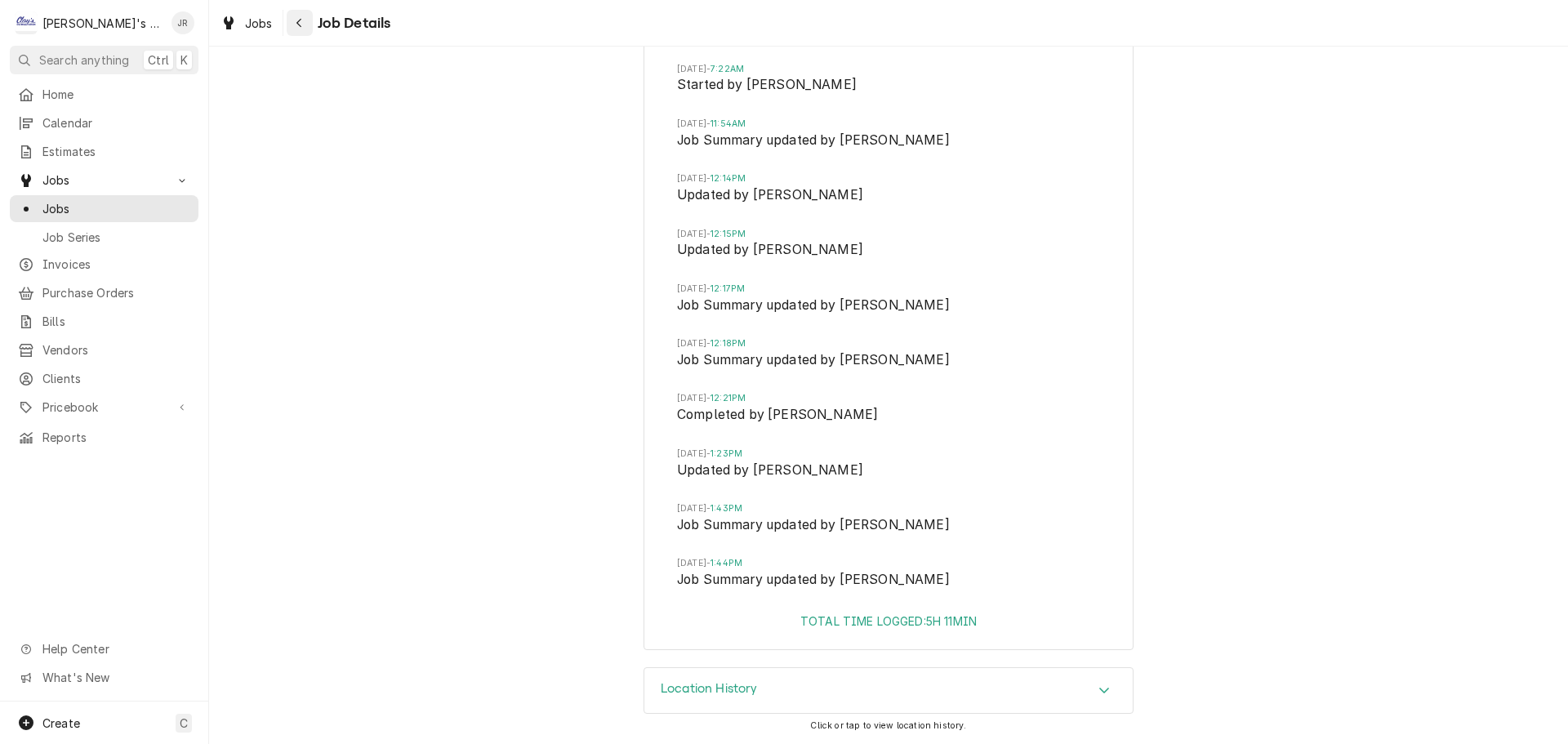
click at [301, 36] on div "Jobs Job Details" at bounding box center [888, 23] width 1358 height 46
click at [296, 27] on icon "Navigate back" at bounding box center [300, 23] width 8 height 11
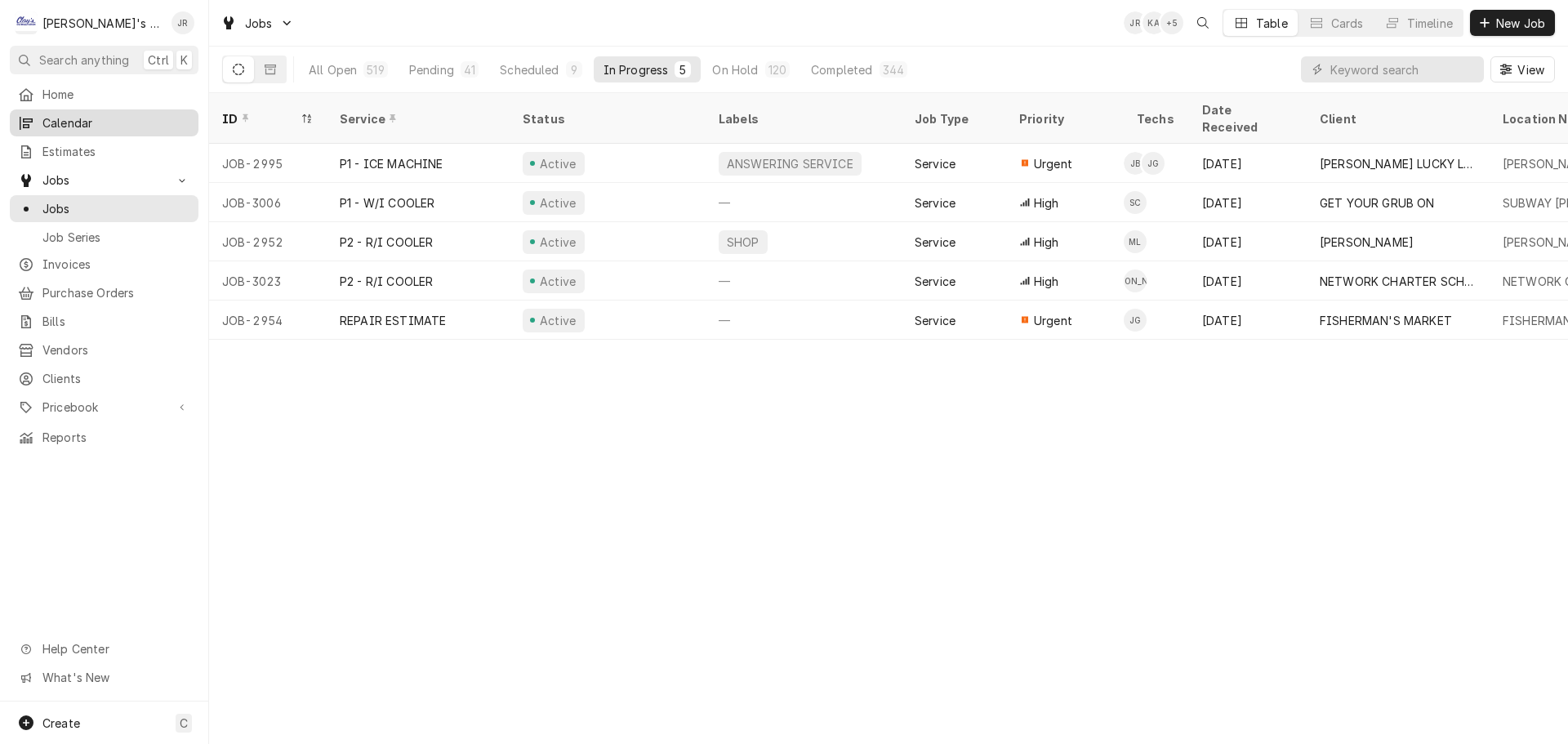
click at [123, 109] on link "Calendar" at bounding box center [103, 122] width 189 height 27
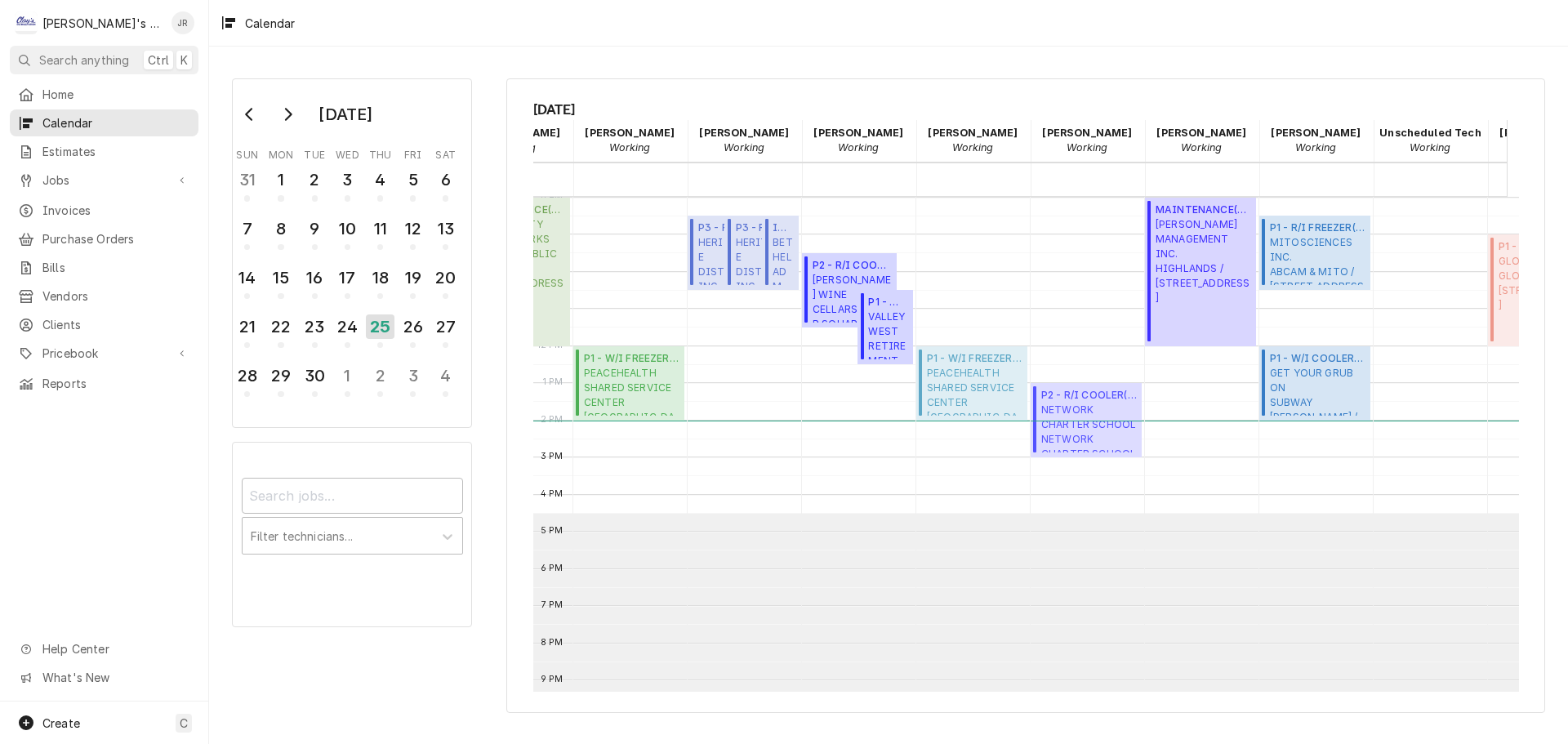
scroll to position [0, 203]
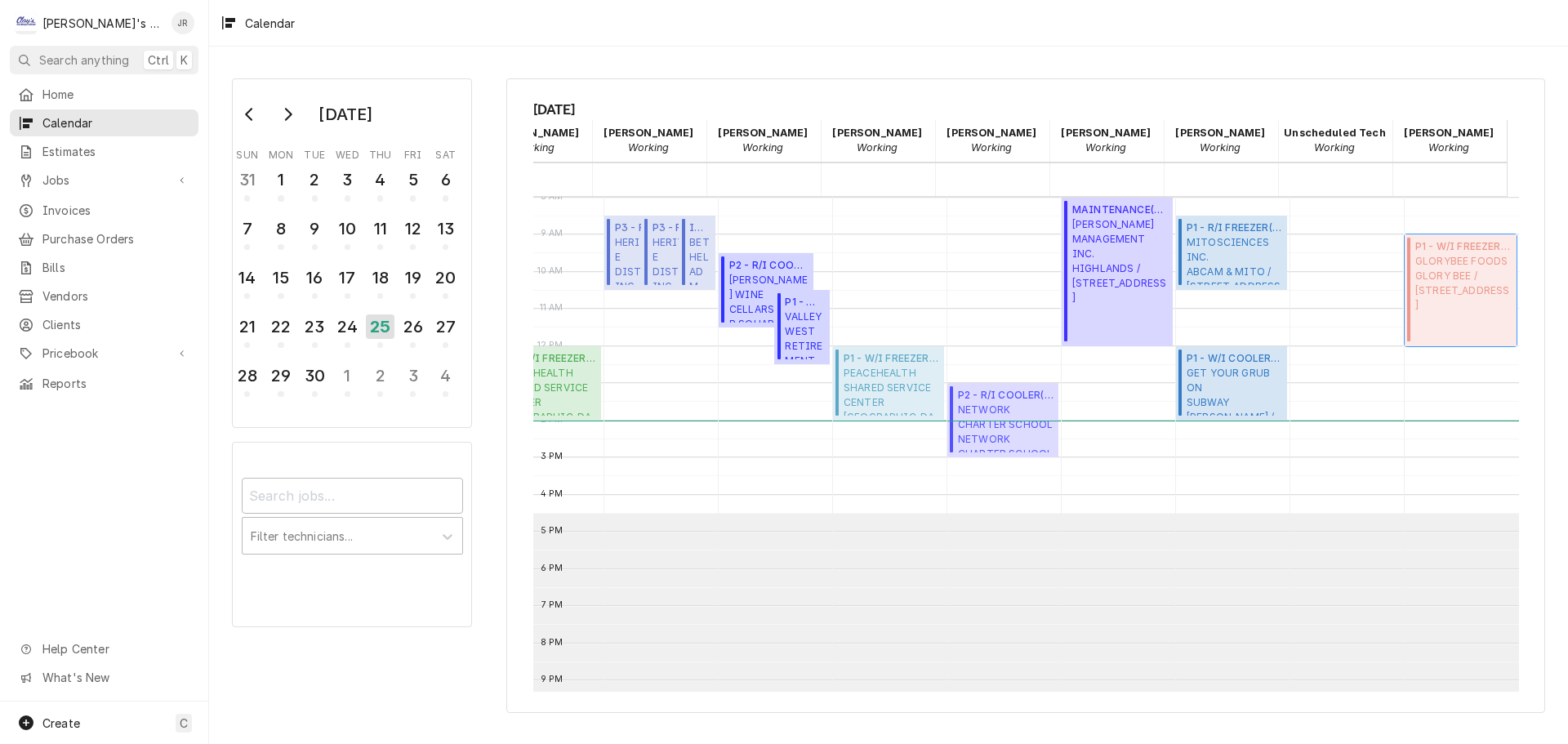
click at [1441, 295] on span "GLORYBEE FOODS GLORY BEE / 29548 B AIRPORT RD, Eugene, OR 97402" at bounding box center [1464, 284] width 97 height 59
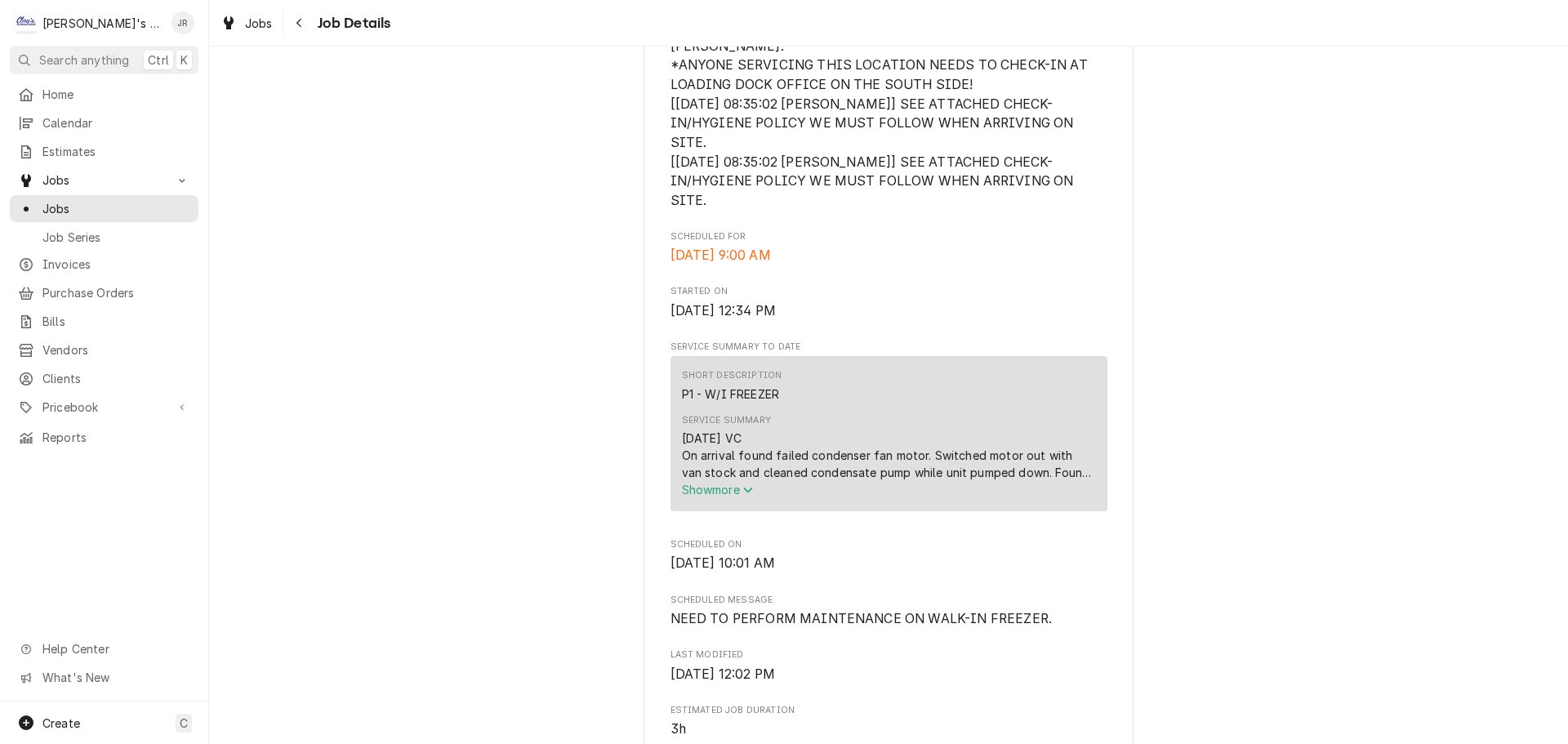
scroll to position [572, 0]
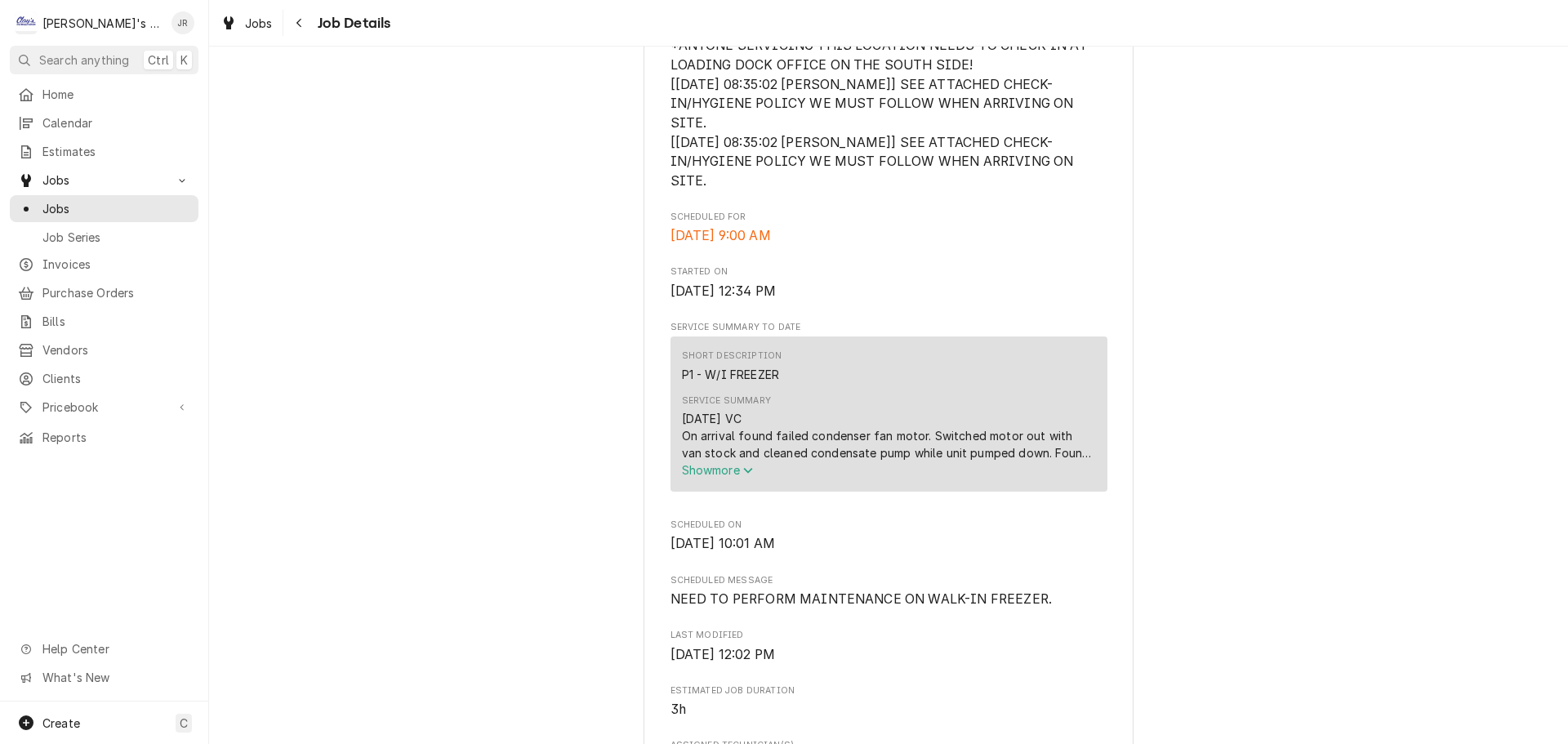
click at [718, 463] on span "Show more" at bounding box center [718, 470] width 72 height 14
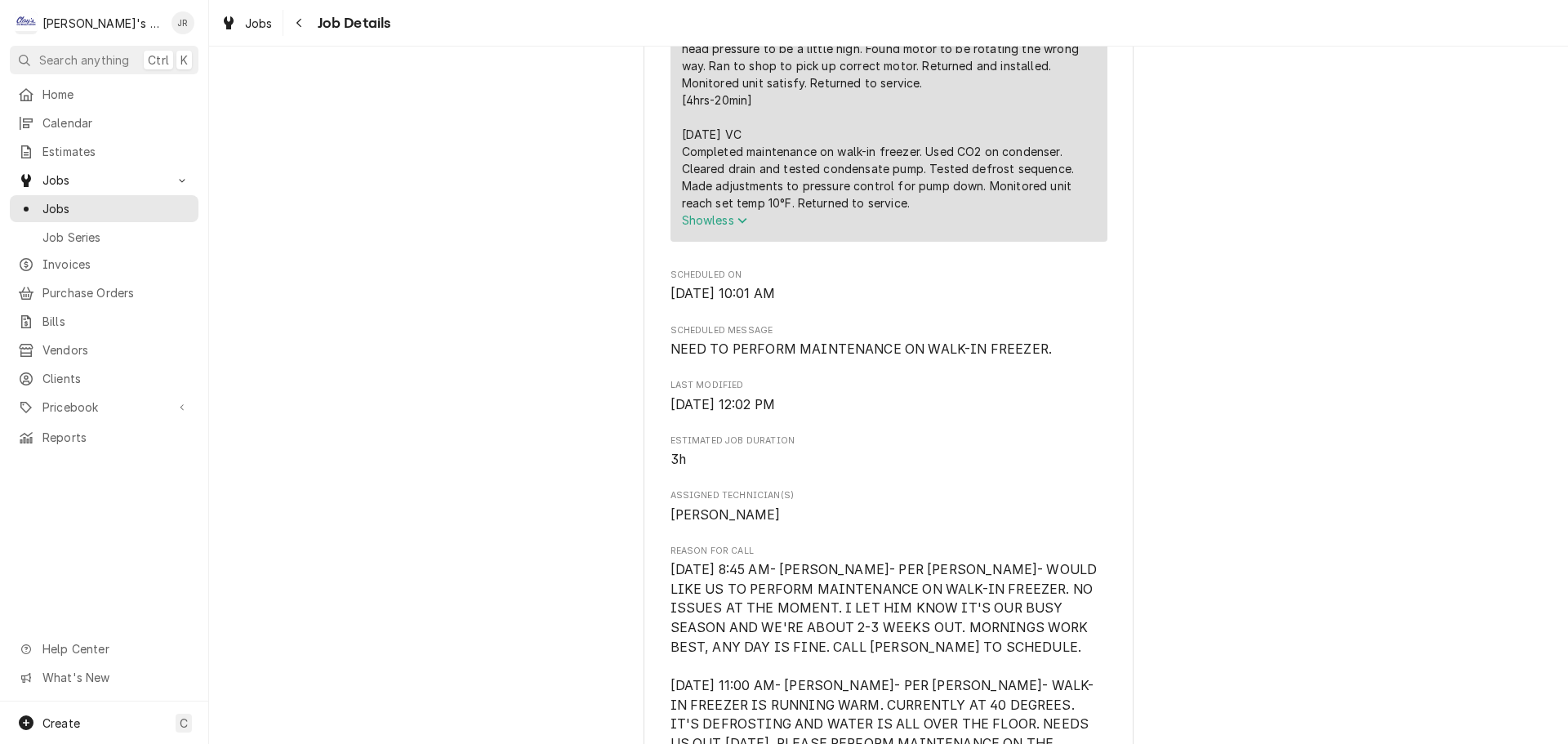
scroll to position [1144, 0]
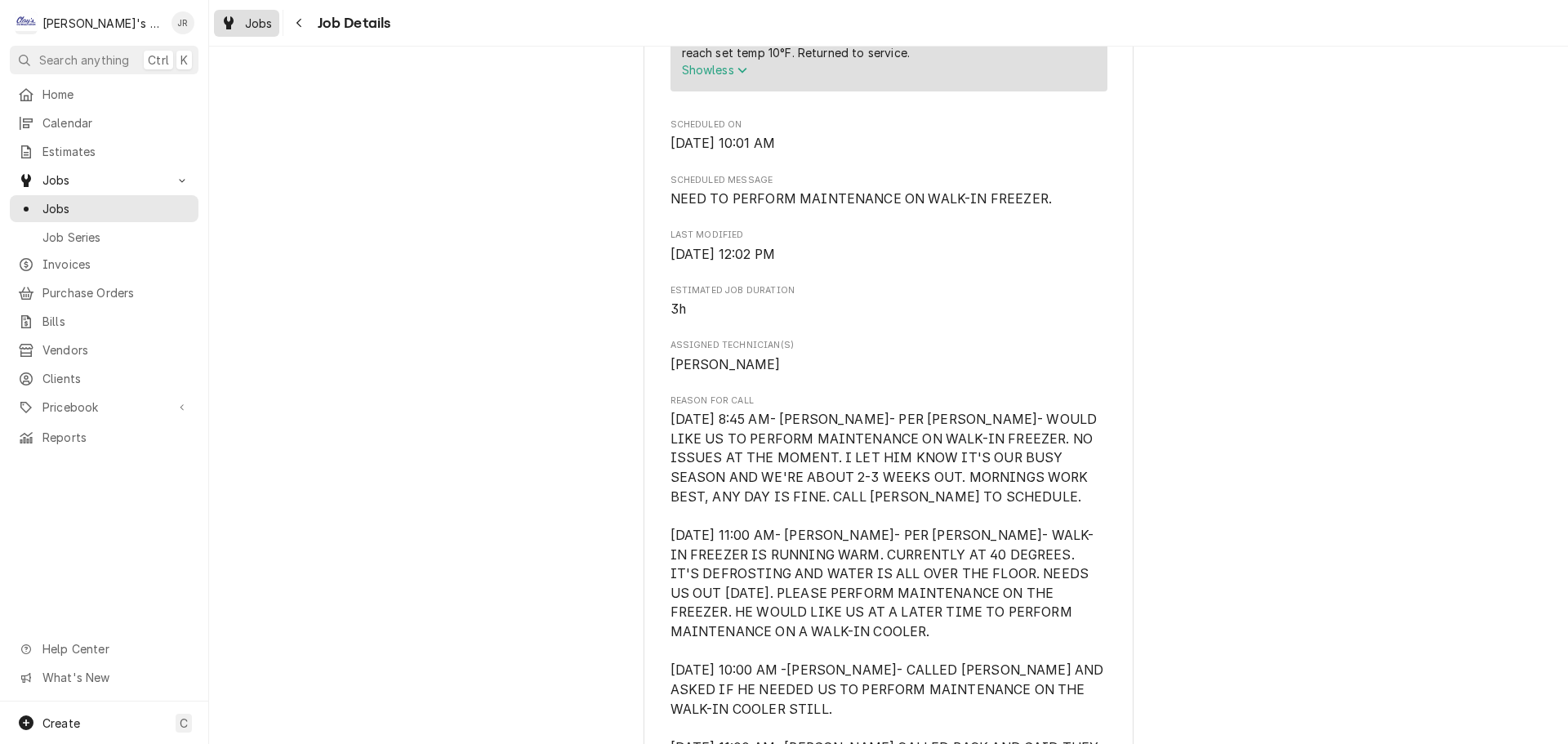
click at [246, 18] on span "Jobs" at bounding box center [258, 23] width 28 height 17
